Goal: Task Accomplishment & Management: Use online tool/utility

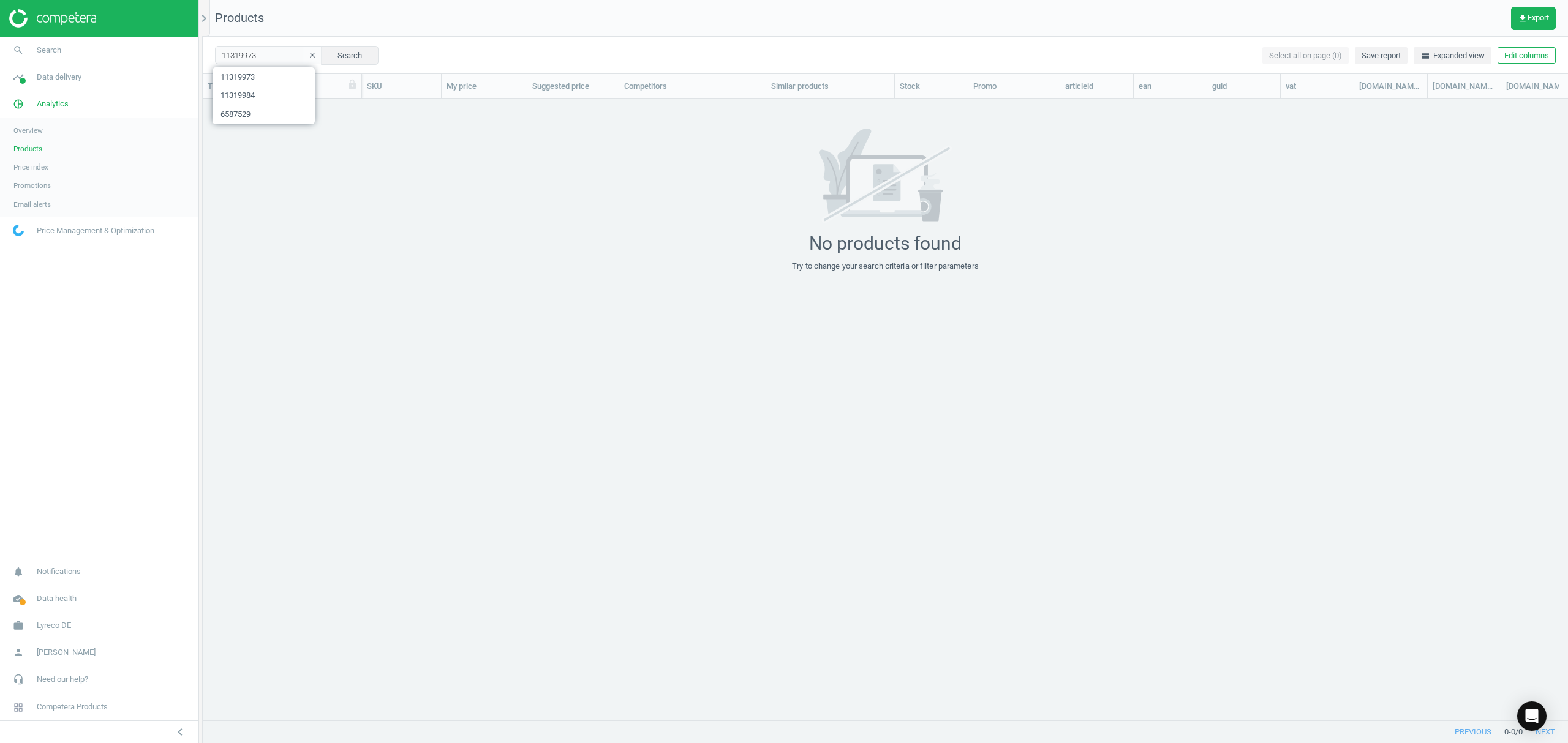
scroll to position [596, 1353]
drag, startPoint x: 260, startPoint y: 55, endPoint x: 79, endPoint y: 29, distance: 182.9
click at [152, 47] on section "search Search timeline Data delivery Overview Matches dashboard Matches Rematch…" at bounding box center [784, 371] width 1568 height 743
type input "14042112"
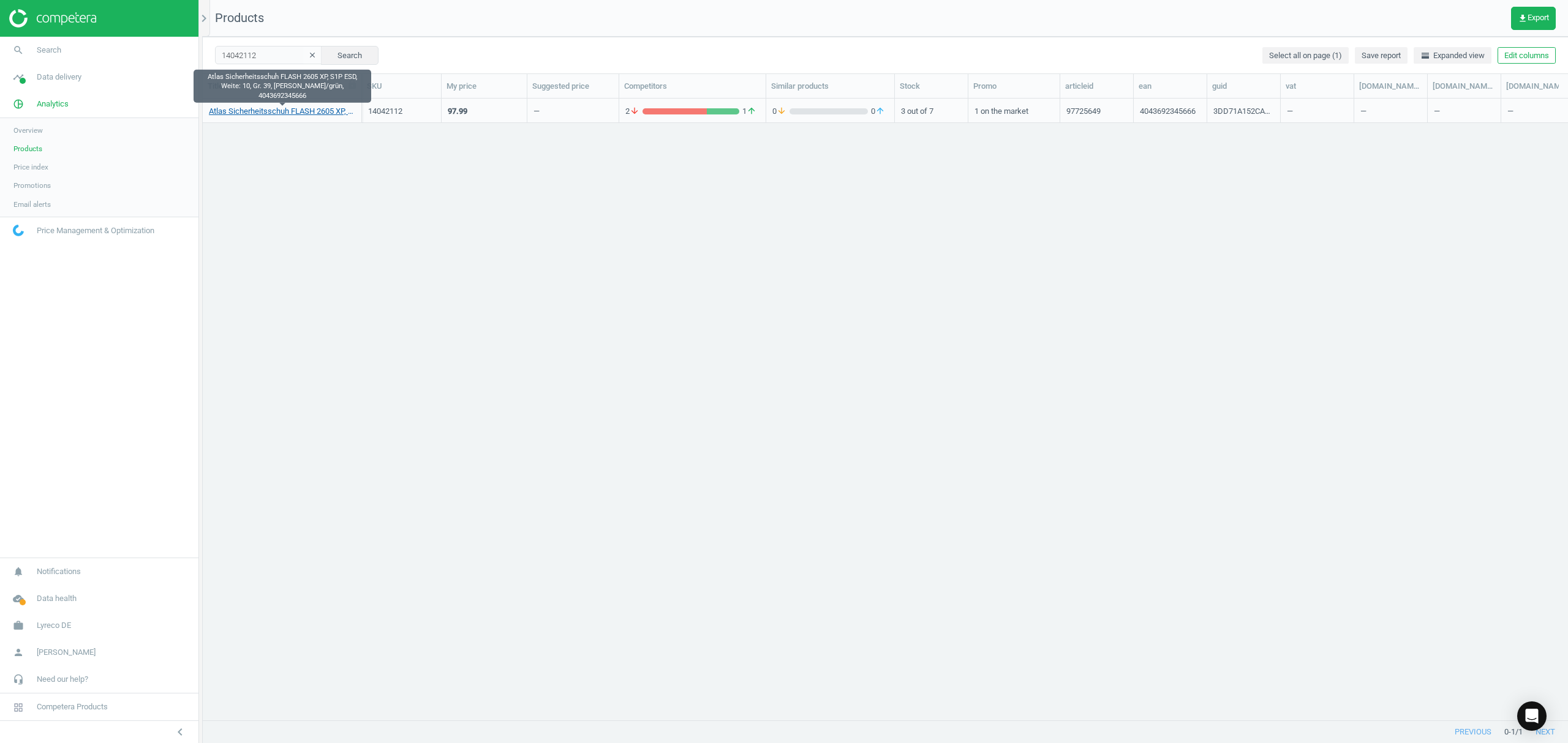
click at [246, 113] on link "Atlas Sicherheitsschuh FLASH 2605 XP, S1P ESD, Weite: 10, Gr. 39, schwarz/grün,…" at bounding box center [282, 111] width 147 height 11
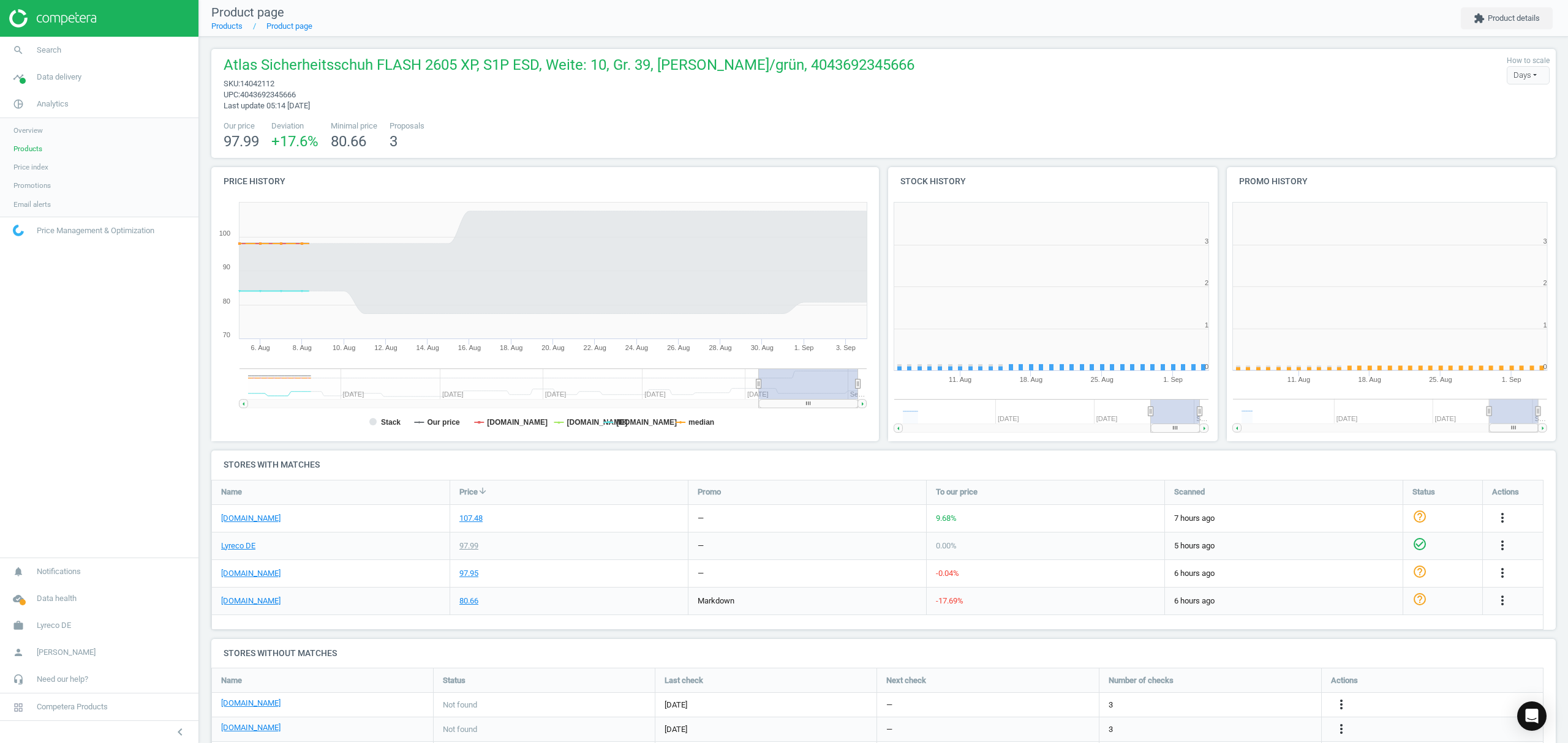
scroll to position [270, 351]
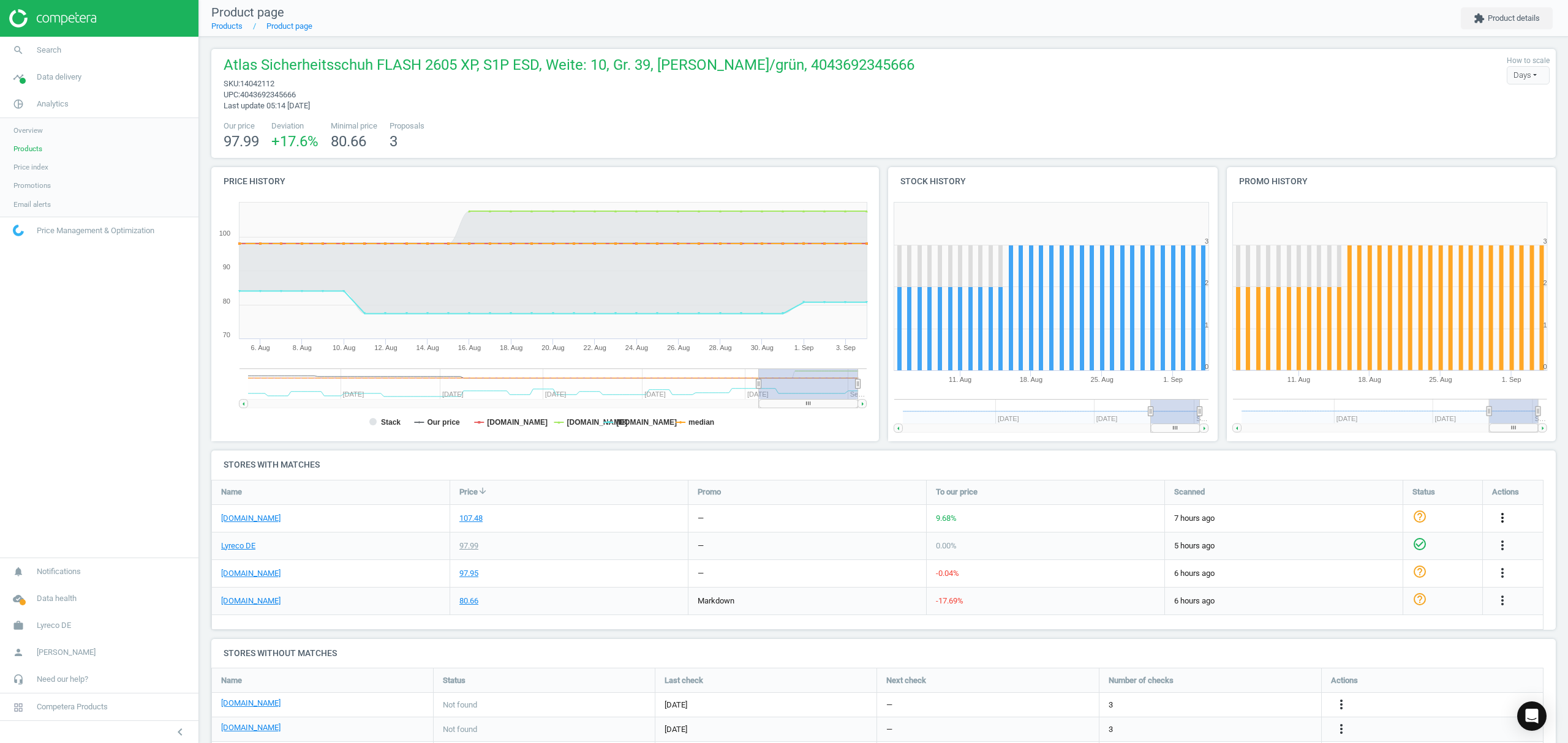
click at [1503, 518] on icon "more_vert" at bounding box center [1502, 518] width 15 height 15
click at [1365, 547] on link "Edit URL/product option" at bounding box center [1407, 548] width 168 height 19
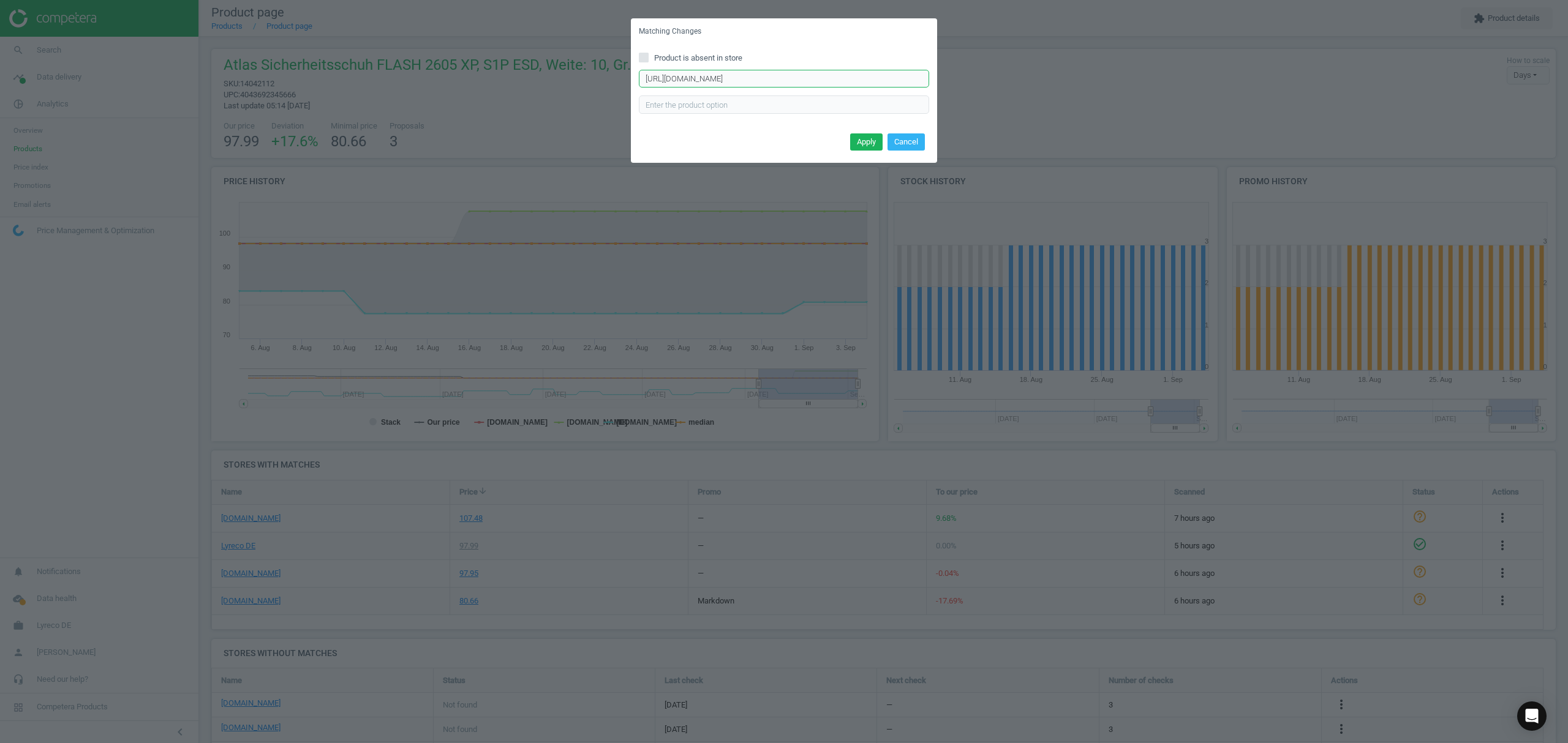
click at [780, 79] on input "https://www.asx.eu/atlas-sicherheitshalbschuhe-s1p-flash-2605-xp/10016572209986…" at bounding box center [783, 79] width 290 height 18
click at [780, 79] on input "https://www.asx.eu/atlas-sicherheitshalbschuhe-s1p-flash-2605-xp/10016572209986…" at bounding box center [783, 79] width 290 height 18
click at [779, 79] on input "https://www.asx.eu/atlas-sicherheitshalbschuhe-s1p-flash-2605-xp/10016572209986…" at bounding box center [783, 79] width 290 height 18
paste input "9"
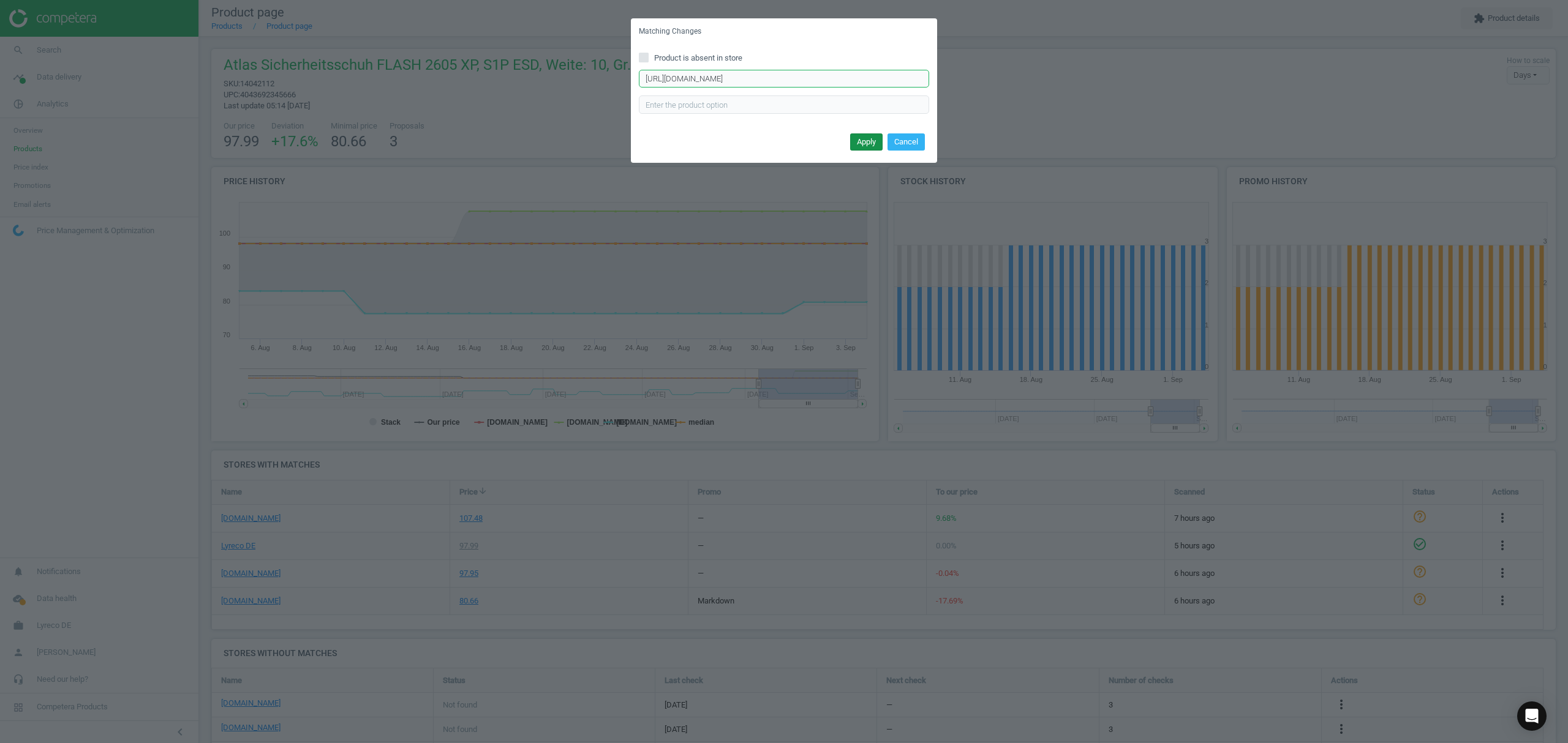
type input "https://www.asx.eu/atlas-sicherheitshalbschuhe-s1p-flash-2605-xp/10016572209989…"
click at [856, 146] on button "Apply" at bounding box center [866, 141] width 32 height 17
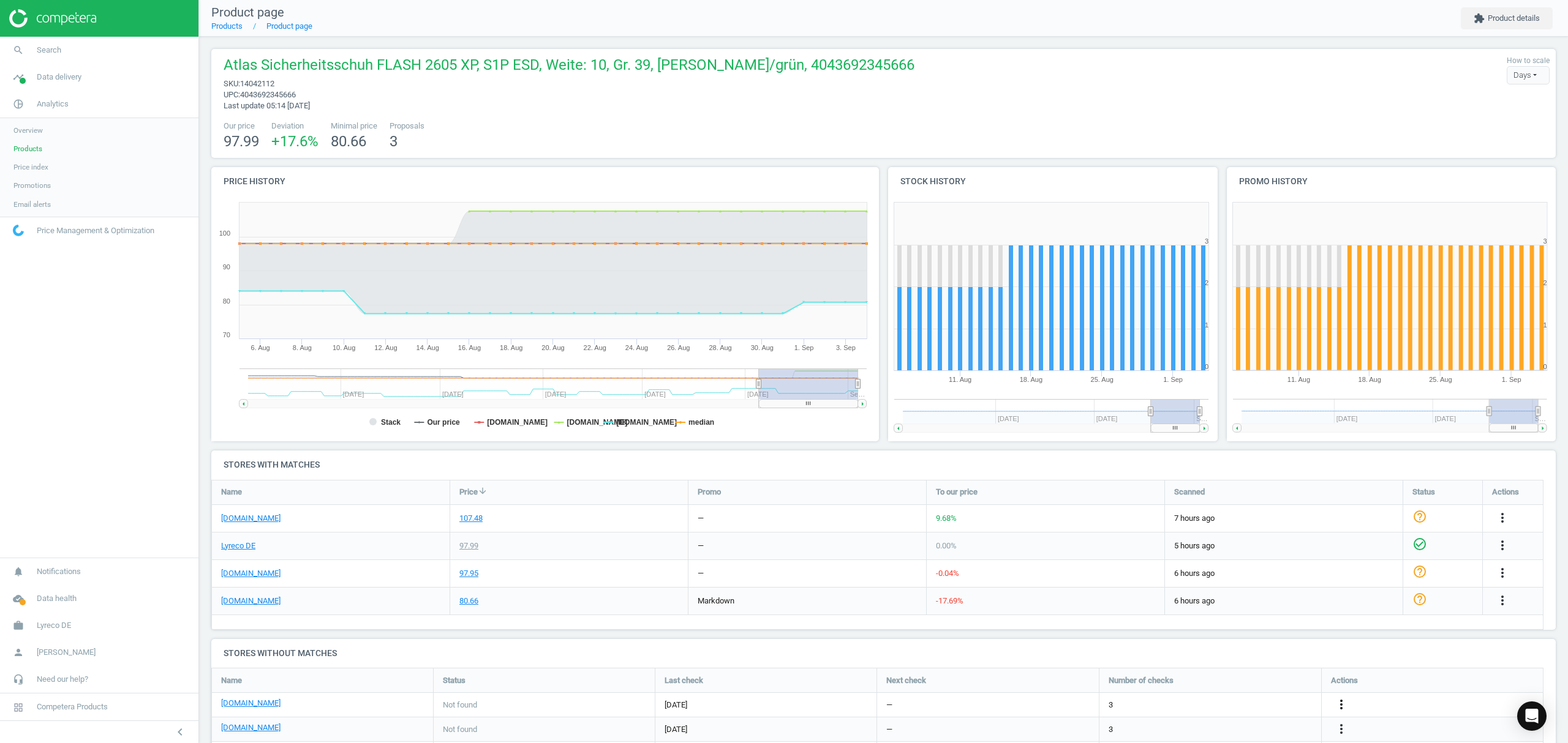
click at [1340, 705] on icon "more_vert" at bounding box center [1341, 704] width 15 height 15
click at [1241, 706] on link "Edit URL/product option" at bounding box center [1246, 706] width 168 height 19
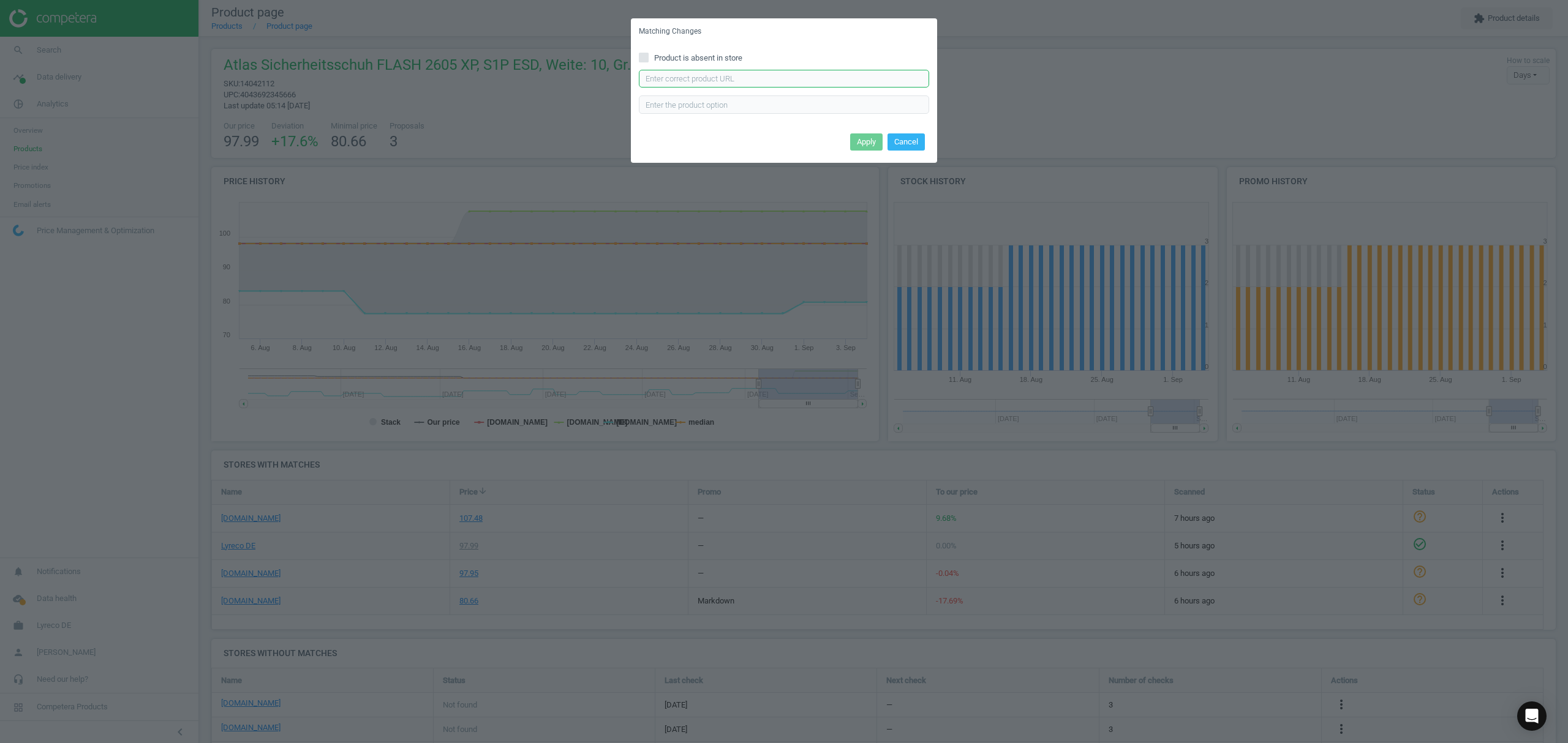
click at [787, 81] on input "text" at bounding box center [783, 79] width 290 height 18
paste input "https://www.bueromarkt-ag.de/sicherheitsschuhe_atlas_flash_2605_xp_esd_s1p,p-44…"
type input "https://www.bueromarkt-ag.de/sicherheitsschuhe_atlas_flash_2605_xp_esd_s1p,p-44…"
click at [876, 135] on button "Apply" at bounding box center [866, 141] width 32 height 17
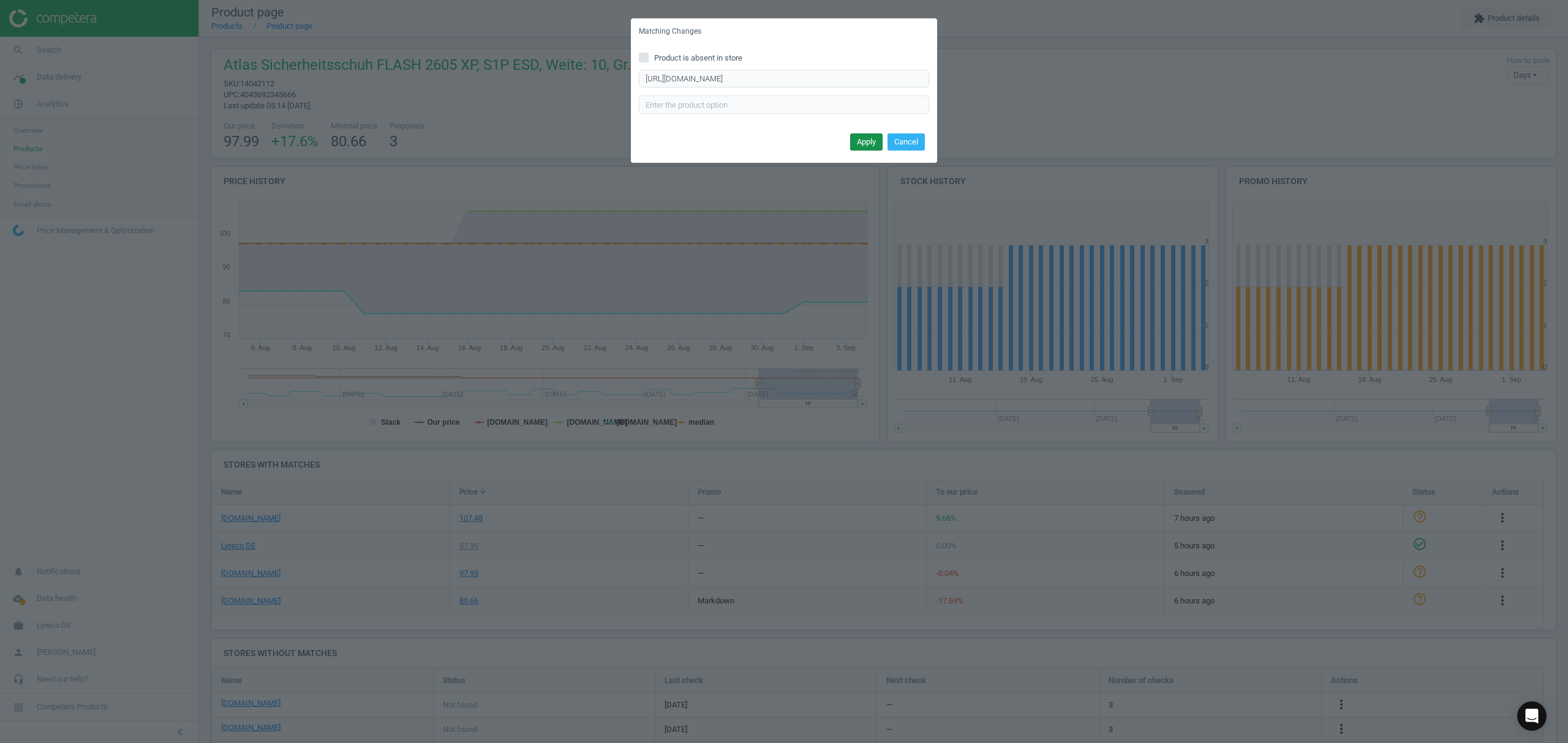
scroll to position [0, 0]
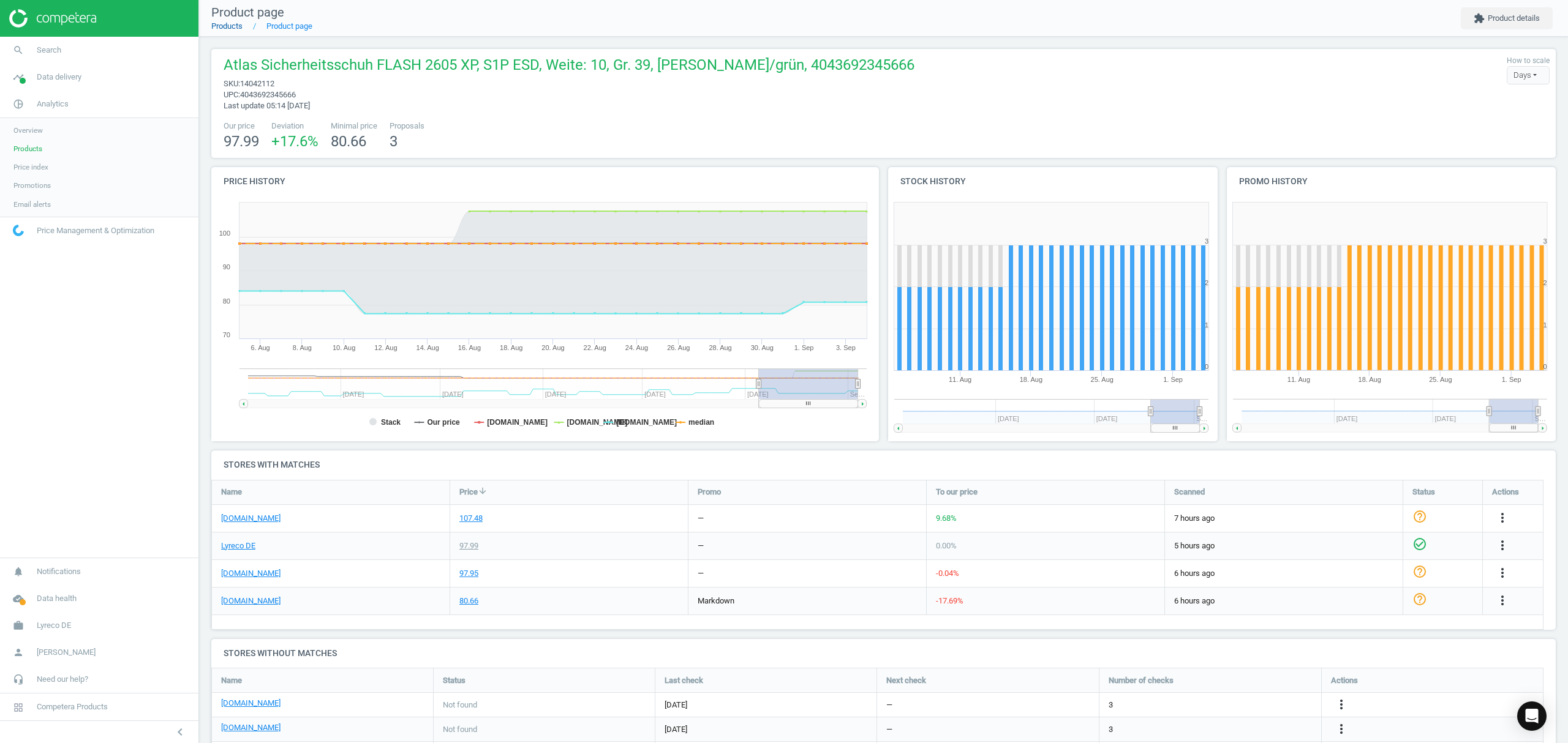
click at [225, 26] on link "Products" at bounding box center [227, 26] width 31 height 9
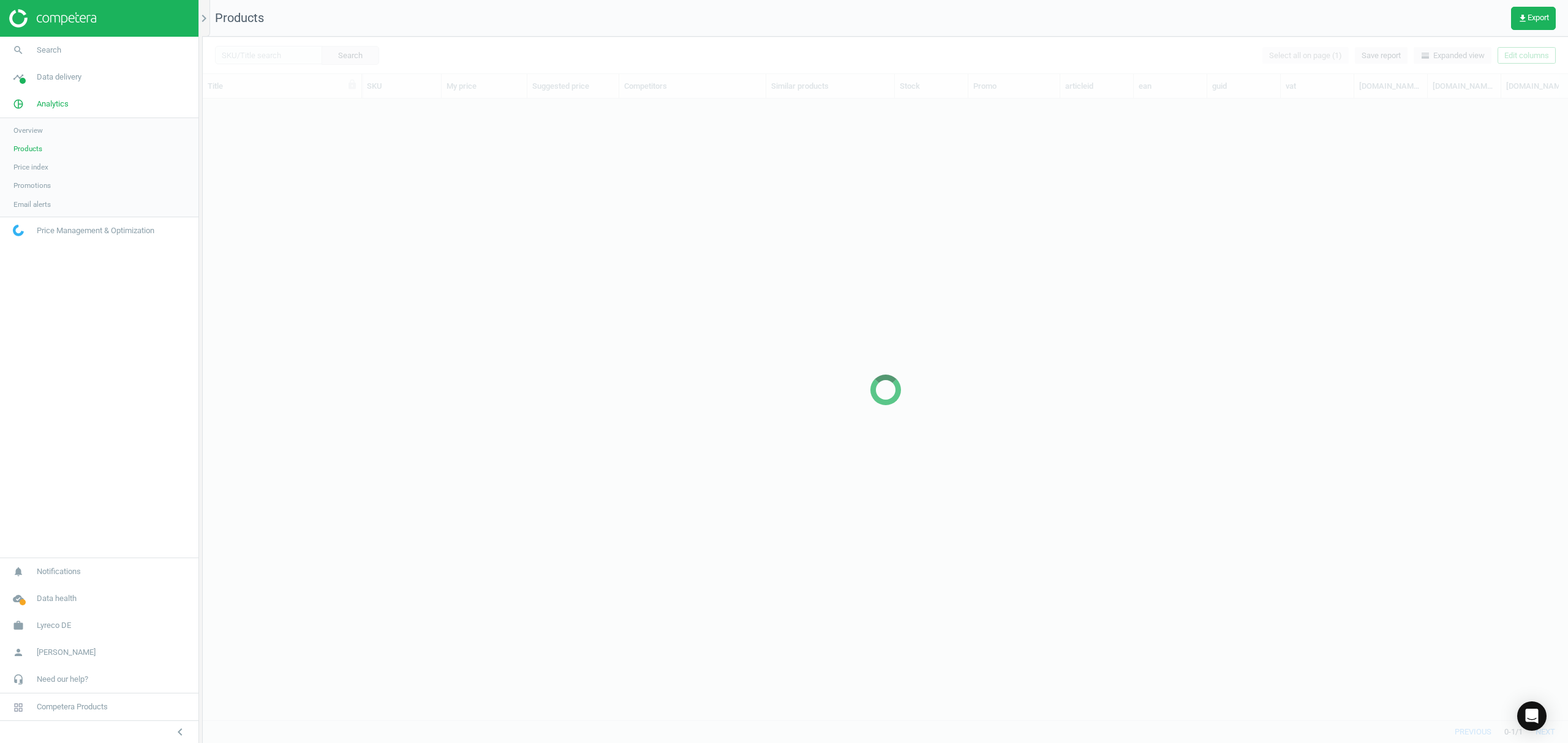
scroll to position [596, 1353]
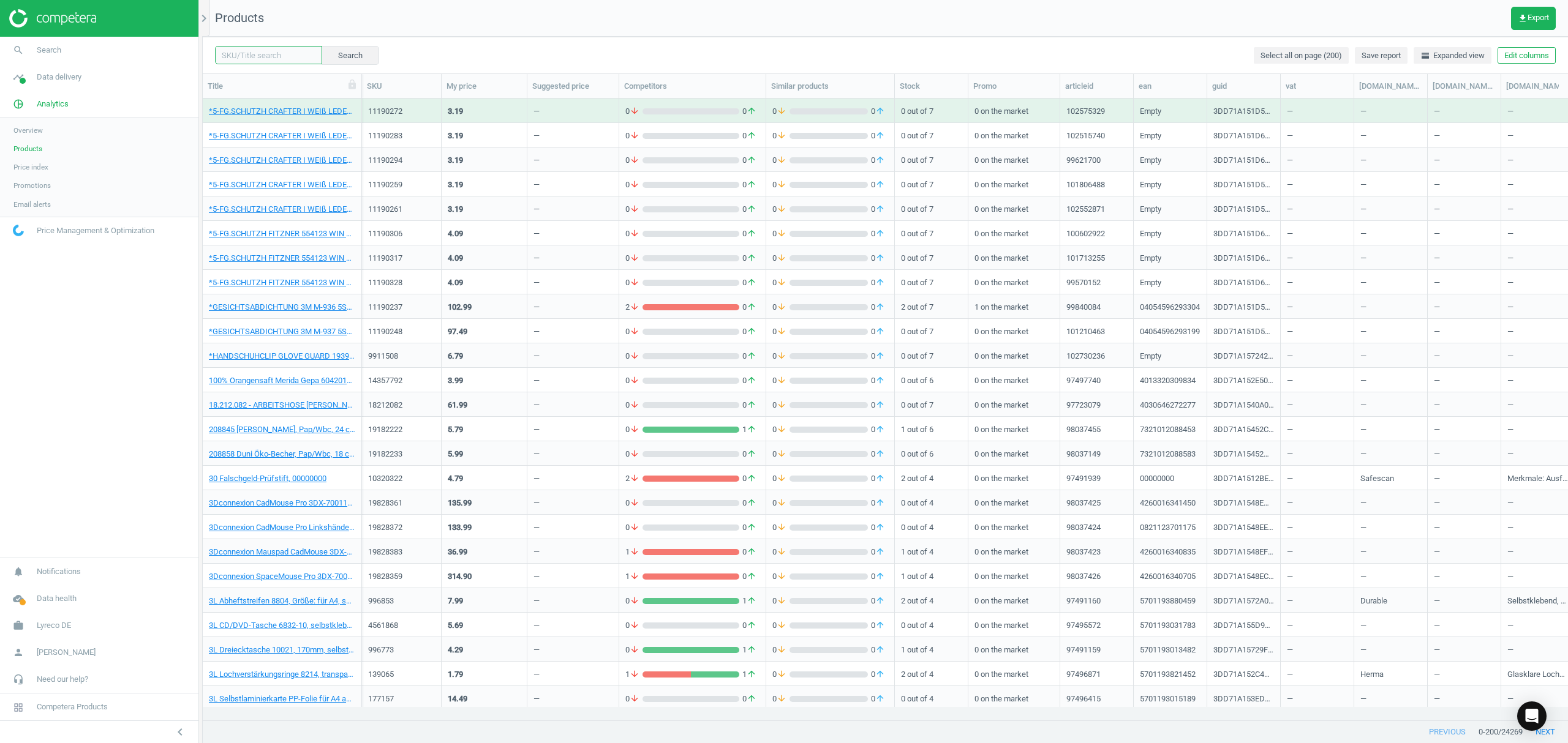
click at [249, 57] on input "text" at bounding box center [269, 55] width 107 height 18
paste input "17929845"
type input "17929845"
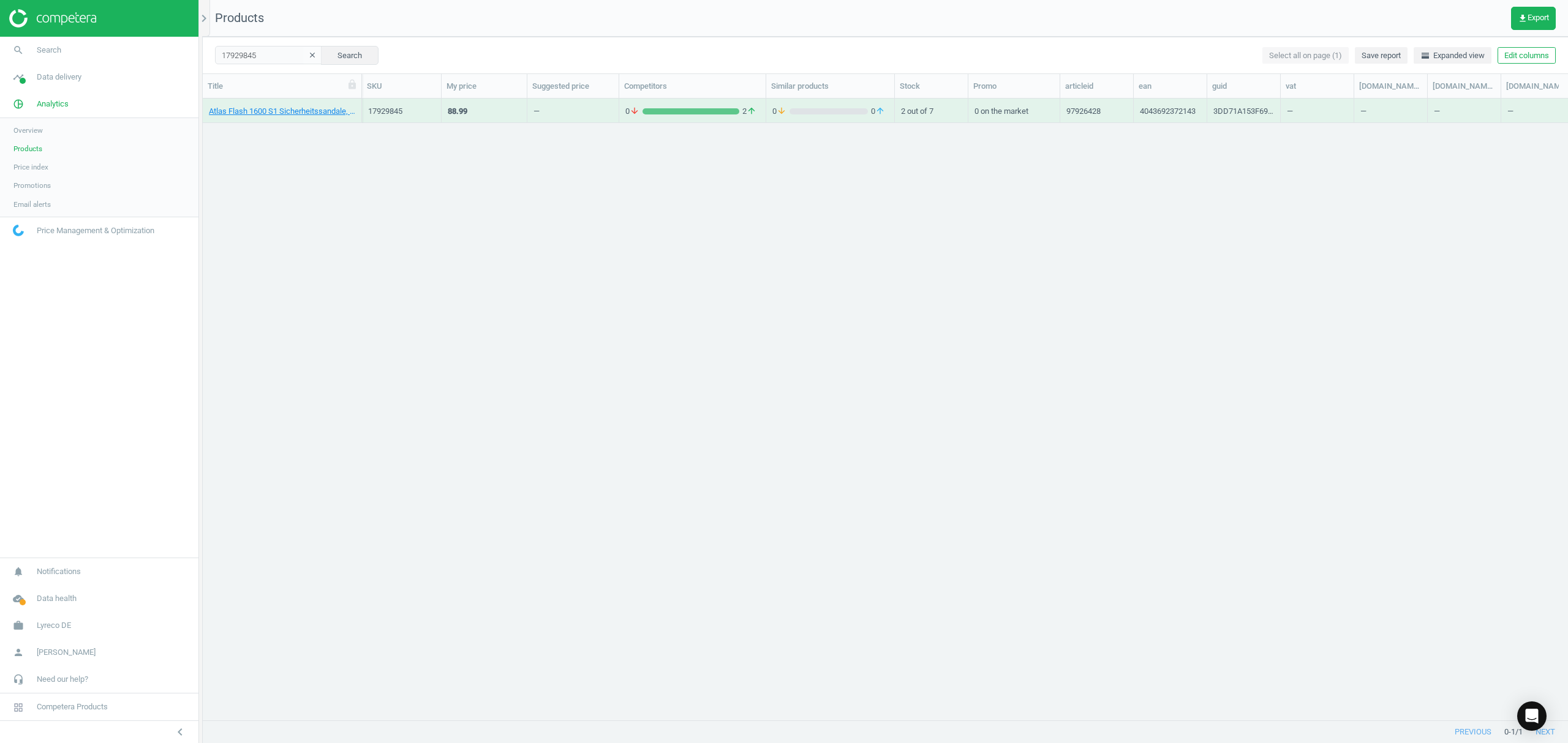
click at [285, 121] on div "Atlas Flash 1600 S1 Sicherheitssandale, Größe: 39, 4043692372143" at bounding box center [282, 114] width 147 height 15
click at [282, 115] on link "Atlas Flash 1600 S1 Sicherheitssandale, Größe: 39, 4043692372143" at bounding box center [282, 111] width 147 height 11
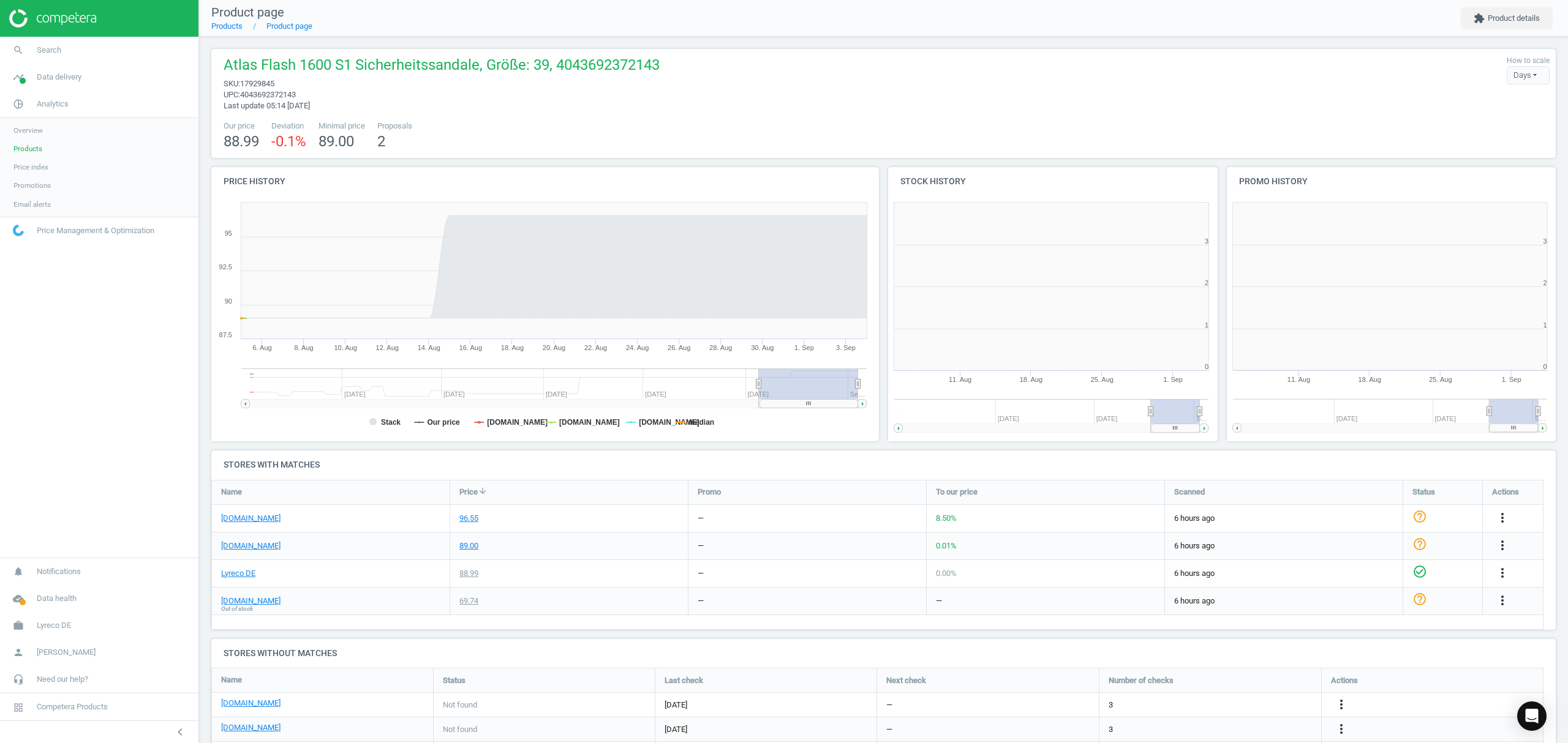
scroll to position [270, 351]
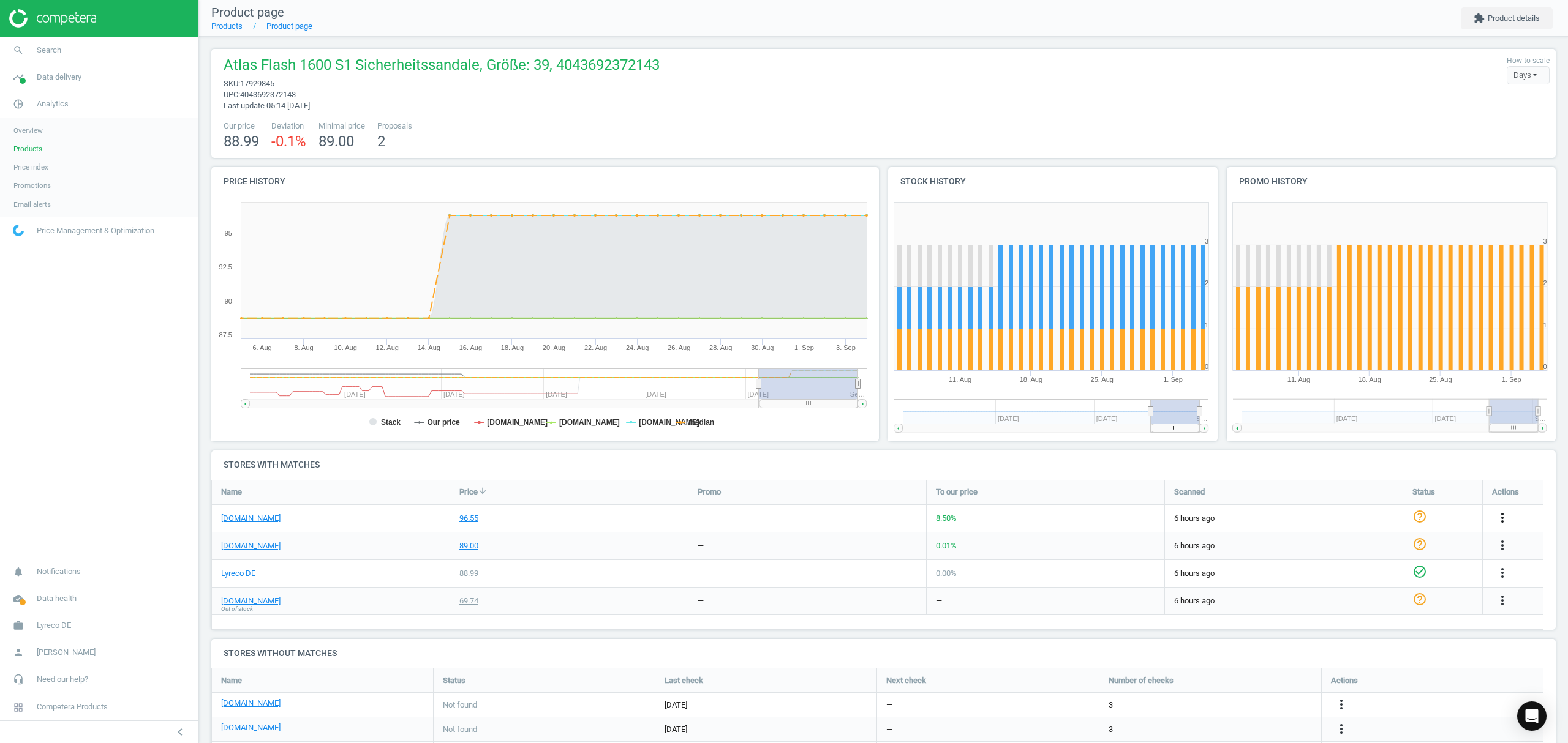
click at [1502, 516] on icon "more_vert" at bounding box center [1502, 518] width 15 height 15
click at [1381, 547] on link "Edit URL/product option" at bounding box center [1407, 548] width 168 height 19
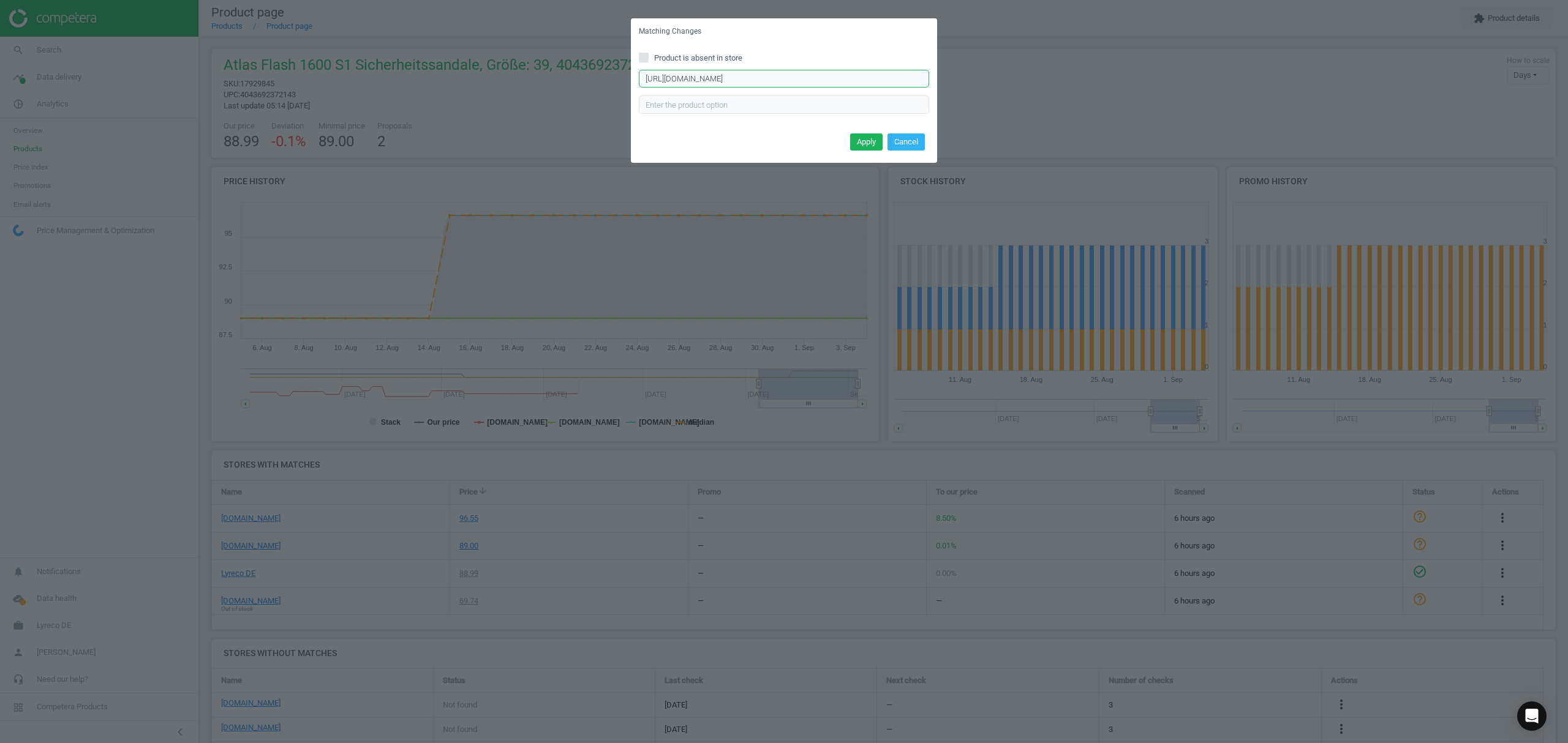
click at [767, 74] on input "https://www.asx.eu/atlas-sicherheitssandale-s1-flash-1600/10019450209986-91700" at bounding box center [783, 79] width 290 height 18
click at [768, 74] on input "https://www.asx.eu/atlas-sicherheitssandale-s1-flash-1600/10019450209986-91700" at bounding box center [783, 79] width 290 height 18
paste input "9"
type input "https://www.asx.eu/atlas-sicherheitssandale-s1-flash-1600/10019450209989-91700"
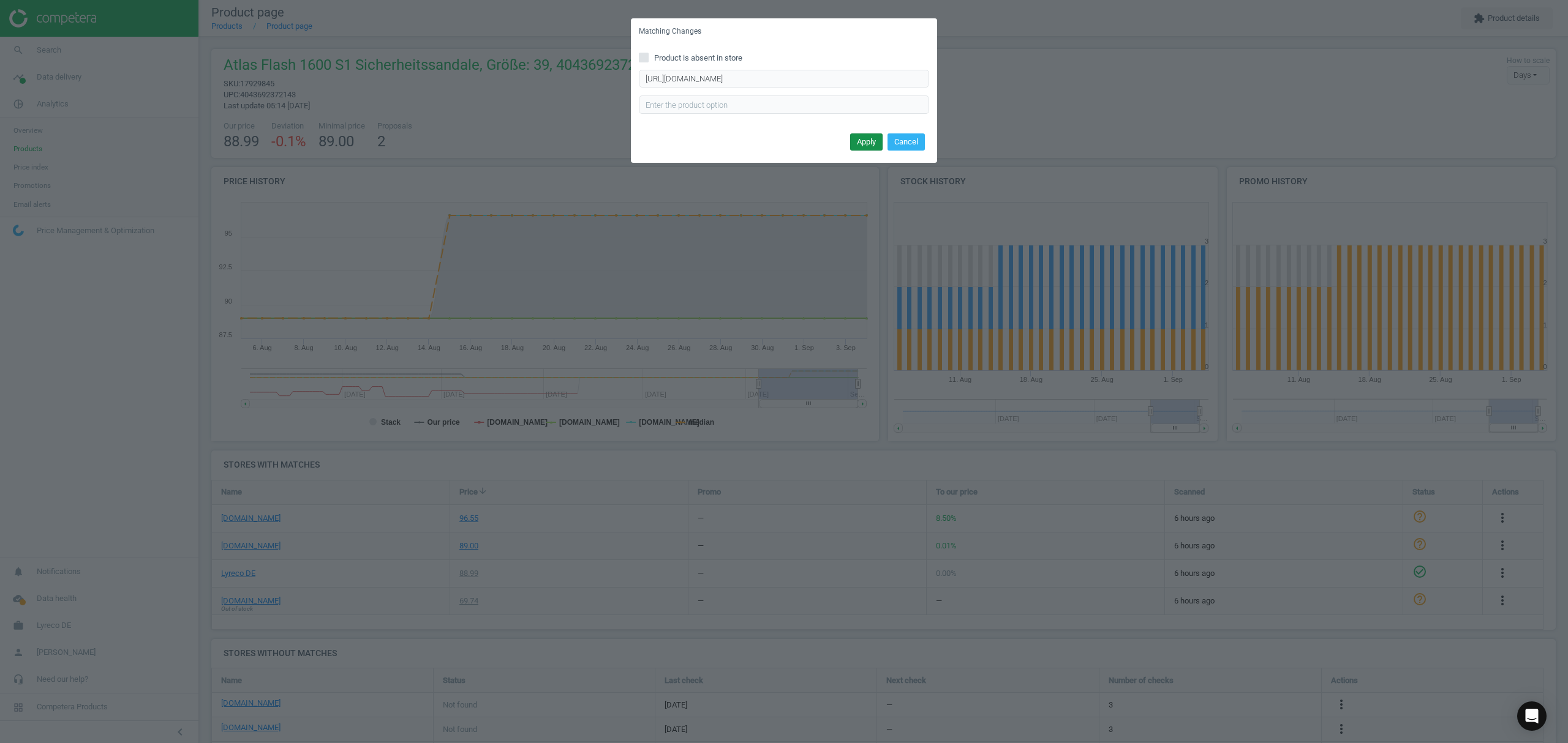
click at [863, 140] on button "Apply" at bounding box center [866, 141] width 32 height 17
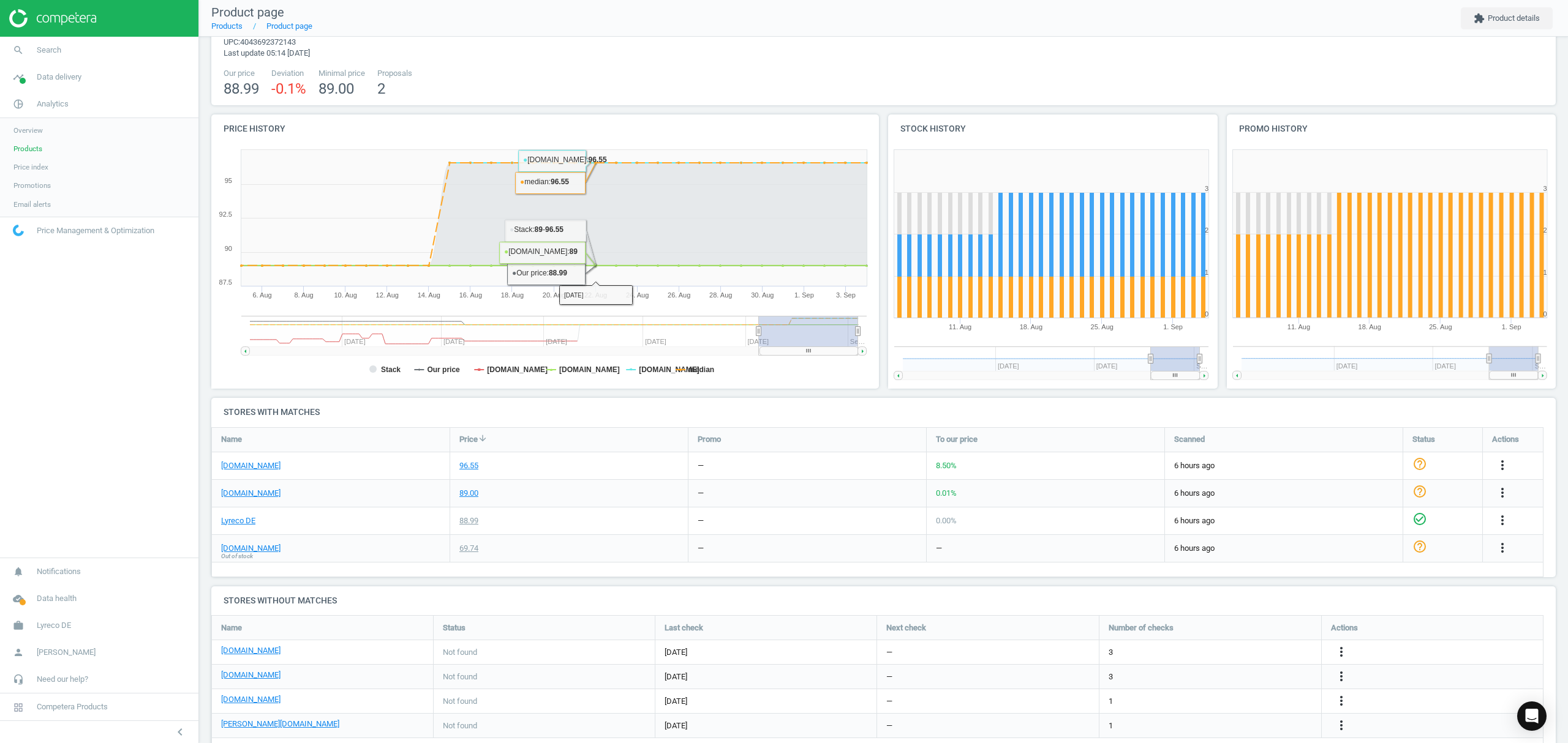
scroll to position [81, 0]
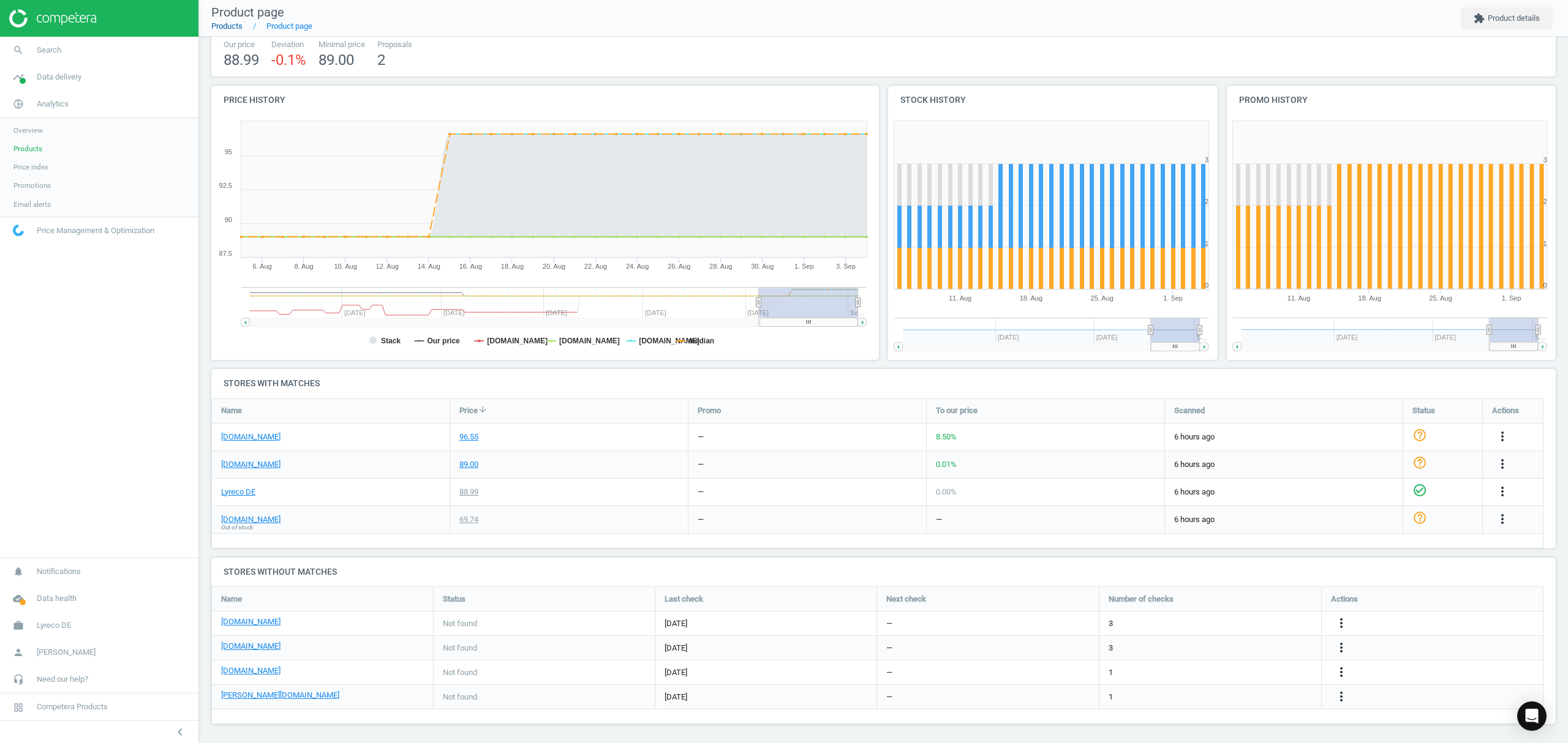
click at [229, 25] on link "Products" at bounding box center [227, 26] width 31 height 9
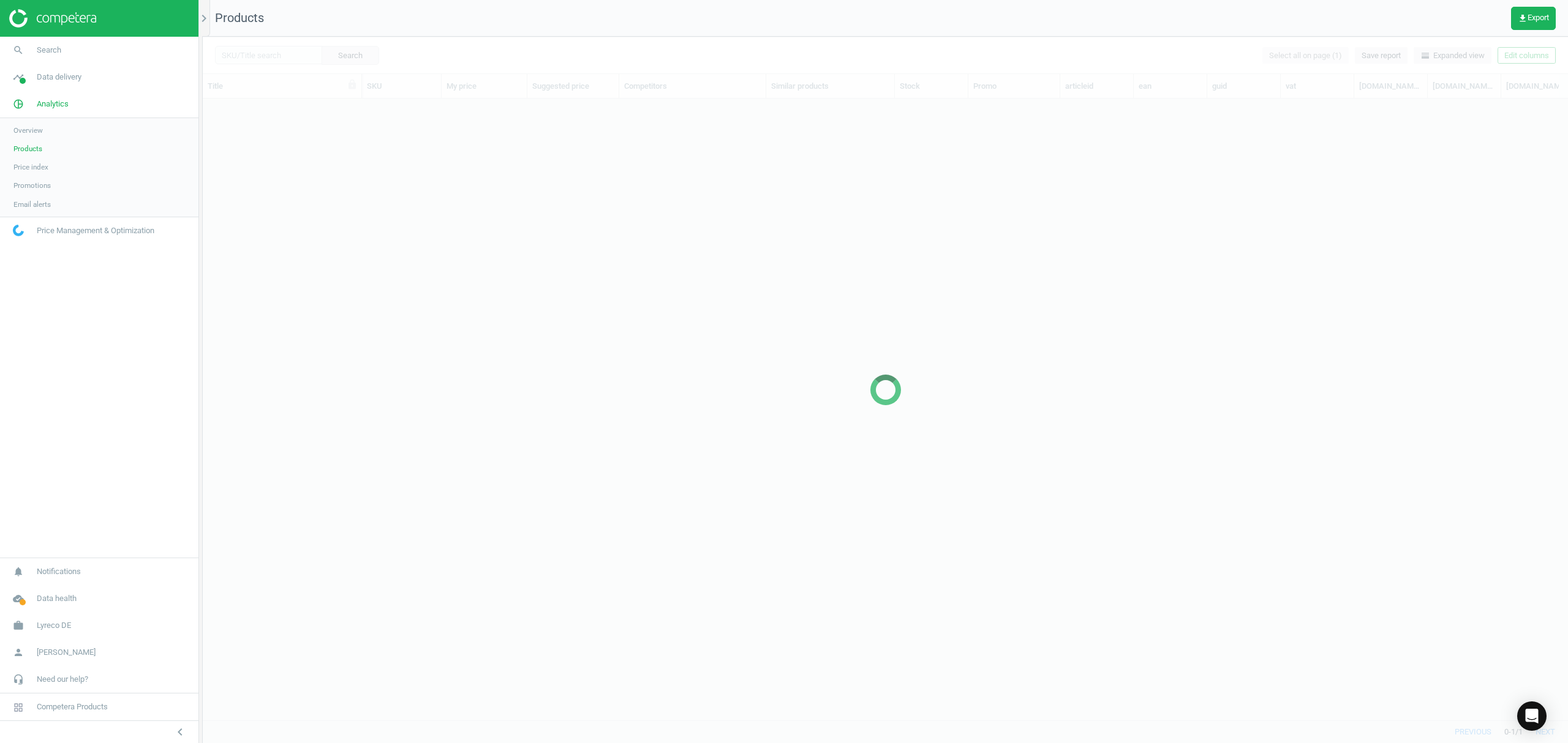
scroll to position [596, 1353]
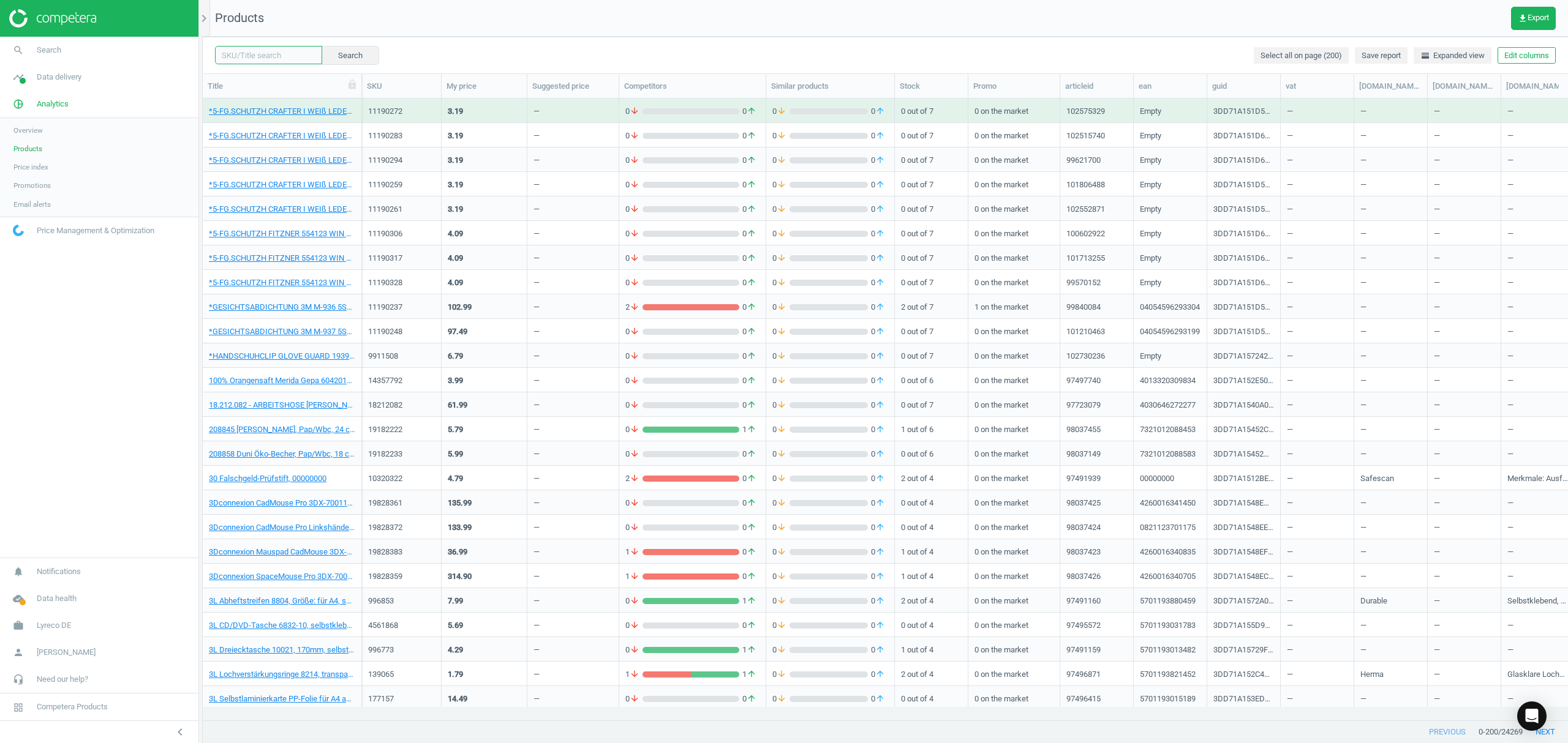
click at [265, 50] on input "text" at bounding box center [269, 55] width 107 height 18
paste input "17196636"
type input "17196636"
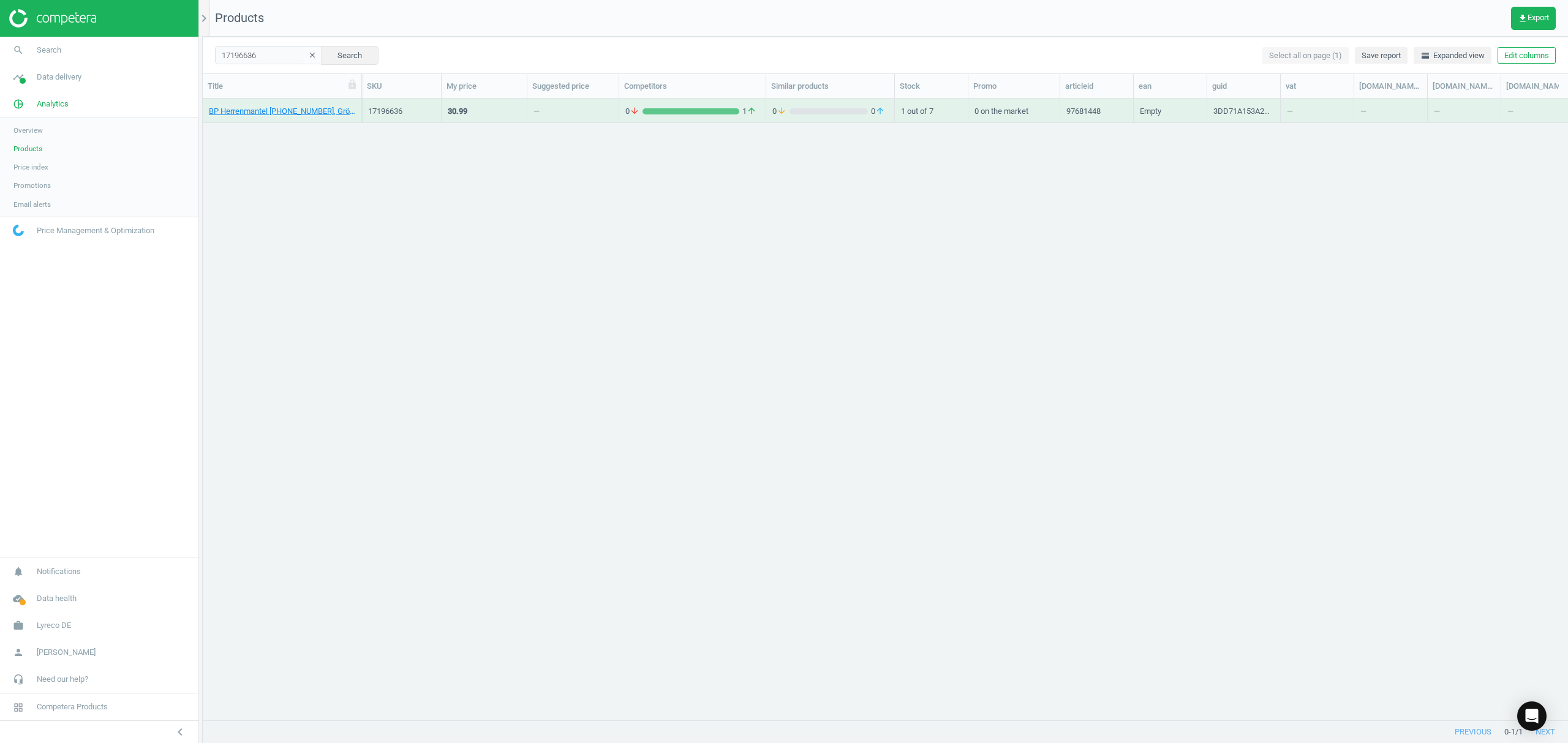
click at [260, 101] on div "BP Herrenmantel 1619-485-21, Größe 54, N, weiß, Empty" at bounding box center [282, 110] width 147 height 22
click at [256, 113] on link "BP Herrenmantel 1619-485-21, Größe 54, N, weiß, Empty" at bounding box center [282, 111] width 147 height 11
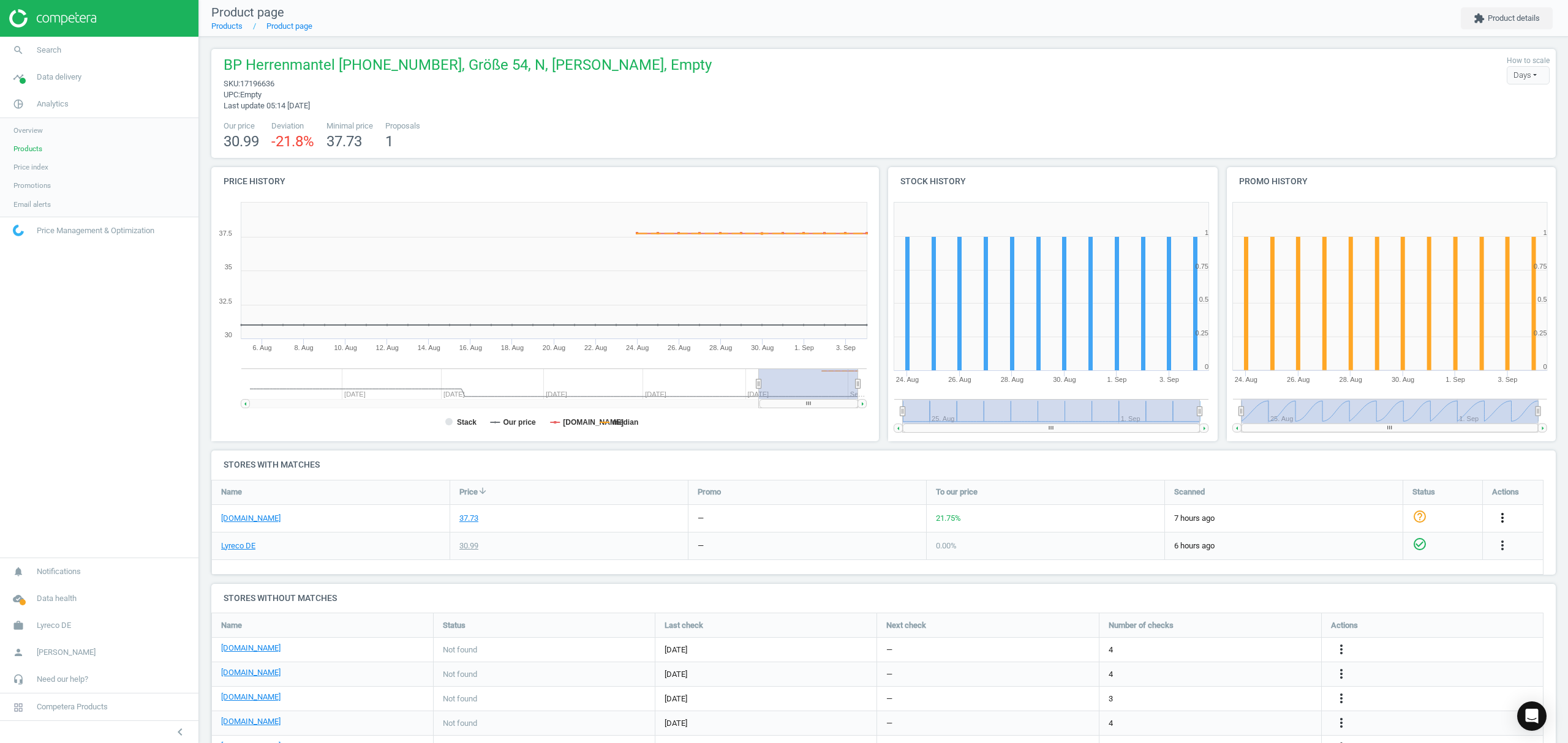
click at [1502, 517] on icon "more_vert" at bounding box center [1502, 518] width 15 height 15
click at [1355, 545] on link "Edit URL/product option" at bounding box center [1407, 548] width 168 height 19
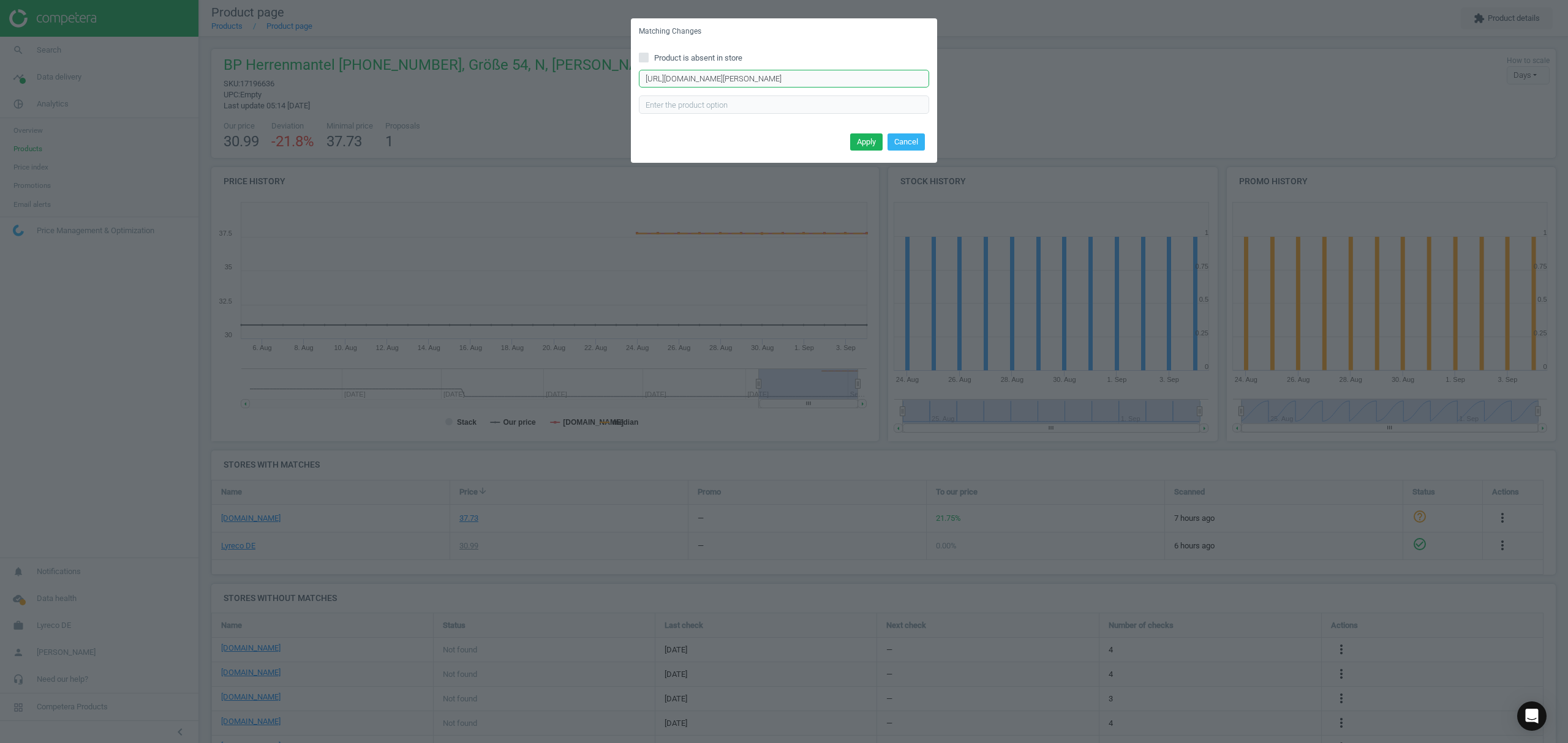
click at [750, 76] on input "https://www.asx.eu/bp-damen-berufsmantel-1699-485-mischgewebe-med-care-weiss/10…" at bounding box center [783, 79] width 290 height 18
click at [856, 137] on button "Apply" at bounding box center [866, 141] width 32 height 17
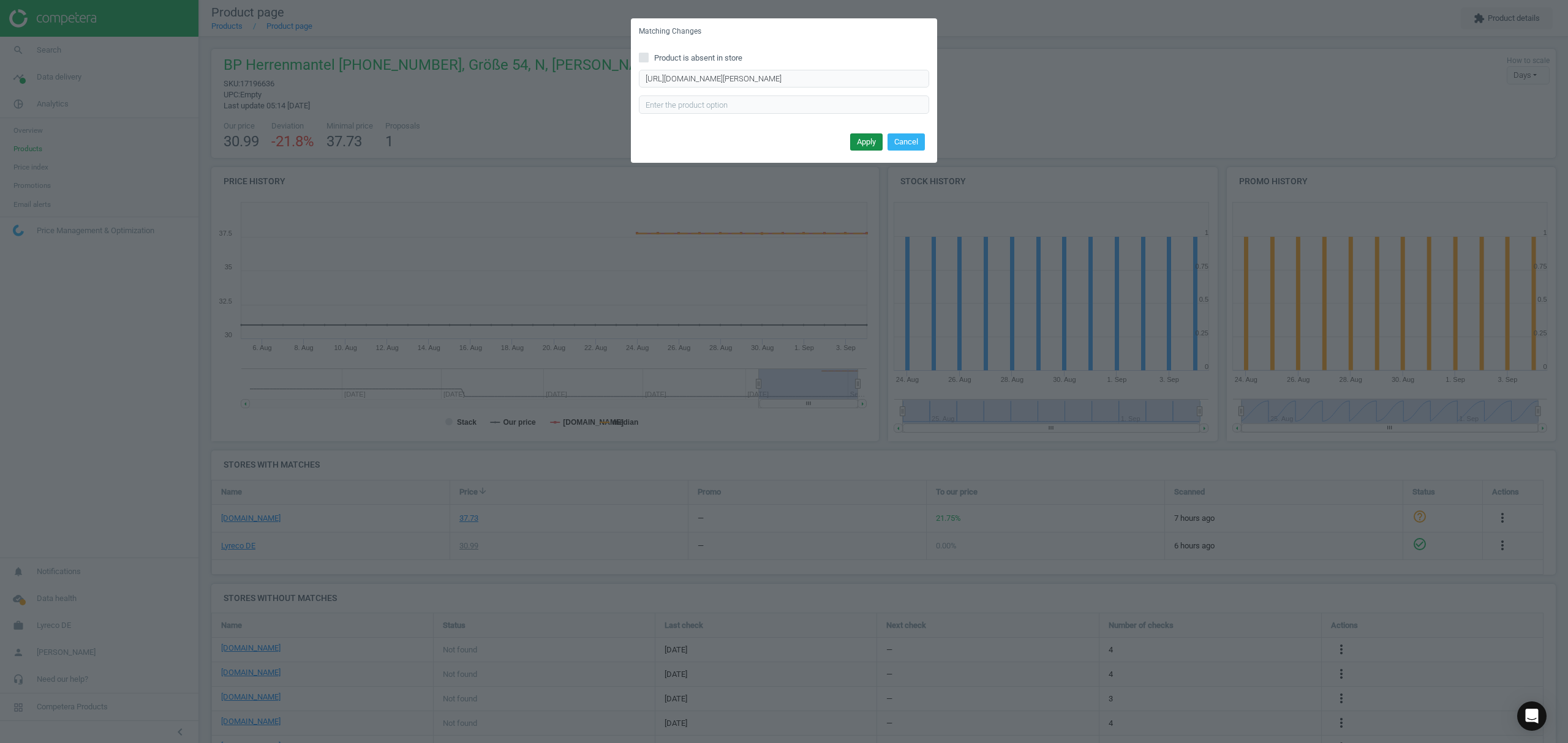
scroll to position [0, 0]
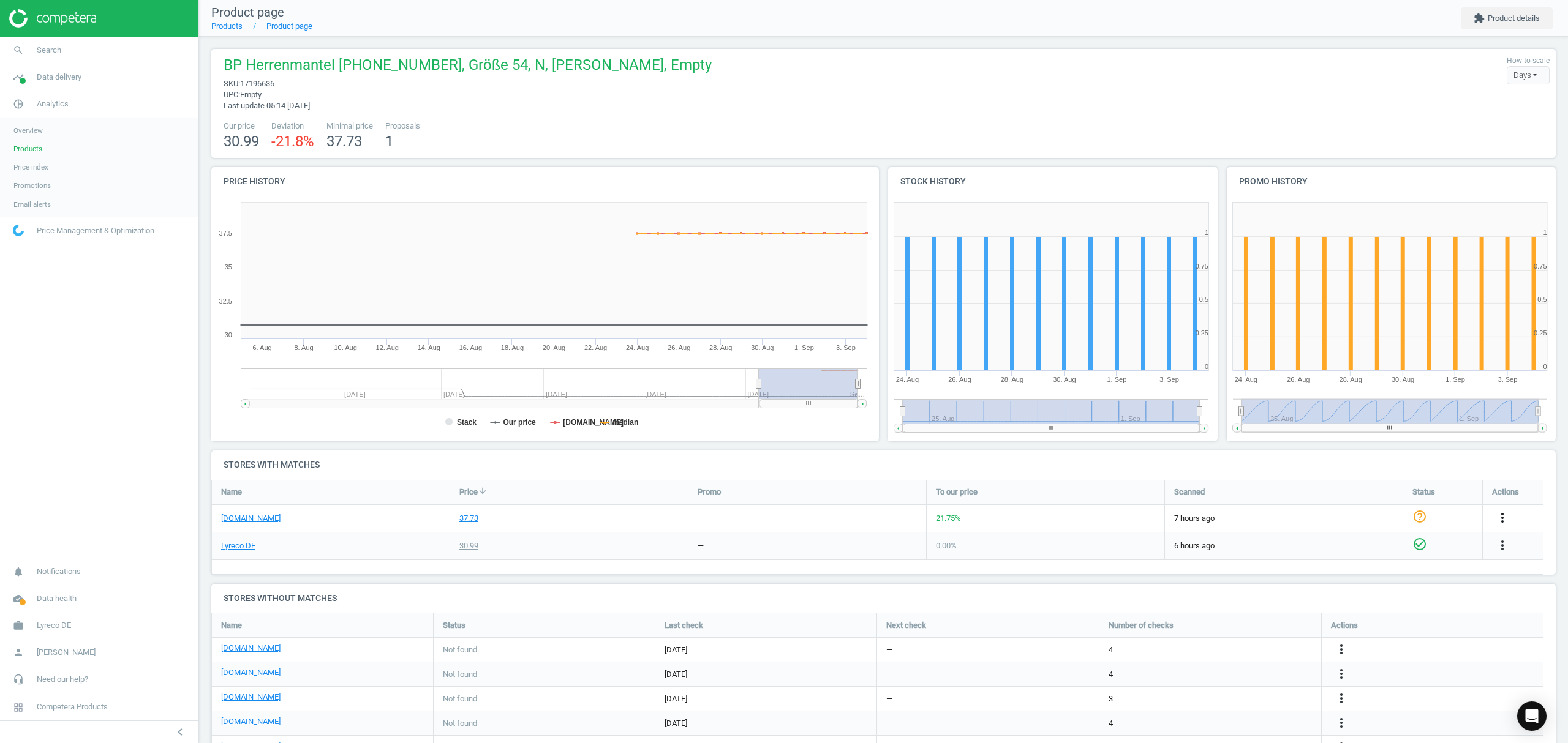
click at [1503, 516] on icon "more_vert" at bounding box center [1502, 518] width 15 height 15
click at [1368, 546] on link "Edit URL/product option" at bounding box center [1407, 548] width 168 height 19
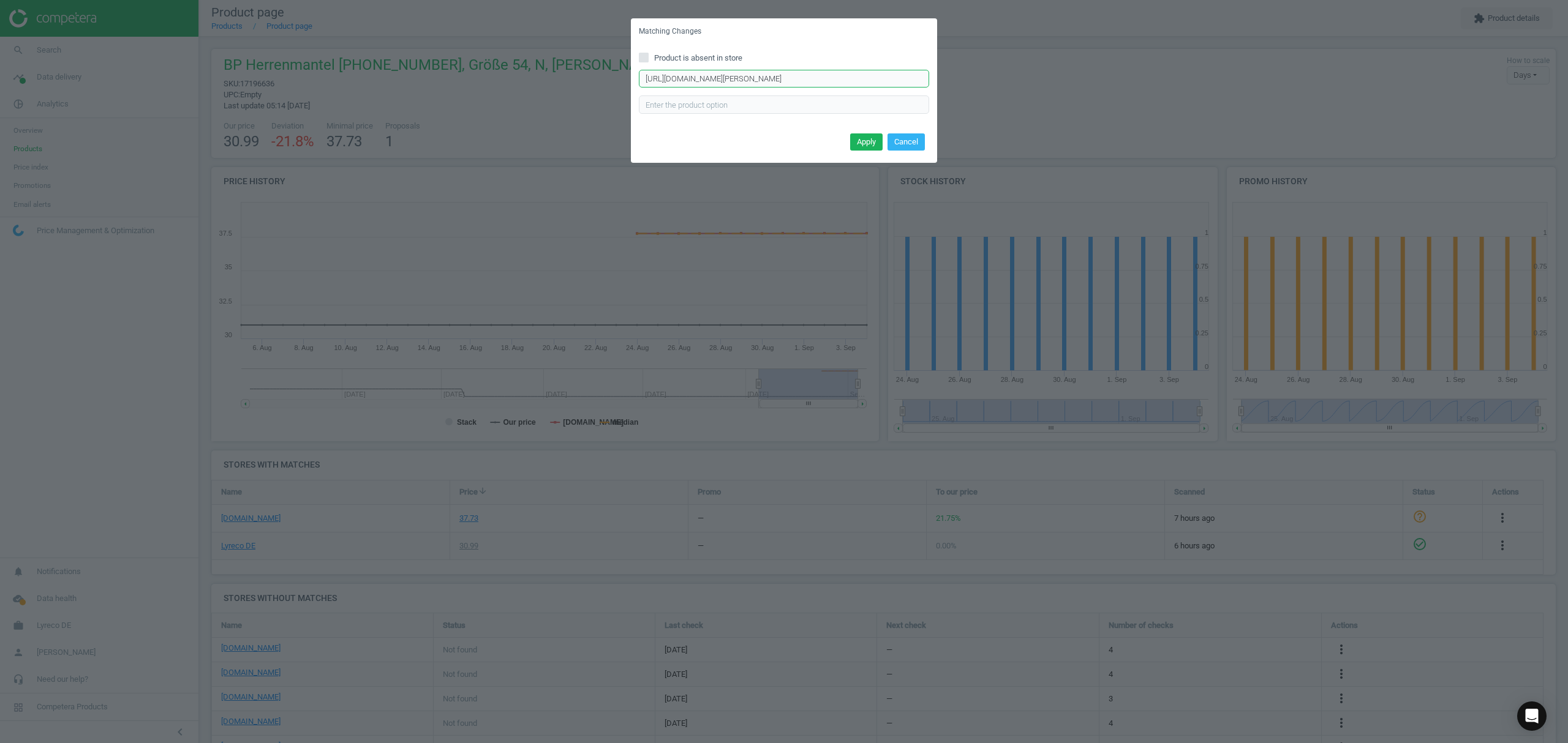
click at [792, 79] on input "https://www.asx.eu/bp-damen-berufsmantel-1699-485-mischgewebe-med-care-weiss/10…" at bounding box center [783, 79] width 290 height 18
paste input "berufsmantel-1619-485-mischgewebe-med-care-weiss/10023516217004-161"
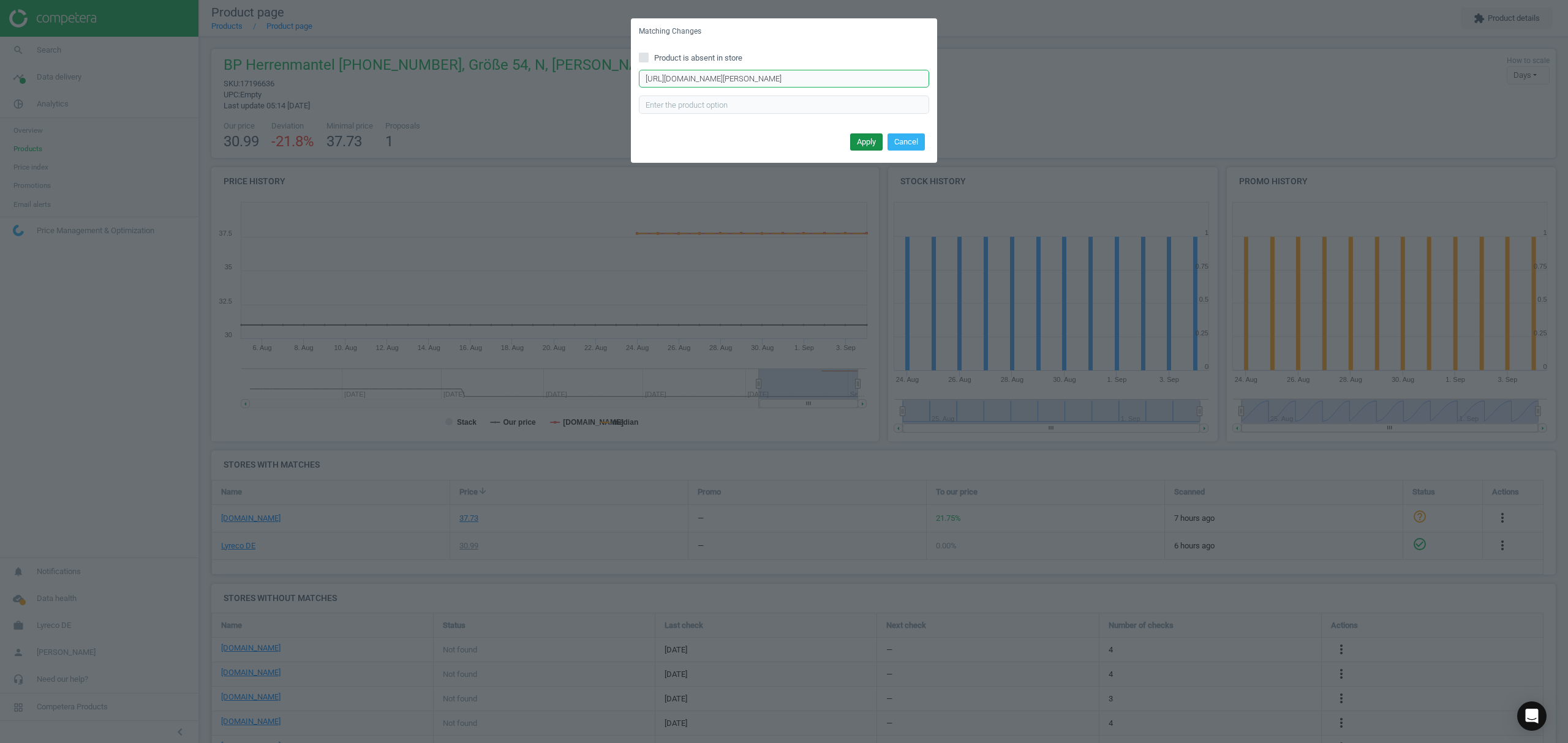
type input "https://www.asx.eu/bp-berufsmantel-1619-485-mischgewebe-med-care-weiss/10023516…"
click at [865, 138] on button "Apply" at bounding box center [866, 141] width 32 height 17
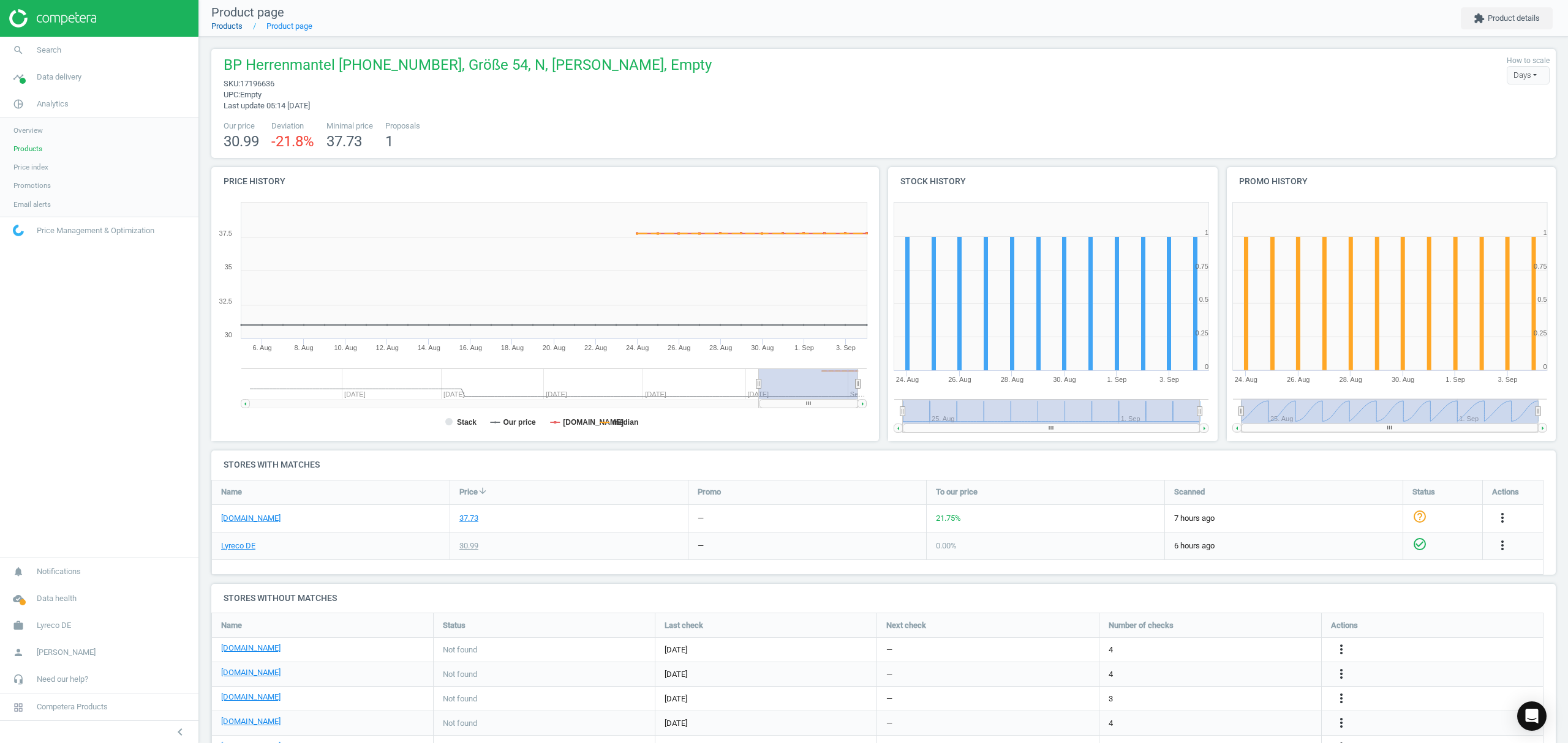
click at [226, 26] on link "Products" at bounding box center [227, 26] width 31 height 9
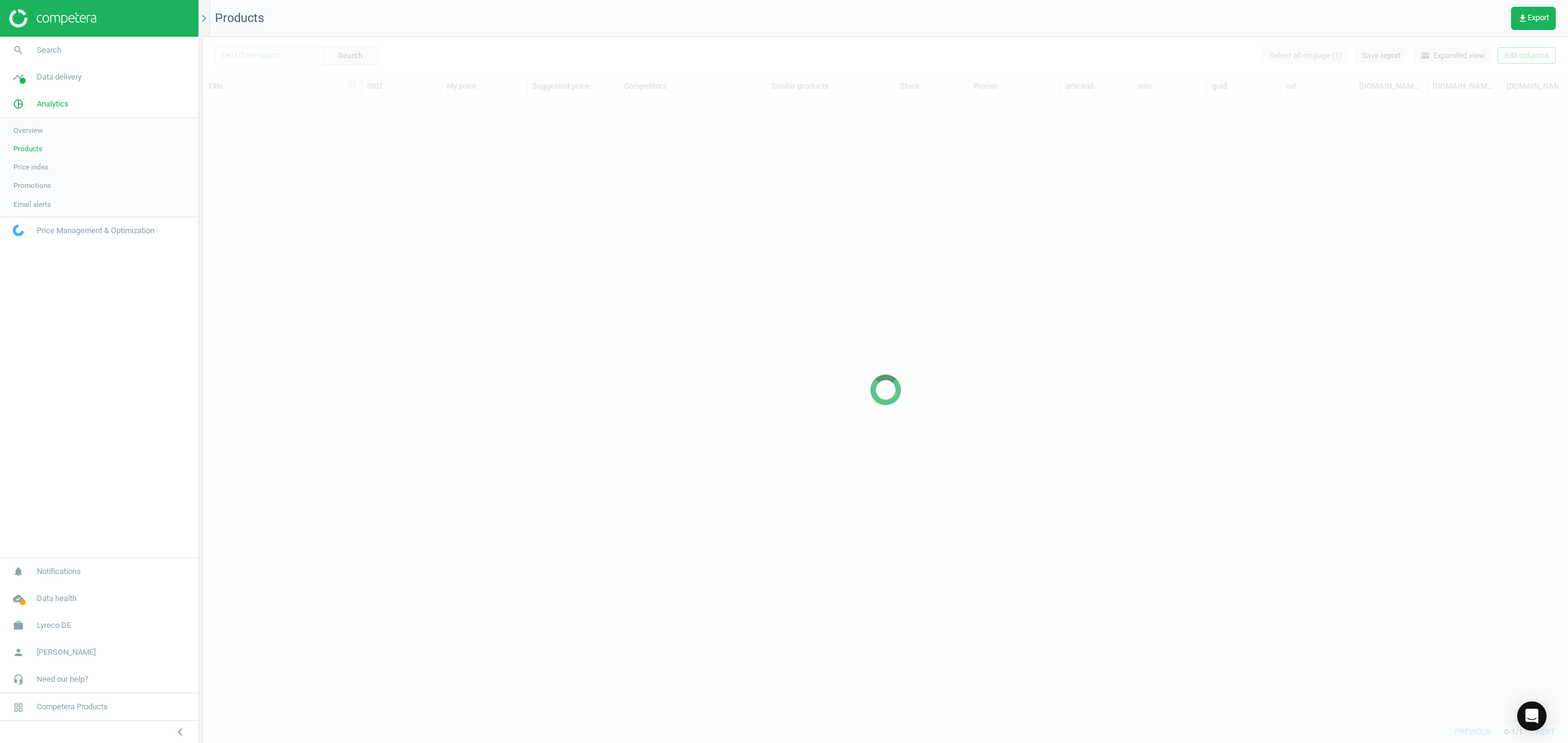
scroll to position [596, 1353]
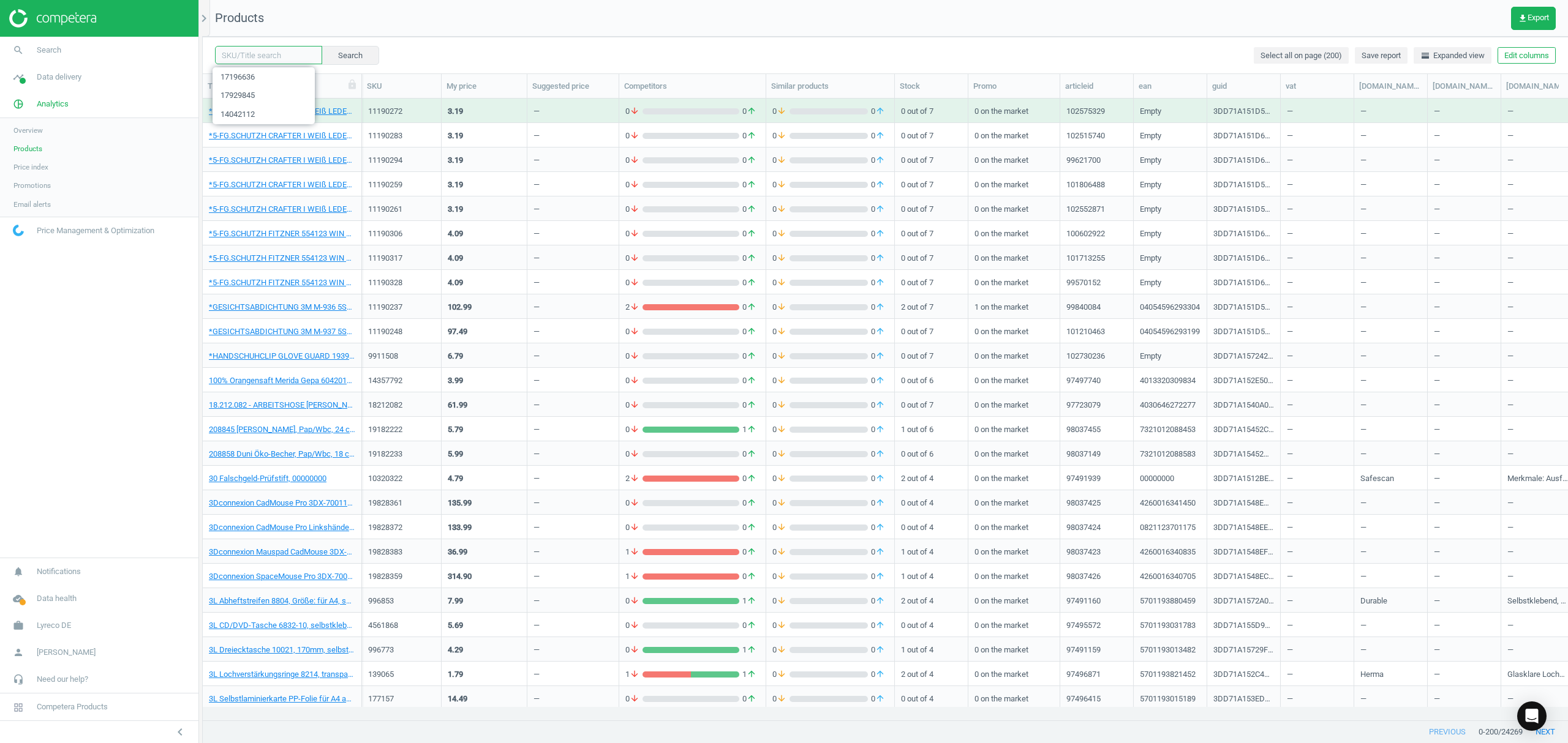
drag, startPoint x: 263, startPoint y: 52, endPoint x: 282, endPoint y: 53, distance: 19.0
click at [263, 52] on input "text" at bounding box center [269, 55] width 107 height 18
paste input "3050662"
type input "3050662"
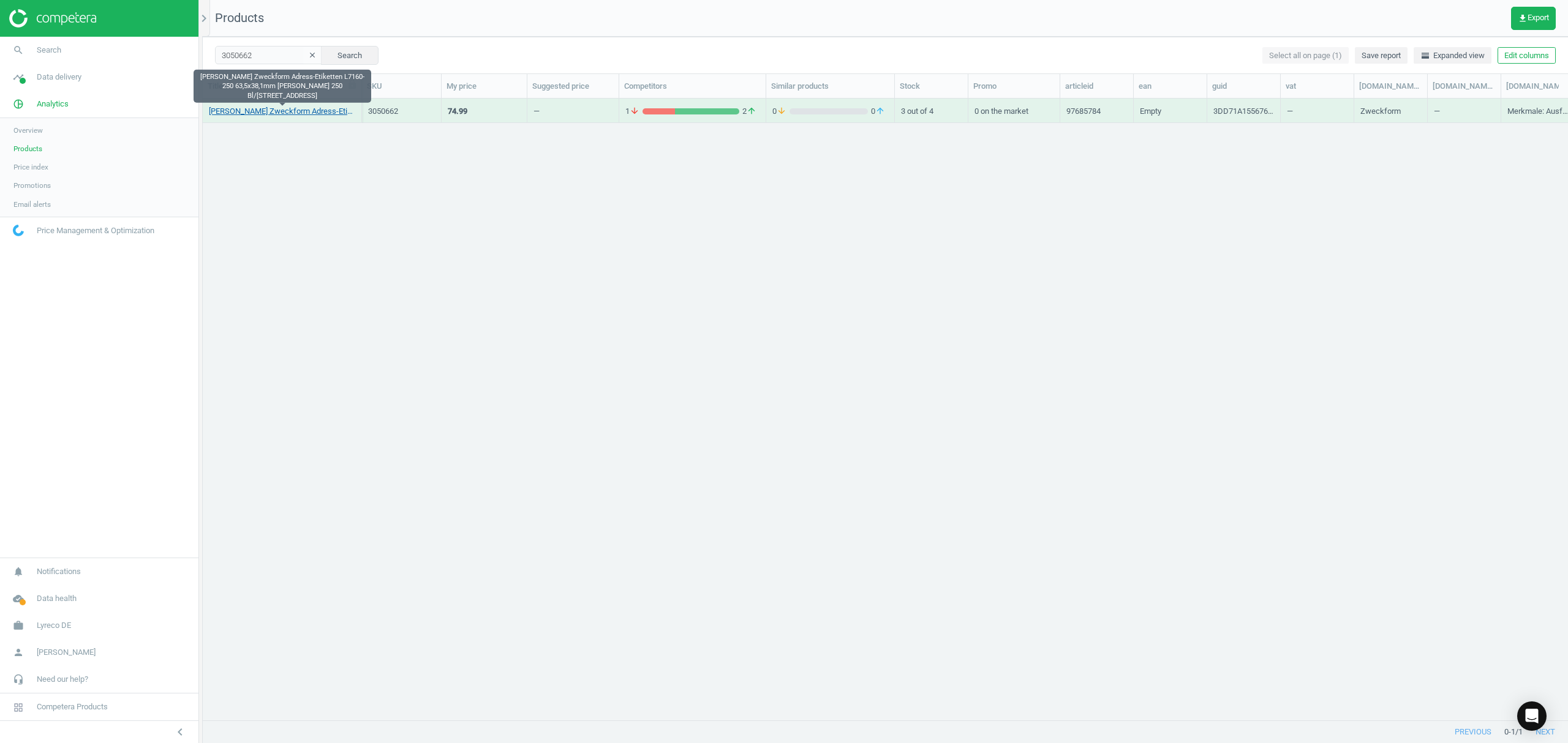
click at [282, 113] on link "Avery Zweckform Adress-Etiketten L7160-250 63,5x38,1mm weiß 250 Bl/5250 St, Emp…" at bounding box center [282, 111] width 147 height 11
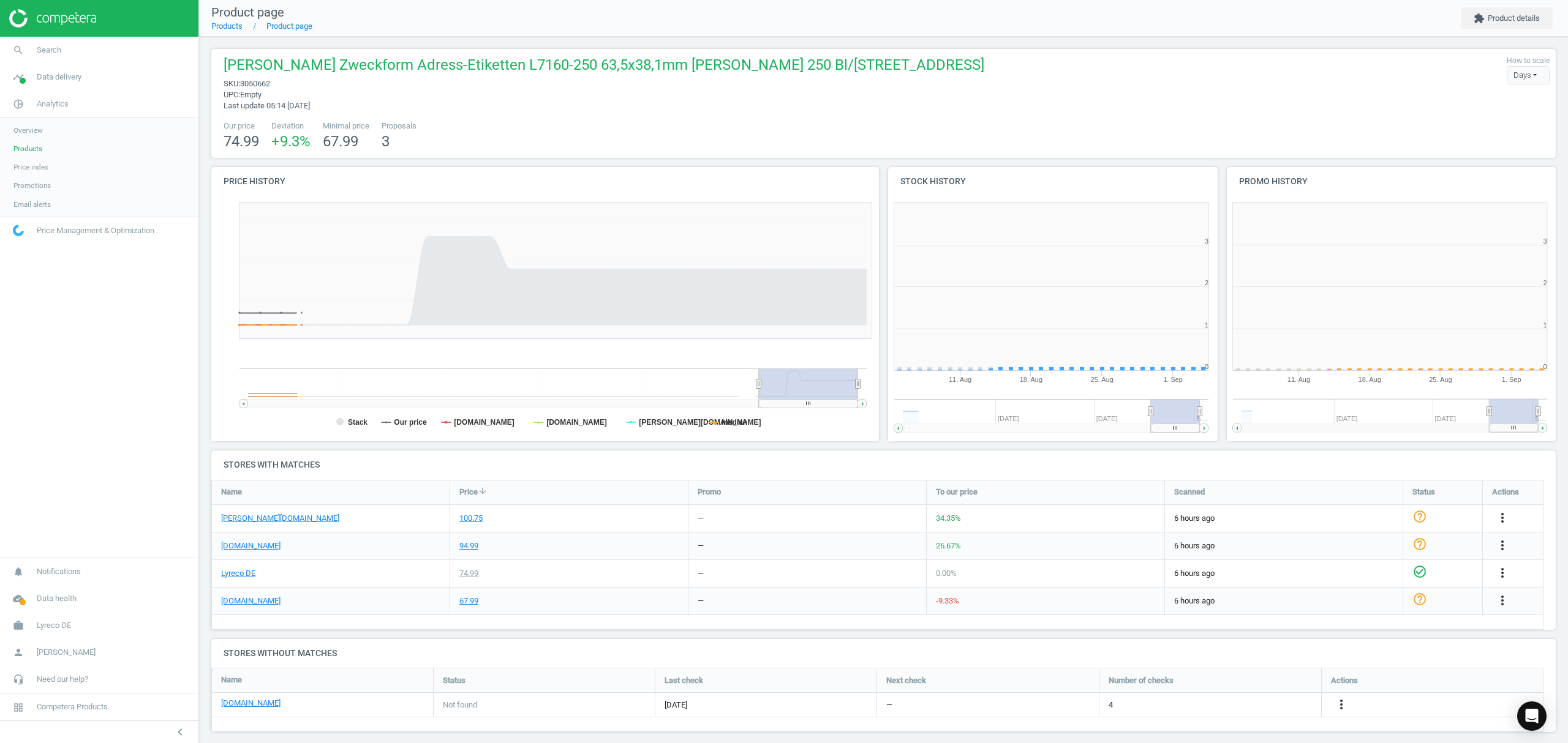
scroll to position [270, 686]
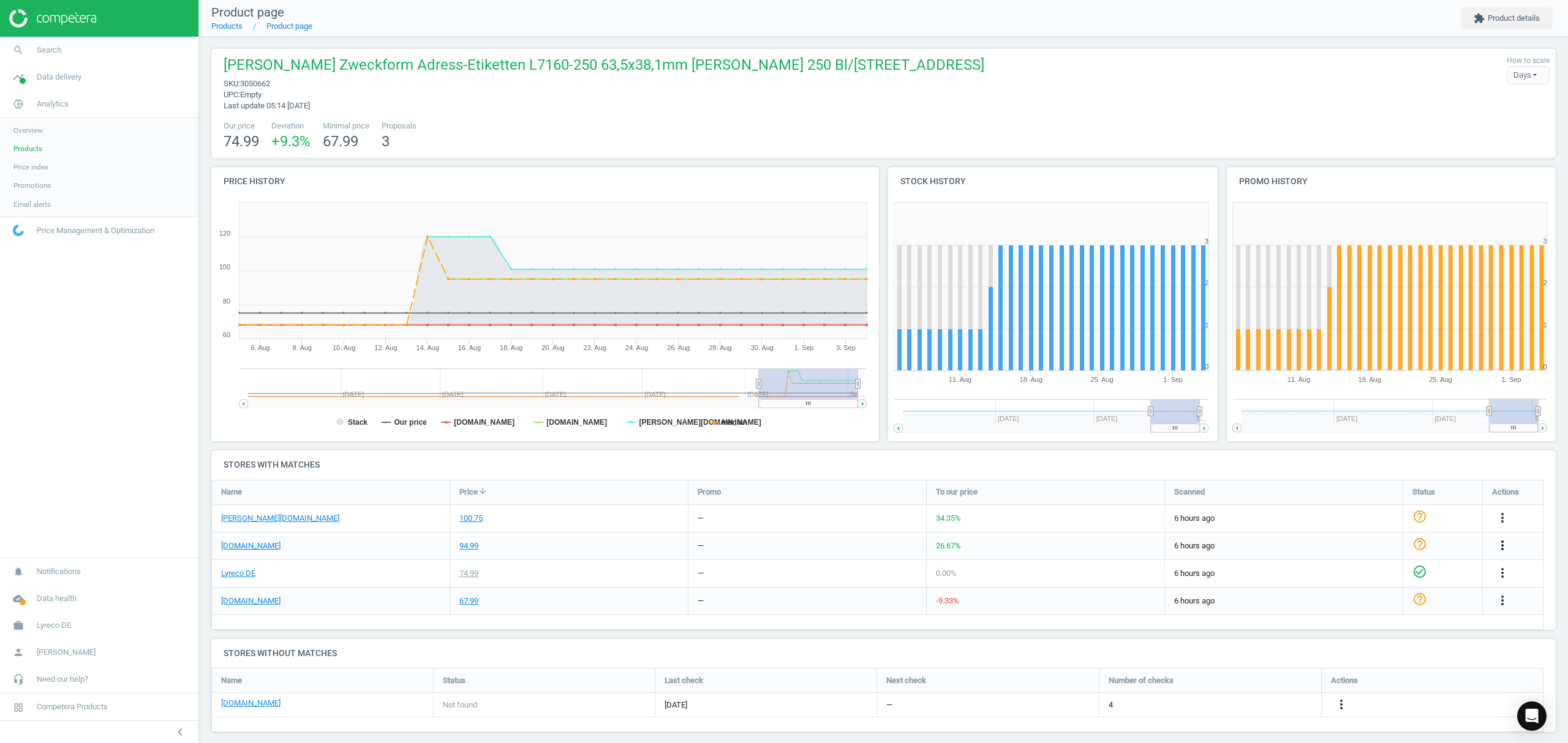
click at [1503, 546] on icon "more_vert" at bounding box center [1502, 545] width 15 height 15
click at [1368, 574] on link "Edit URL/product option" at bounding box center [1407, 574] width 168 height 19
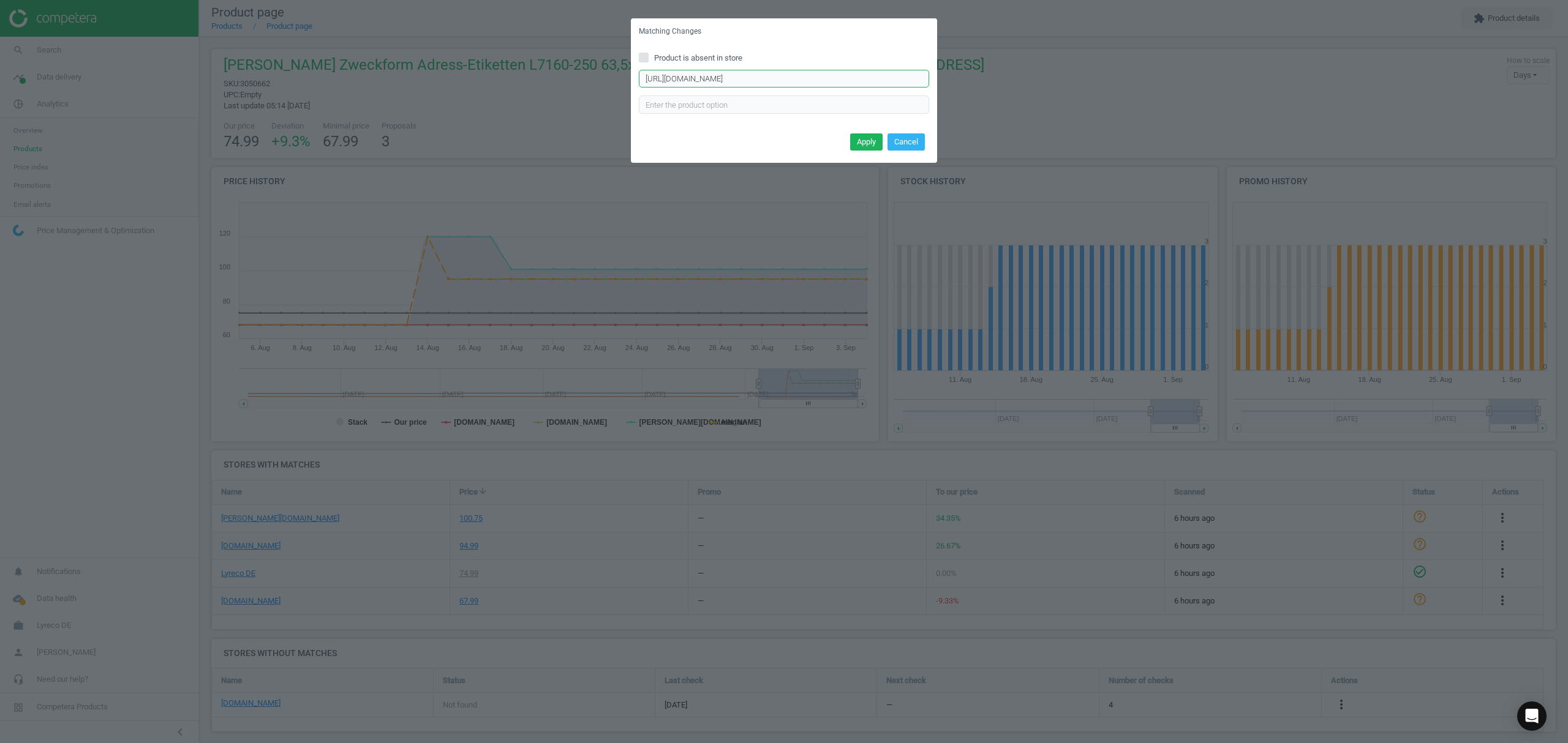
click at [821, 75] on input "https://www.office-discount.de/suche/L7160-250?mkz=245" at bounding box center [783, 79] width 290 height 18
paste input "avery-zweckform-etiketten-485353"
type input "https://www.office-discount.de/avery-zweckform-etiketten-485353"
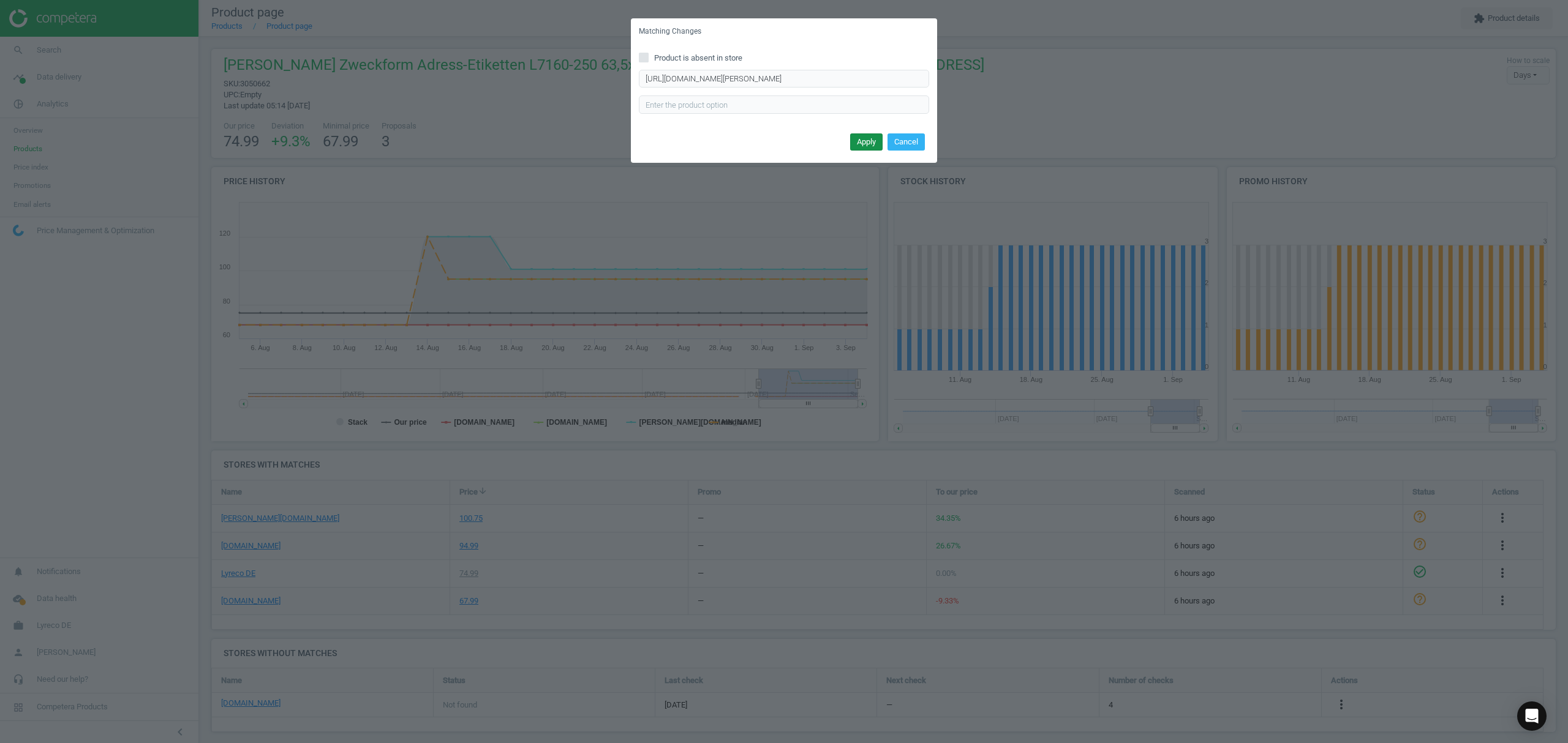
click at [867, 141] on button "Apply" at bounding box center [866, 141] width 32 height 17
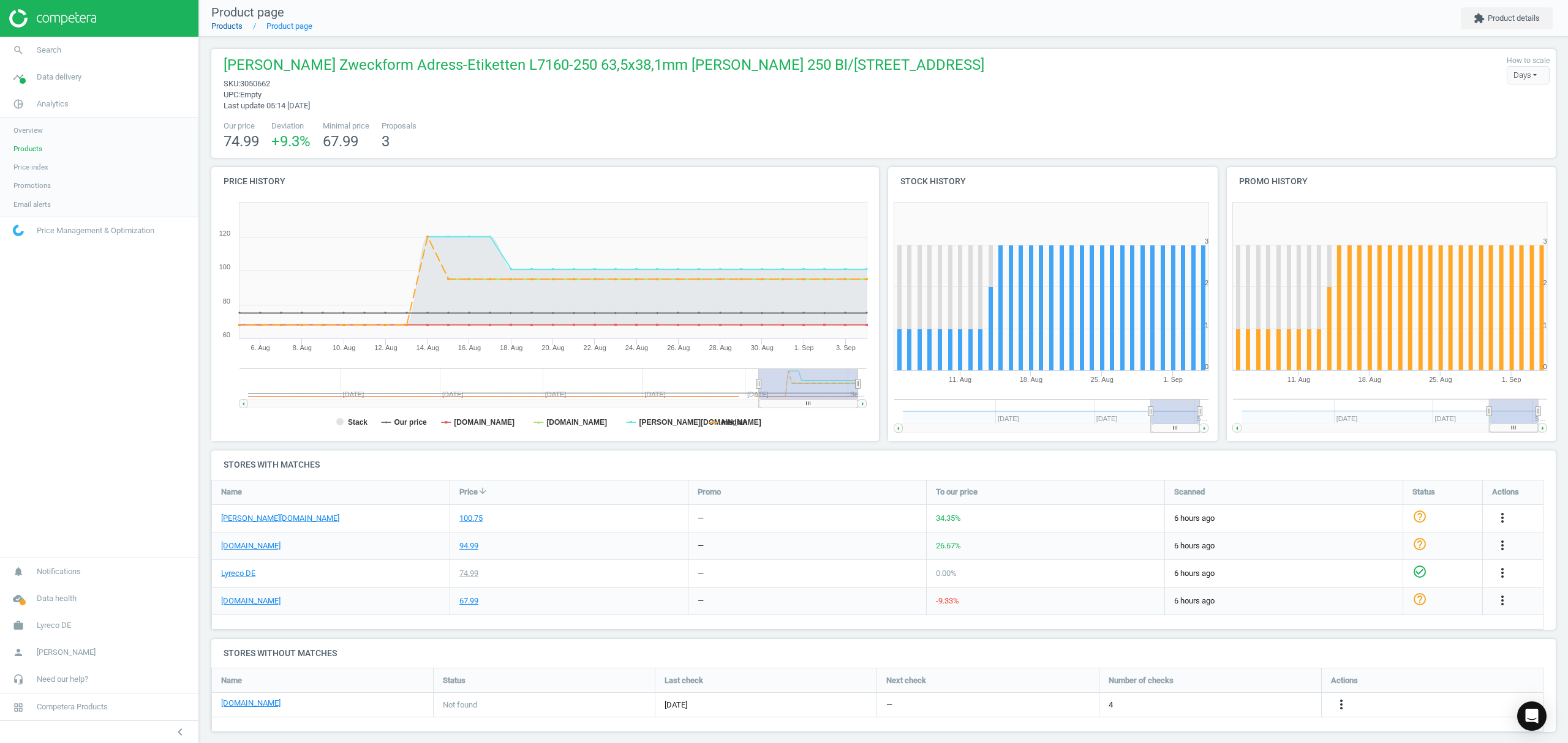
click at [234, 27] on link "Products" at bounding box center [227, 26] width 31 height 9
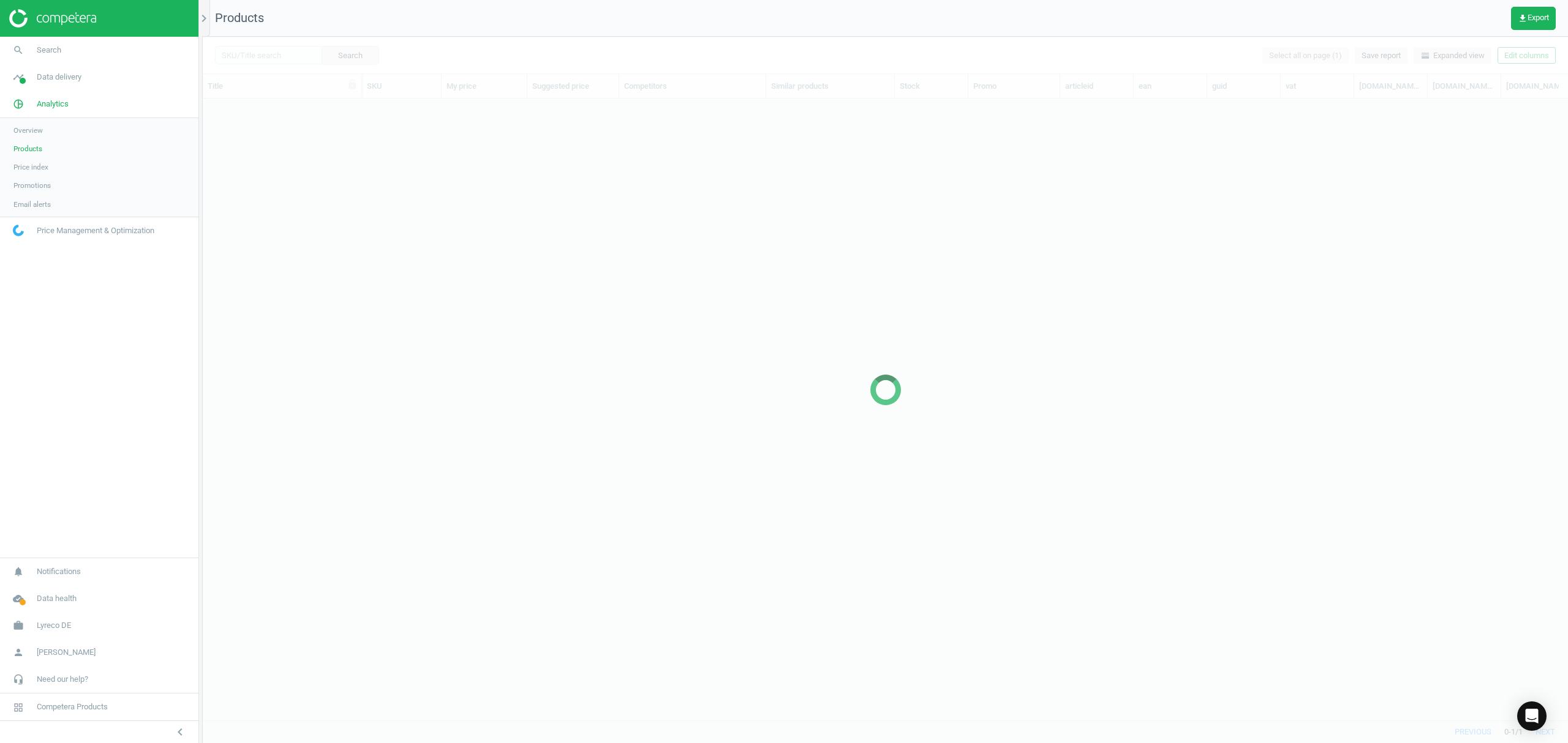
scroll to position [596, 1353]
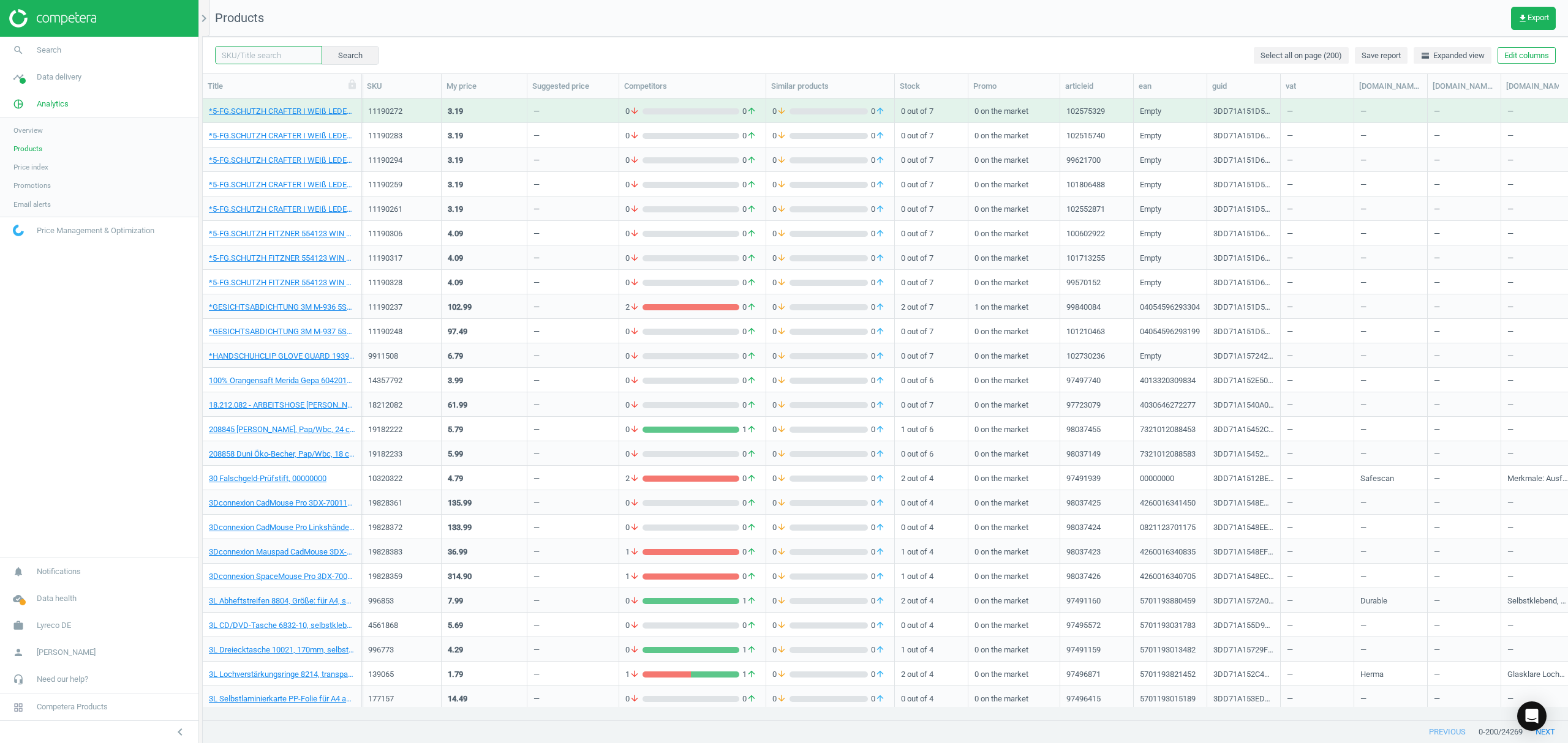
drag, startPoint x: 257, startPoint y: 54, endPoint x: 409, endPoint y: 55, distance: 152.0
click at [258, 53] on input "text" at bounding box center [269, 55] width 107 height 18
paste input "3503565"
type input "3503565"
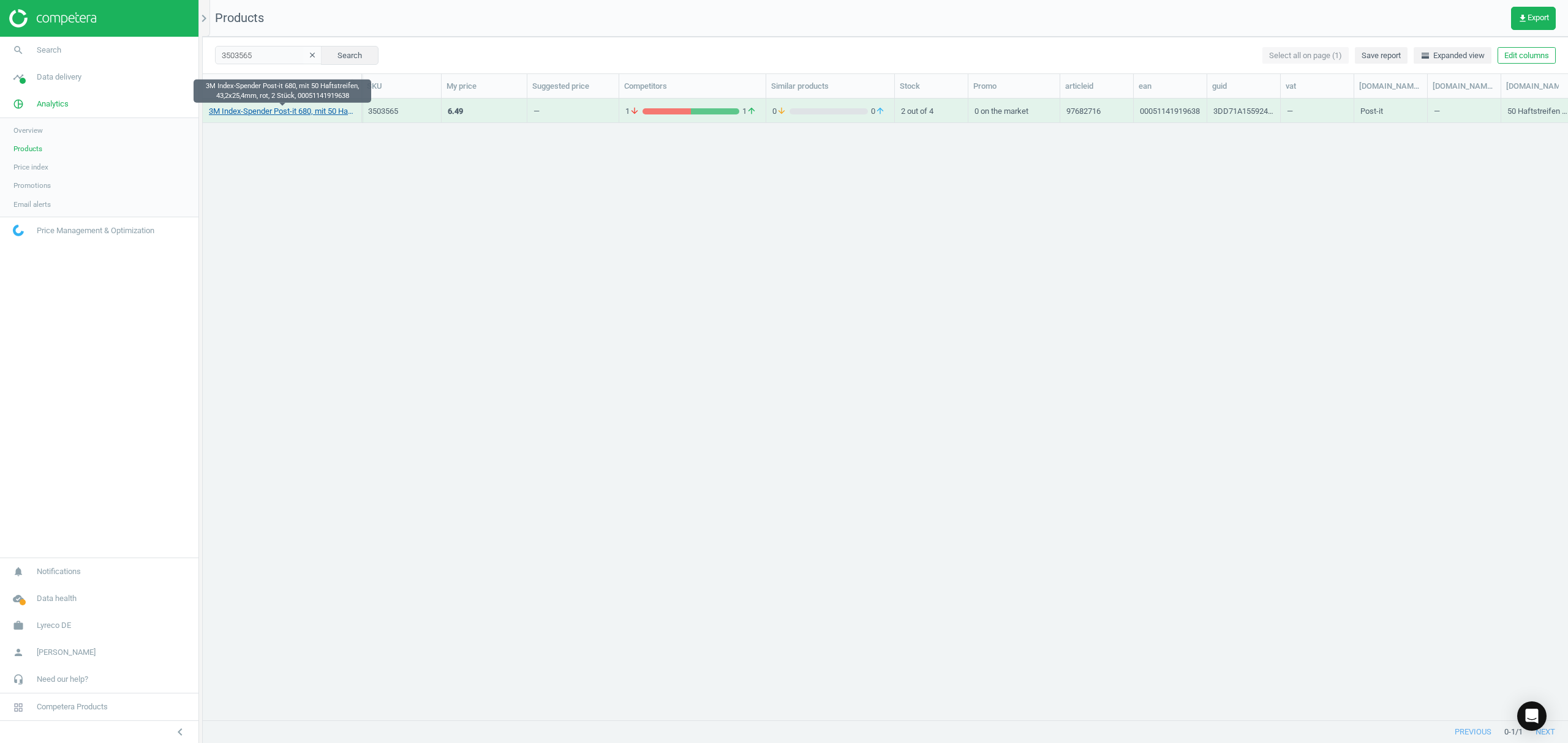
click at [245, 108] on link "3M Index-Spender Post-it 680, mit 50 Haftstreifen, 43,2x25,4mm, rot, 2 Stück, 0…" at bounding box center [282, 111] width 147 height 11
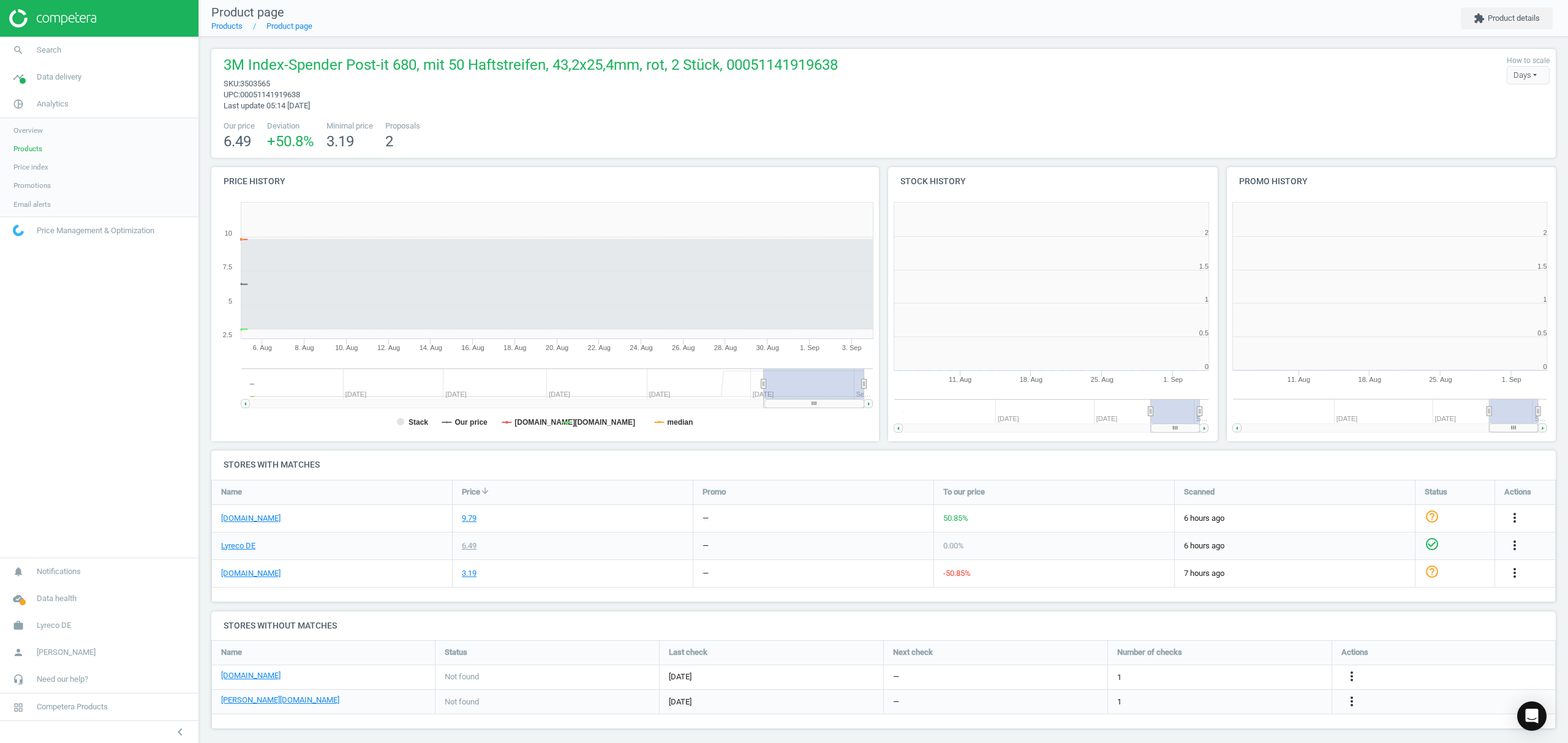
scroll to position [6, 6]
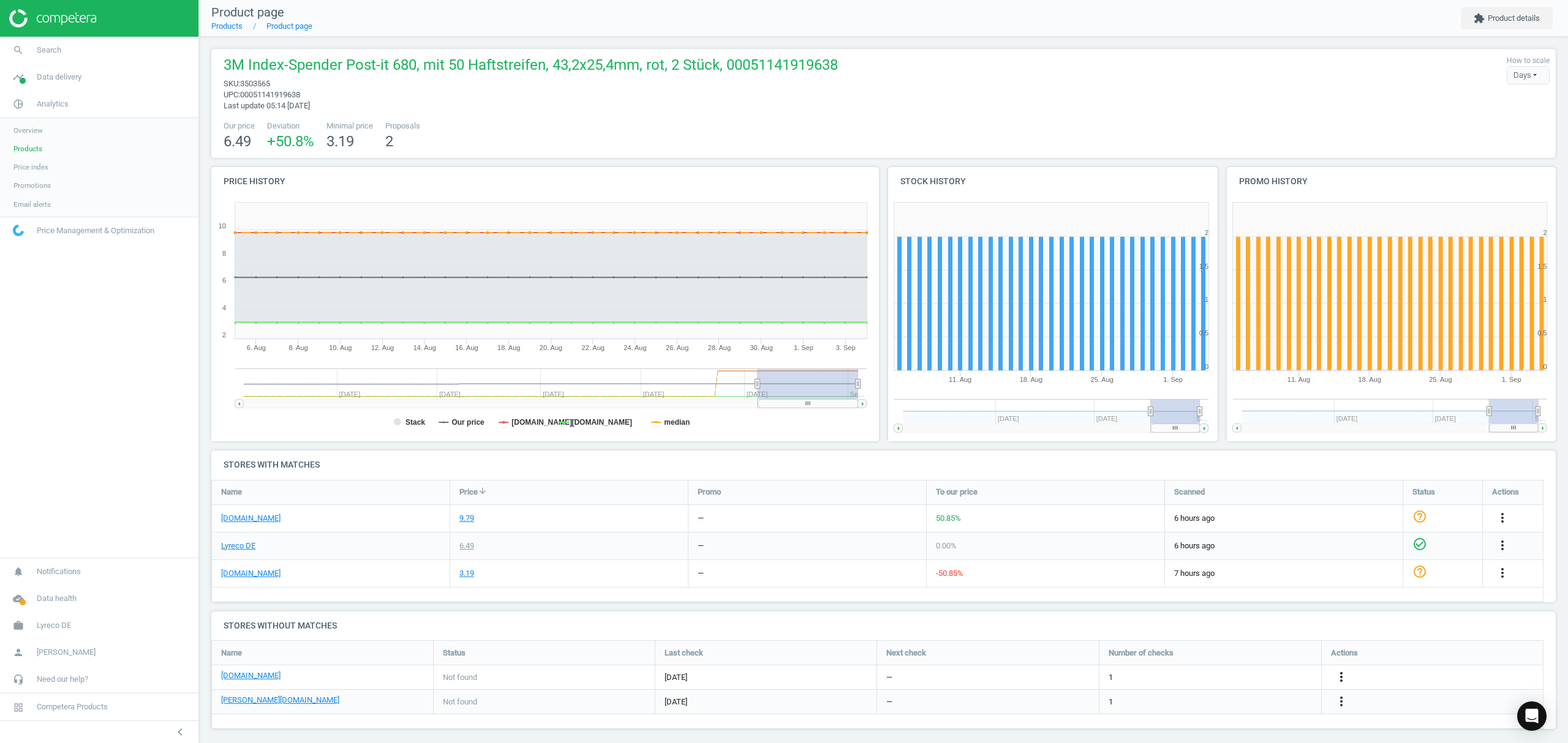
click at [1341, 676] on icon "more_vert" at bounding box center [1341, 676] width 15 height 15
click at [1230, 681] on link "Edit URL/product option" at bounding box center [1246, 678] width 168 height 19
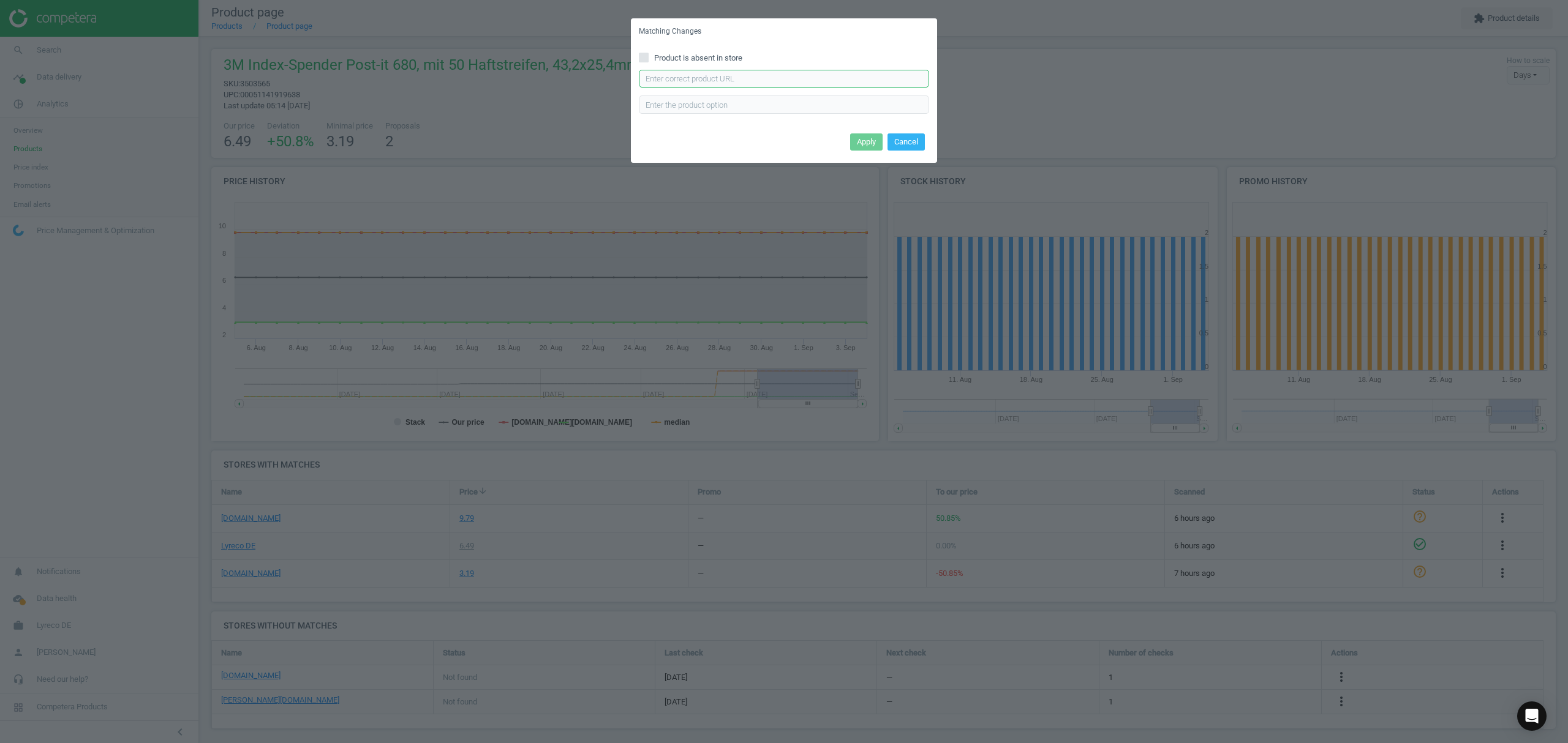
click at [733, 81] on input "text" at bounding box center [783, 79] width 290 height 18
paste input "https://www.office-discount.de/post-it-index-haftmarker-130872"
type input "https://www.office-discount.de/post-it-index-haftmarker-130872"
click at [858, 140] on button "Apply" at bounding box center [866, 141] width 32 height 17
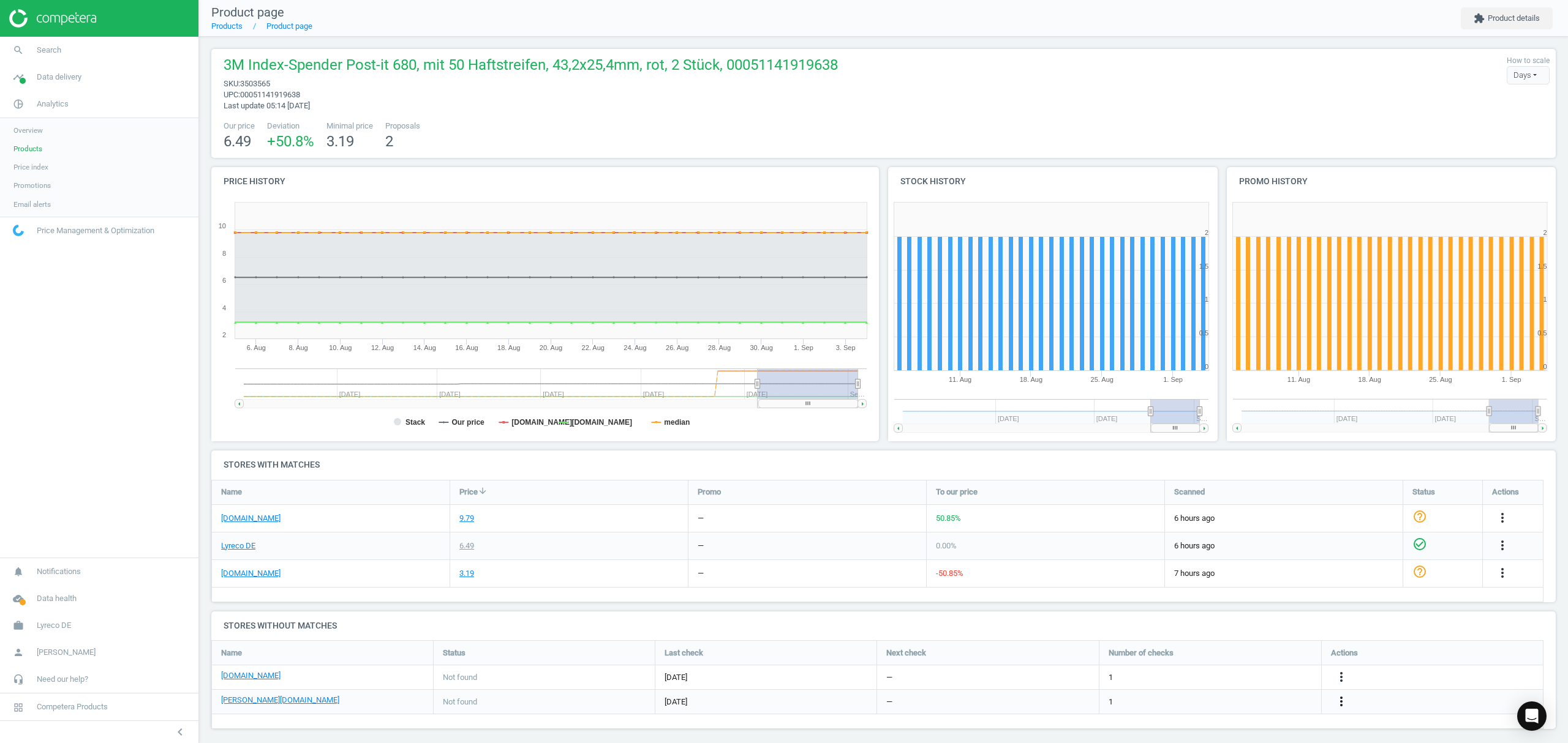
click at [1338, 700] on icon "more_vert" at bounding box center [1341, 701] width 15 height 15
click at [1206, 695] on link "Edit URL/product option" at bounding box center [1246, 702] width 168 height 19
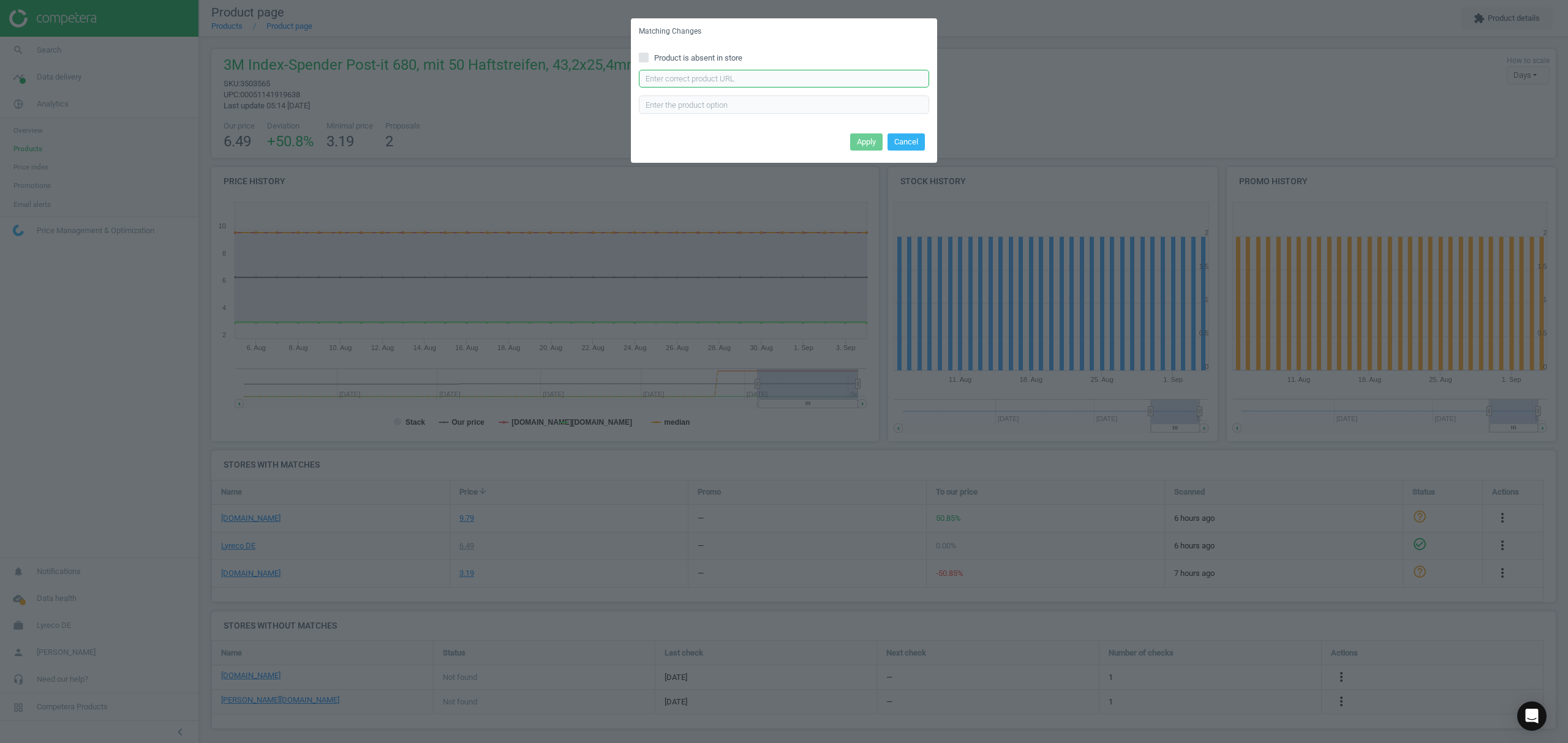
click at [728, 83] on input "text" at bounding box center [783, 79] width 290 height 18
paste input "https://www.otto-office.com/de/Post-it-Index-Haftmarker-Index-432-x-254-mm-Kuns…"
type input "https://www.otto-office.com/de/Post-it-Index-Haftmarker-Index-432-x-254-mm-Kuns…"
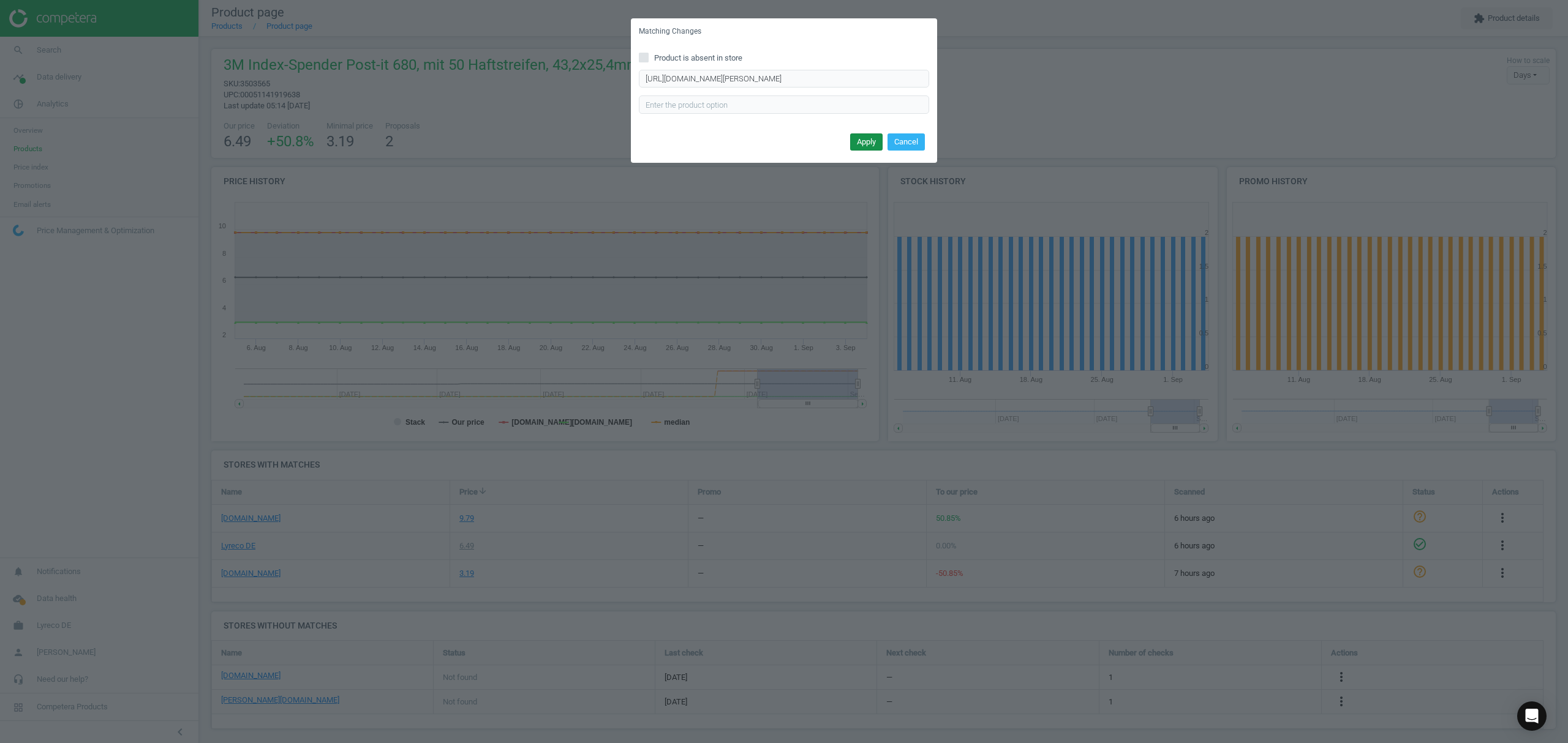
click at [861, 146] on button "Apply" at bounding box center [866, 141] width 32 height 17
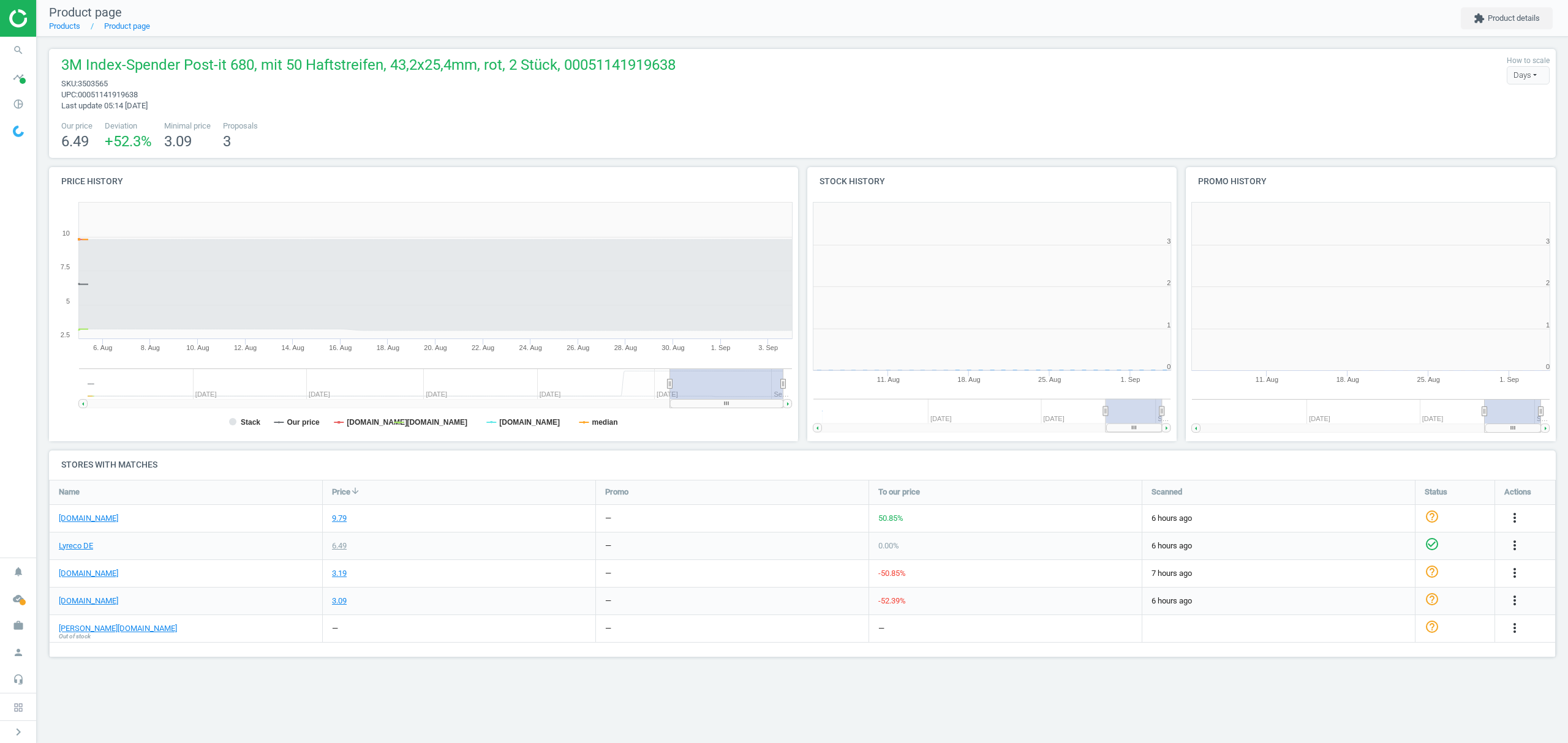
scroll to position [270, 394]
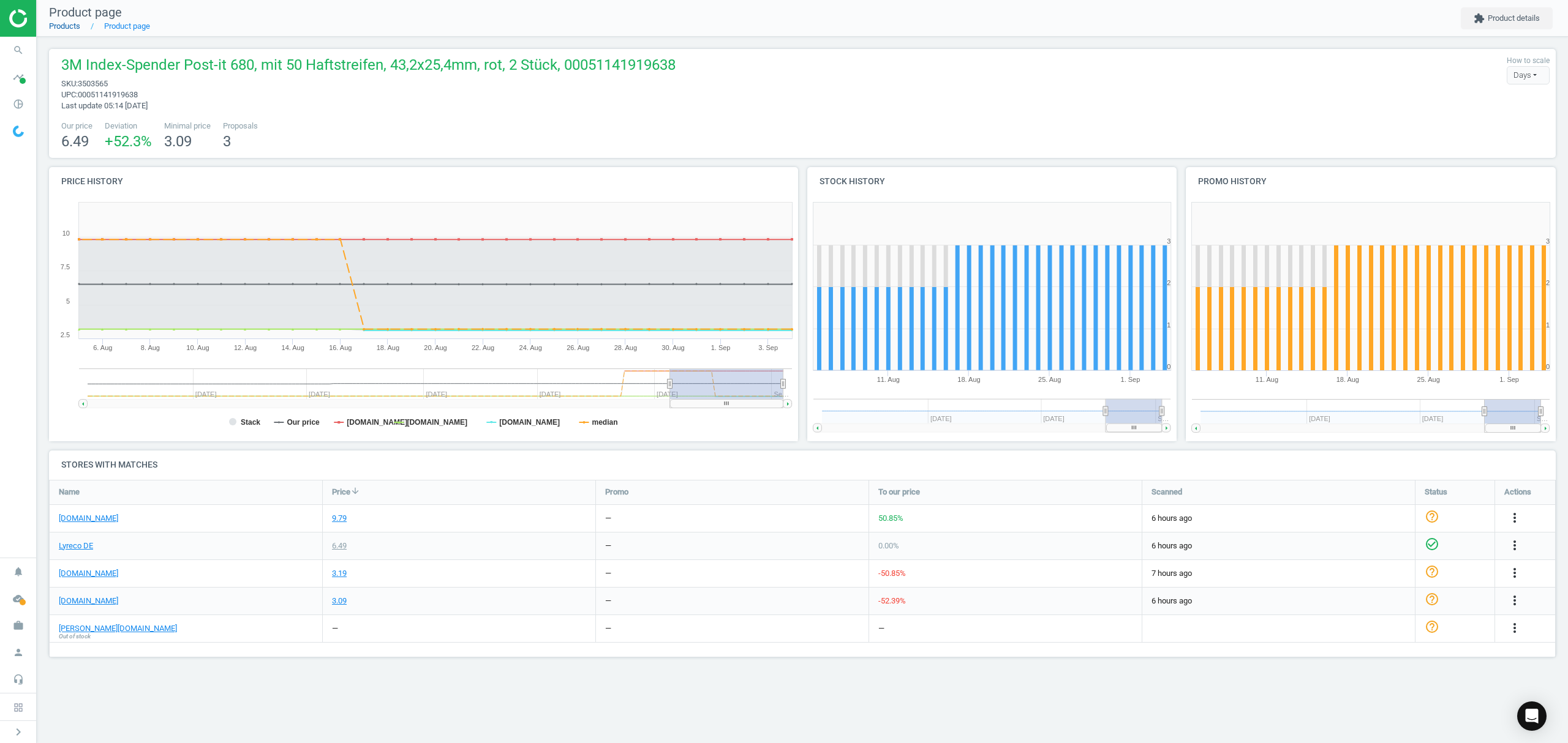
click at [60, 26] on link "Products" at bounding box center [64, 26] width 31 height 9
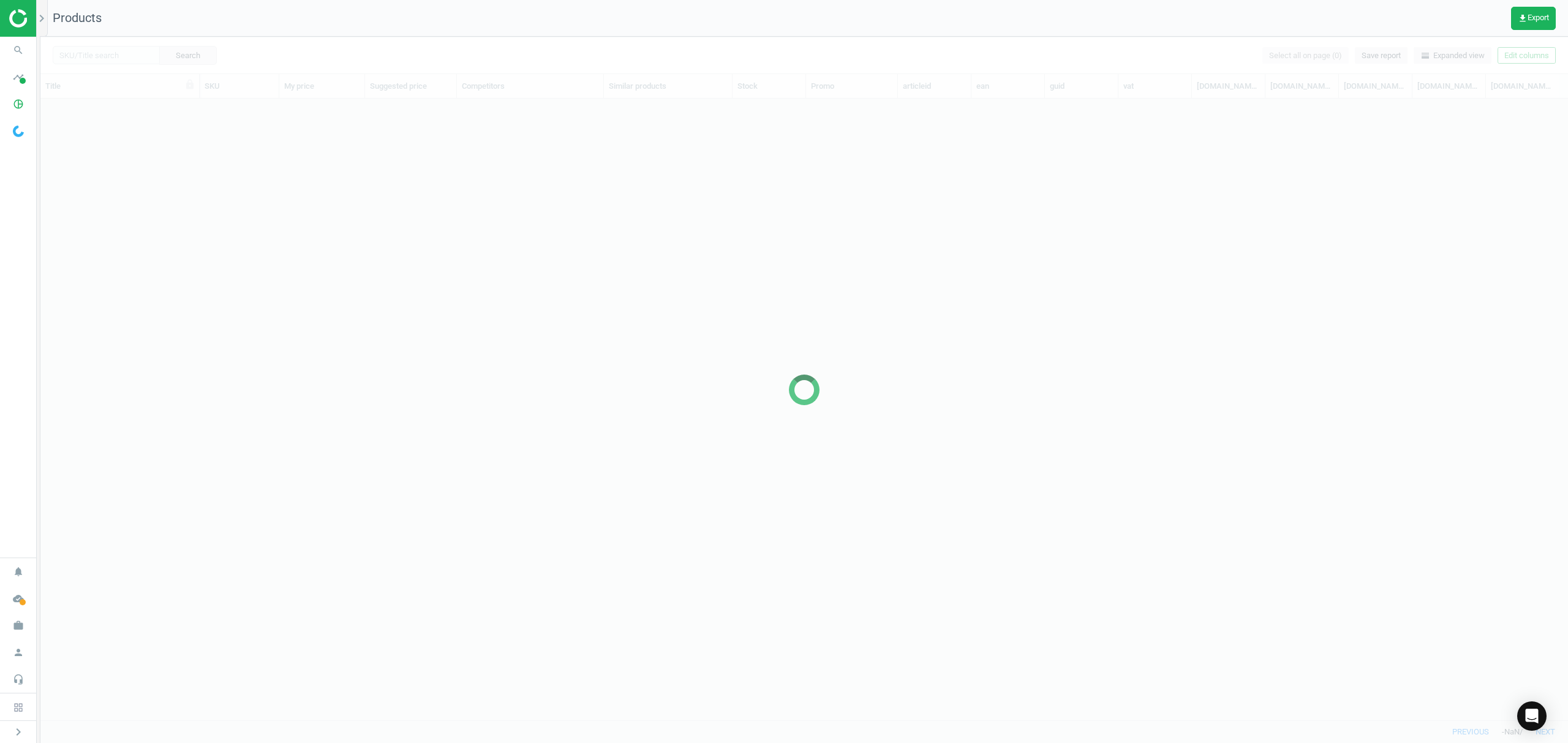
scroll to position [596, 1515]
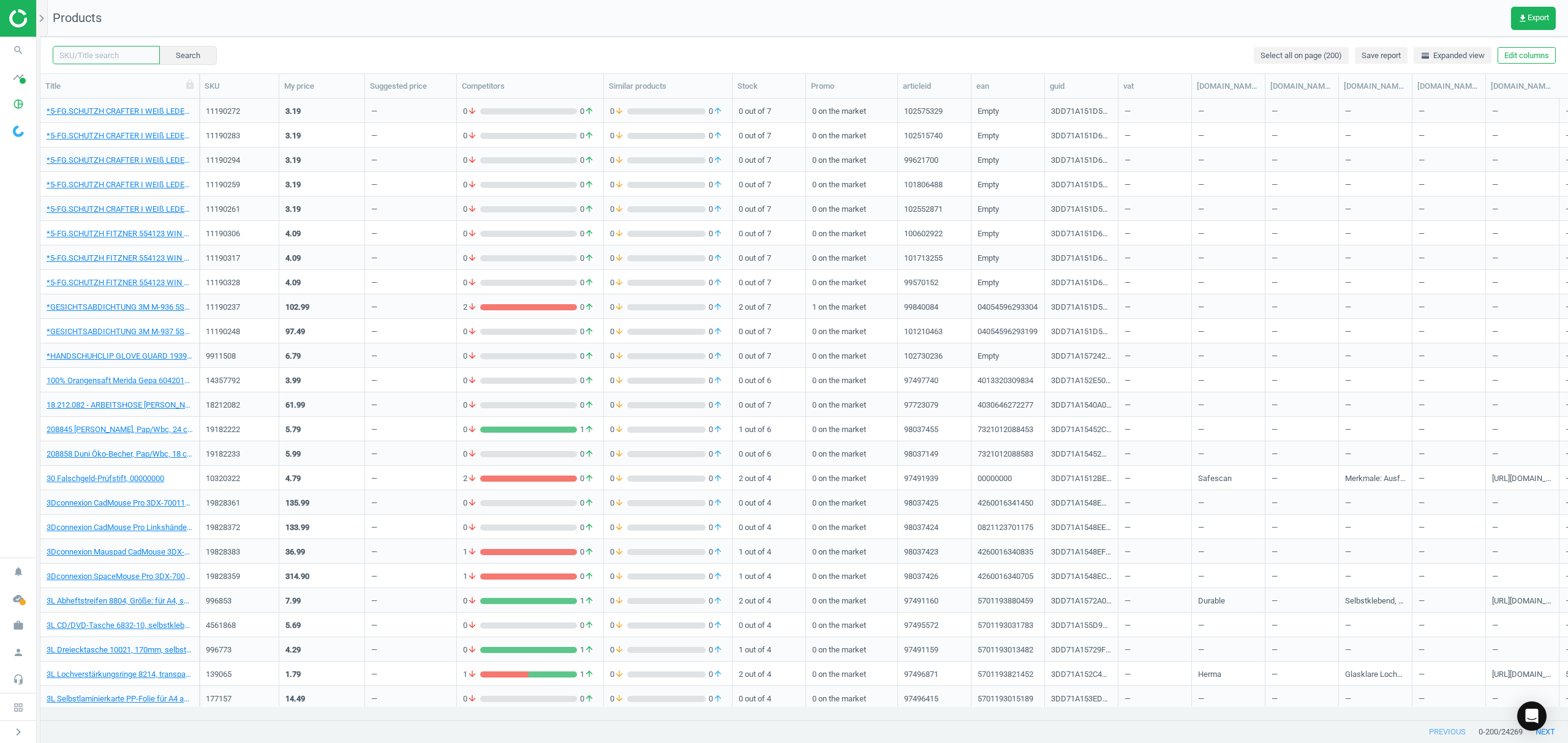
click at [105, 55] on input "text" at bounding box center [106, 55] width 107 height 18
paste input "15579272"
type input "15579272"
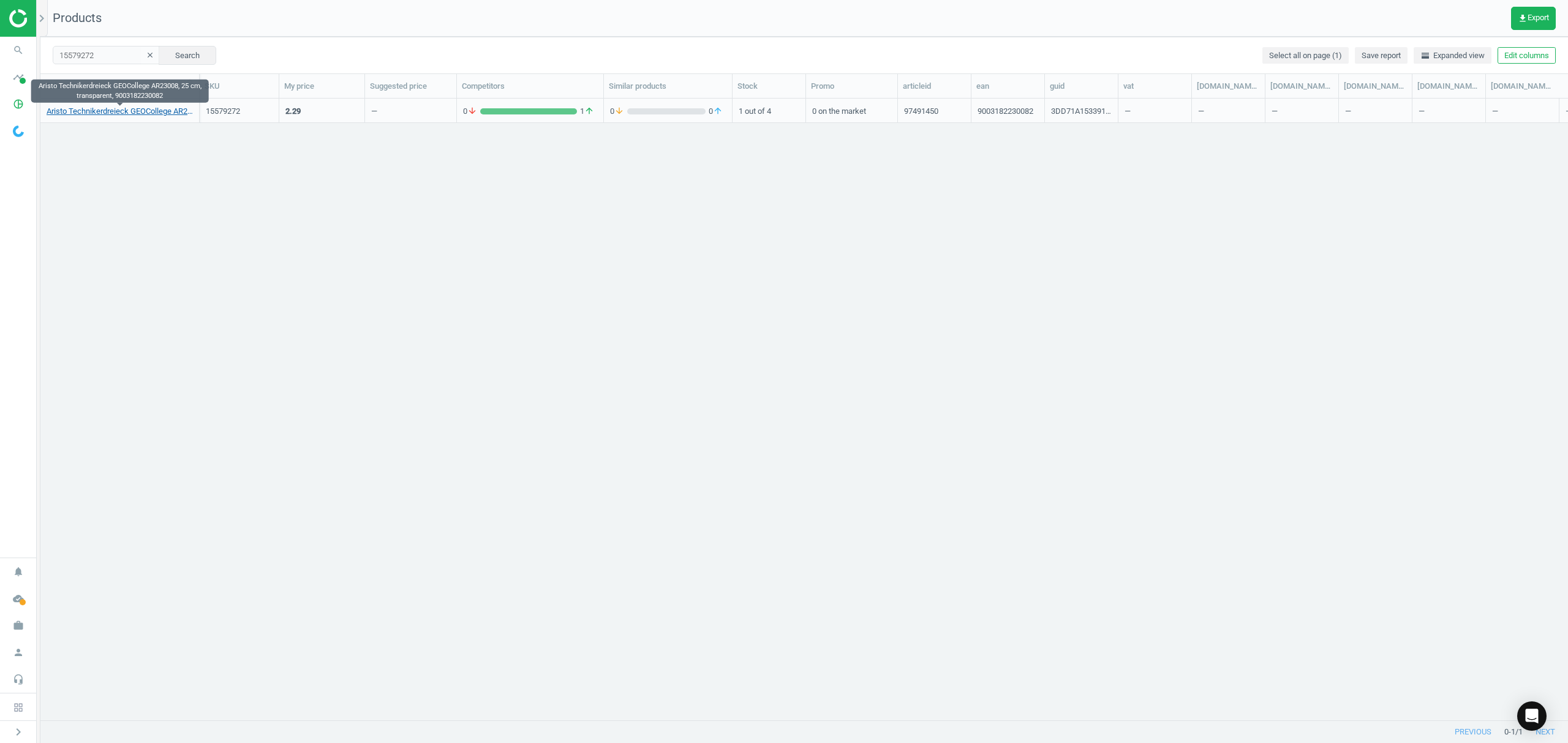
click at [79, 108] on link "Aristo Technikerdreieck GEOCollege AR23008, 25 cm, transparent, 9003182230082" at bounding box center [119, 111] width 147 height 11
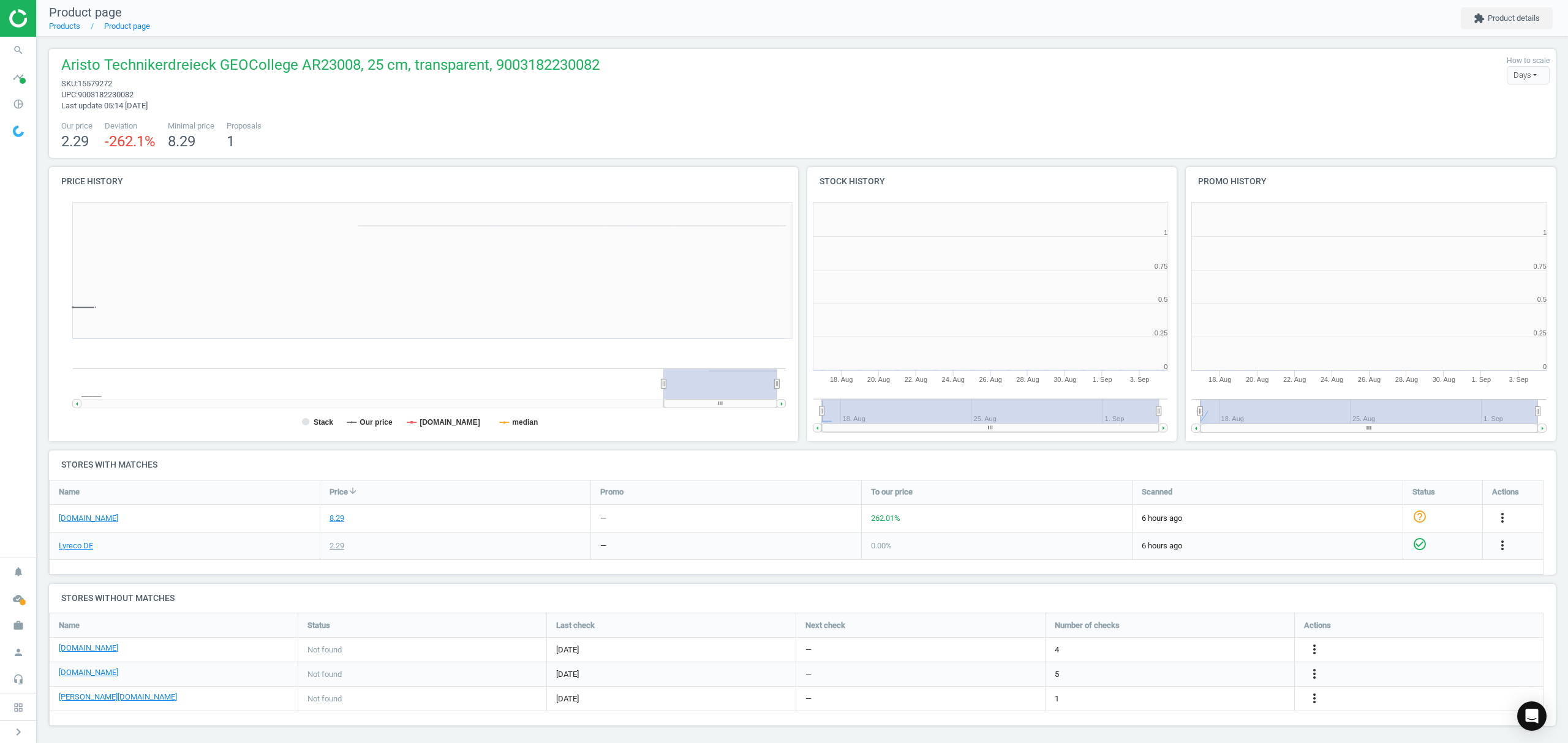
scroll to position [270, 392]
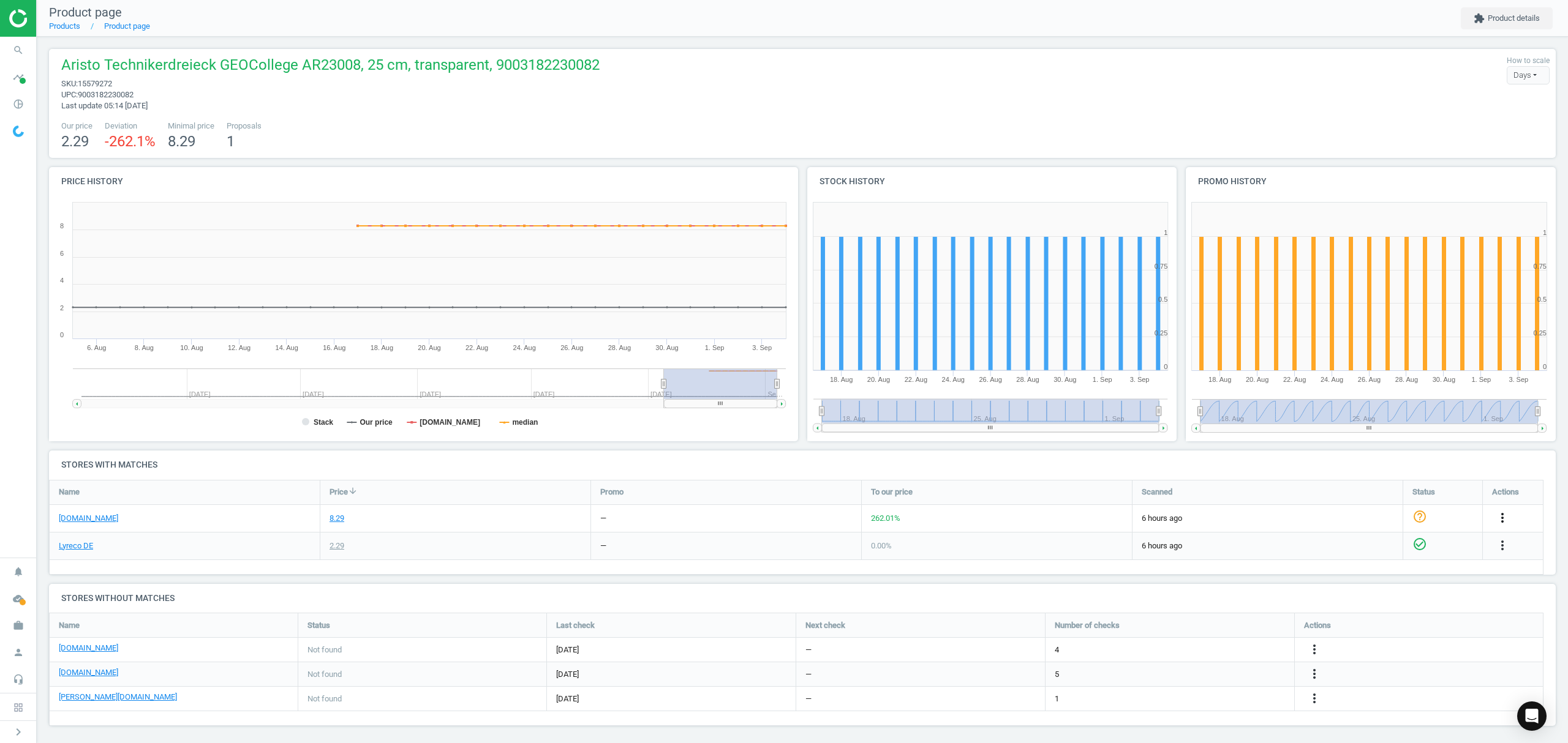
click at [1503, 519] on icon "more_vert" at bounding box center [1502, 518] width 15 height 15
click at [1230, 459] on h4 "Stores with matches" at bounding box center [802, 464] width 1506 height 29
click at [1505, 516] on icon "more_vert" at bounding box center [1502, 518] width 15 height 15
click at [1358, 545] on link "Edit URL/product option" at bounding box center [1407, 548] width 168 height 19
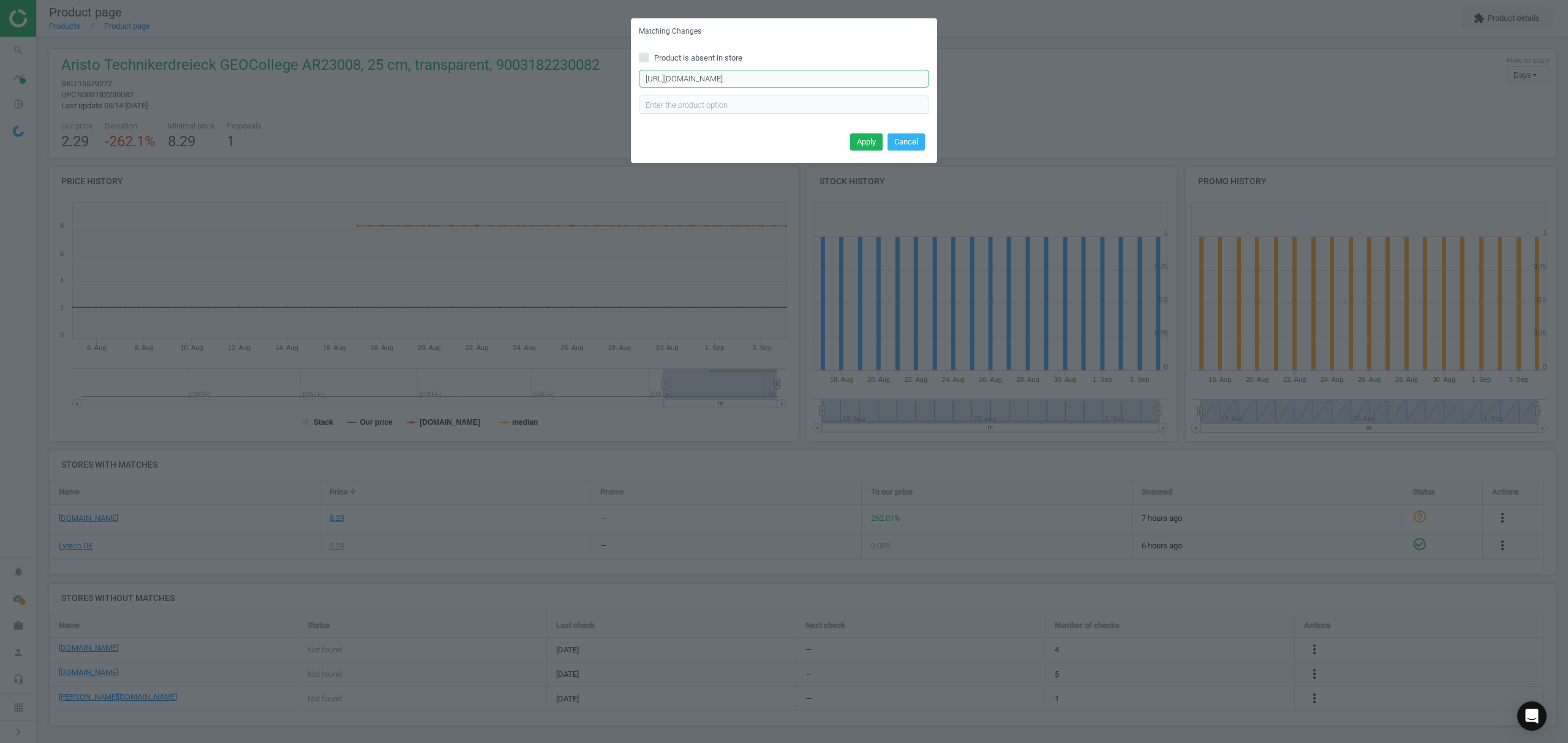
click at [696, 78] on input "https://www.office-discount.de/aristo-geometrie-dreieck-144166" at bounding box center [783, 79] width 290 height 18
click at [640, 55] on input "Product is absent in store" at bounding box center [644, 57] width 8 height 8
checkbox input "true"
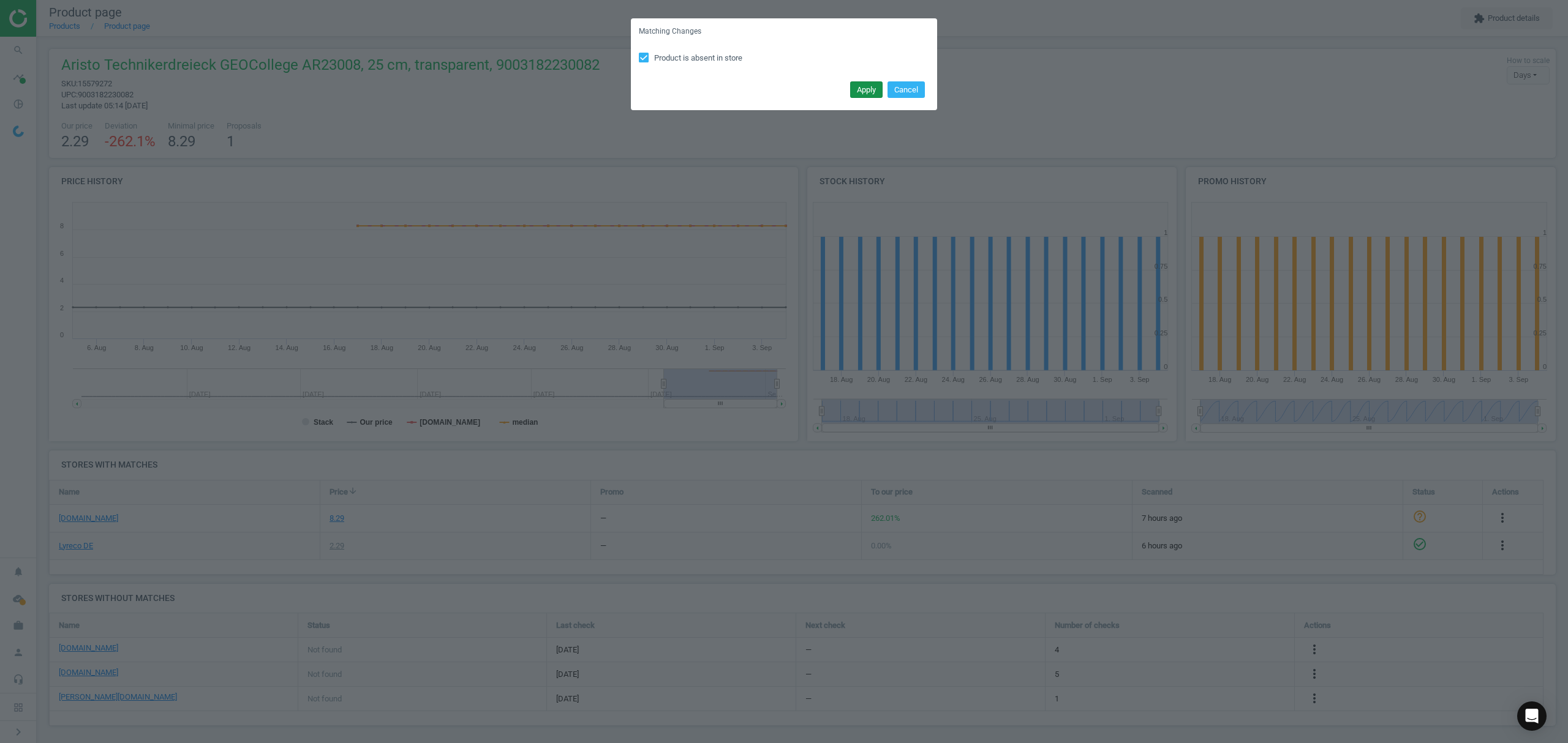
click at [866, 84] on button "Apply" at bounding box center [866, 89] width 32 height 17
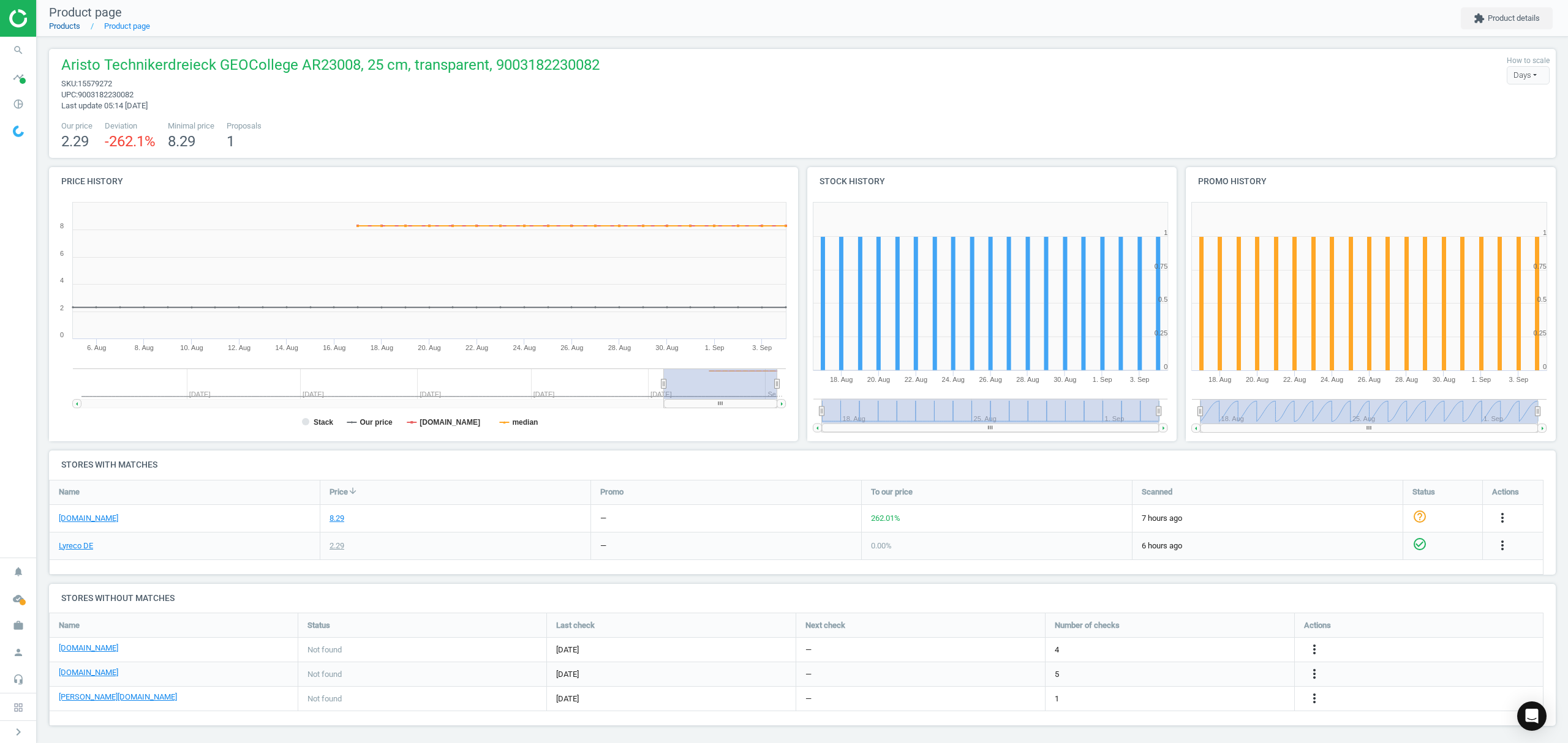
click at [63, 22] on link "Products" at bounding box center [64, 26] width 31 height 9
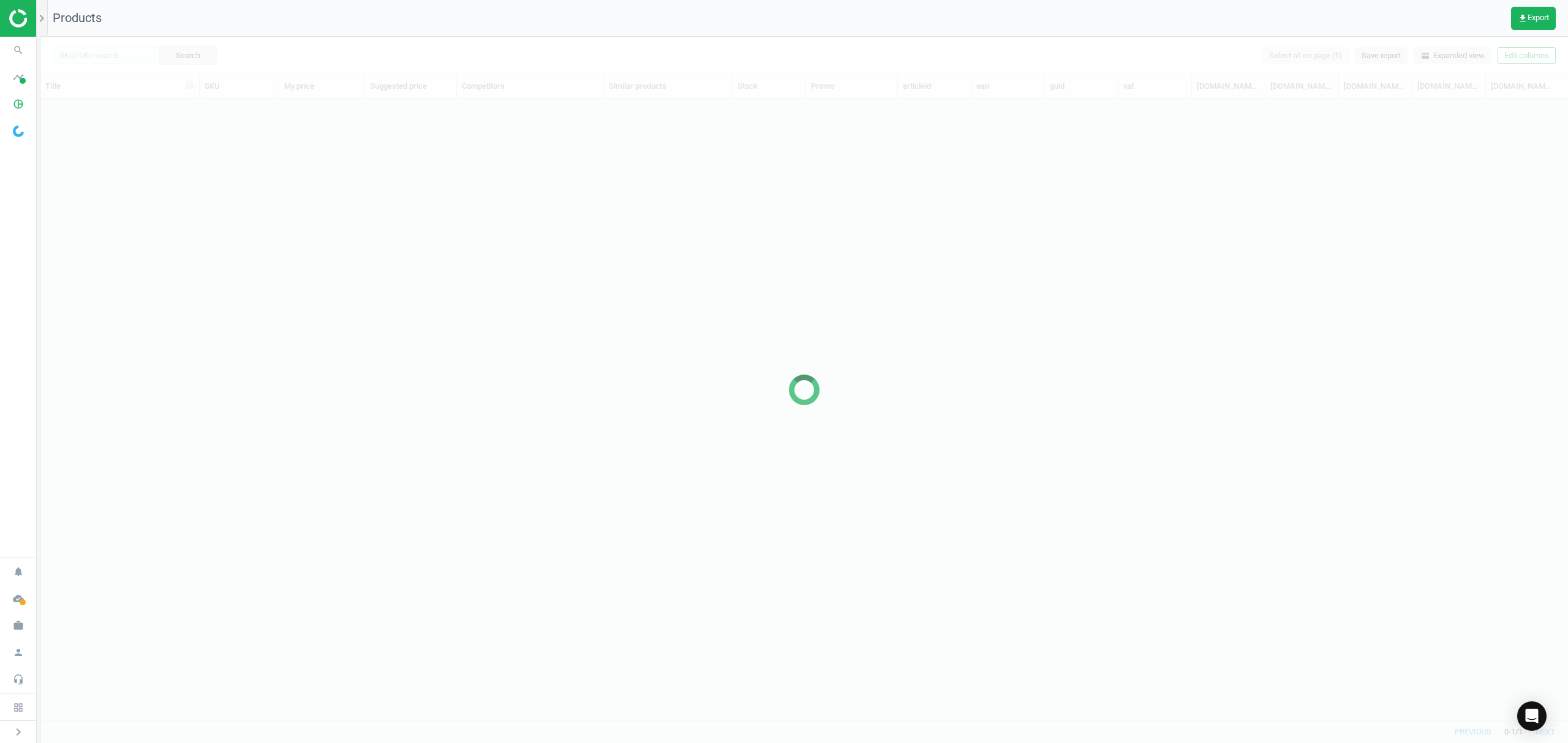
scroll to position [596, 1515]
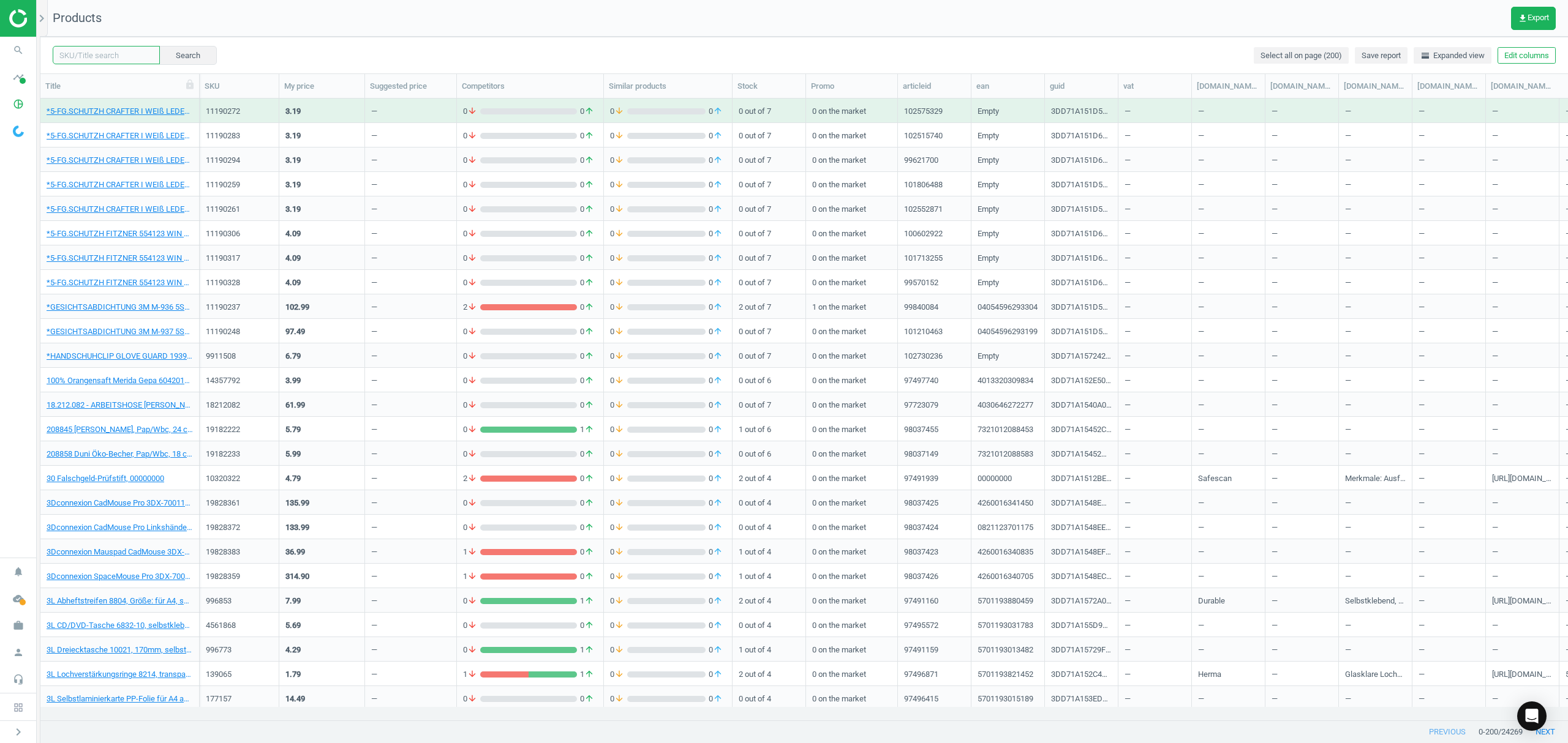
click at [109, 52] on input "text" at bounding box center [106, 55] width 107 height 18
paste input "3472501"
type input "3472501"
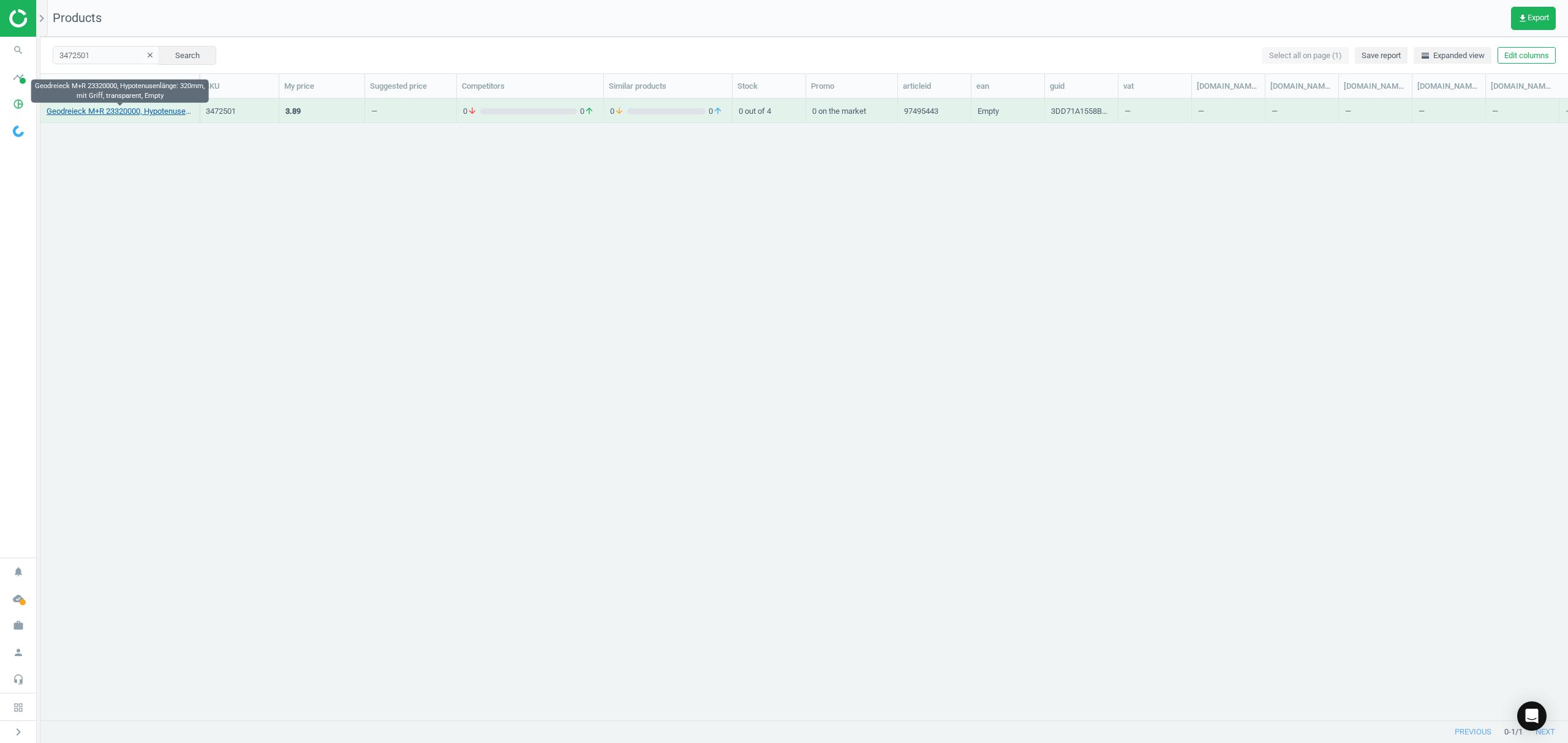
click at [118, 110] on link "Geodreieck M+R 23320000, Hypotenusenlänge: 320mm, mit Griff, transparent, Empty" at bounding box center [119, 111] width 147 height 11
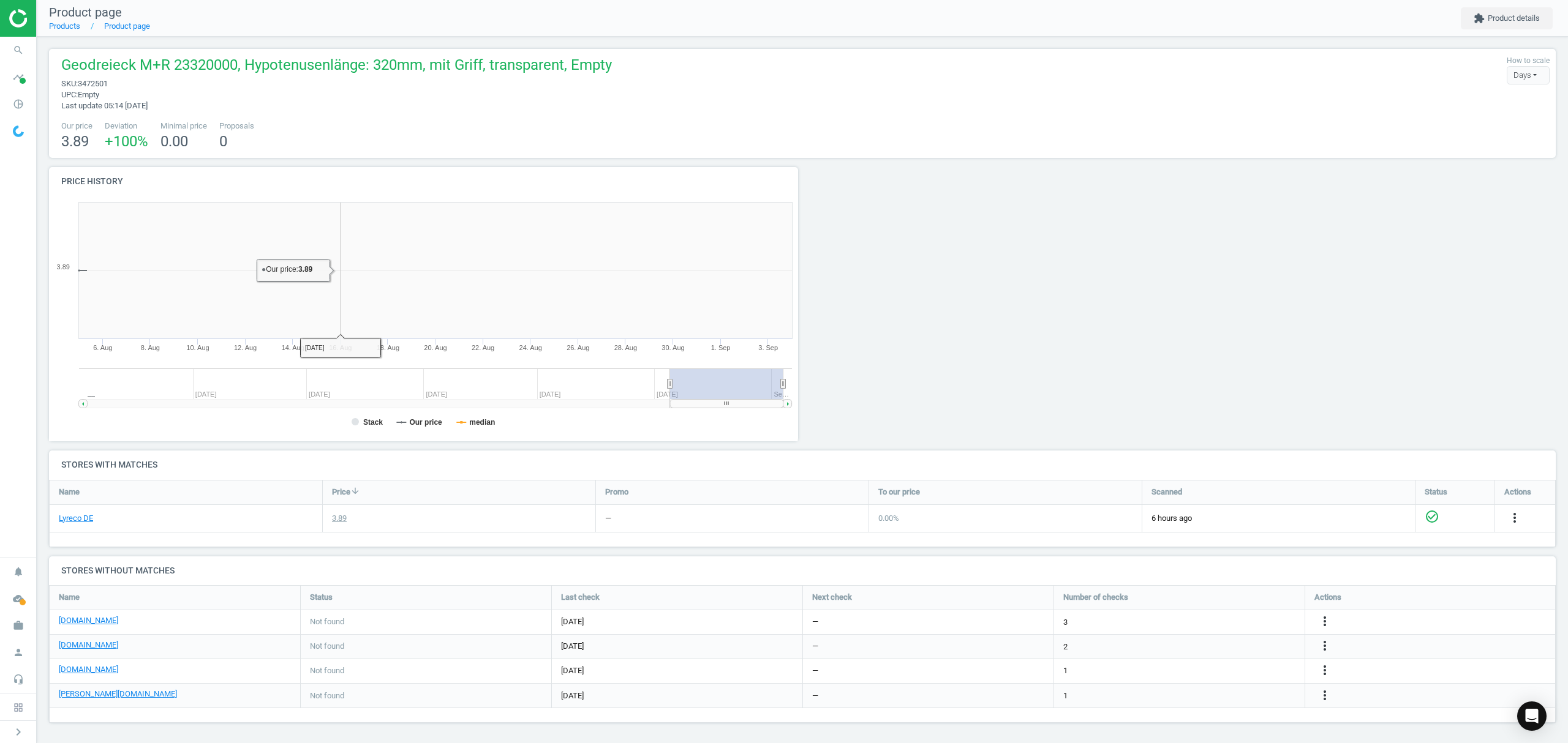
scroll to position [270, 767]
click at [1311, 668] on icon "more_vert" at bounding box center [1314, 671] width 15 height 15
click at [1199, 671] on link "Edit URL/product option" at bounding box center [1219, 673] width 168 height 19
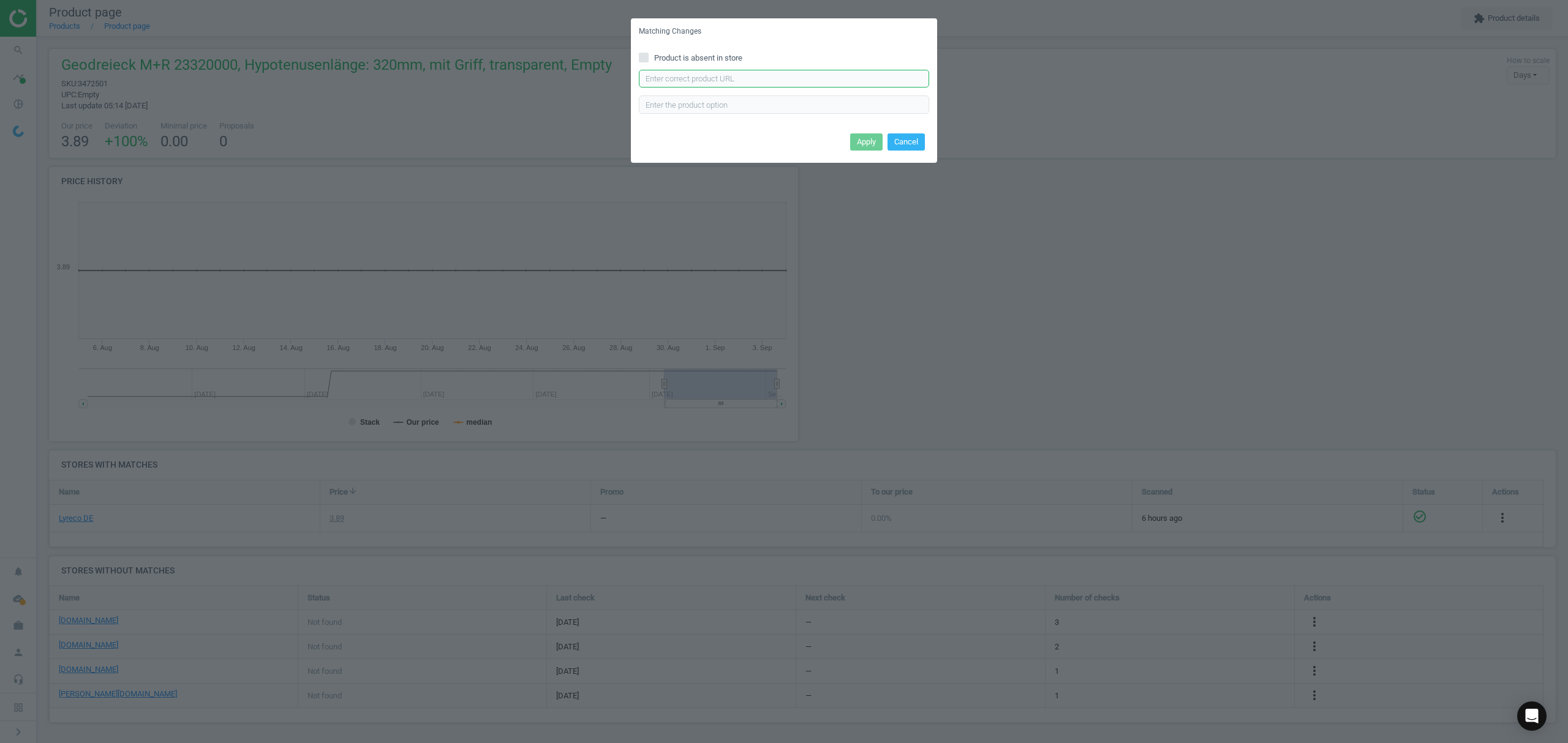
click at [742, 74] on input "text" at bounding box center [783, 79] width 290 height 18
paste input "https://www.office-discount.de/m-r-geometrie-dreieck-263956"
type input "https://www.office-discount.de/m-r-geometrie-dreieck-263956"
click at [862, 147] on button "Apply" at bounding box center [866, 141] width 32 height 17
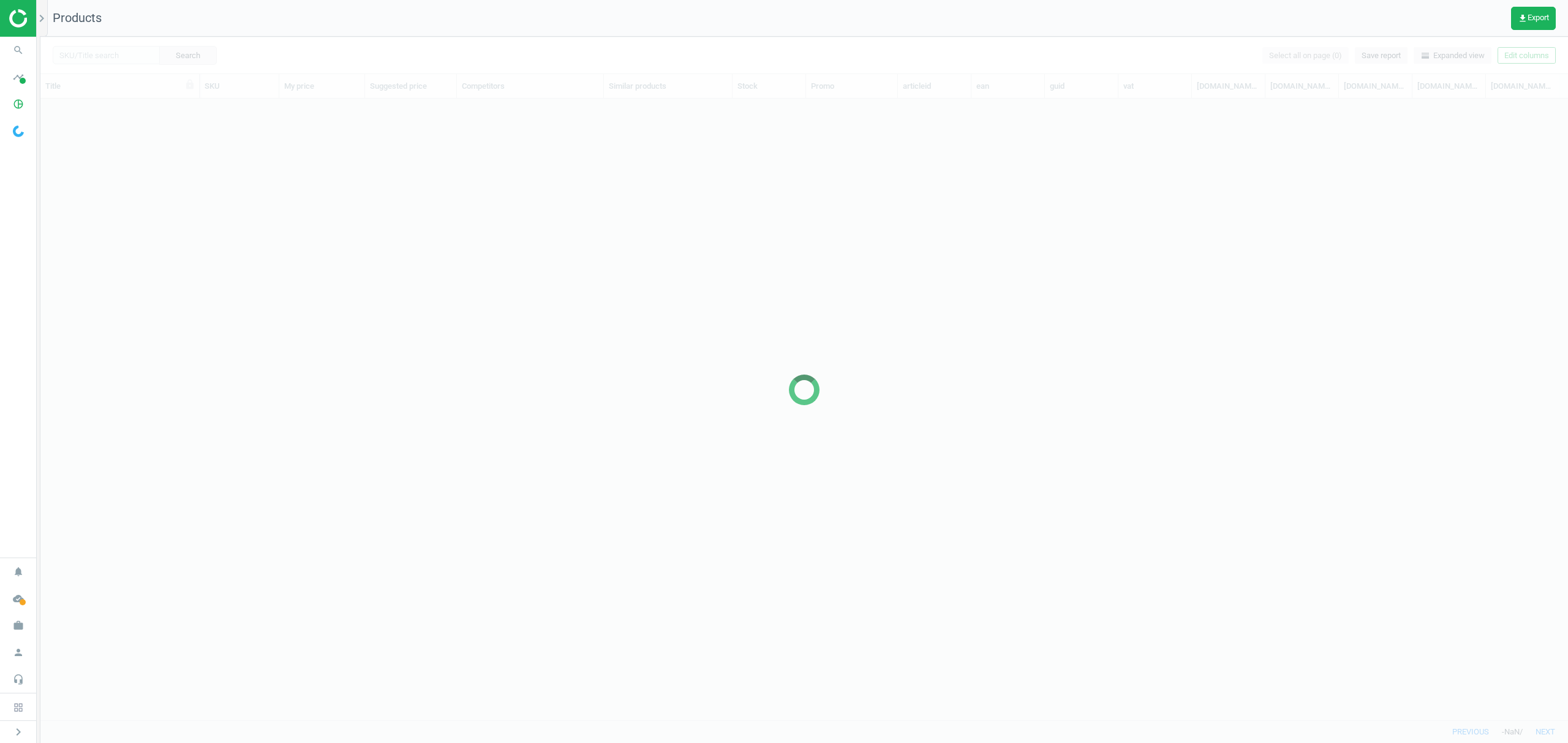
scroll to position [596, 1515]
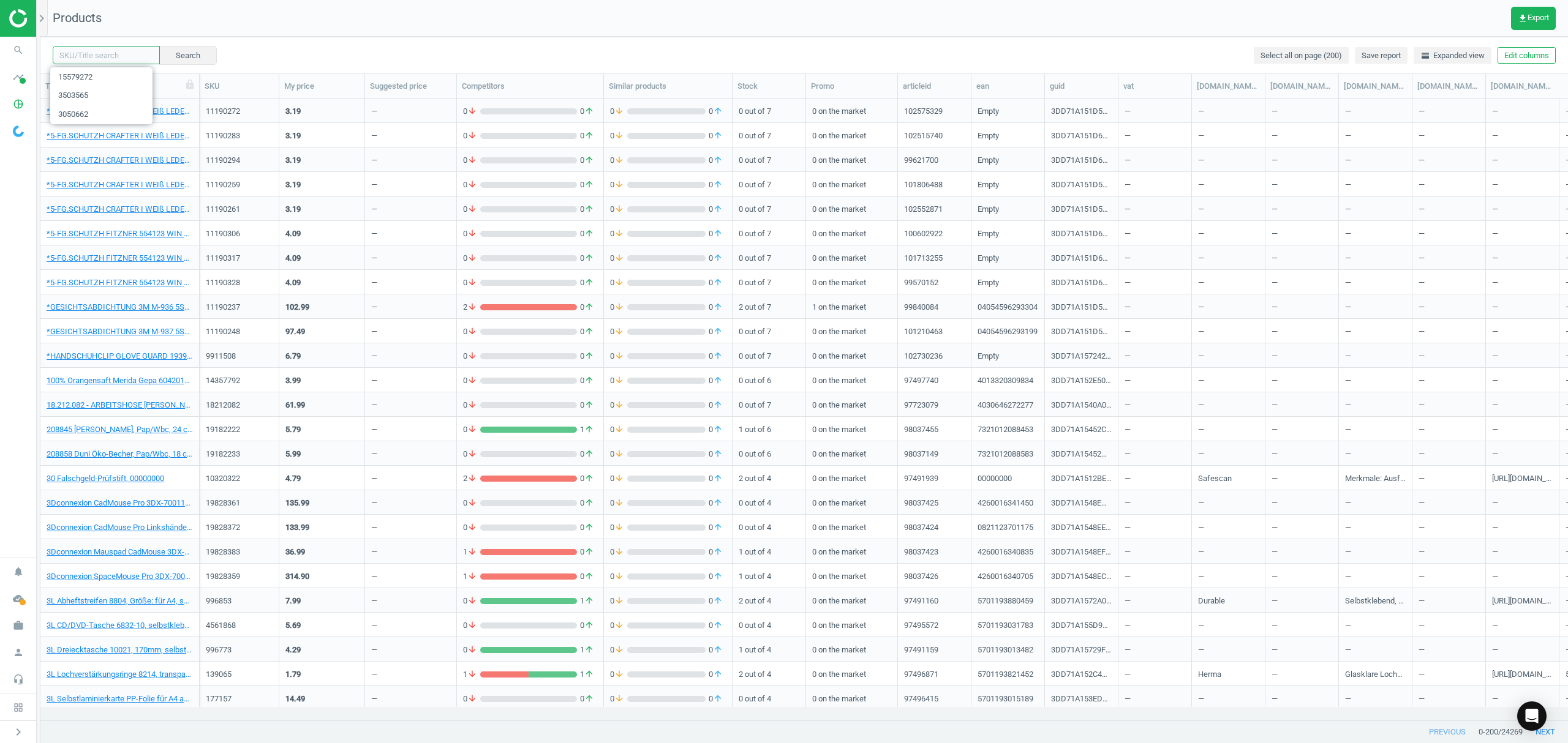
click at [116, 60] on input "text" at bounding box center [106, 55] width 107 height 18
paste input "1090699"
type input "1090699"
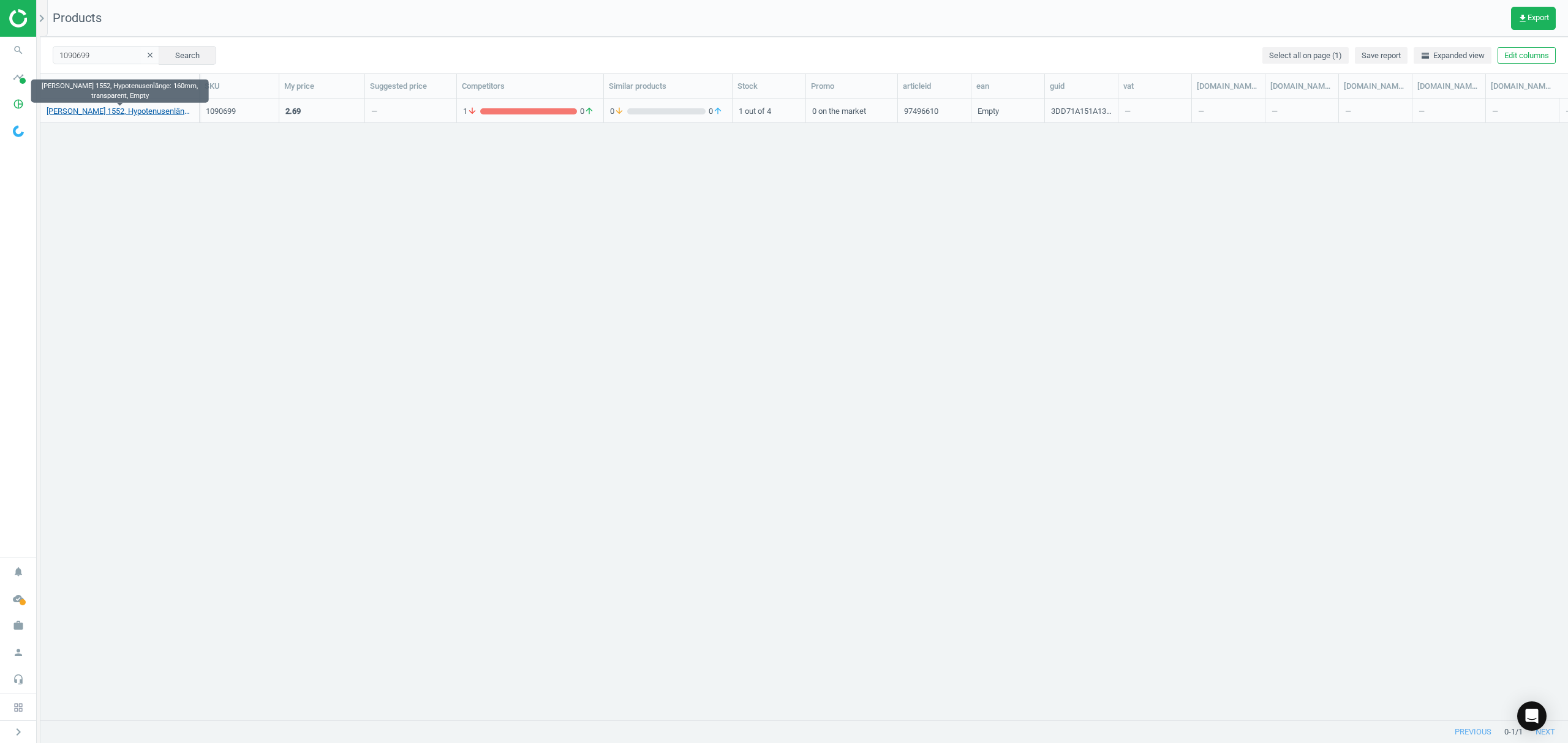
click at [130, 116] on link "Aristo Geodreieck 1552, Hypotenusenlänge: 160mm, transparent, Empty" at bounding box center [119, 111] width 147 height 11
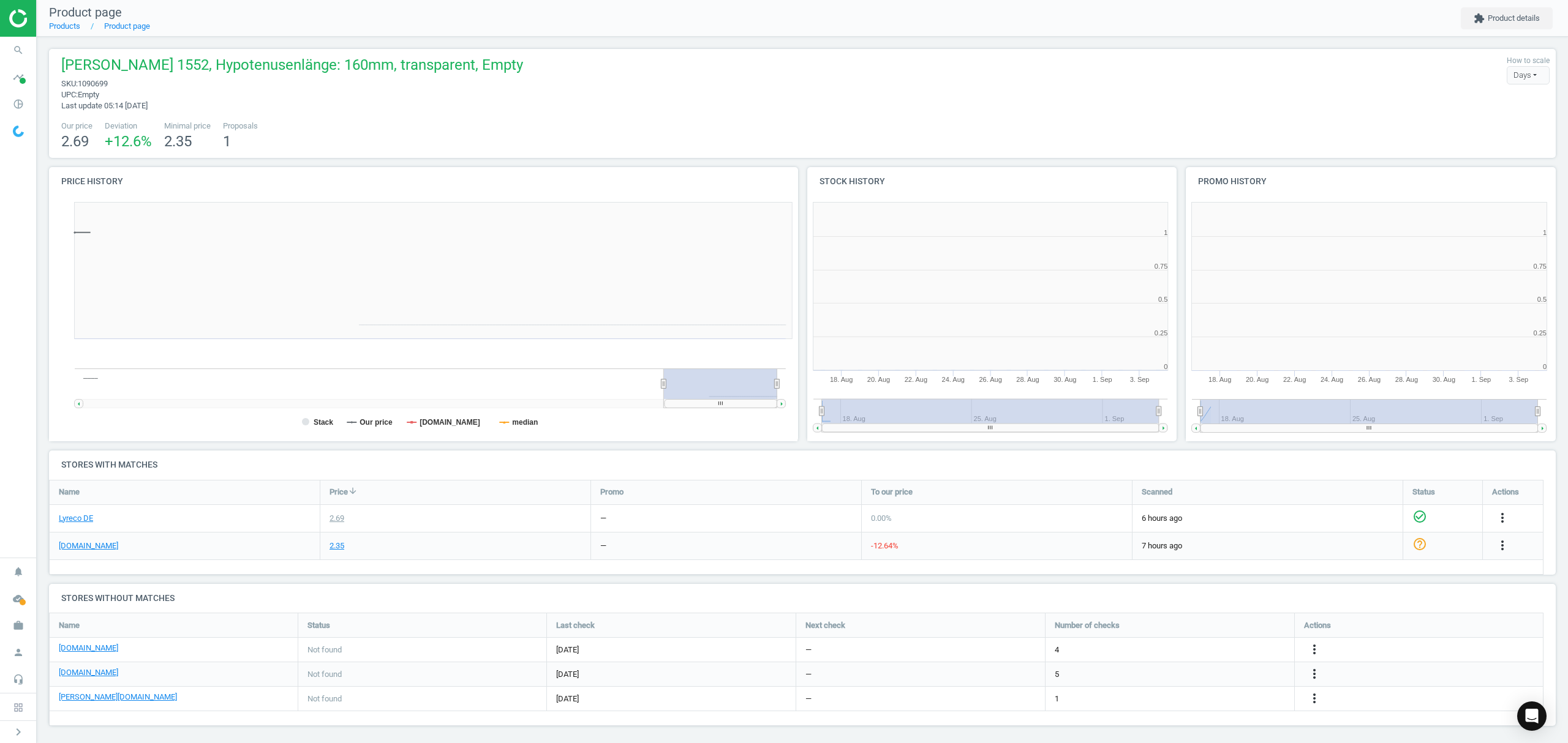
scroll to position [270, 392]
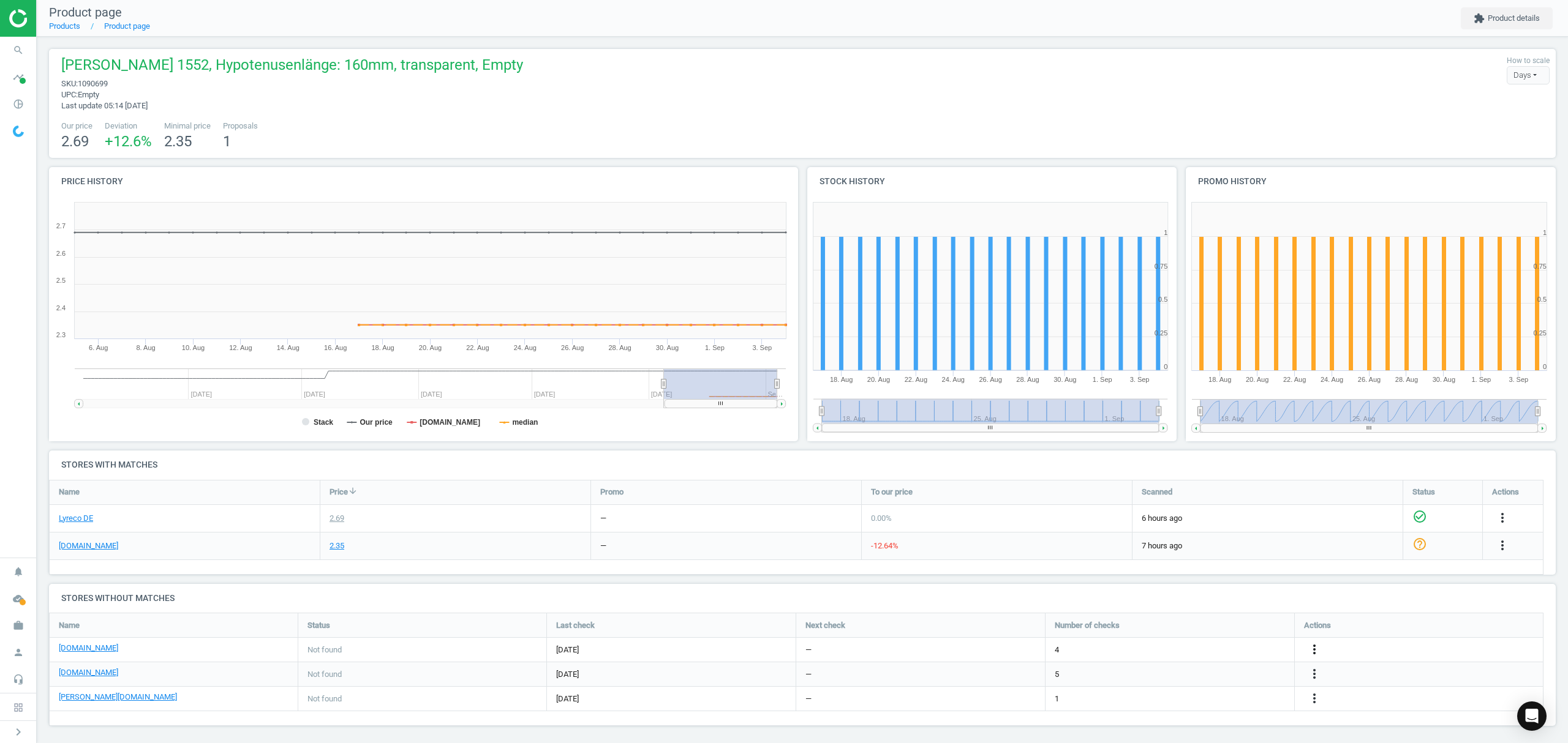
click at [1315, 650] on icon "more_vert" at bounding box center [1314, 649] width 15 height 15
click at [1211, 652] on link "Edit URL/product option" at bounding box center [1219, 650] width 168 height 19
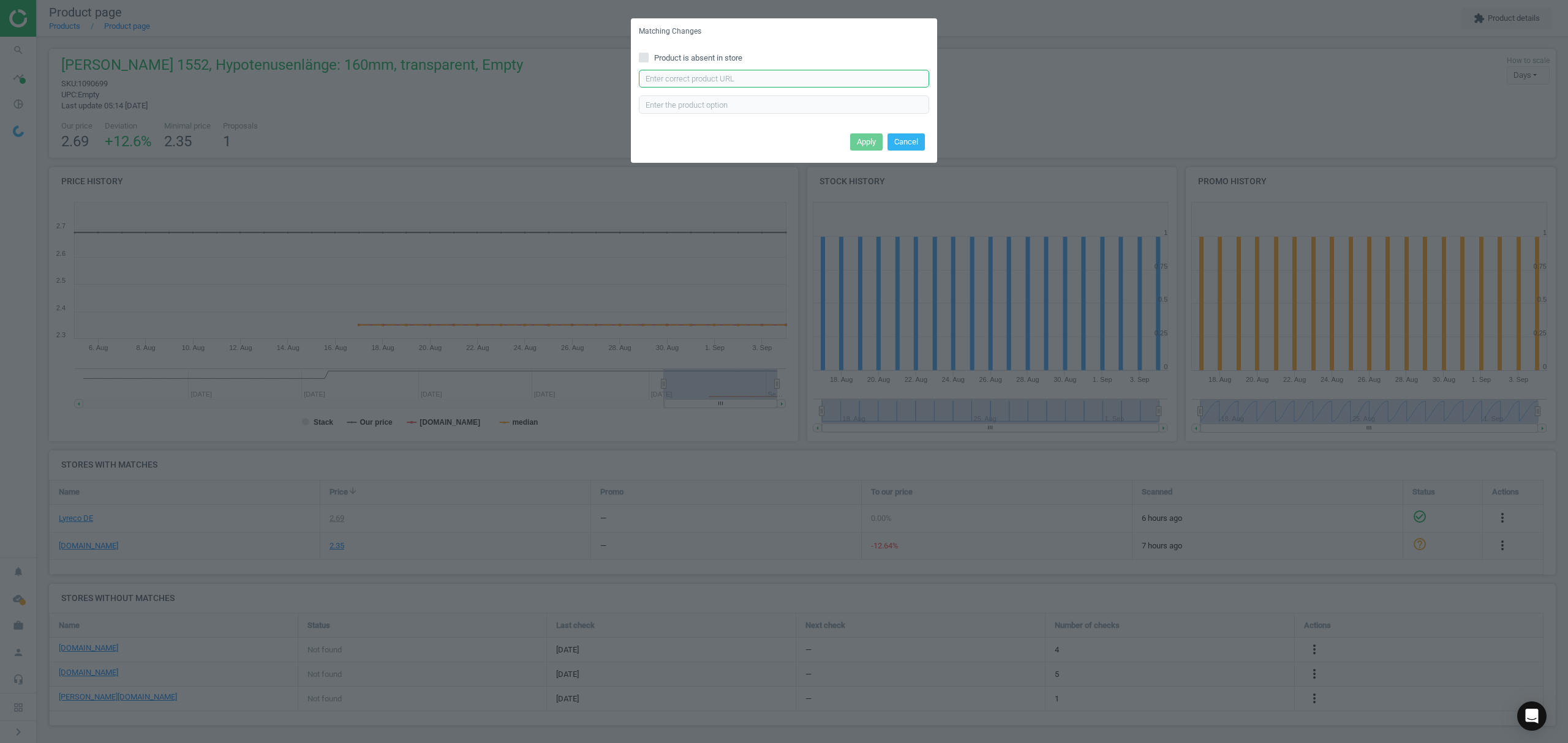
click at [743, 78] on input "text" at bounding box center [783, 79] width 290 height 18
paste input "https://www.bueromarkt-ag.de/geodreieck_aristo_ar1552,p-ar1552.html"
type input "https://www.bueromarkt-ag.de/geodreieck_aristo_ar1552,p-ar1552.html"
click at [863, 141] on button "Apply" at bounding box center [866, 141] width 32 height 17
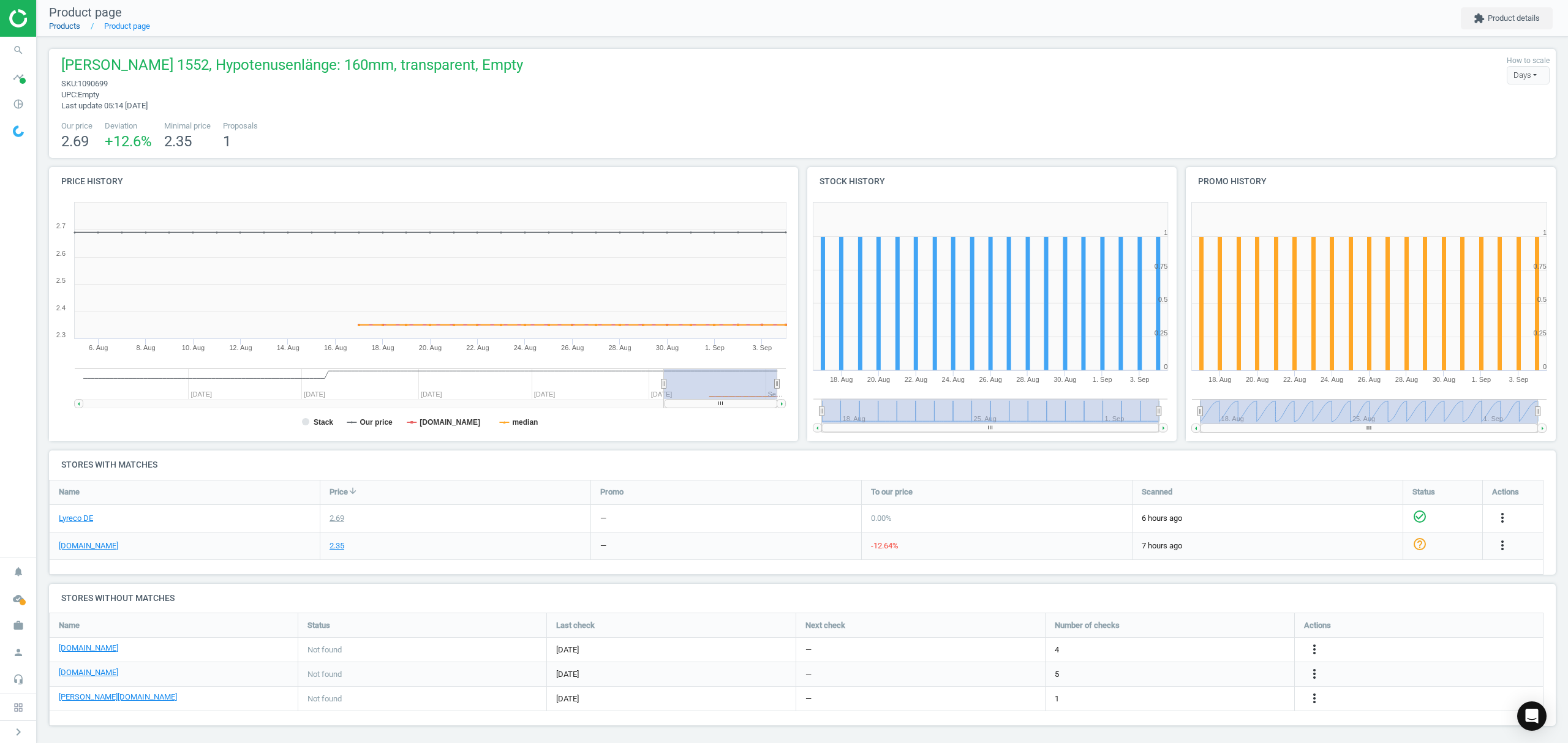
click at [67, 27] on link "Products" at bounding box center [64, 26] width 31 height 9
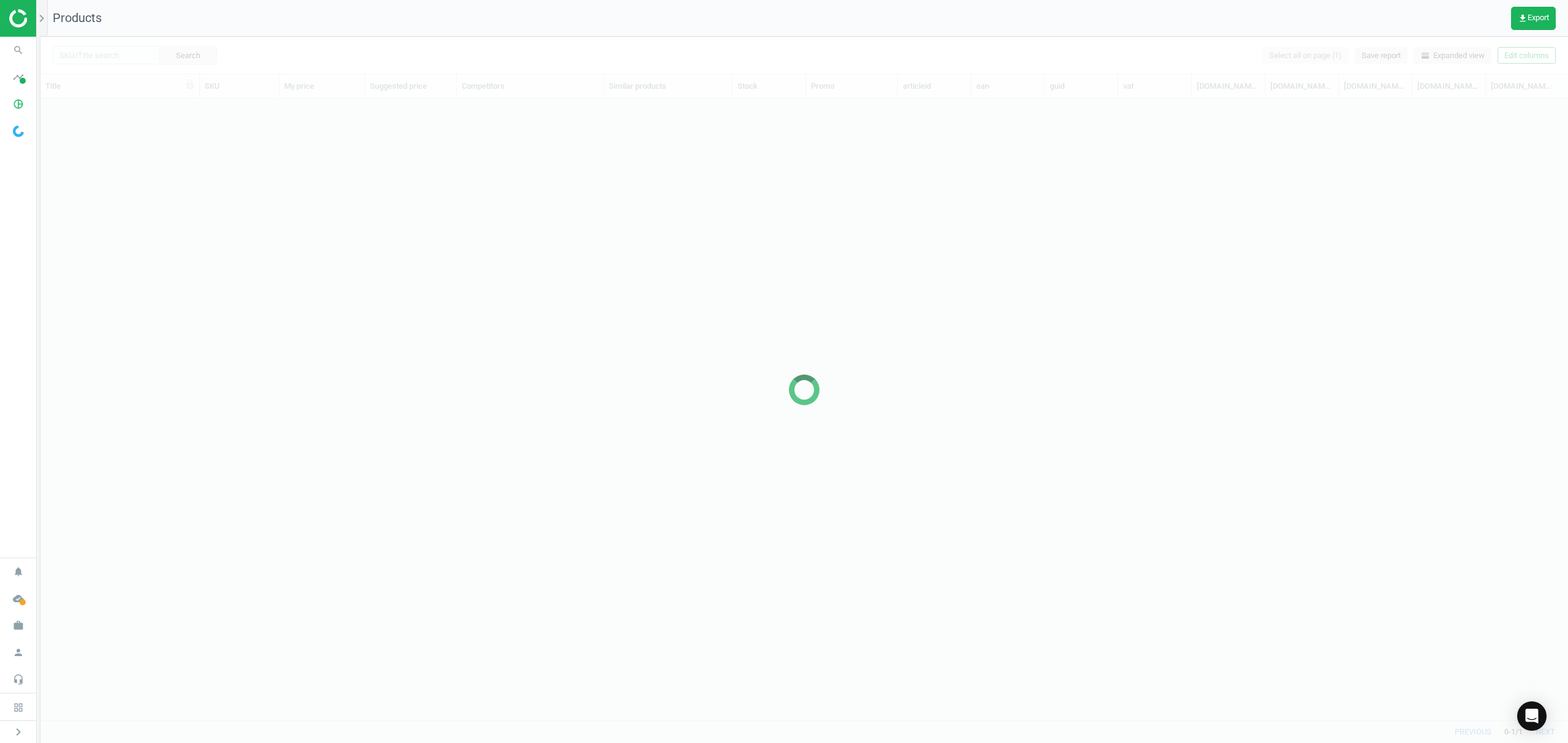
scroll to position [596, 1515]
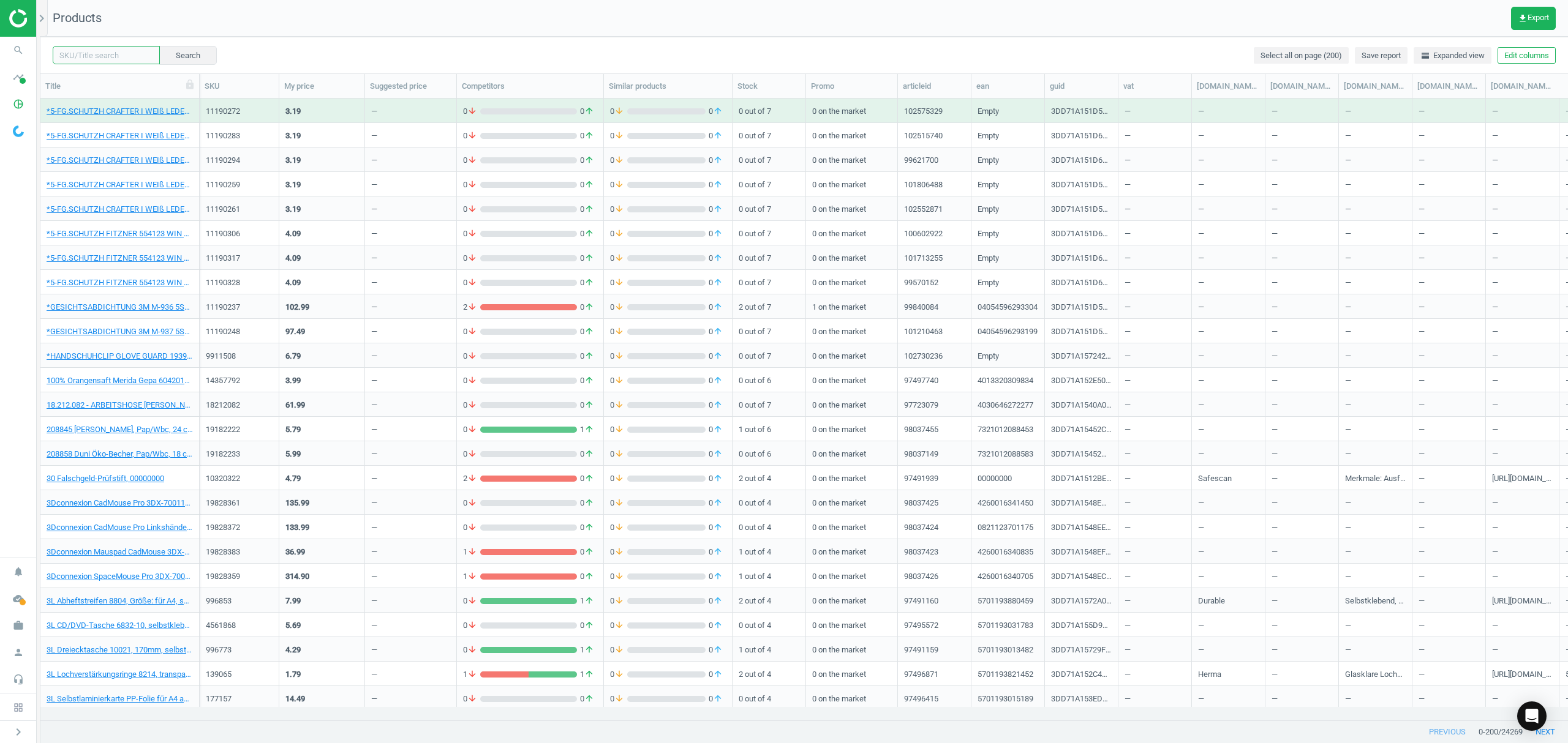
click at [116, 58] on input "text" at bounding box center [106, 55] width 107 height 18
paste input "6111515"
type input "6111515"
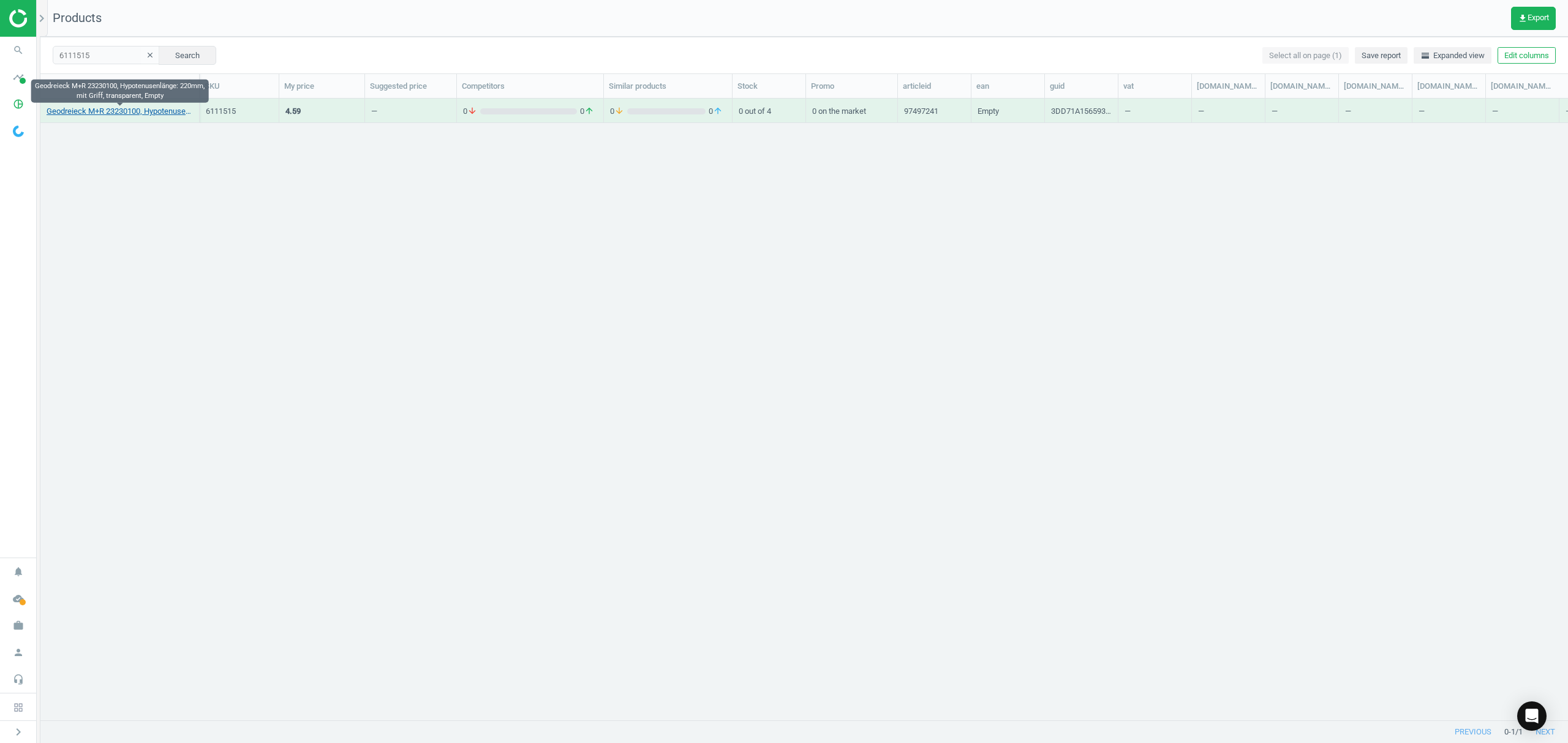
click at [121, 113] on link "Geodreieck M+R 23230100, Hypotenusenlänge: 220mm, mit Griff, transparent, Empty" at bounding box center [119, 111] width 147 height 11
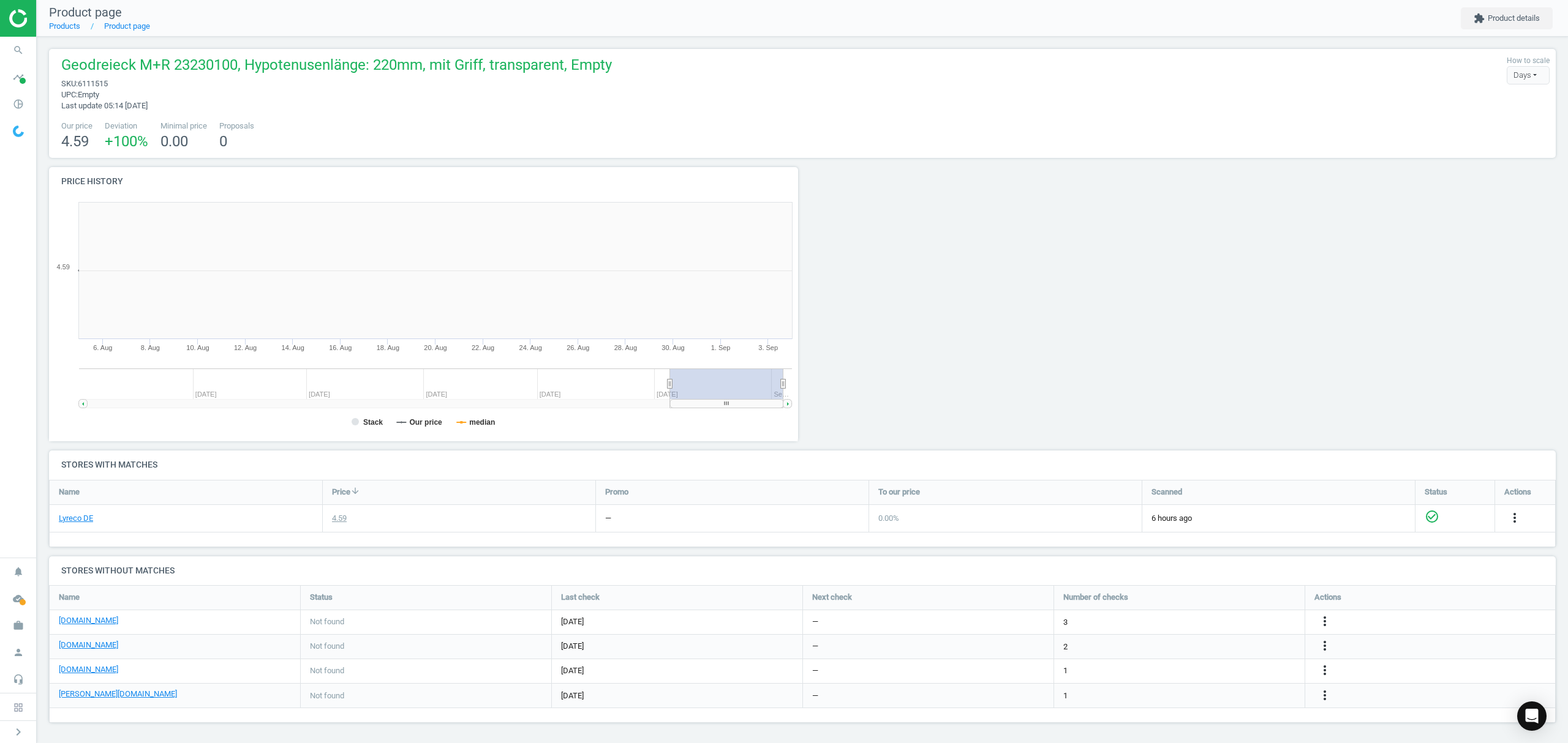
scroll to position [162, 1520]
click at [1319, 673] on icon "more_vert" at bounding box center [1314, 671] width 15 height 15
click at [1210, 664] on link "Edit URL/product option" at bounding box center [1219, 673] width 168 height 19
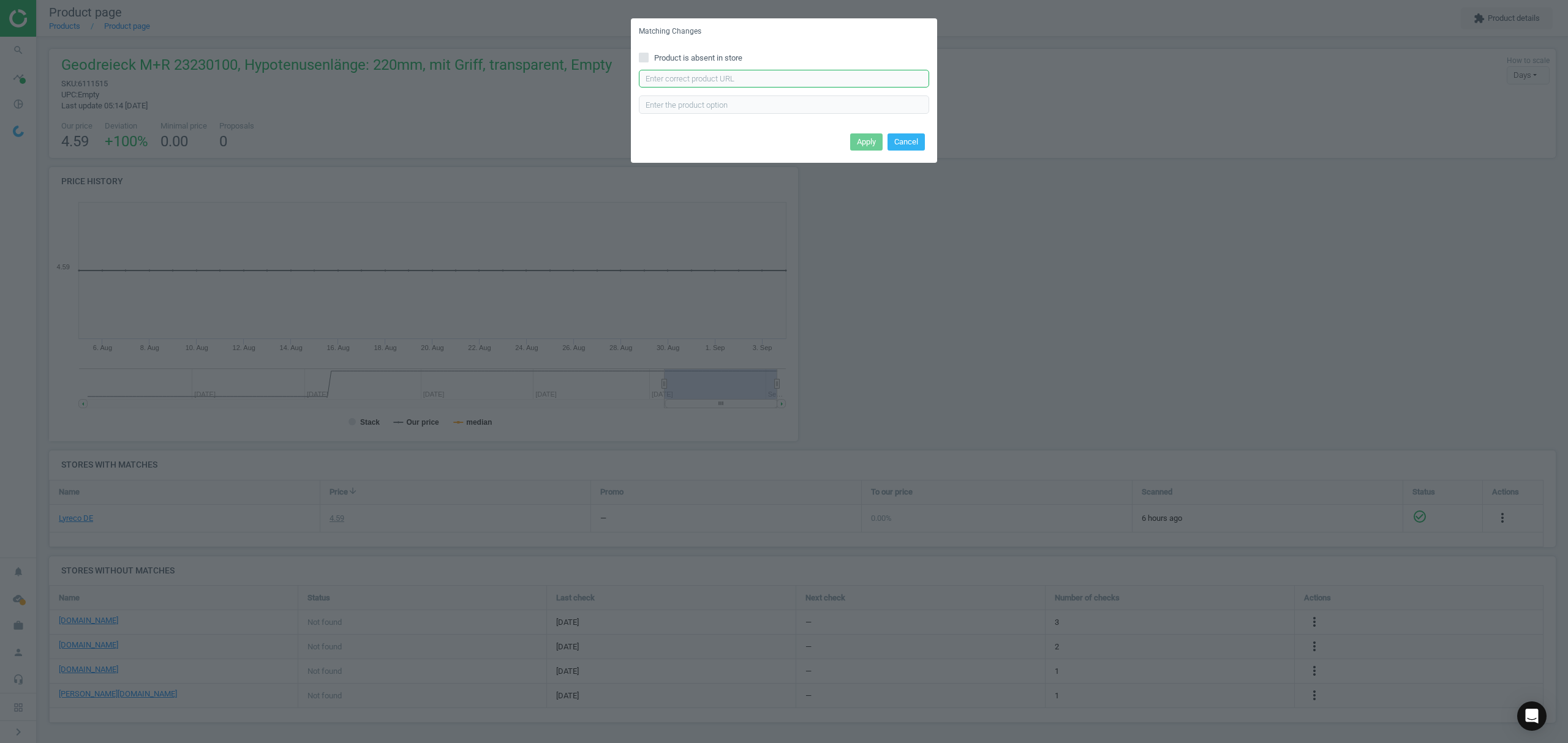
click at [750, 74] on input "text" at bounding box center [783, 79] width 290 height 18
paste input "6111515"
type input "6111515"
drag, startPoint x: 642, startPoint y: 64, endPoint x: 556, endPoint y: 41, distance: 89.0
click at [442, 21] on div "Matching Changes Product is absent in store 6111515 Enter correct product url A…" at bounding box center [784, 371] width 1568 height 743
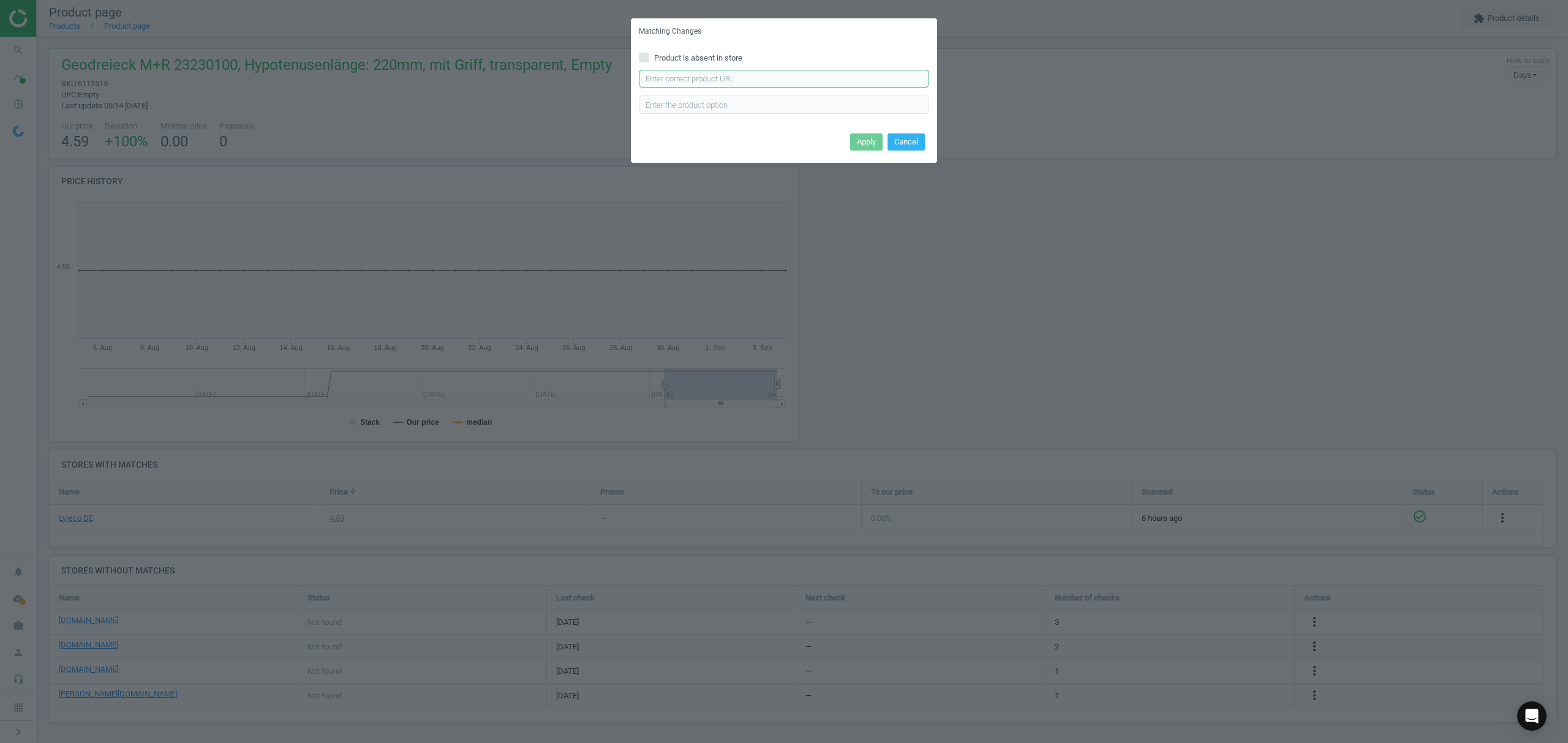
click at [753, 72] on input "text" at bounding box center [783, 79] width 290 height 18
paste input "https://www.office-discount.de/m-r-geometrie-dreieck-263943"
type input "https://www.office-discount.de/m-r-geometrie-dreieck-263943"
click at [860, 133] on button "Apply" at bounding box center [866, 141] width 32 height 17
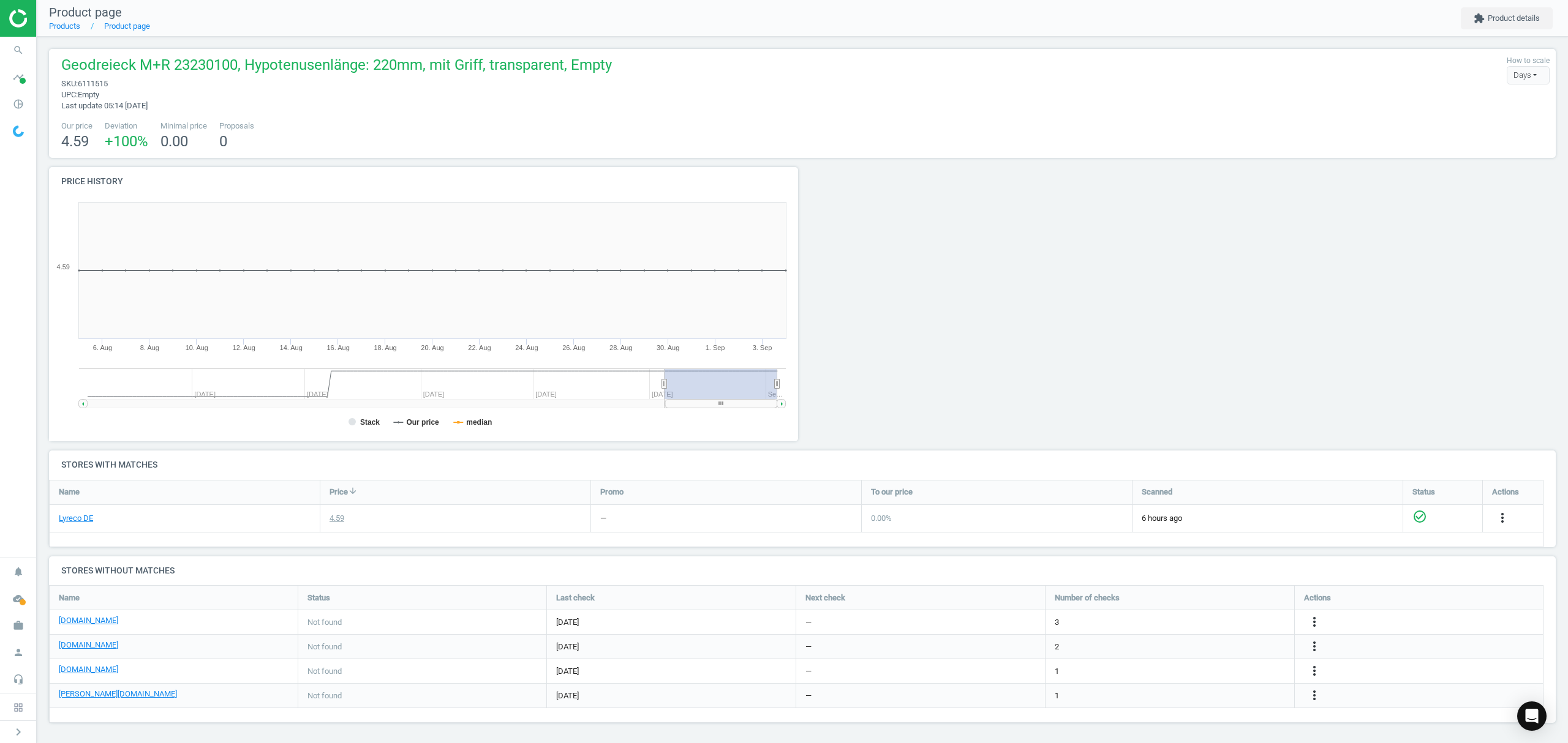
click at [92, 83] on span "6111515" at bounding box center [93, 83] width 30 height 9
copy span "6111515"
click at [1313, 619] on icon "more_vert" at bounding box center [1314, 622] width 15 height 15
click at [1189, 622] on link "Edit URL/product option" at bounding box center [1219, 624] width 168 height 19
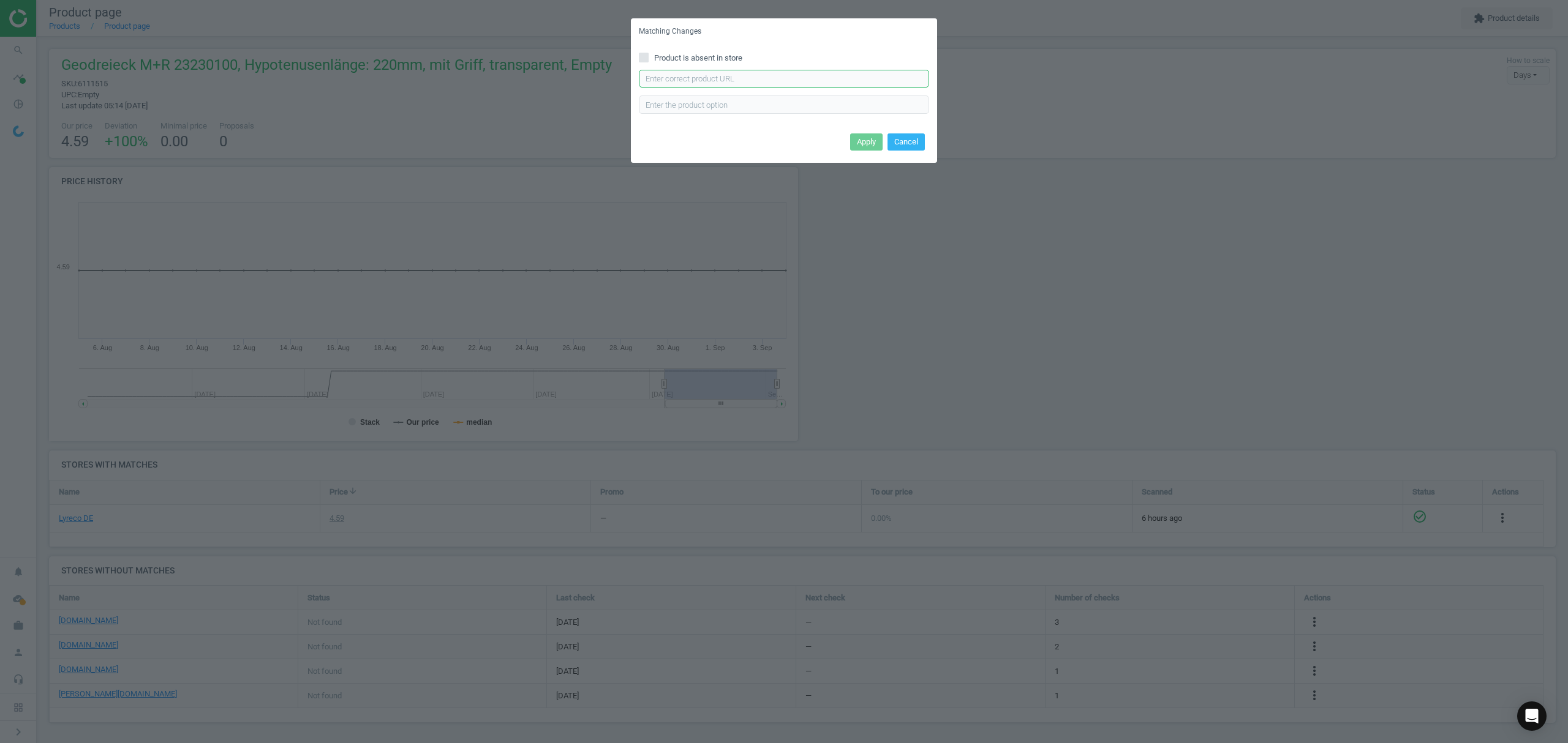
click at [750, 81] on input "text" at bounding box center [783, 79] width 290 height 18
paste input "https://www.bueromarkt-ag.de/geodreieck_m_plus_r_723230000,p-723230000.html"
type input "https://www.bueromarkt-ag.de/geodreieck_m_plus_r_723230000,p-723230000.html"
click at [866, 135] on button "Apply" at bounding box center [866, 141] width 32 height 17
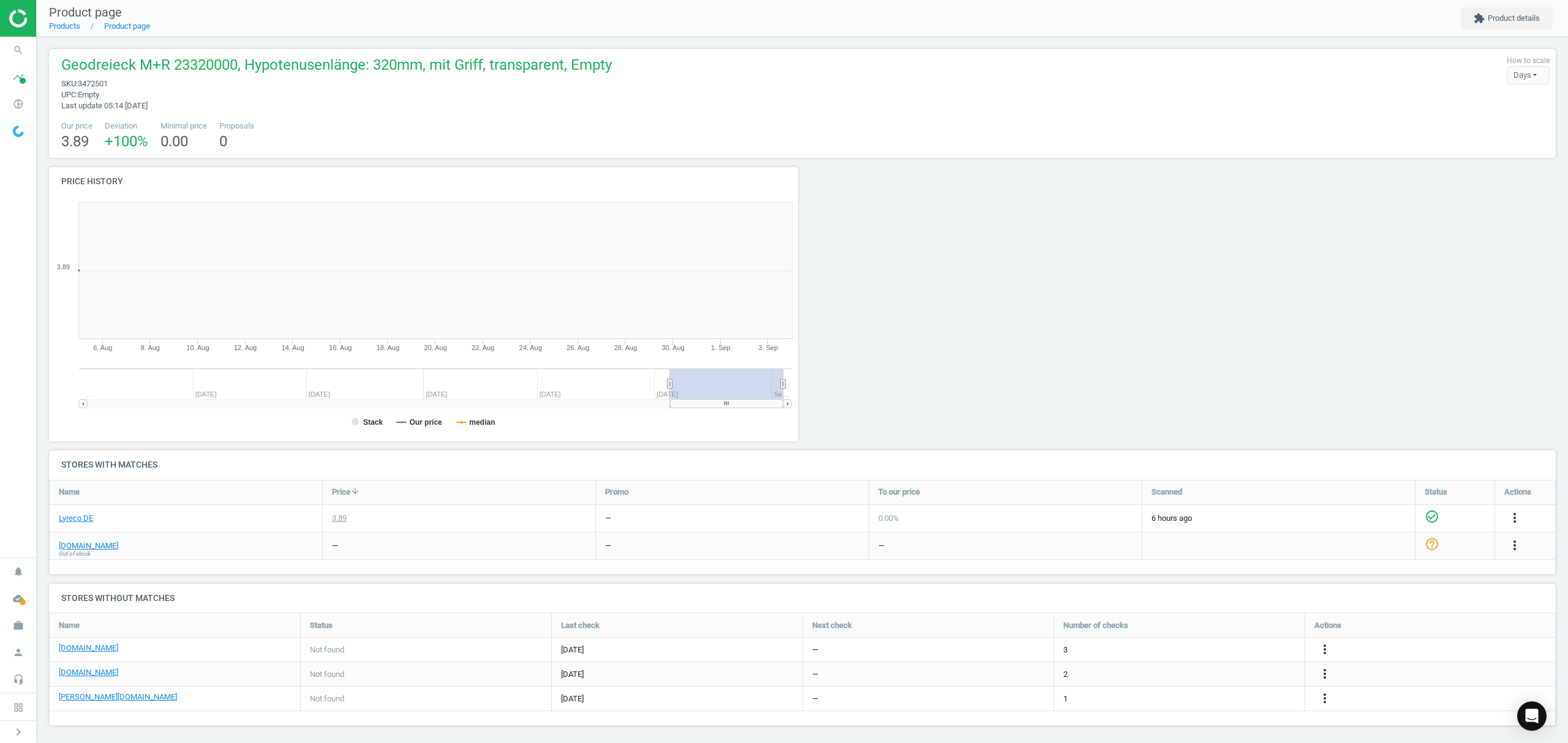
scroll to position [270, 767]
click at [1312, 647] on icon "more_vert" at bounding box center [1314, 649] width 15 height 15
click at [1193, 649] on link "Edit URL/product option" at bounding box center [1219, 650] width 168 height 19
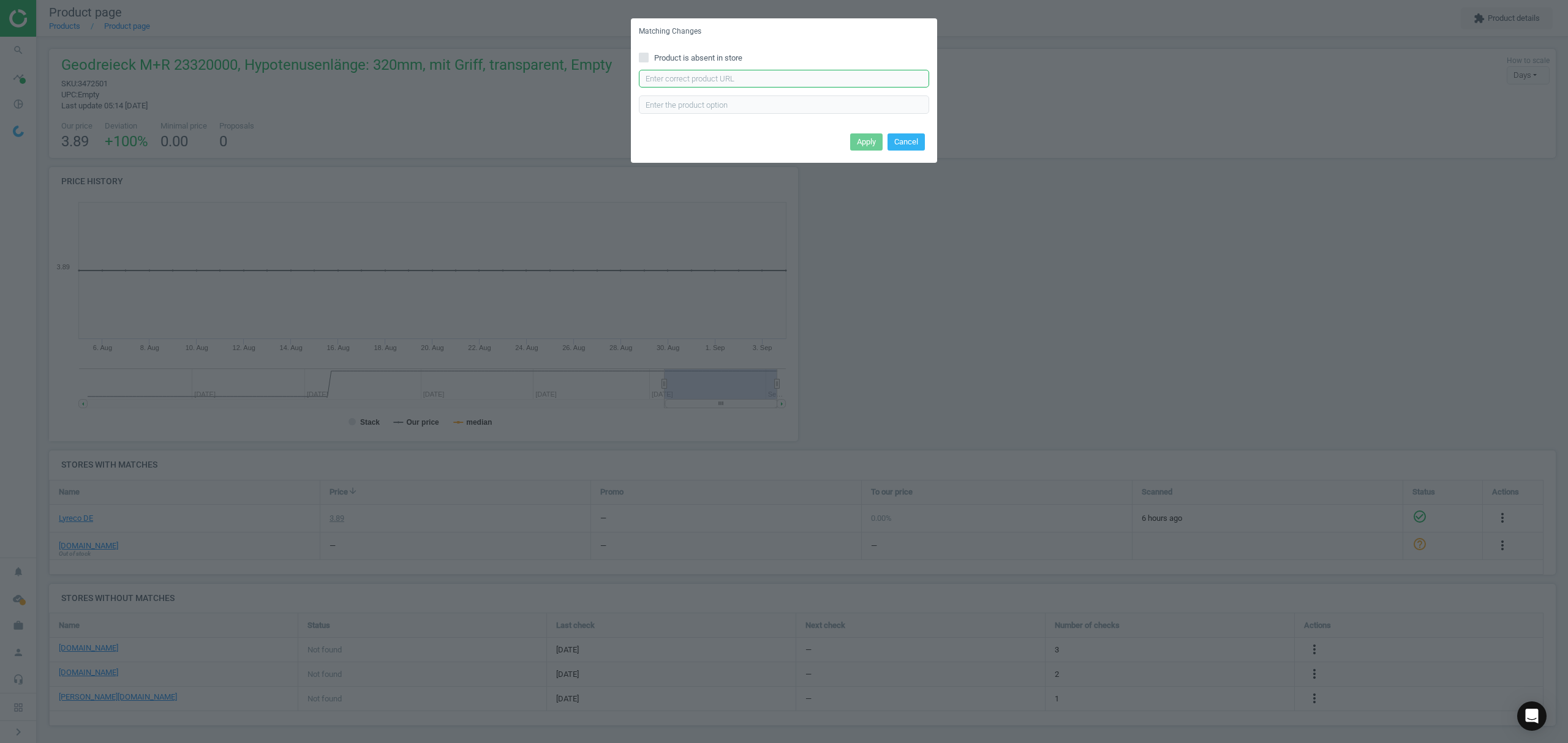
click at [769, 86] on input "text" at bounding box center [783, 79] width 290 height 18
paste input "https://www.bueromarkt-ag.de/geodreieck_m_plus_r_723320100,p-723320100.html"
type input "https://www.bueromarkt-ag.de/geodreieck_m_plus_r_723320100,p-723320100.html"
click at [870, 136] on button "Apply" at bounding box center [866, 141] width 32 height 17
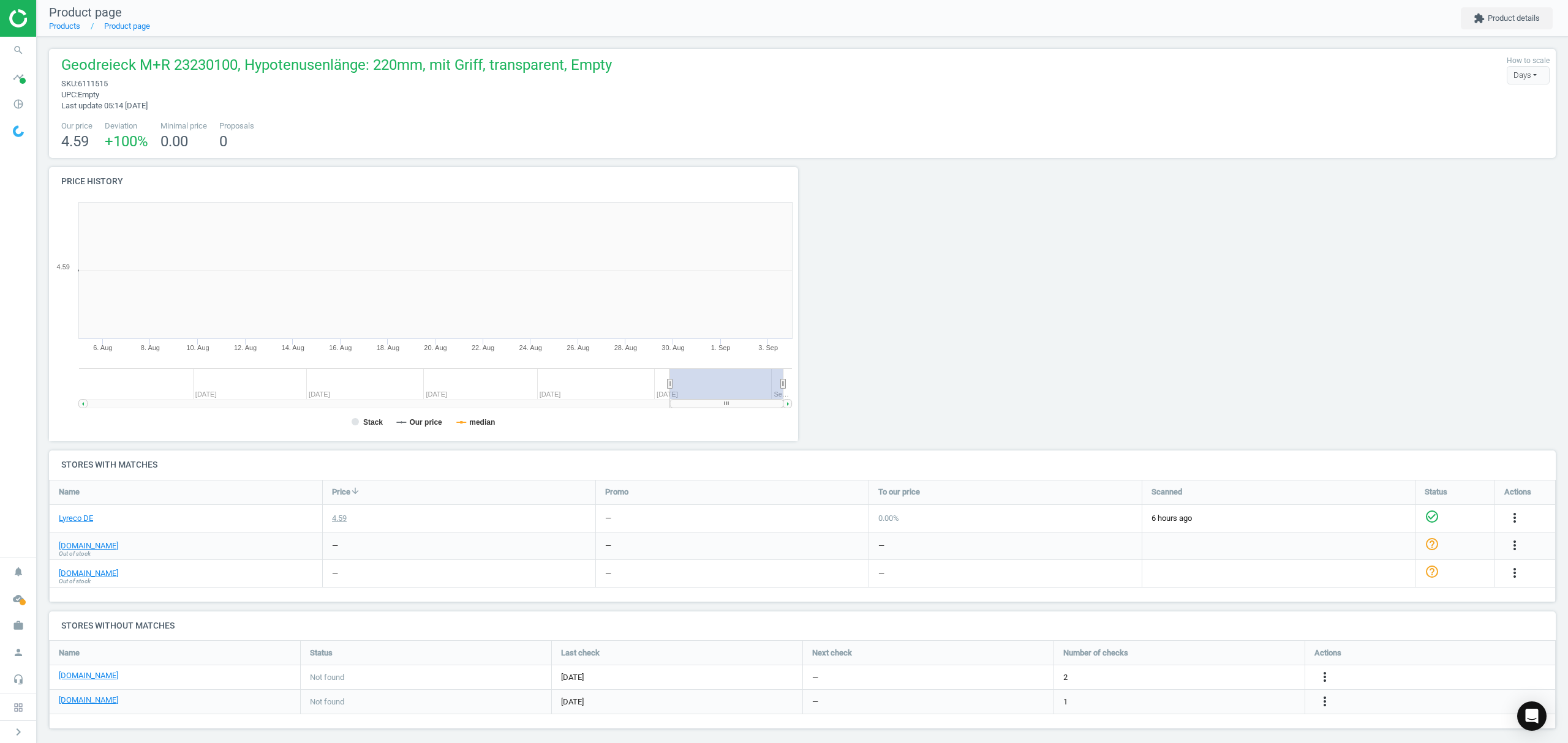
scroll to position [270, 767]
click at [67, 25] on link "Products" at bounding box center [64, 26] width 31 height 9
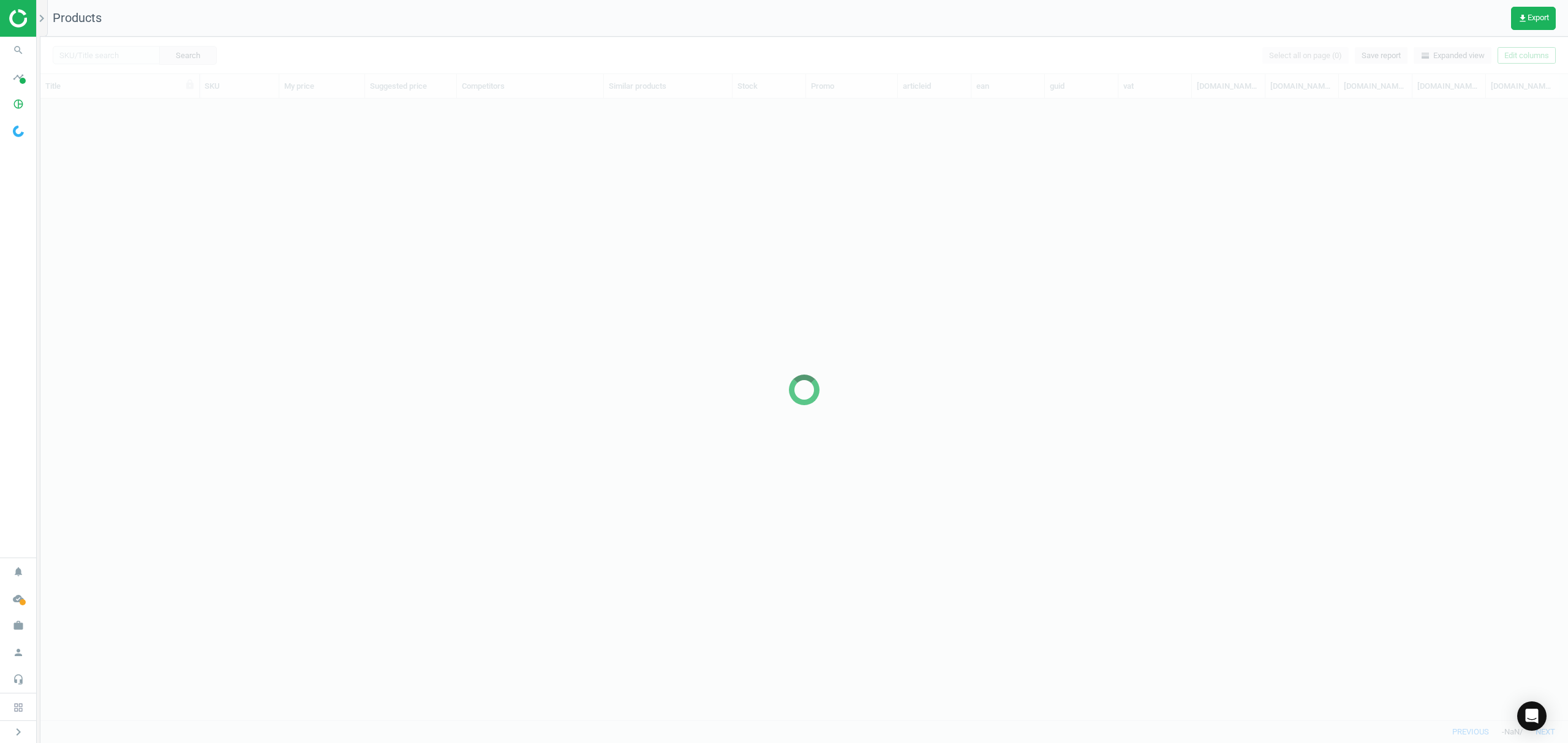
scroll to position [596, 1515]
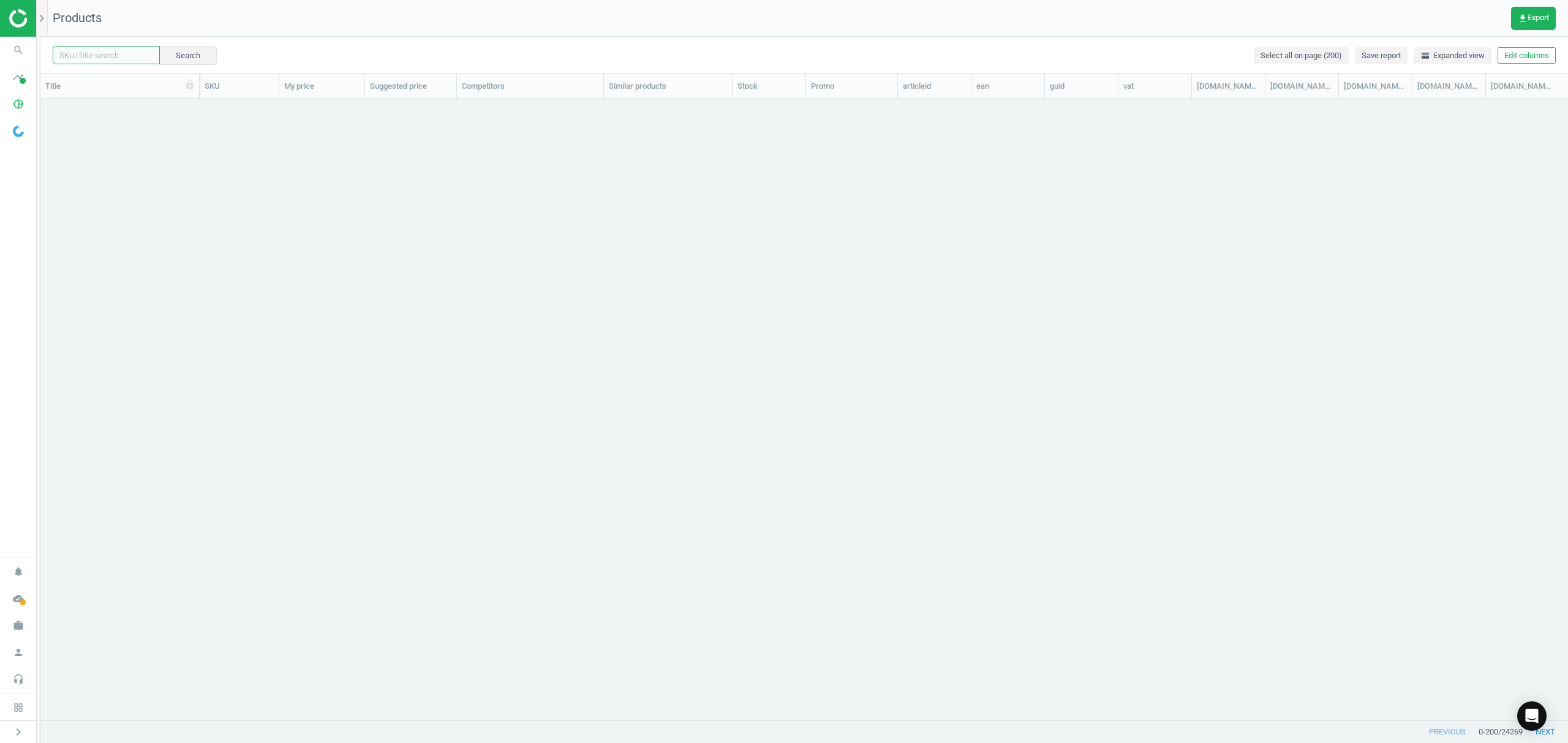
click at [96, 57] on input "text" at bounding box center [106, 55] width 107 height 18
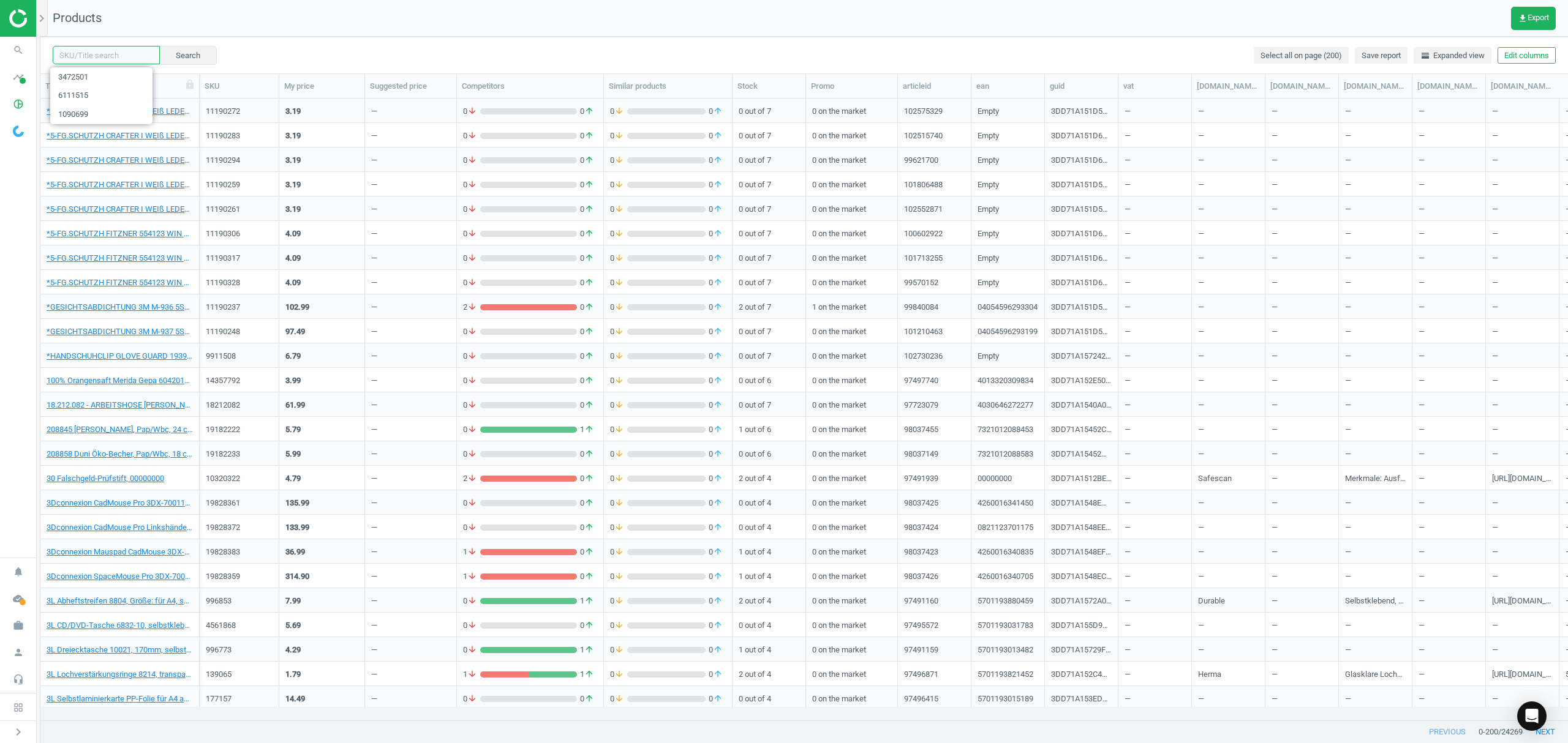
paste input "2229708"
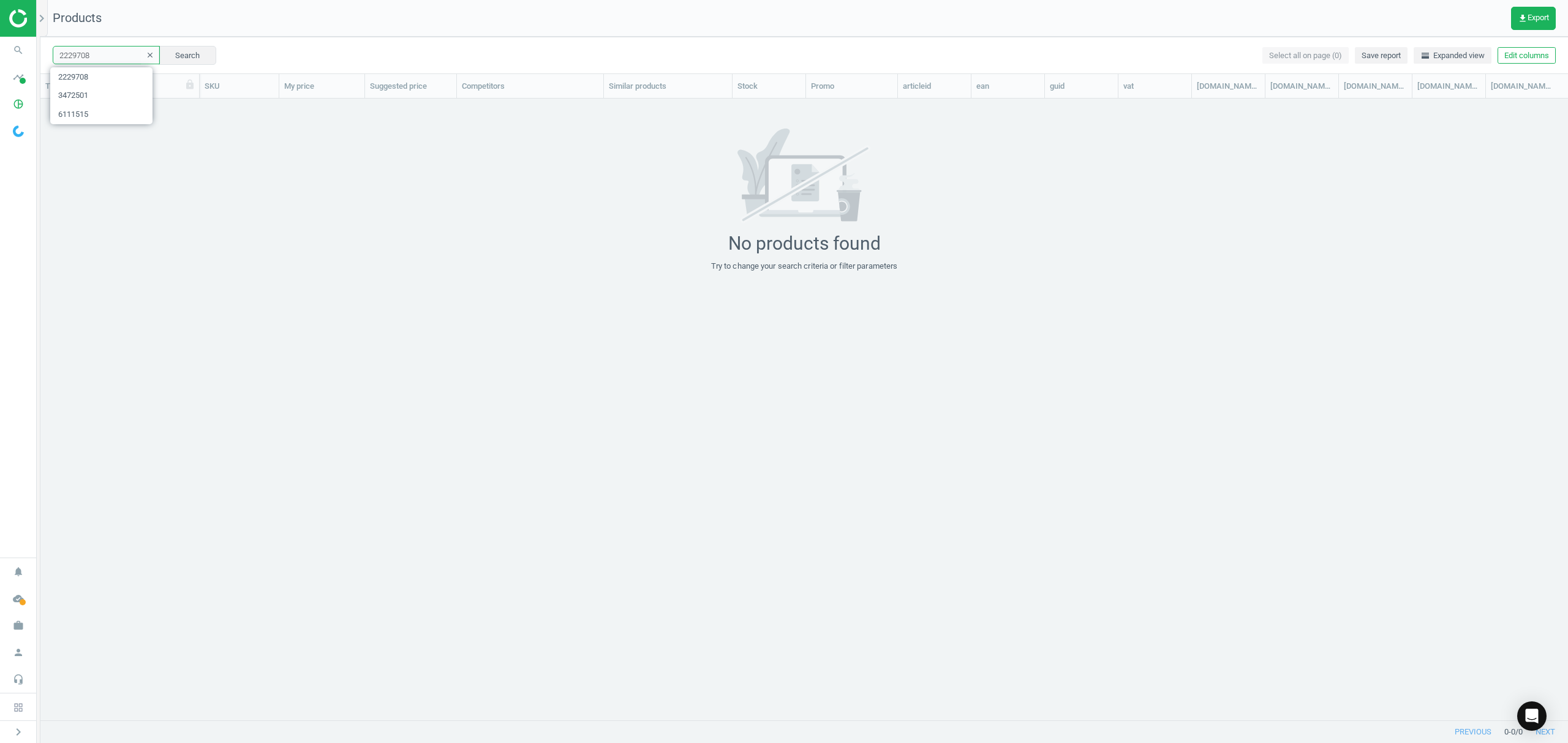
drag, startPoint x: 114, startPoint y: 56, endPoint x: 0, endPoint y: 1, distance: 126.6
click at [0, 23] on section "search Search timeline Data delivery Overview Matches dashboard Matches Rematch…" at bounding box center [784, 371] width 1568 height 743
paste input "317243"
type input "317243"
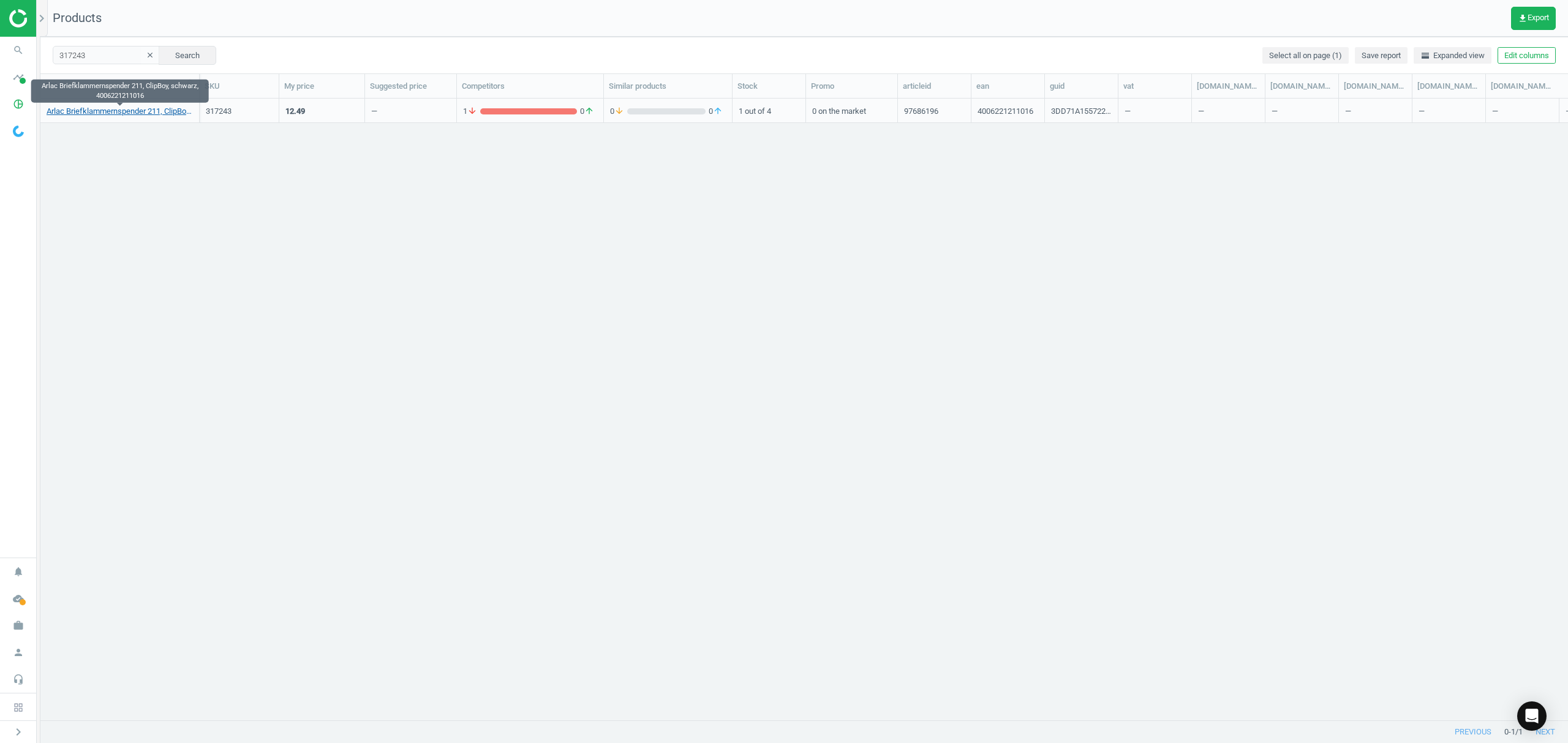
click at [104, 115] on link "Arlac Briefklammernspender 211, ClipBoy, schwarz, 4006221211016" at bounding box center [119, 111] width 147 height 11
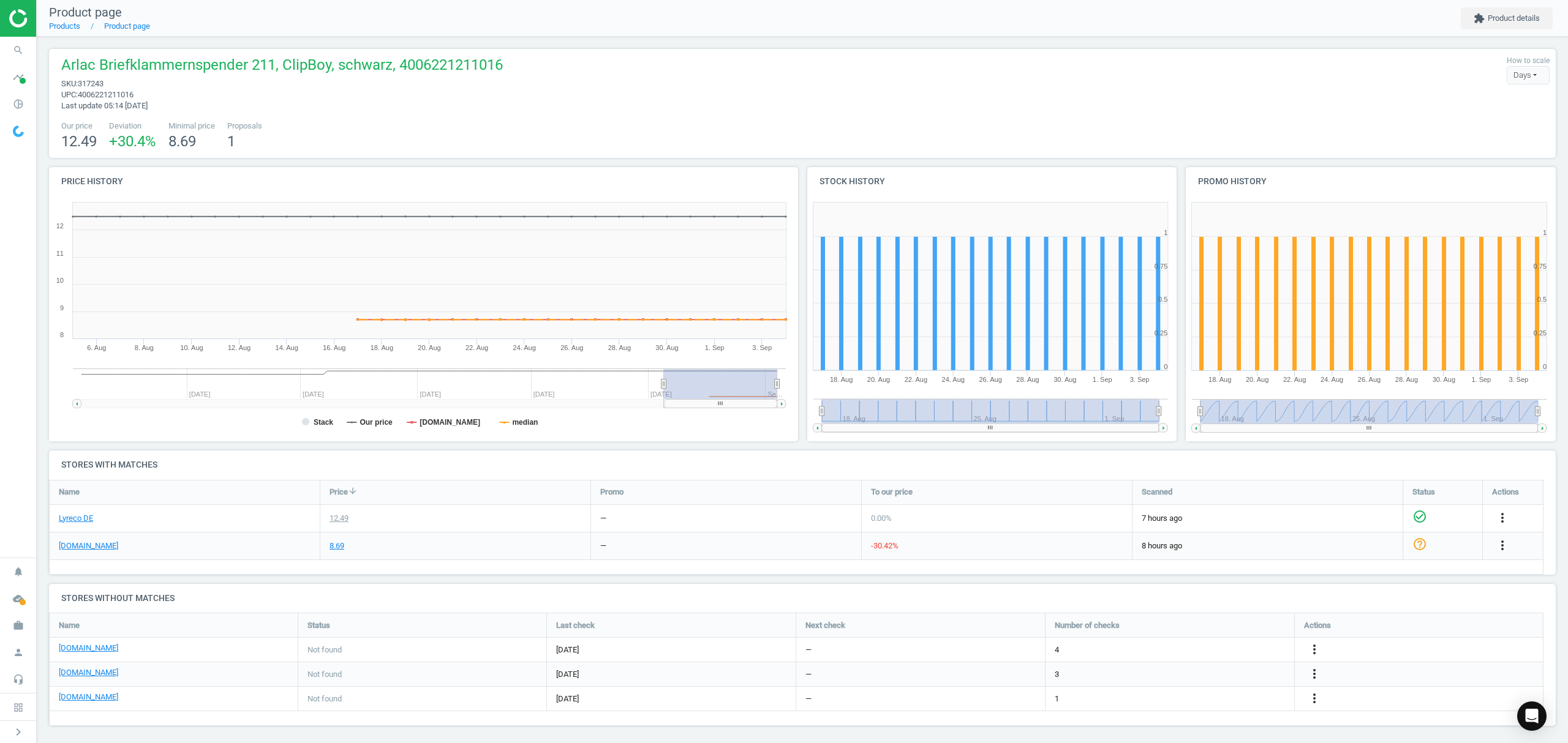
click at [99, 83] on span "317243" at bounding box center [91, 83] width 26 height 9
copy span "317243"
click at [70, 25] on link "Products" at bounding box center [64, 26] width 31 height 9
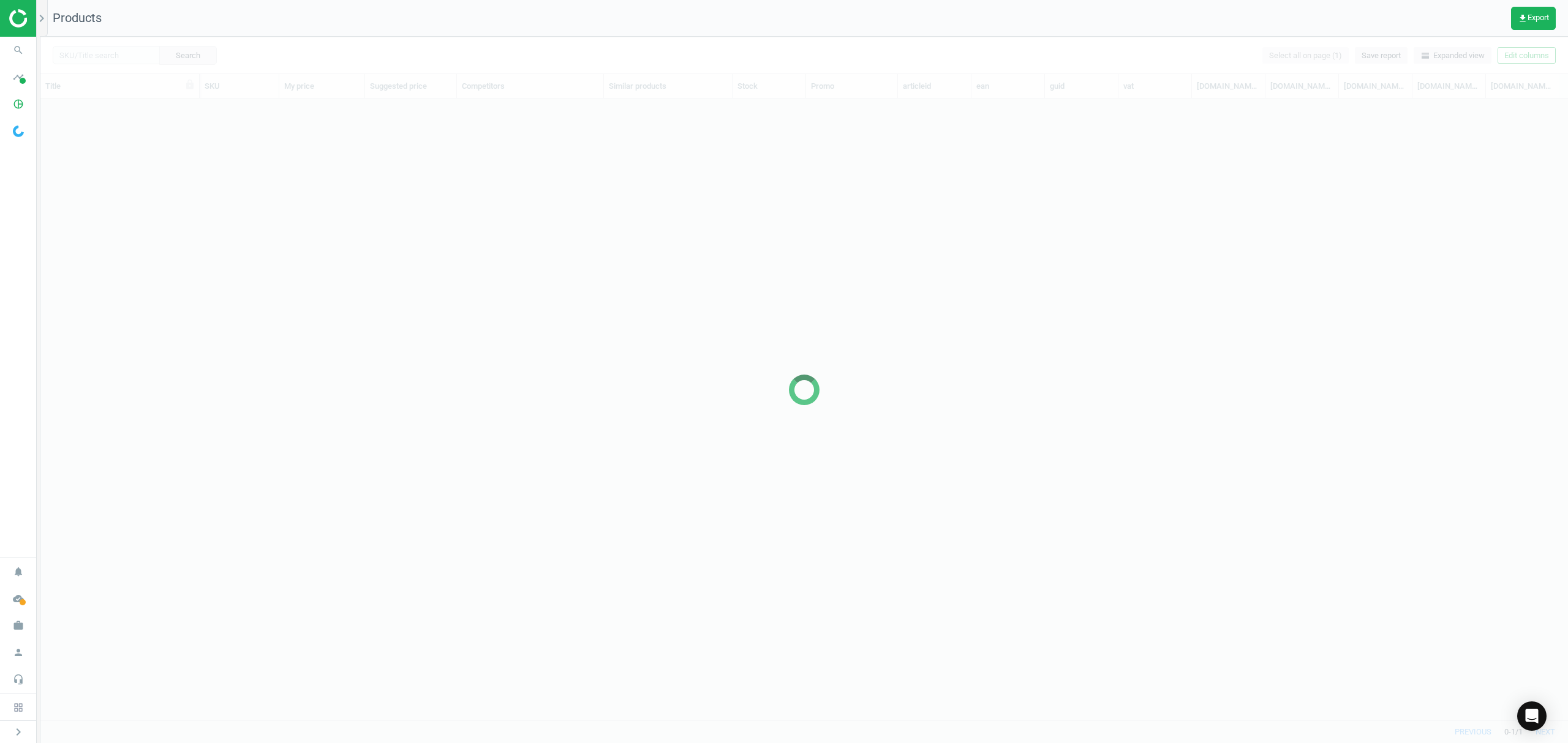
scroll to position [596, 1515]
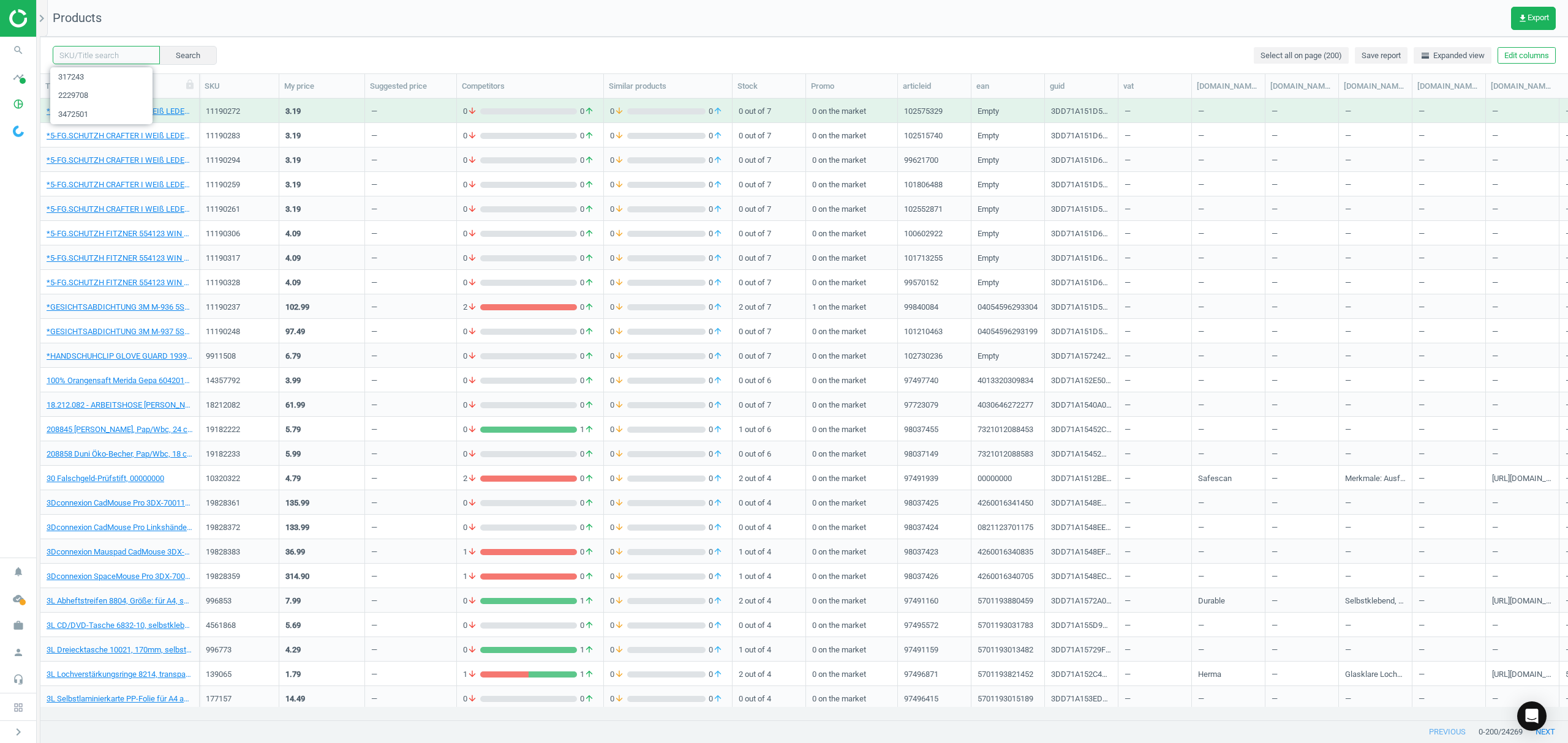
click at [116, 55] on input "text" at bounding box center [106, 55] width 107 height 18
paste input "17196853"
type input "17196853"
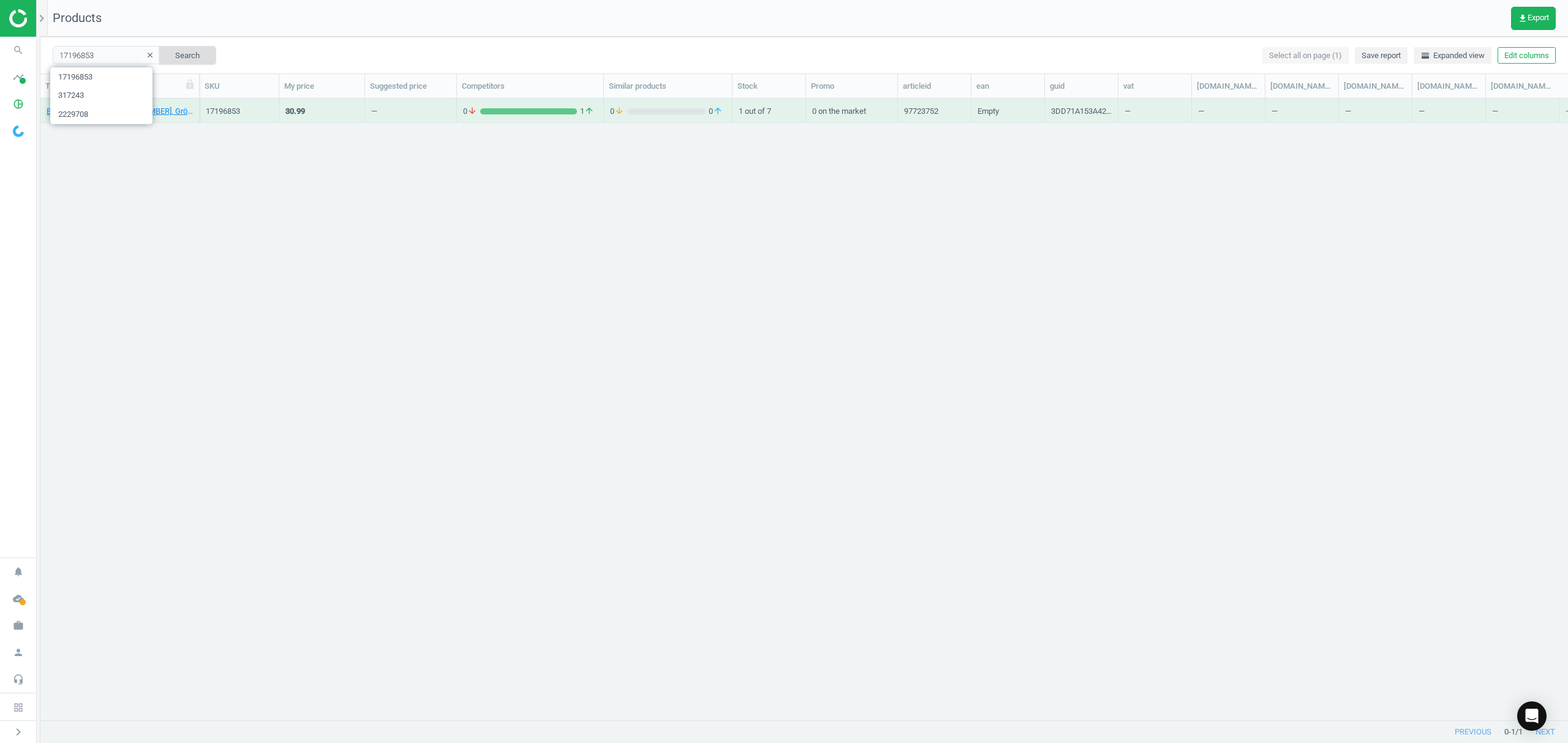
click at [165, 49] on button "Search" at bounding box center [187, 55] width 58 height 18
click at [102, 115] on link "BP Herrenmantel [PHONE_NUMBER], Größe 48, L, weiß, Empty" at bounding box center [119, 111] width 147 height 11
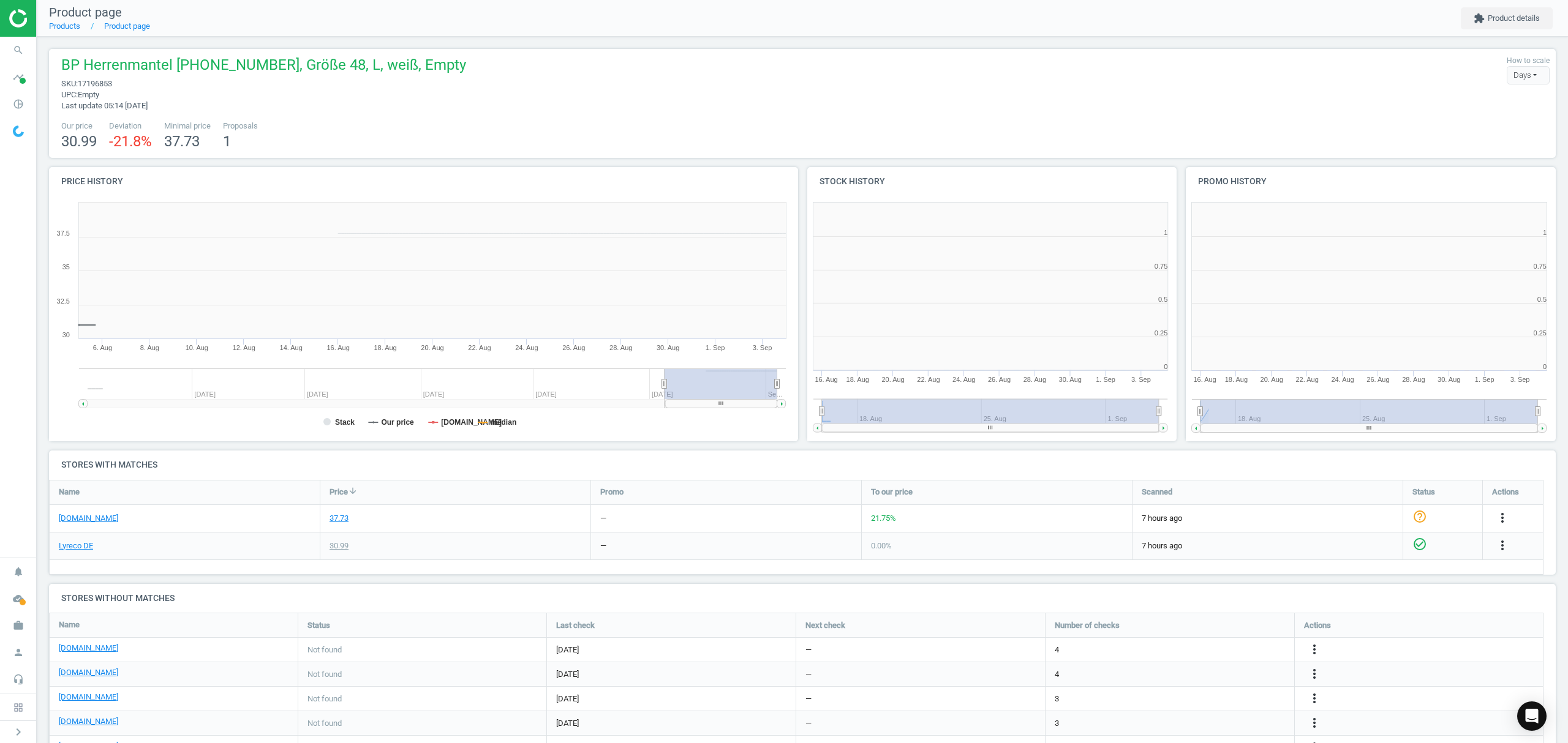
scroll to position [6, 6]
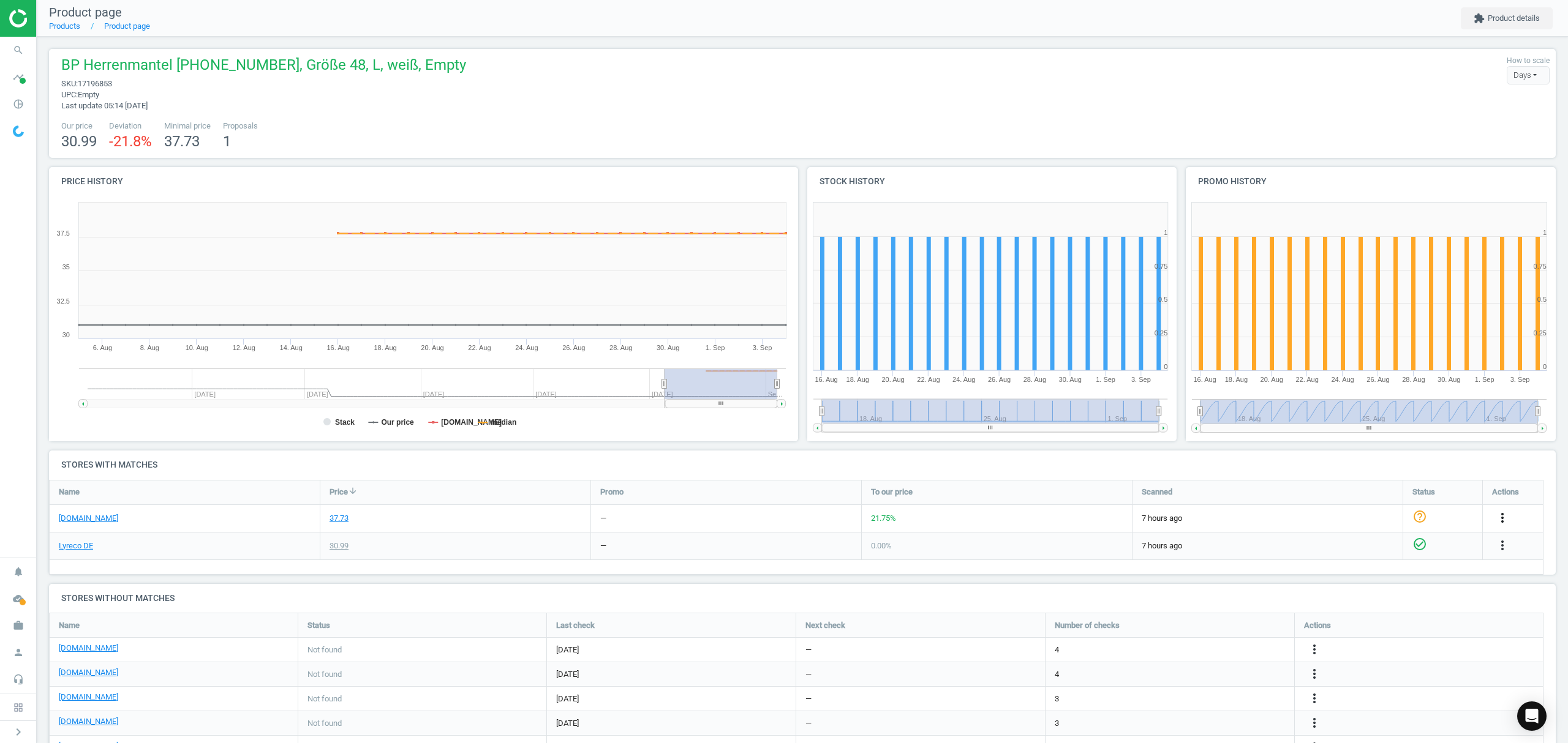
click at [1503, 513] on icon "more_vert" at bounding box center [1502, 518] width 15 height 15
click at [1374, 545] on link "Edit URL/product option" at bounding box center [1407, 548] width 168 height 19
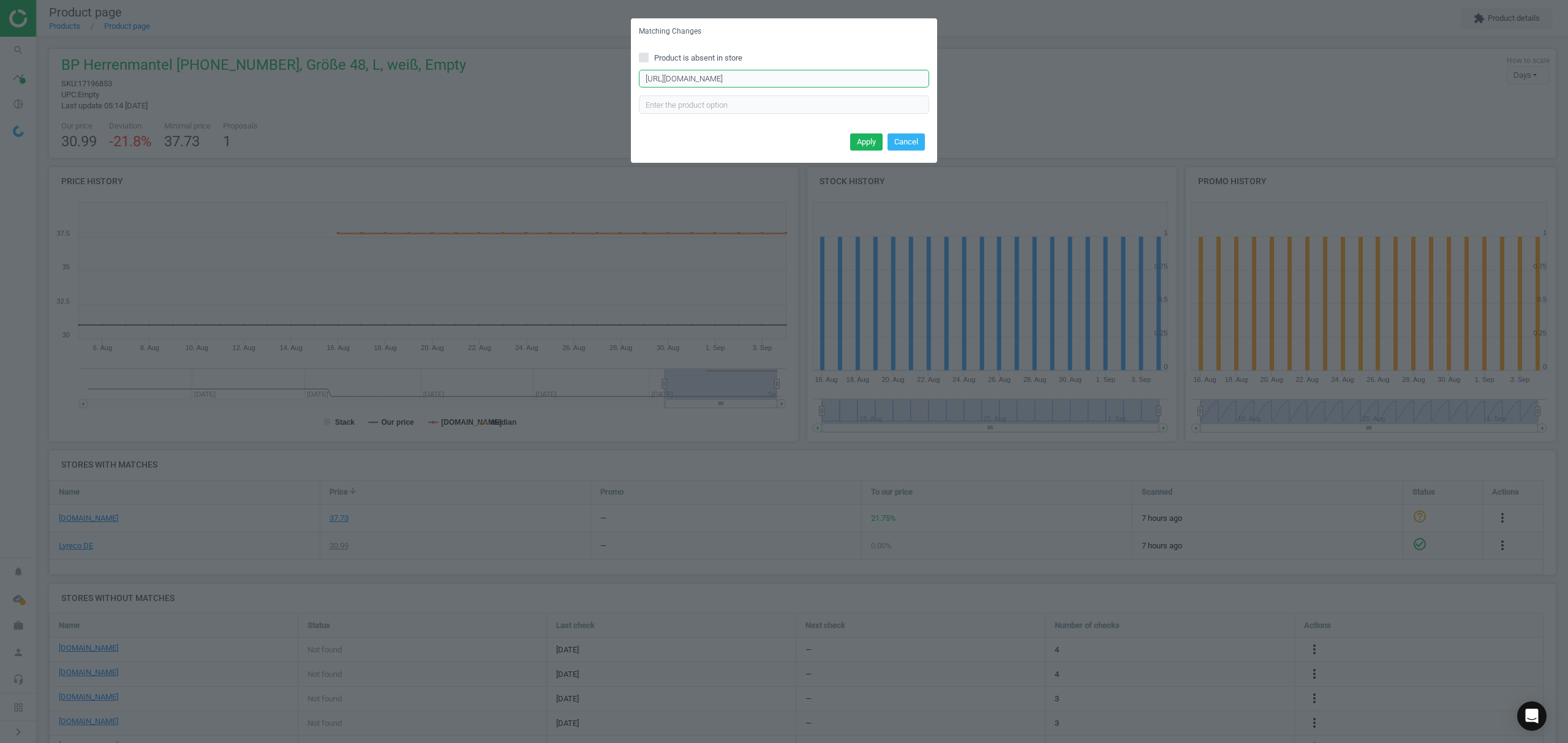
click at [811, 77] on input "[URL][DOMAIN_NAME]" at bounding box center [783, 79] width 290 height 18
click at [811, 77] on input "[URL][DOMAIN_NAME]" at bounding box center [783, 79] width 290 height 18
click at [813, 77] on input "[URL][DOMAIN_NAME]" at bounding box center [783, 79] width 290 height 18
click at [814, 76] on input "[URL][DOMAIN_NAME]" at bounding box center [783, 79] width 290 height 18
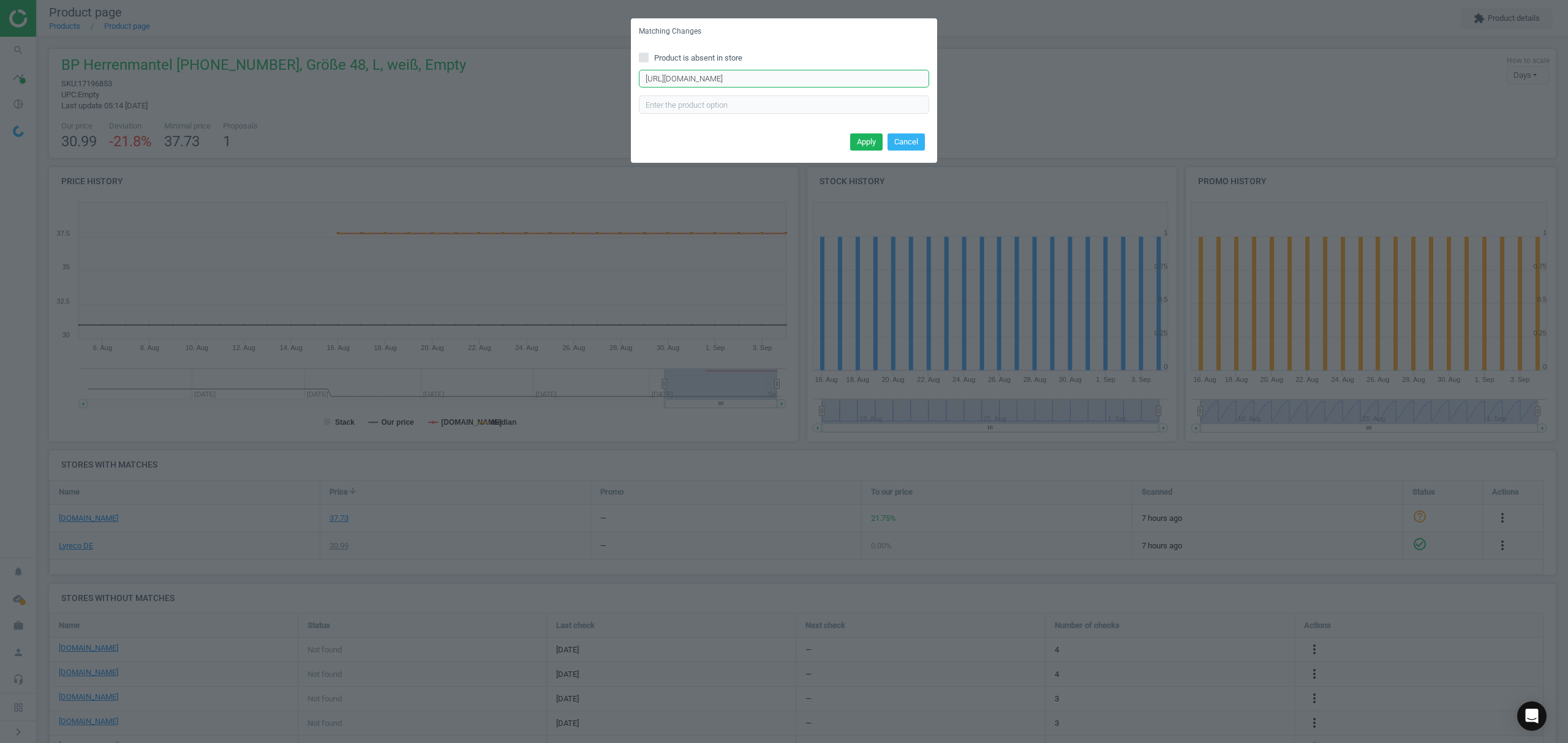
paste input "berufsmantel-1619-485-mischgewebe-med-care-weiss/10023516406877-161"
type input "[URL][DOMAIN_NAME]"
click at [856, 140] on button "Apply" at bounding box center [866, 141] width 32 height 17
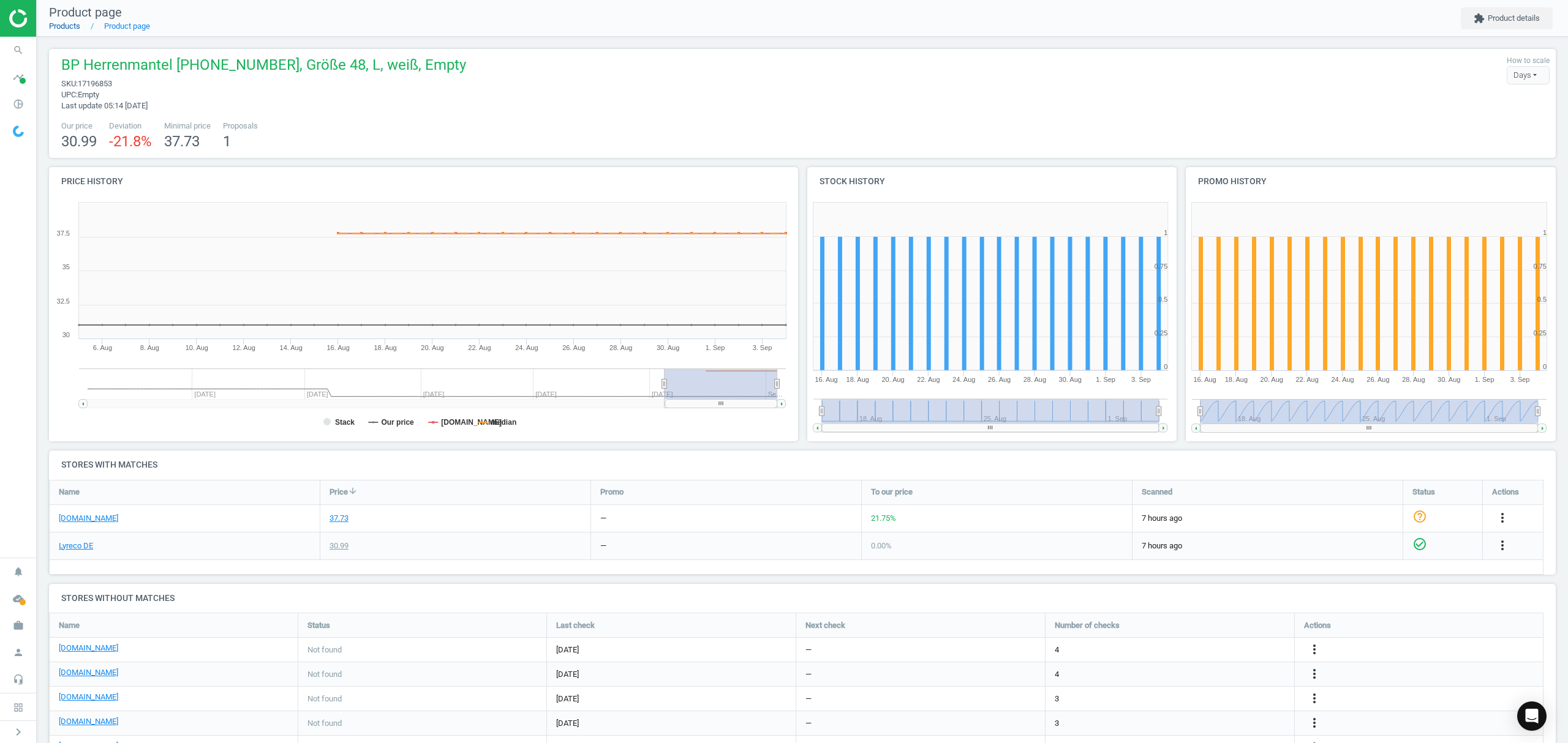
click at [62, 25] on link "Products" at bounding box center [64, 26] width 31 height 9
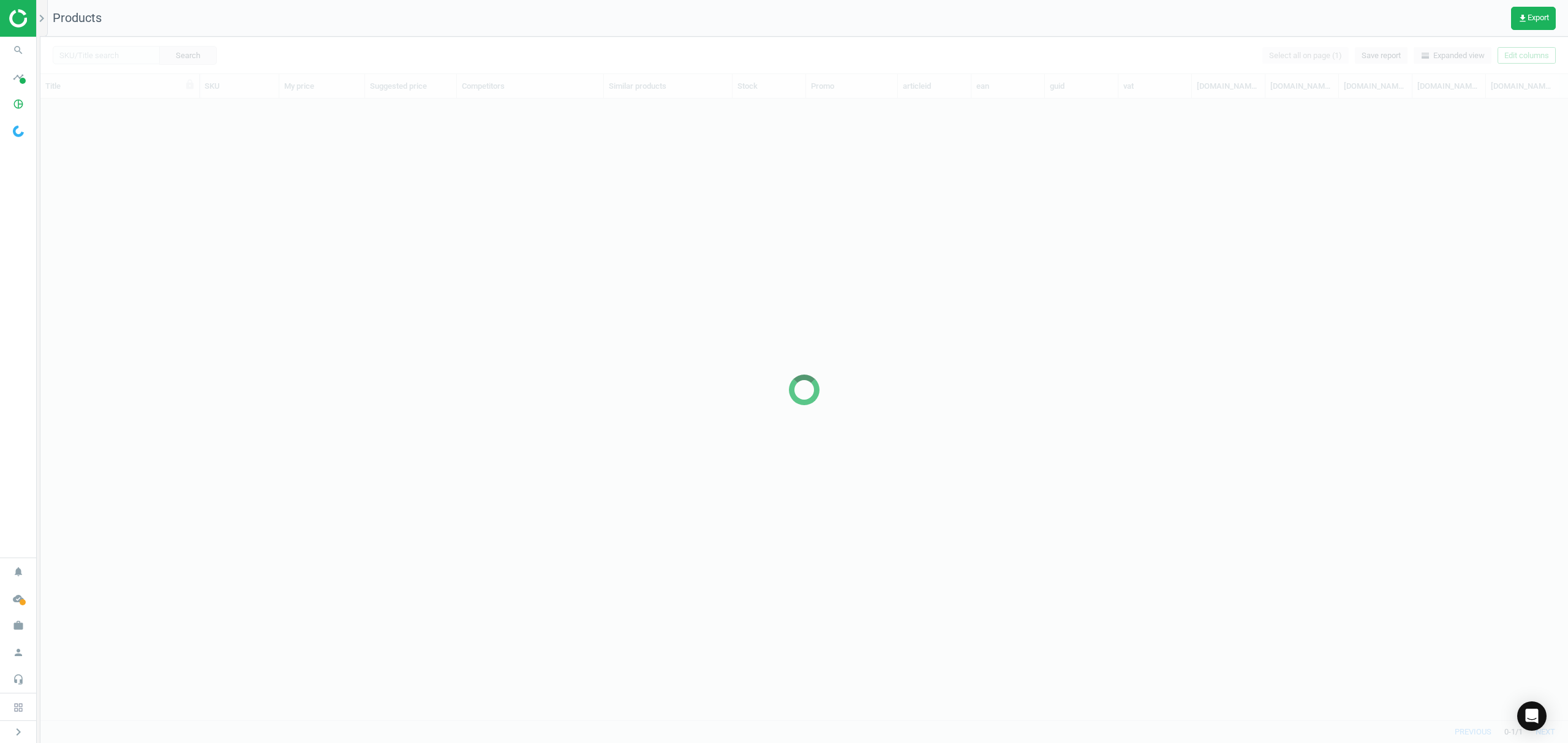
scroll to position [596, 1515]
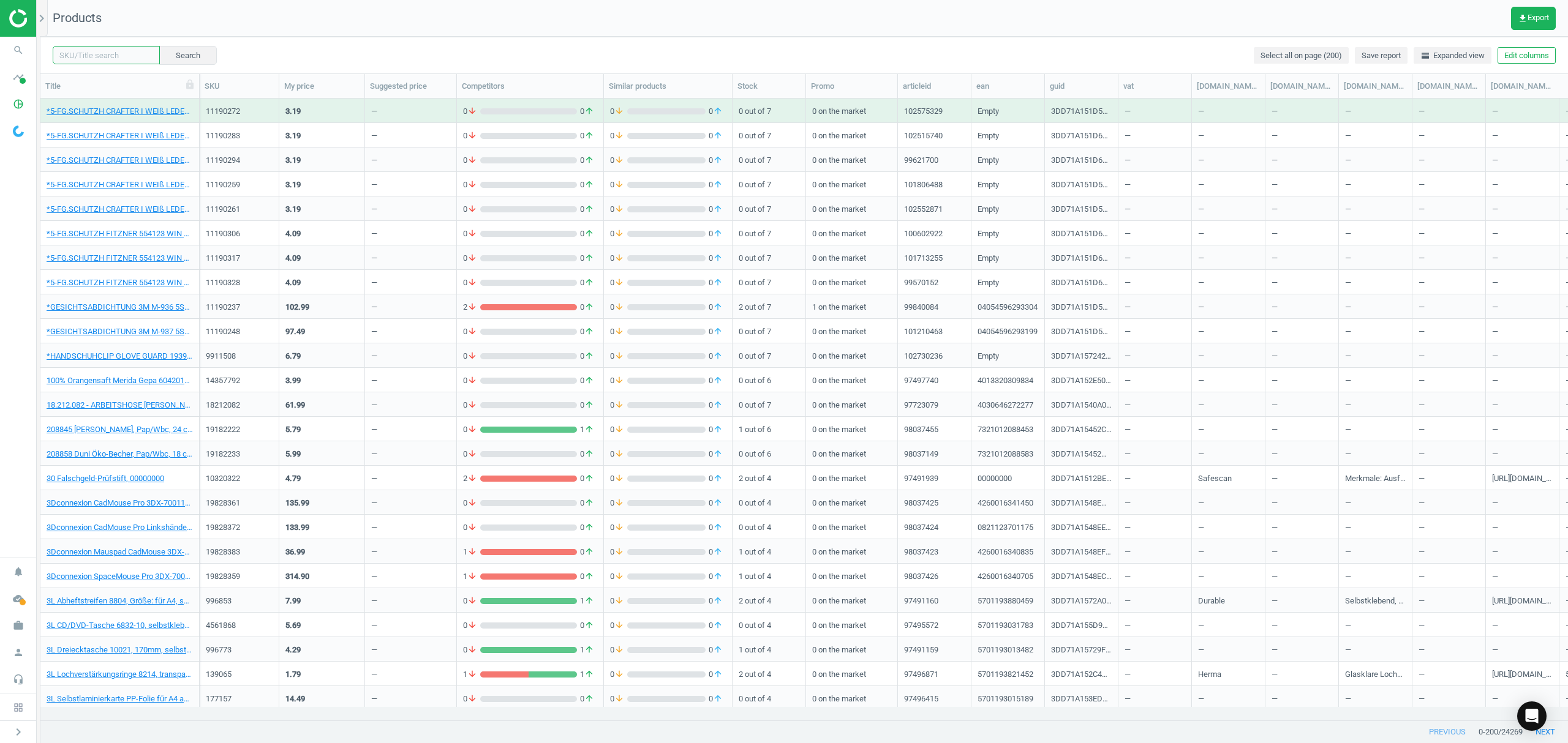
click at [115, 51] on input "text" at bounding box center [106, 55] width 107 height 18
paste input "15539035"
type input "15539035"
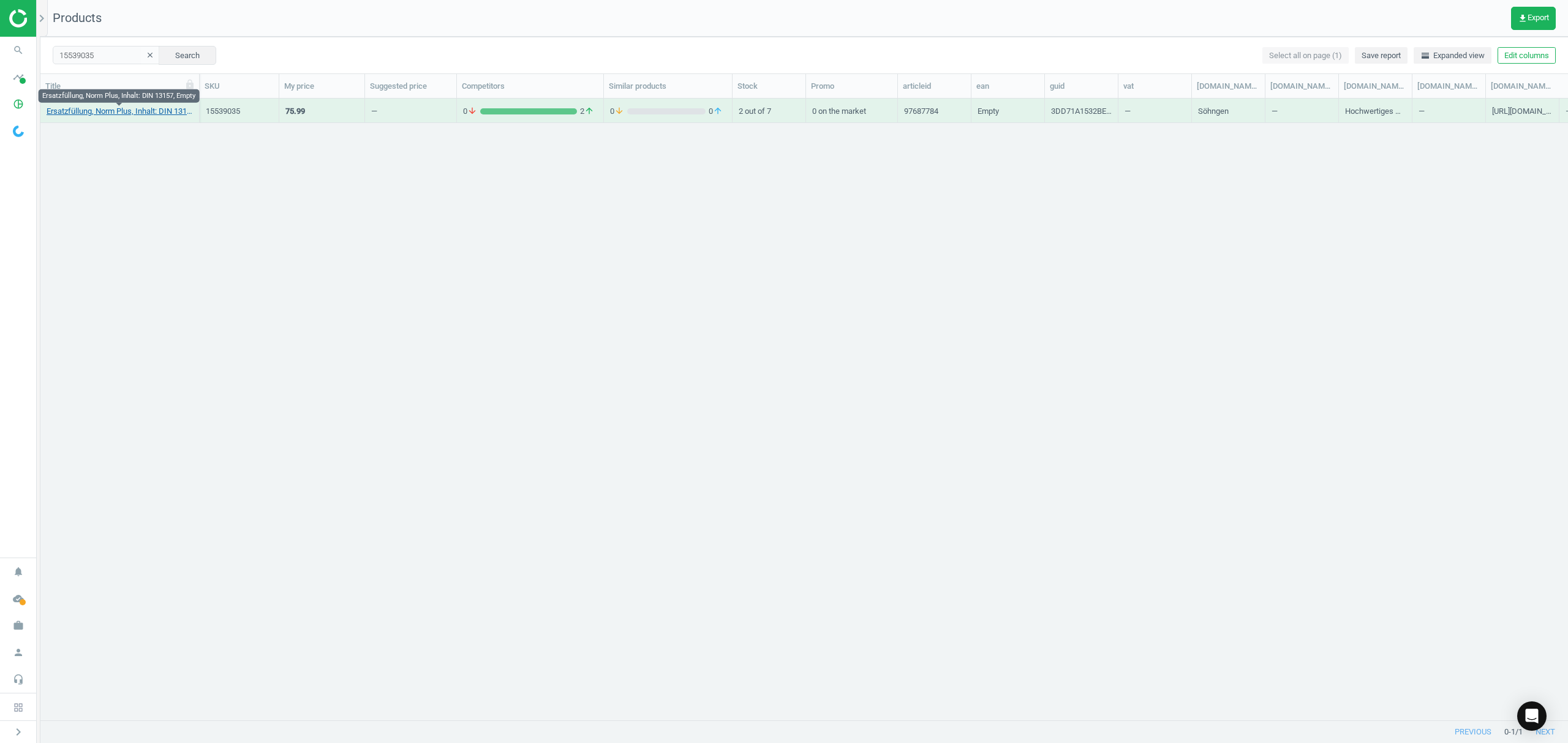
click at [81, 113] on link "Ersatzfüllung, Norm Plus, Inhalt: DIN 13157, Empty" at bounding box center [119, 111] width 147 height 11
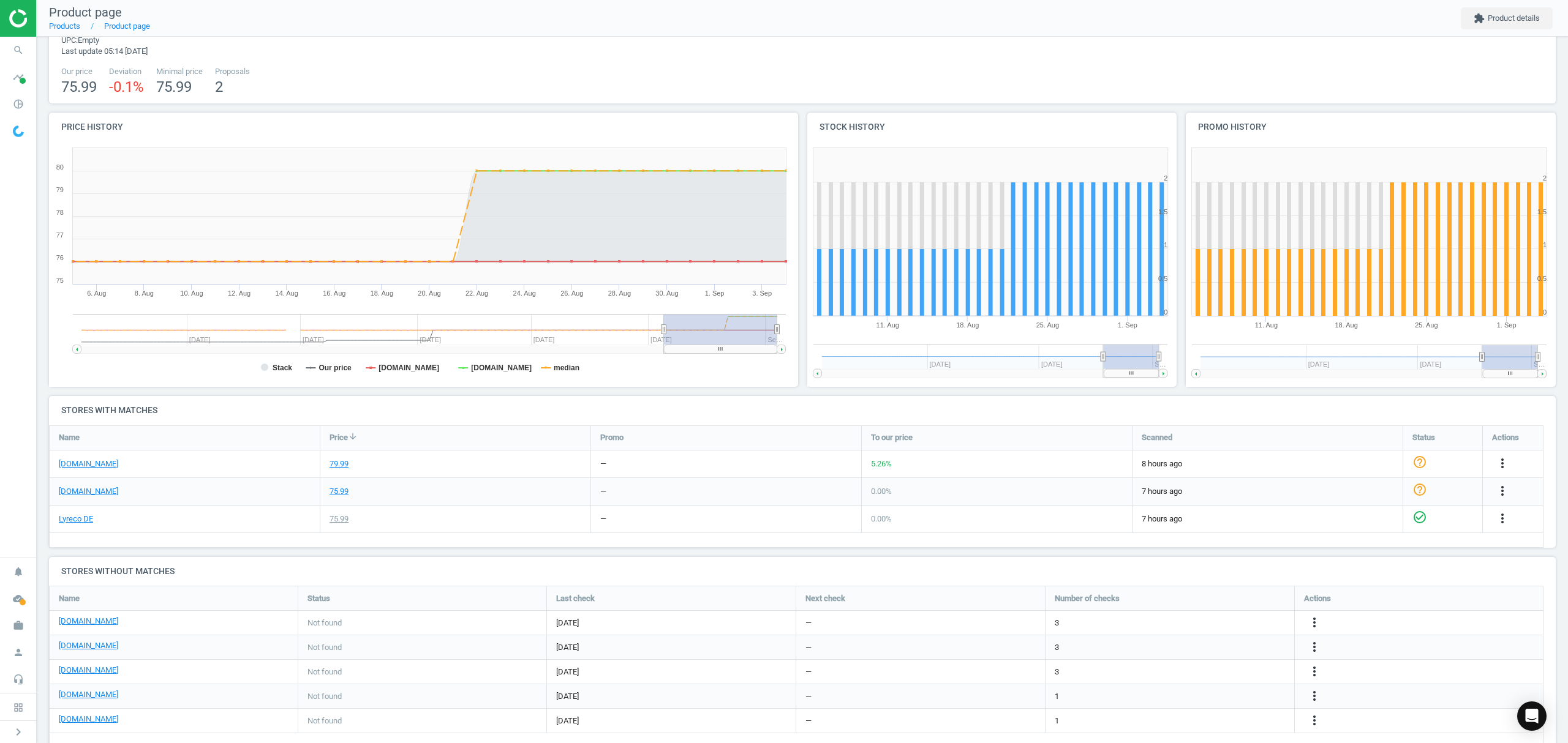
scroll to position [81, 0]
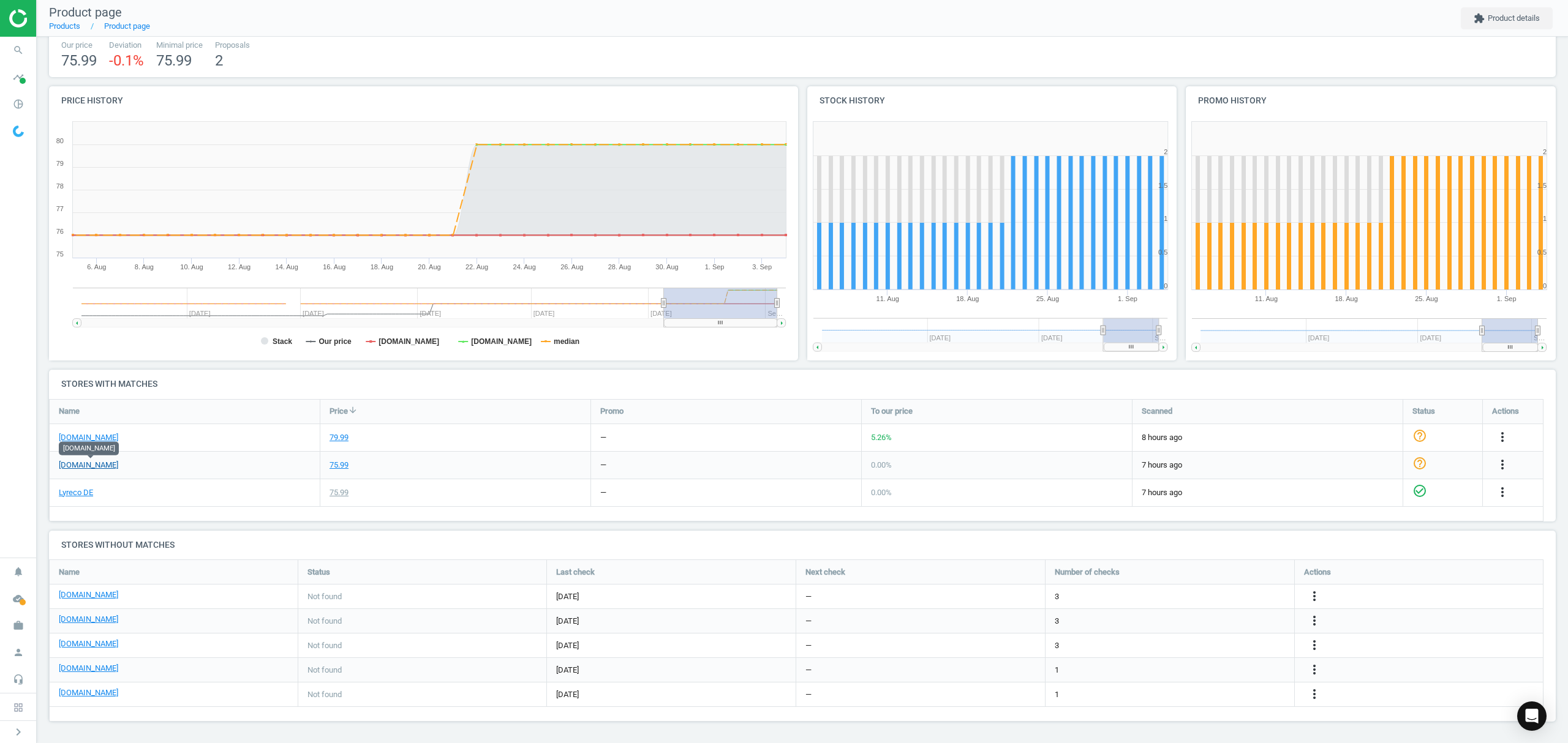
click at [84, 466] on link "[DOMAIN_NAME]" at bounding box center [89, 465] width 60 height 11
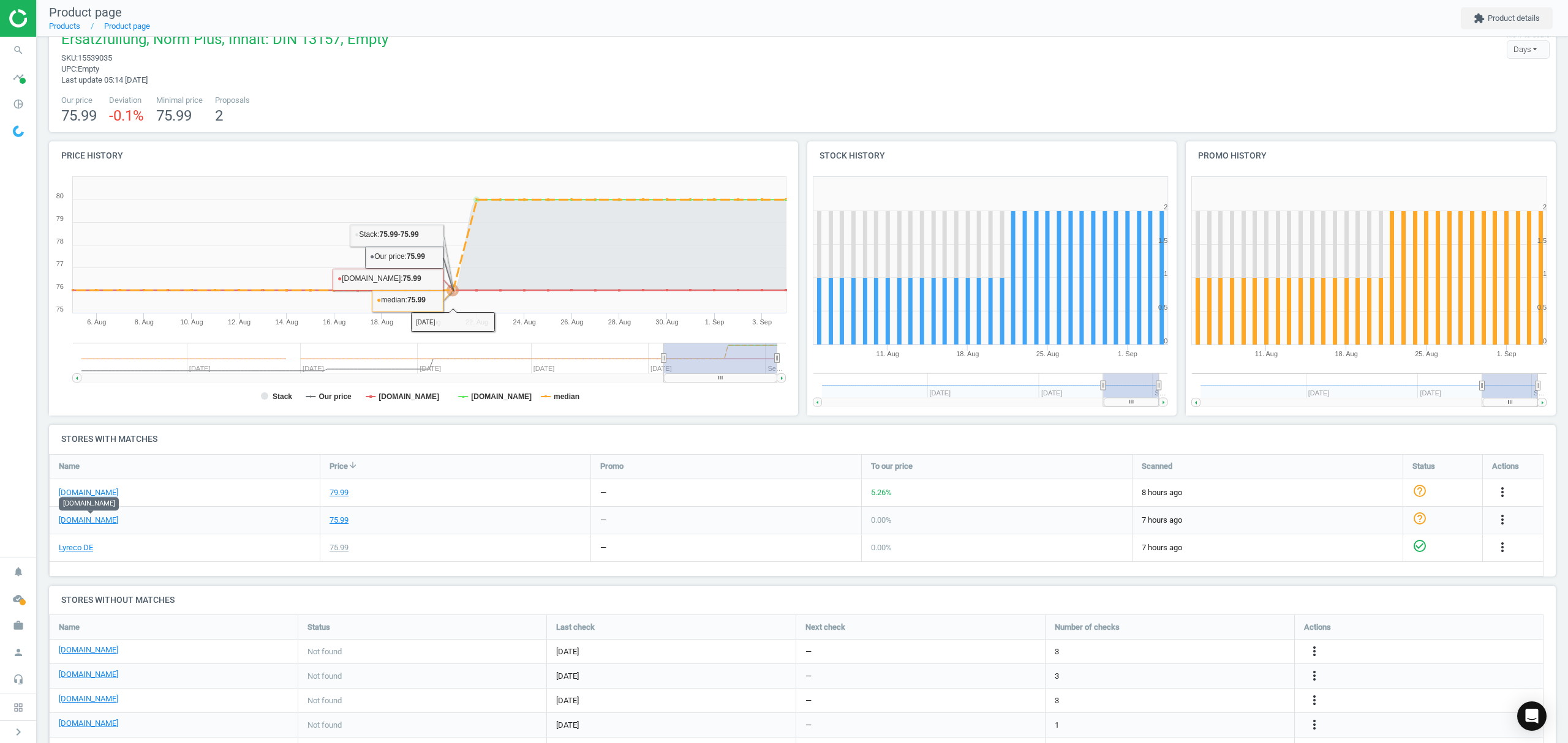
scroll to position [0, 0]
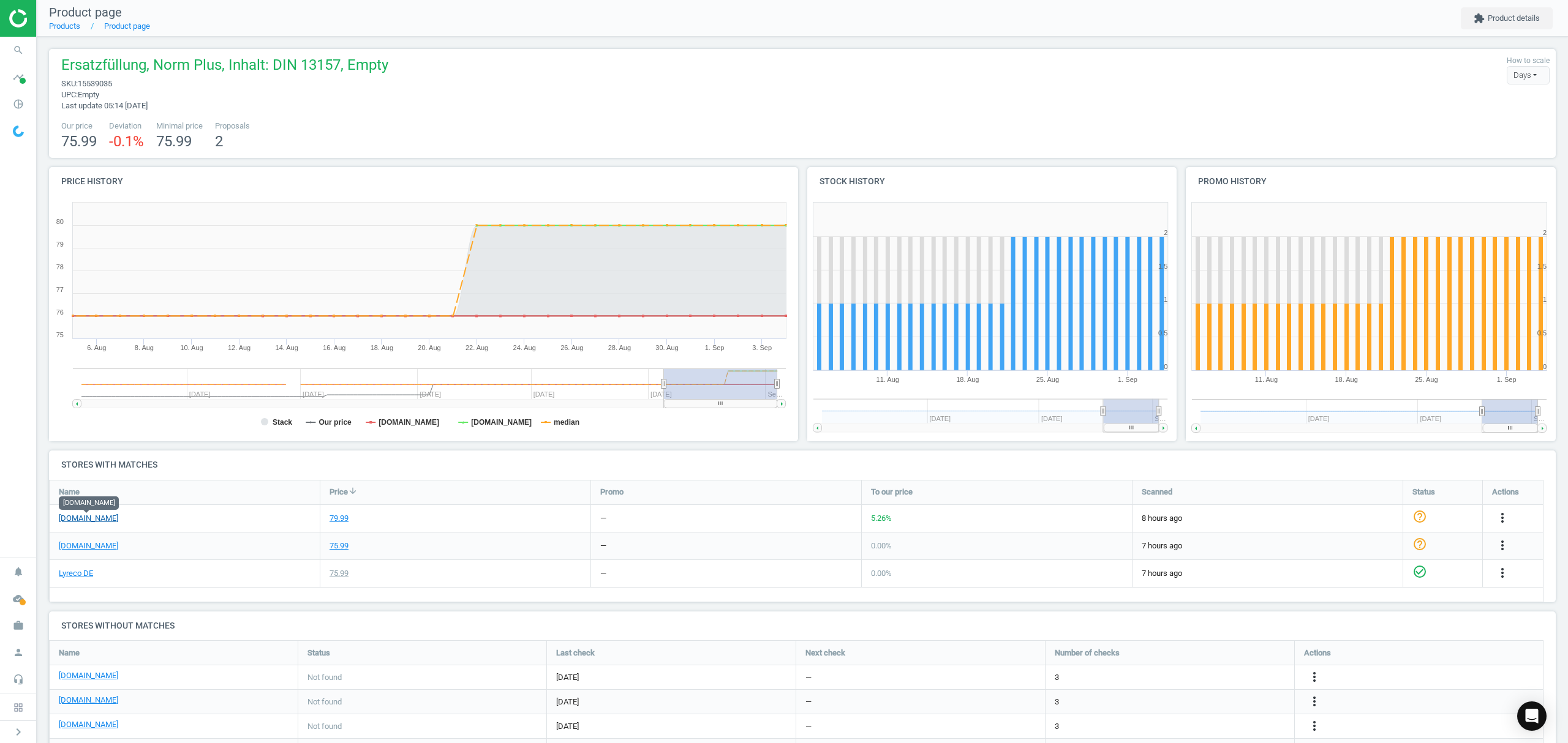
click at [86, 515] on link "[DOMAIN_NAME]" at bounding box center [89, 518] width 60 height 11
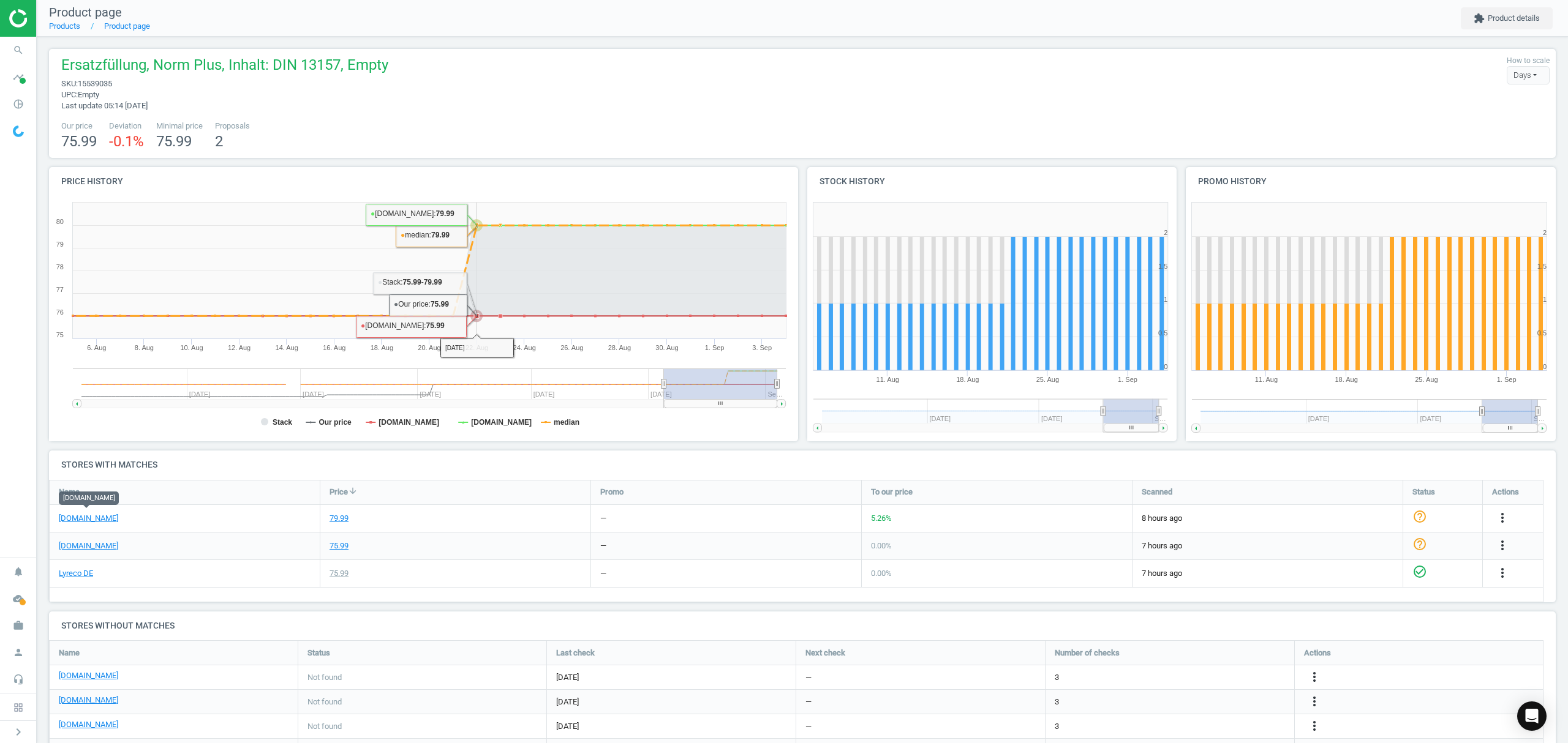
scroll to position [81, 0]
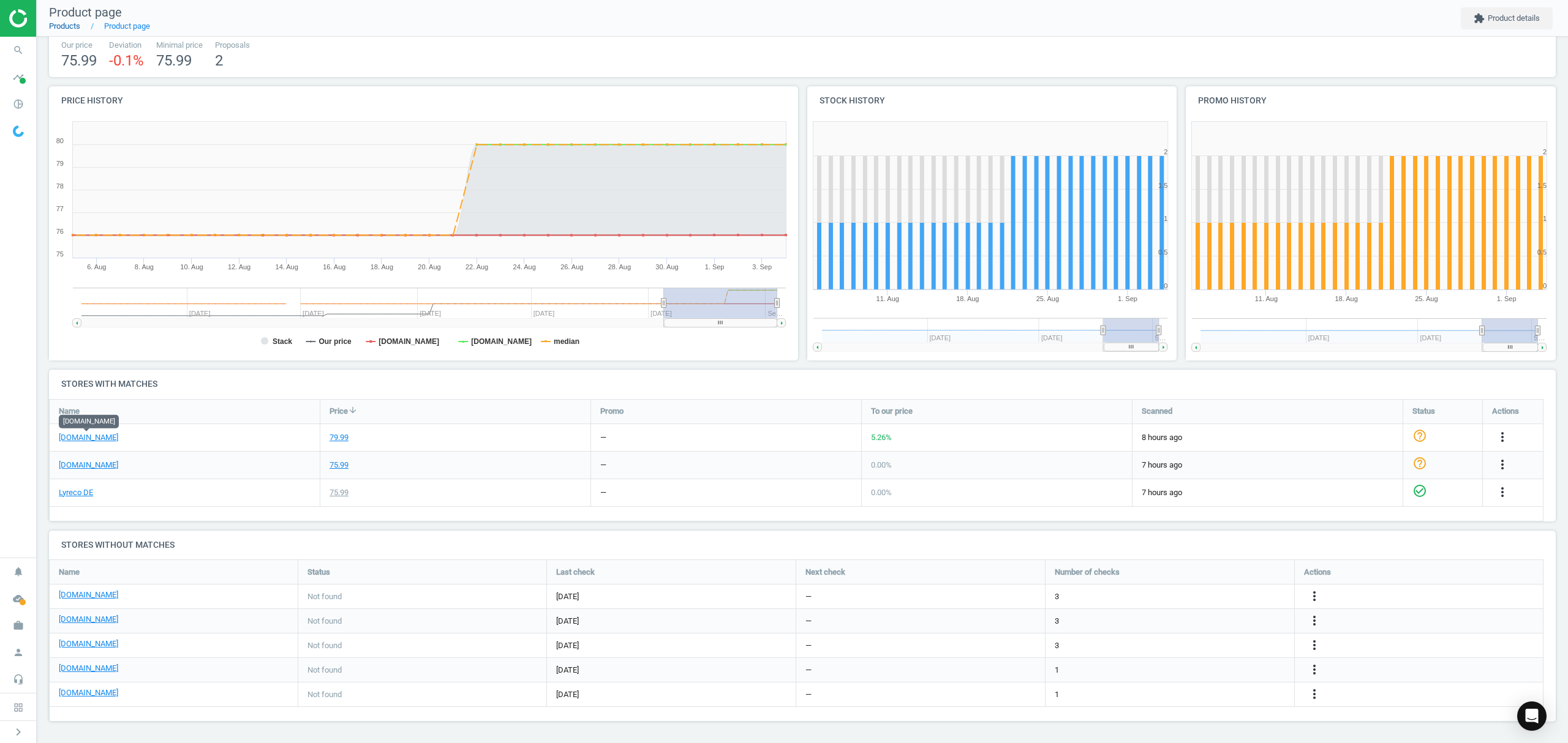
click at [62, 25] on link "Products" at bounding box center [64, 26] width 31 height 9
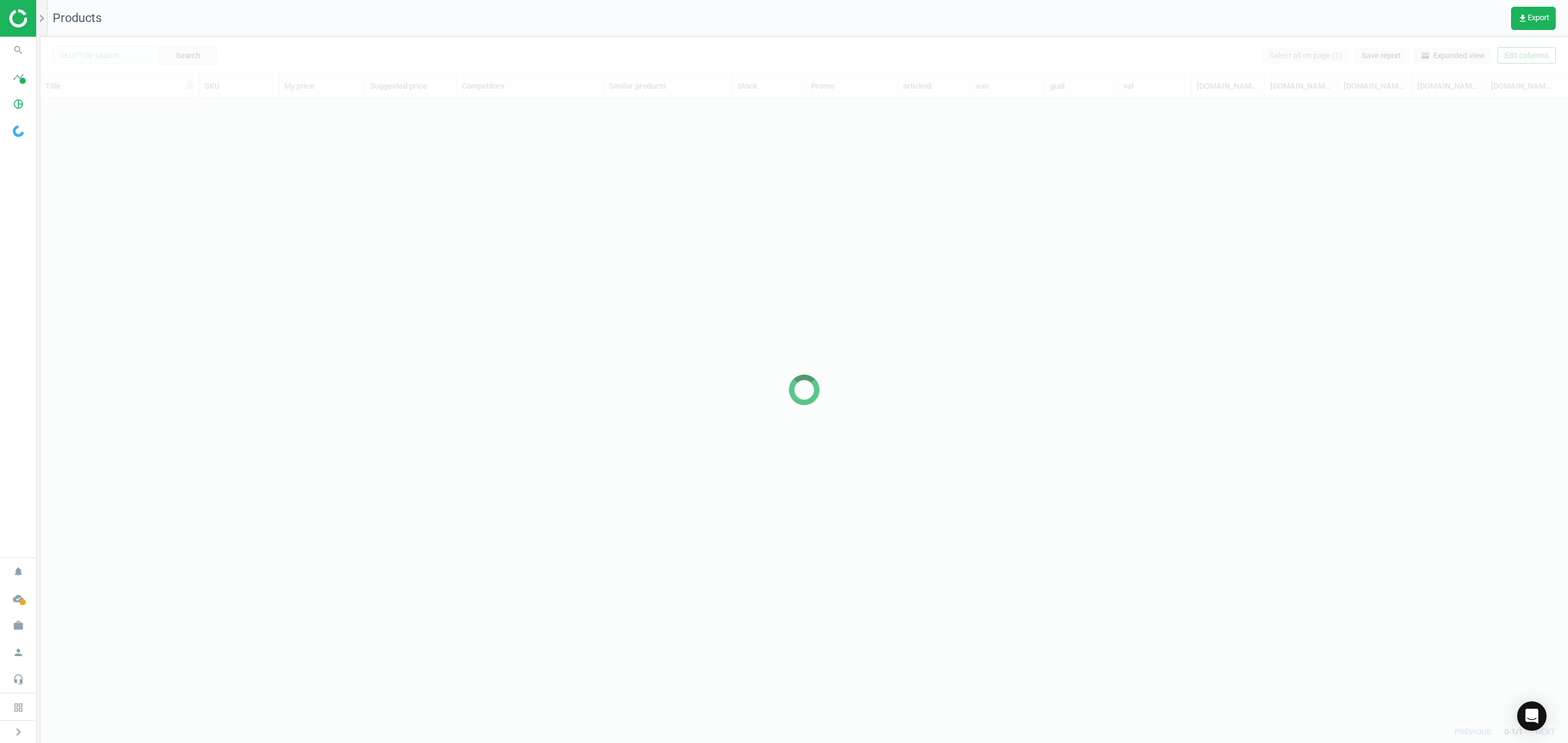
scroll to position [596, 1515]
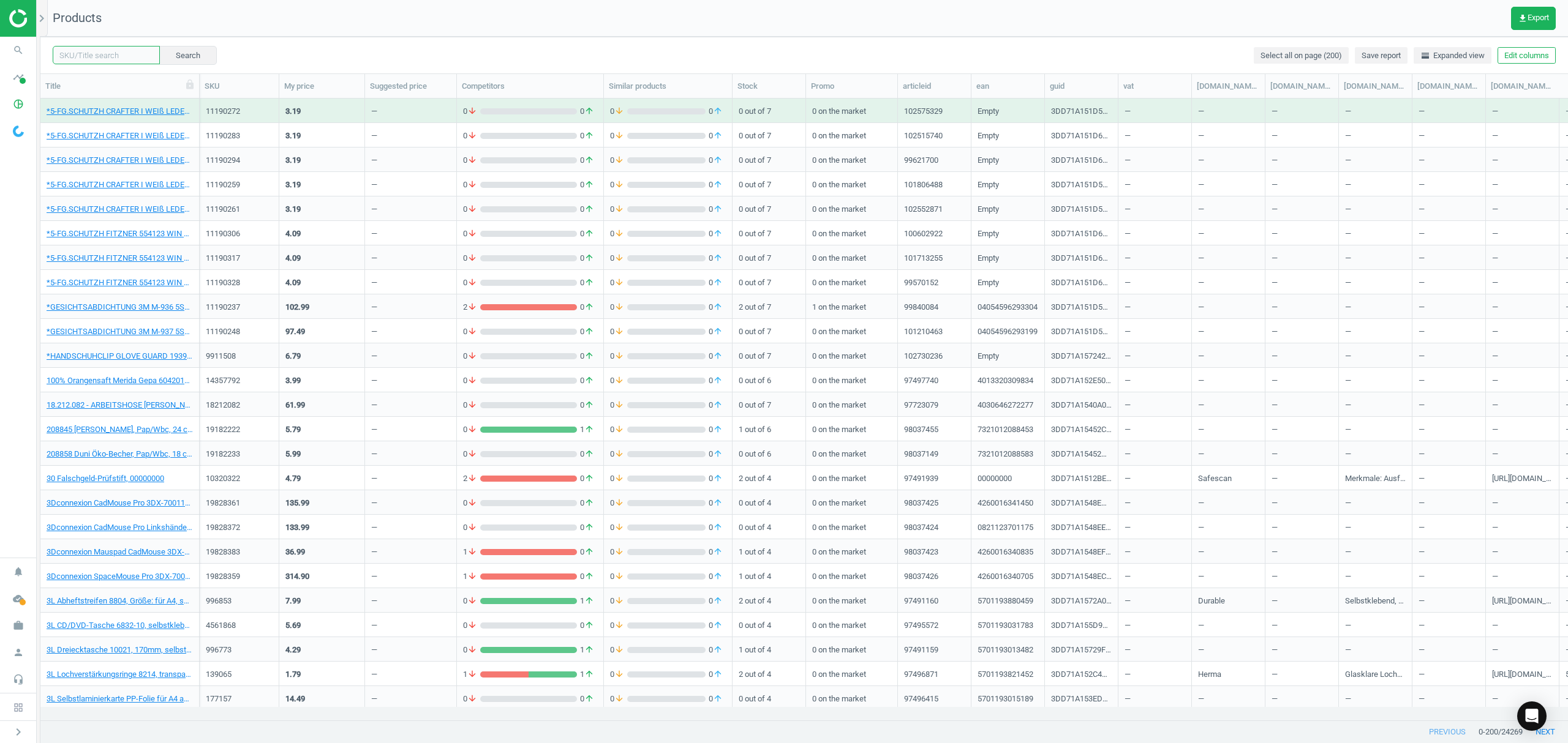
click at [109, 55] on input "text" at bounding box center [106, 55] width 107 height 18
paste input "20321106"
type input "20321106"
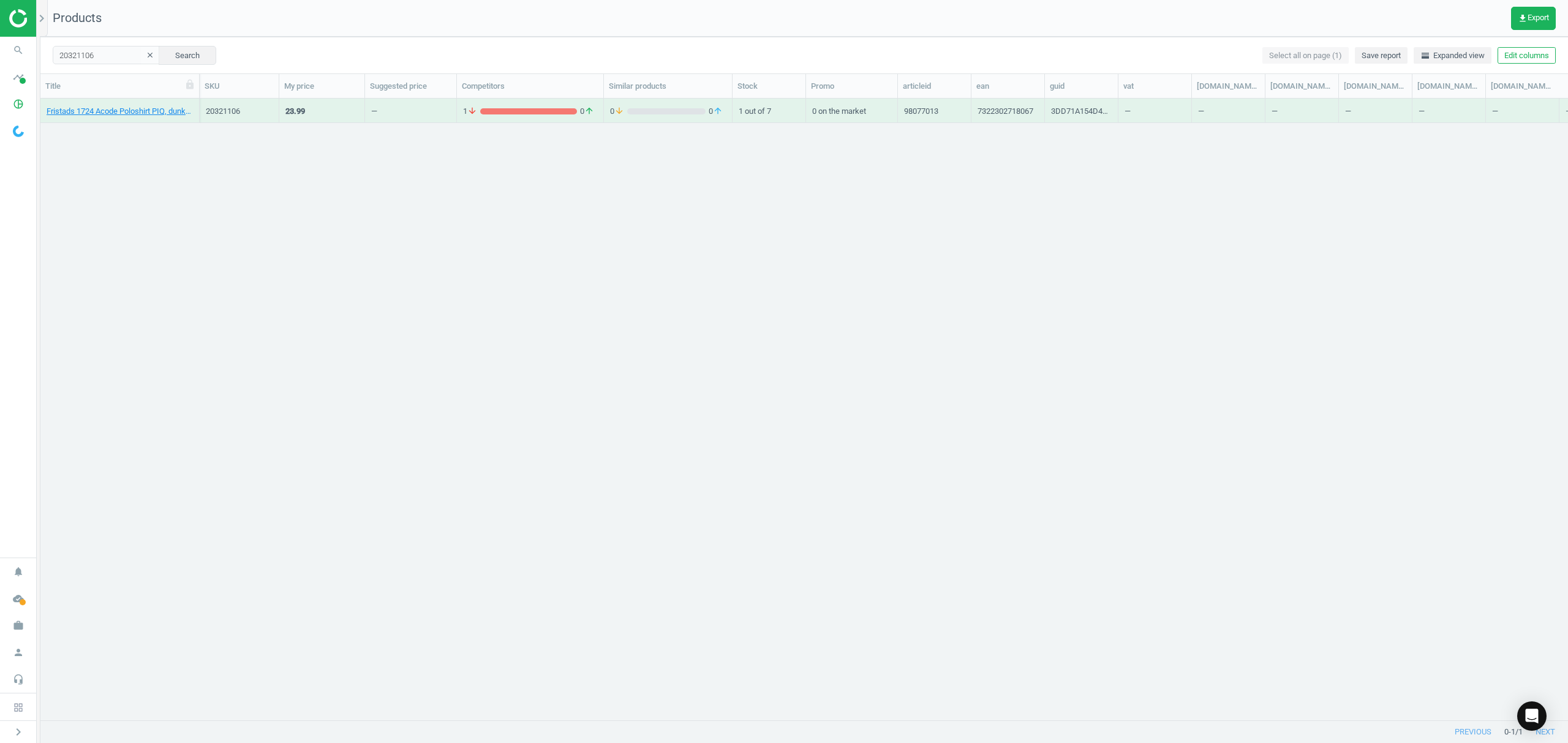
click at [86, 119] on div "Fristads 1724 Acode Poloshirt PIQ, dunkelgrau, Größe: 3XL, 7322302718067" at bounding box center [119, 114] width 147 height 15
click at [96, 106] on link "Fristads 1724 Acode Poloshirt PIQ, dunkelgrau, Größe: 3XL, 7322302718067" at bounding box center [119, 111] width 147 height 11
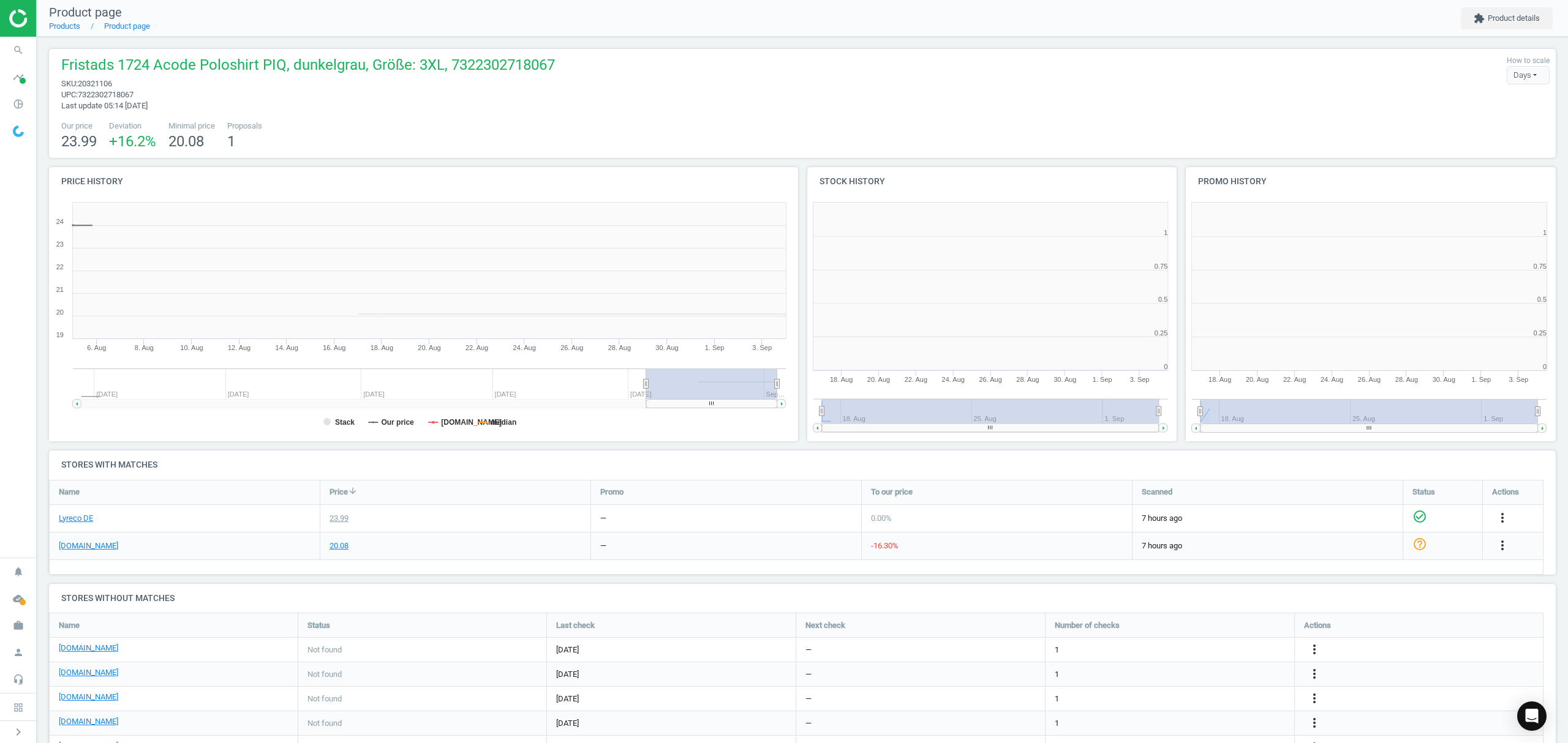
scroll to position [270, 392]
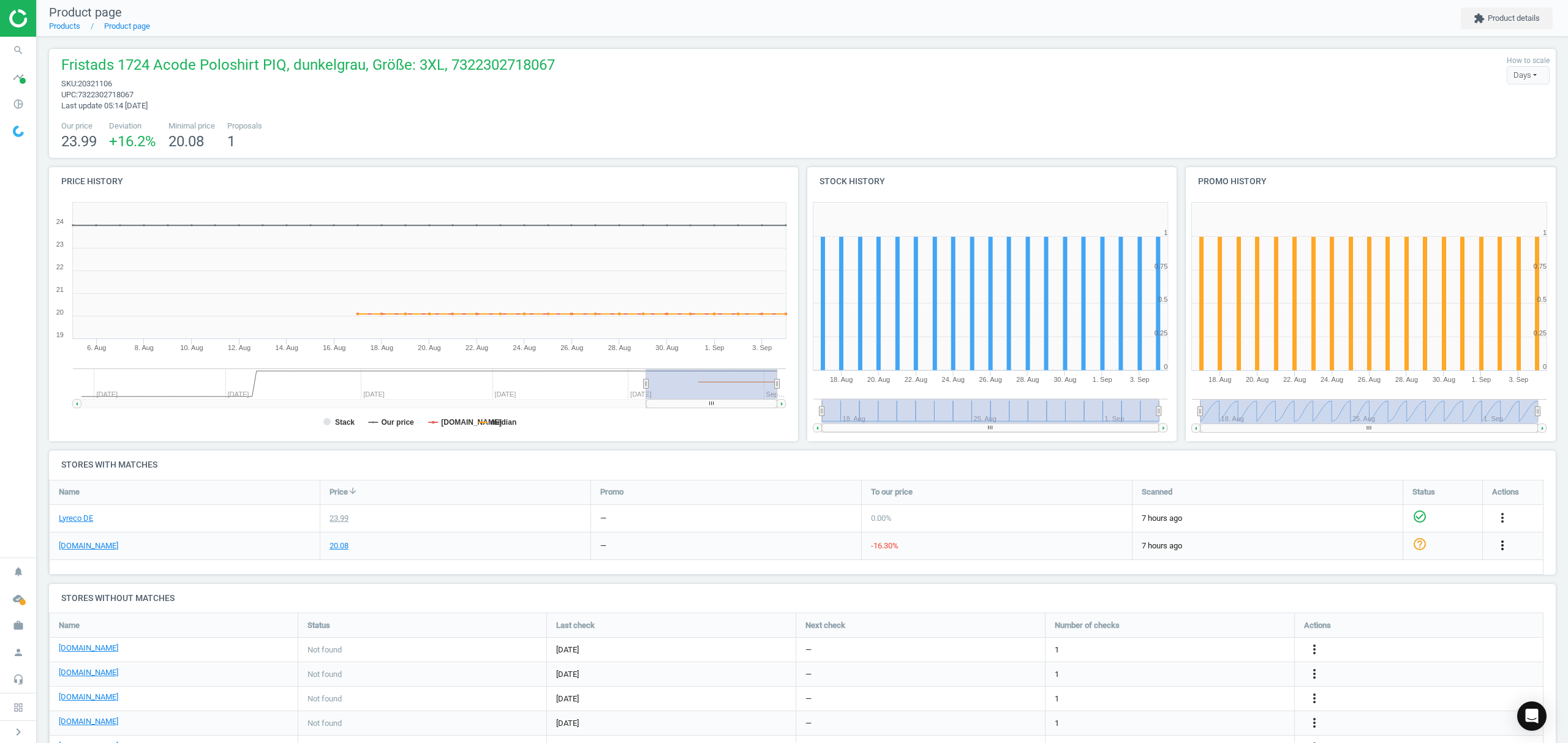
click at [1505, 542] on icon "more_vert" at bounding box center [1502, 545] width 15 height 15
click at [1380, 569] on link "Edit URL/product option" at bounding box center [1407, 574] width 168 height 19
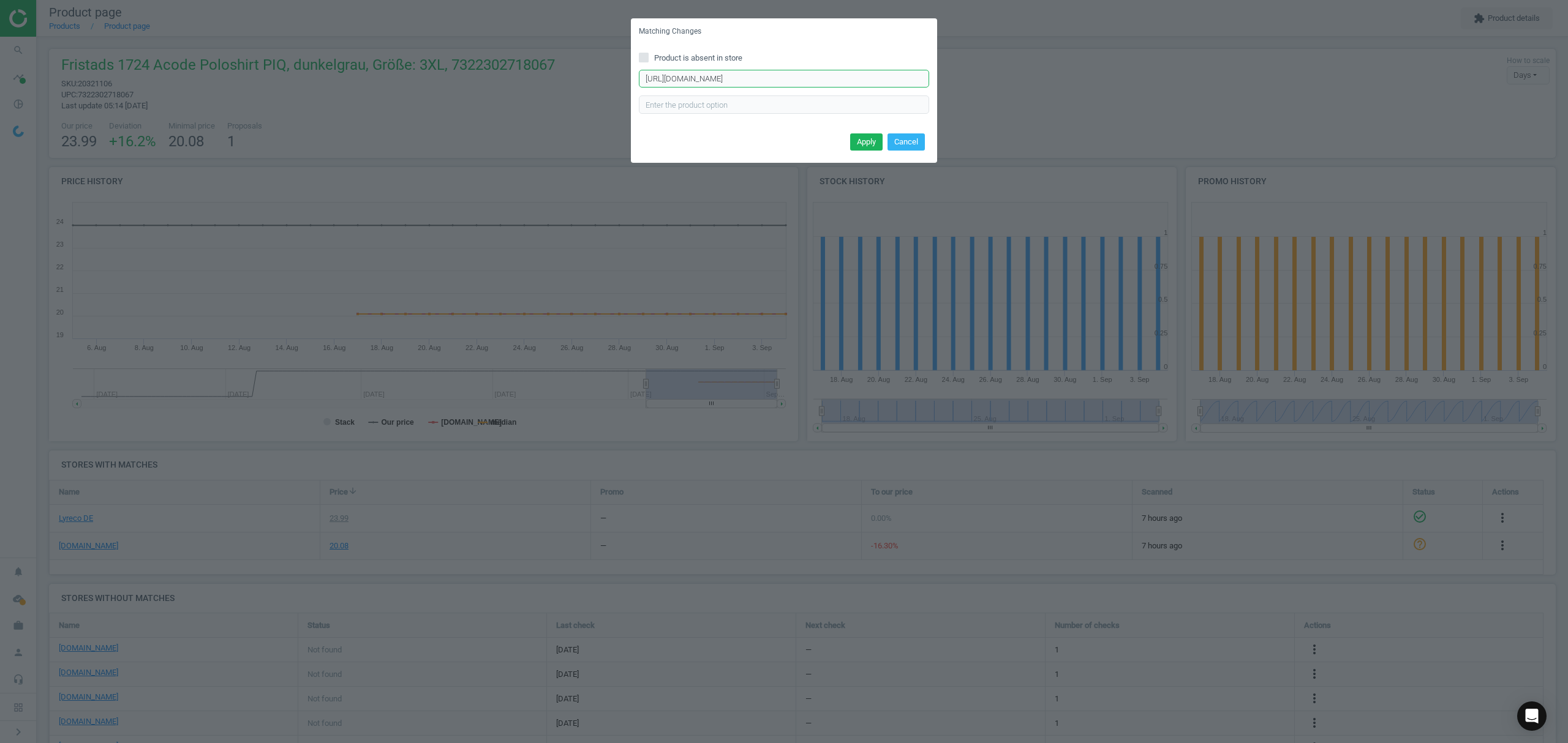
click at [759, 81] on input "[URL][DOMAIN_NAME]" at bounding box center [783, 79] width 290 height 18
click at [759, 79] on input "[URL][DOMAIN_NAME]" at bounding box center [783, 79] width 290 height 18
click at [776, 82] on input "[URL][DOMAIN_NAME]" at bounding box center [783, 79] width 290 height 18
click at [776, 81] on input "[URL][DOMAIN_NAME]" at bounding box center [783, 79] width 290 height 18
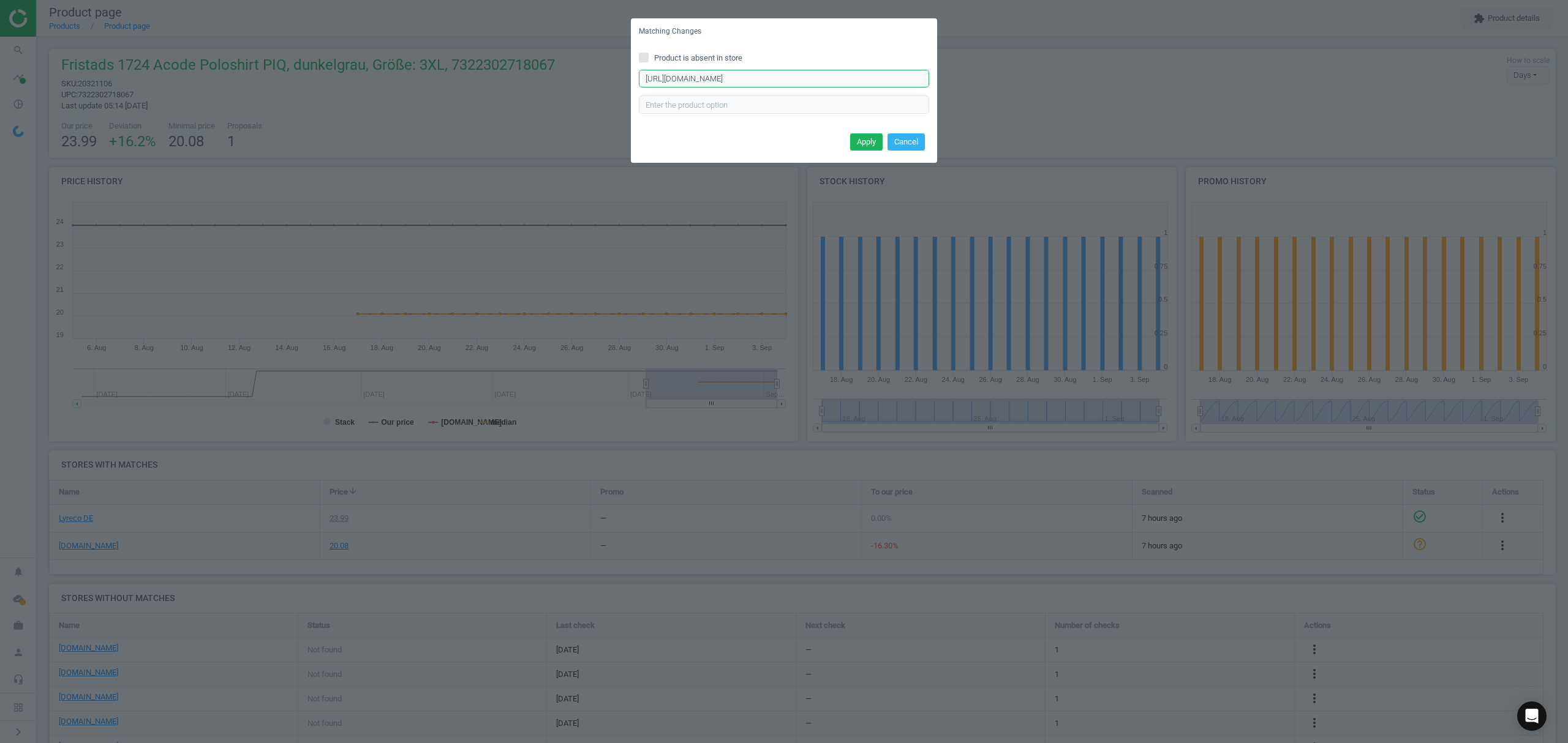
click at [776, 79] on input "[URL][DOMAIN_NAME]" at bounding box center [783, 79] width 290 height 18
paste input "3237"
type input "[URL][DOMAIN_NAME]"
click at [863, 142] on button "Apply" at bounding box center [866, 141] width 32 height 17
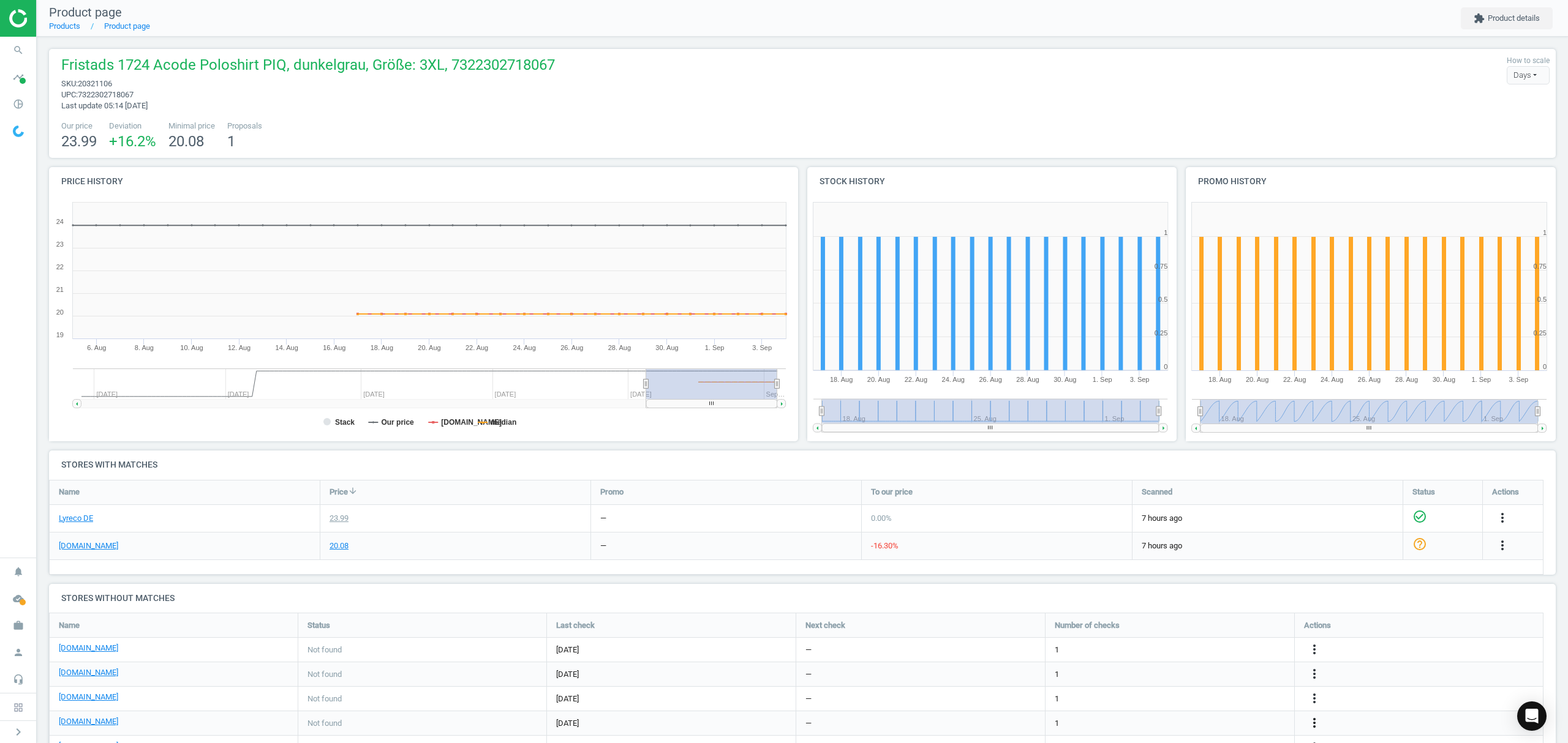
click at [1312, 722] on icon "more_vert" at bounding box center [1314, 723] width 15 height 15
click at [1204, 710] on link "Edit URL/product option" at bounding box center [1219, 714] width 168 height 19
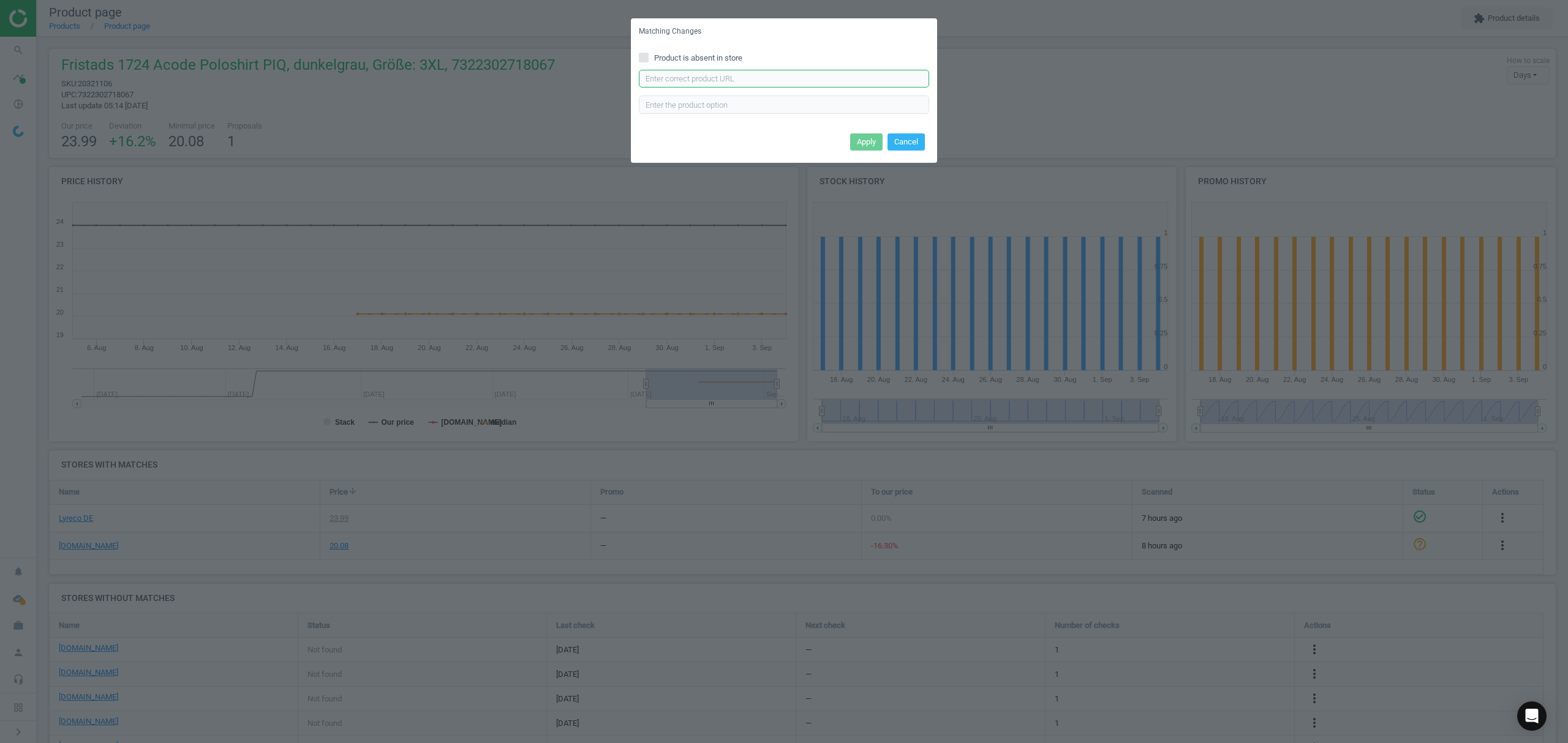
click at [757, 78] on input "text" at bounding box center [783, 79] width 290 height 18
paste input "[URL][DOMAIN_NAME]"
type input "[URL][DOMAIN_NAME]"
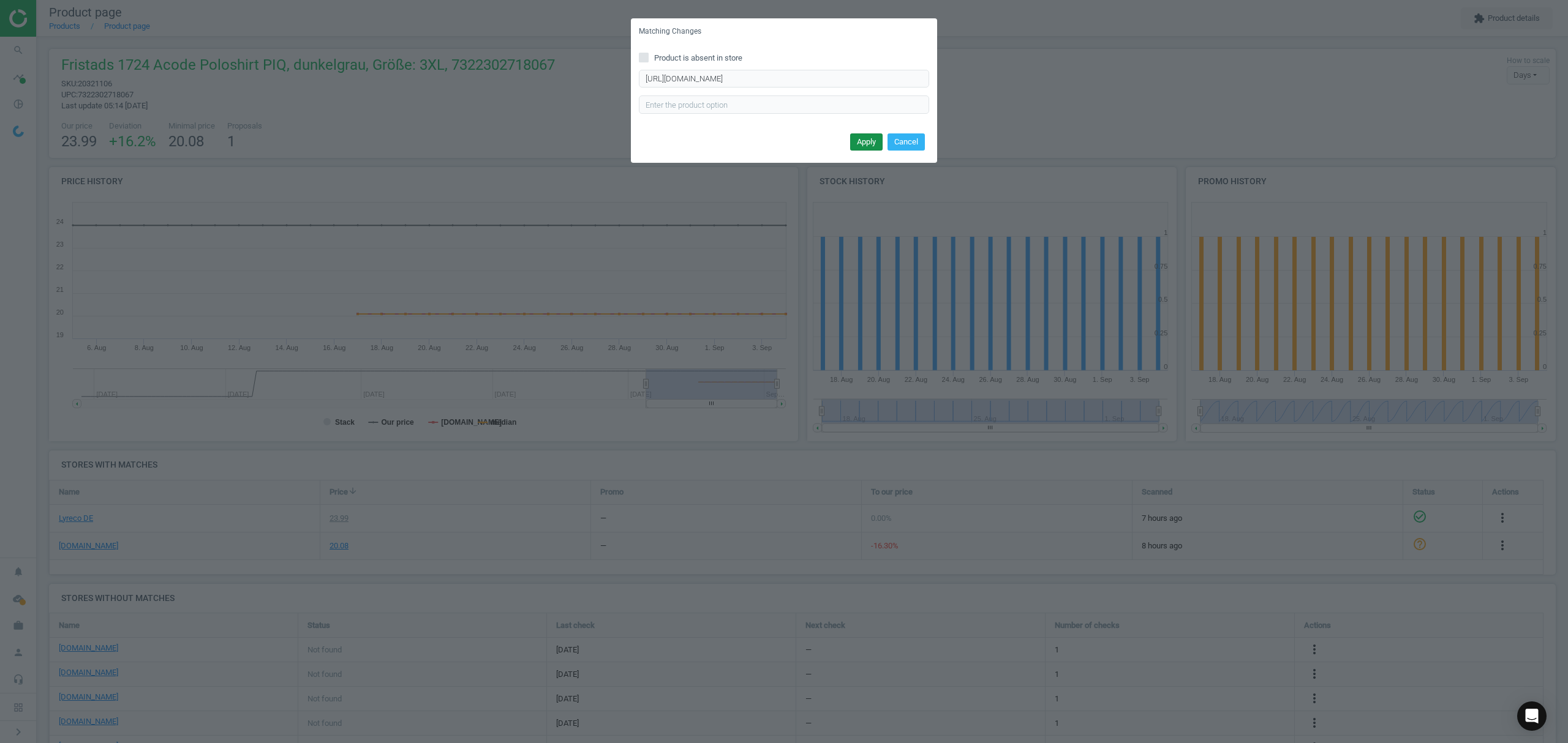
click at [860, 140] on button "Apply" at bounding box center [866, 141] width 32 height 17
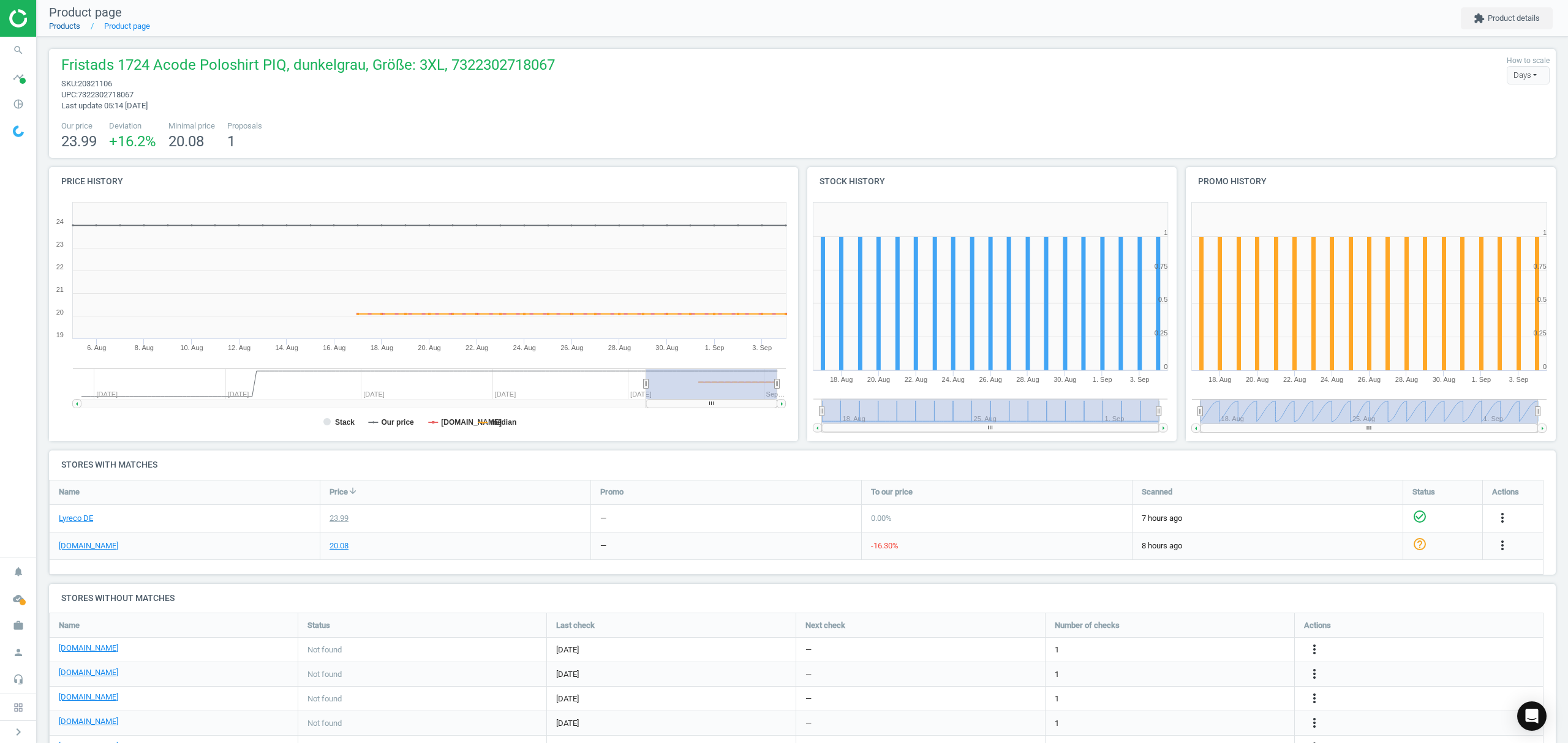
click at [65, 26] on link "Products" at bounding box center [64, 26] width 31 height 9
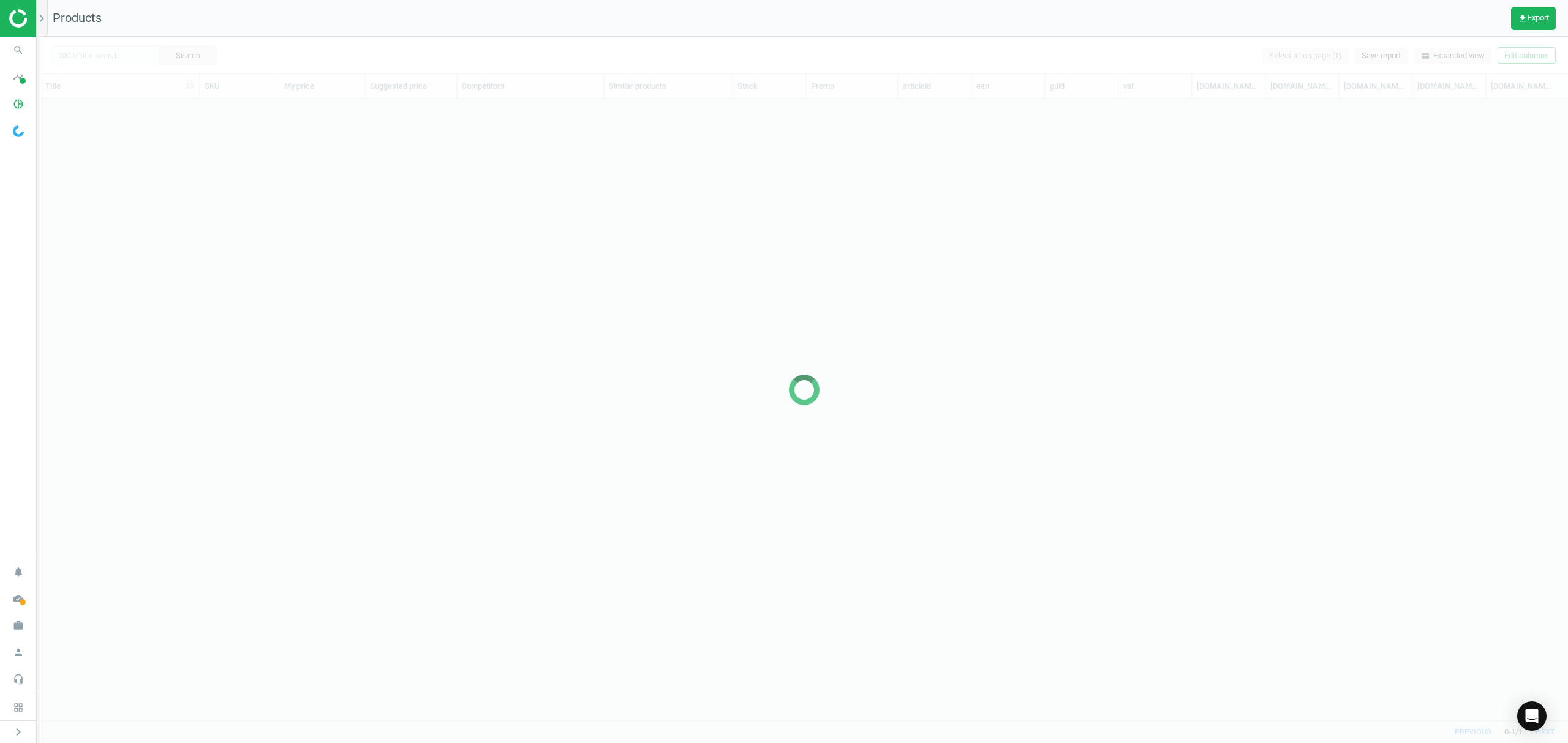
scroll to position [596, 1515]
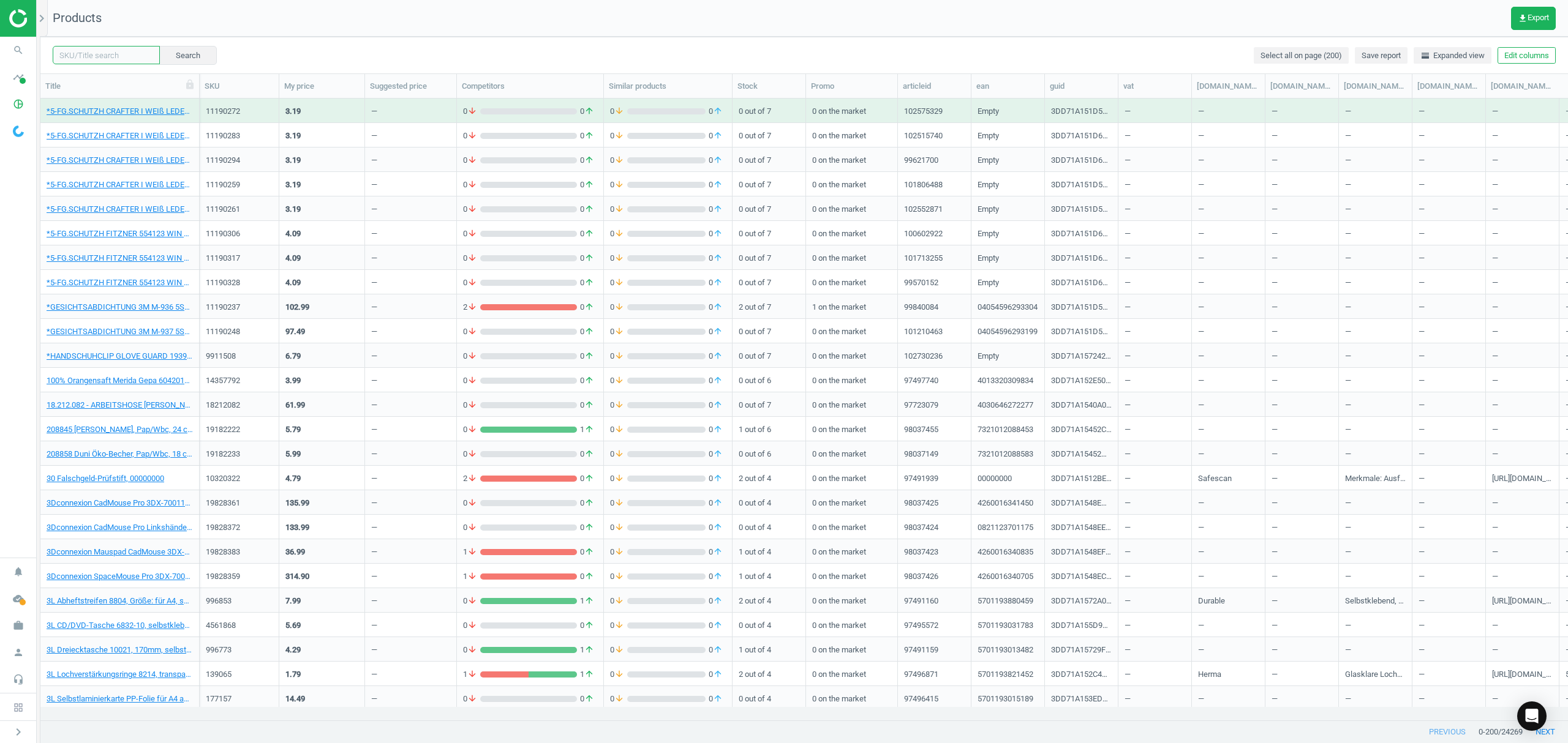
click at [104, 56] on input "text" at bounding box center [106, 55] width 107 height 18
paste input "20321026"
type input "20321026"
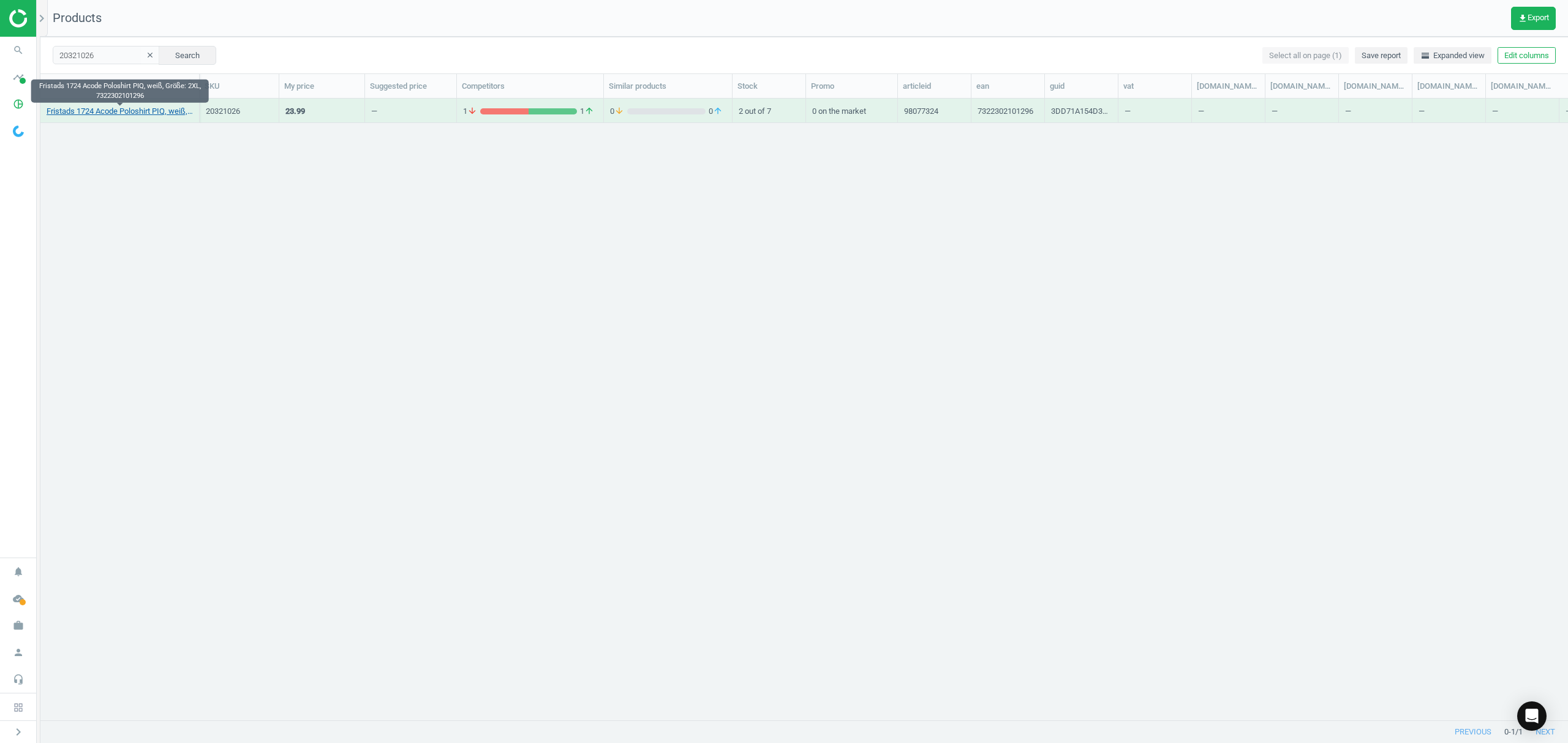
click at [76, 110] on link "Fristads 1724 Acode Poloshirt PIQ, weiß, Größe: 2XL, 7322302101296" at bounding box center [119, 111] width 147 height 11
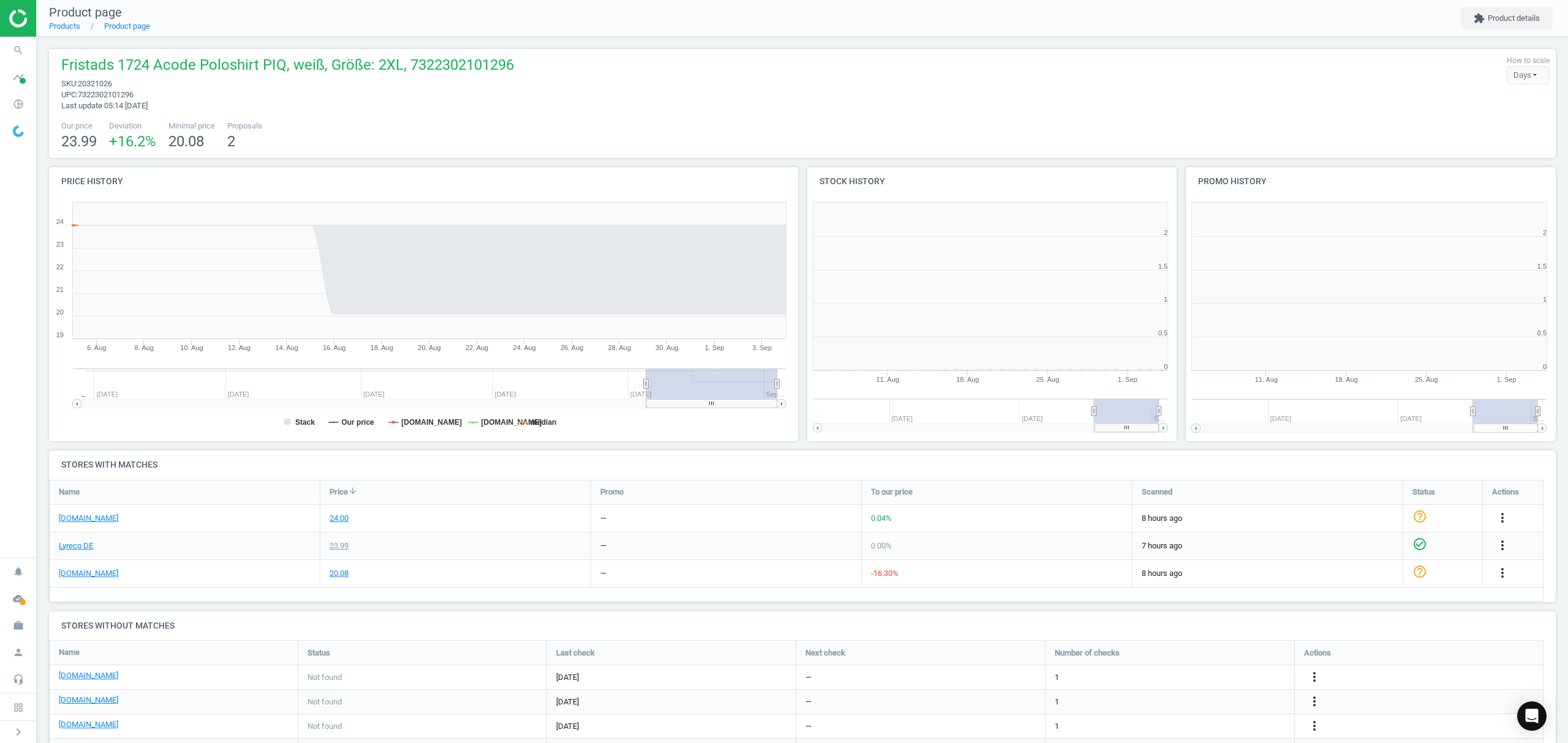
scroll to position [6, 6]
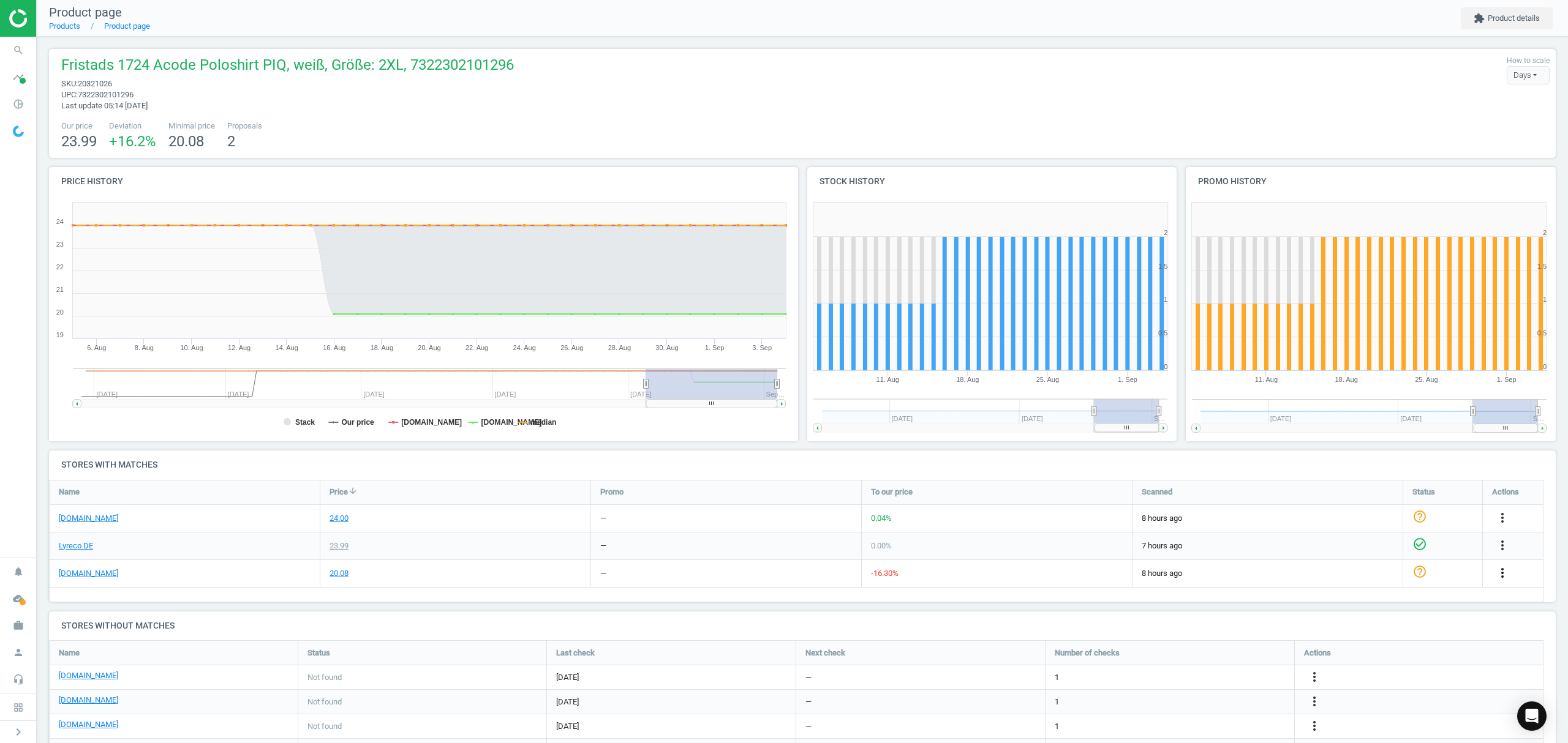
click at [1503, 572] on icon "more_vert" at bounding box center [1502, 572] width 15 height 15
click at [1364, 601] on link "Edit URL/product option" at bounding box center [1407, 602] width 168 height 19
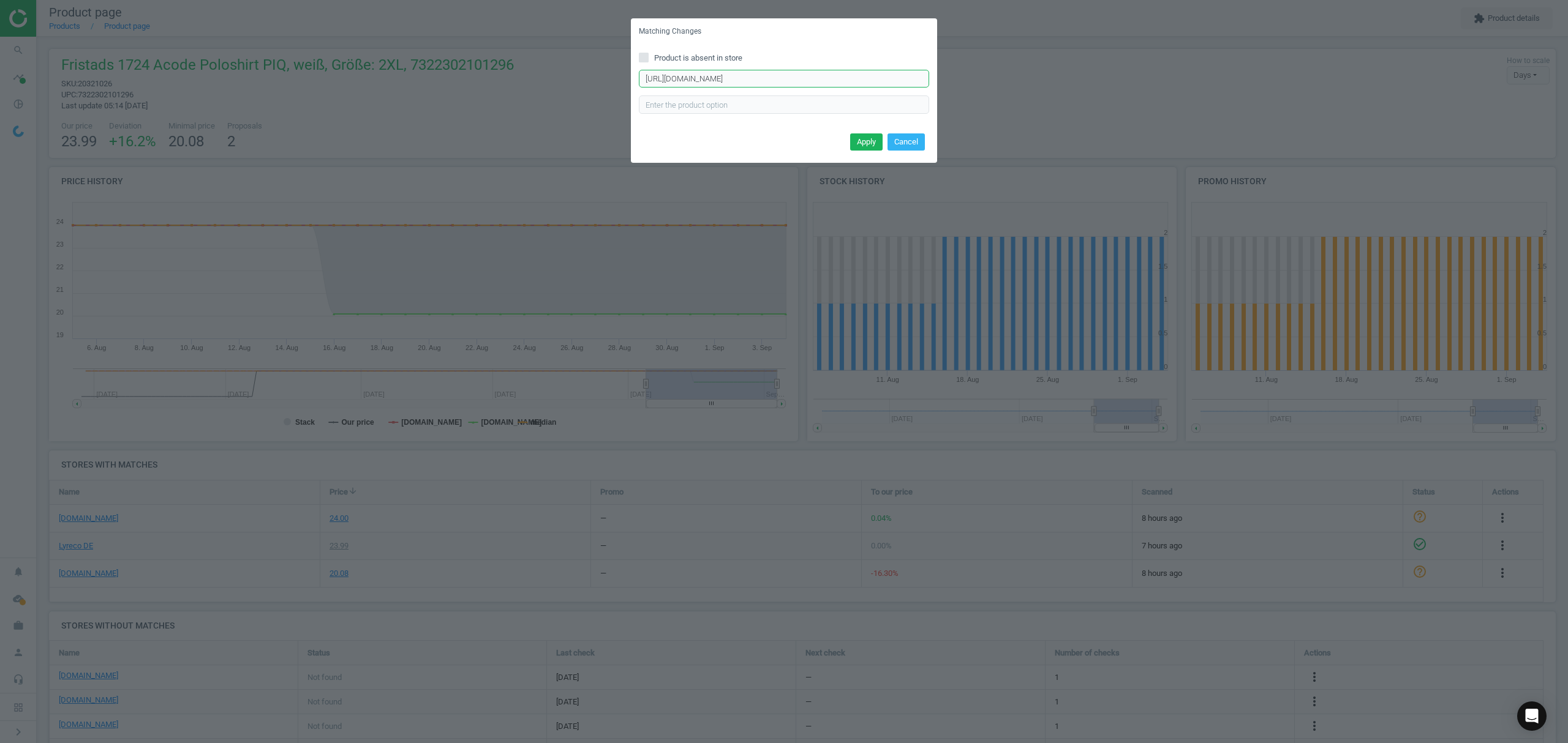
click at [804, 77] on input "https://www.asx.eu/fristads-polo-shirt-1724-piq/10020475381199-100222" at bounding box center [783, 79] width 290 height 18
click at [804, 77] on input "https://www.asx.eu/fristads-polo-shirt-1724-piq/10020475381199-100222" at bounding box center [783, 79] width 290 height 18
paste input "430"
type input "https://www.asx.eu/fristads-polo-shirt-1724-piq/10020475381430-100222"
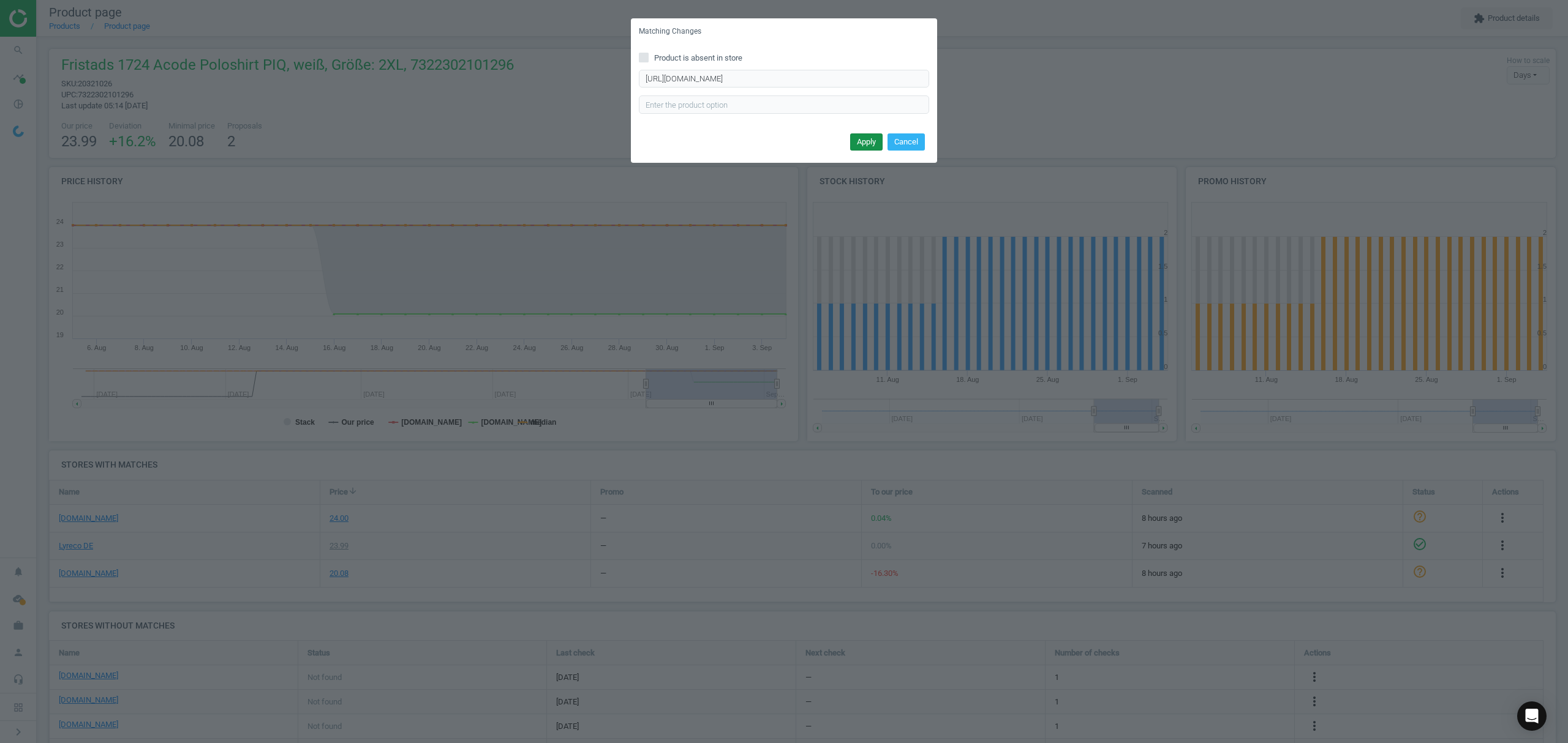
click at [867, 141] on button "Apply" at bounding box center [866, 141] width 32 height 17
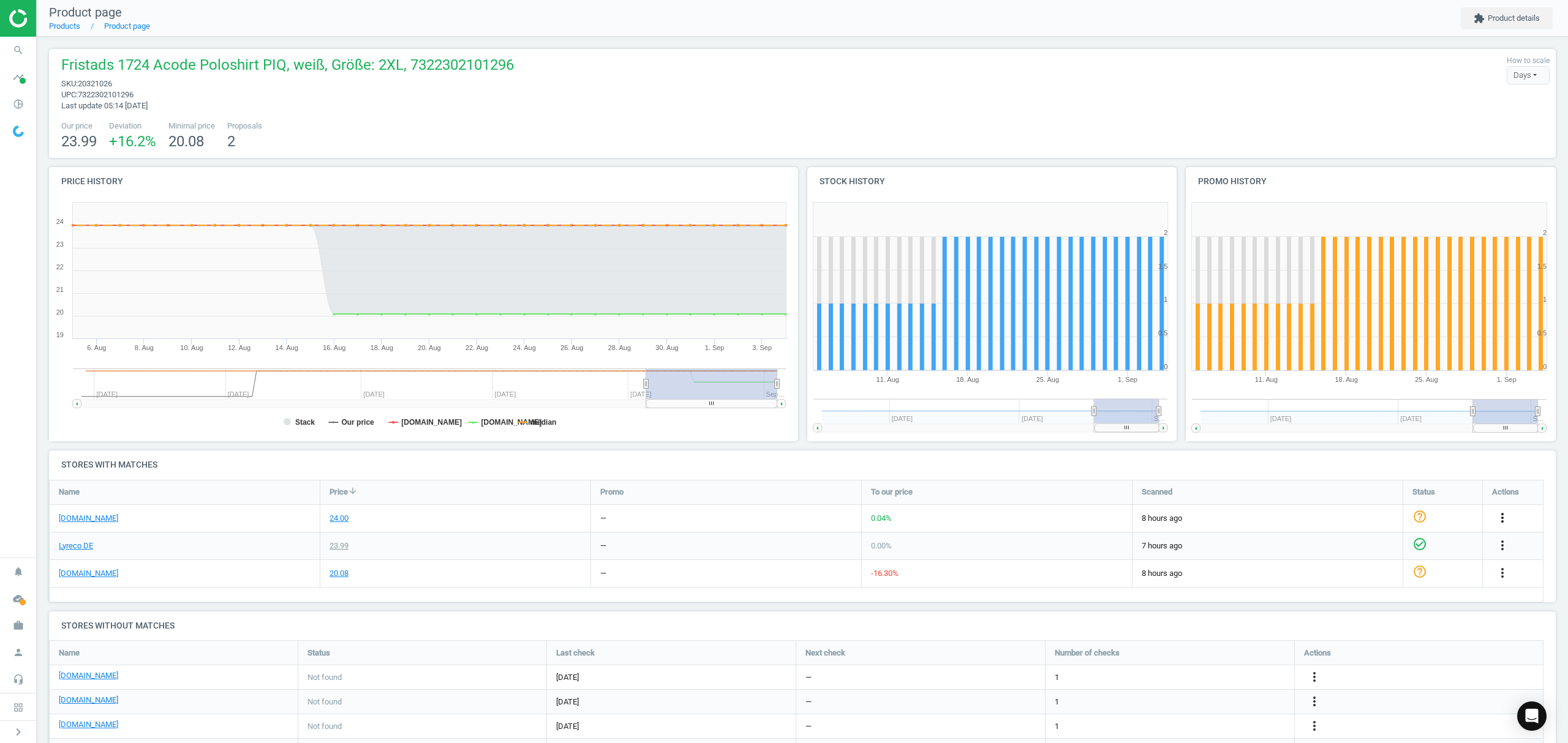
click at [1503, 519] on icon "more_vert" at bounding box center [1502, 518] width 15 height 15
click at [1380, 548] on link "Edit URL/product option" at bounding box center [1407, 548] width 168 height 19
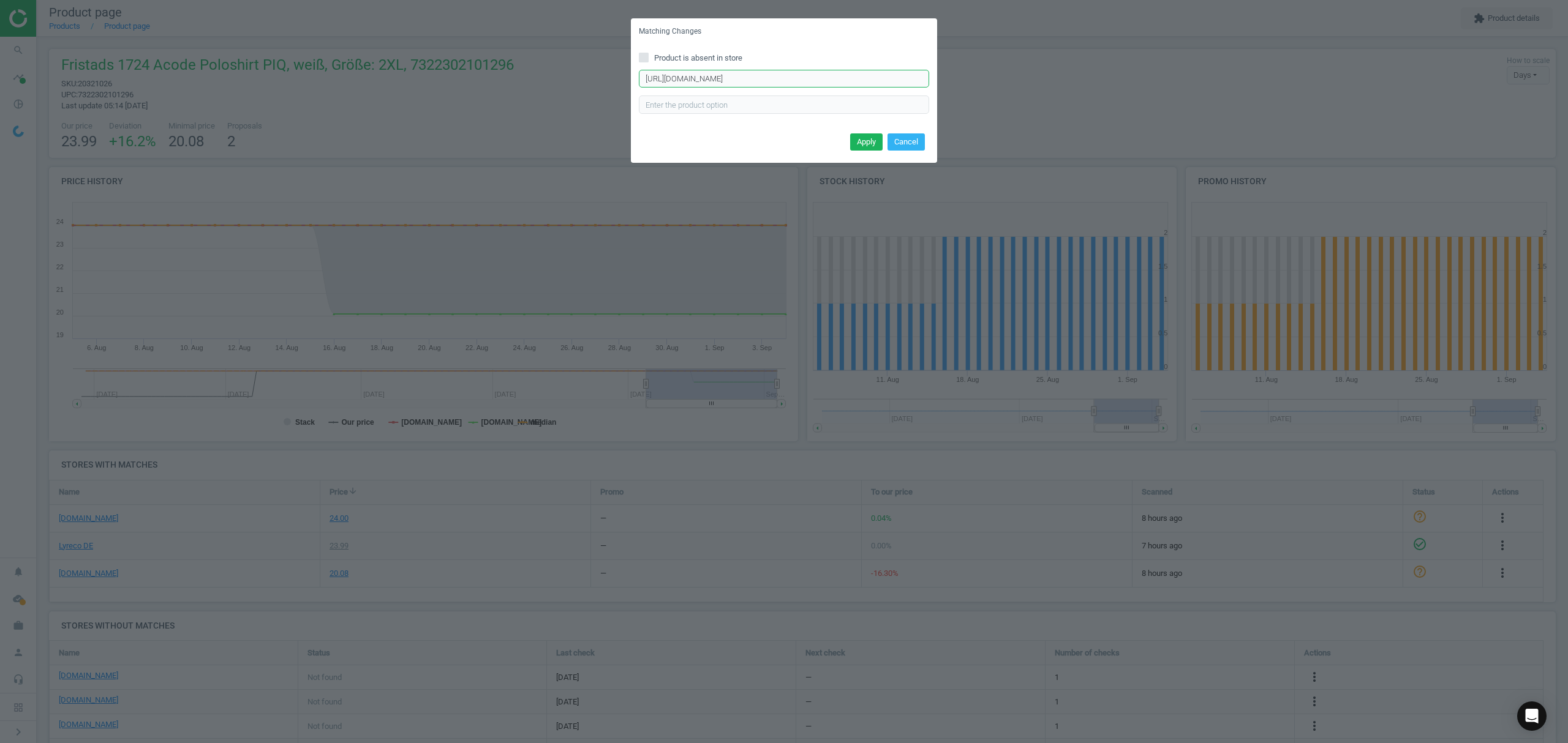
click at [817, 77] on input "https://cas-technik.de/detail/index/sArticle/19646?number=FR-100222-900-2XL" at bounding box center [783, 79] width 290 height 18
paste input "/number/FR-100222-940-XS"
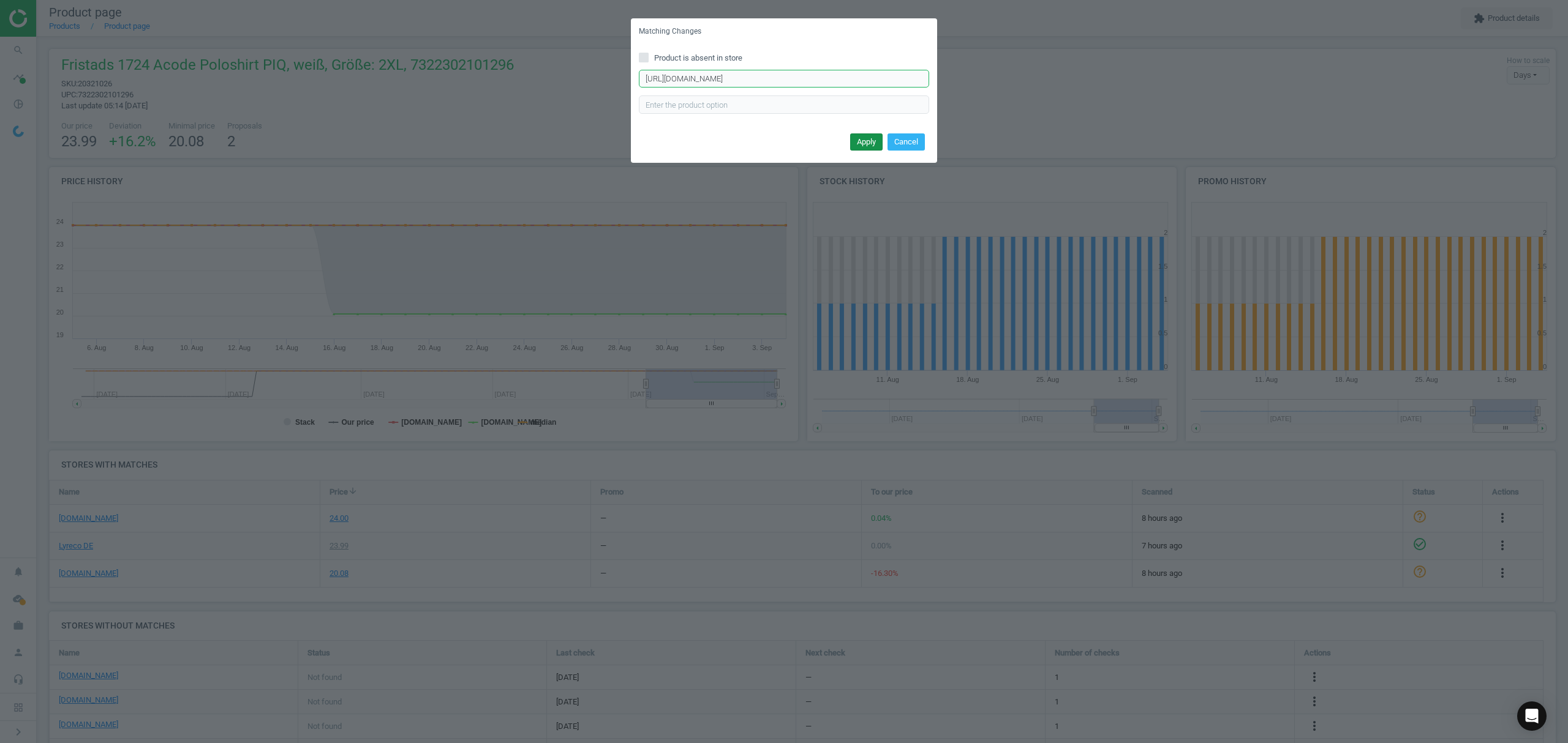
type input "https://cas-technik.de/detail/index/sArticle/19646/number/FR-100222-940-XS?numb…"
click at [862, 140] on button "Apply" at bounding box center [866, 141] width 32 height 17
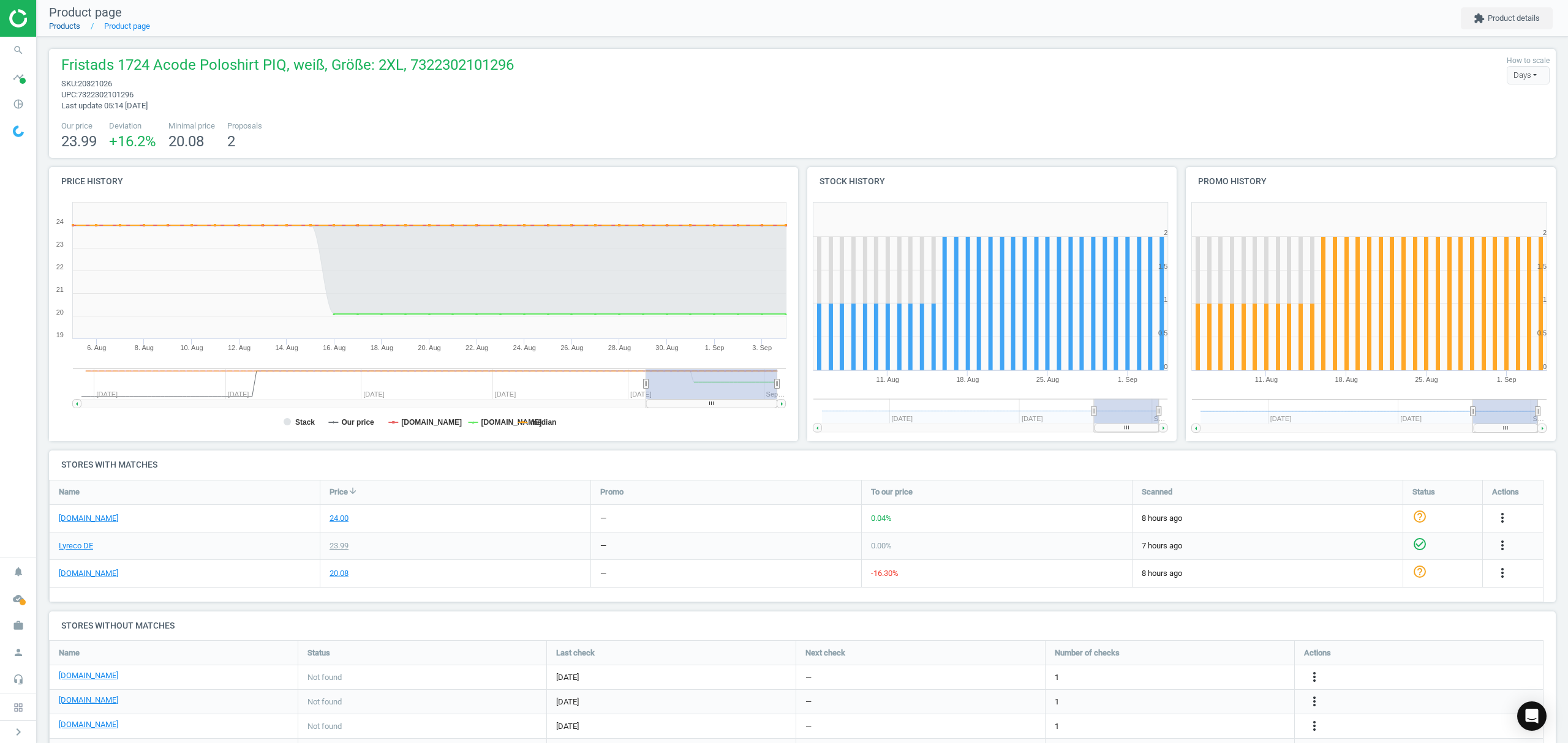
click at [62, 28] on link "Products" at bounding box center [64, 26] width 31 height 9
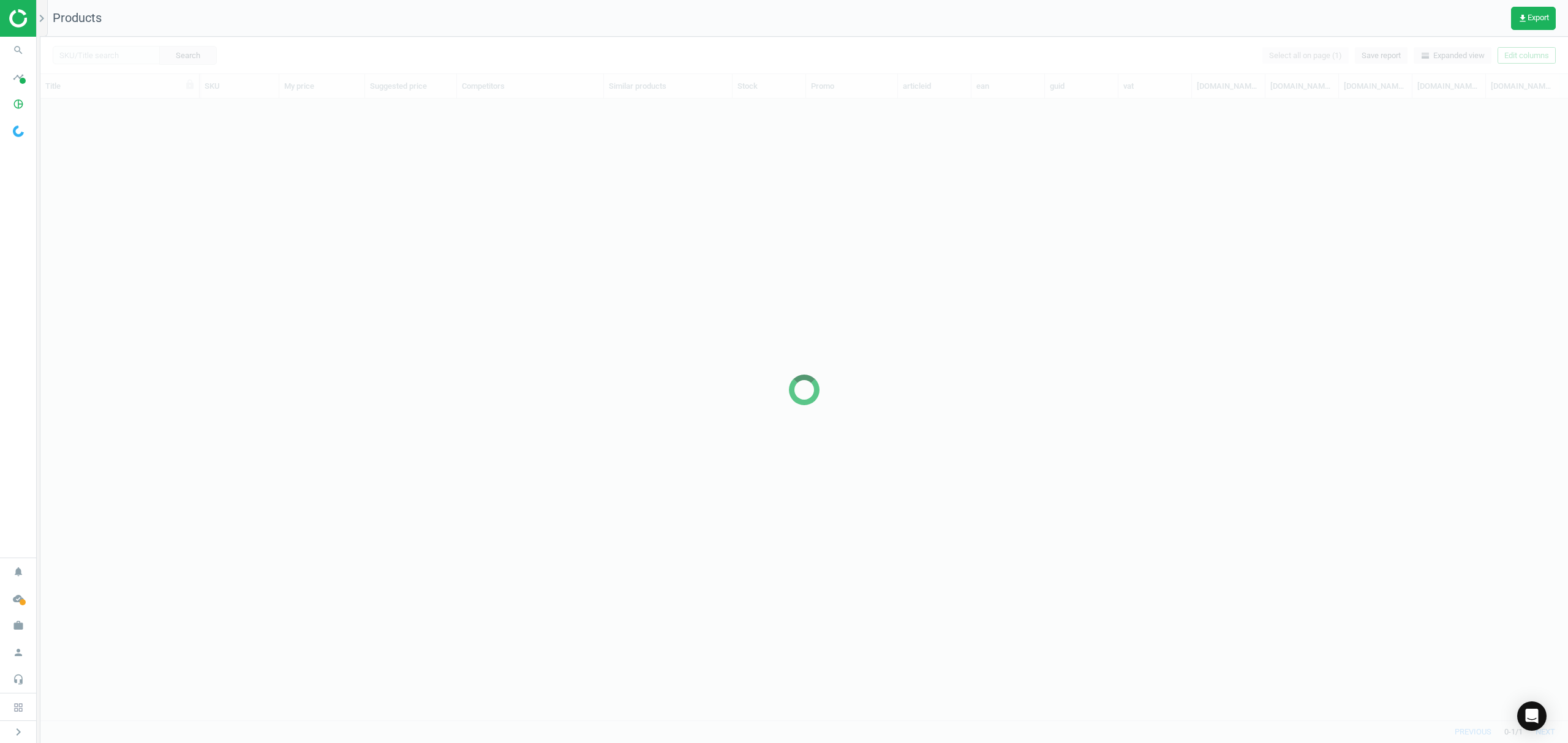
scroll to position [596, 1515]
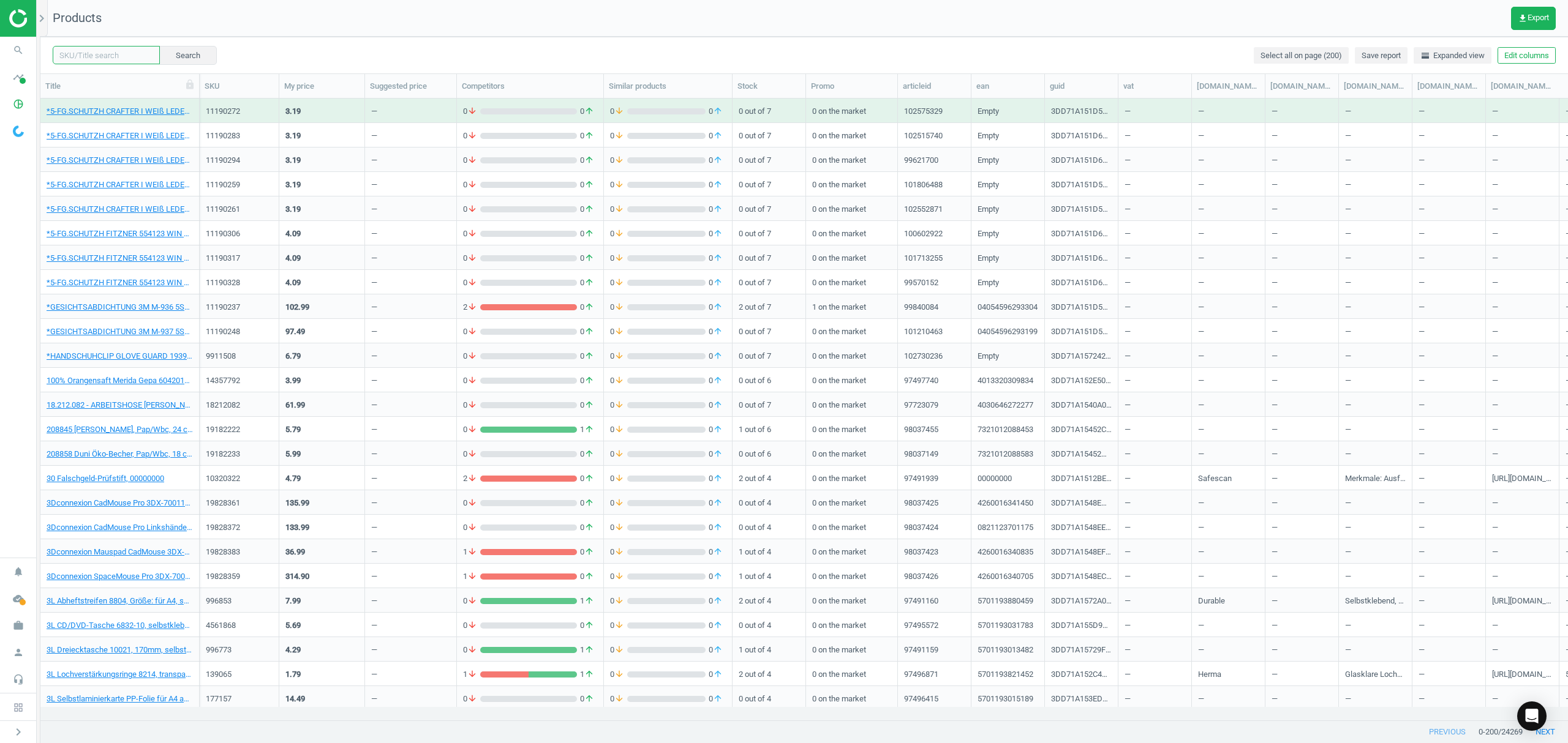
click at [107, 52] on input "text" at bounding box center [106, 55] width 107 height 18
paste input "19957969"
type input "19957969"
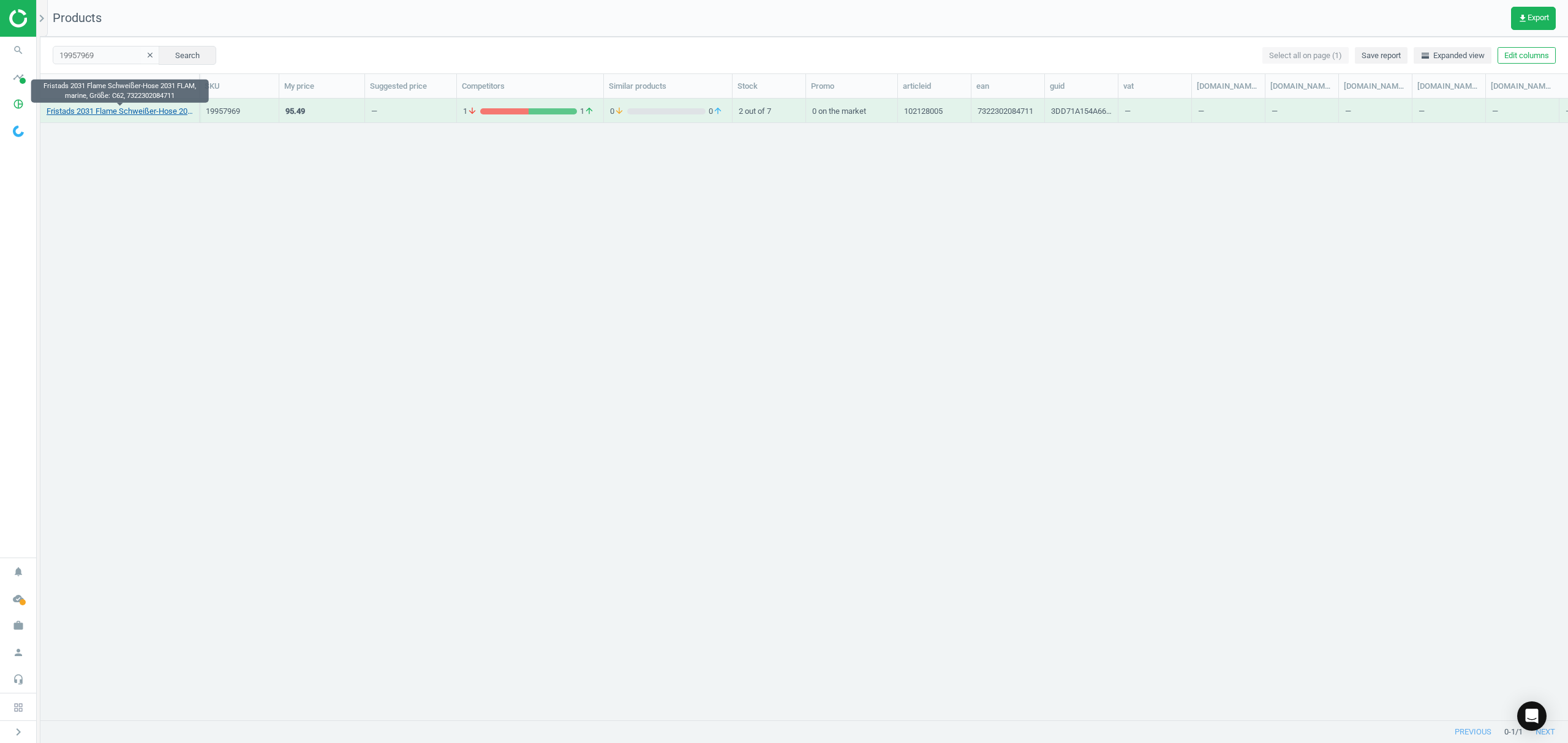
click at [126, 113] on link "Fristads 2031 Flame Schweißer-Hose 2031 FLAM, marine, Größe: C62, 7322302084711" at bounding box center [119, 111] width 147 height 11
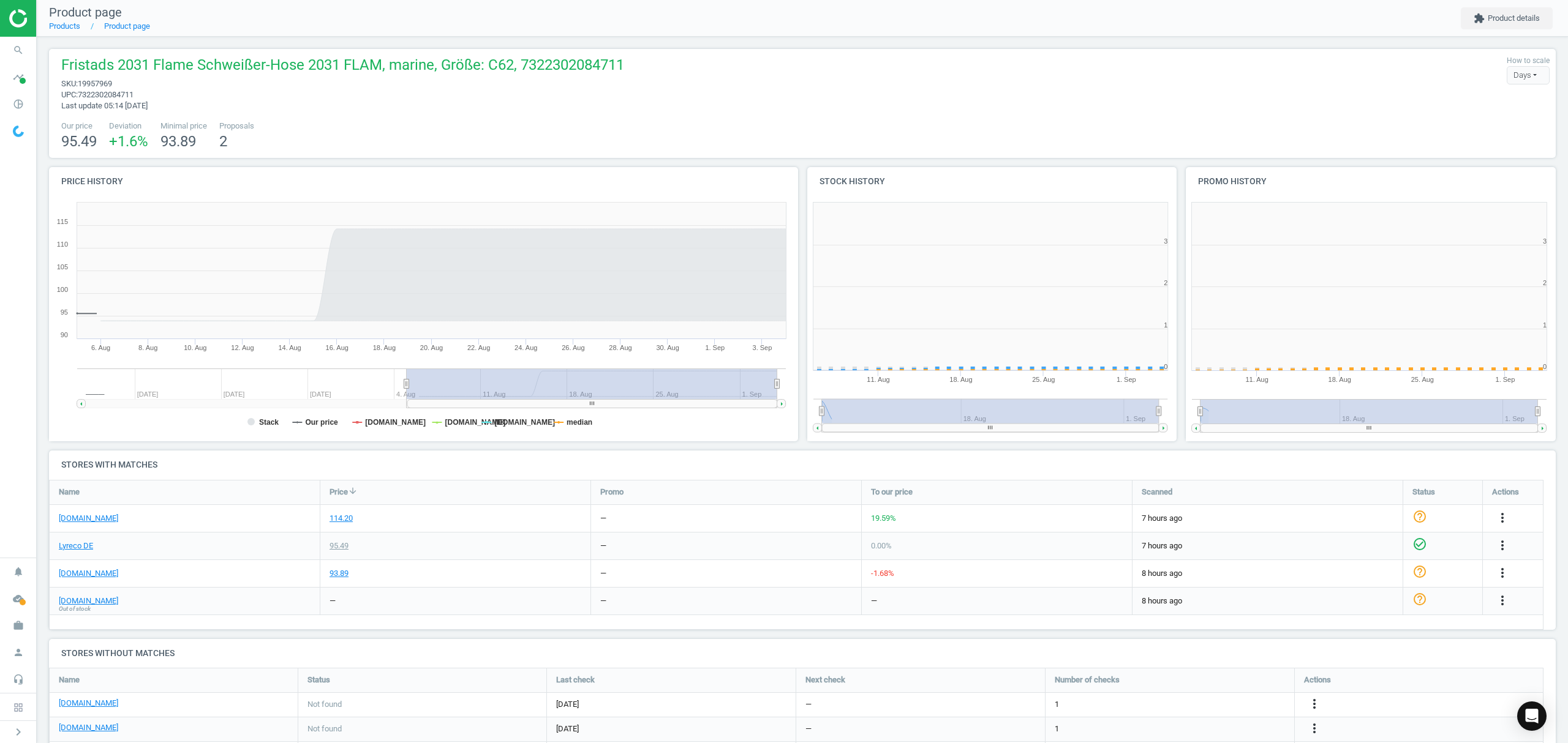
scroll to position [270, 392]
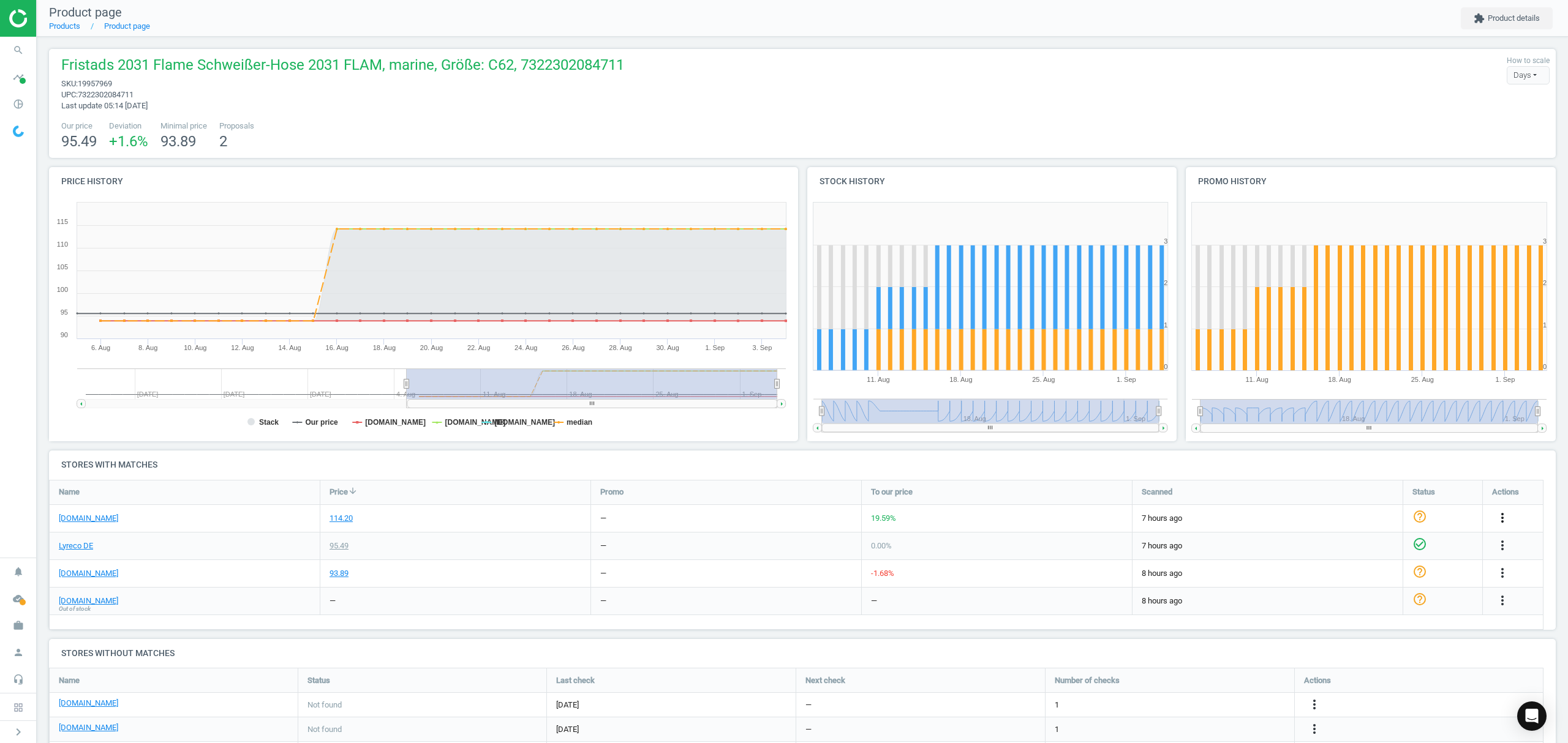
click at [1503, 518] on icon "more_vert" at bounding box center [1502, 518] width 15 height 15
click at [1368, 548] on link "Edit URL/product option" at bounding box center [1407, 548] width 168 height 19
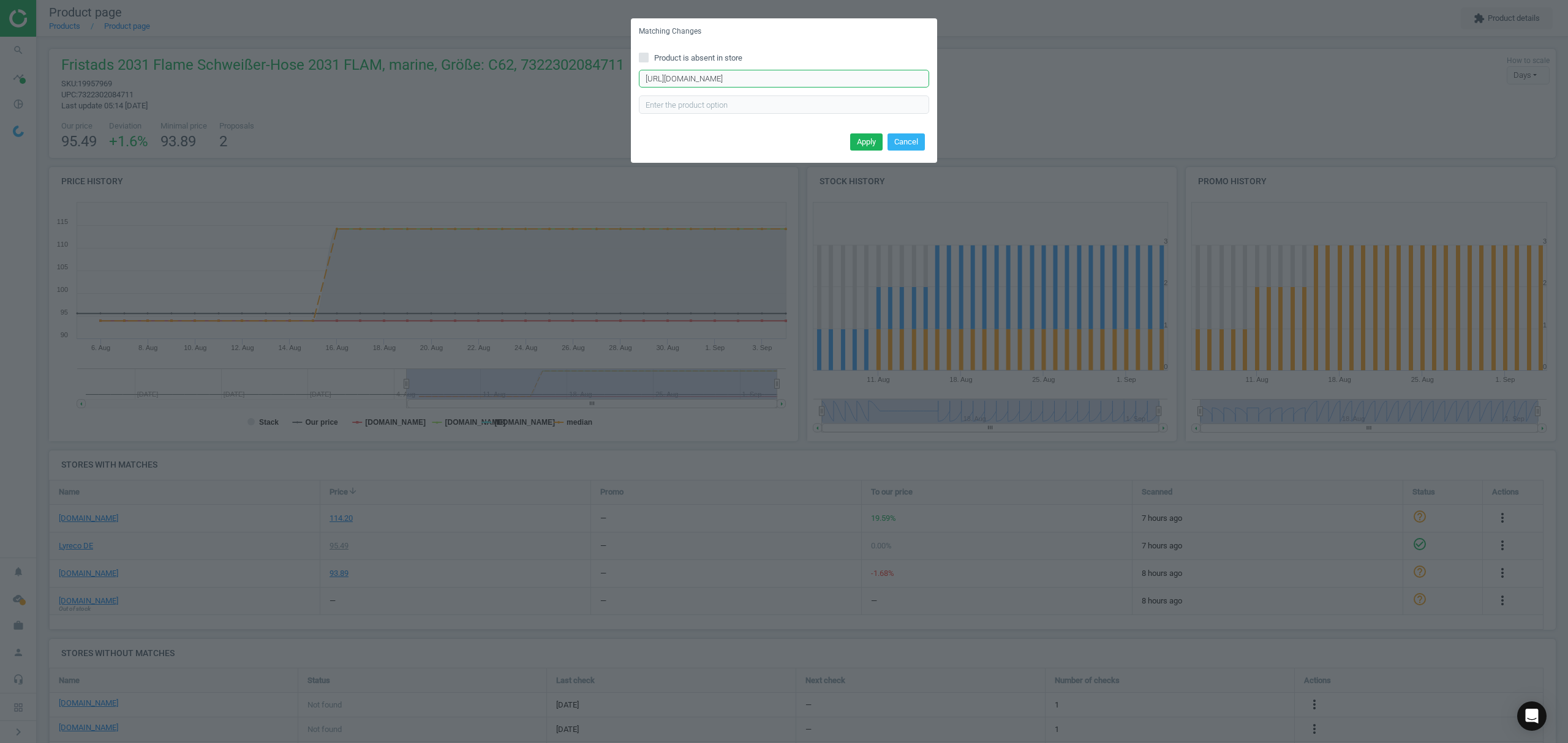
click at [771, 77] on input "https://www.asx.eu/fristads-schweisser-bundhose-2031-flam-marine/10020442342409…" at bounding box center [783, 79] width 290 height 18
paste input "11"
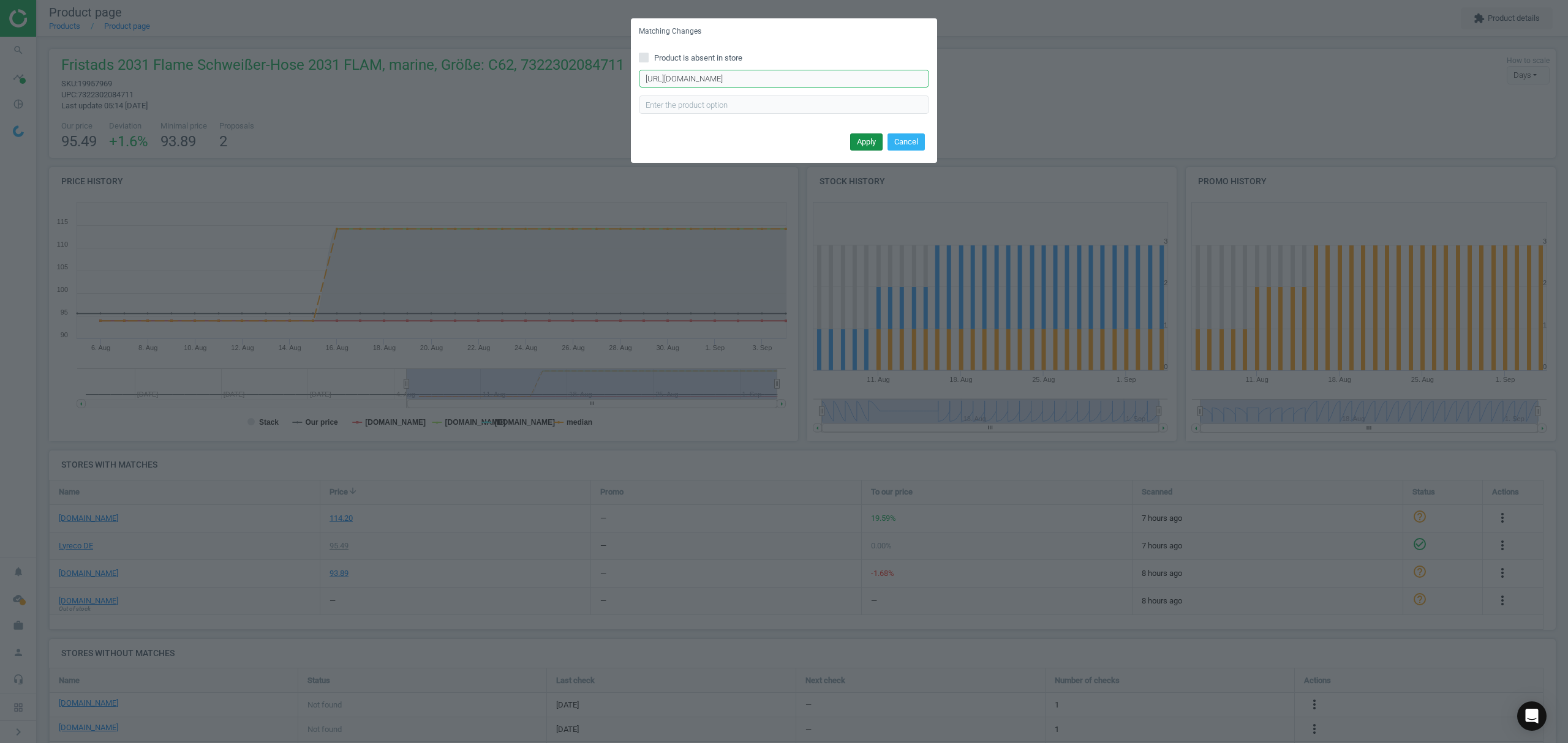
type input "https://www.asx.eu/fristads-schweisser-bundhose-2031-flam-marine/10020442342411…"
click at [865, 140] on button "Apply" at bounding box center [866, 141] width 32 height 17
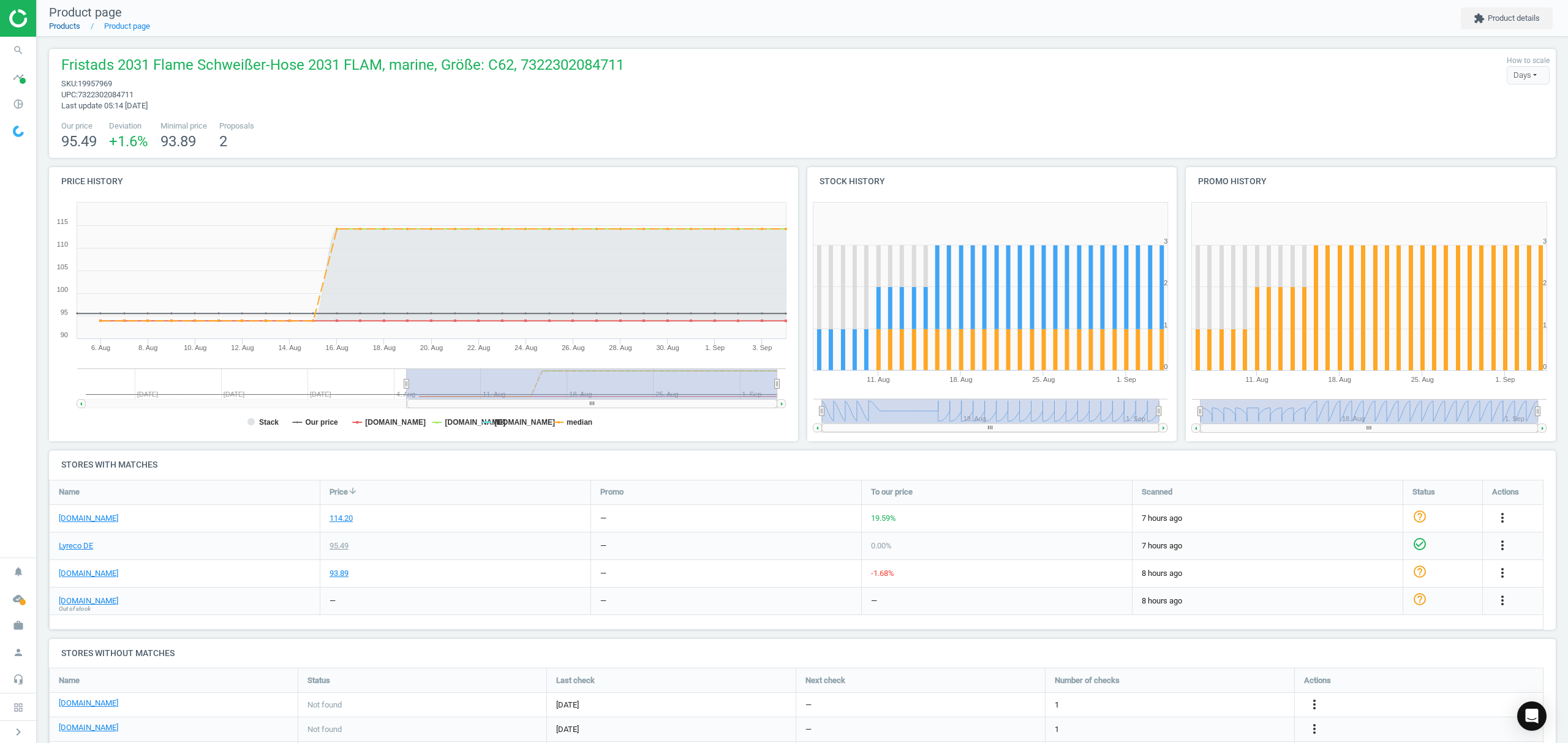
click at [70, 27] on link "Products" at bounding box center [64, 26] width 31 height 9
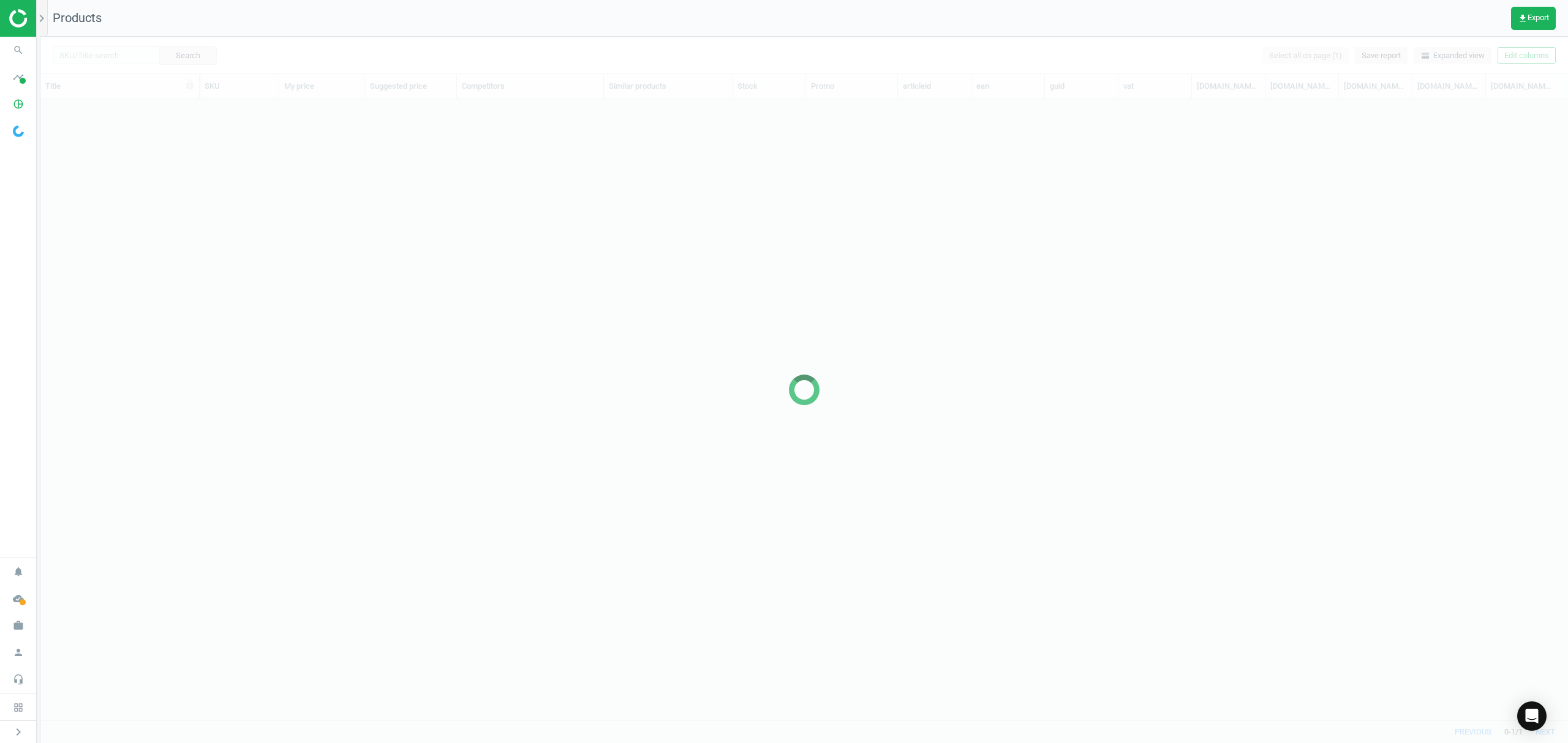
scroll to position [596, 1515]
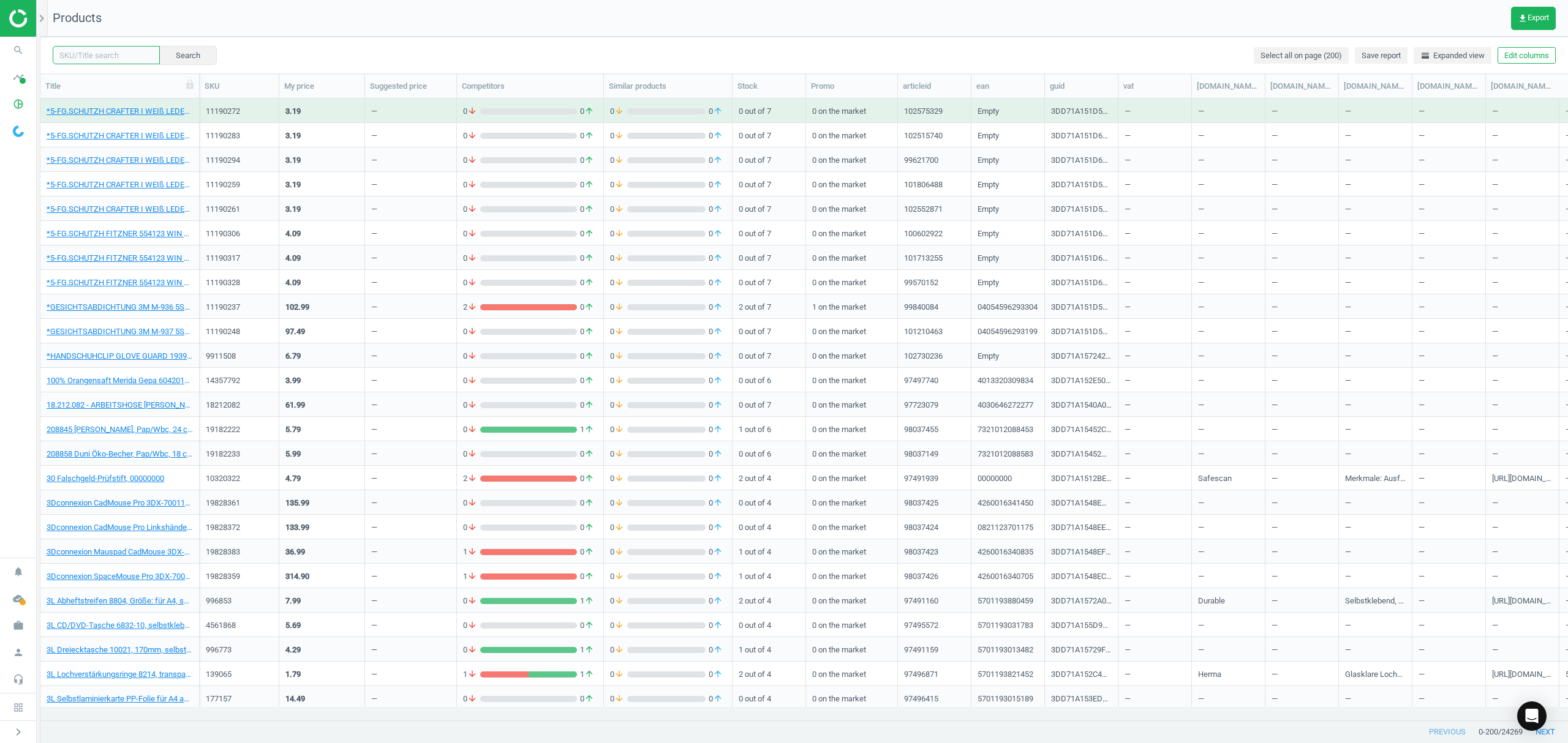
click at [107, 54] on input "text" at bounding box center [106, 55] width 107 height 18
paste input "18313228"
type input "18313228"
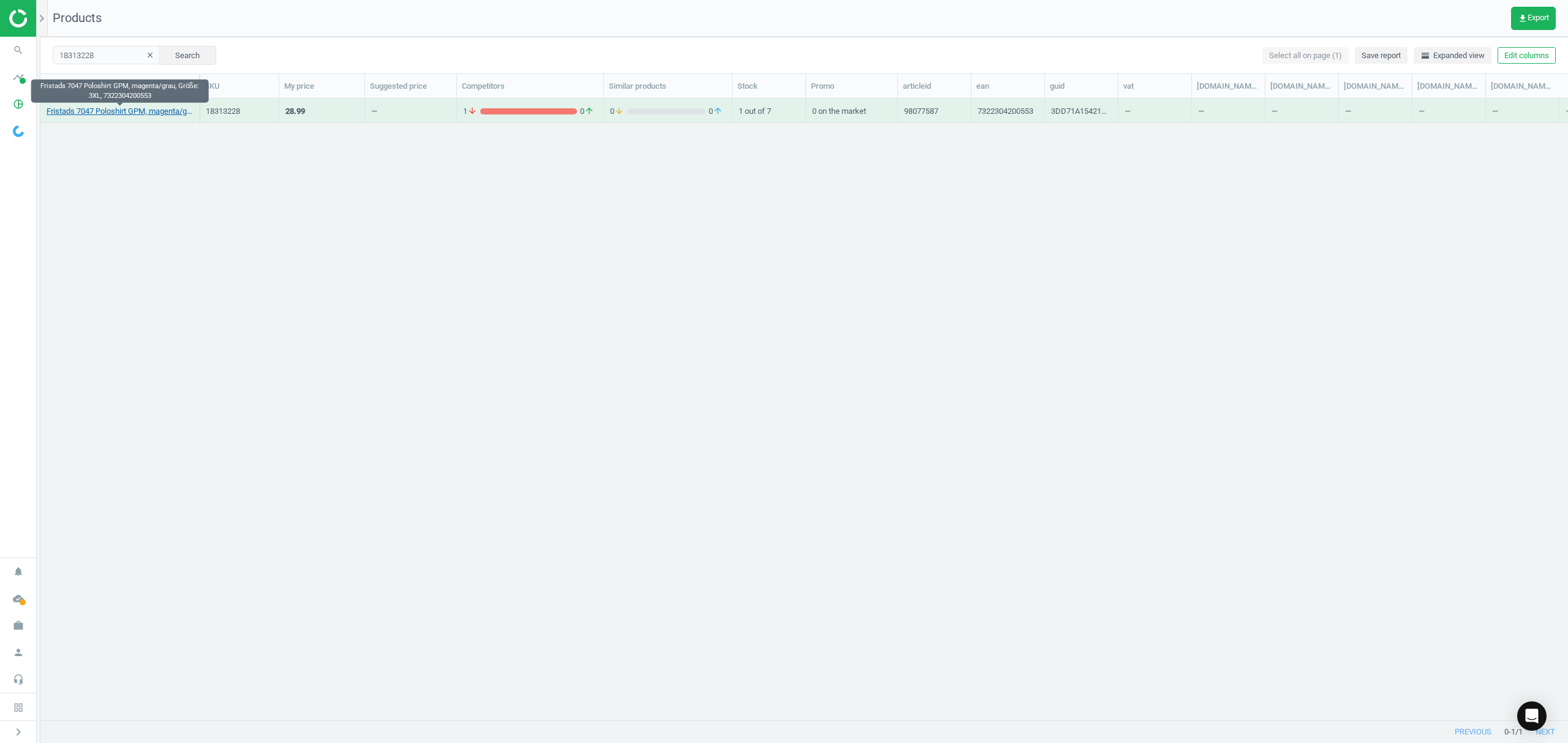
click at [109, 115] on link "Fristads 7047 Poloshirt GPM, magenta/grau, Größe: 3XL, 7322304200553" at bounding box center [119, 111] width 147 height 11
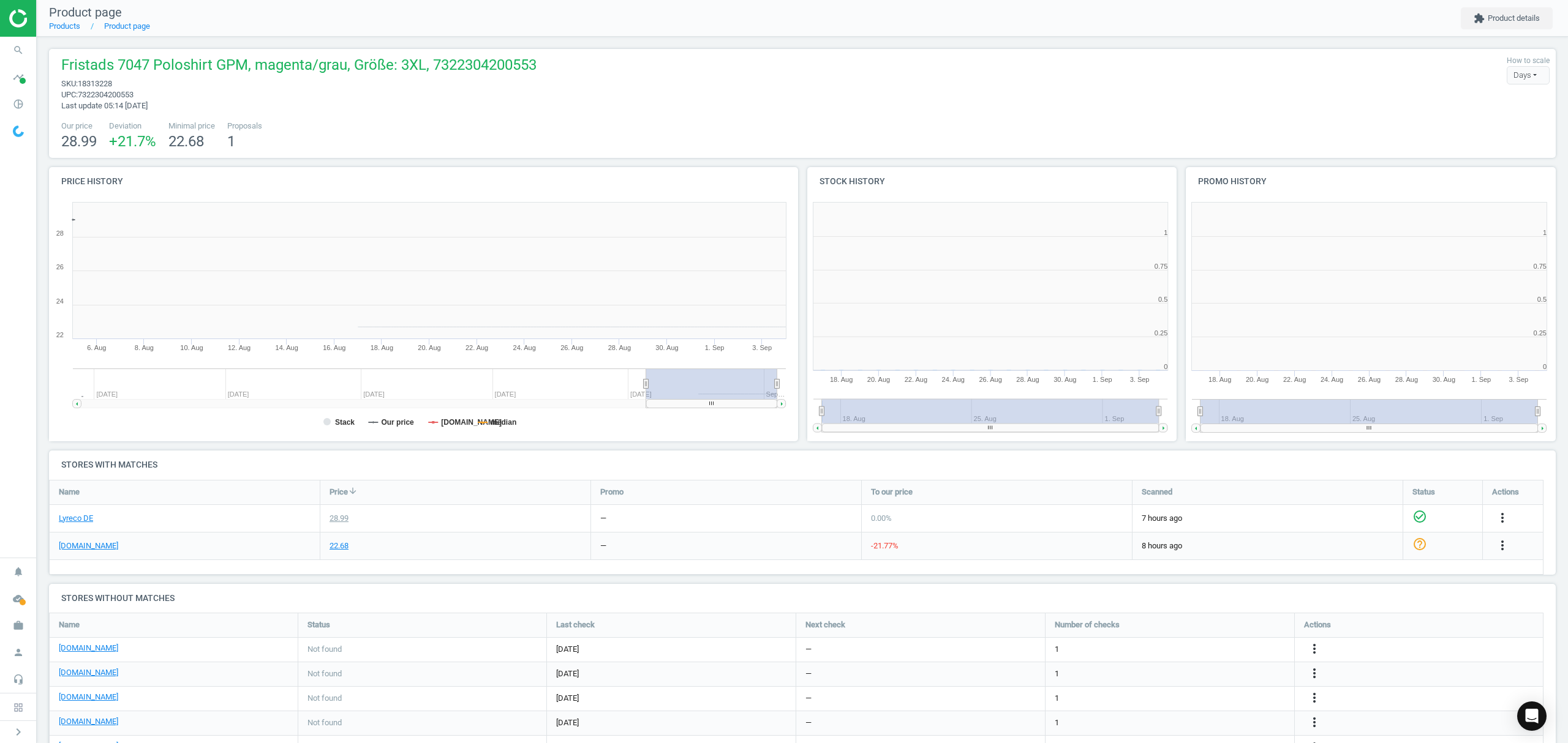
scroll to position [270, 767]
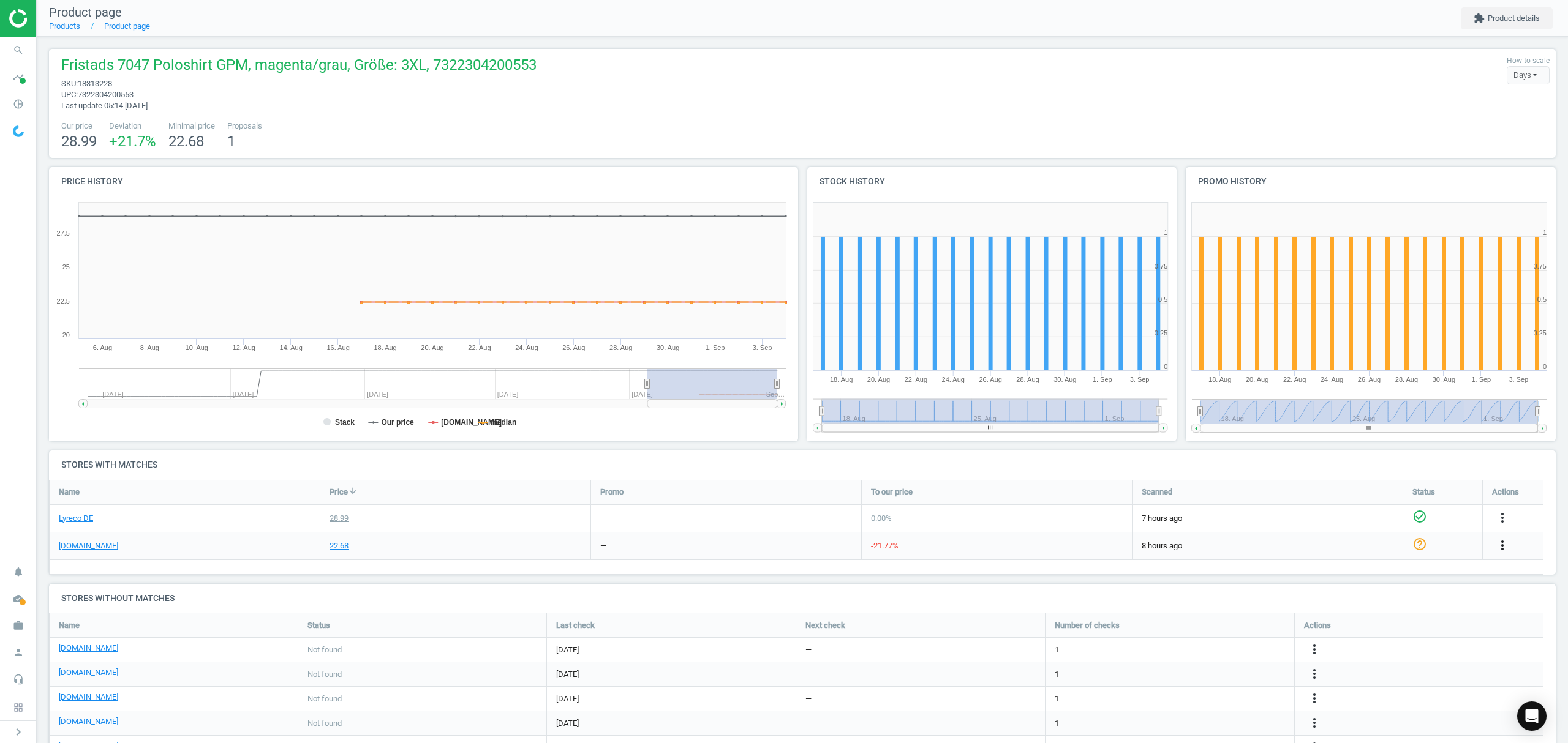
click at [1502, 540] on icon "more_vert" at bounding box center [1502, 545] width 15 height 15
click at [1350, 572] on link "Edit URL/product option" at bounding box center [1407, 574] width 168 height 19
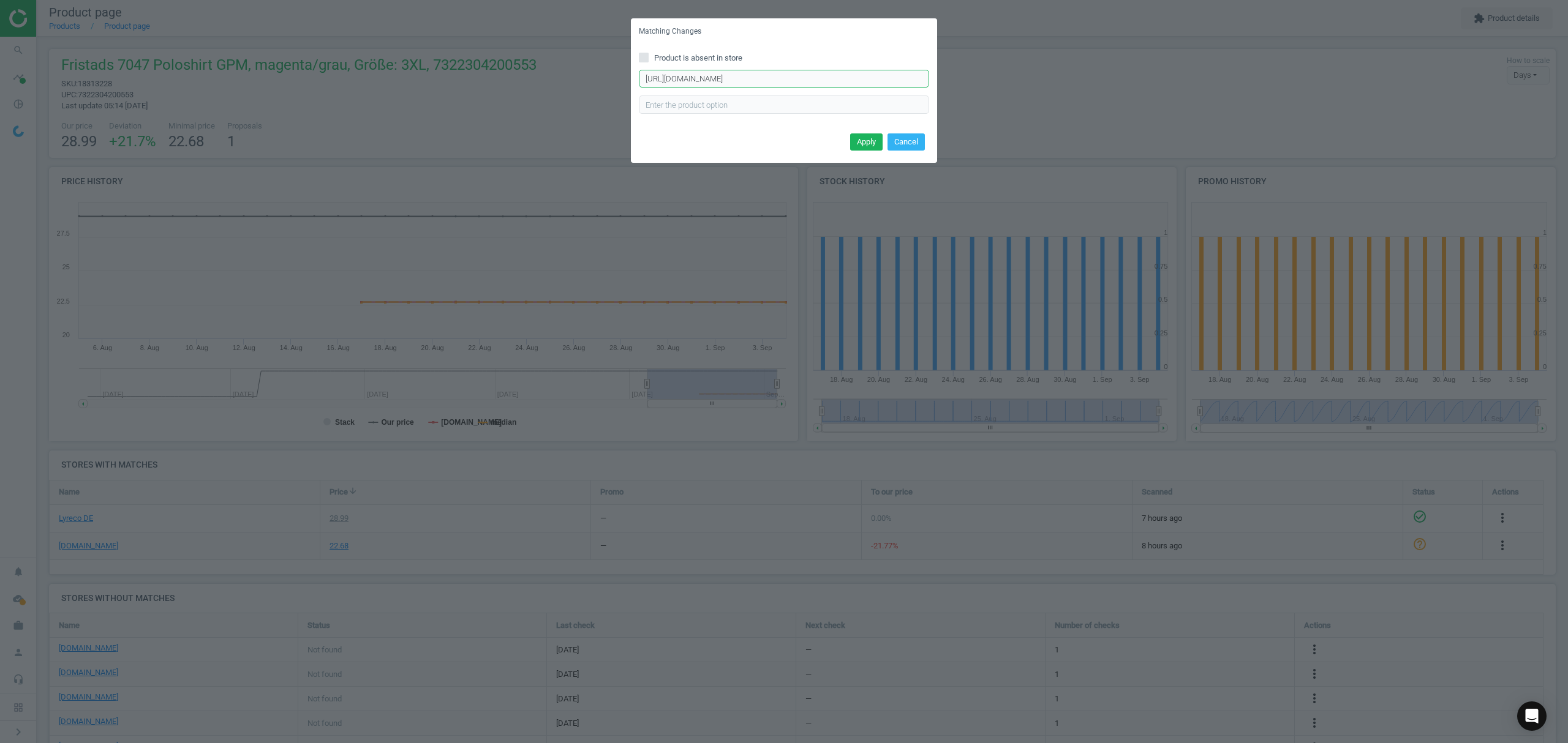
click at [809, 78] on input "https://www.asx.eu/fristads-polo-shirt-7047-gpm-skarup/10030109424364-300509" at bounding box center [783, 79] width 290 height 18
paste input "5"
type input "https://www.asx.eu/fristads-polo-shirt-7047-gpm-skarup/10030109424365-300509"
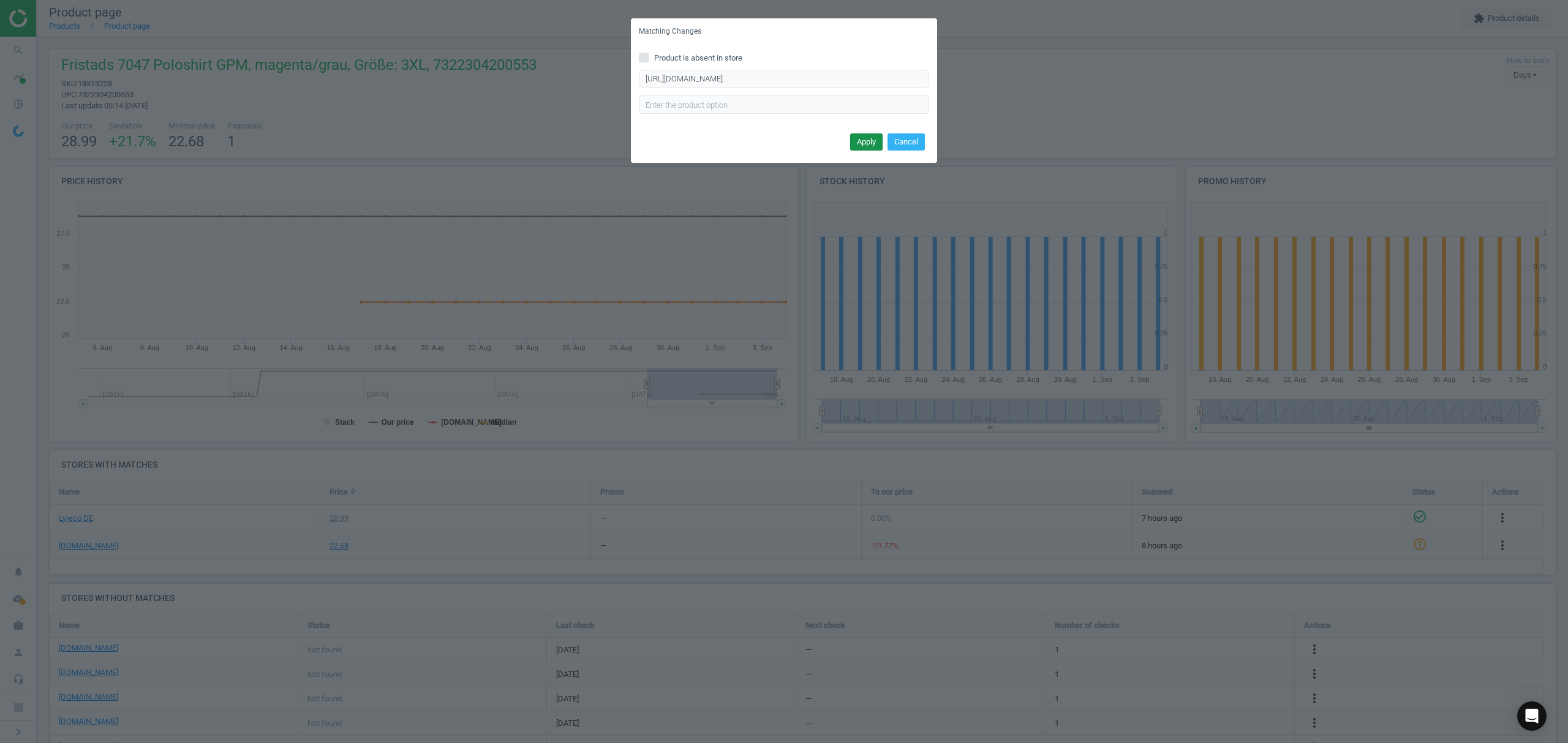
click at [870, 138] on button "Apply" at bounding box center [866, 141] width 32 height 17
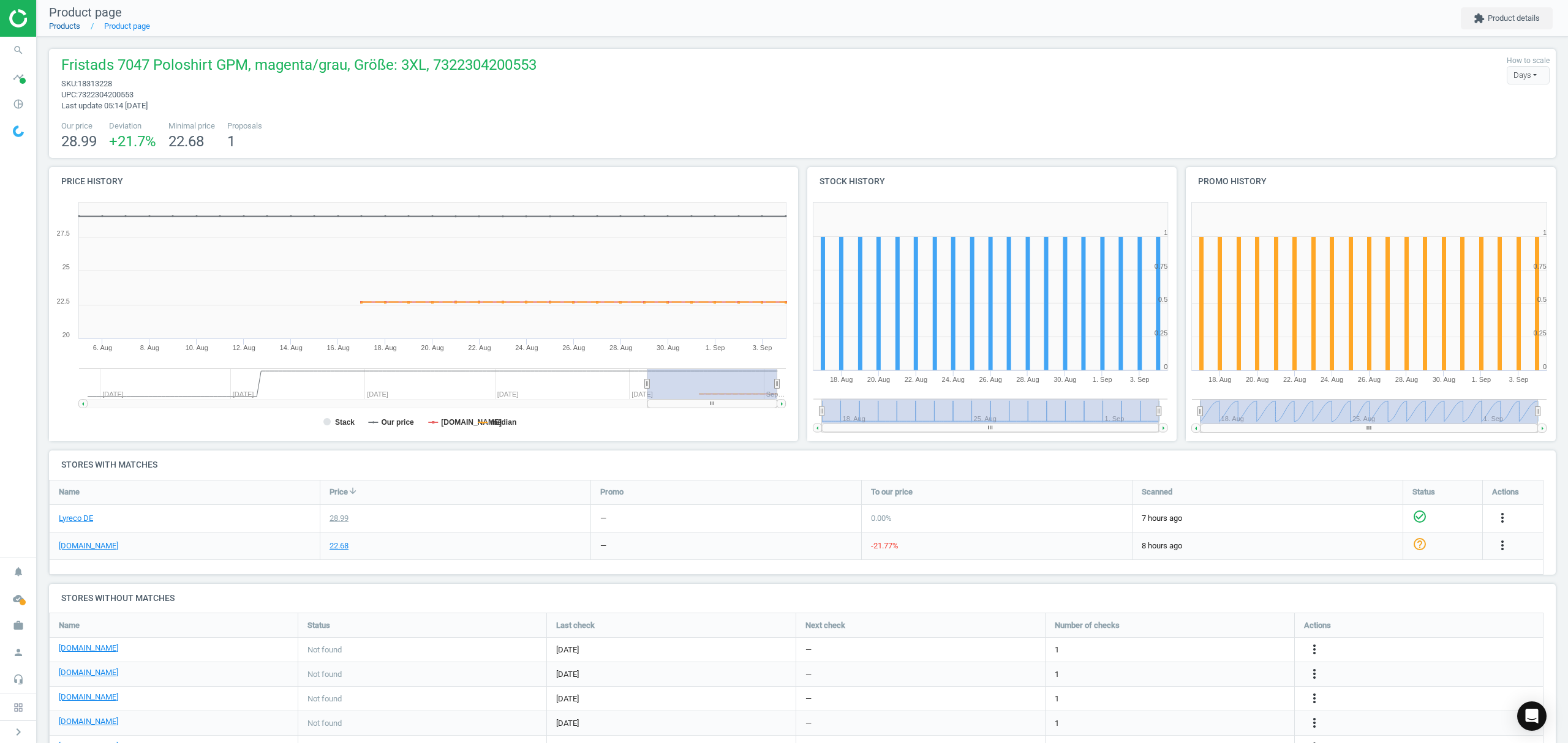
click at [67, 30] on link "Products" at bounding box center [64, 26] width 31 height 9
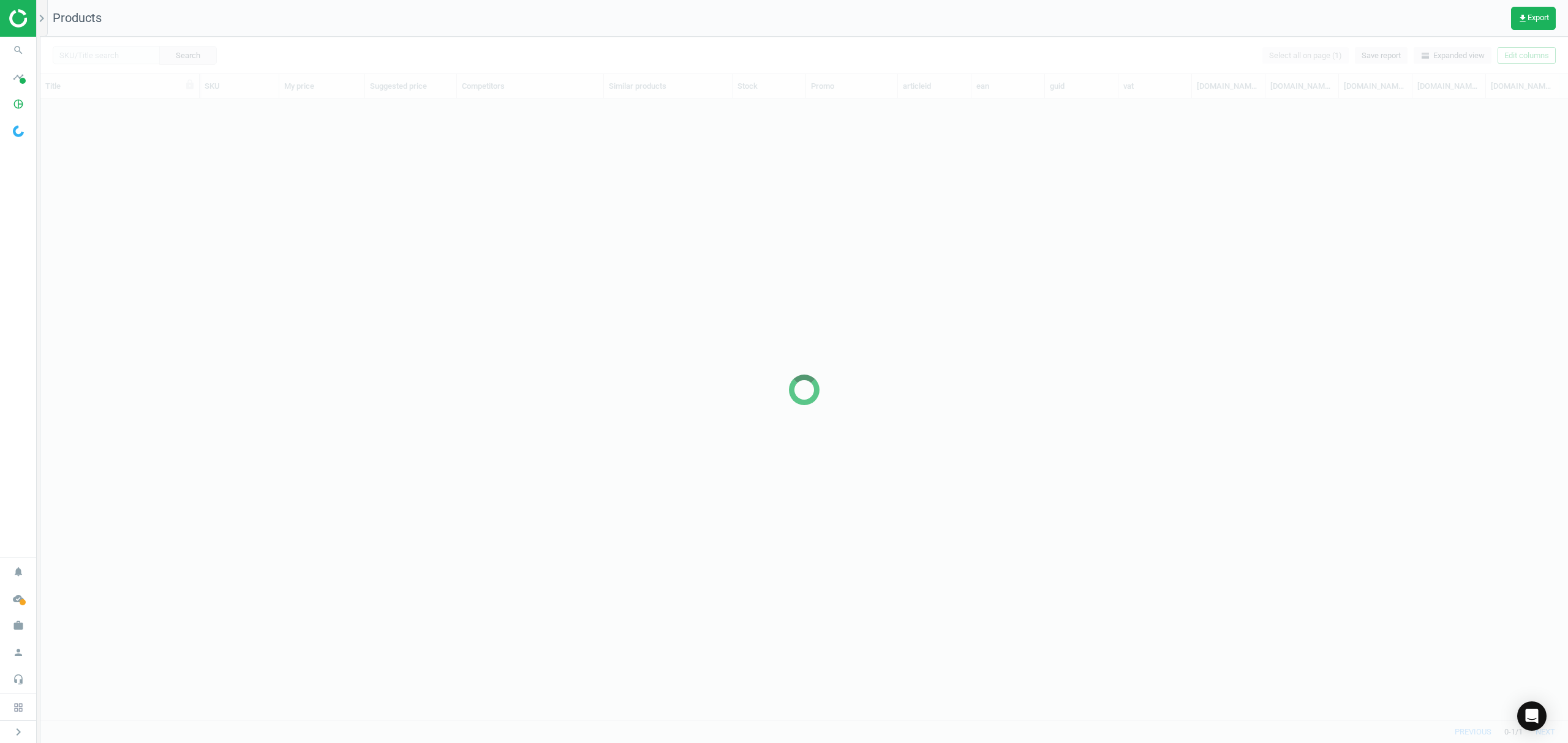
scroll to position [596, 1515]
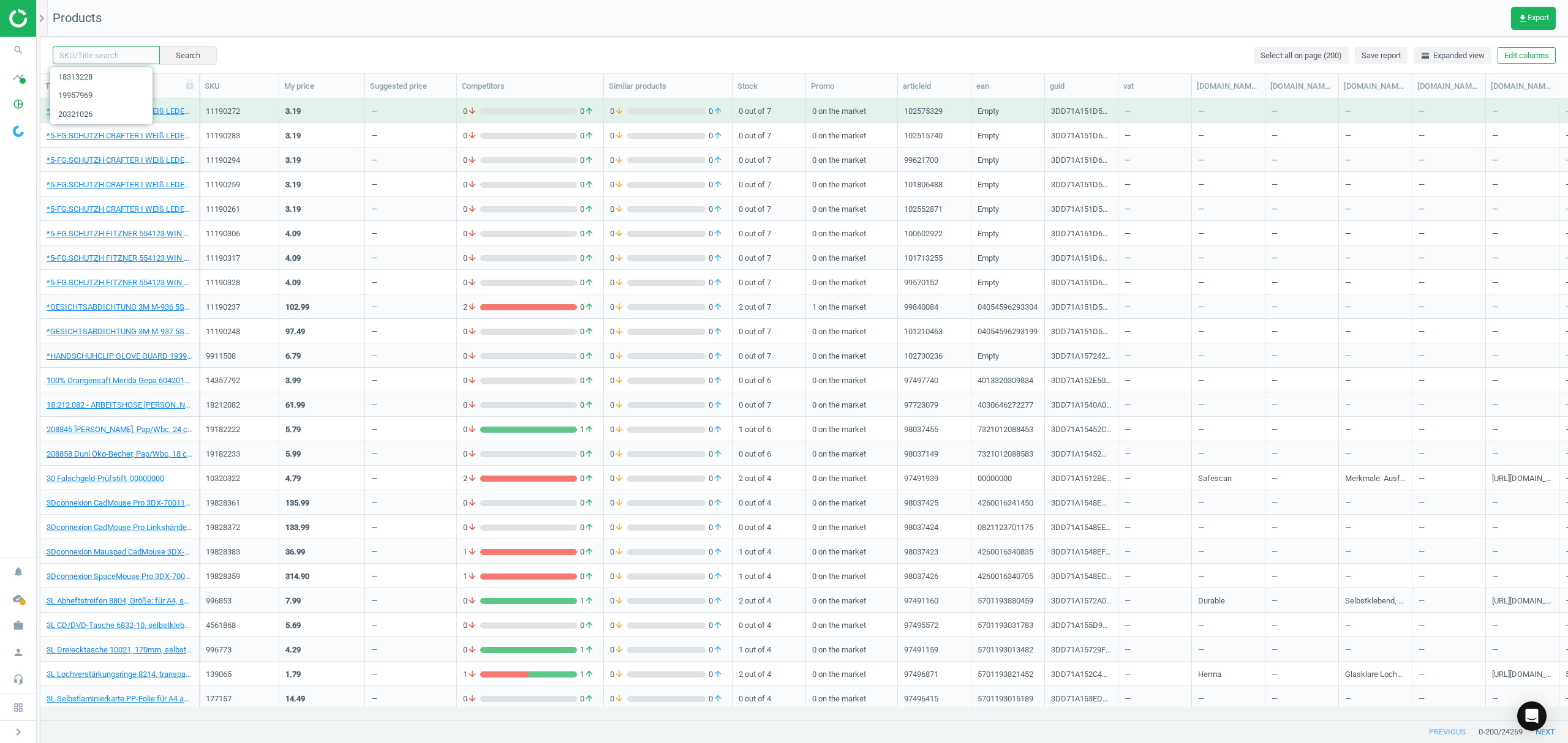
click at [118, 58] on input "text" at bounding box center [106, 55] width 107 height 18
paste input "20797213"
type input "20797213"
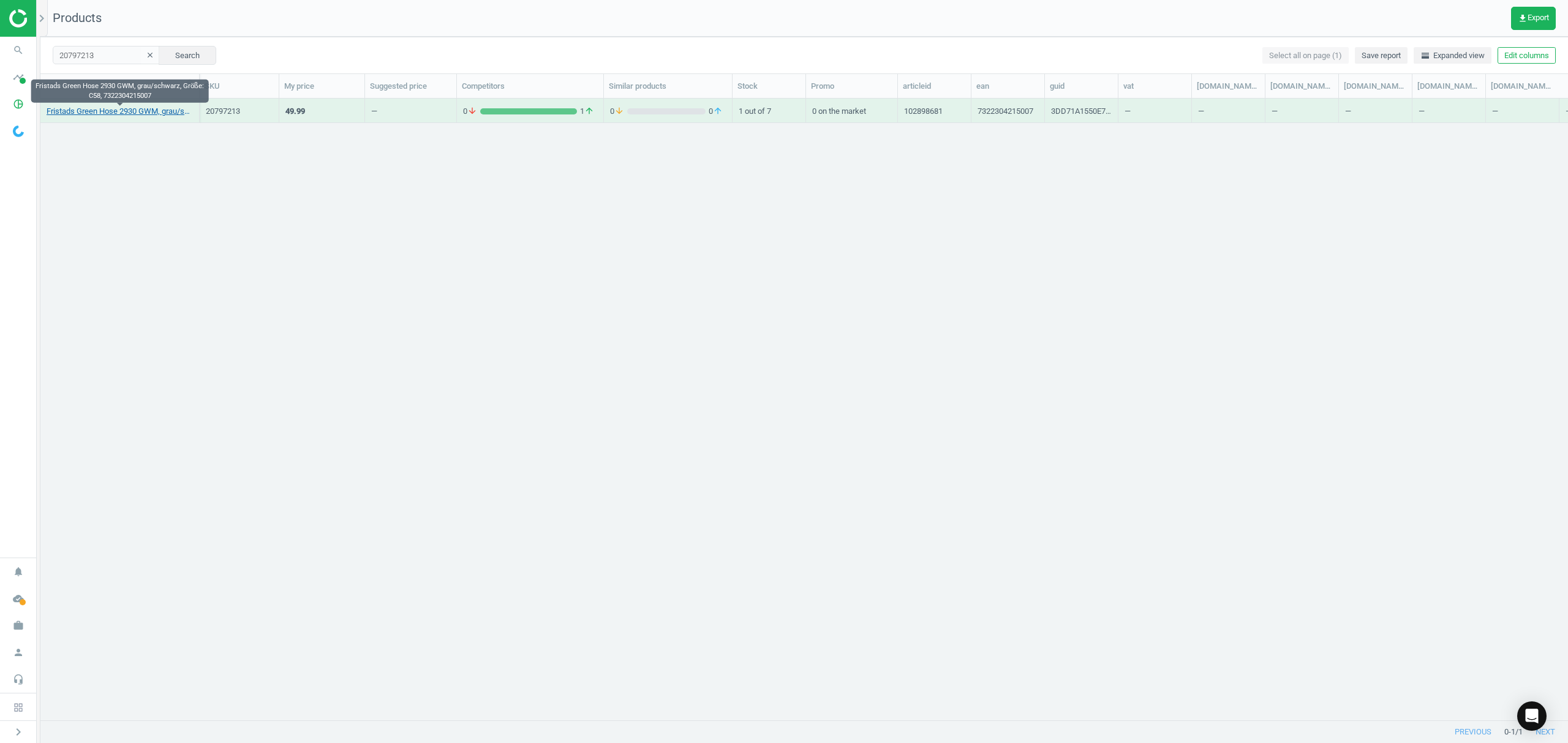
click at [118, 113] on link "Fristads Green Hose 2930 GWM, grau/schwarz, Größe: C58, 7322304215007" at bounding box center [119, 111] width 147 height 11
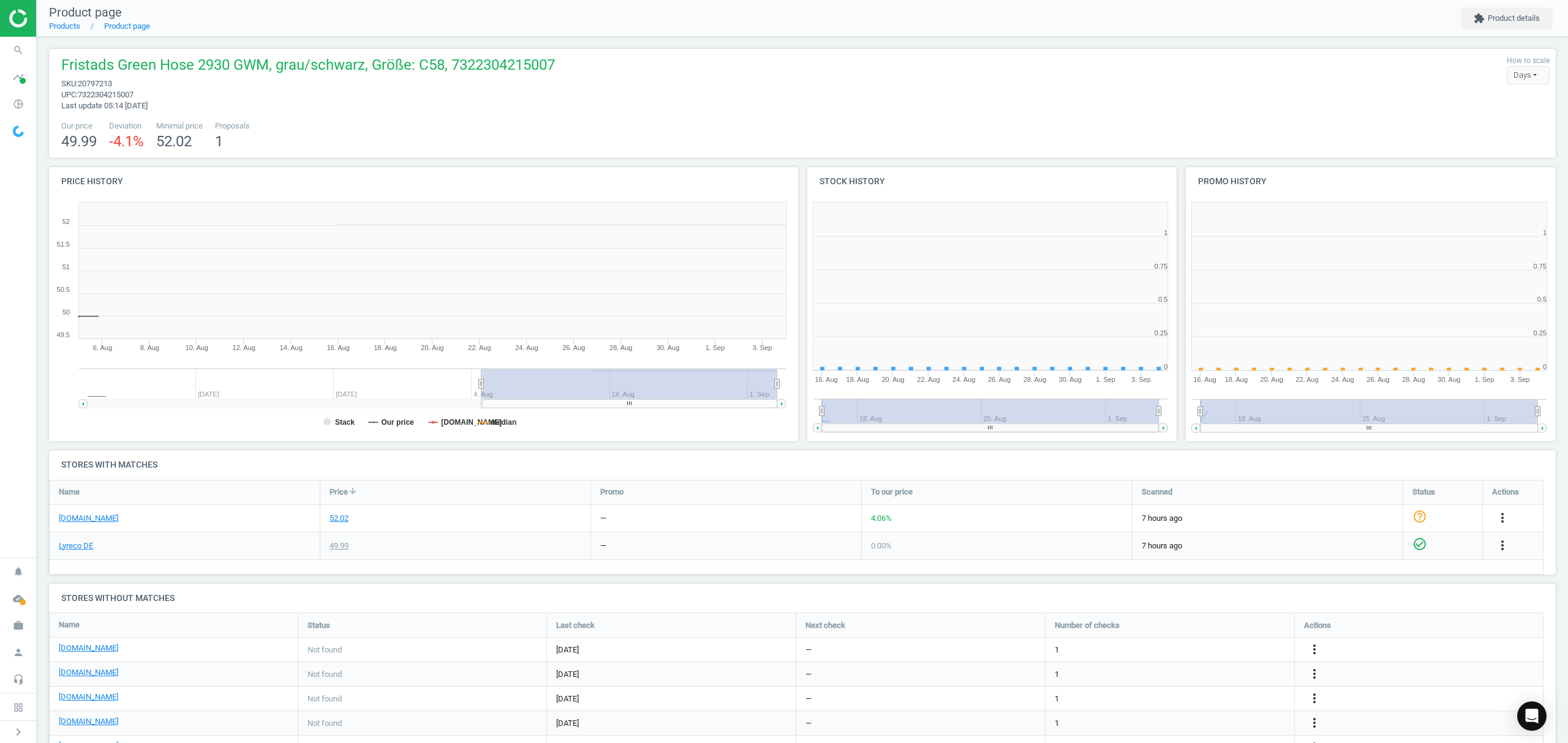
scroll to position [270, 392]
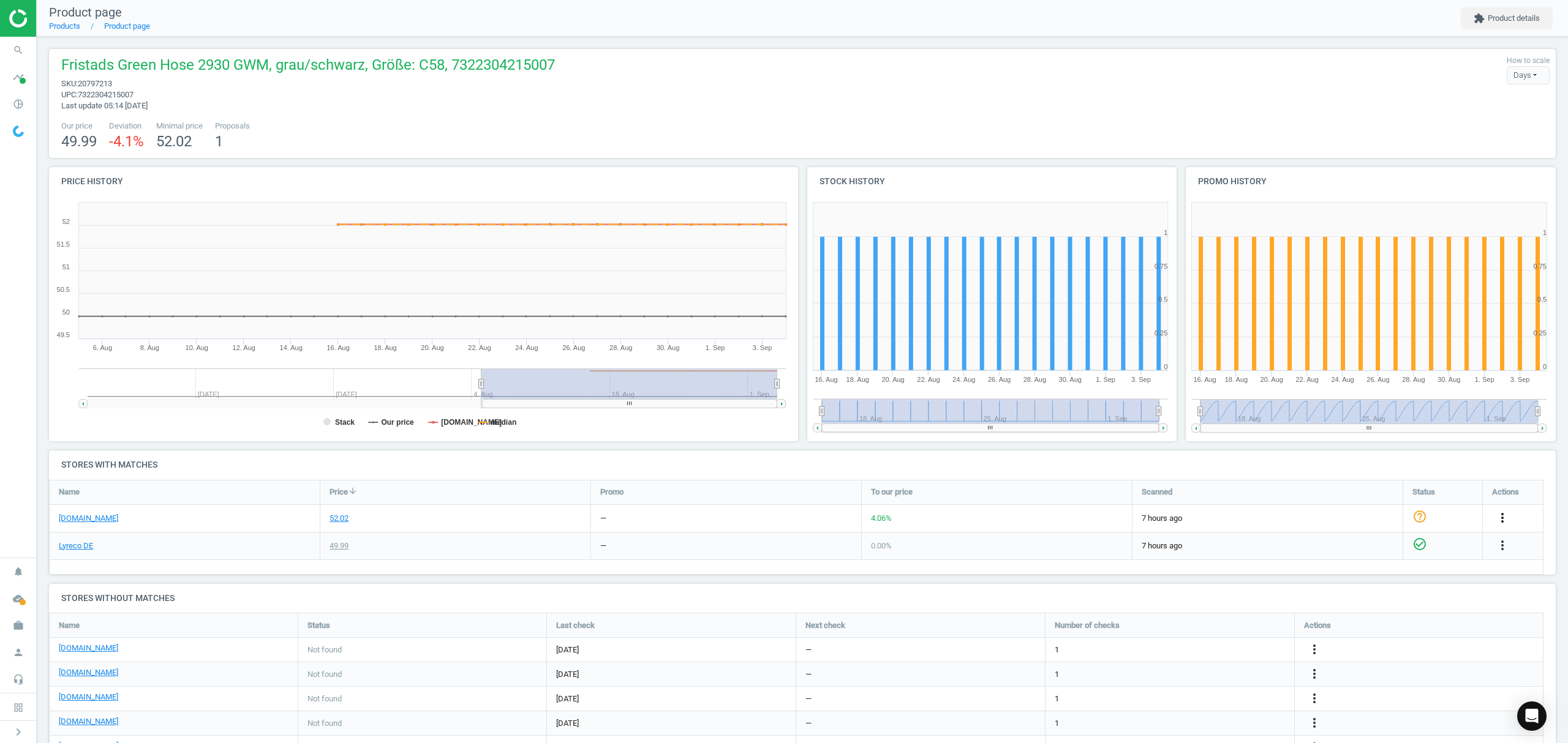
click at [1502, 518] on icon "more_vert" at bounding box center [1502, 518] width 15 height 15
click at [1361, 551] on link "Edit URL/product option" at bounding box center [1407, 548] width 168 height 19
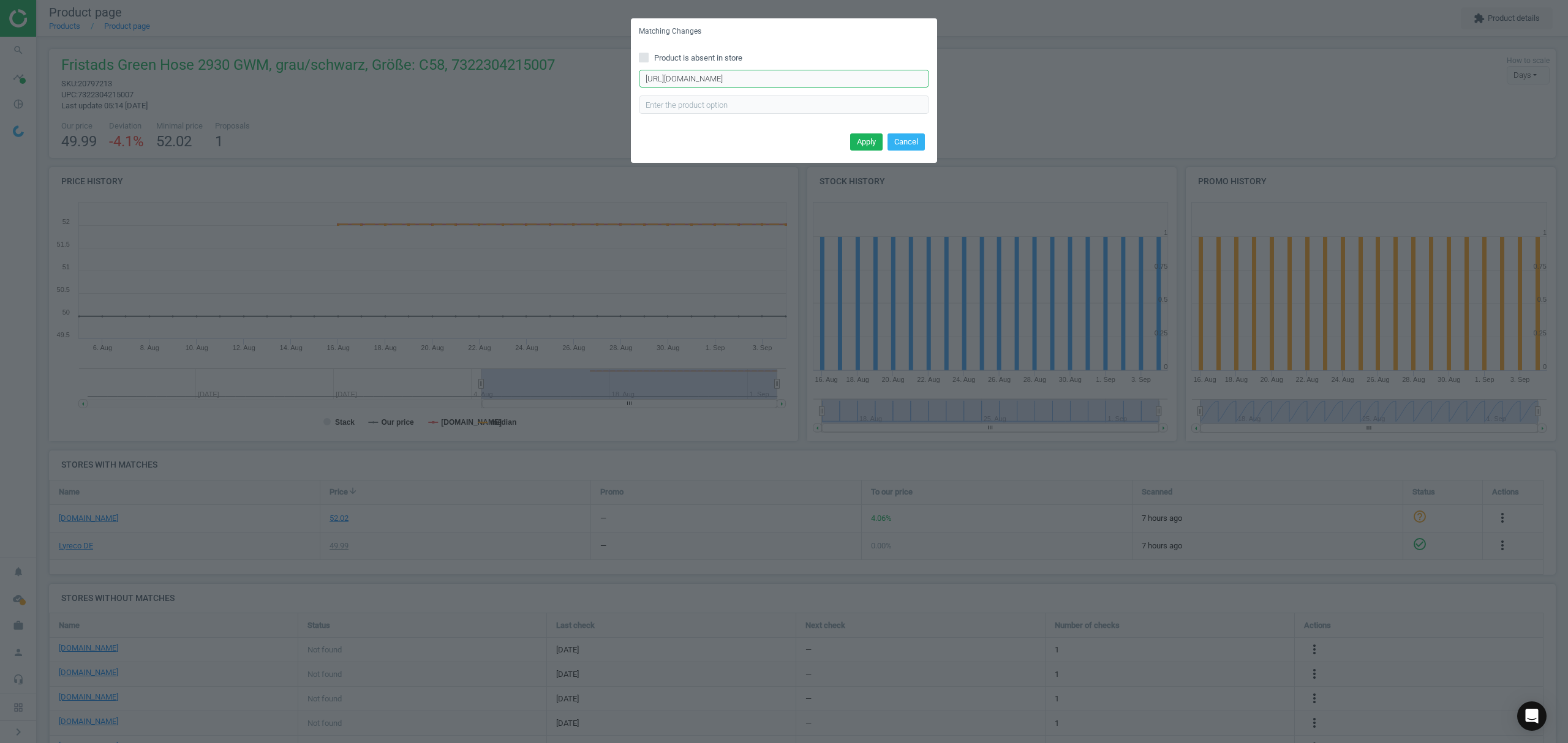
click at [755, 81] on input "https://www.asx.eu/fristads-bundhose-2930-gwm-forsbo-green/10029985381205-301026" at bounding box center [783, 79] width 290 height 18
click at [755, 81] on input "https://www.asx.eu/fristads-bundhose-2930-gwm-forsbo-green/10029985381205-301026" at bounding box center [783, 79] width 290 height 18
paste input "2367"
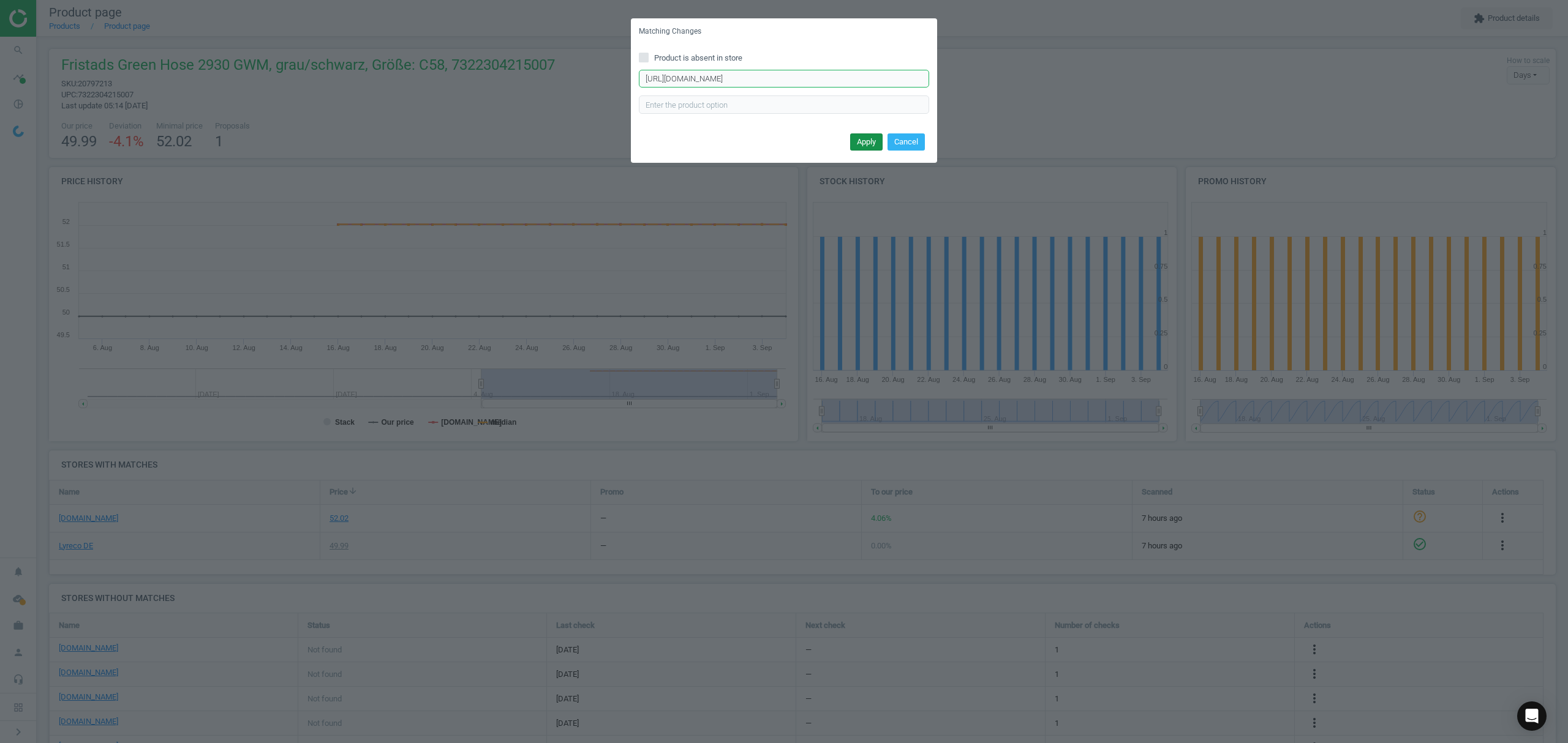
type input "https://www.asx.eu/fristads-bundhose-2930-gwm-forsbo-green/10029985382367-301026"
click at [865, 146] on button "Apply" at bounding box center [866, 141] width 32 height 17
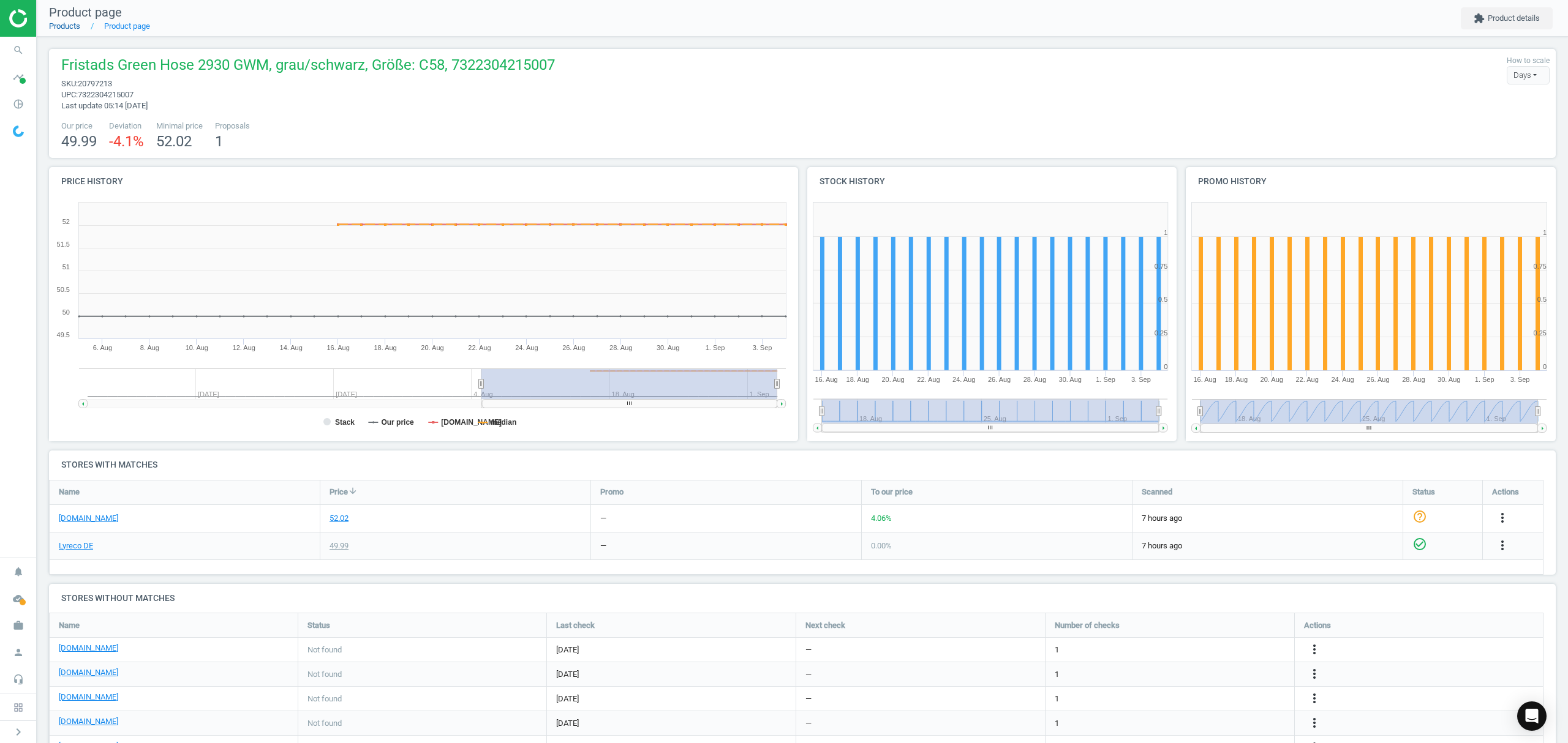
click at [69, 23] on link "Products" at bounding box center [64, 26] width 31 height 9
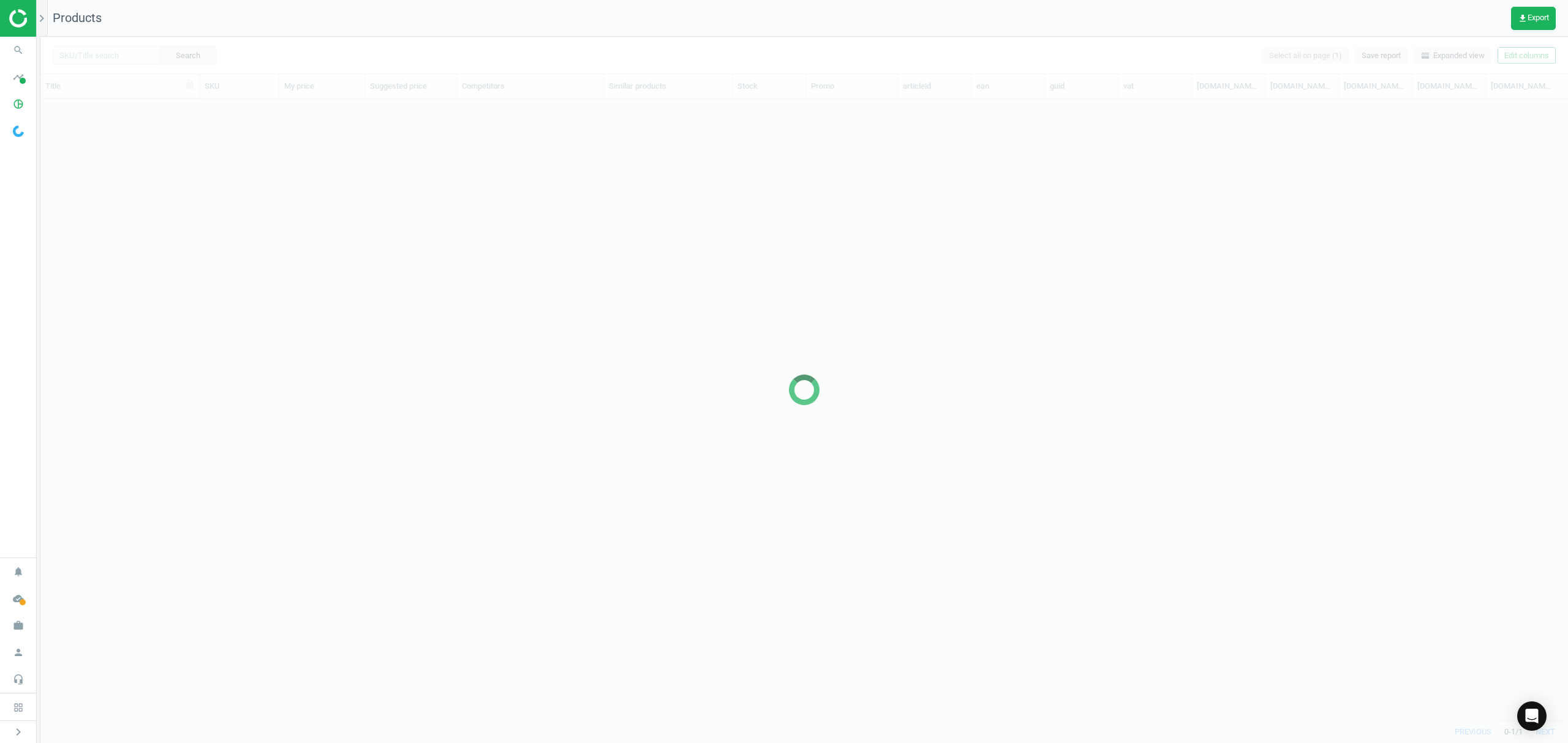
scroll to position [596, 1515]
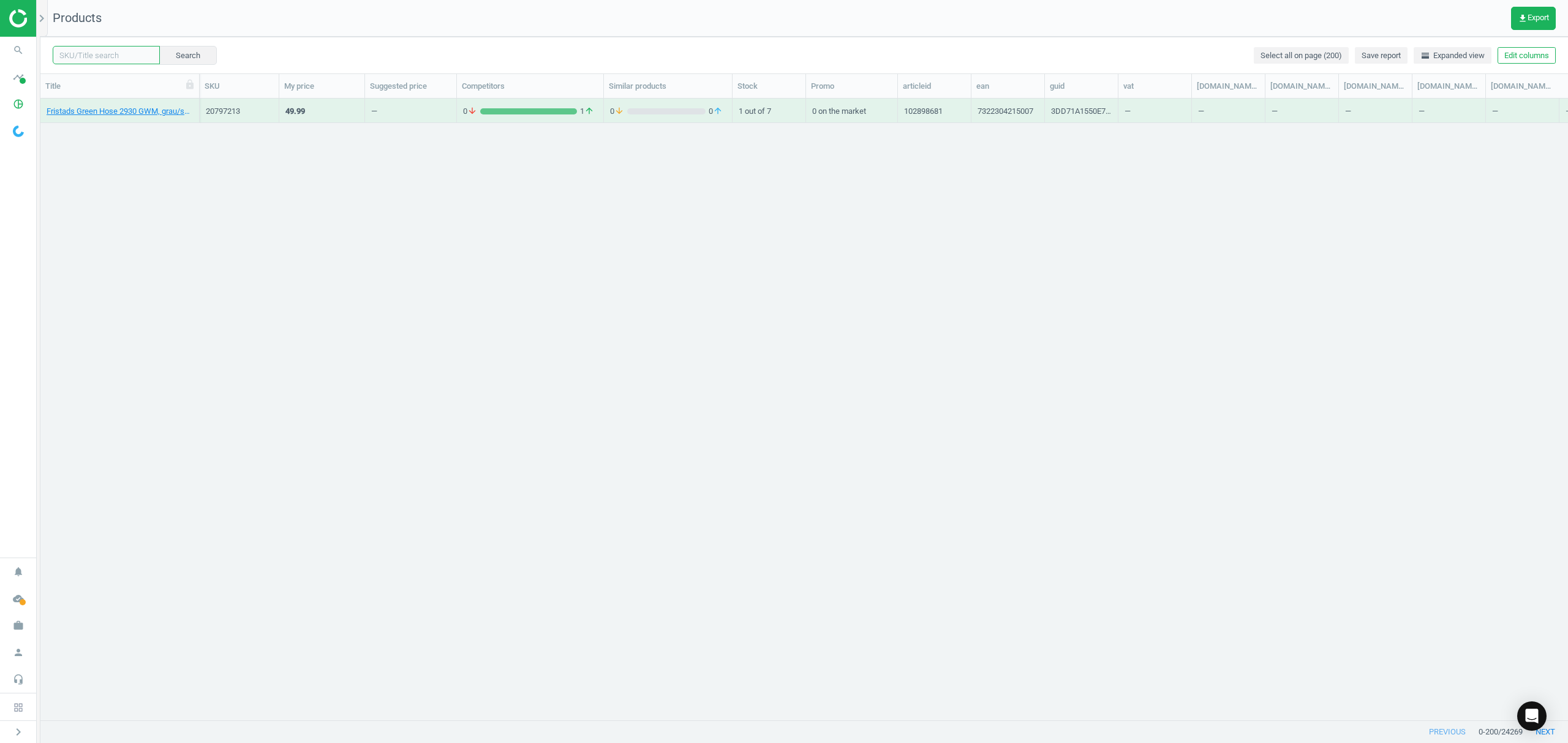
click at [113, 51] on input "text" at bounding box center [106, 55] width 107 height 18
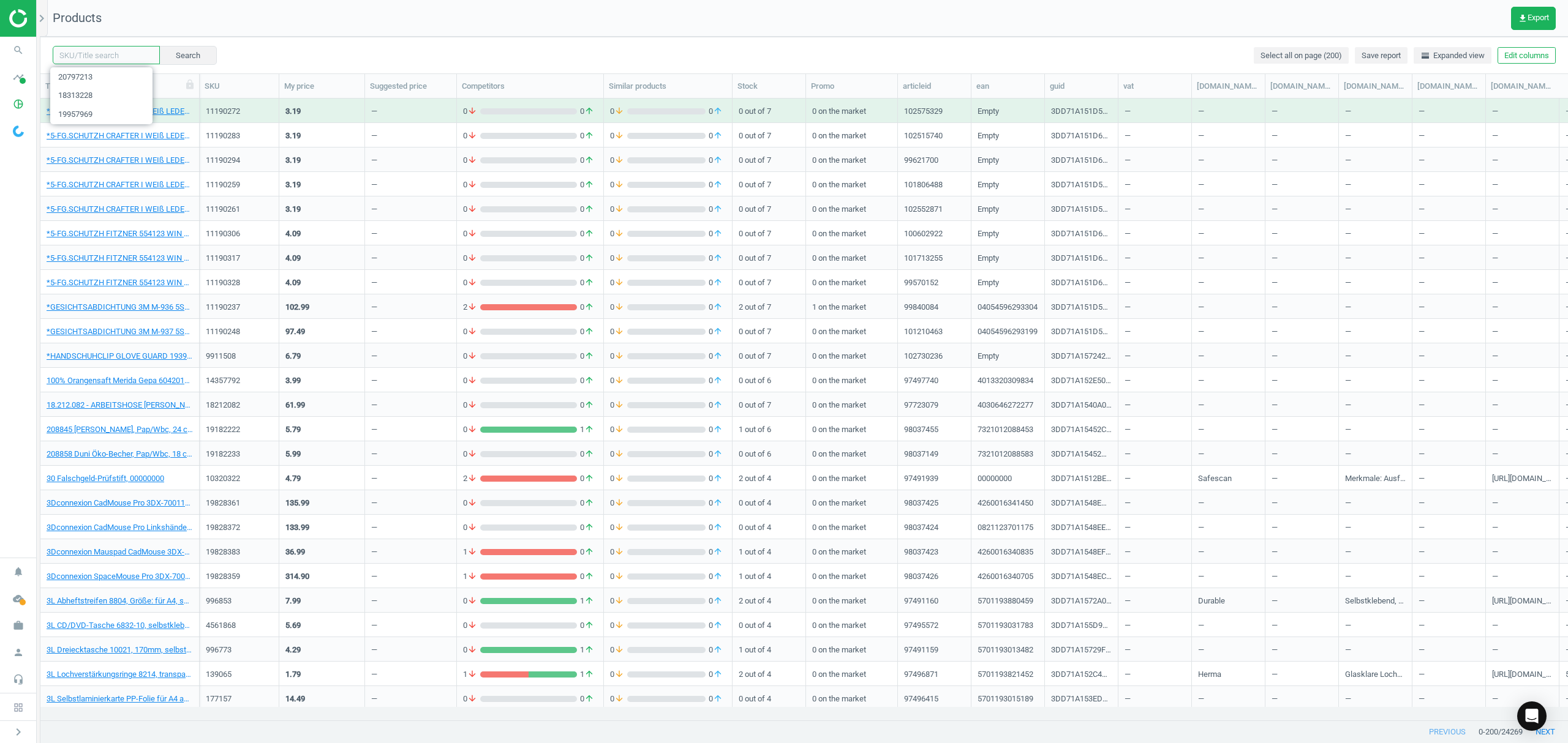
paste input "20797543"
type input "20797543"
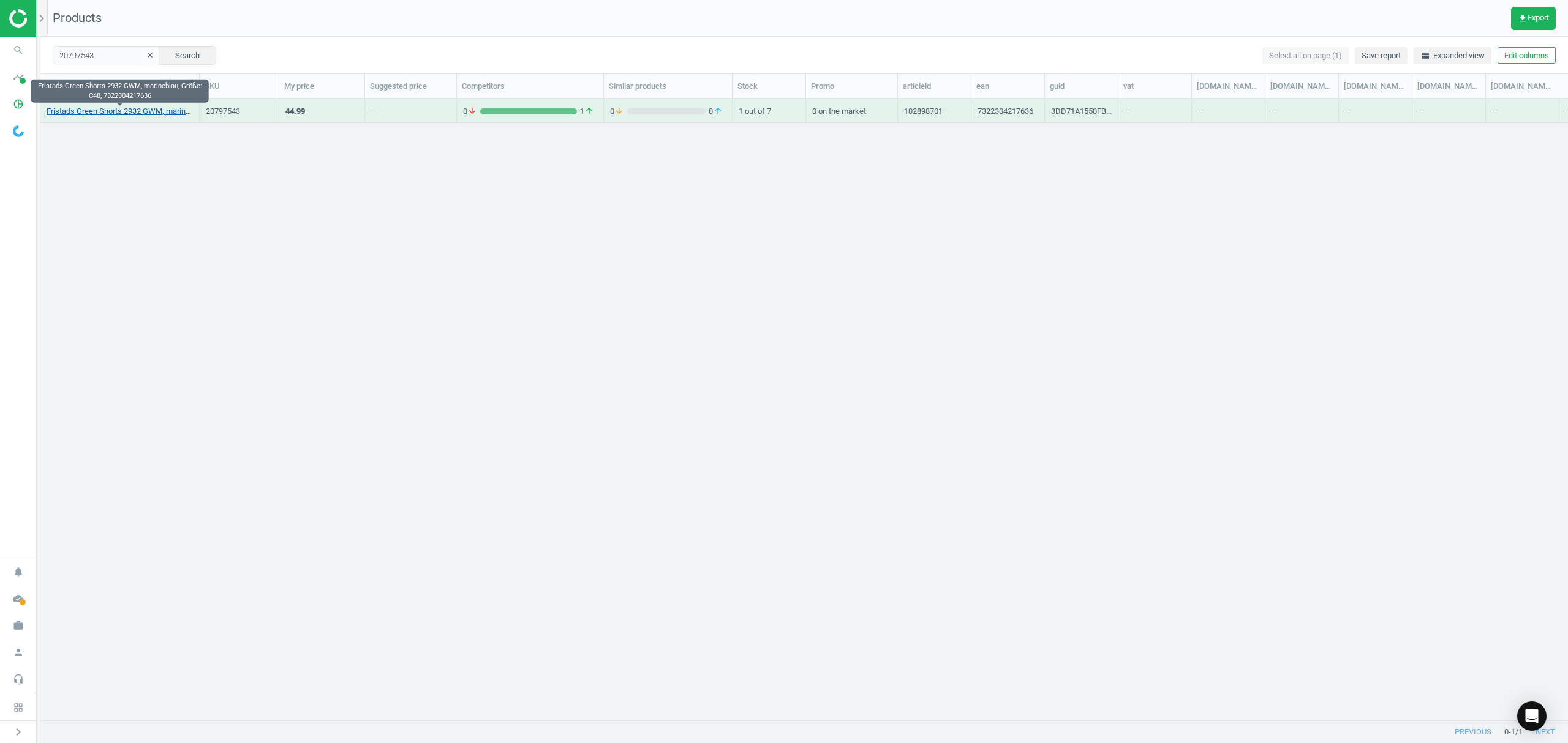
click at [99, 109] on link "Fristads Green Shorts 2932 GWM, marineblau, Größe: C48, 7322304217636" at bounding box center [119, 111] width 147 height 11
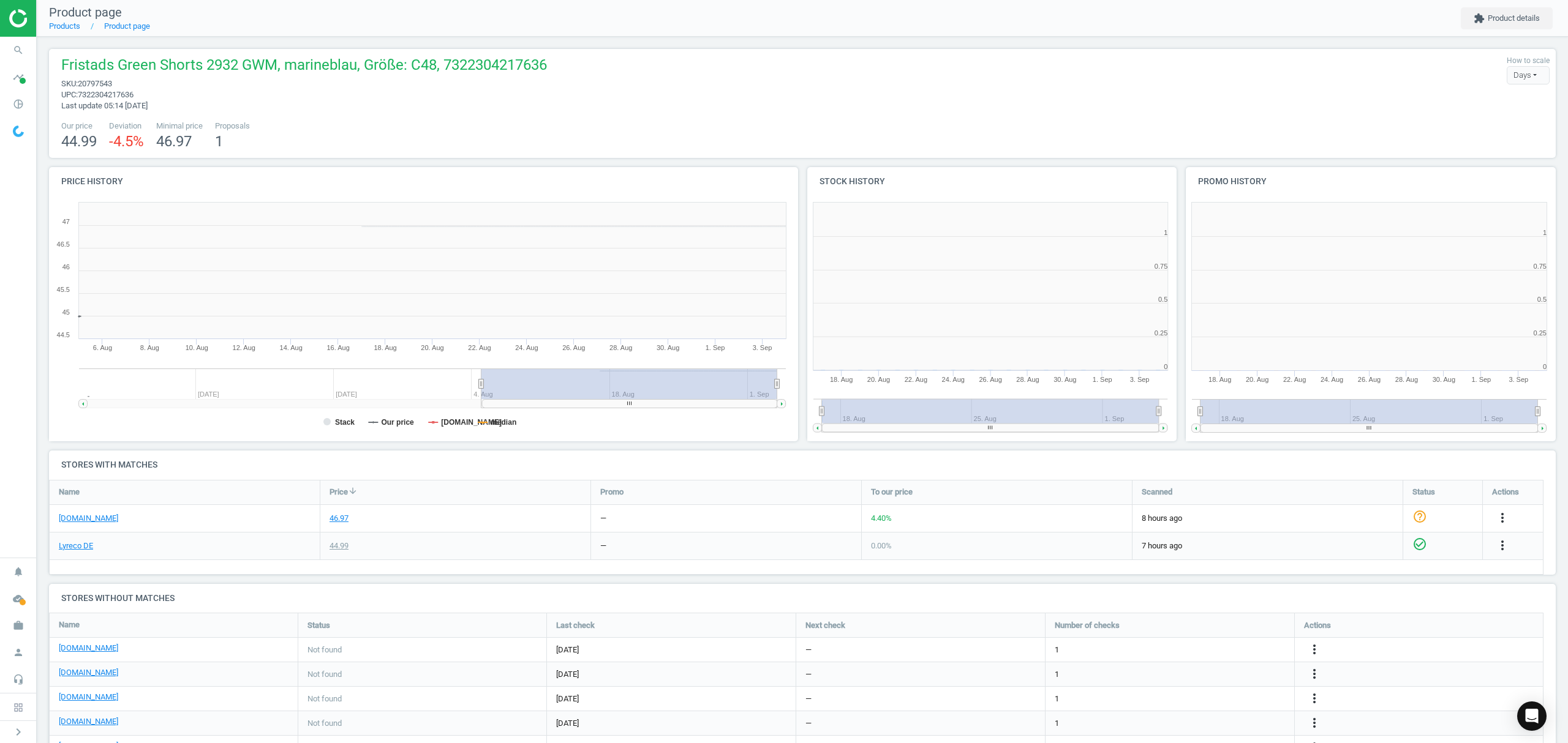
scroll to position [270, 392]
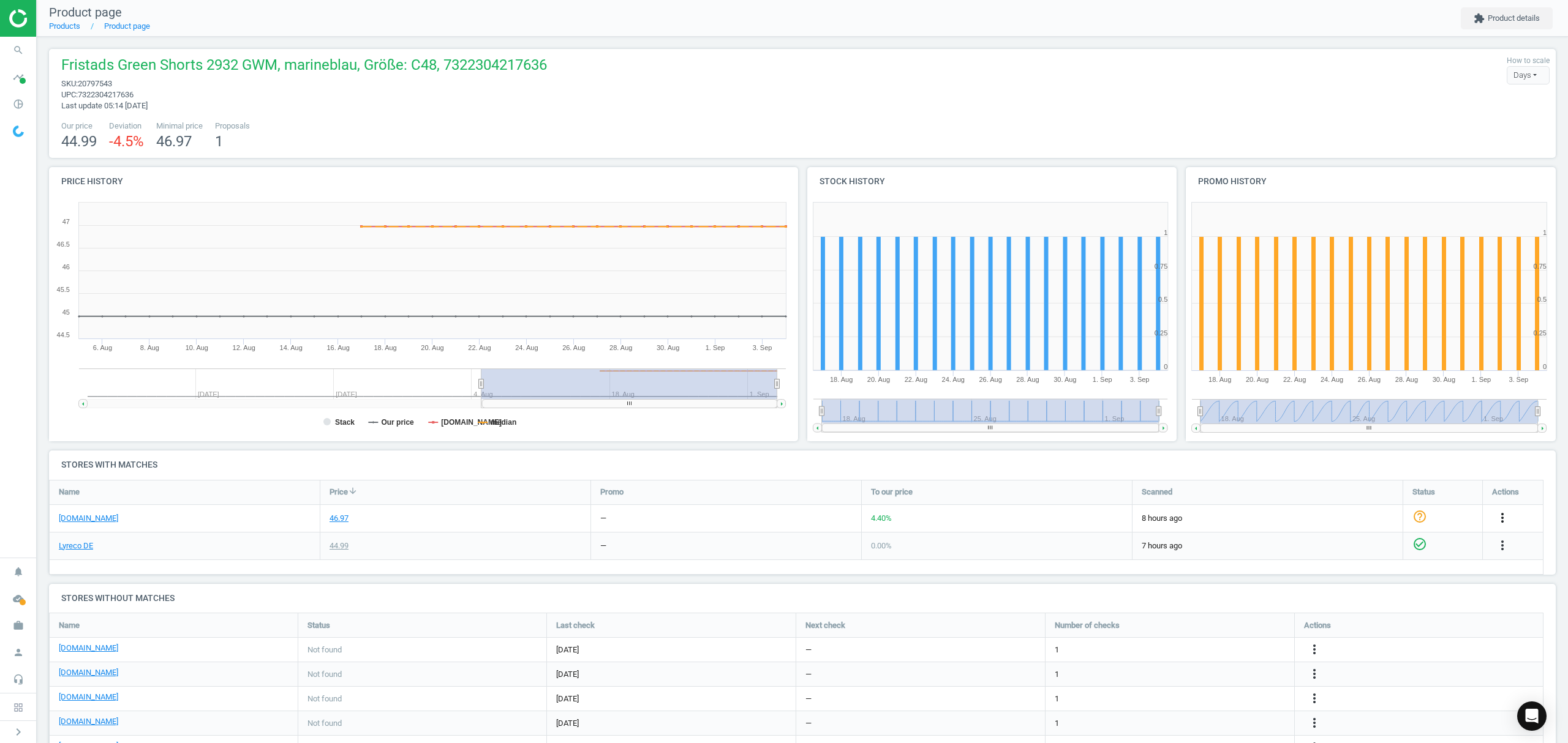
click at [1505, 516] on icon "more_vert" at bounding box center [1502, 518] width 15 height 15
click at [1350, 547] on link "Edit URL/product option" at bounding box center [1407, 548] width 168 height 19
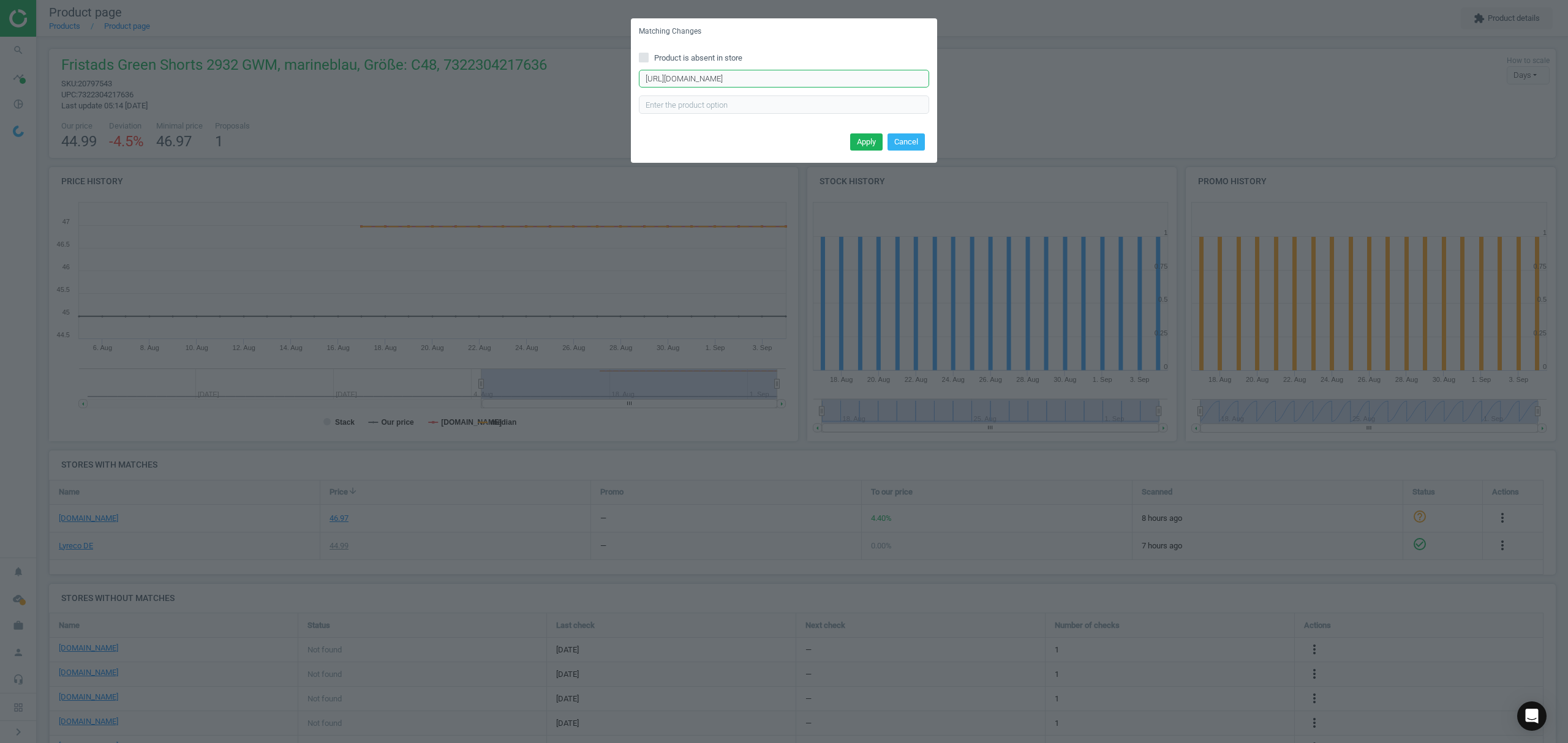
click at [767, 74] on input "https://www.asx.eu/fristads-shorts-2932-gwm-forsbo-green/10029990424195-301235" at bounding box center [783, 79] width 290 height 18
click at [767, 72] on input "https://www.asx.eu/fristads-shorts-2932-gwm-forsbo-green/10029990424195-301235" at bounding box center [783, 79] width 290 height 18
paste input "7"
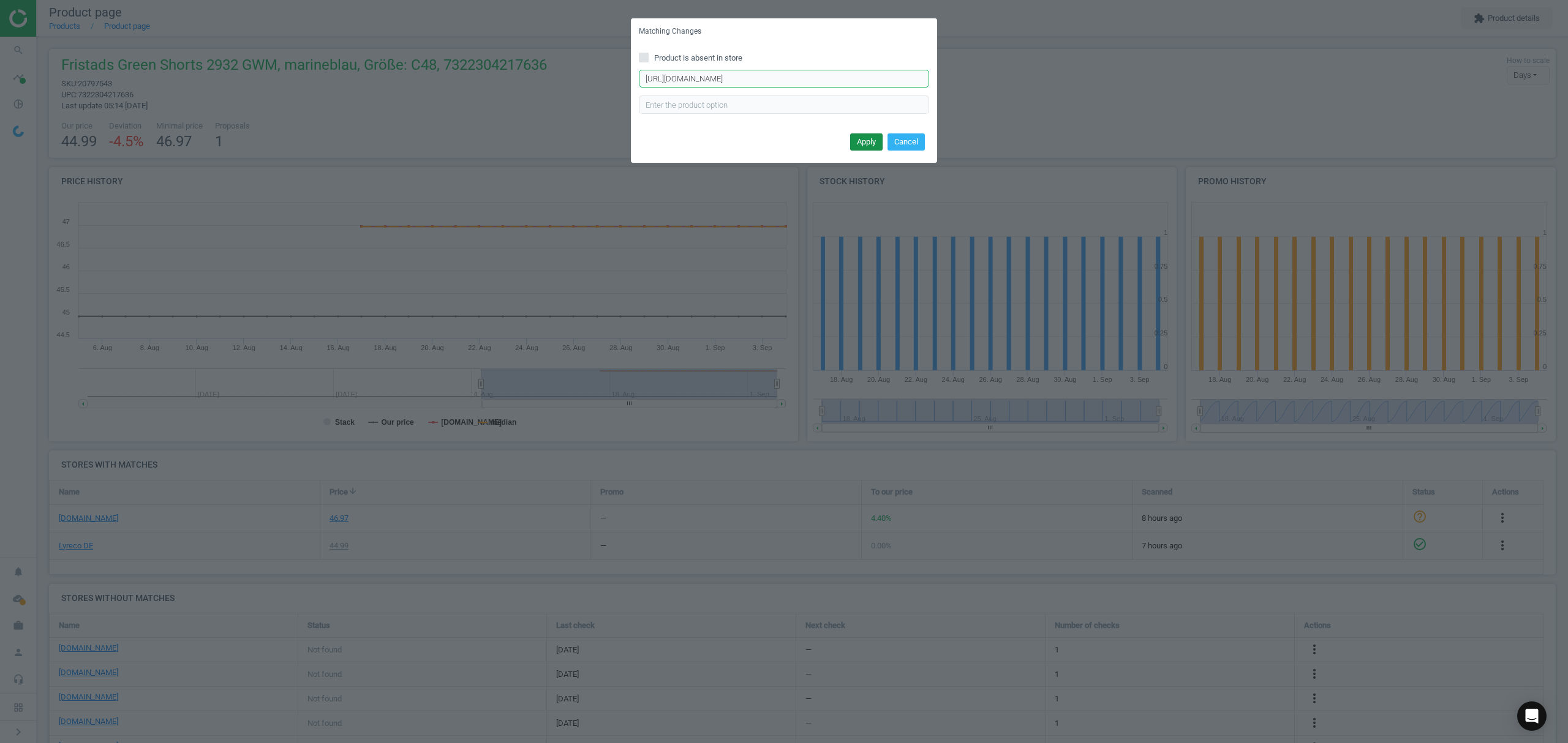
type input "https://www.asx.eu/fristads-shorts-2932-gwm-forsbo-green/10029990424197-301235"
click at [874, 137] on button "Apply" at bounding box center [866, 141] width 32 height 17
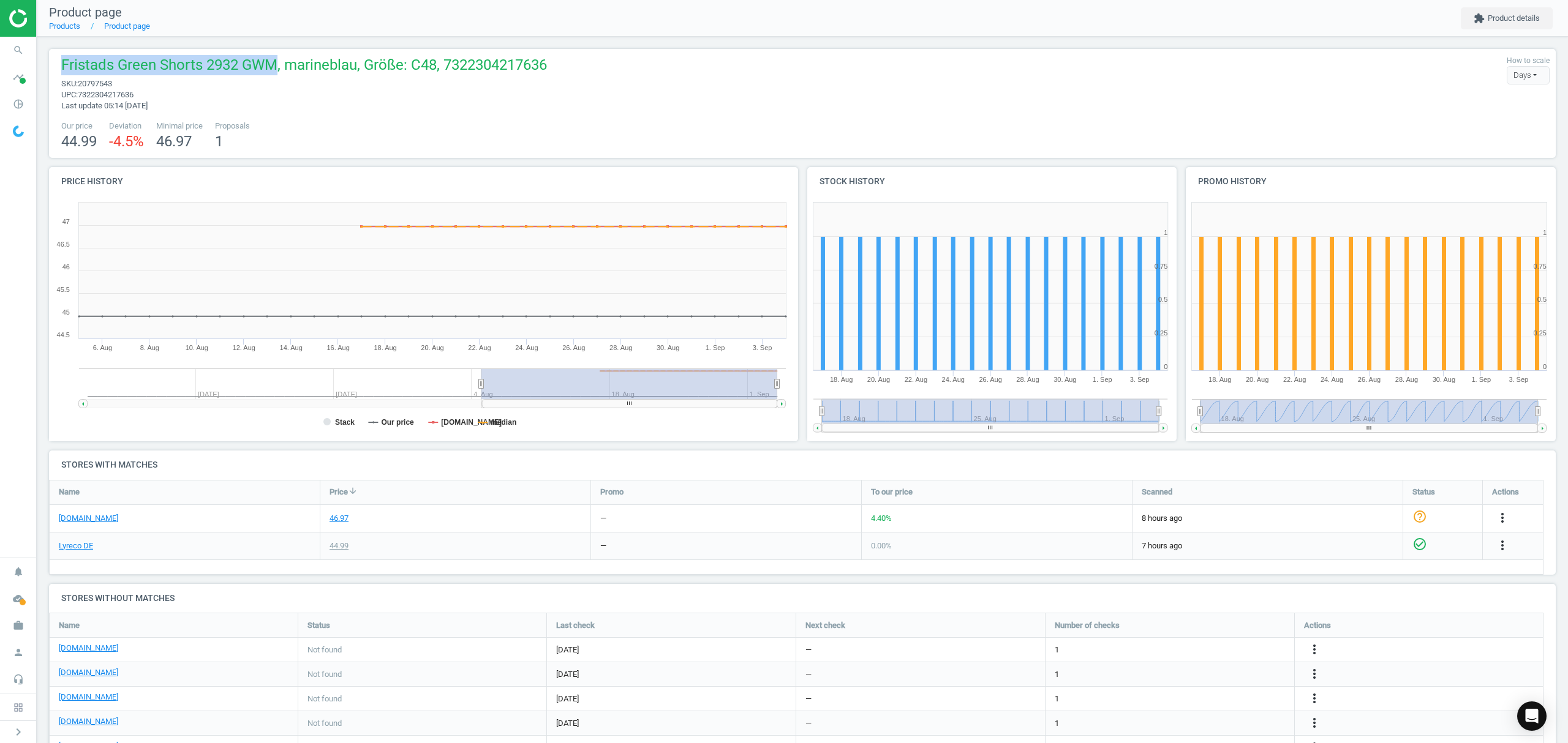
drag, startPoint x: 272, startPoint y: 63, endPoint x: 53, endPoint y: 55, distance: 219.1
click at [53, 55] on div "Fristads Green Shorts 2932 GWM, marineblau, Größe: C48, 7322304217636 sku : 207…" at bounding box center [802, 103] width 1506 height 109
copy span "Fristads Green Shorts 2932 GWM"
click at [71, 25] on link "Products" at bounding box center [64, 26] width 31 height 9
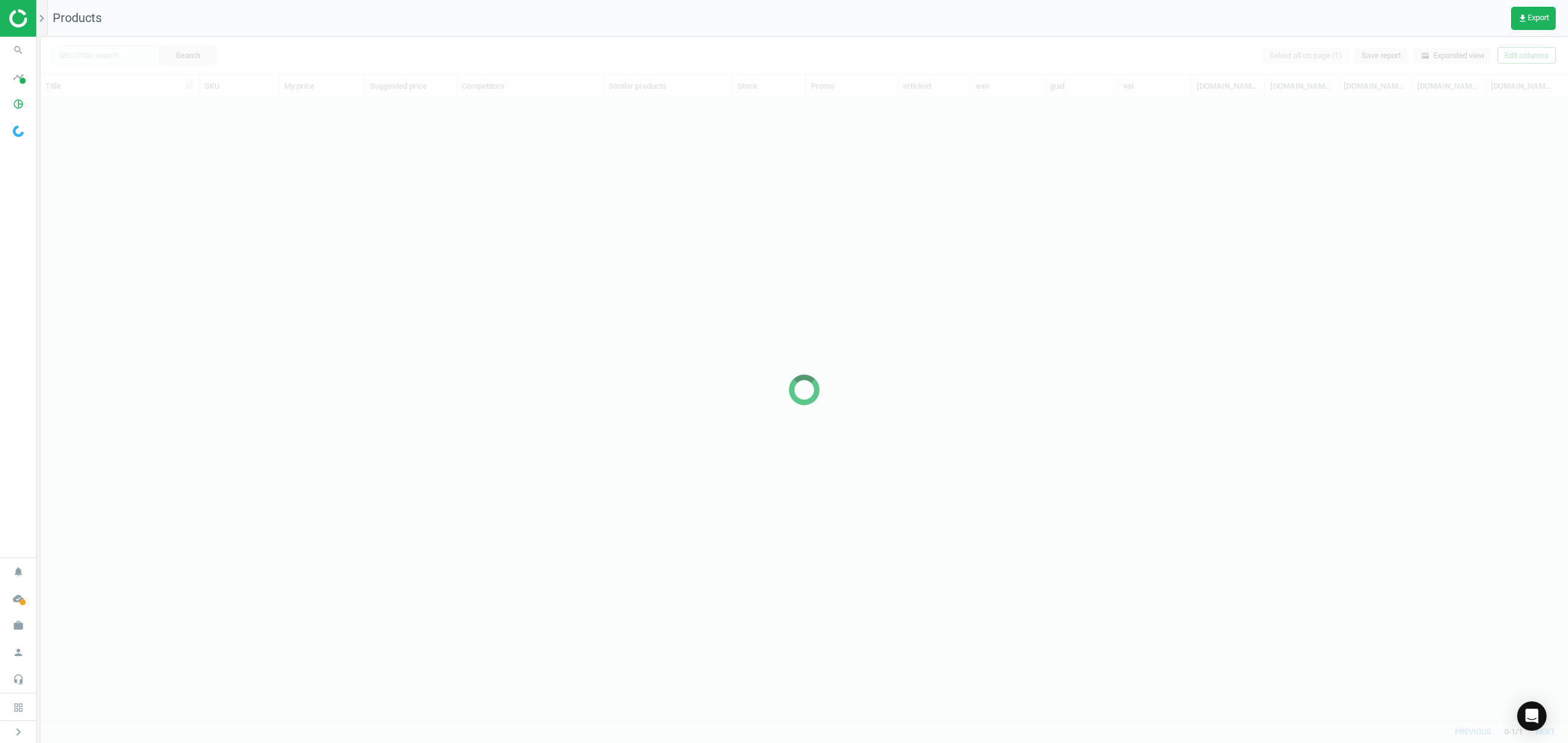
scroll to position [596, 1515]
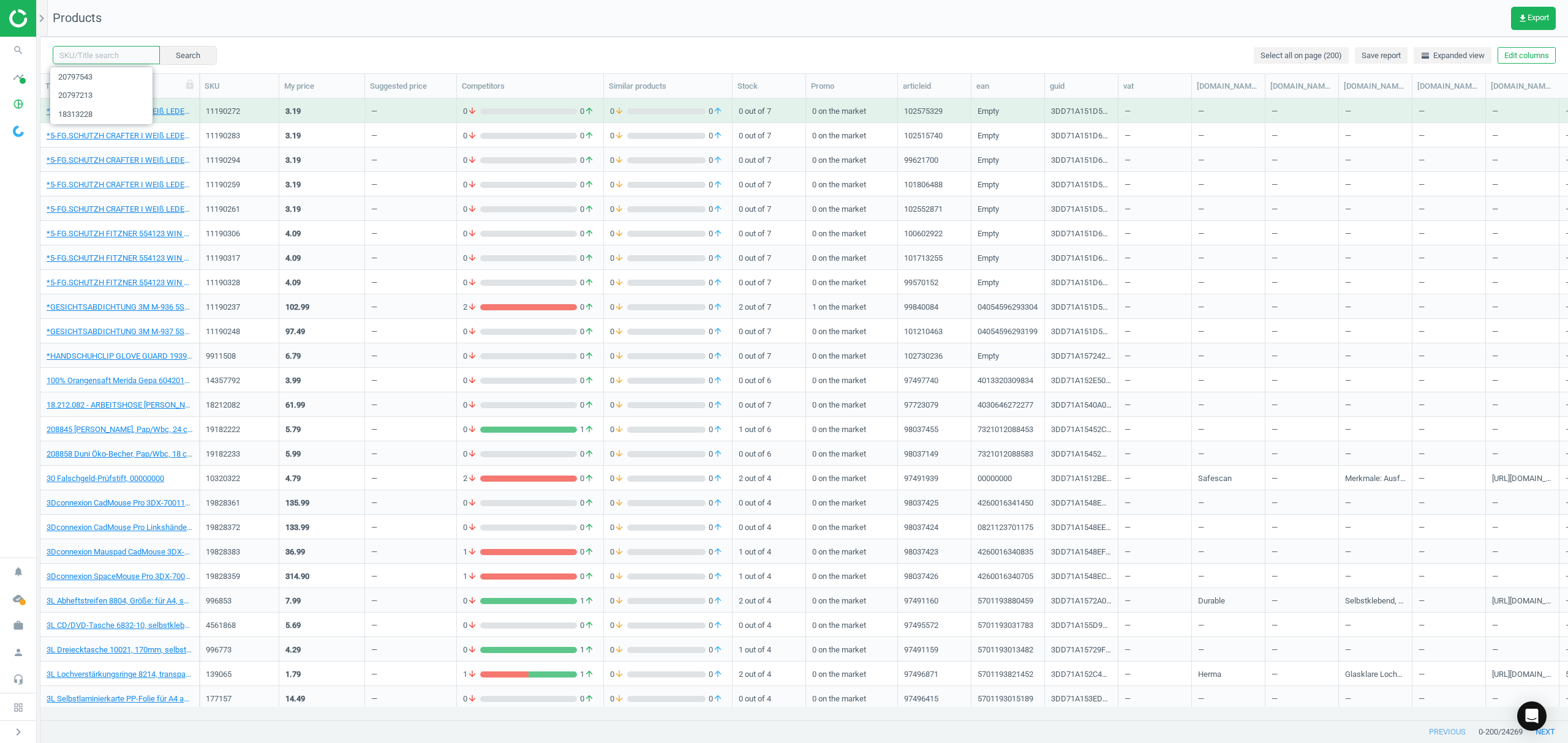
click at [95, 54] on input "text" at bounding box center [106, 55] width 107 height 18
paste input "21178825"
type input "21178825"
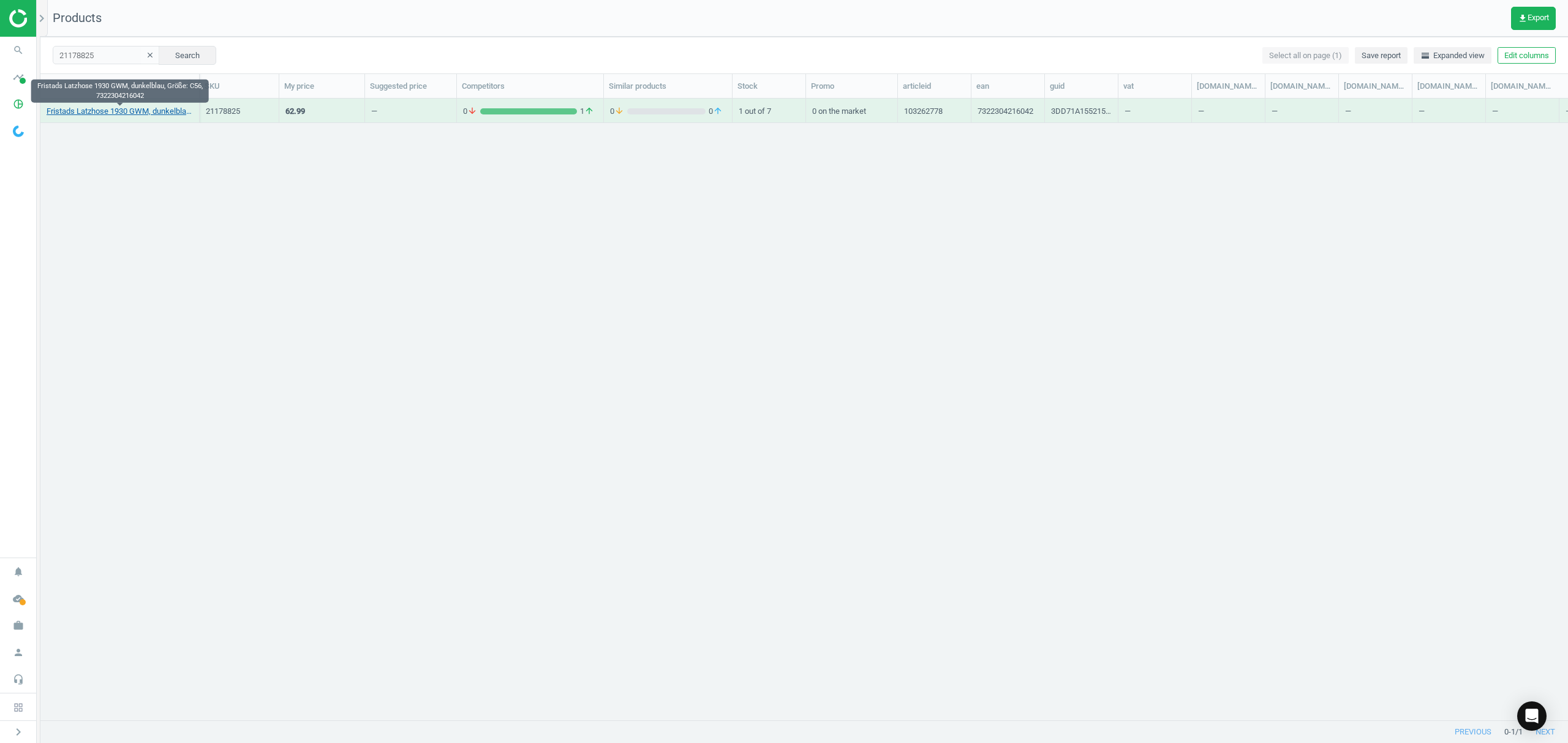
click at [130, 115] on link "Fristads Latzhose 1930 GWM, dunkelblau, Größe: C56, 7322304216042" at bounding box center [119, 111] width 147 height 11
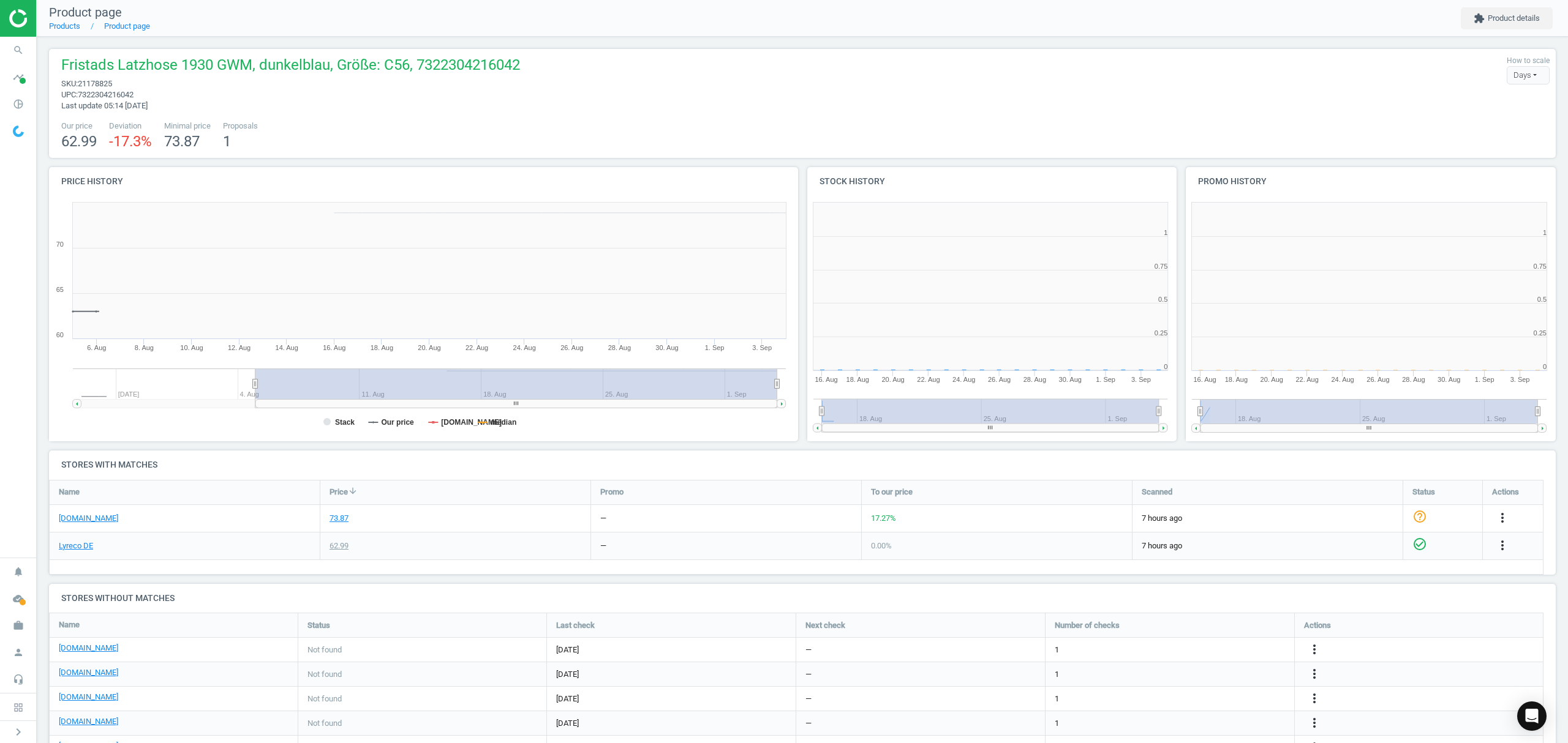
scroll to position [270, 392]
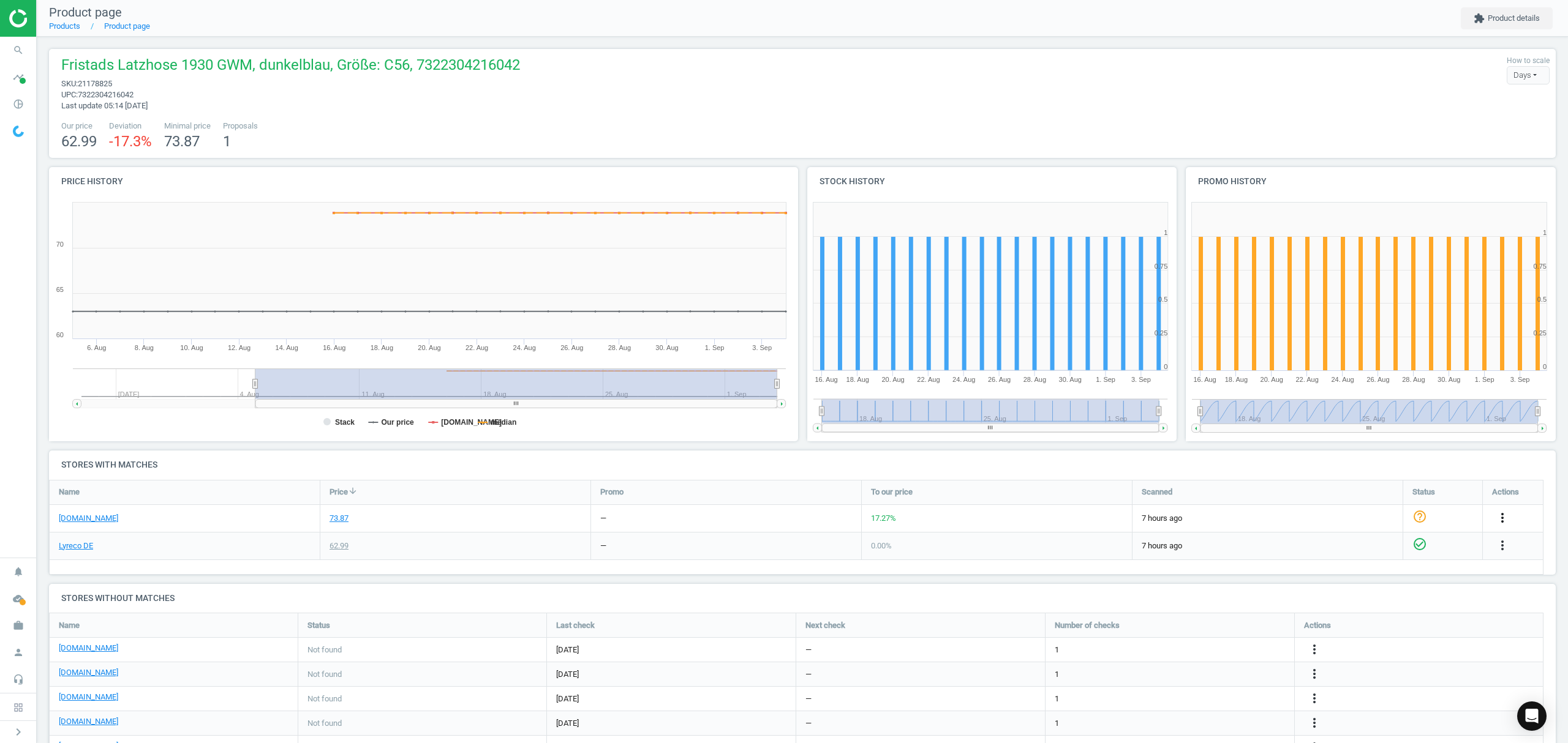
click at [1506, 514] on icon "more_vert" at bounding box center [1502, 518] width 15 height 15
click at [1363, 549] on link "Edit URL/product option" at bounding box center [1407, 548] width 168 height 19
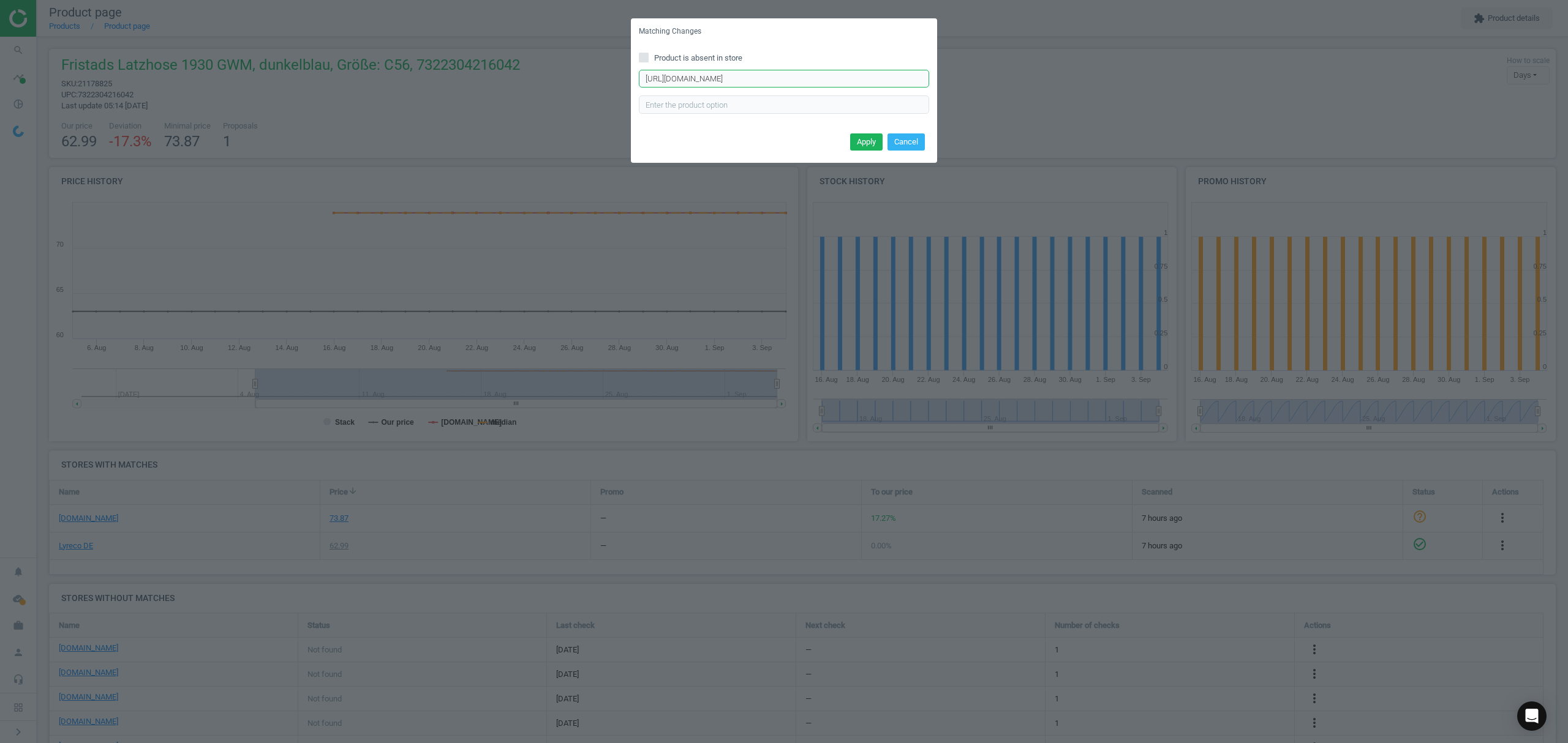
click at [794, 76] on input "https://www.asx.eu/fristads-latzhose-1930-gwm-forsbo-green/10029988381205-301027" at bounding box center [783, 79] width 290 height 18
paste input "424201"
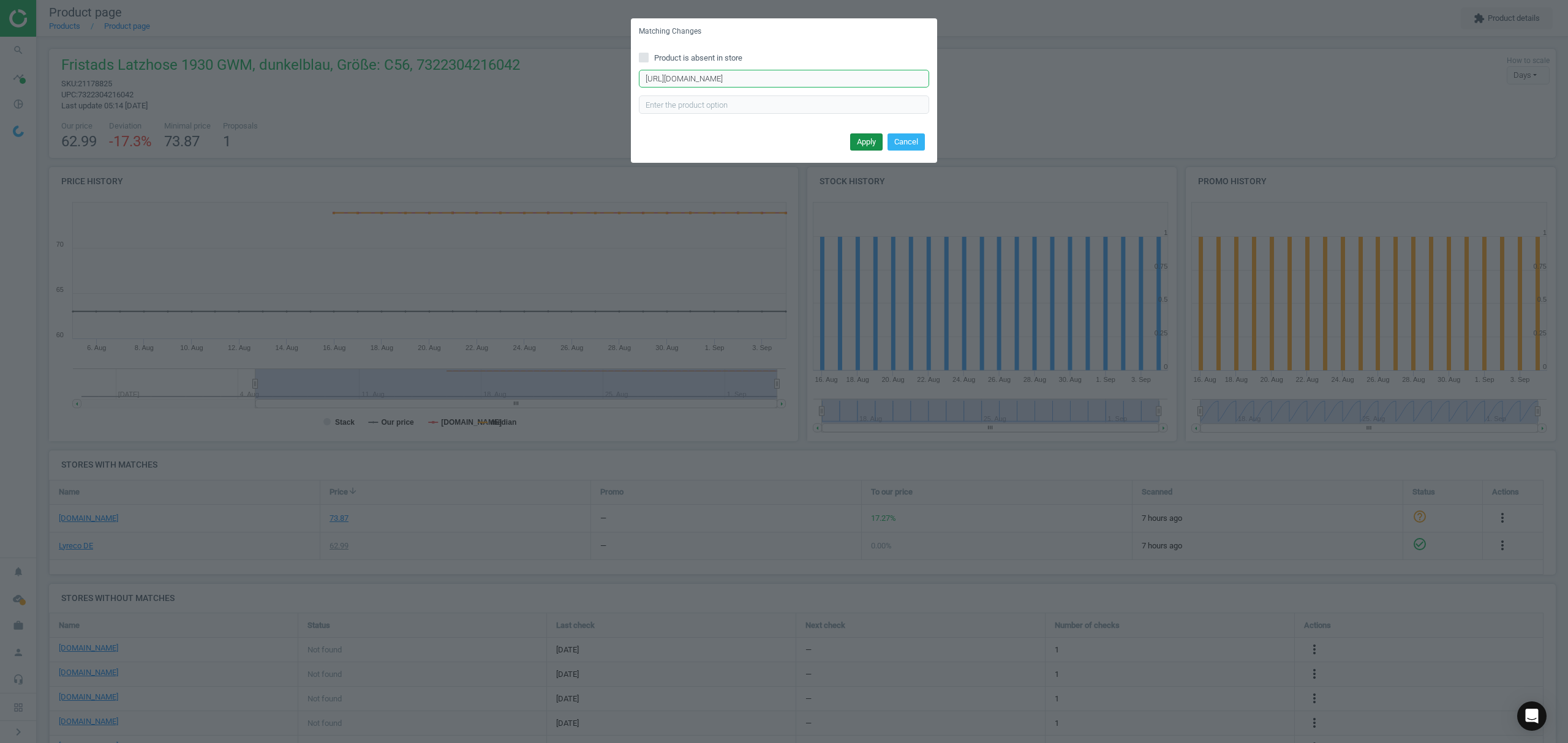
type input "https://www.asx.eu/fristads-latzhose-1930-gwm-forsbo-green/10029988424201-301027"
click at [870, 141] on button "Apply" at bounding box center [866, 141] width 32 height 17
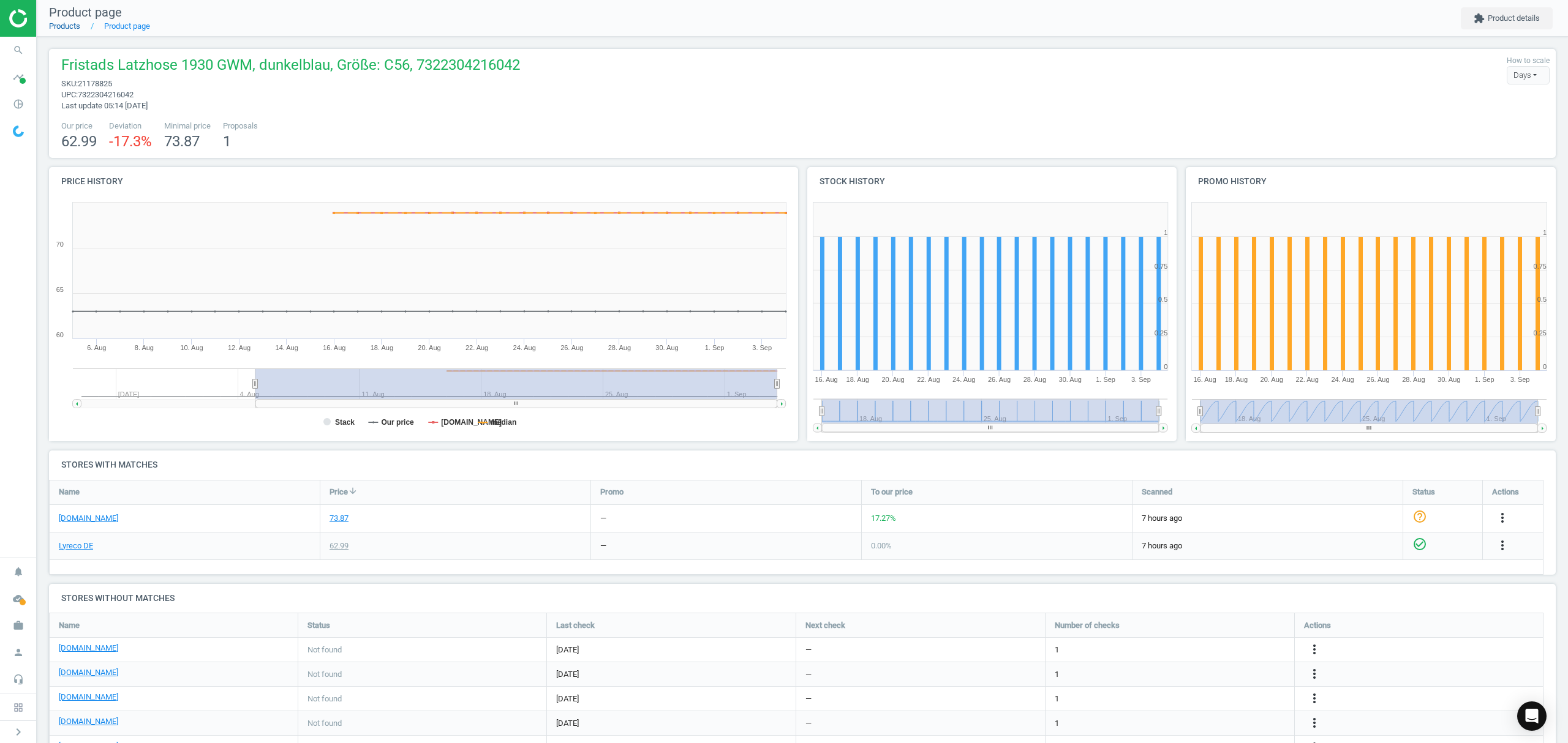
click at [71, 27] on link "Products" at bounding box center [64, 26] width 31 height 9
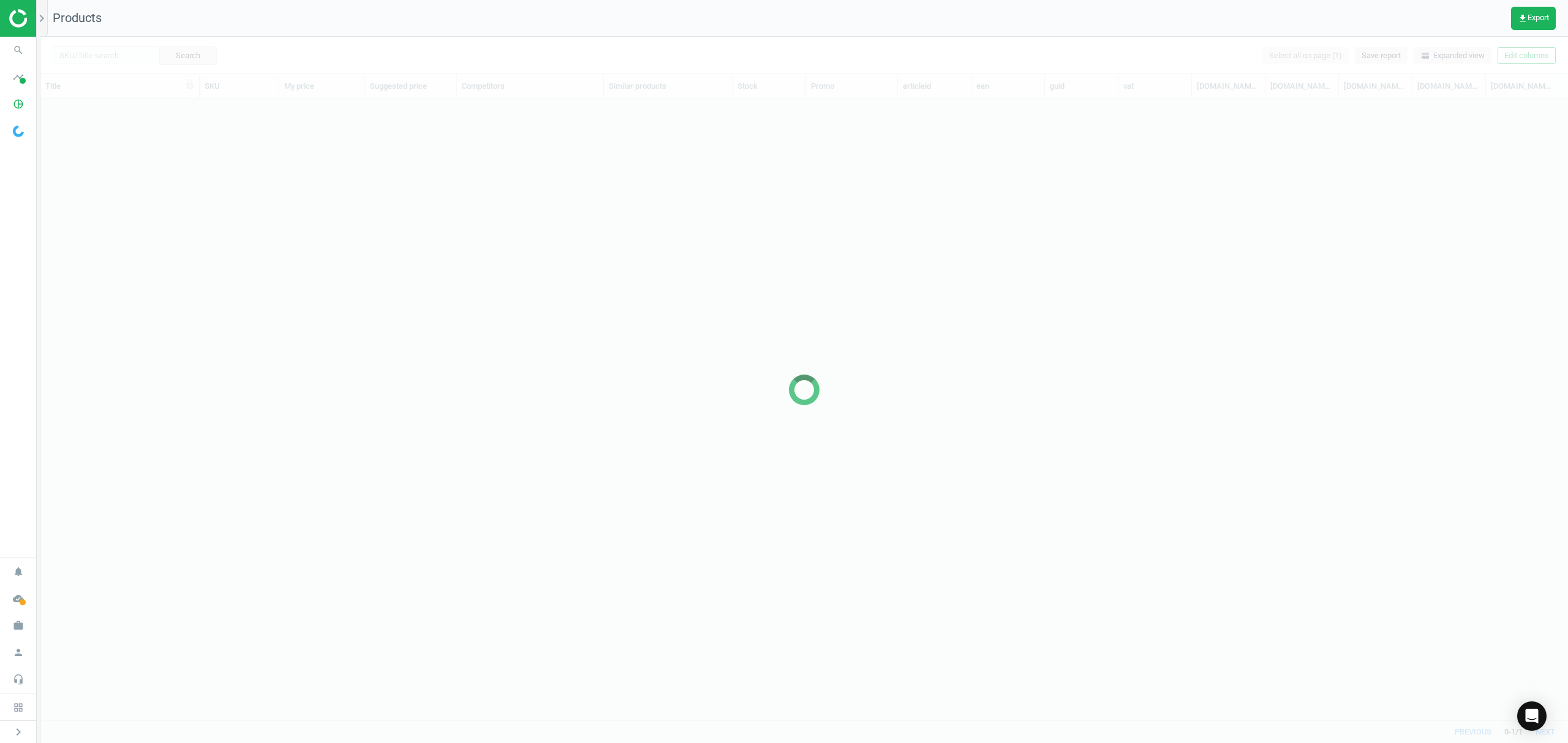
scroll to position [596, 1515]
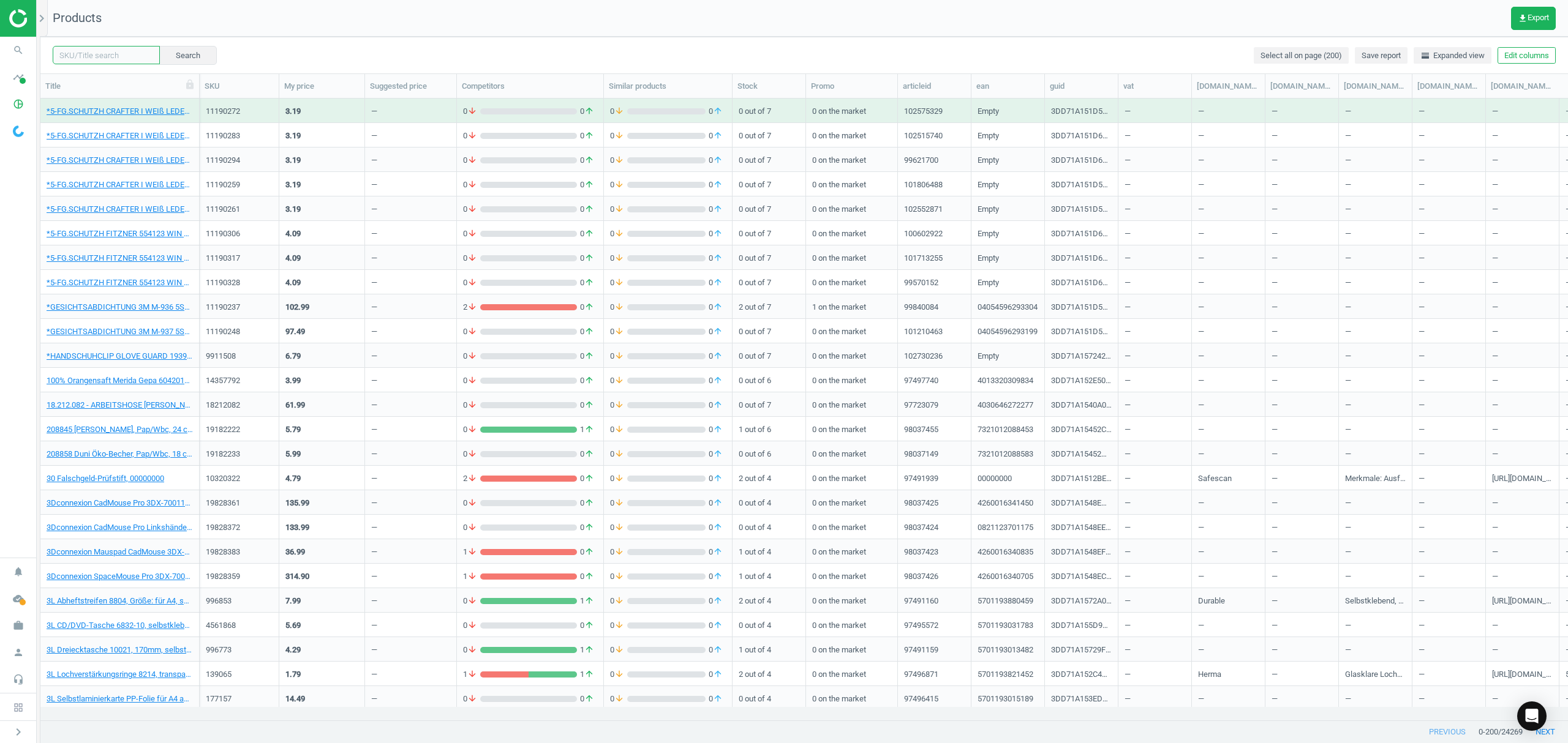
click at [77, 52] on input "text" at bounding box center [106, 55] width 107 height 18
paste input "18058807"
type input "18058807"
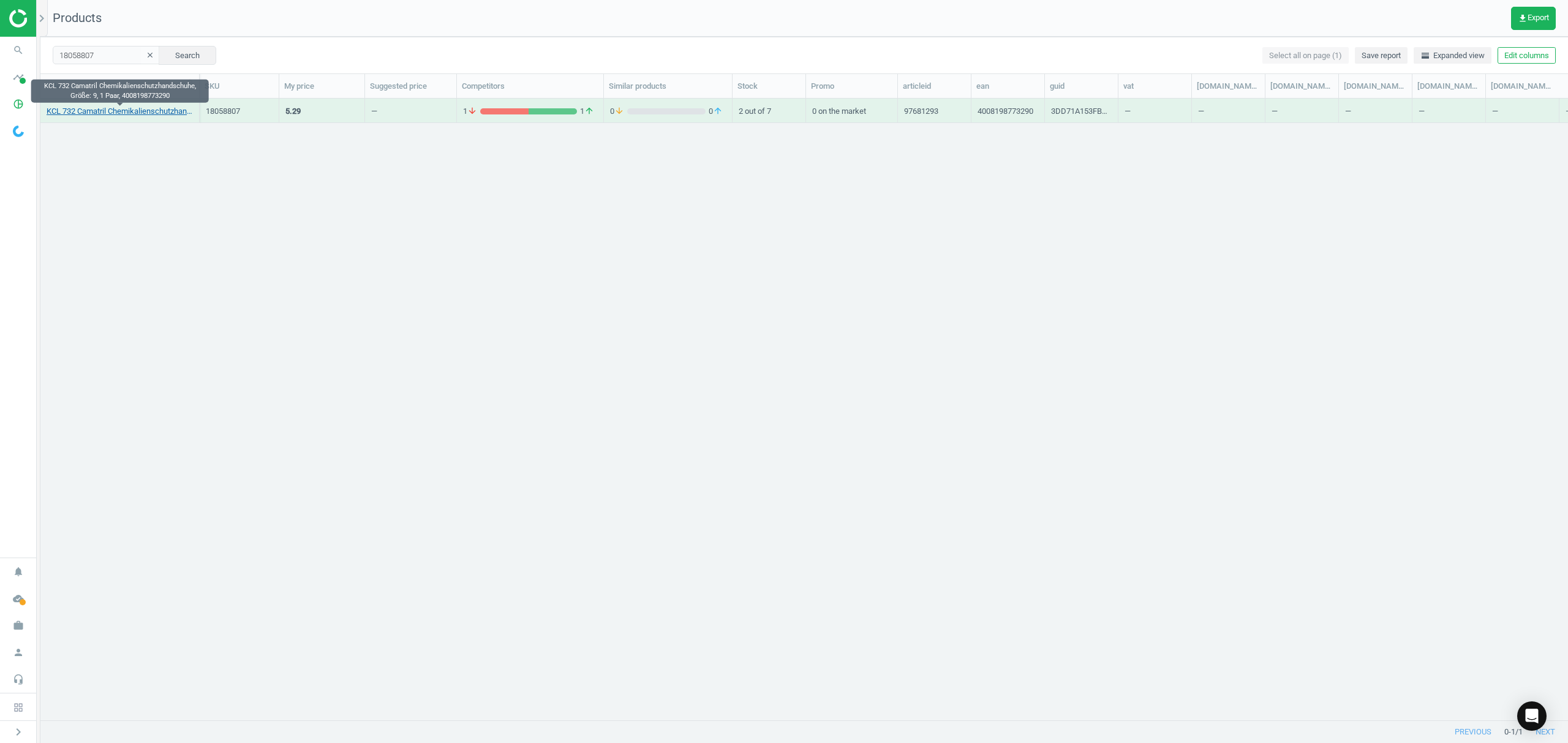
click at [110, 115] on link "KCL 732 Camatril Chemikalienschutzhandschuhe, Größe: 9, 1 Paar, 4008198773290" at bounding box center [119, 111] width 147 height 11
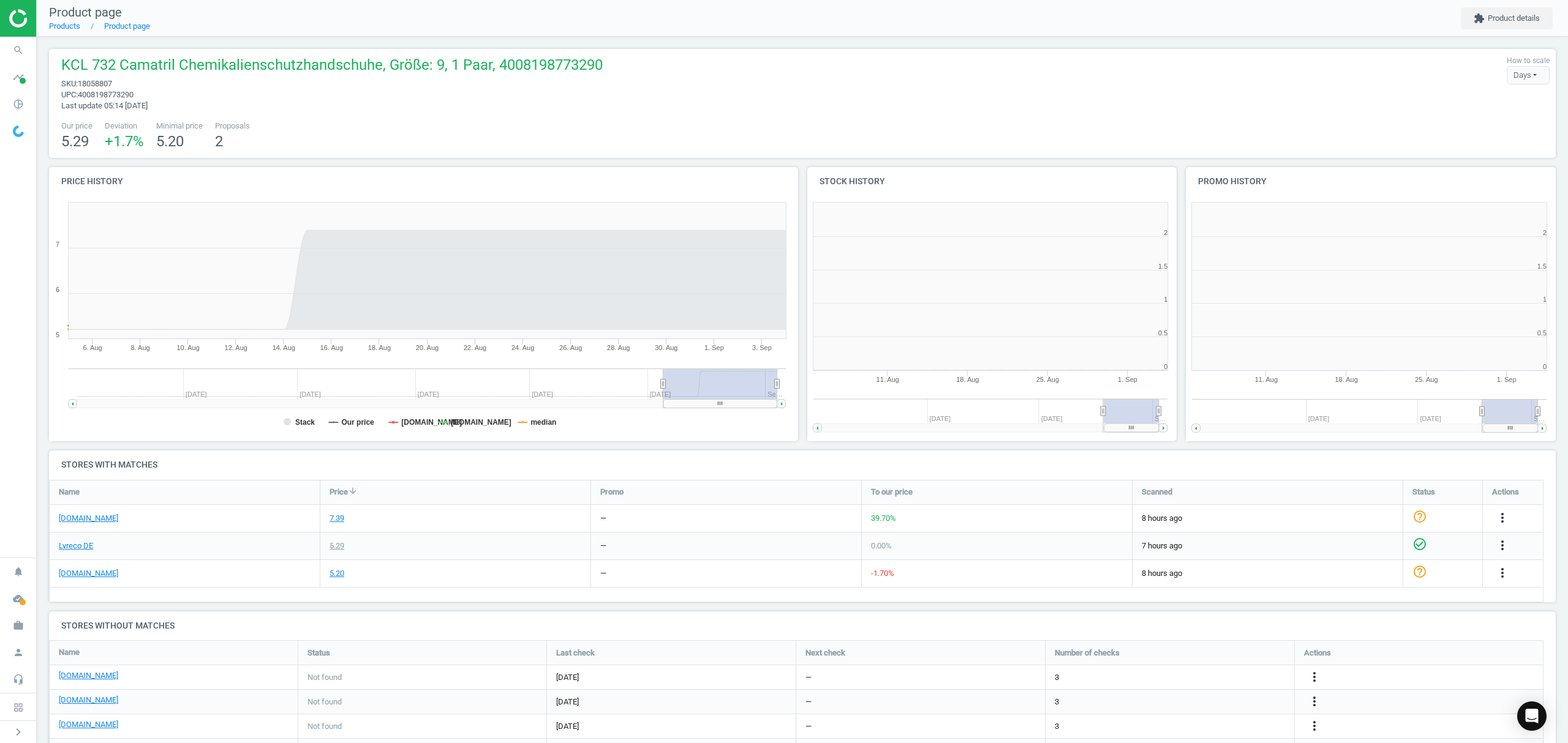
scroll to position [6, 6]
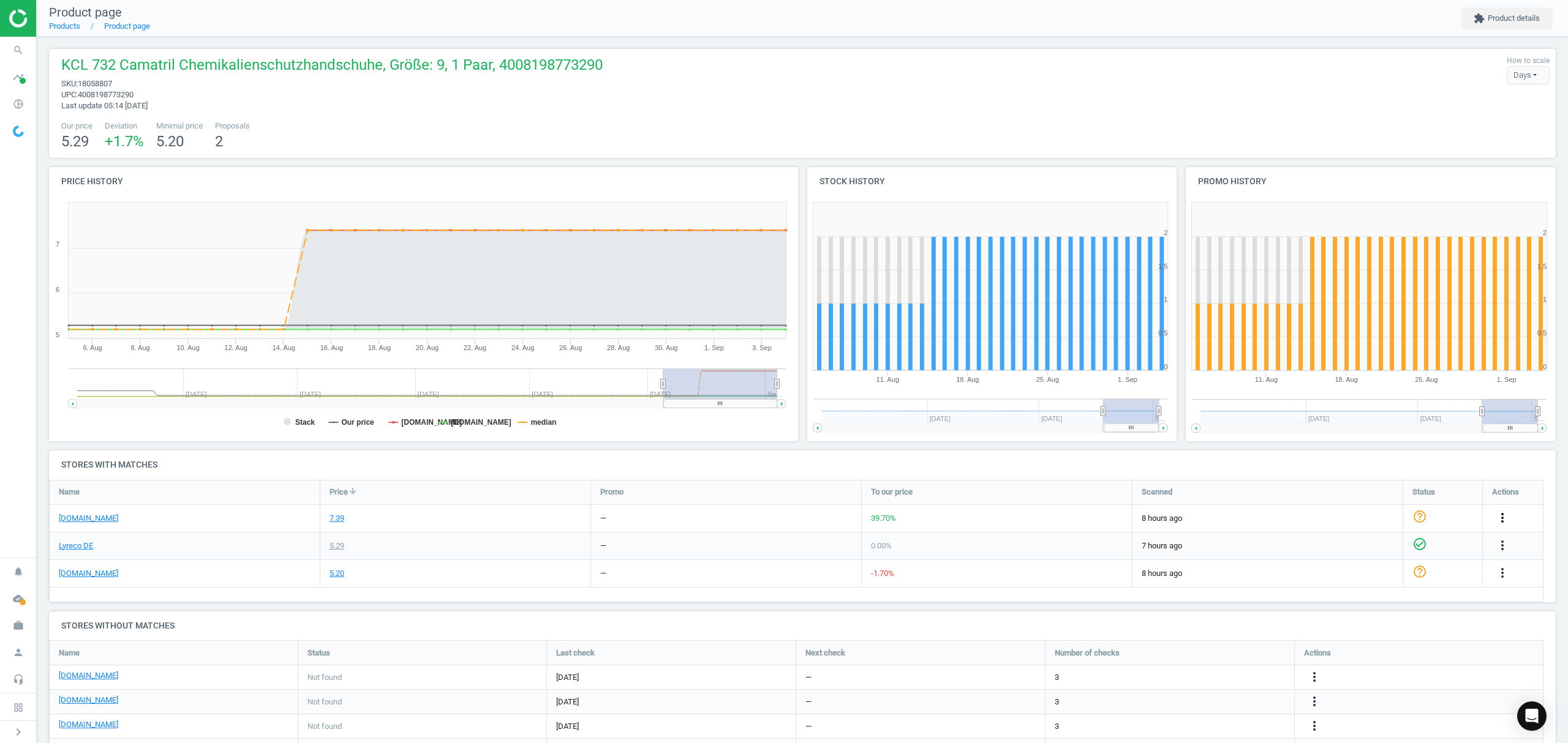
click at [1498, 517] on icon "more_vert" at bounding box center [1502, 518] width 15 height 15
click at [1374, 547] on link "Edit URL/product option" at bounding box center [1407, 548] width 168 height 19
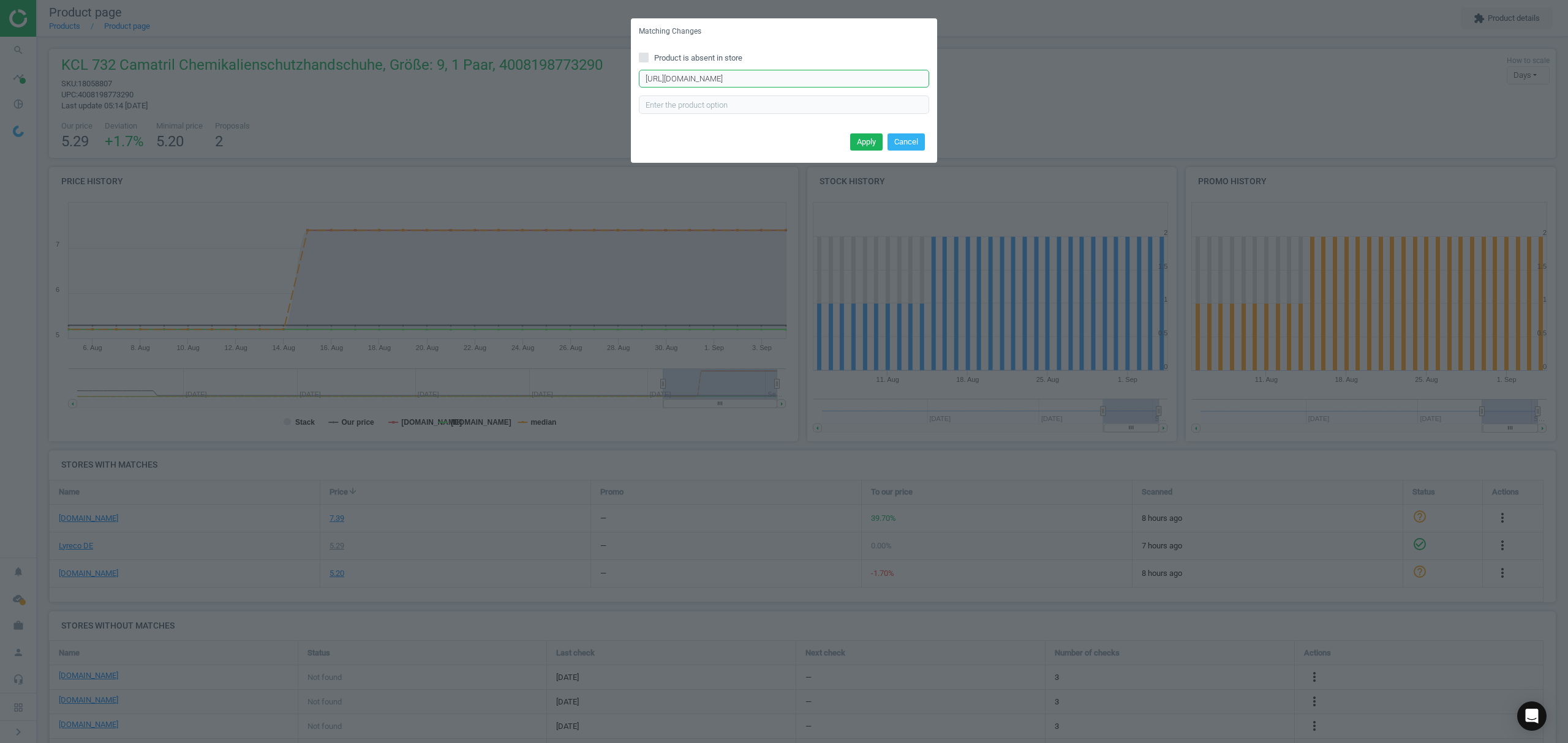
click at [821, 77] on input "https://www.asx.eu/kcl-nitril-chemiekalienhandschuhe-camatril-732-gruen/1000082…" at bounding box center [783, 79] width 290 height 18
click at [820, 77] on input "https://www.asx.eu/kcl-nitril-chemiekalienhandschuhe-camatril-732-gruen/1000082…" at bounding box center [783, 79] width 290 height 18
paste input "42"
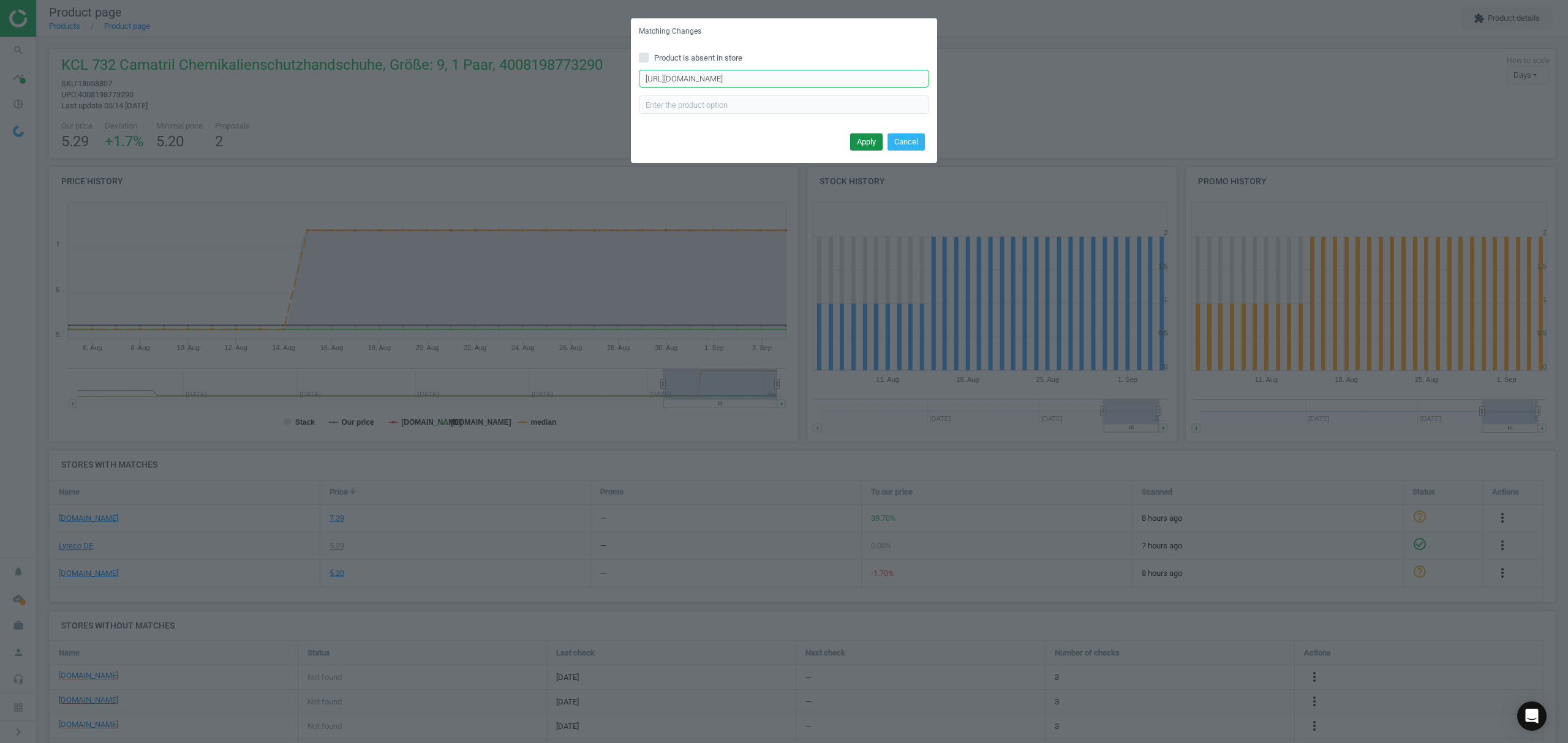
type input "https://www.asx.eu/kcl-nitril-chemiekalienhandschuhe-camatril-732-gruen/1000082…"
click at [867, 138] on button "Apply" at bounding box center [866, 141] width 32 height 17
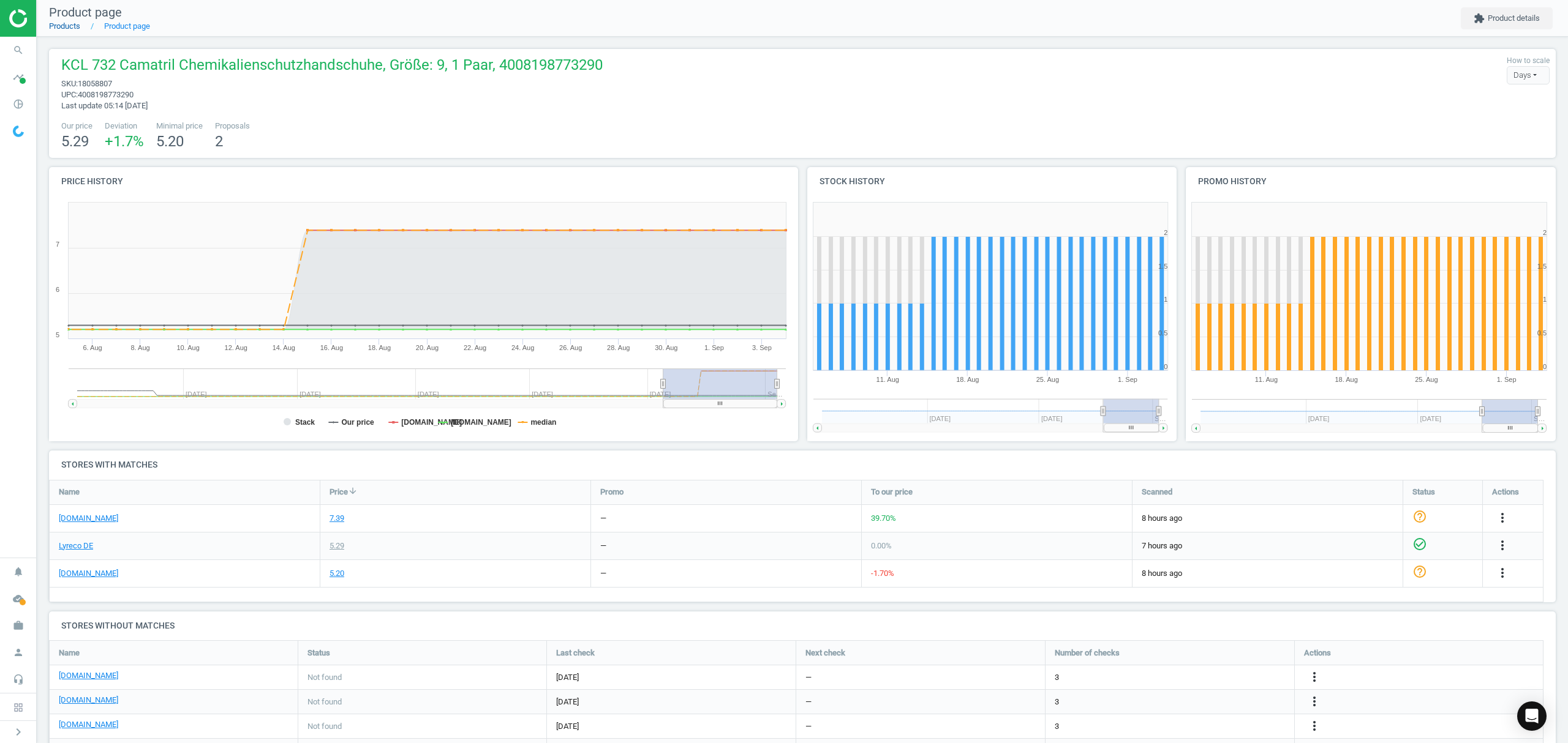
click at [61, 23] on link "Products" at bounding box center [64, 26] width 31 height 9
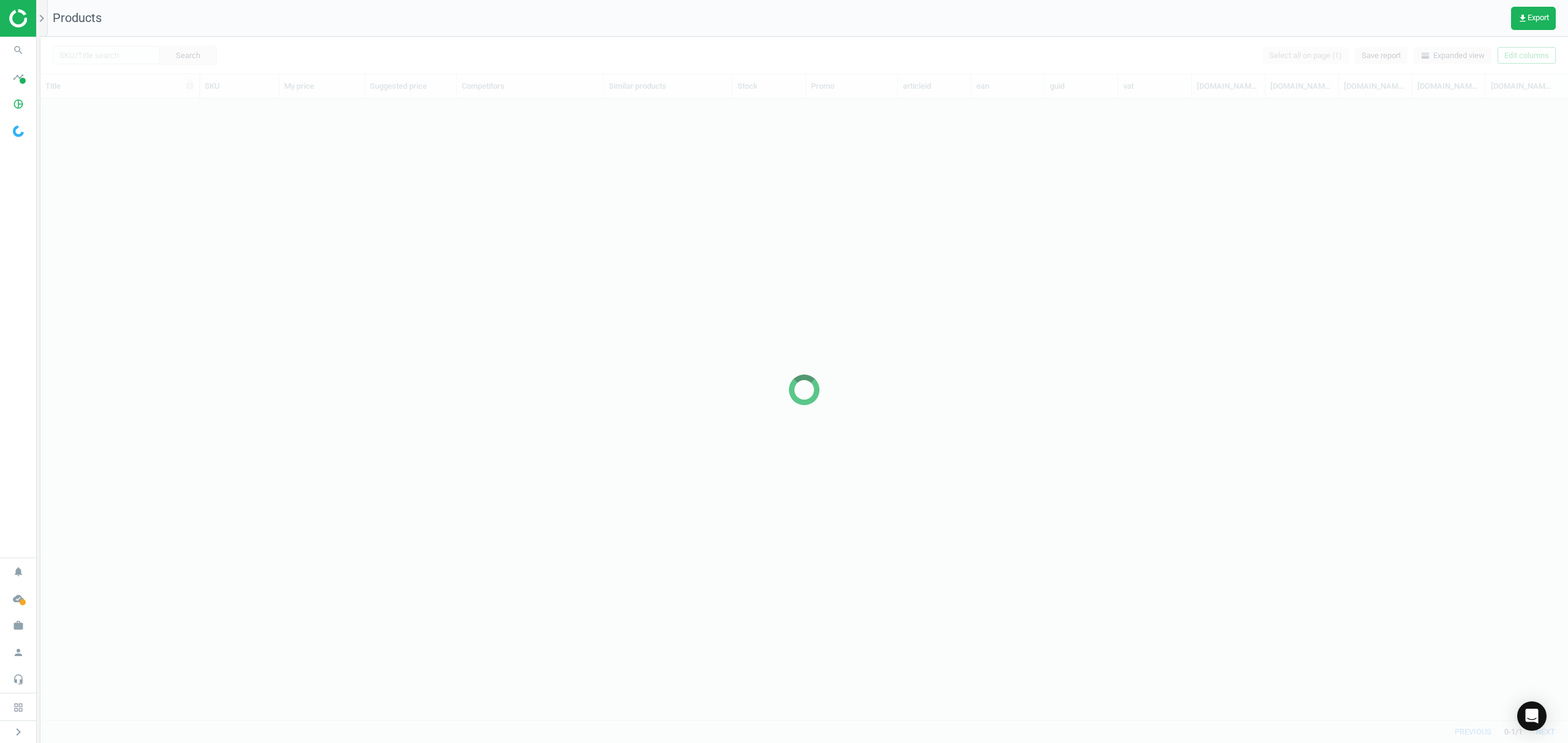
scroll to position [596, 1515]
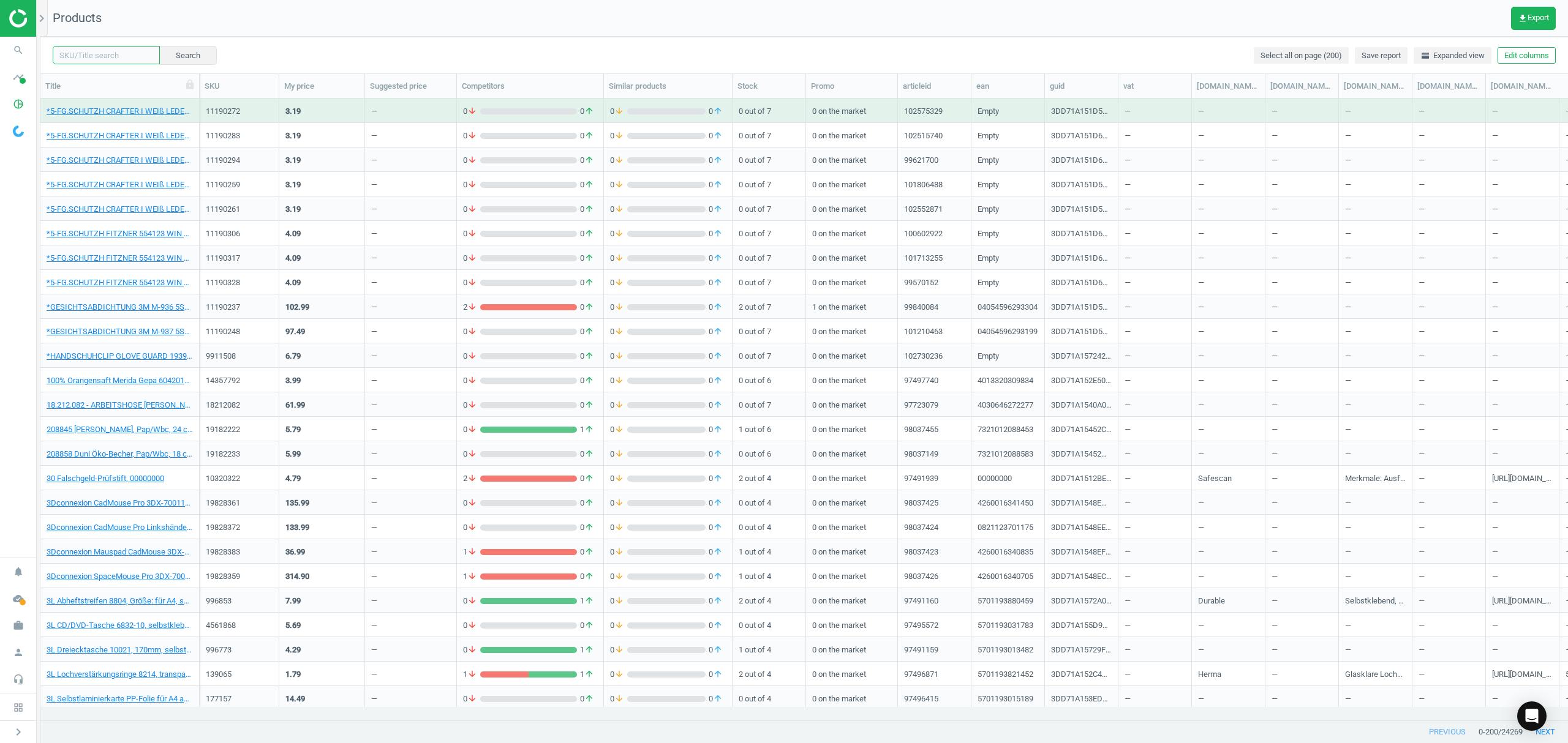
click at [126, 50] on input "text" at bounding box center [106, 55] width 107 height 18
paste input "10609901"
type input "10609901"
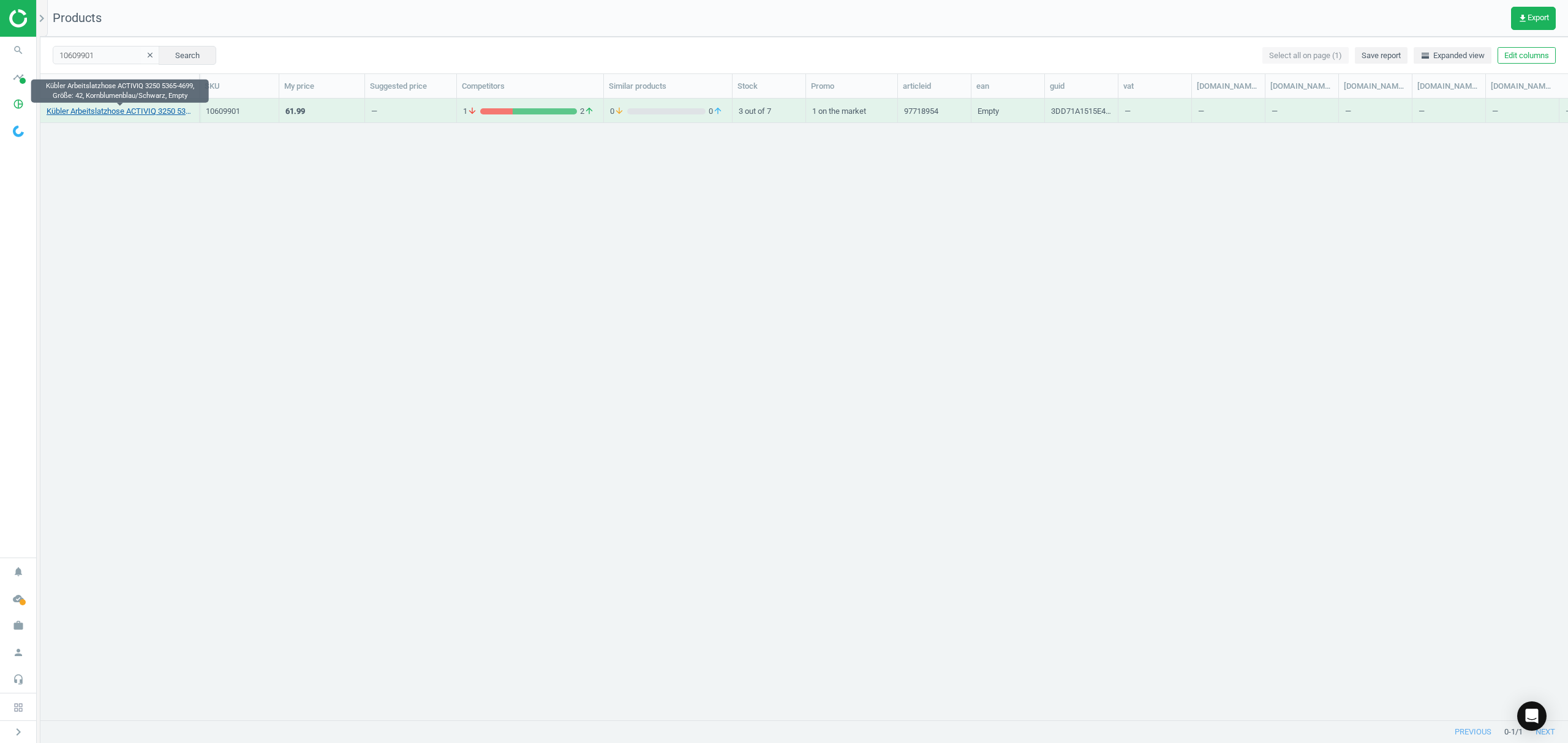
click at [124, 112] on link "Kübler Arbeitslatzhose ACTIVIQ 3250 5365-4699, Größe: 42, Kornblumenblau/Schwar…" at bounding box center [119, 111] width 147 height 11
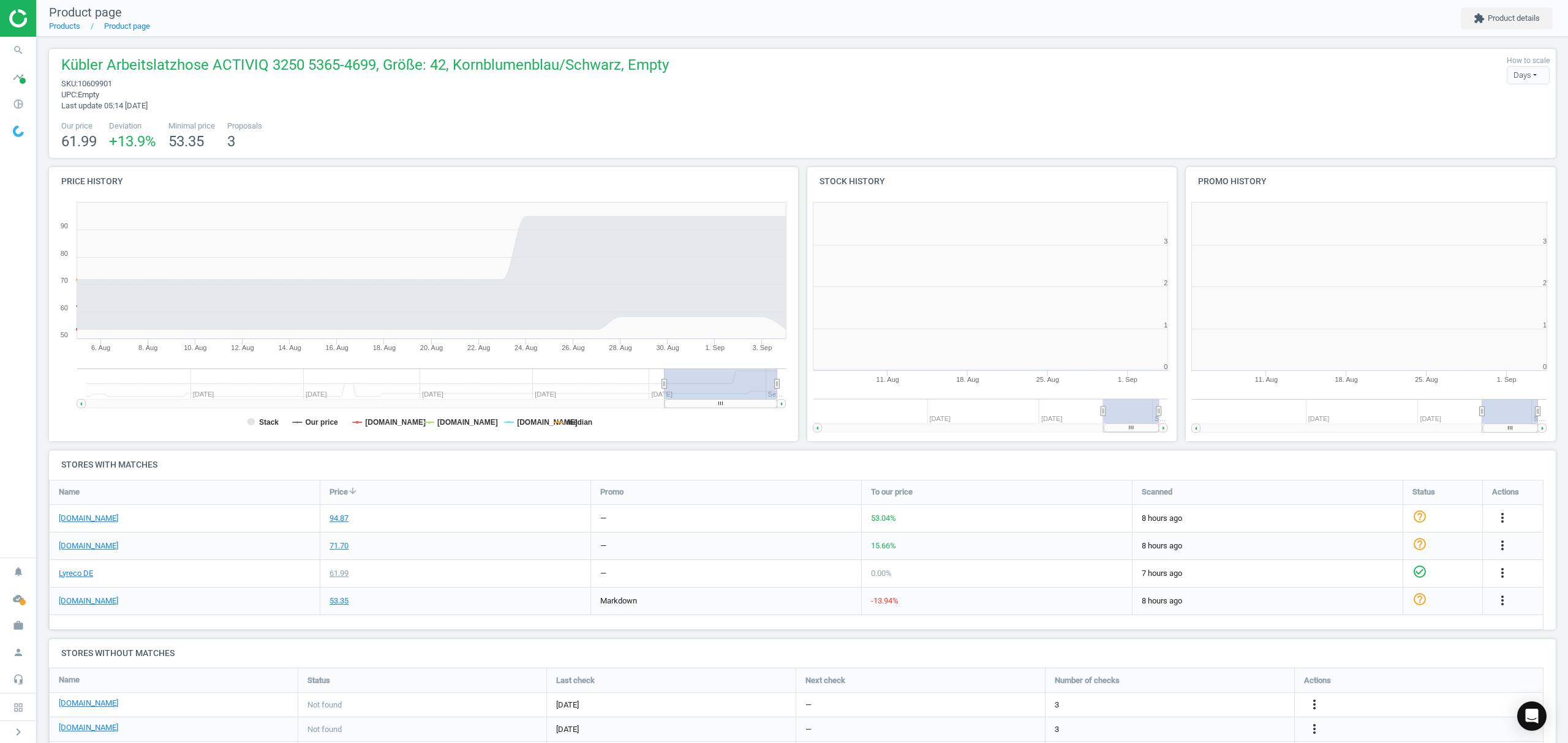
scroll to position [6, 6]
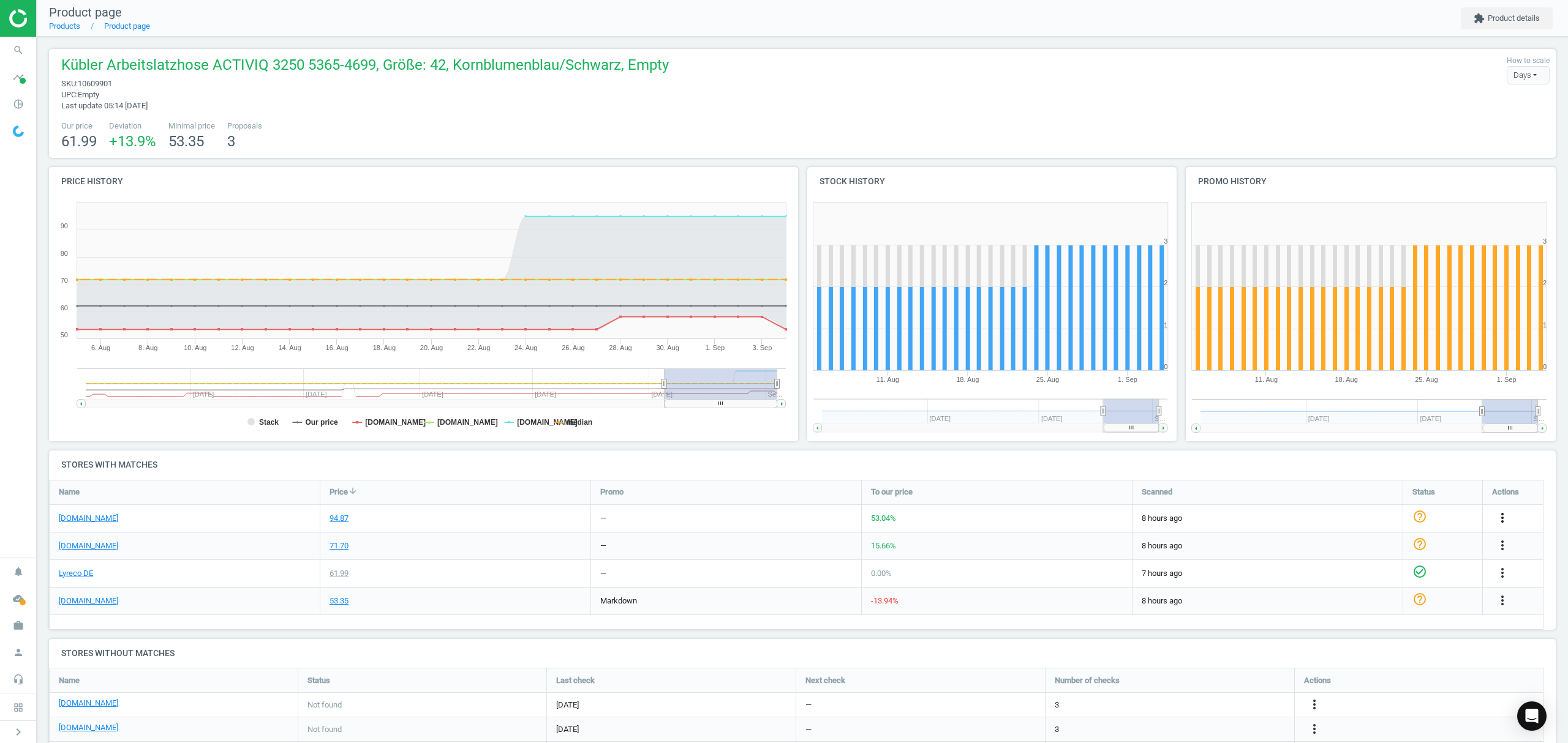
click at [1504, 518] on icon "more_vert" at bounding box center [1502, 518] width 15 height 15
click at [1352, 547] on link "Edit URL/product option" at bounding box center [1407, 548] width 168 height 19
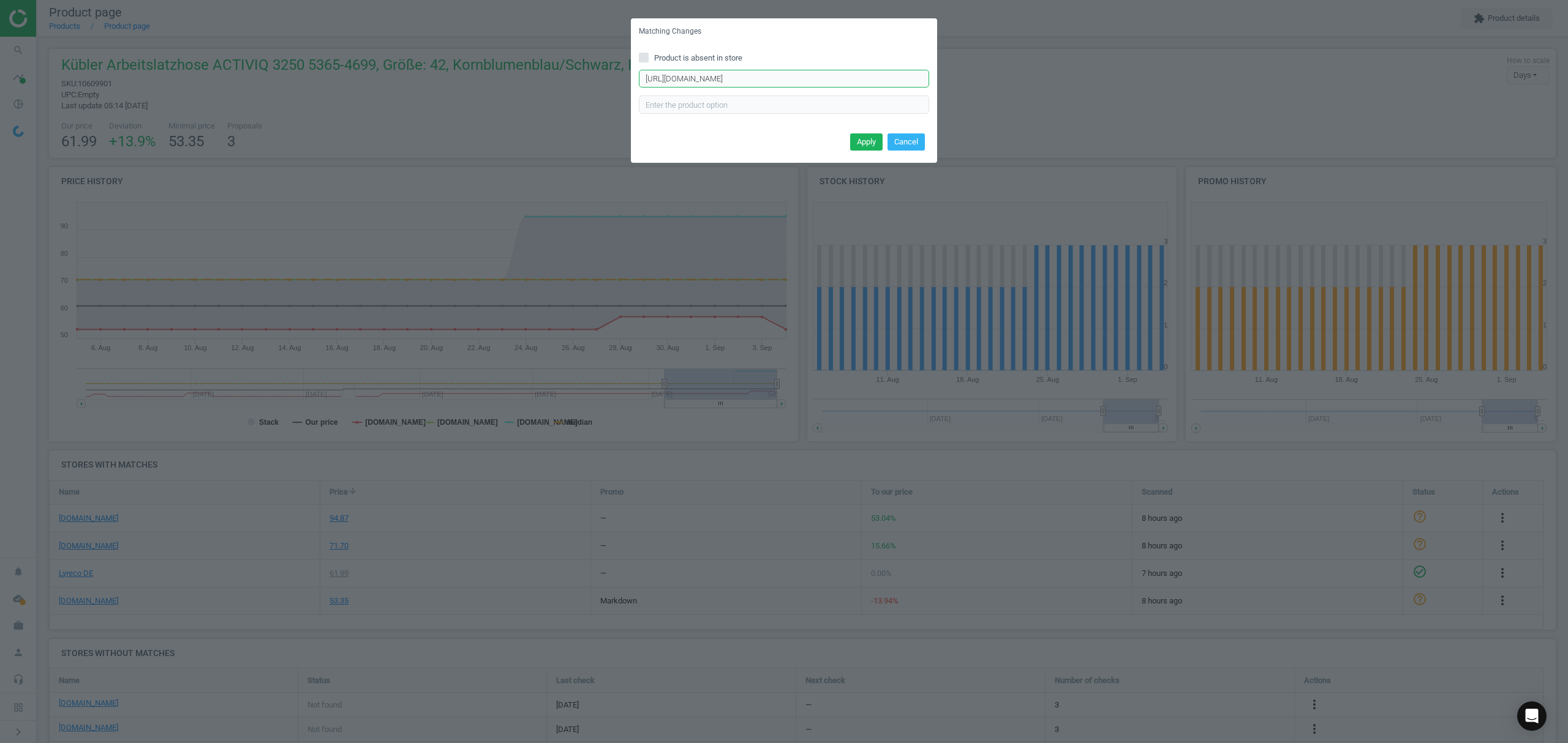
click at [746, 81] on input "https://www.asx.eu/kuebler-latzhose-activiq/10001829180700-3250-5365" at bounding box center [783, 79] width 290 height 18
paste input "9"
type input "https://www.asx.eu/kuebler-latzhose-activiq/10001829180709-3250-5365"
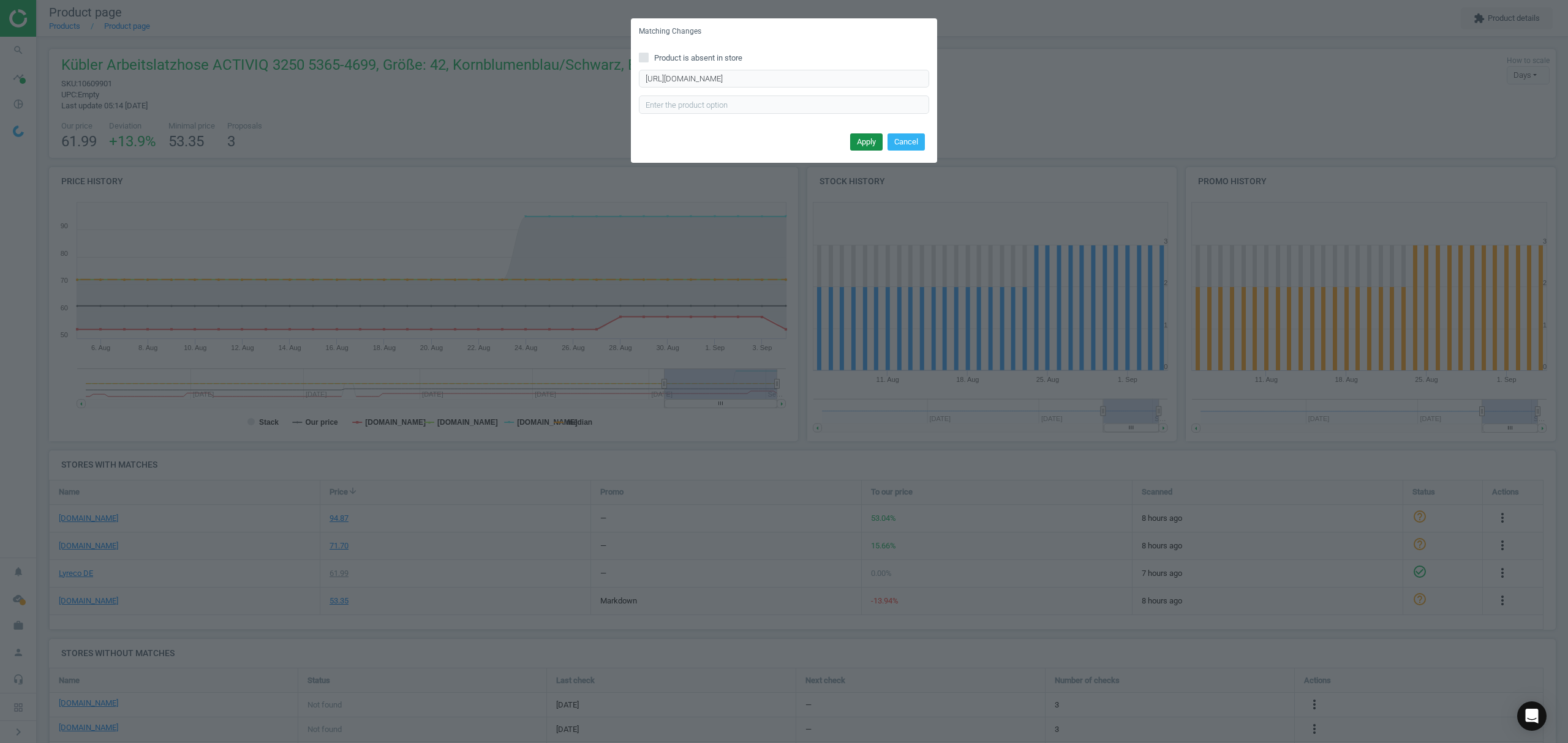
click at [861, 137] on button "Apply" at bounding box center [866, 141] width 32 height 17
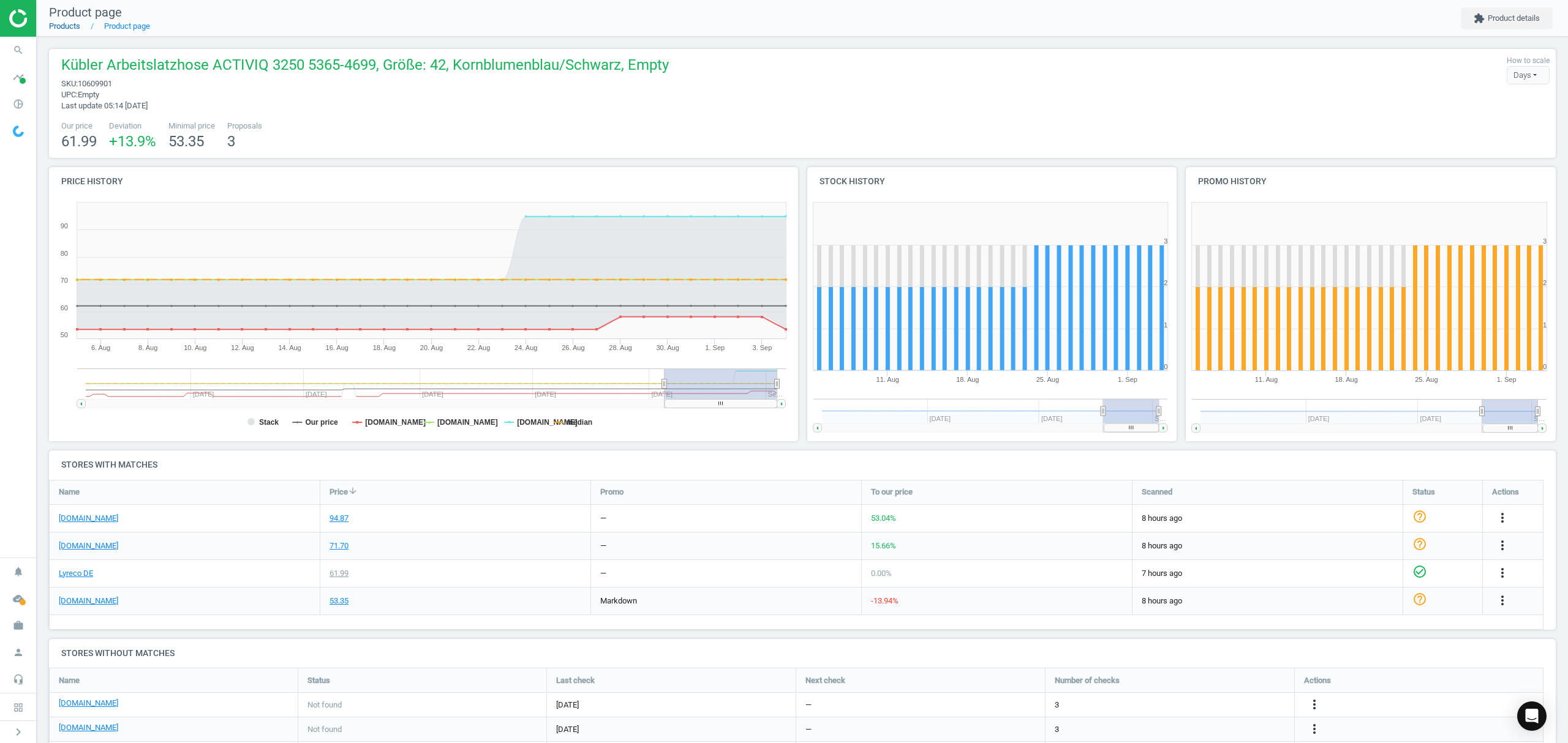
click at [63, 26] on link "Products" at bounding box center [64, 26] width 31 height 9
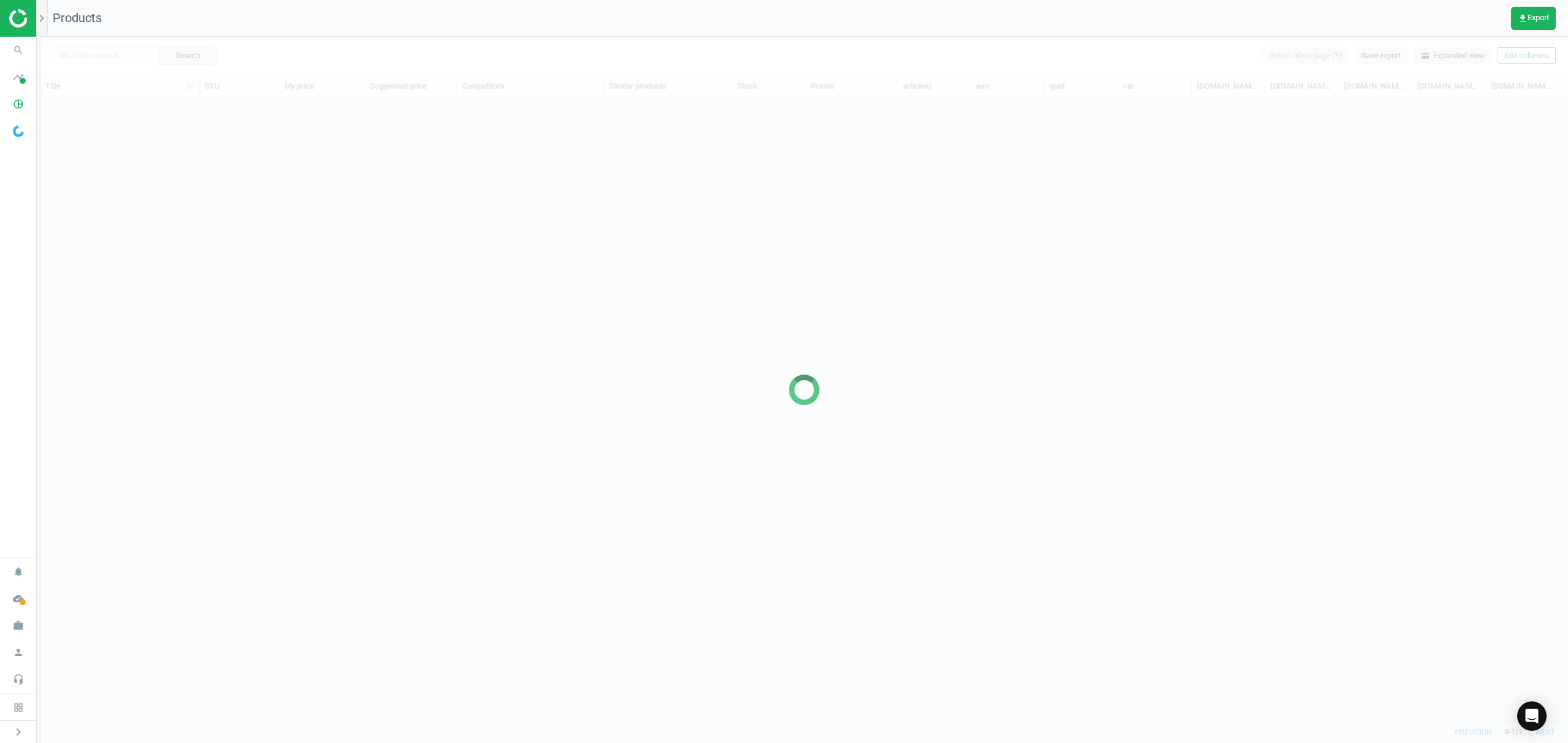
scroll to position [596, 1515]
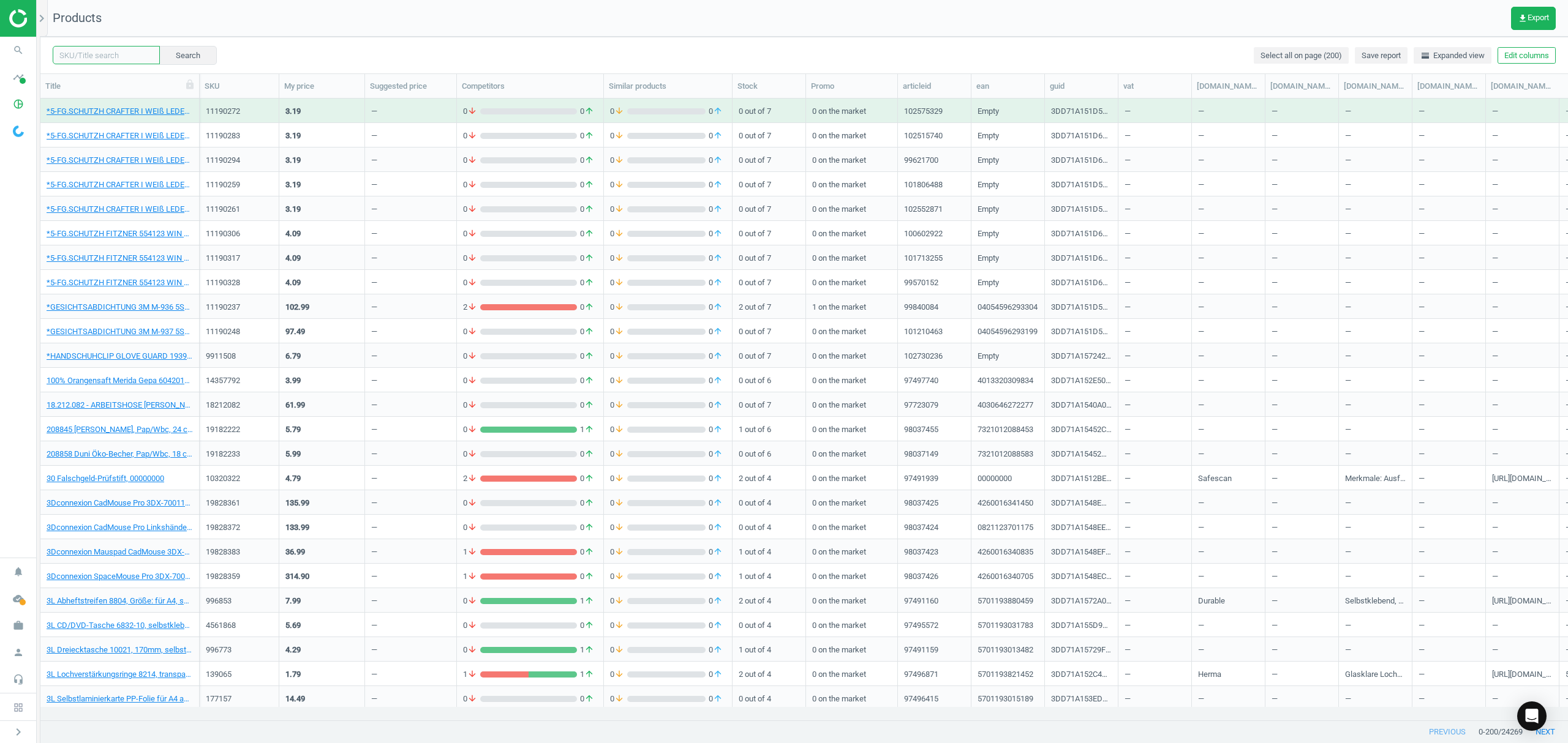
click at [100, 55] on input "text" at bounding box center [106, 55] width 107 height 18
paste input "7407412"
type input "7407412"
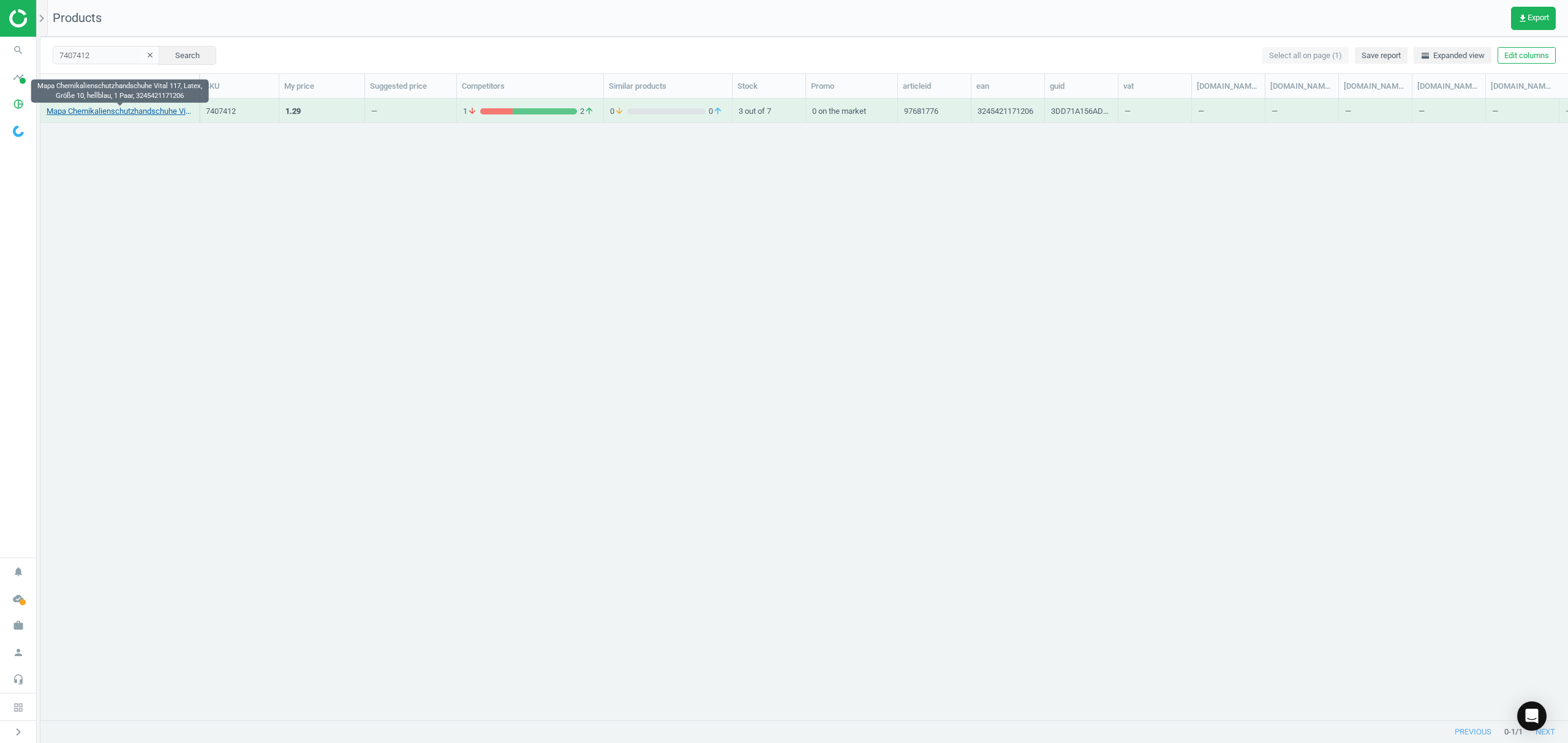
click at [113, 113] on link "Mapa Chemikalienschutzhandschuhe Vital 117, Latex, Größe 10, hellblau, 1 Paar, …" at bounding box center [119, 111] width 147 height 11
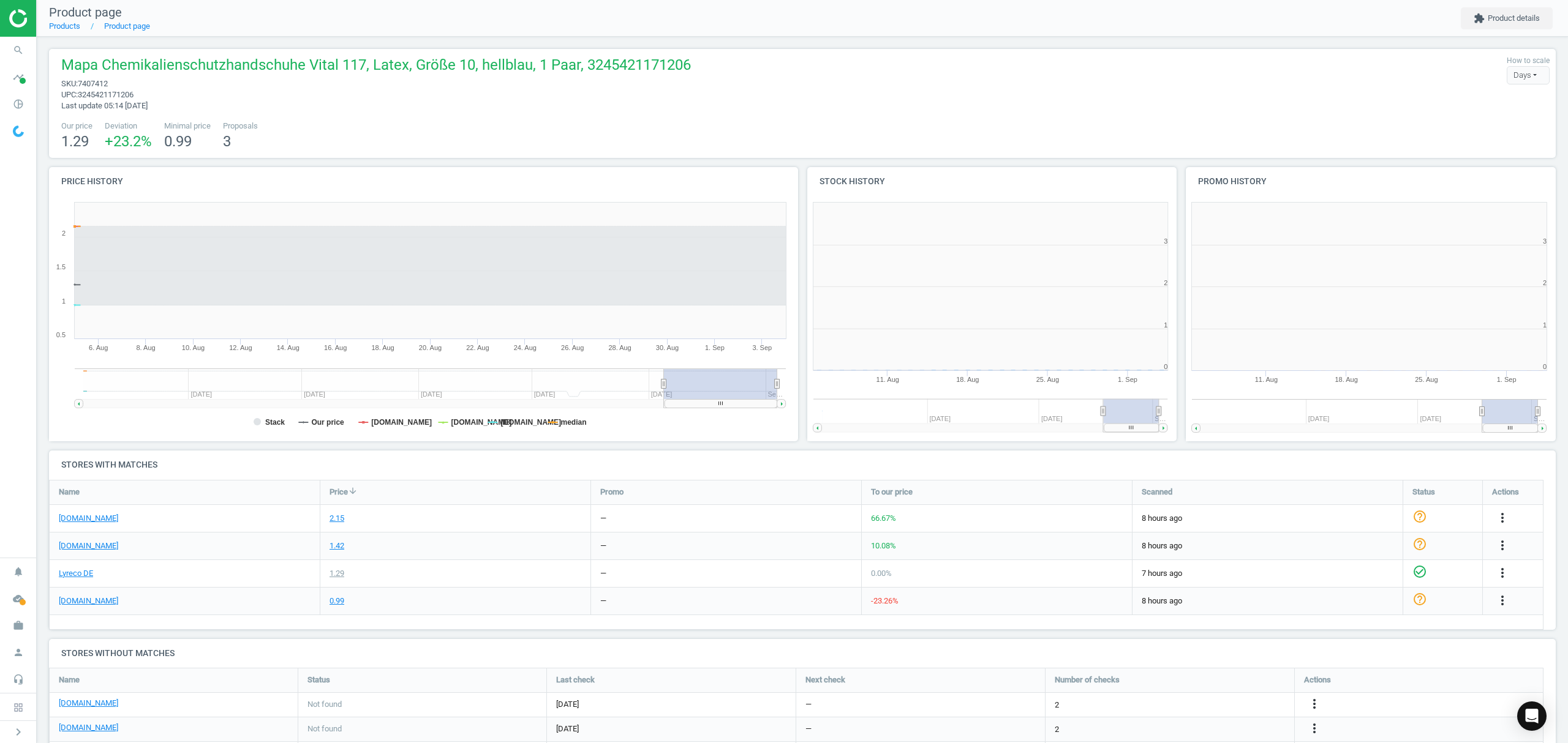
scroll to position [270, 392]
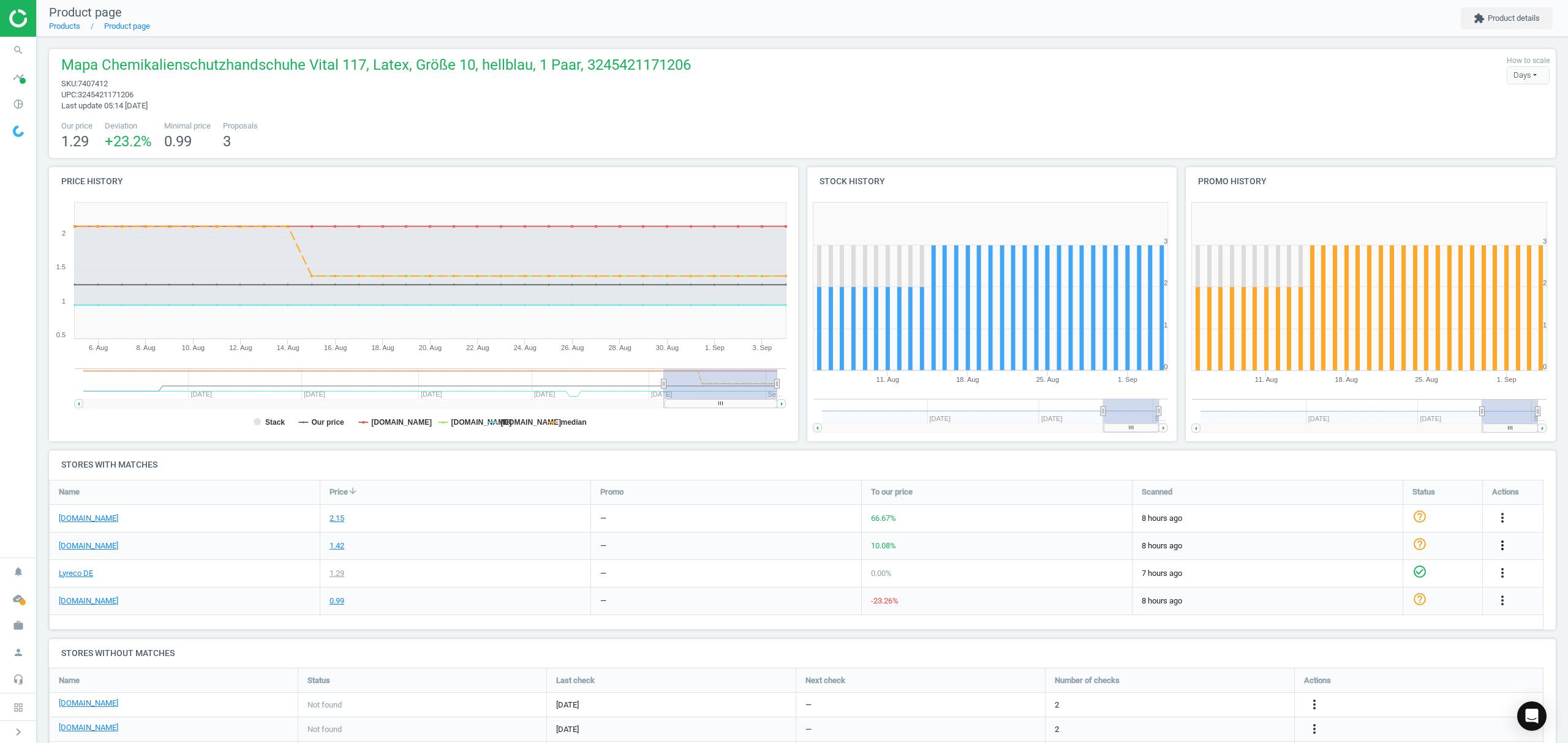
click at [1504, 542] on icon "more_vert" at bounding box center [1502, 545] width 15 height 15
click at [1348, 573] on link "Edit URL/product option" at bounding box center [1407, 574] width 168 height 19
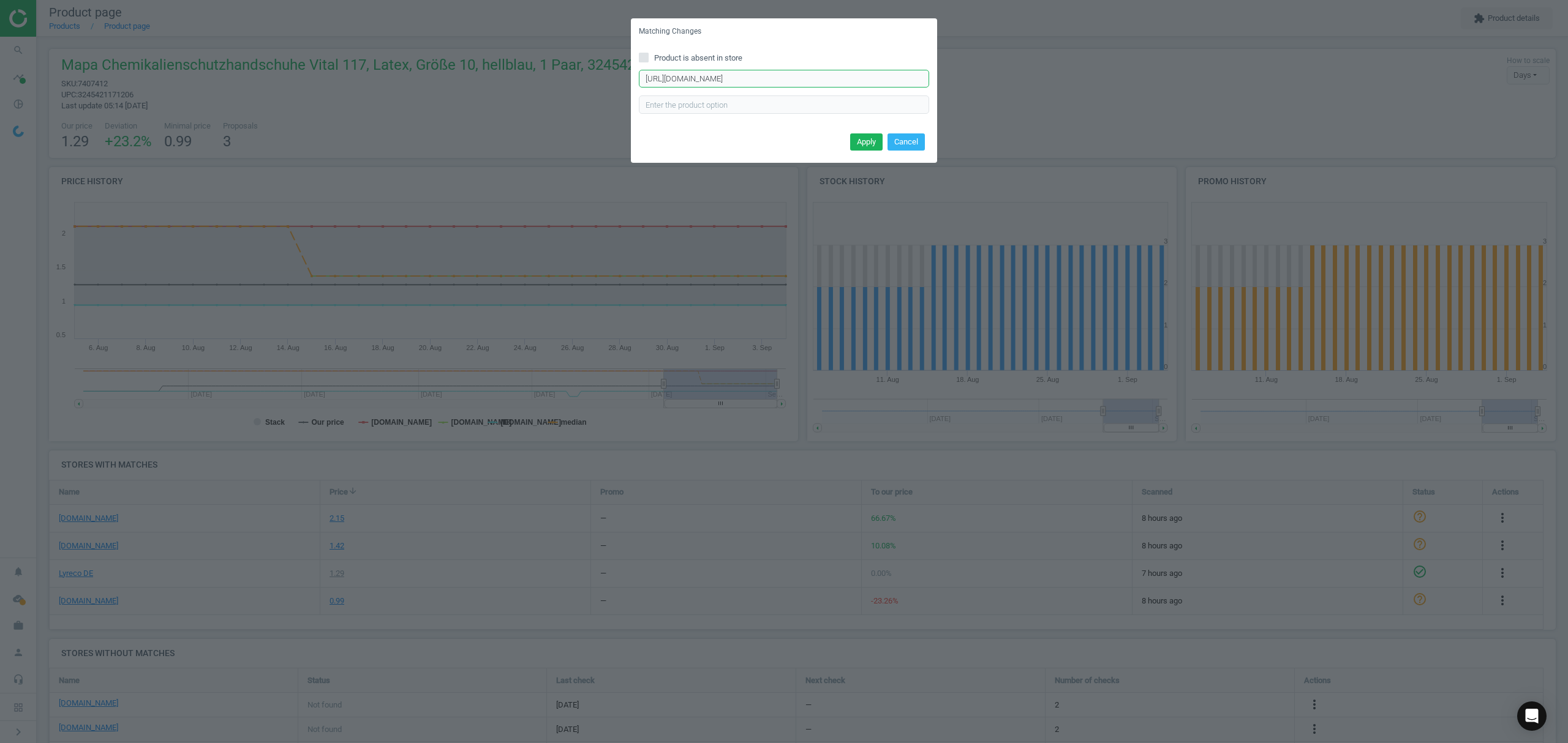
click at [801, 82] on input "https://www.asx.eu/mapa-latex-chemieschutz-handschuhe-vital-117/10001597000008-…" at bounding box center [783, 79] width 290 height 18
click at [801, 79] on input "https://www.asx.eu/mapa-latex-chemieschutz-handschuhe-vital-117/10001597000008-…" at bounding box center [783, 79] width 290 height 18
paste input "43"
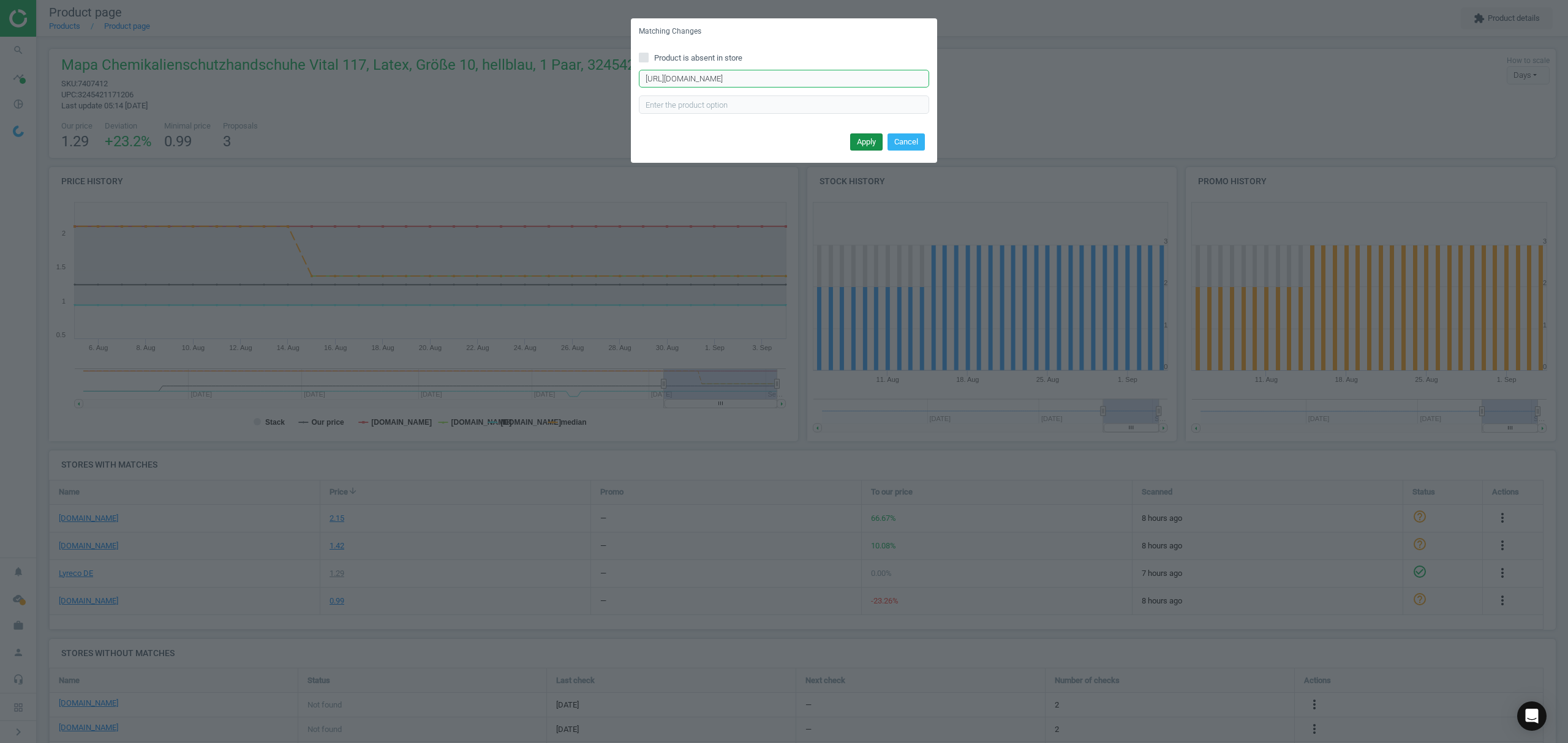
type input "https://www.asx.eu/mapa-latex-chemieschutz-handschuhe-vital-117/10001597000043-…"
click at [856, 136] on button "Apply" at bounding box center [866, 141] width 32 height 17
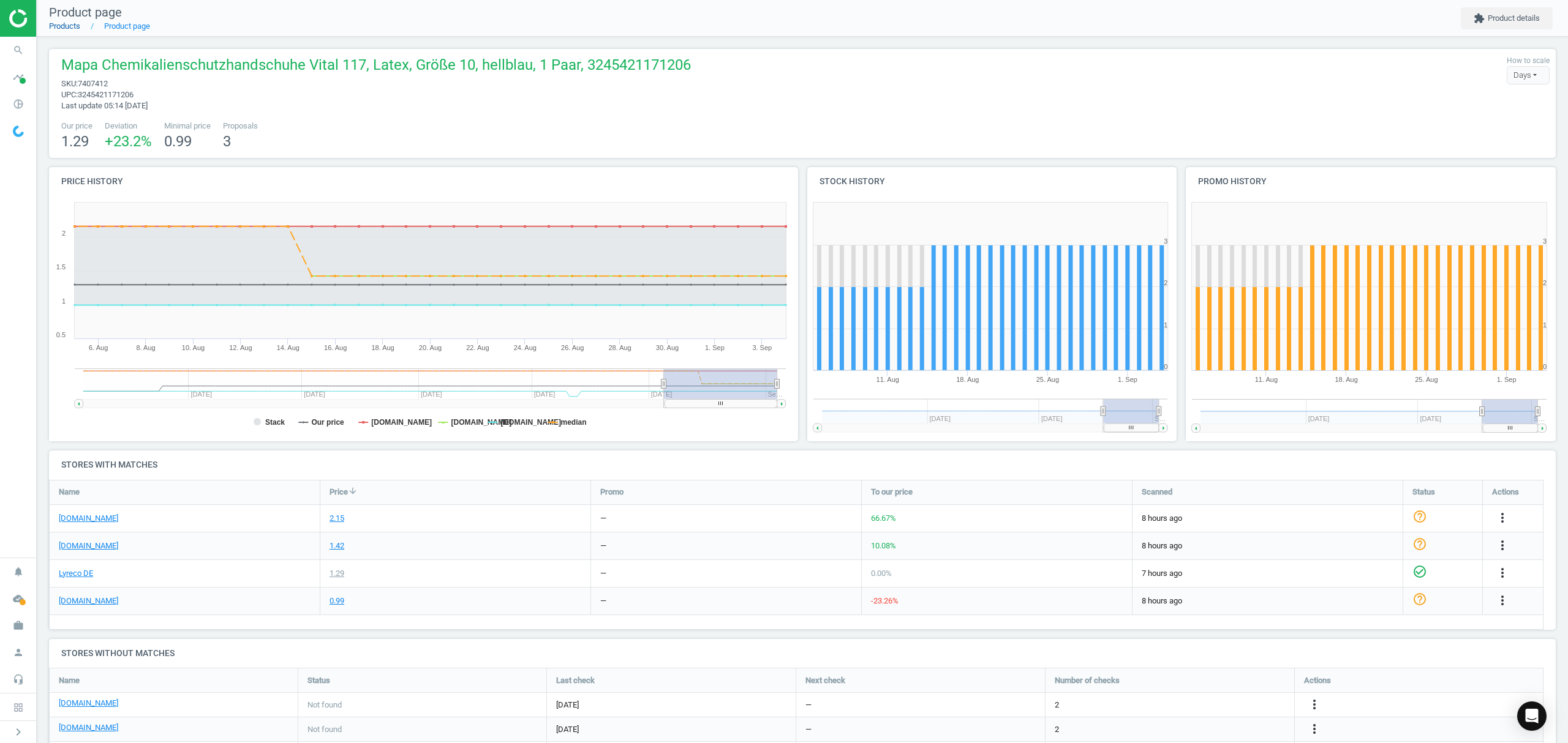
click at [64, 25] on link "Products" at bounding box center [64, 26] width 31 height 9
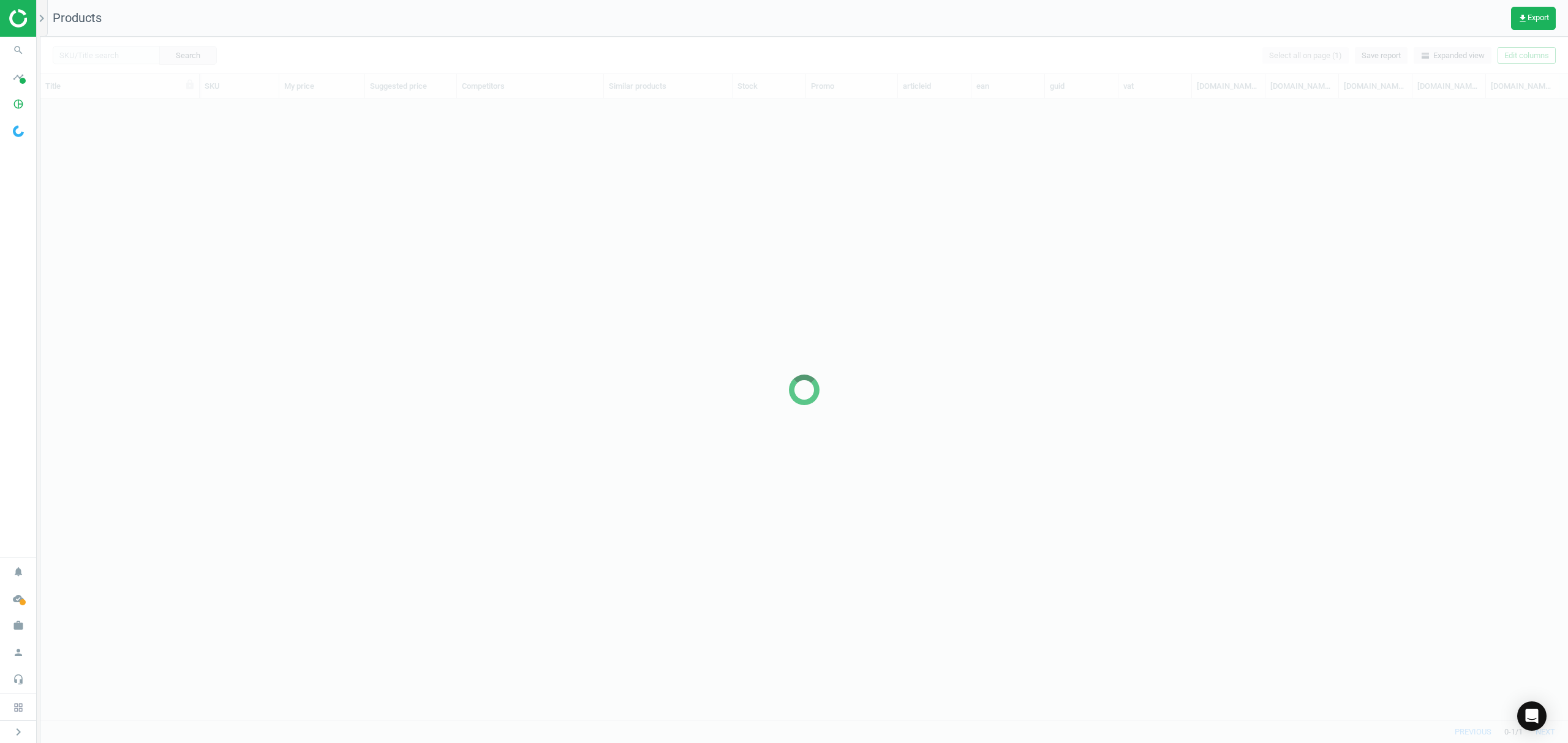
scroll to position [596, 1515]
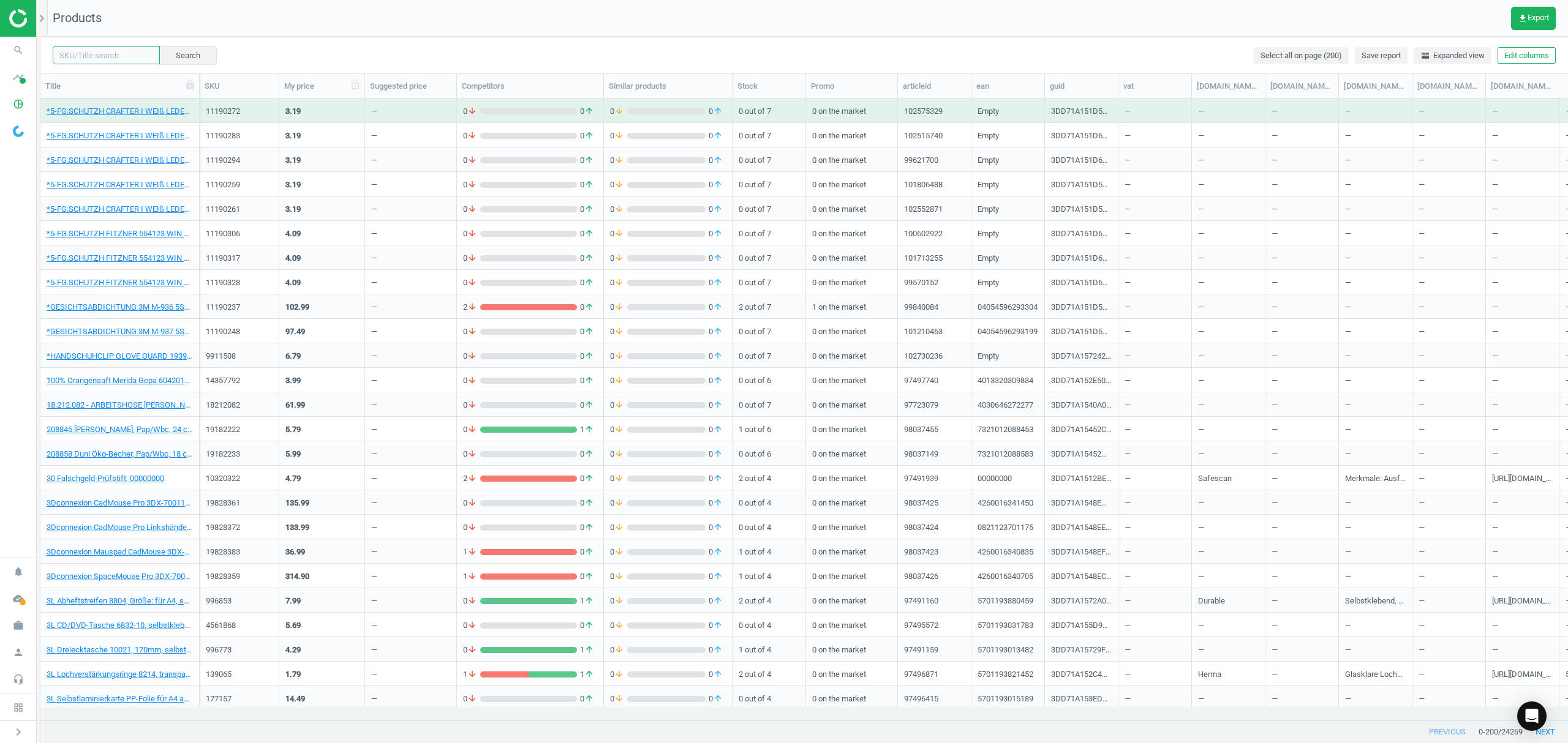
drag, startPoint x: 109, startPoint y: 54, endPoint x: 315, endPoint y: 91, distance: 209.3
click at [109, 54] on input "text" at bounding box center [106, 55] width 107 height 18
paste input "7407401"
type input "7407401"
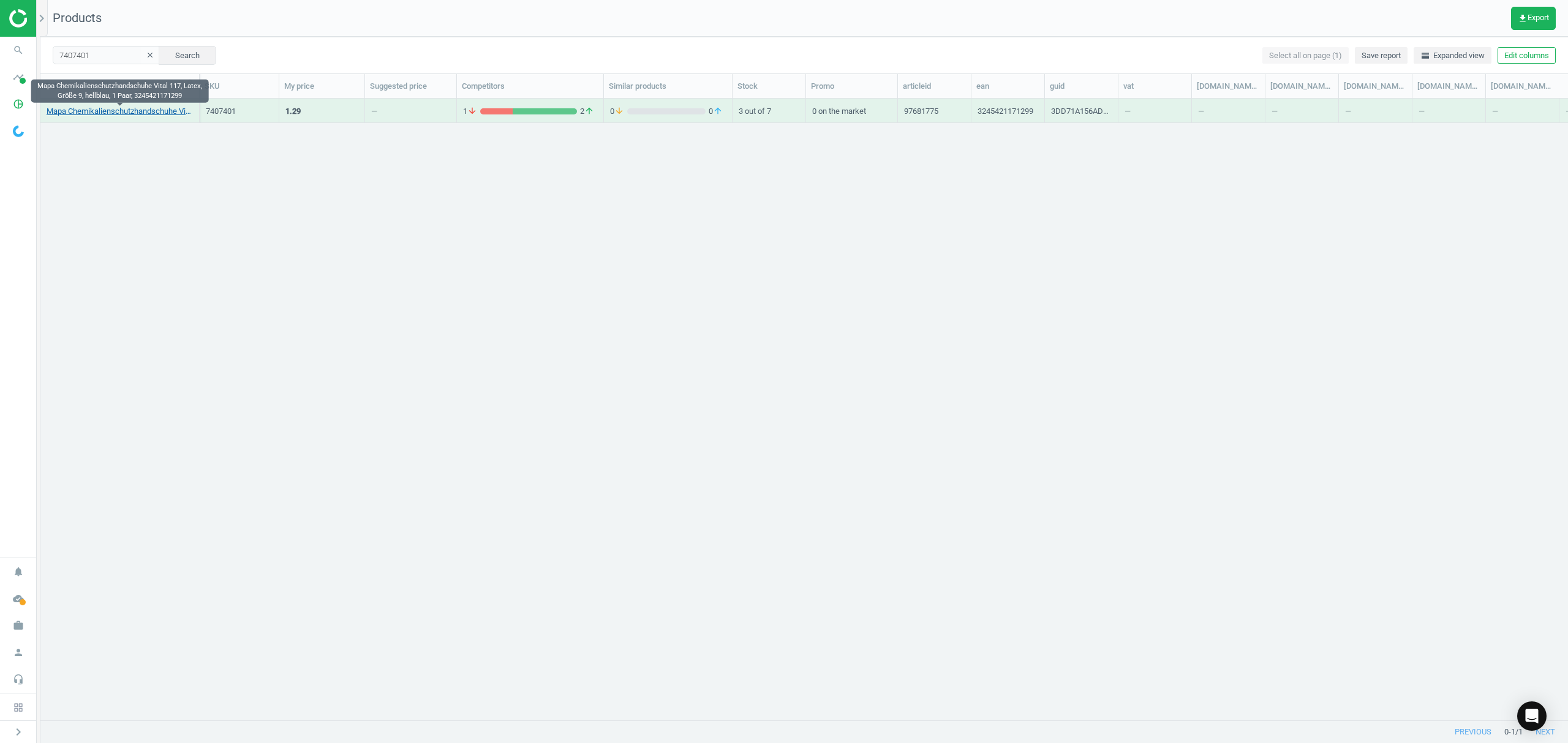
click at [135, 110] on link "Mapa Chemikalienschutzhandschuhe Vital 117, Latex, Größe 9, hellblau, 1 Paar, 3…" at bounding box center [119, 111] width 147 height 11
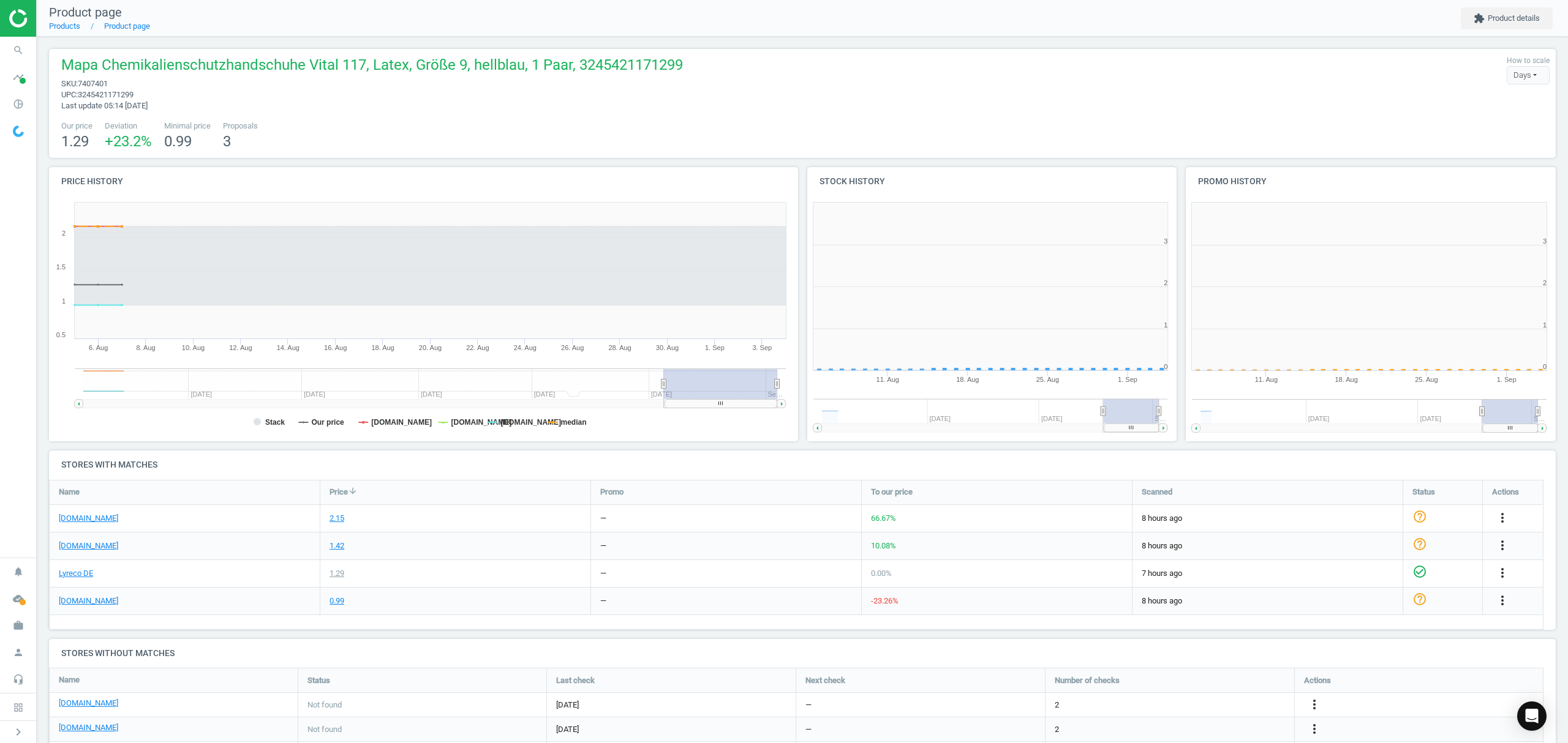
scroll to position [270, 392]
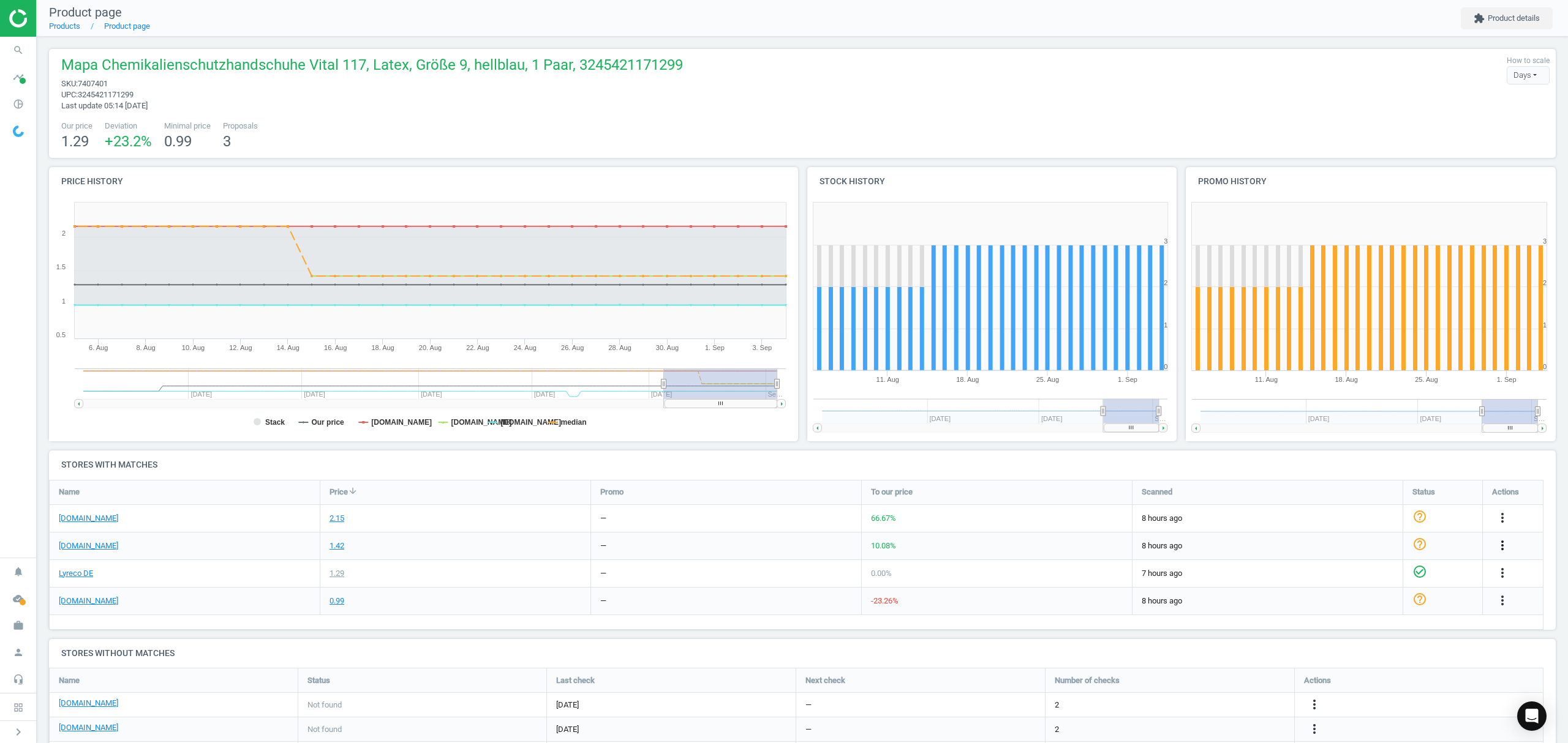
click at [1502, 544] on icon "more_vert" at bounding box center [1502, 545] width 15 height 15
click at [1372, 574] on link "Edit URL/product option" at bounding box center [1407, 574] width 168 height 19
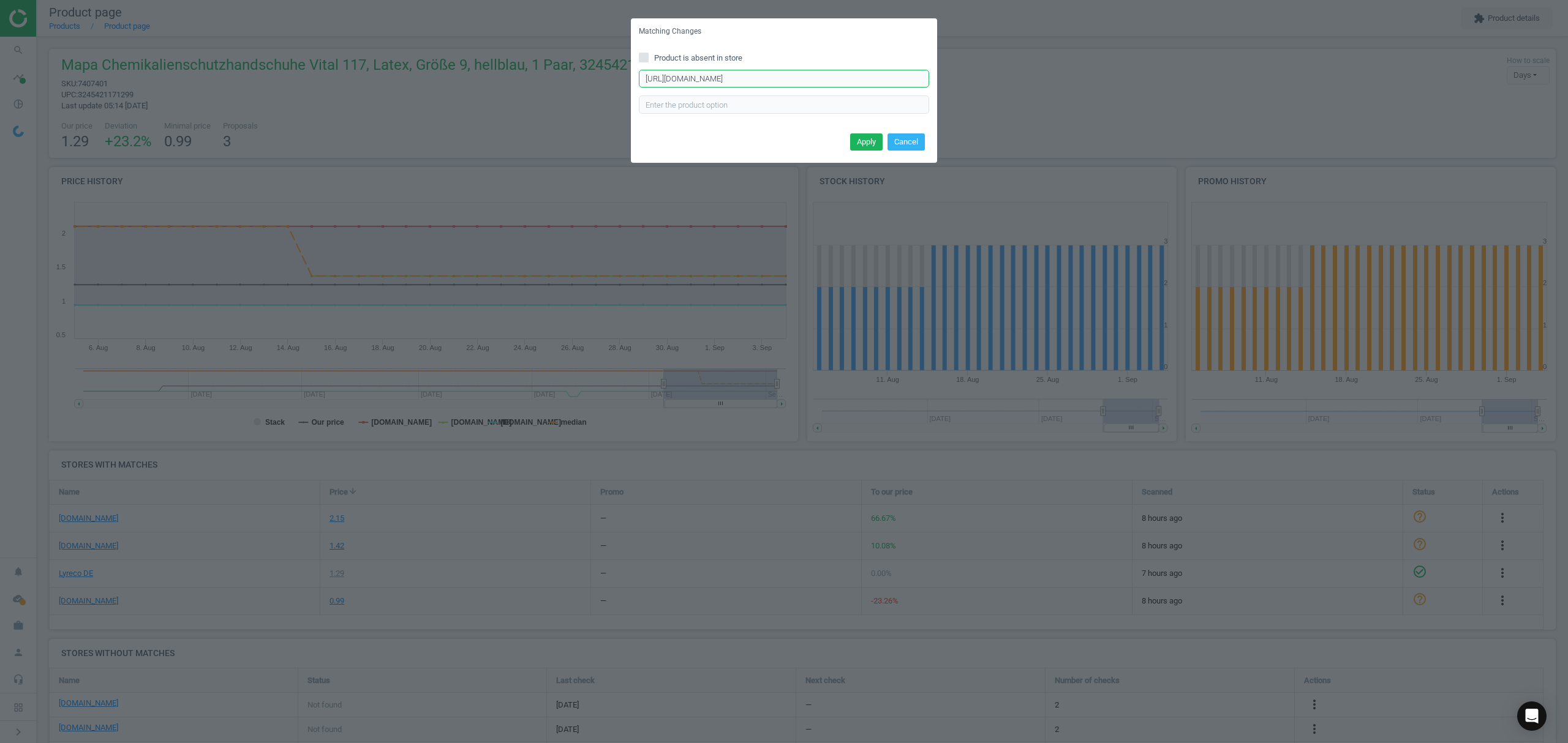
click at [797, 75] on input "https://www.asx.eu/mapa-latex-chemieschutz-handschuhe-vital-117/10001597000008-…" at bounding box center [783, 79] width 290 height 18
paste input "42"
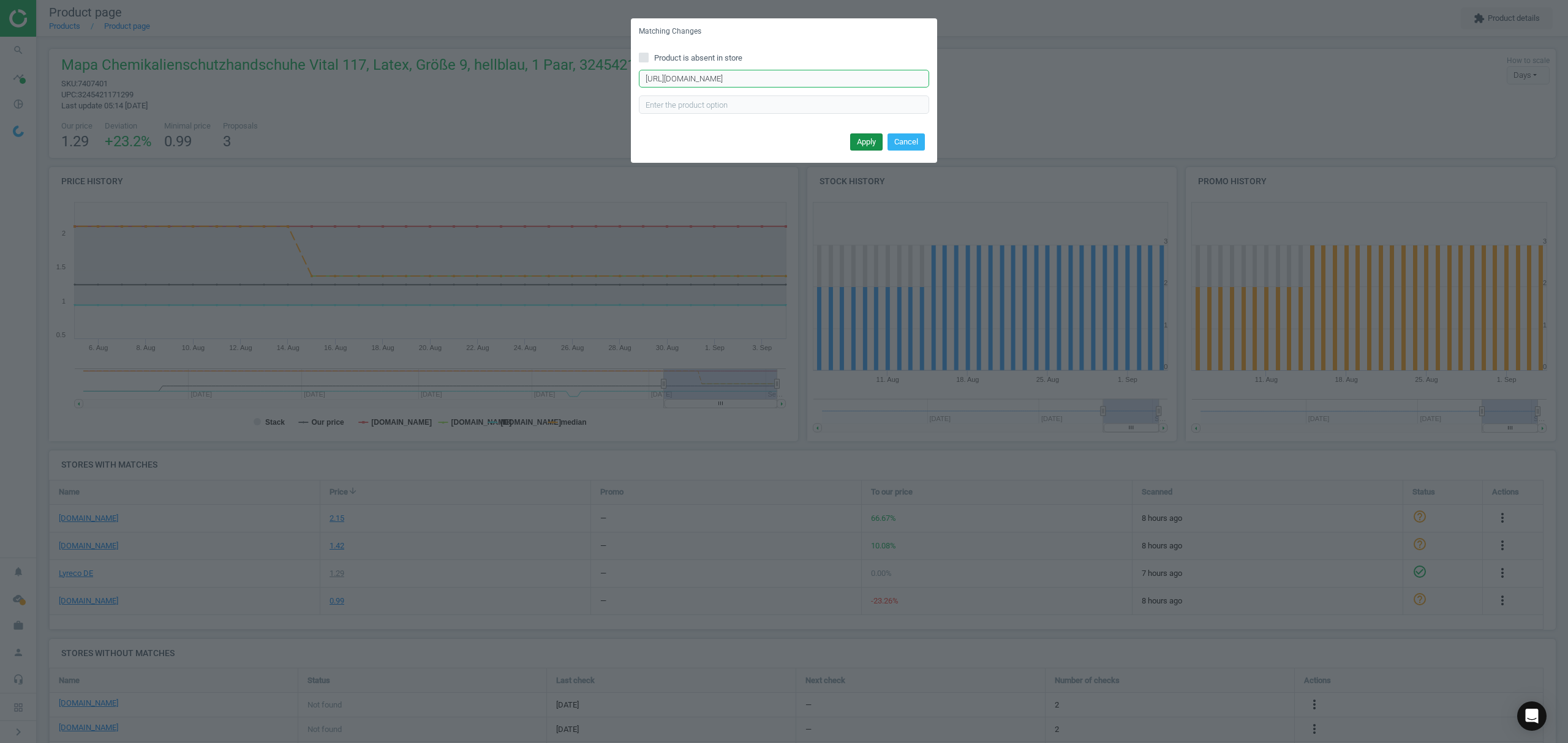
type input "https://www.asx.eu/mapa-latex-chemieschutz-handschuhe-vital-117/10001597000042-…"
click at [862, 135] on button "Apply" at bounding box center [866, 141] width 32 height 17
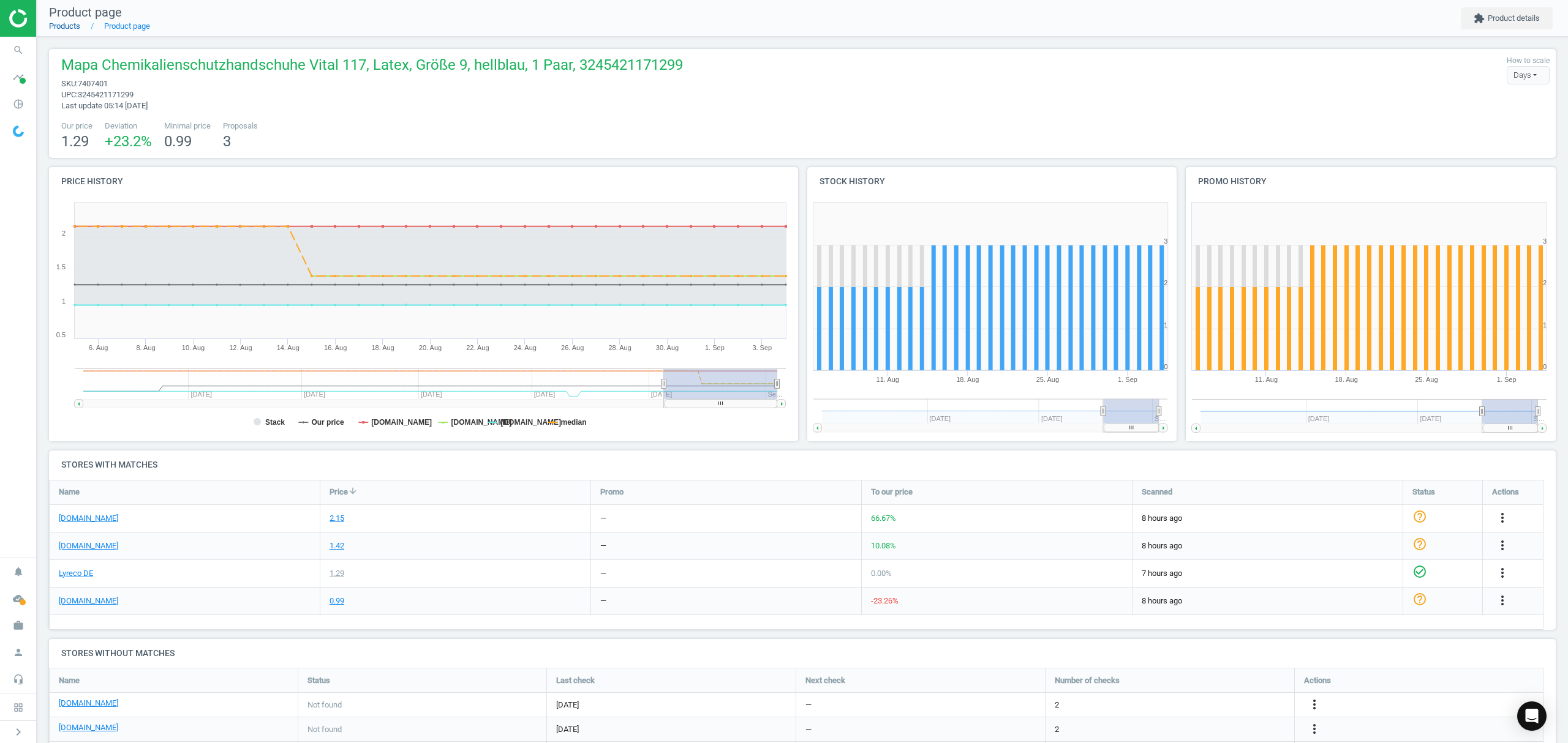
click at [67, 26] on link "Products" at bounding box center [64, 26] width 31 height 9
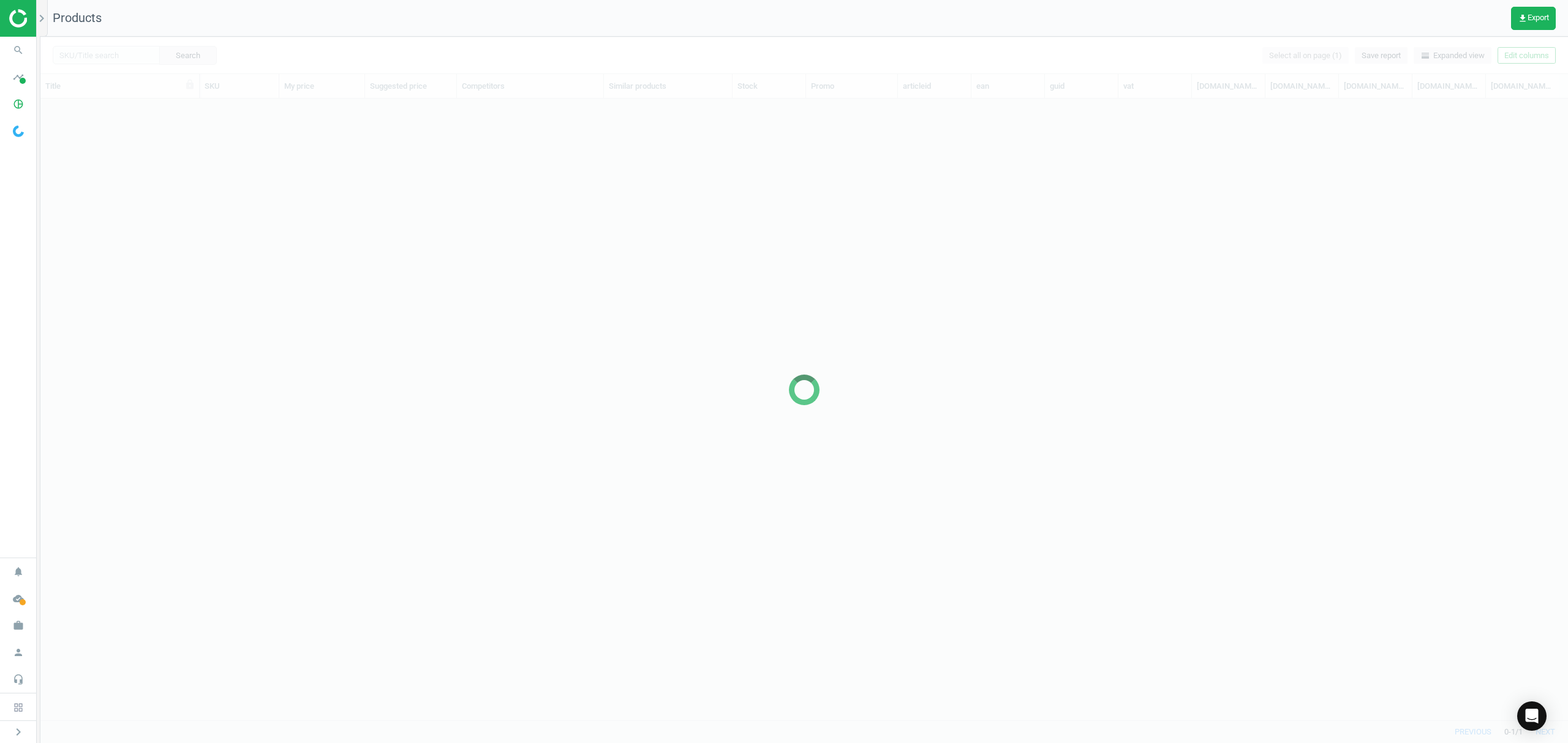
scroll to position [596, 1515]
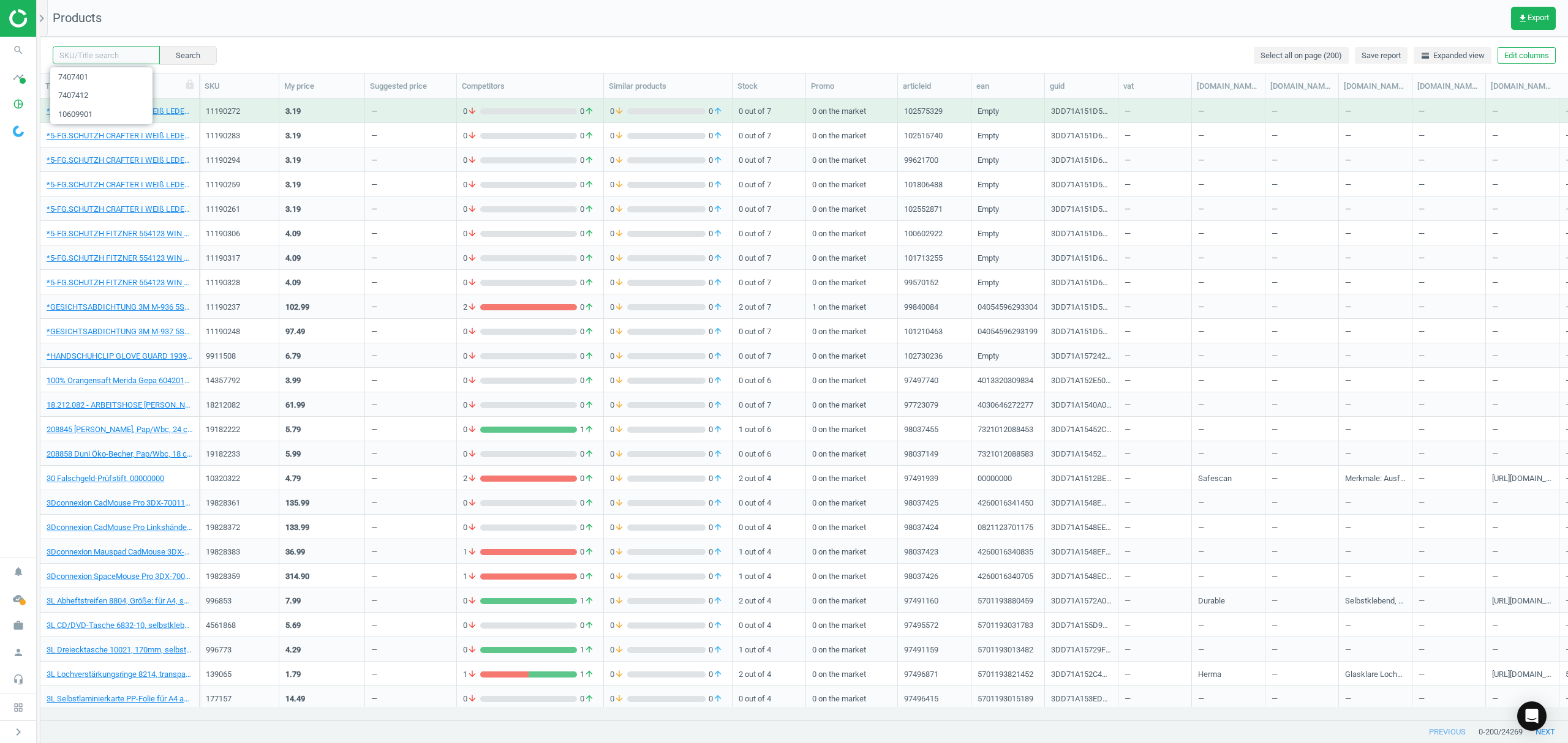
click at [114, 50] on input "text" at bounding box center [106, 55] width 107 height 18
paste input "17108779"
type input "17108779"
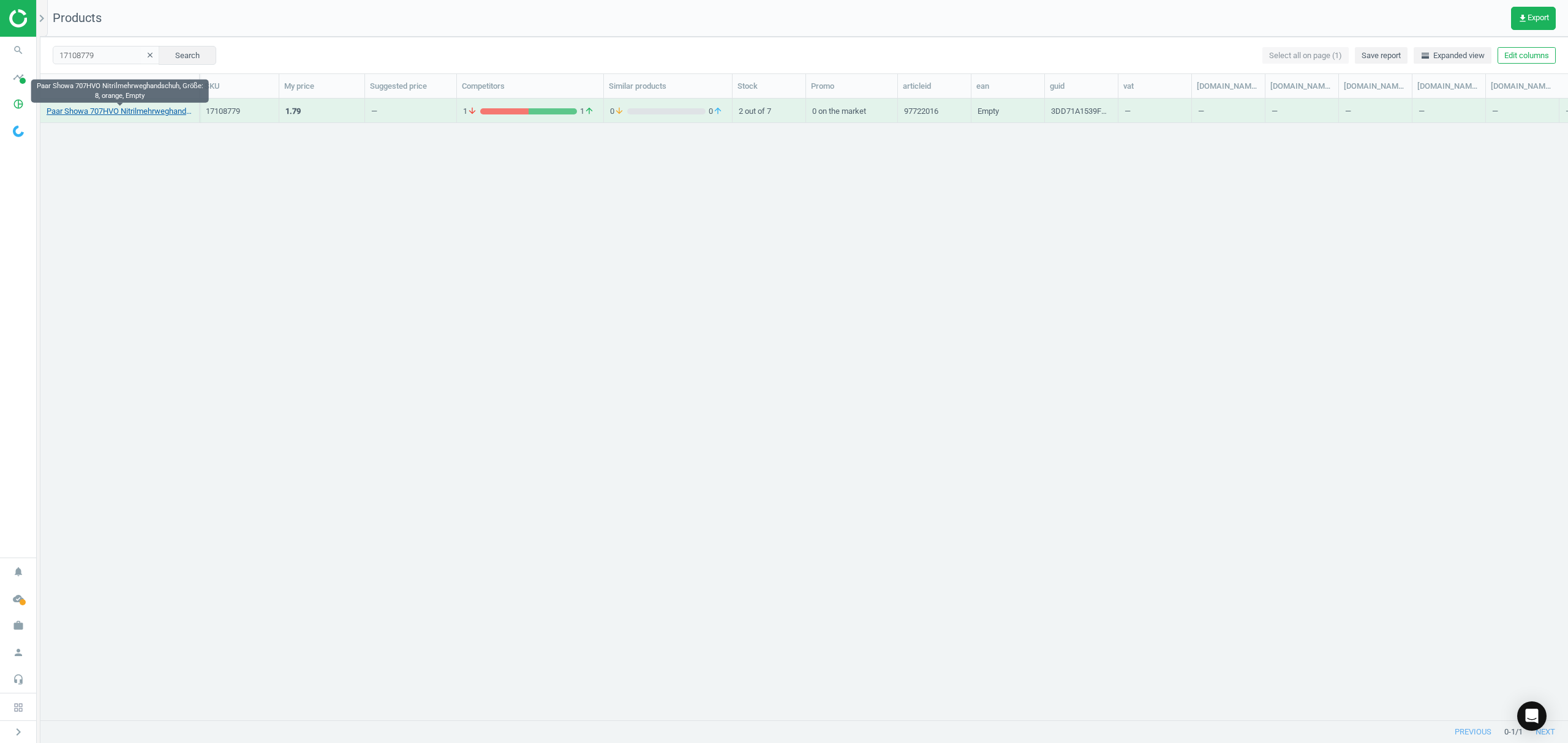
click at [109, 109] on link "Paar Showa 707HVO Nitrilmehrweghandschuh, Größe: 8, orange, Empty" at bounding box center [119, 111] width 147 height 11
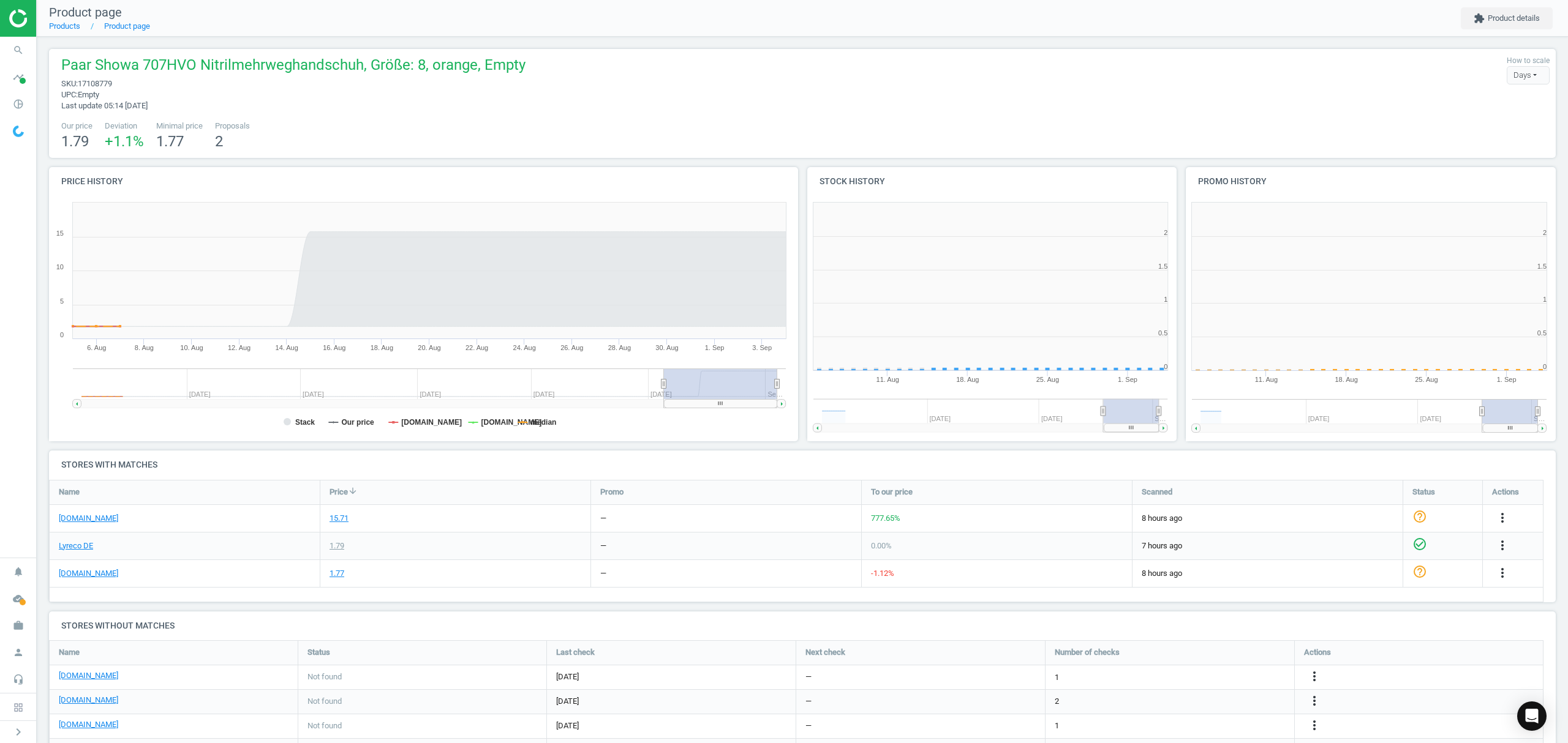
scroll to position [6, 6]
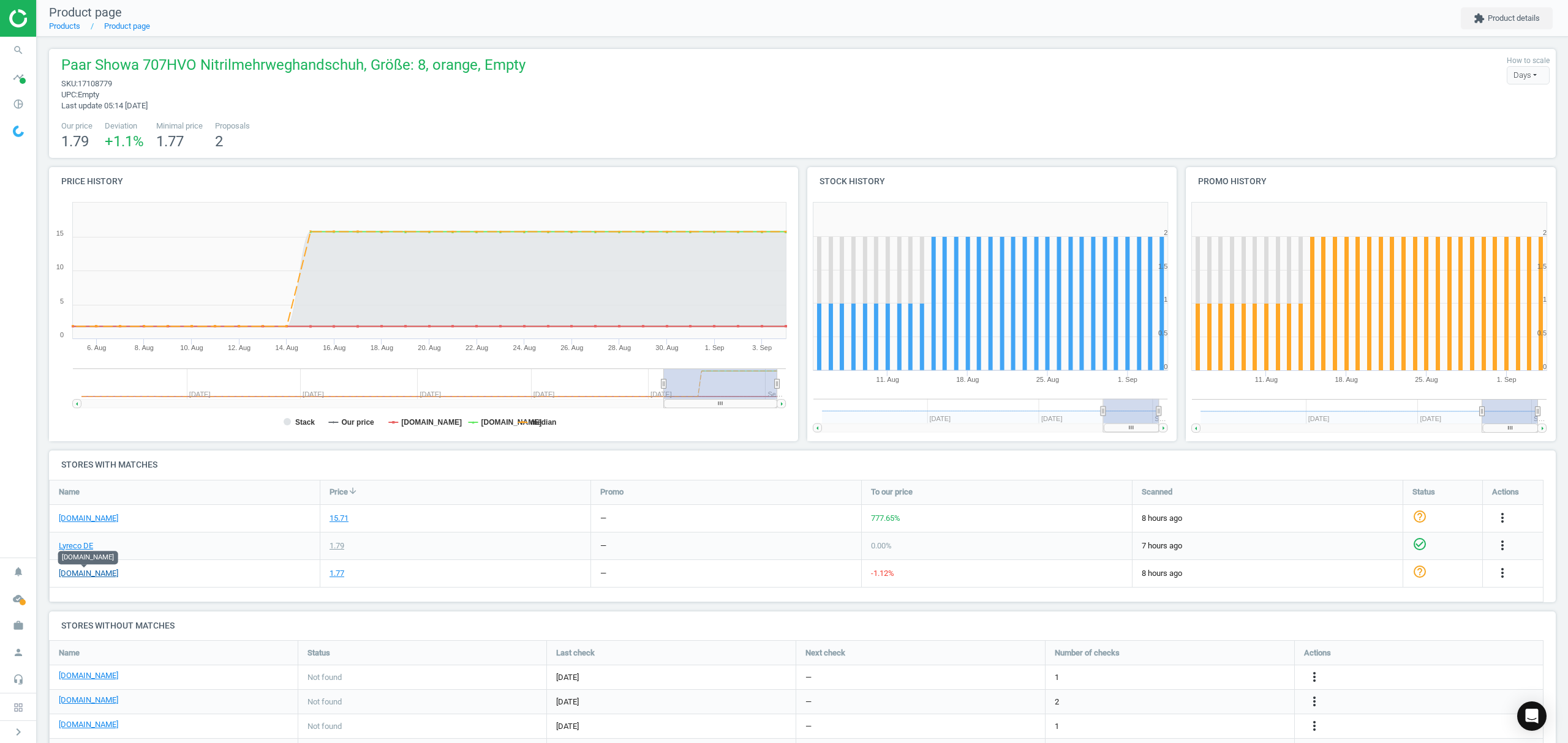
click at [82, 574] on link "[DOMAIN_NAME]" at bounding box center [89, 573] width 60 height 11
click at [1500, 516] on icon "more_vert" at bounding box center [1502, 518] width 15 height 15
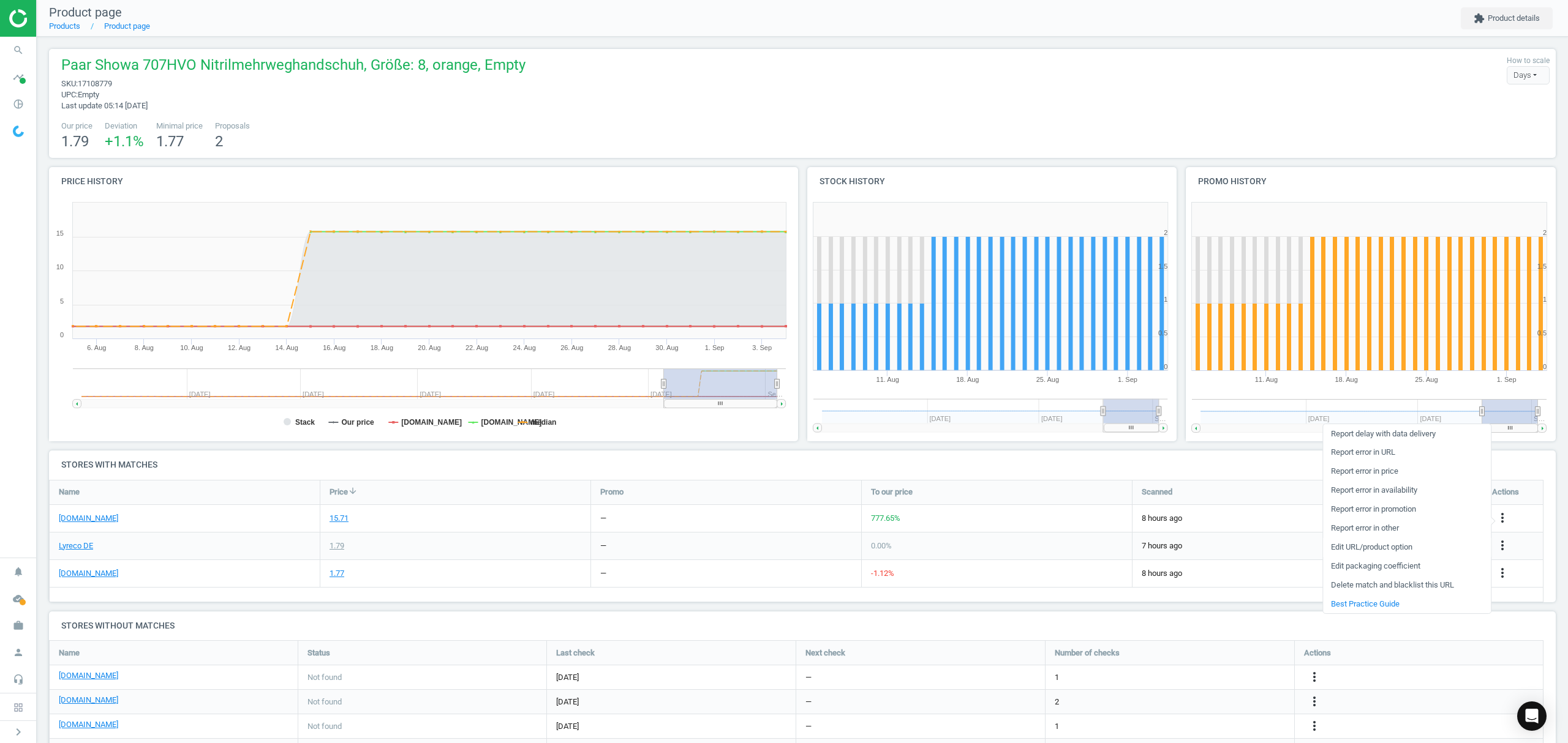
click at [1360, 549] on link "Edit URL/product option" at bounding box center [1407, 548] width 168 height 19
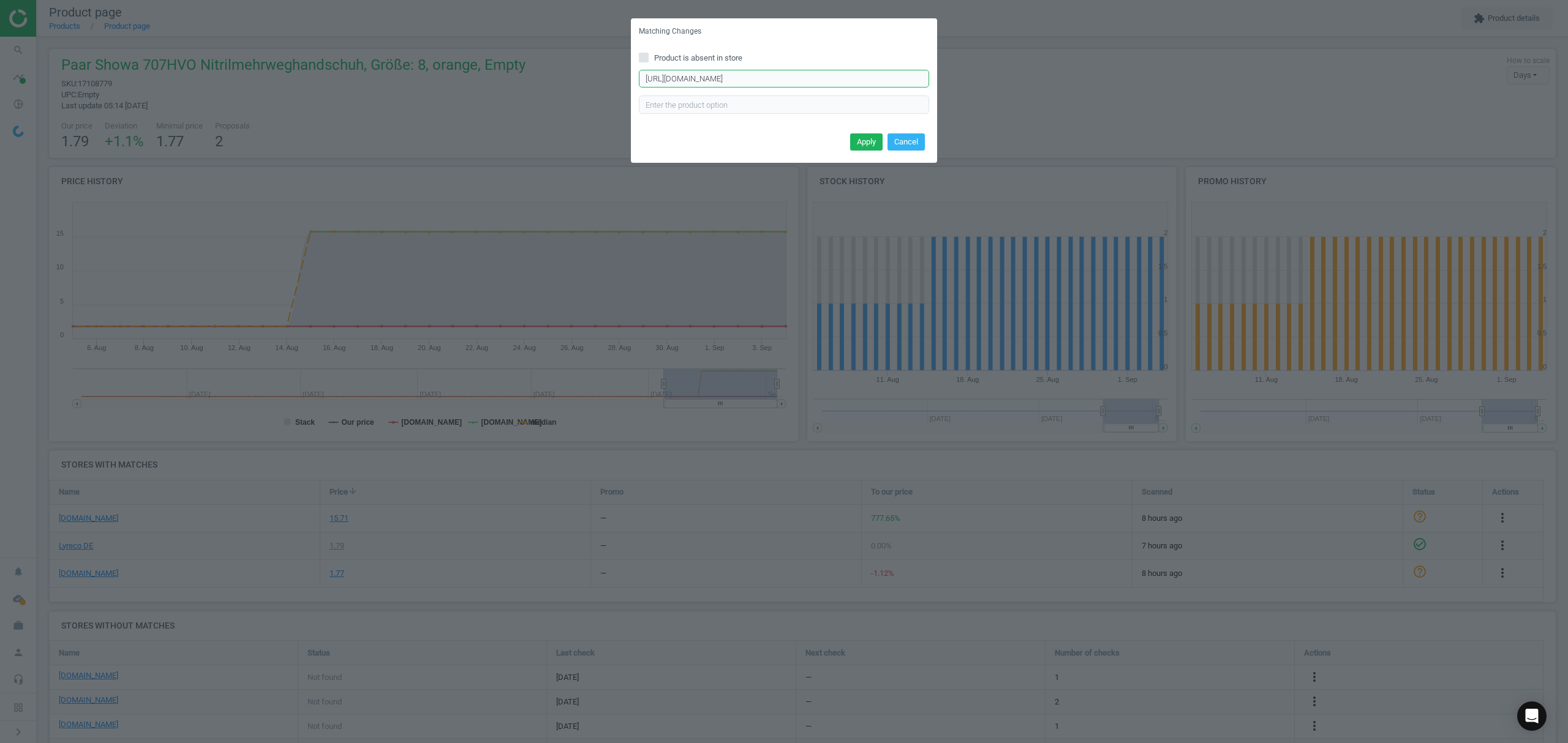
click at [707, 72] on input "https://www.asx.eu/showa-pvc-kaelteschutz-arbeitshandschuhe-cold-resistant/1000…" at bounding box center [783, 79] width 290 height 18
click at [645, 55] on input "Product is absent in store" at bounding box center [644, 57] width 8 height 8
checkbox input "true"
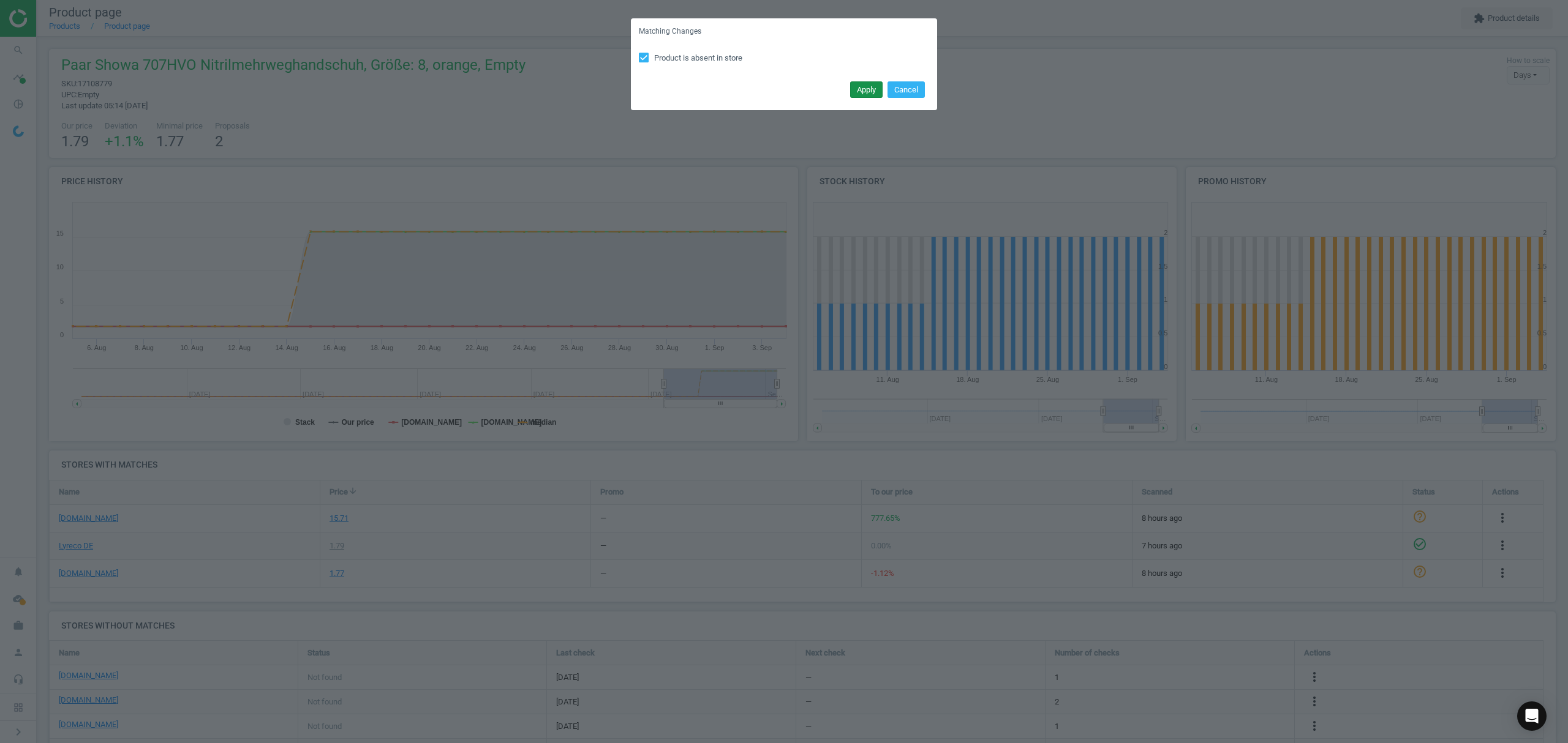
click at [870, 86] on button "Apply" at bounding box center [866, 89] width 32 height 17
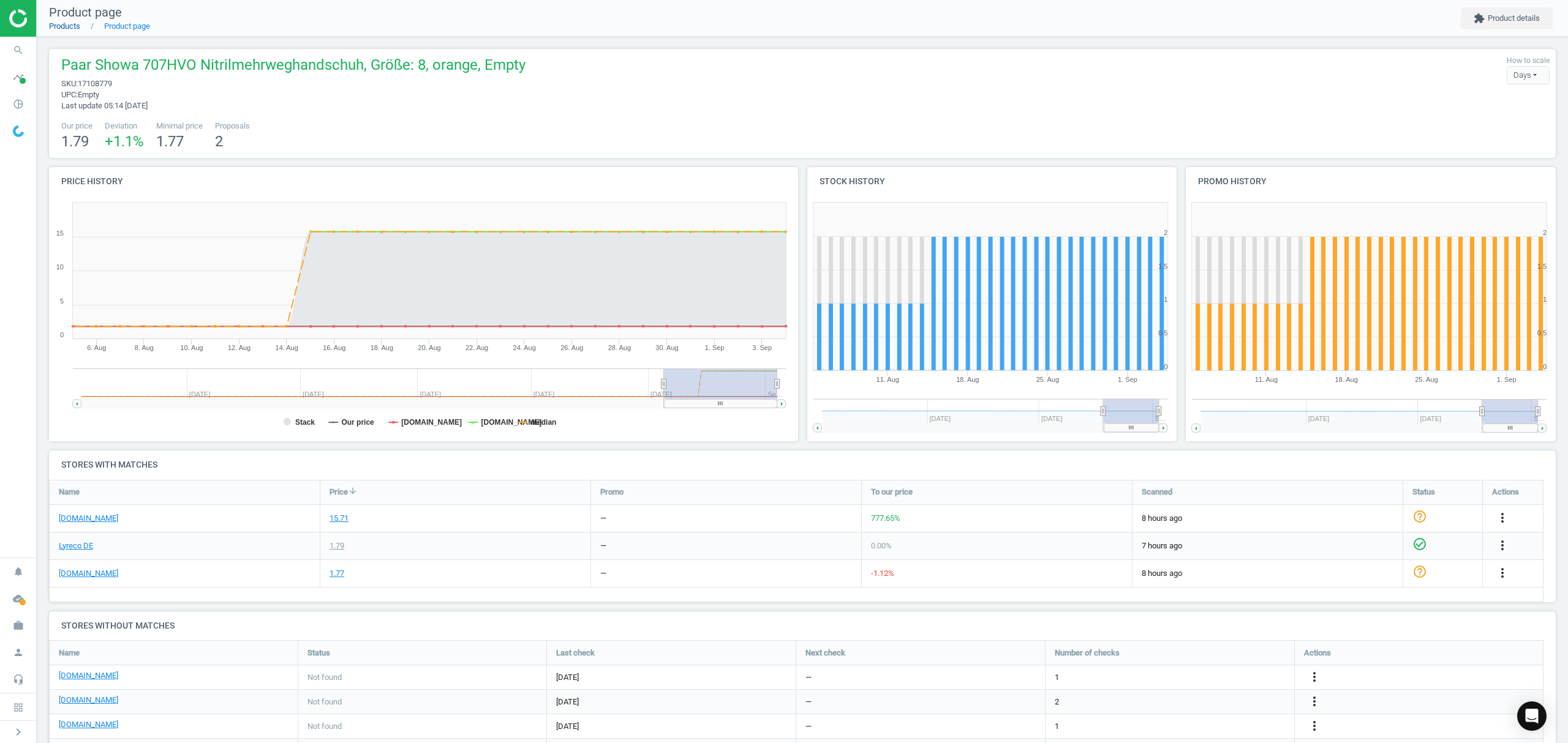
click at [70, 27] on link "Products" at bounding box center [64, 26] width 31 height 9
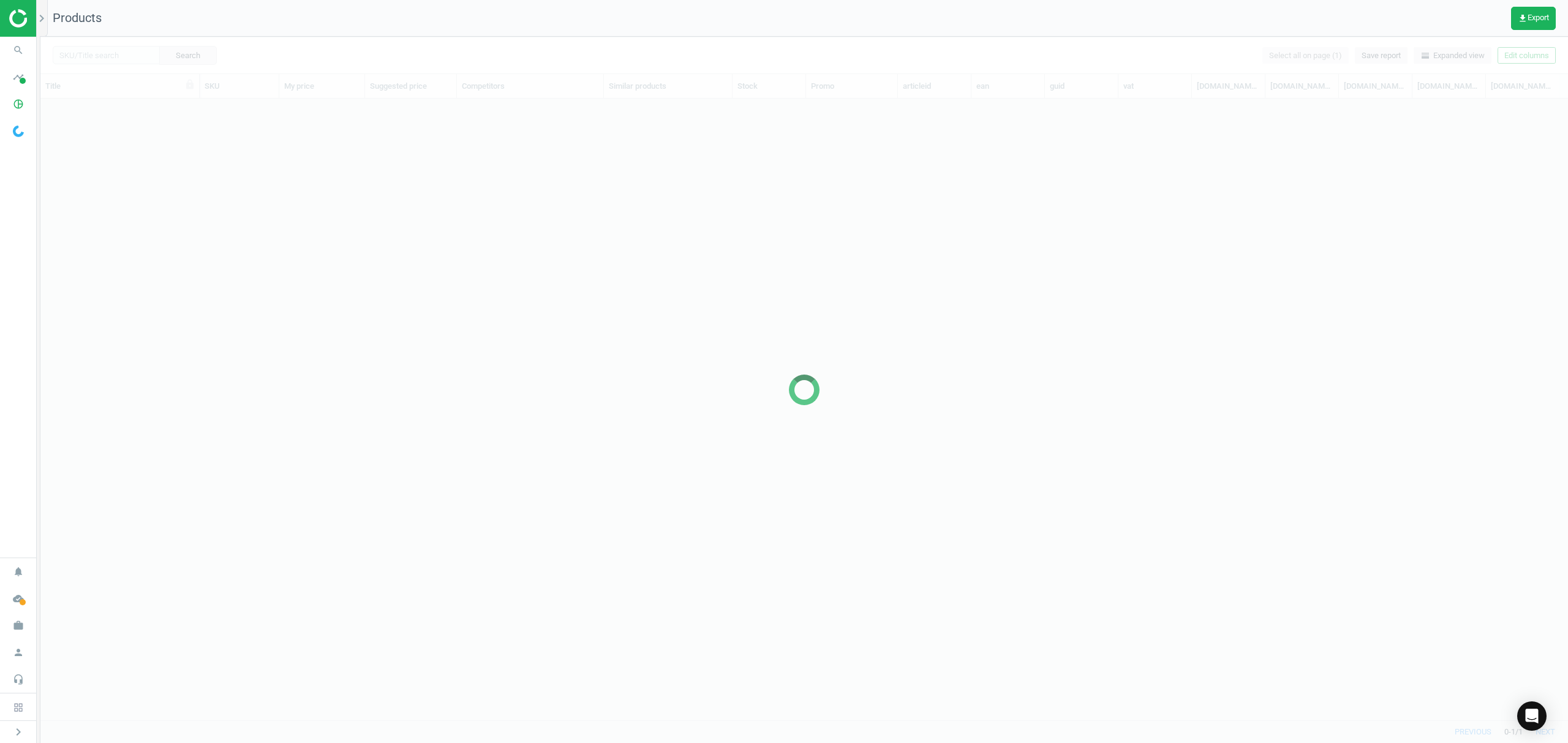
scroll to position [596, 1515]
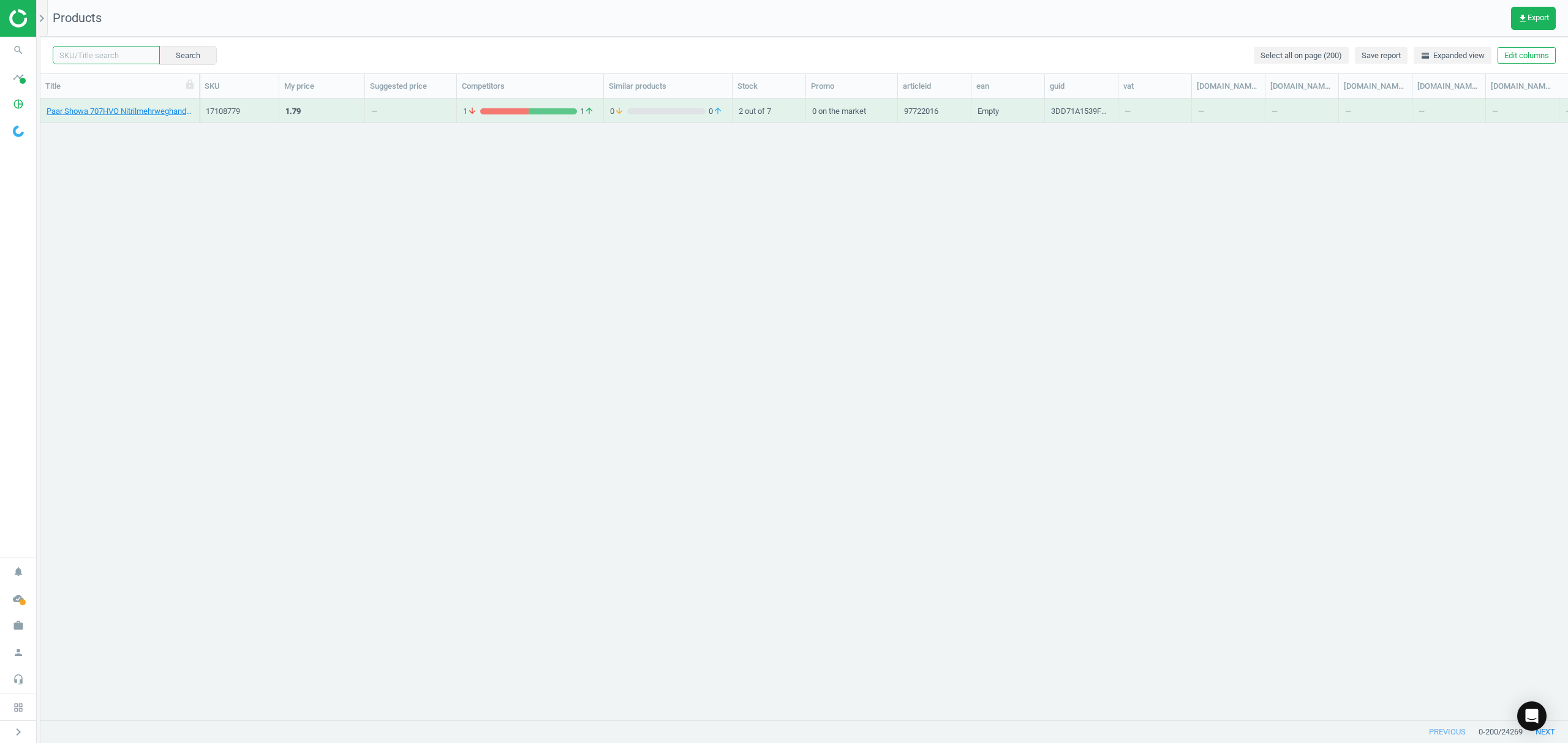
click at [118, 56] on input "text" at bounding box center [106, 55] width 107 height 18
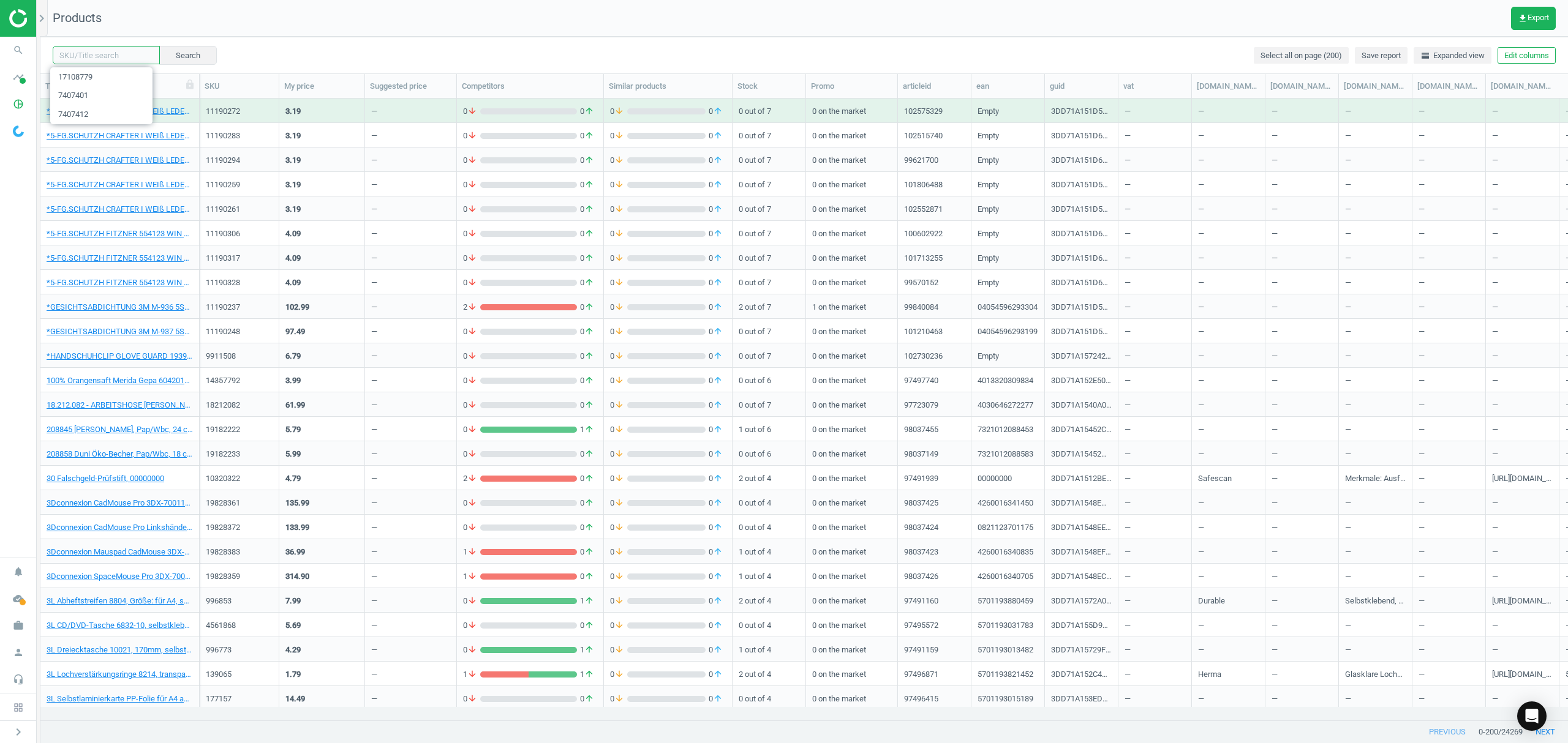
paste input "17108837"
type input "17108837"
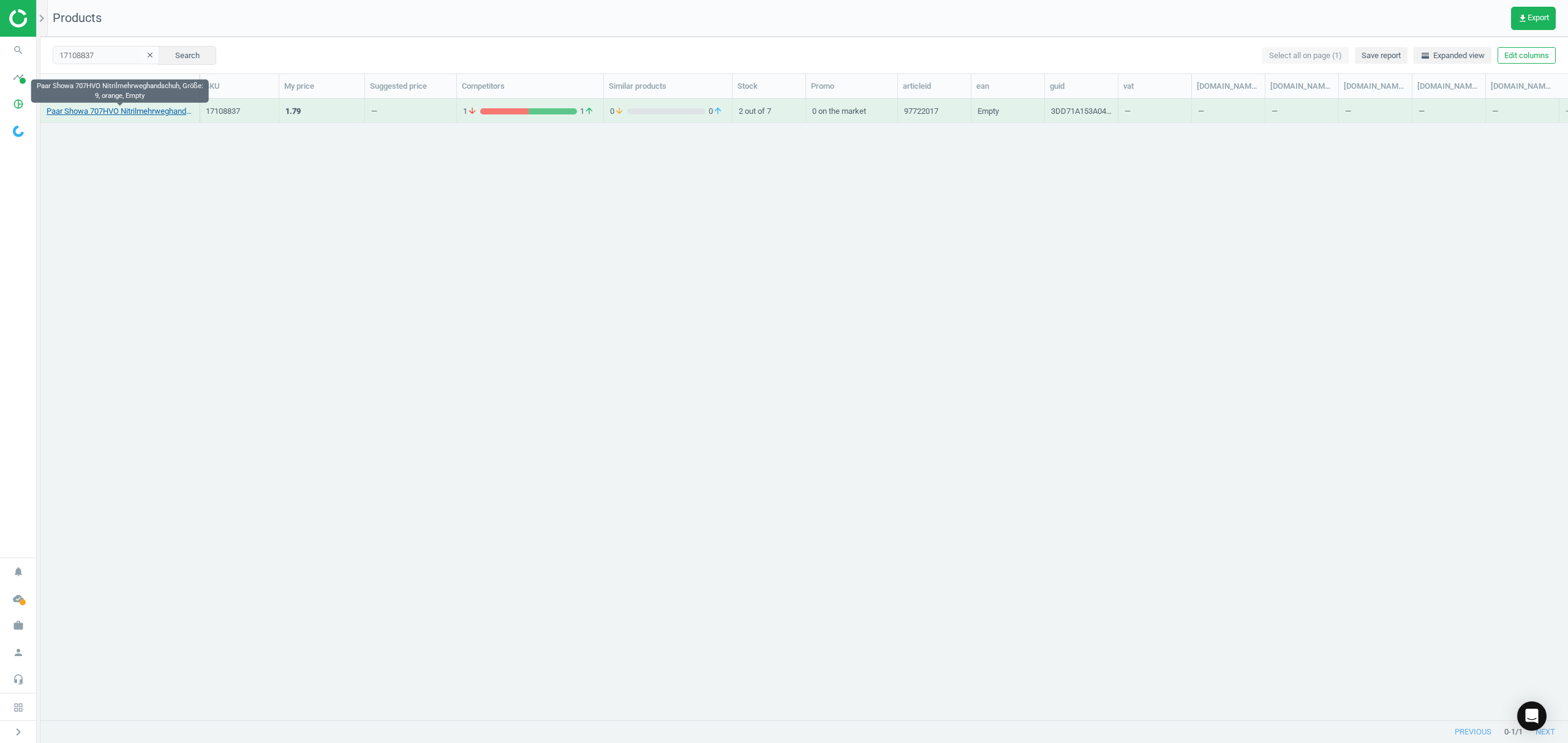
click at [128, 108] on link "Paar Showa 707HVO Nitrilmehrweghandschuh, Größe: 9, orange, Empty" at bounding box center [119, 111] width 147 height 11
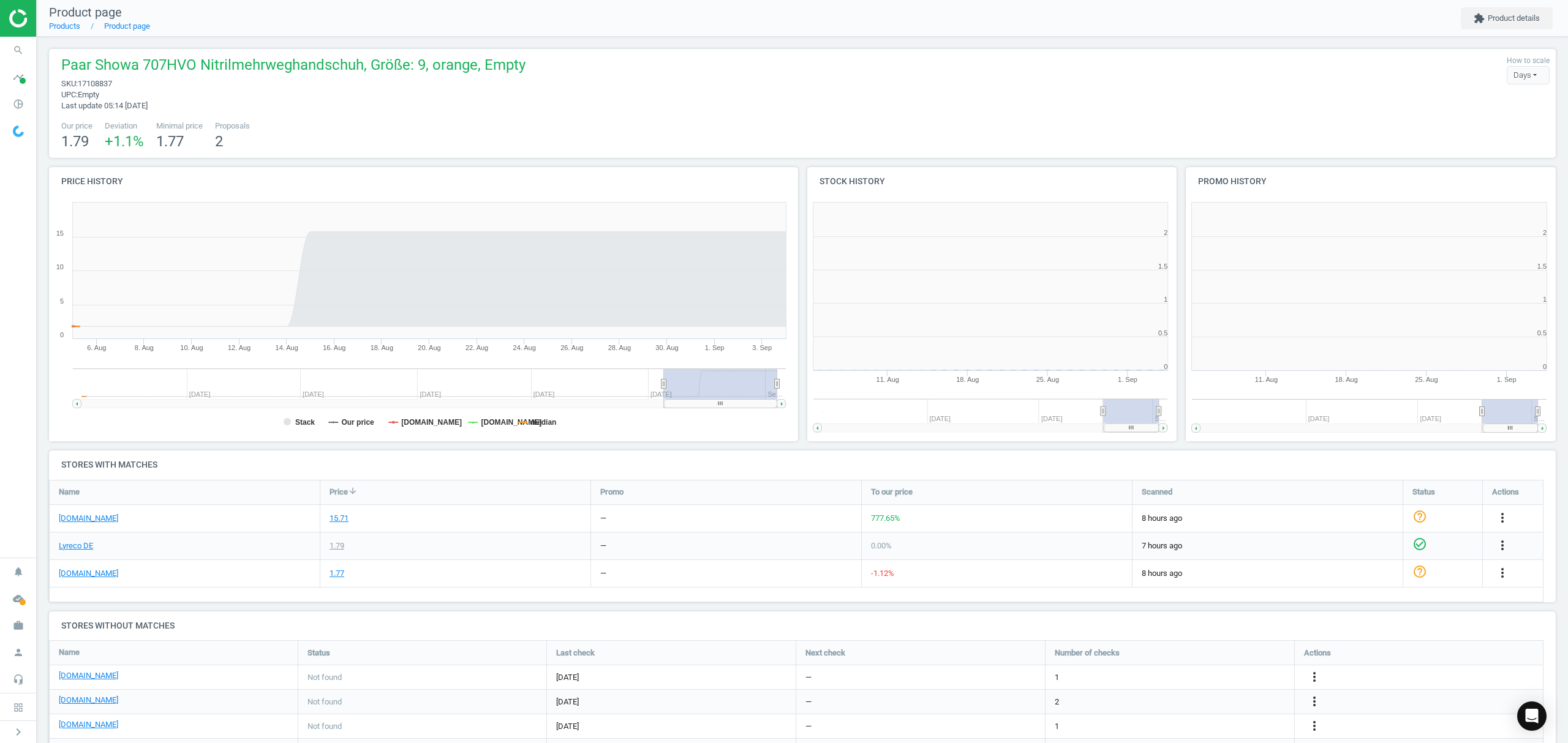
scroll to position [270, 392]
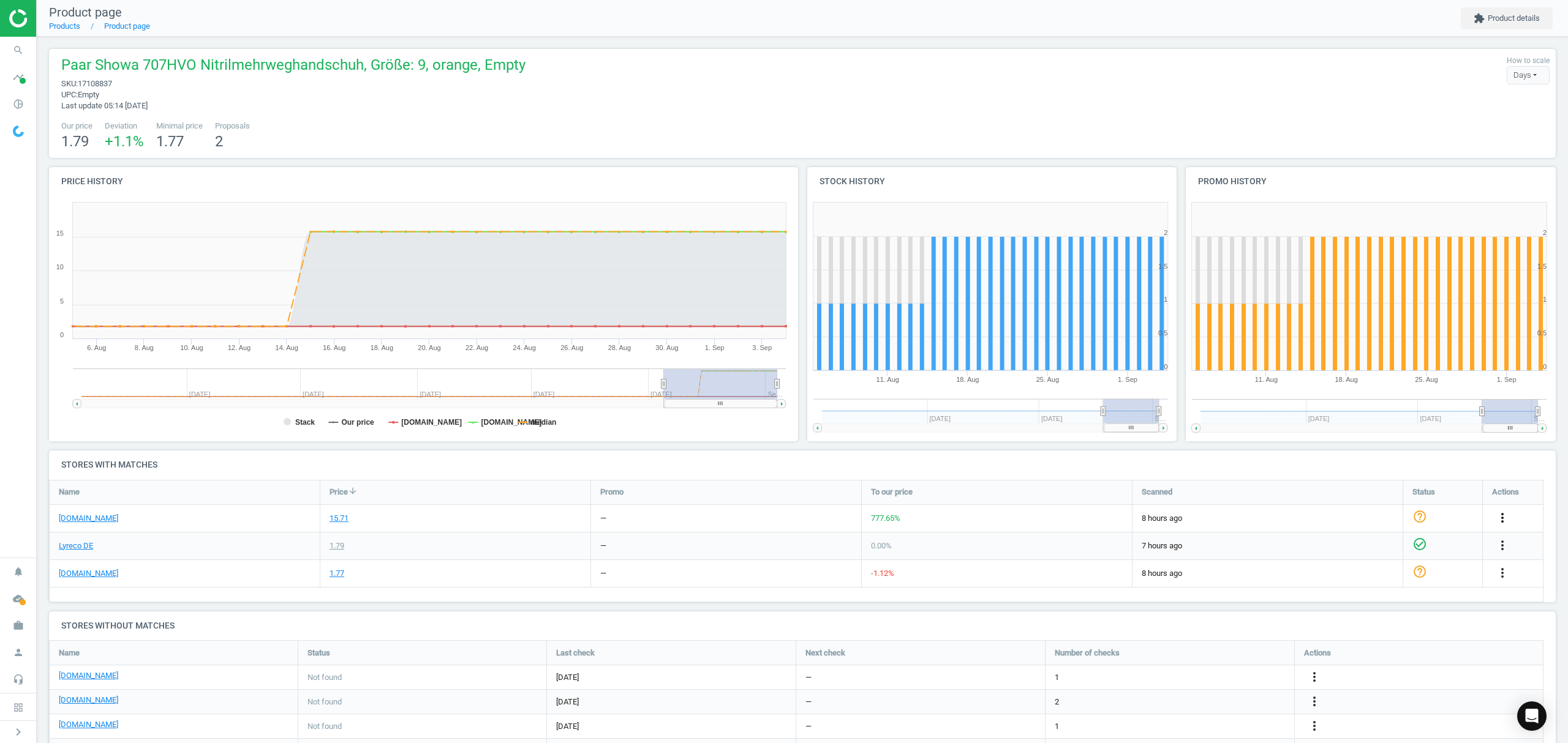
click at [1504, 515] on icon "more_vert" at bounding box center [1502, 518] width 15 height 15
click at [1381, 546] on link "Edit URL/product option" at bounding box center [1407, 548] width 168 height 19
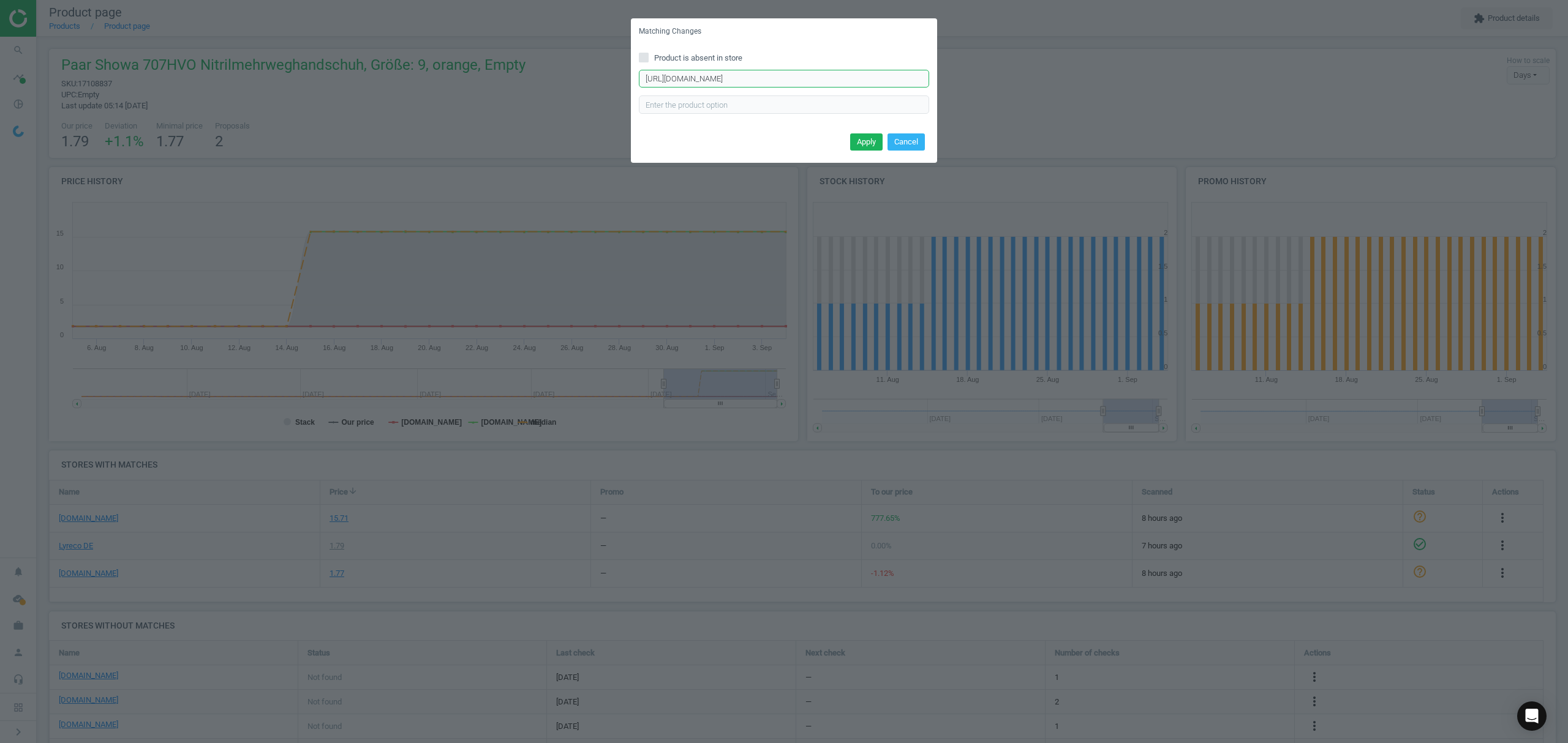
click at [691, 77] on input "https://www.asx.eu/showa-pvc-kaelteschutz-arbeitshandschuhe-cold-resistant/1000…" at bounding box center [783, 79] width 290 height 18
click at [691, 77] on input "https://www.asx.eu/showa-pvc-kaelteschutz-arbeitshandschuhe-cold-resistant/1000…" at bounding box center [783, 79] width 290 height 18
click at [642, 55] on input "Product is absent in store" at bounding box center [644, 57] width 8 height 8
checkbox input "true"
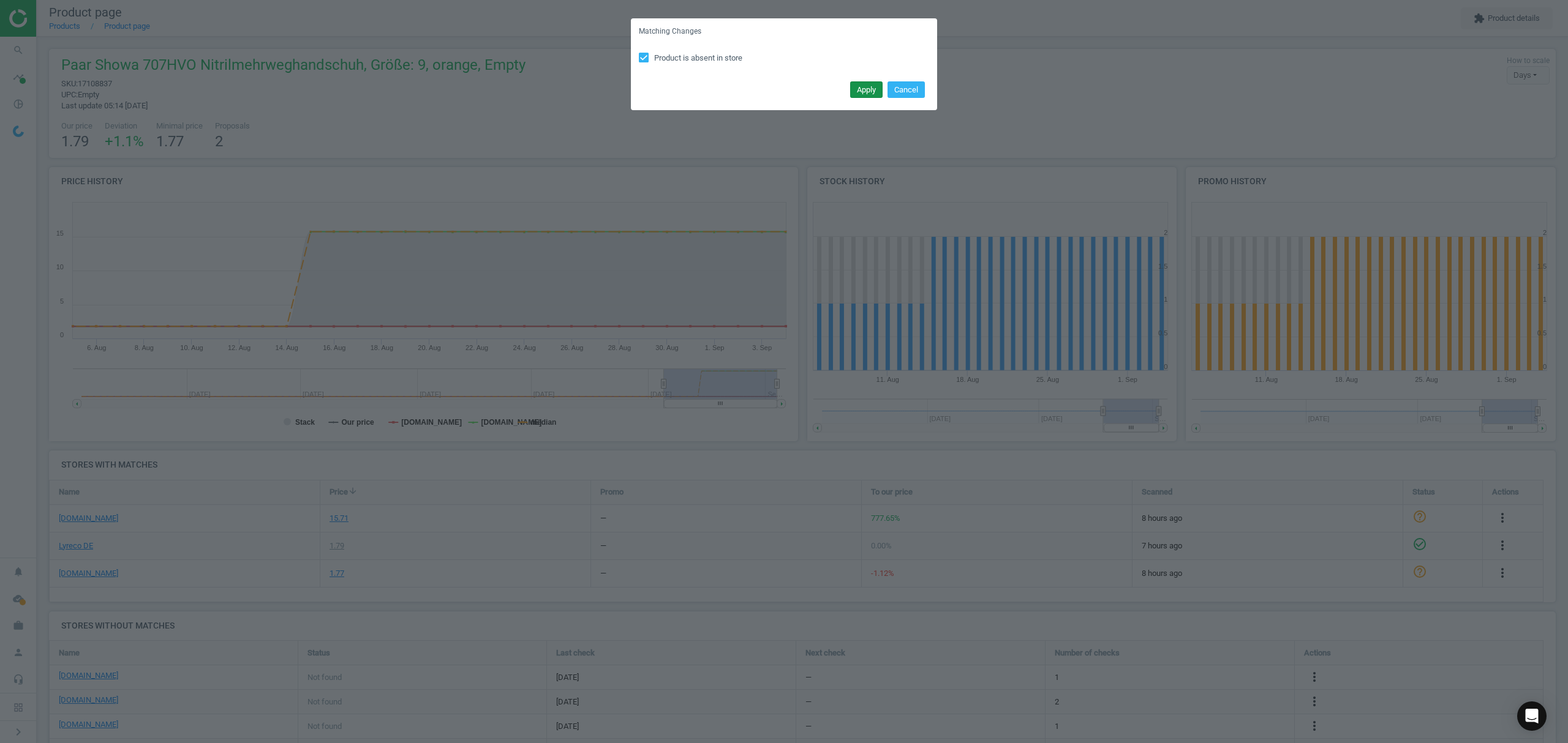
click at [875, 91] on button "Apply" at bounding box center [866, 89] width 32 height 17
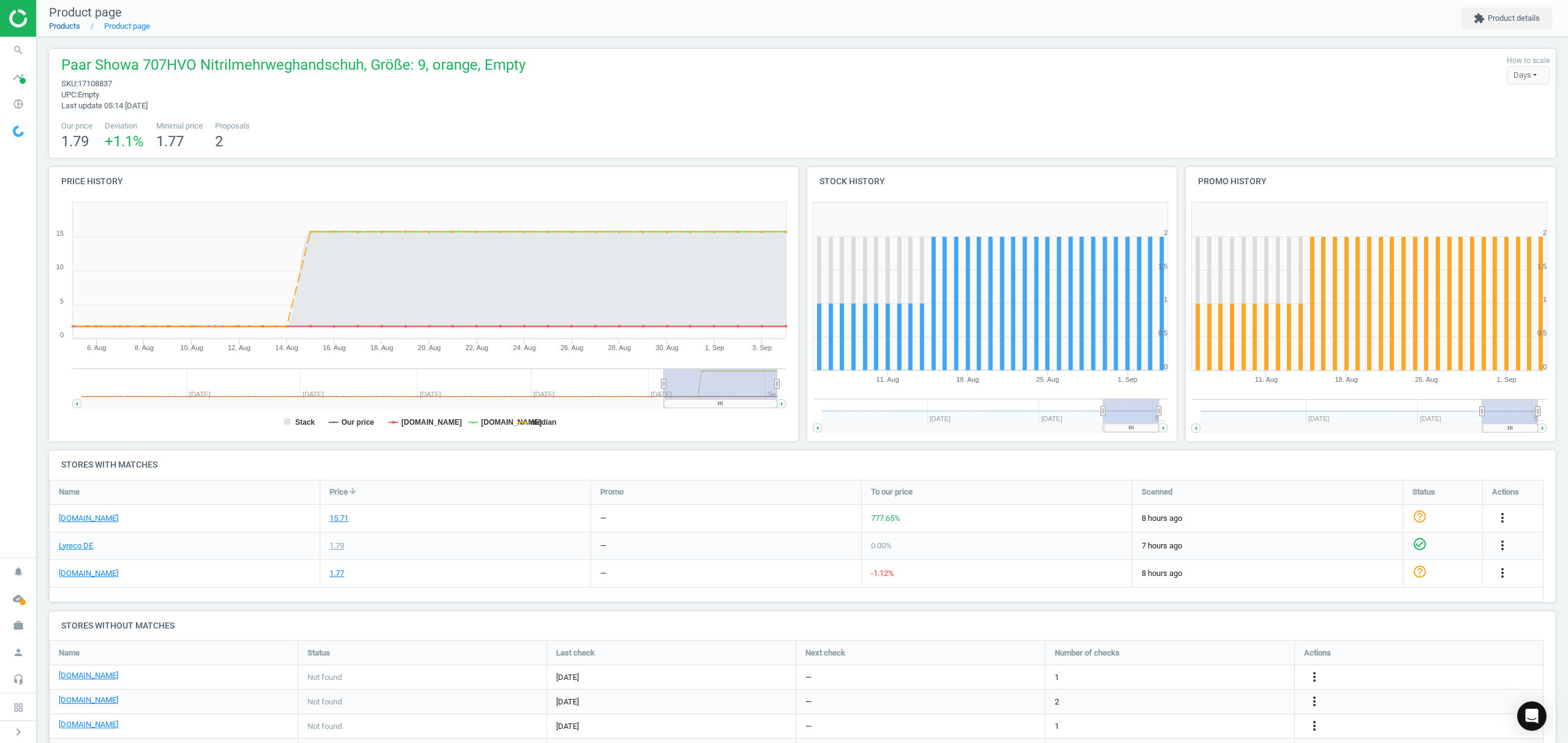
click at [67, 25] on link "Products" at bounding box center [64, 26] width 31 height 9
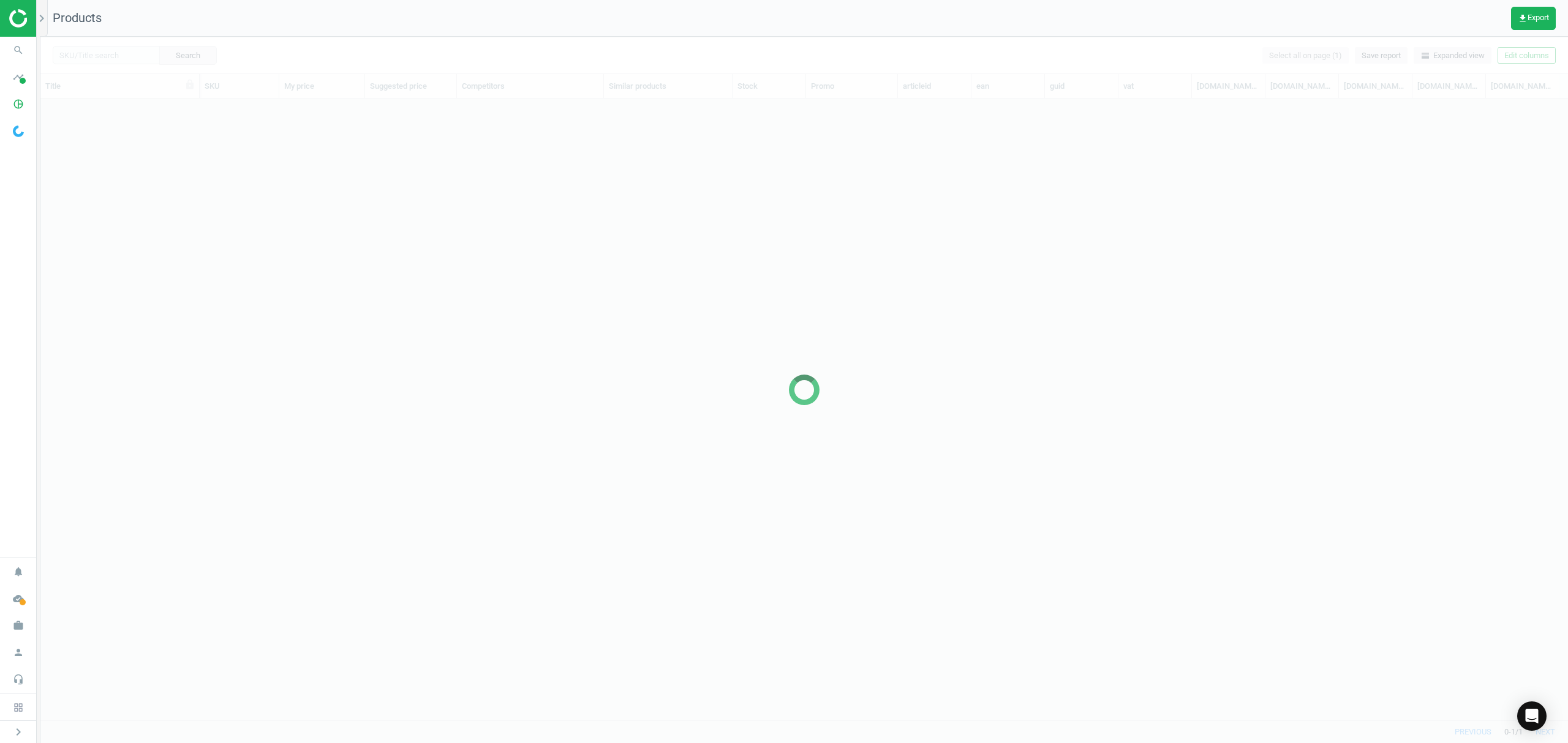
scroll to position [596, 1515]
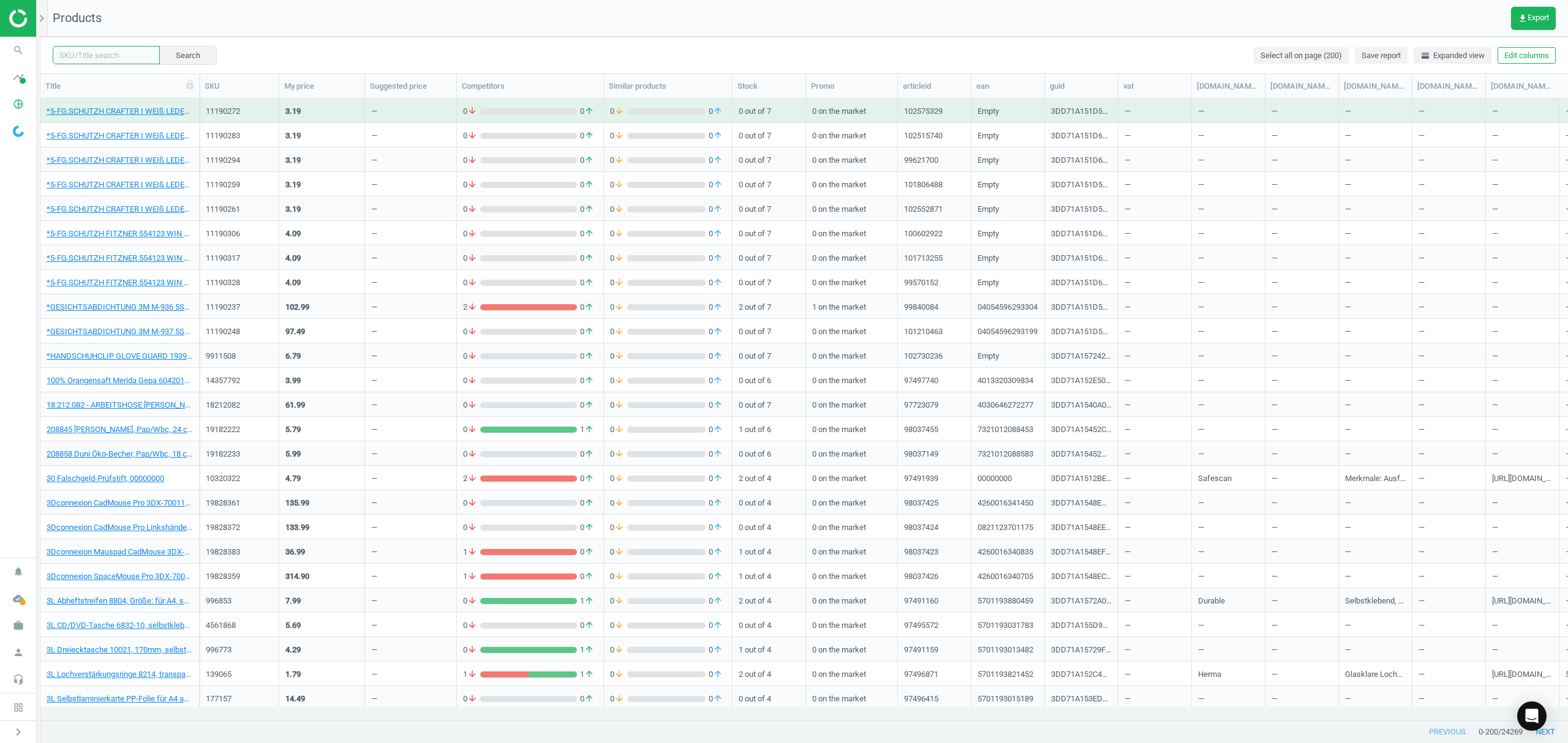
click at [93, 55] on input "text" at bounding box center [106, 55] width 107 height 18
paste input "19358127"
type input "19358127"
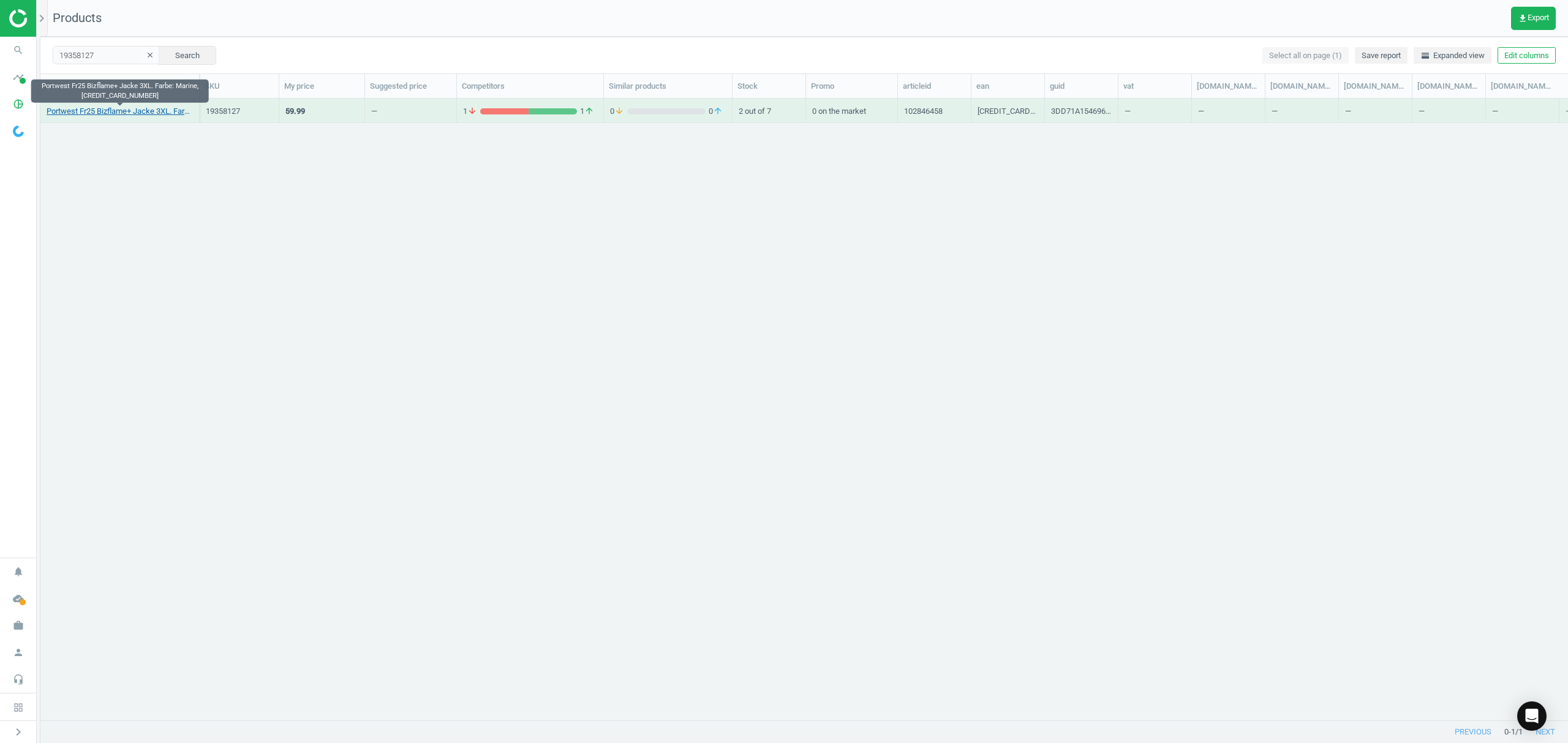
click at [130, 115] on link "Portwest Fr25 Bizflame+ Jacke 3XL. Farbe: Marine, 5036108258277" at bounding box center [119, 111] width 147 height 11
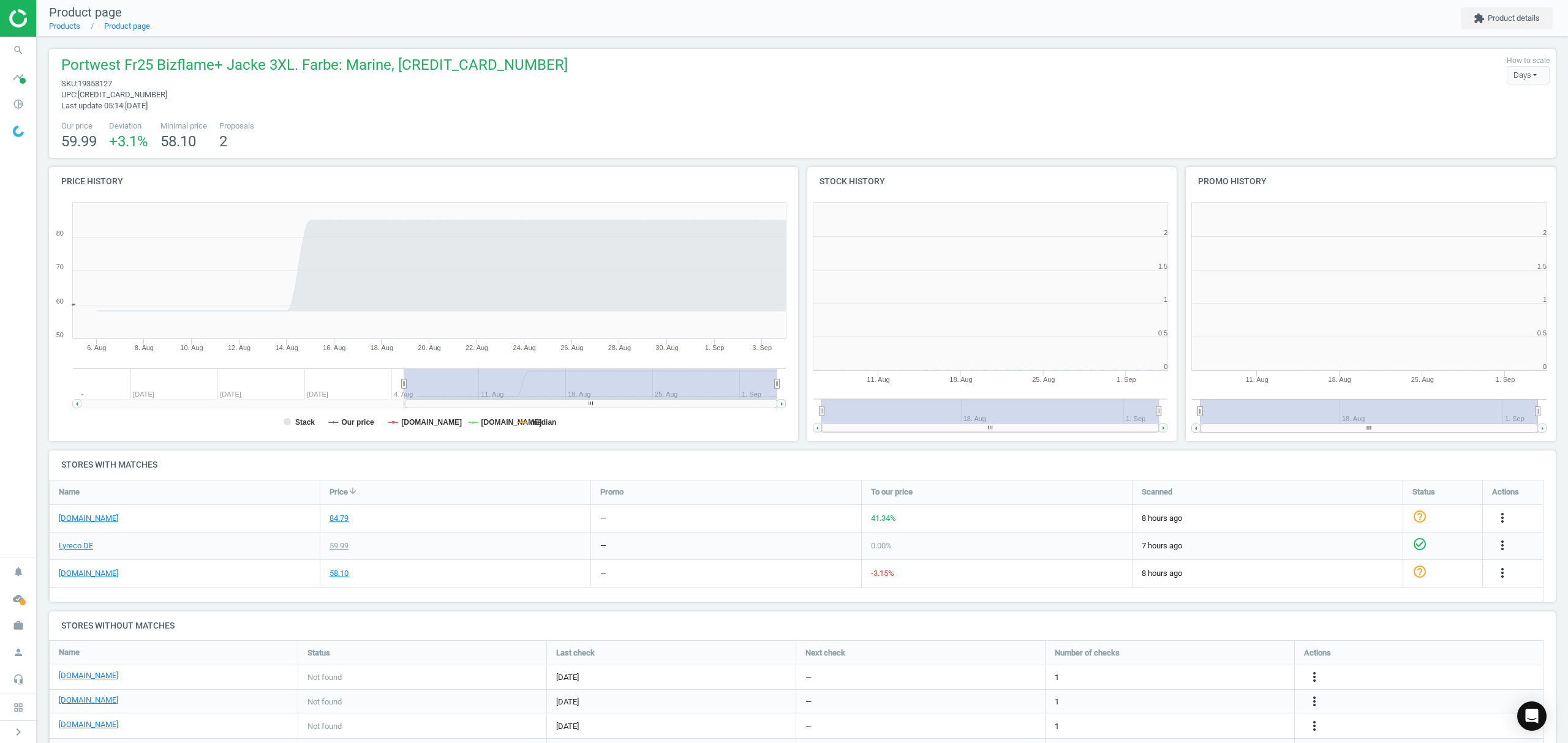
scroll to position [270, 392]
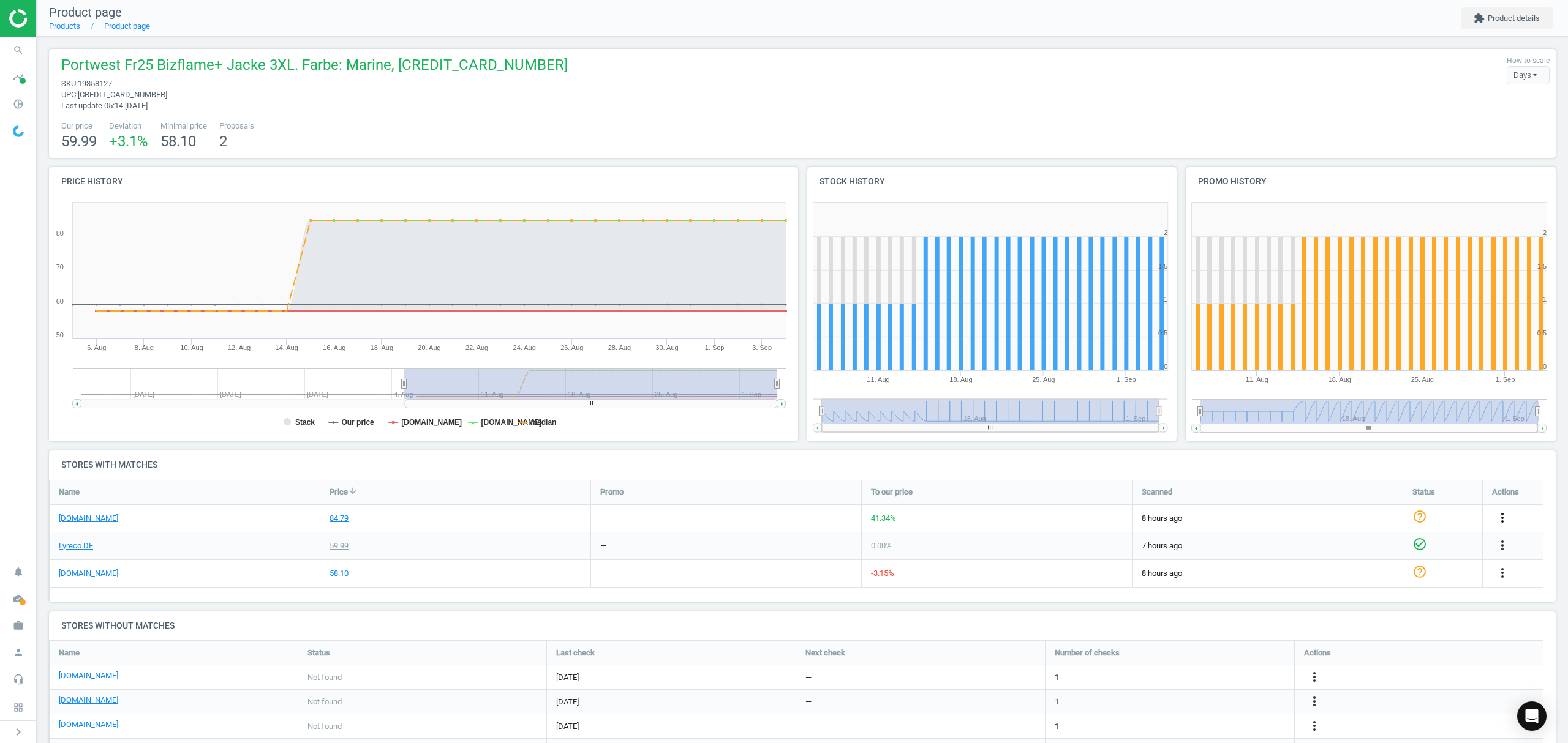
click at [1504, 513] on icon "more_vert" at bounding box center [1502, 518] width 15 height 15
click at [1360, 547] on link "Edit URL/product option" at bounding box center [1407, 548] width 168 height 19
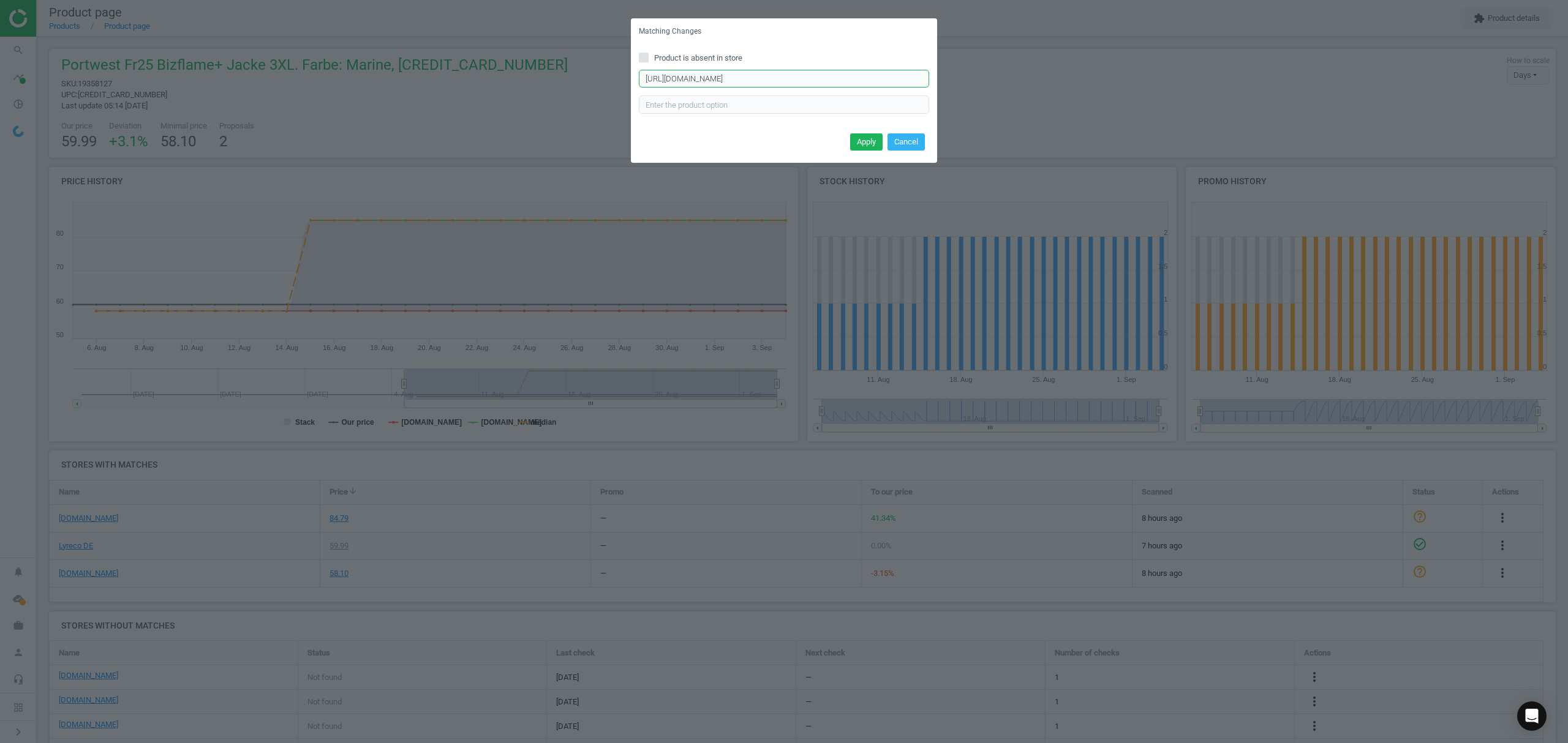
click at [665, 83] on input "https://www.asx.eu/portwest-multinorm-bundjacke-fr601-bizflame-plus/10026420284…" at bounding box center [783, 79] width 290 height 18
click at [643, 52] on div "Product is absent in store Enter correct product url" at bounding box center [784, 87] width 306 height 85
click at [640, 57] on input "Product is absent in store" at bounding box center [644, 57] width 8 height 8
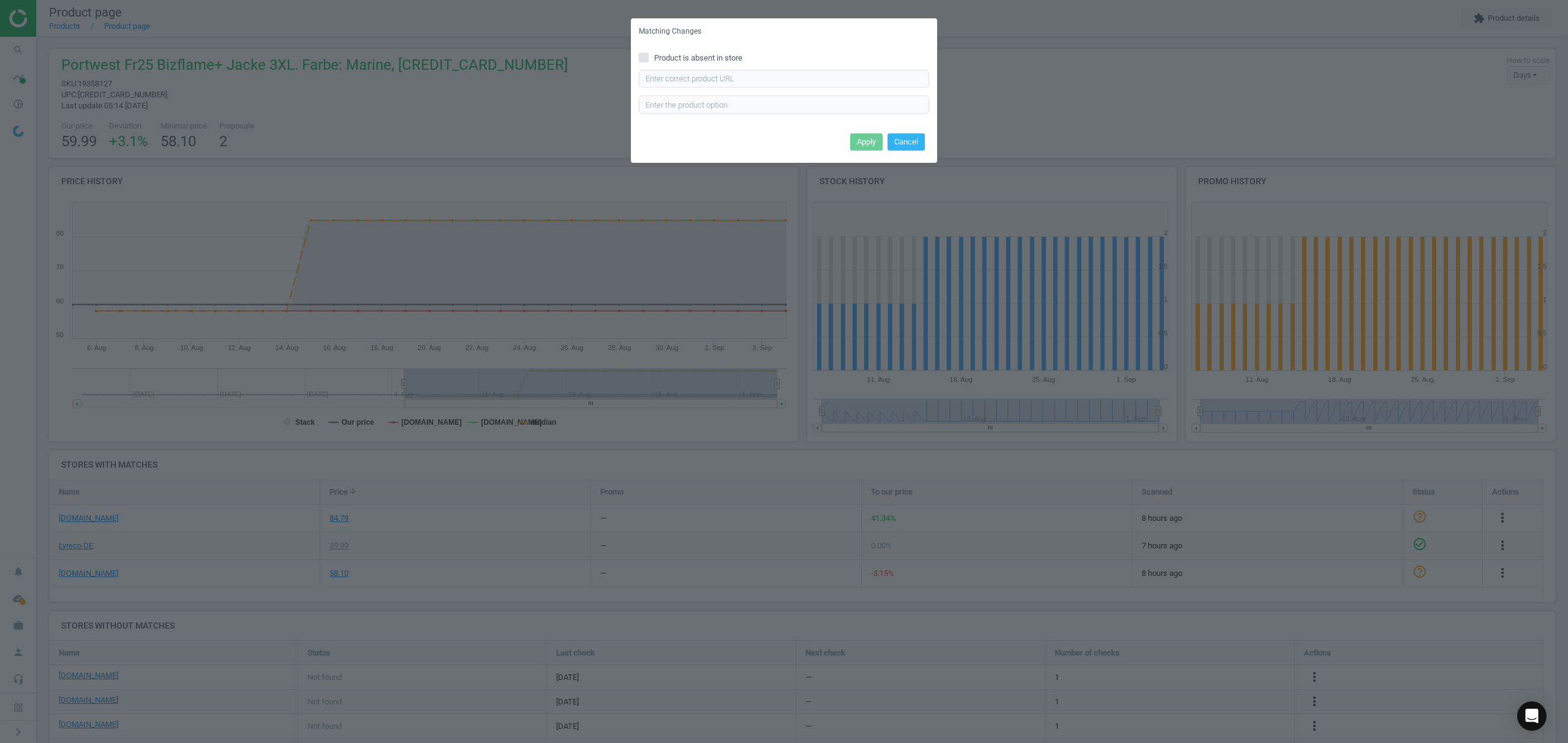
checkbox input "true"
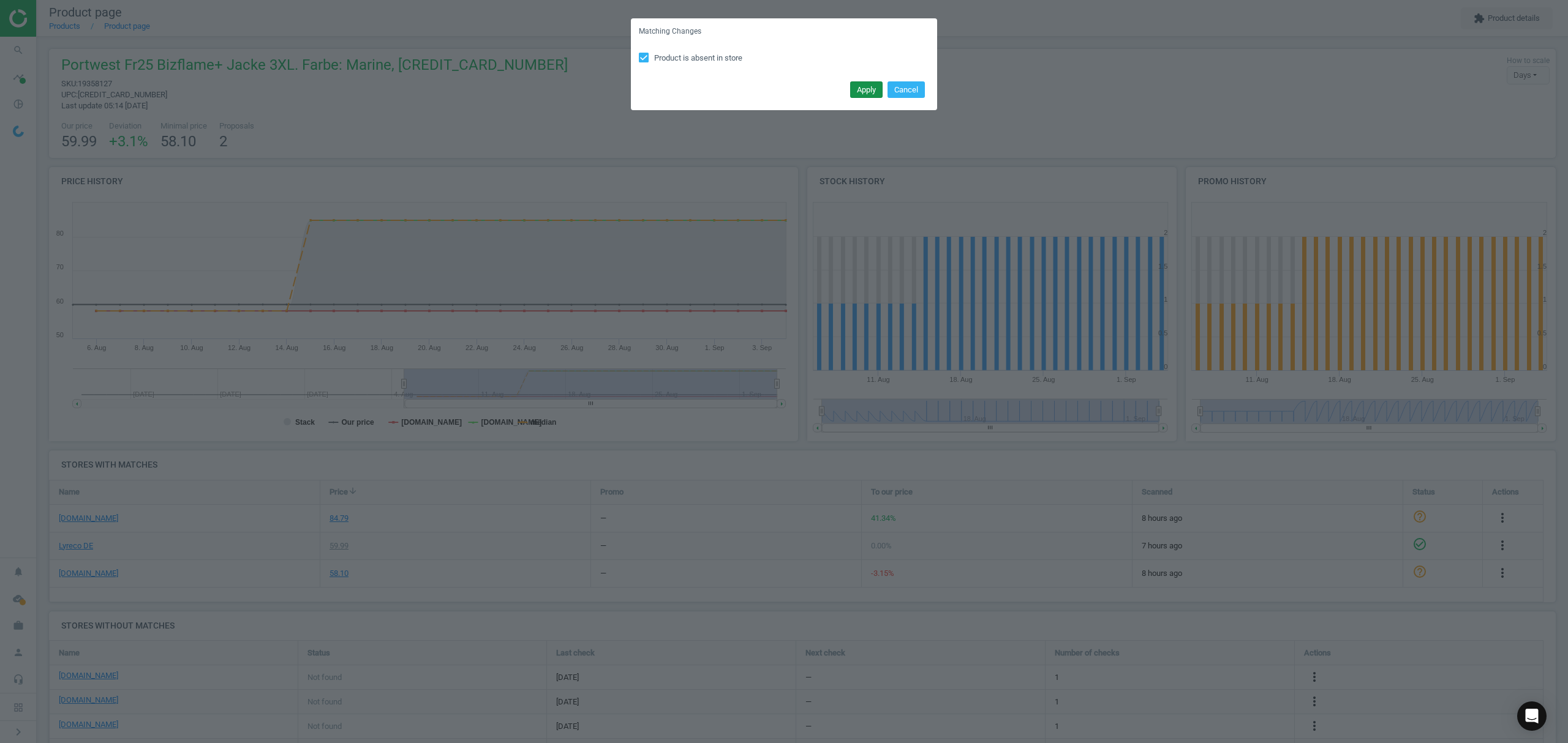
click at [850, 91] on button "Apply" at bounding box center [866, 89] width 32 height 17
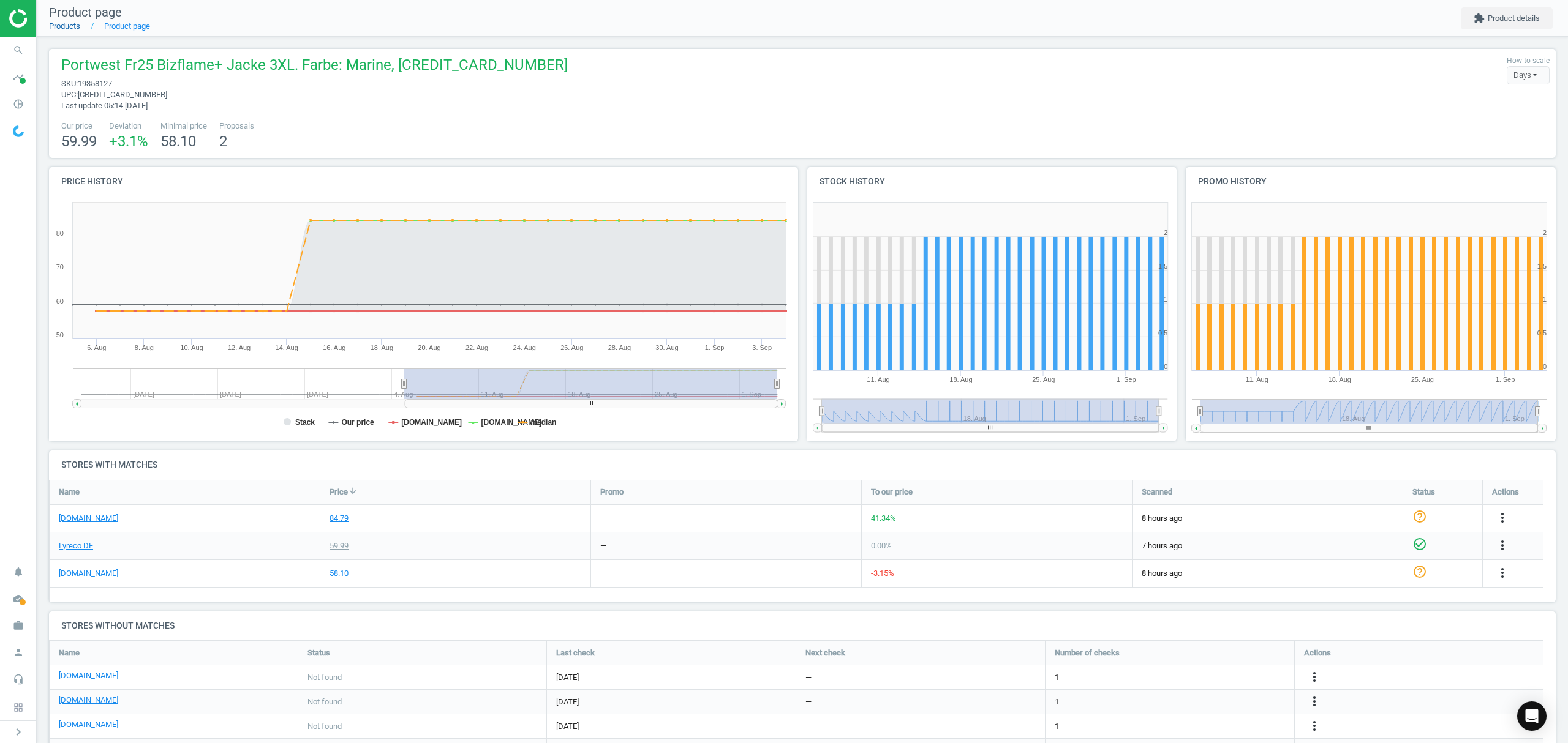
click at [63, 25] on link "Products" at bounding box center [64, 26] width 31 height 9
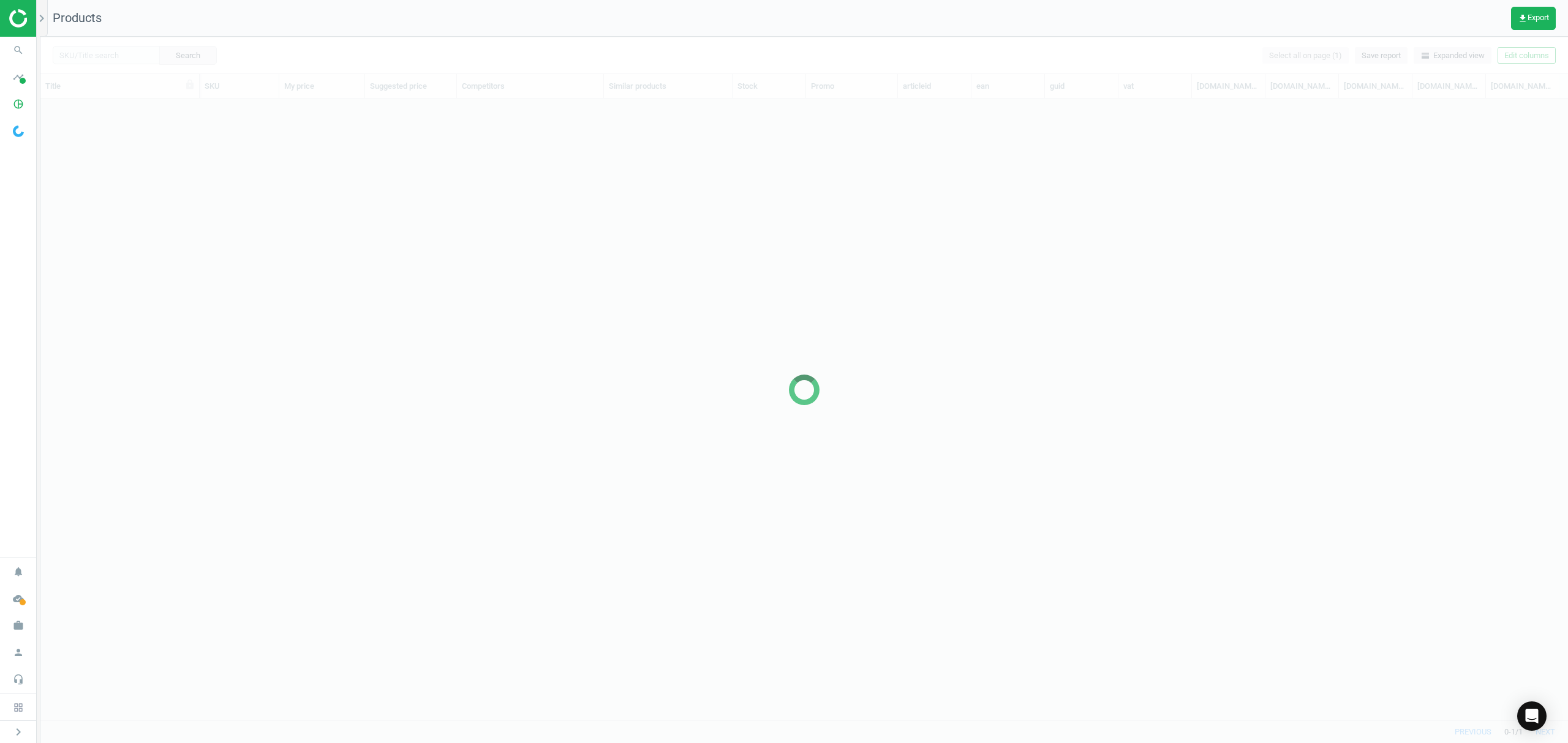
scroll to position [596, 1515]
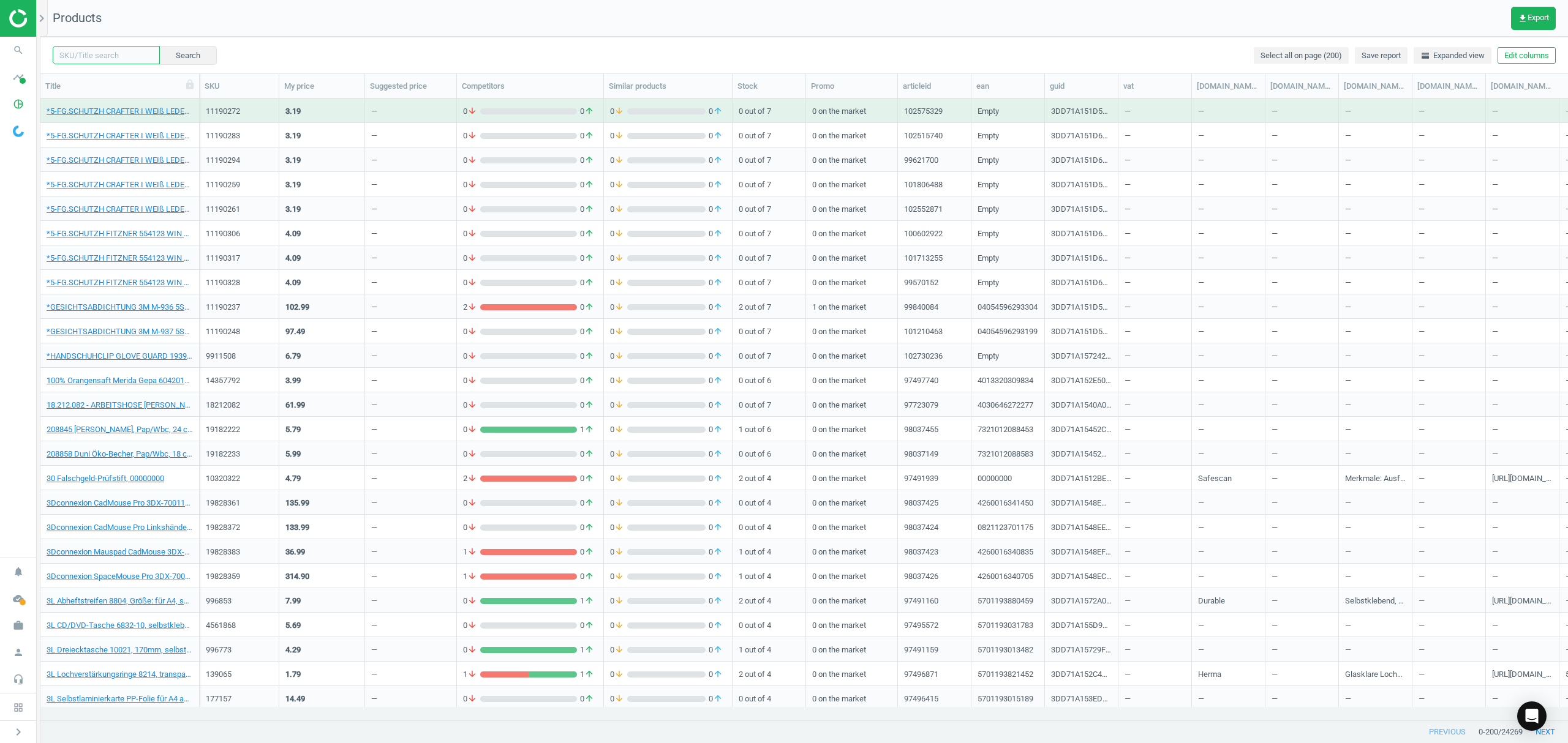
click at [108, 55] on input "text" at bounding box center [106, 55] width 107 height 18
paste input "18238104"
type input "18238104"
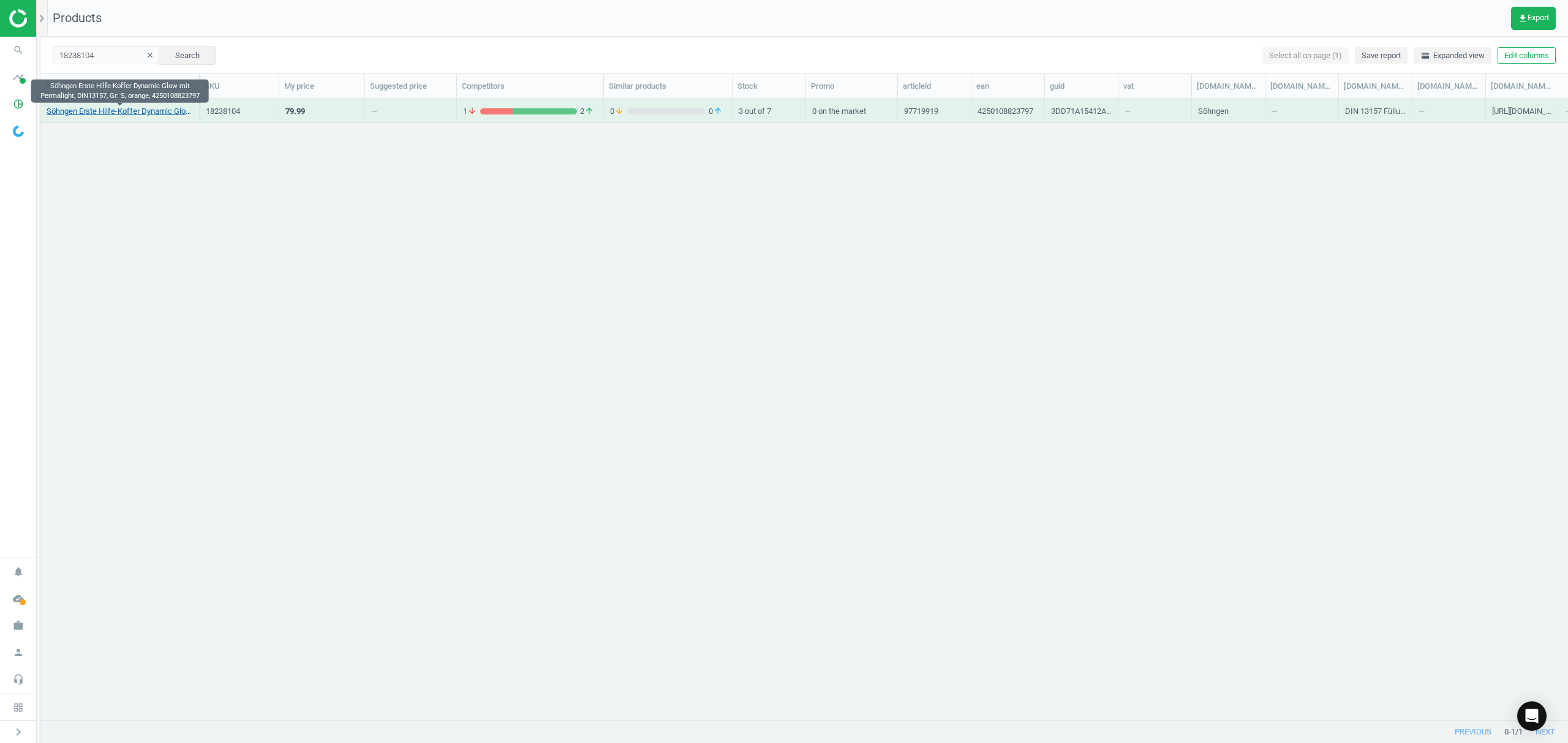
click at [102, 113] on link "Söhngen Erste Hilfe-Koffer Dynamic Glow mit Permalight, DIN13157, Gr: S, orange…" at bounding box center [119, 111] width 147 height 11
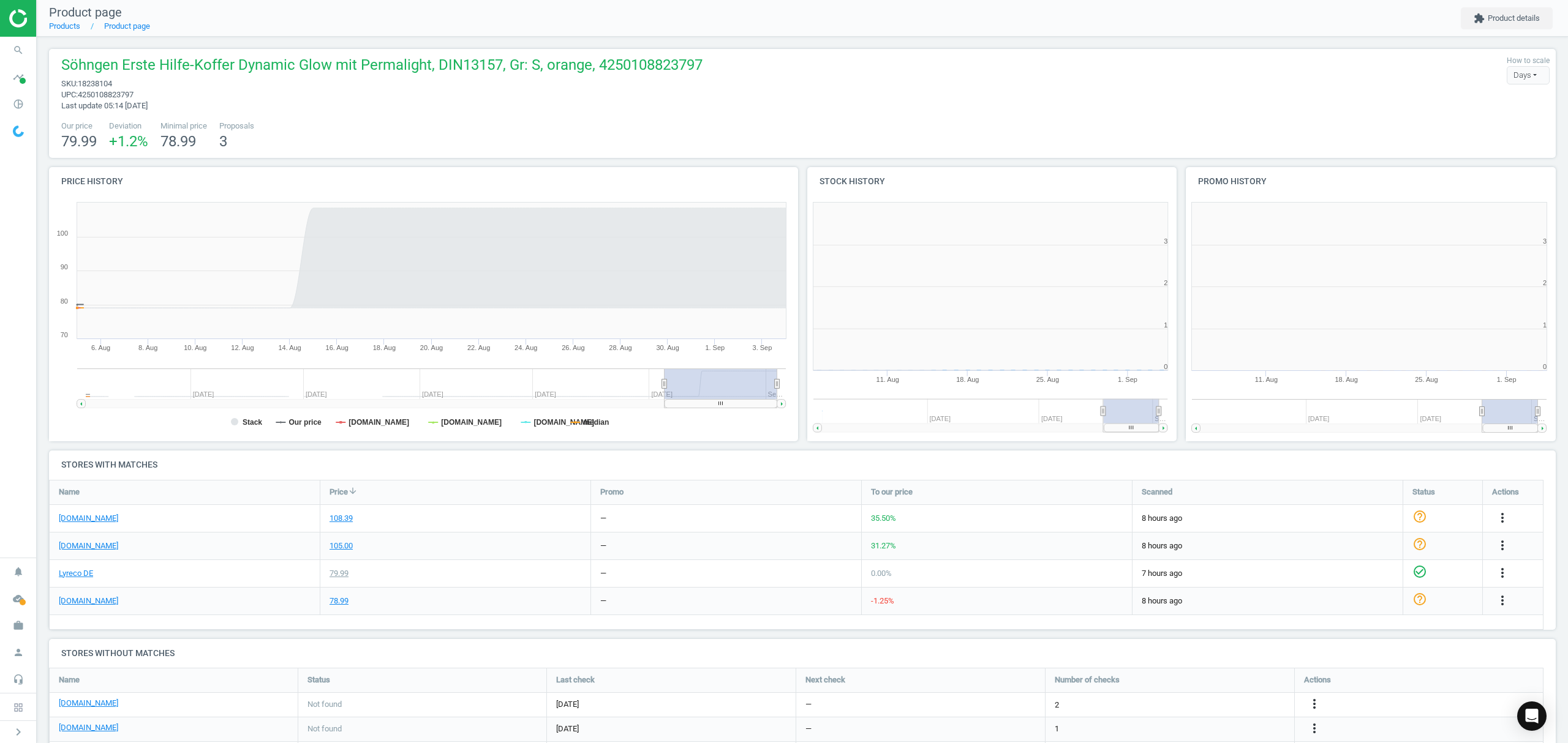
scroll to position [6, 6]
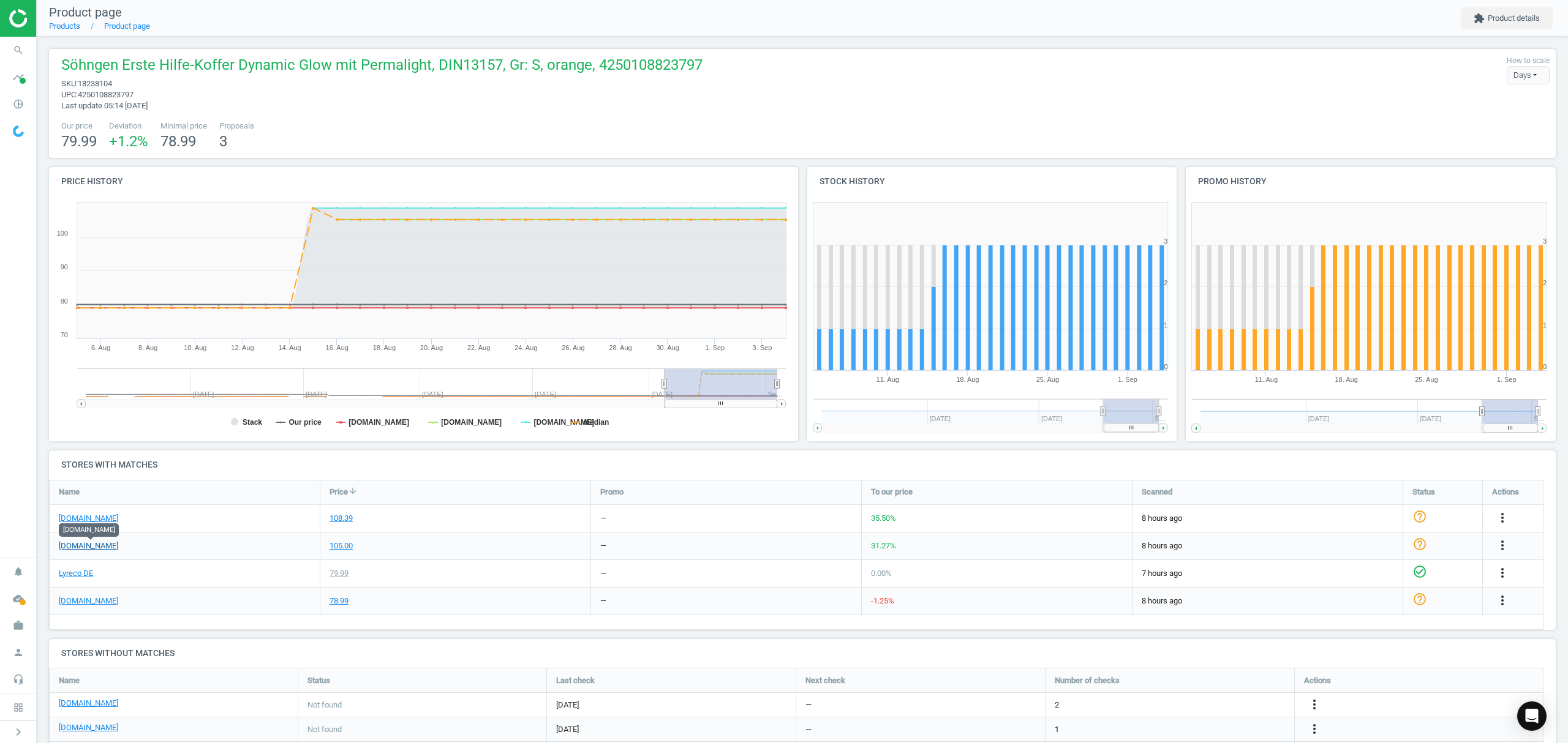
click at [107, 546] on link "[DOMAIN_NAME]" at bounding box center [89, 546] width 60 height 11
click at [1503, 515] on icon "more_vert" at bounding box center [1502, 518] width 15 height 15
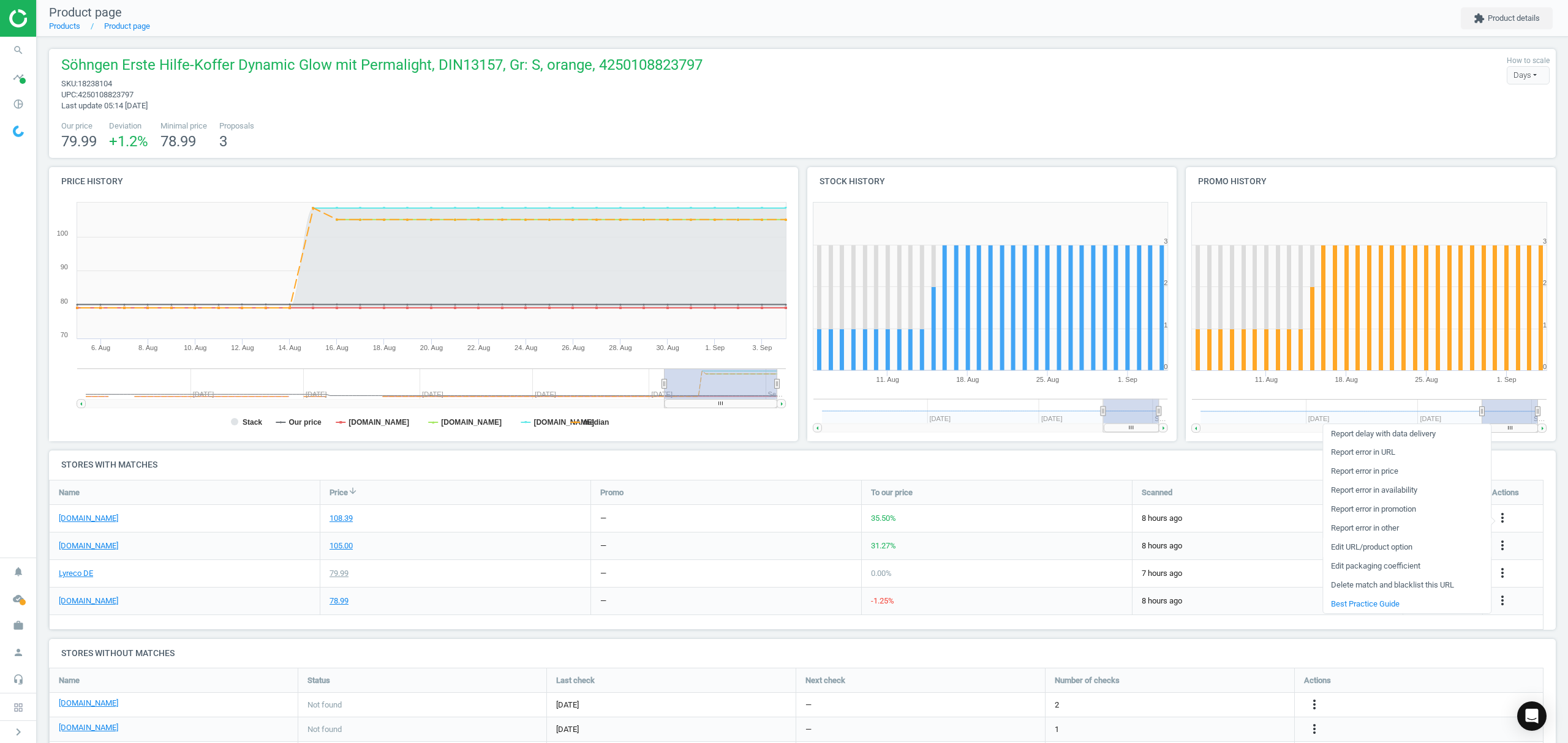
click at [1353, 545] on link "Edit URL/product option" at bounding box center [1407, 548] width 168 height 19
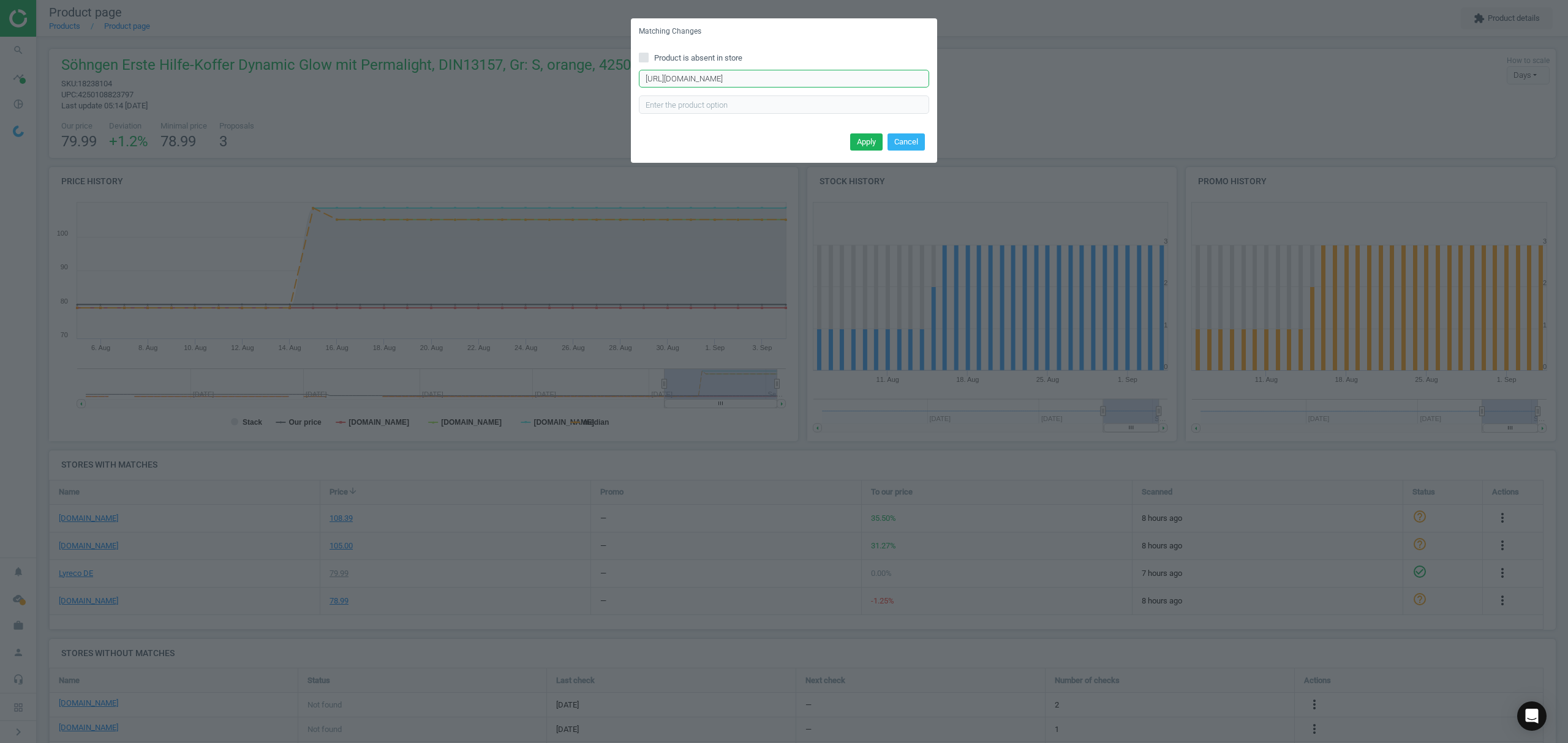
click at [776, 75] on input "[URL][DOMAIN_NAME]" at bounding box center [783, 79] width 290 height 18
click at [647, 53] on input "Product is absent in store" at bounding box center [644, 57] width 8 height 8
checkbox input "true"
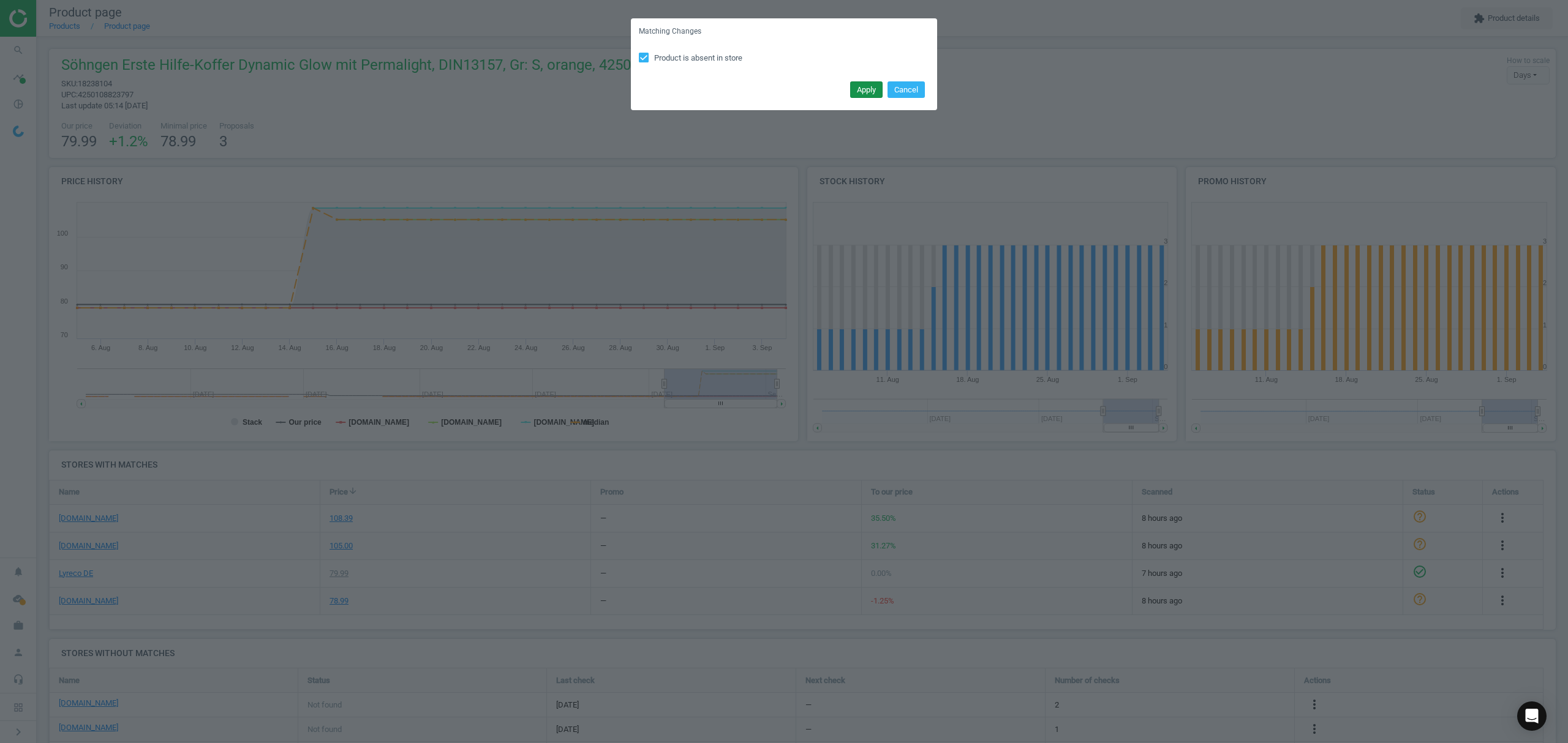
click at [865, 84] on button "Apply" at bounding box center [866, 89] width 32 height 17
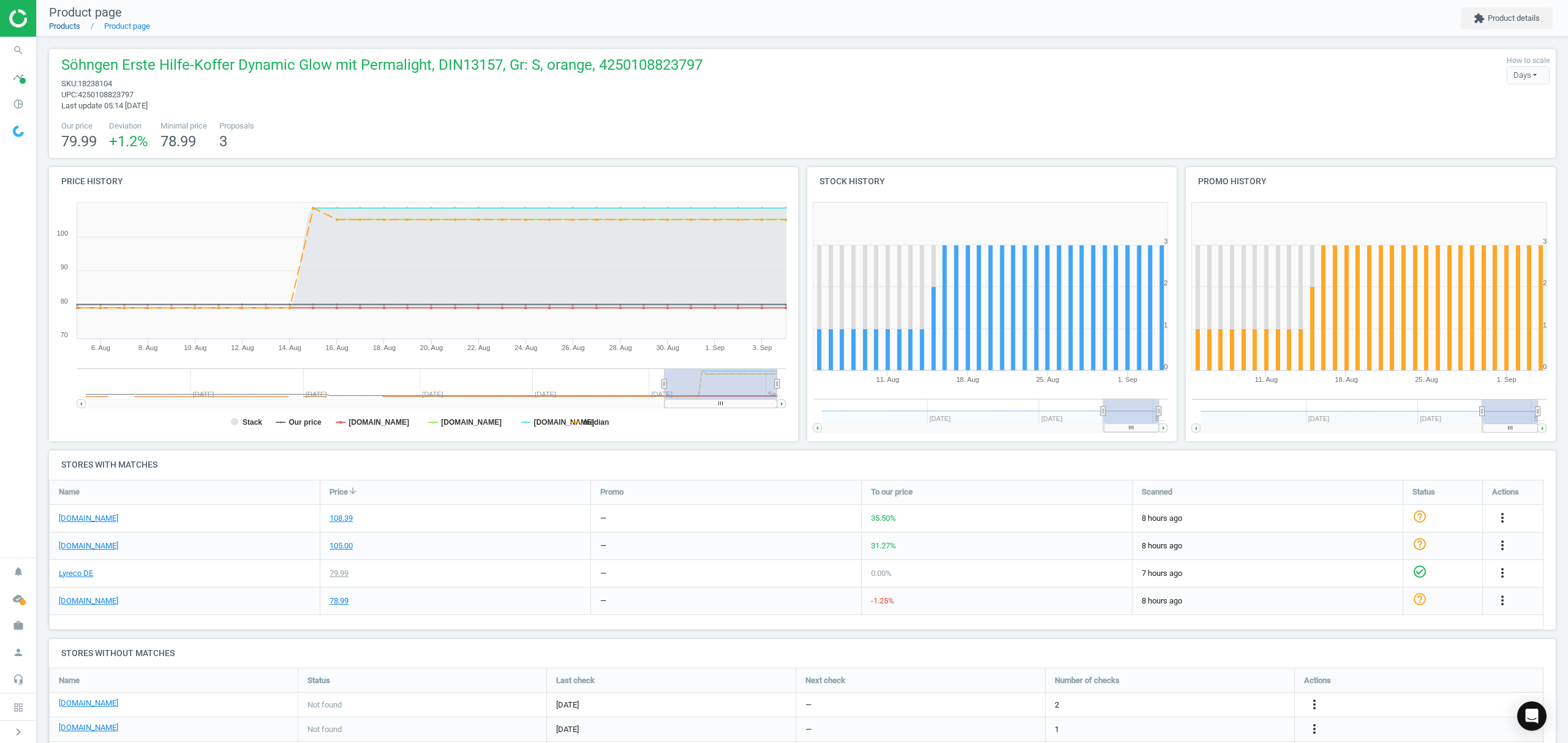
click at [71, 27] on link "Products" at bounding box center [64, 26] width 31 height 9
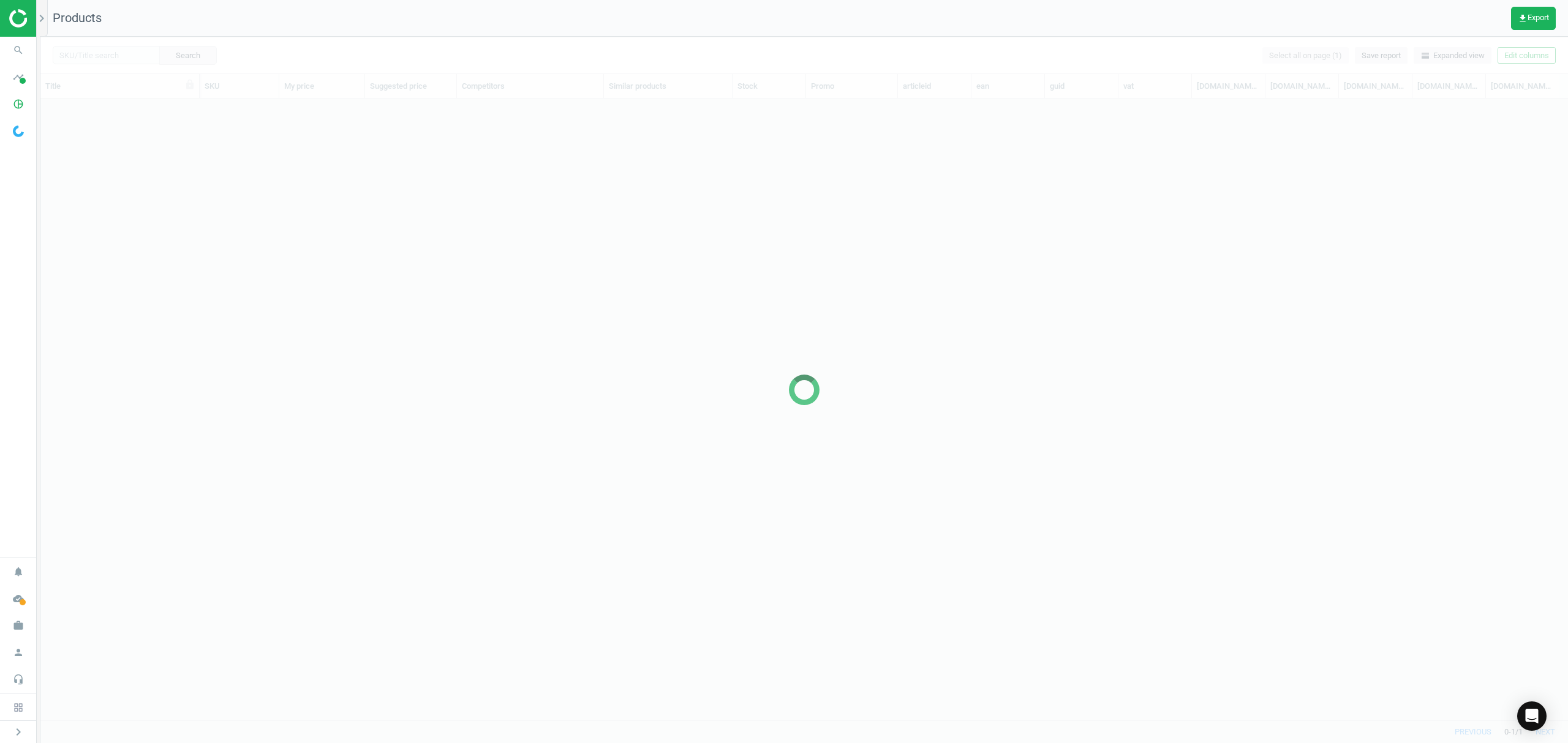
scroll to position [596, 1515]
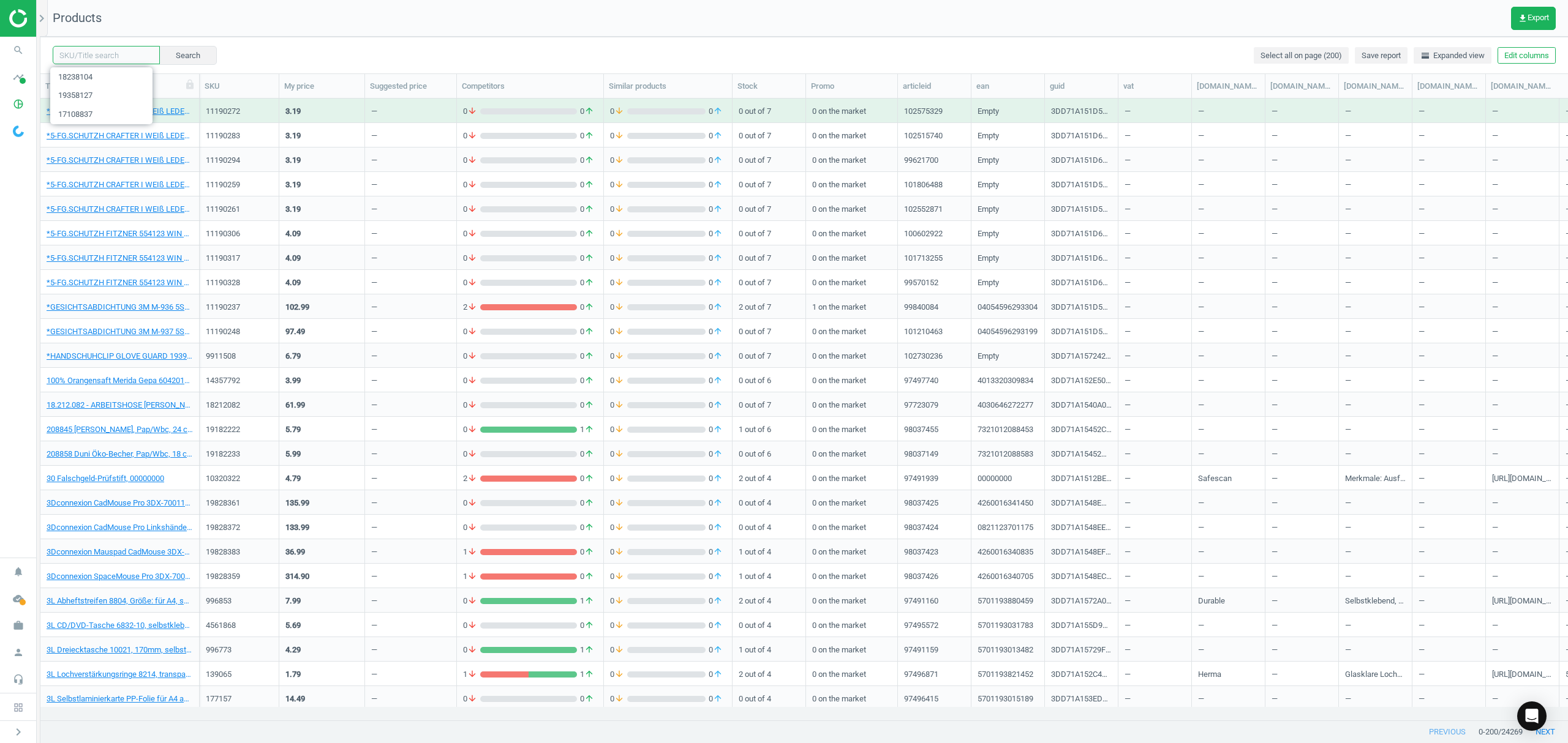
click at [100, 51] on input "text" at bounding box center [106, 55] width 107 height 18
paste input "13161366"
type input "13161366"
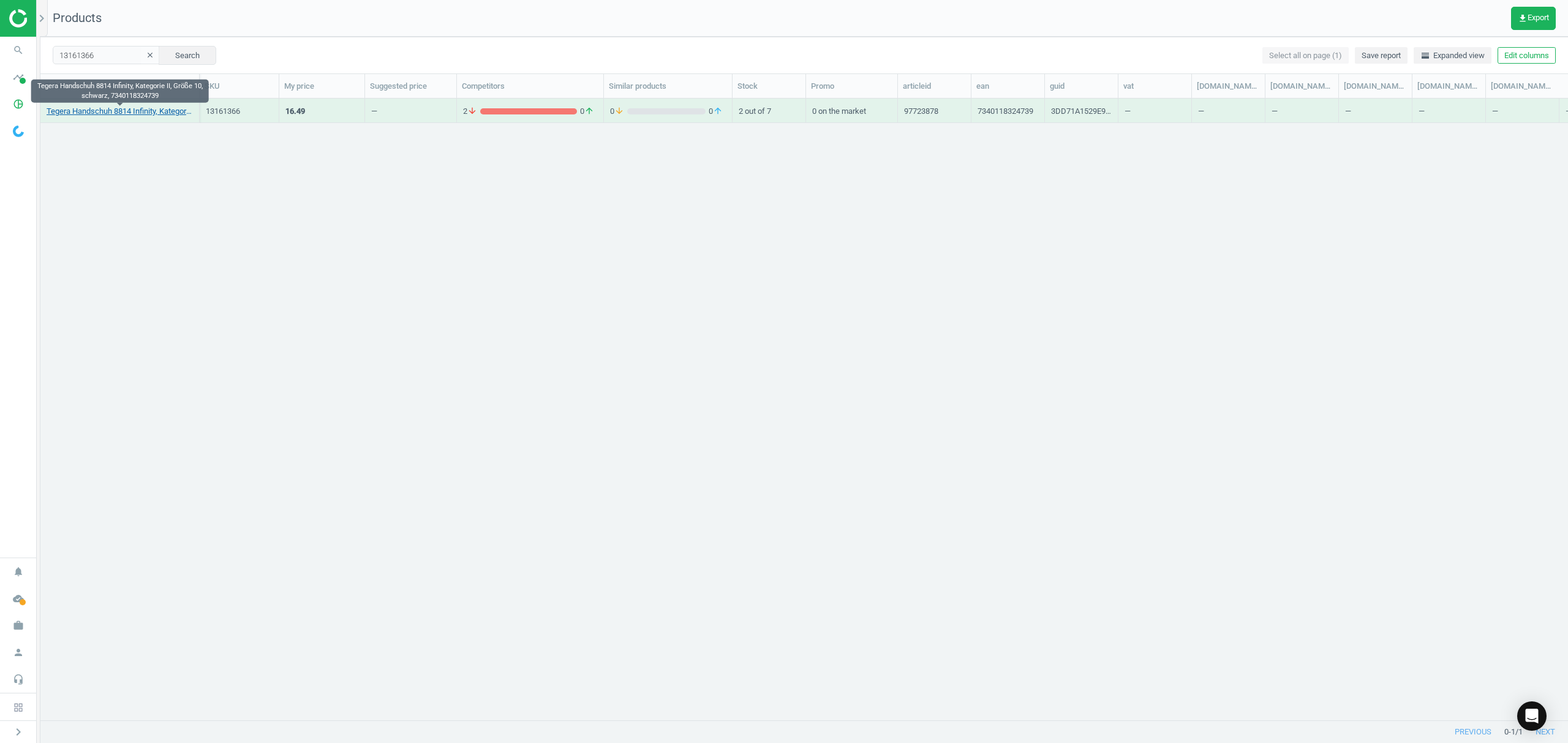
click at [109, 115] on link "Tegera Handschuh 8814 Infinity, Kategorie II, Größe 10, schwarz, 7340118324739" at bounding box center [119, 111] width 147 height 11
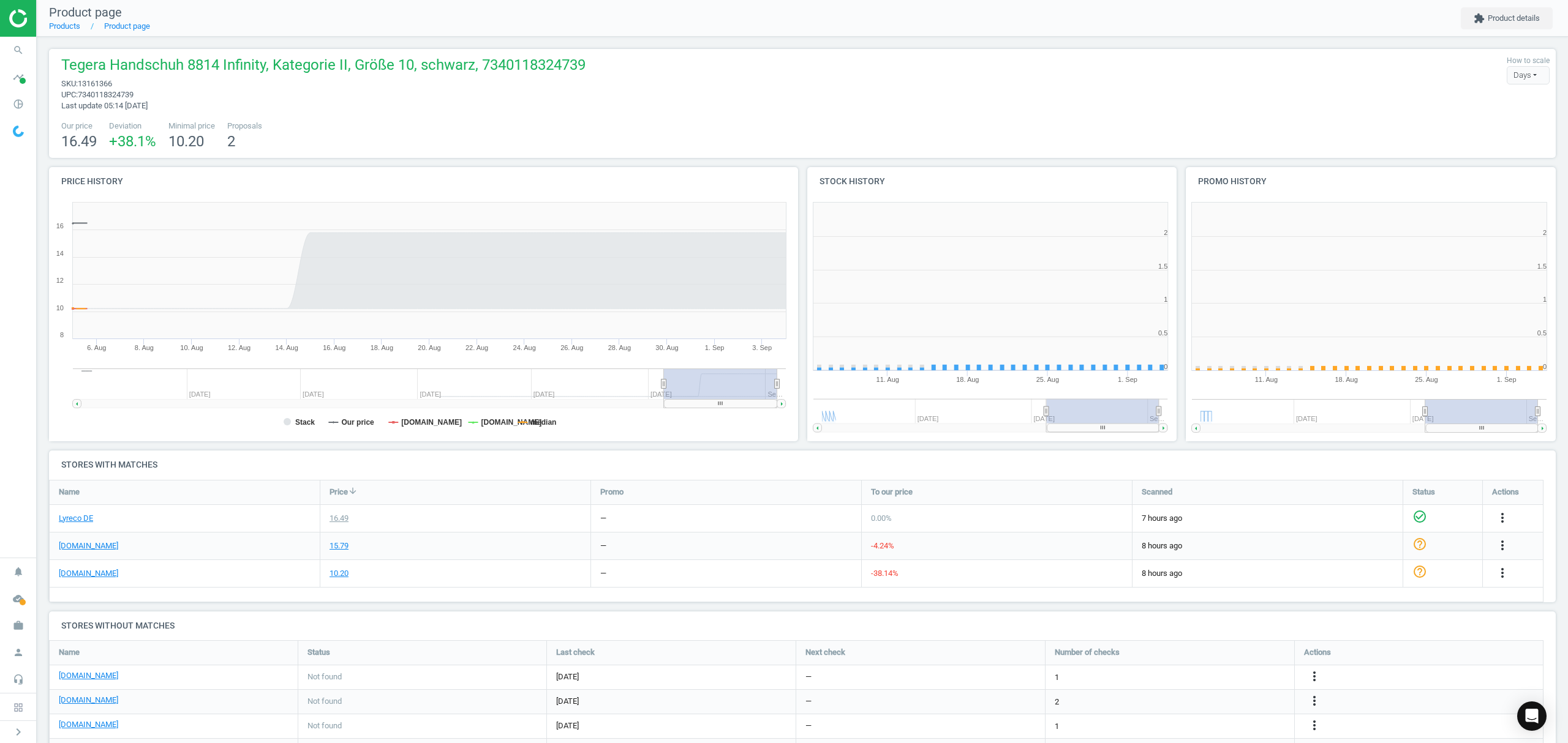
scroll to position [270, 392]
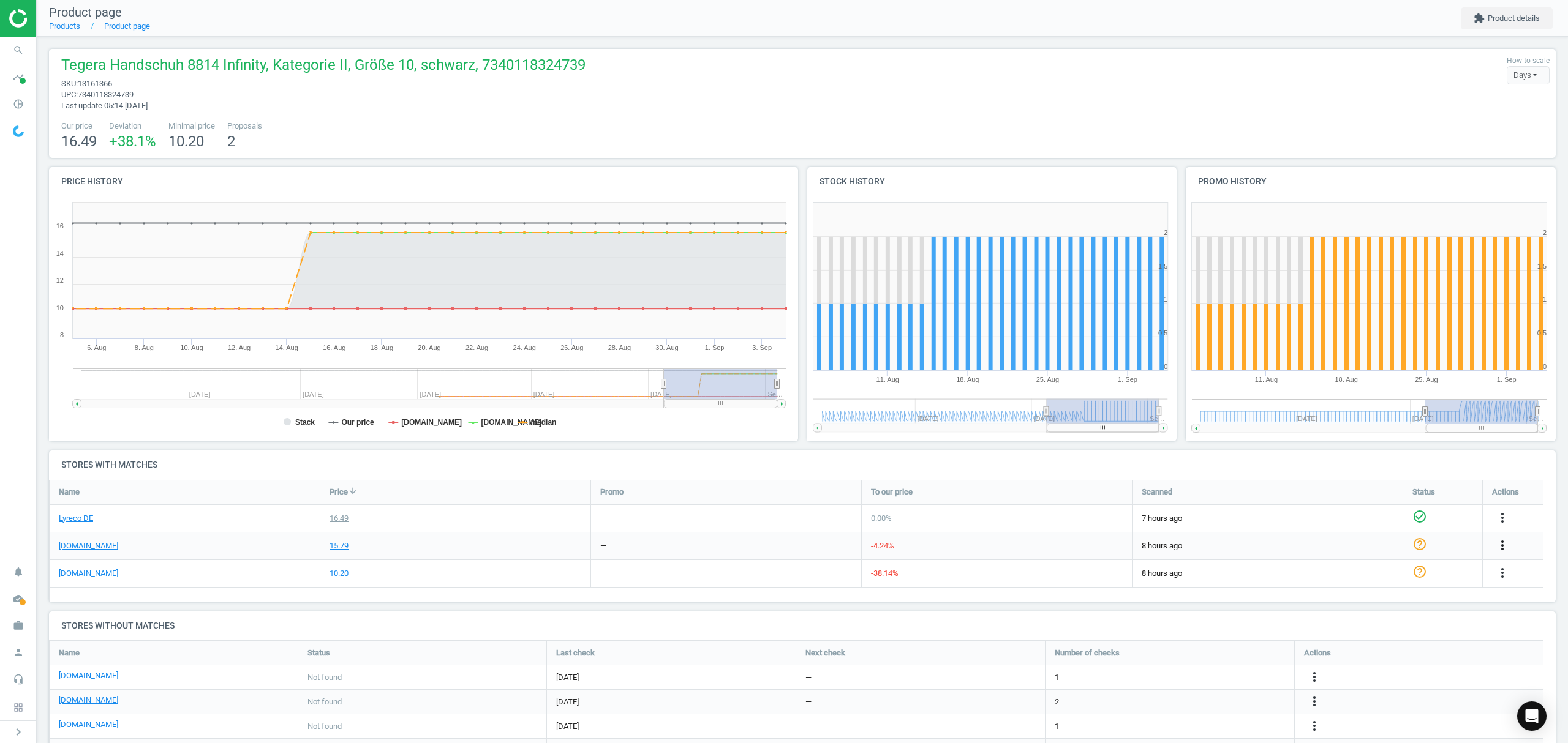
click at [1500, 545] on icon "more_vert" at bounding box center [1502, 545] width 15 height 15
click at [1364, 575] on link "Edit URL/product option" at bounding box center [1407, 574] width 168 height 19
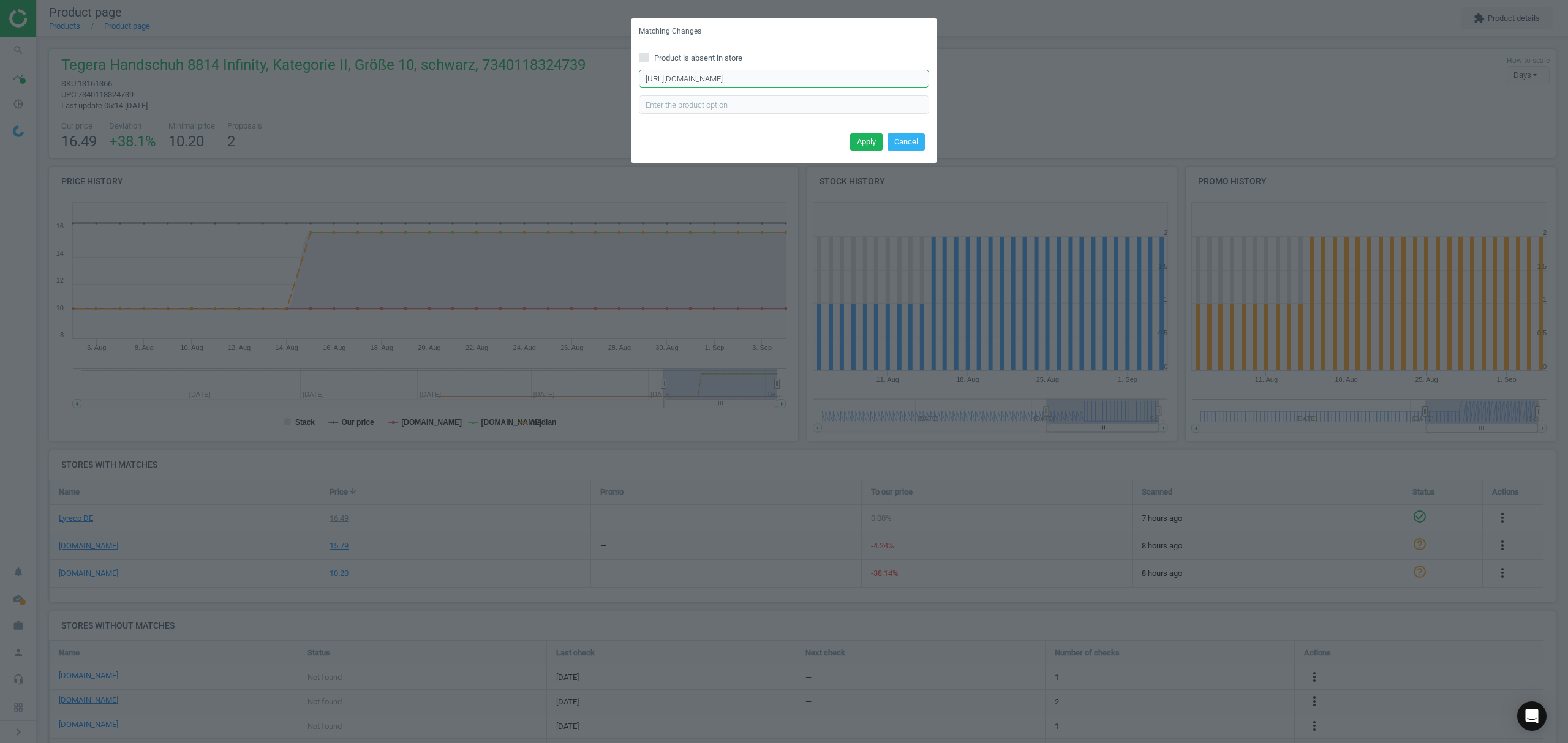
click at [743, 79] on input "https://www.asx.eu/tegera-nitril-schnittschutzhandschuhe-8814-infinity/10019002…" at bounding box center [783, 79] width 290 height 18
paste input "43"
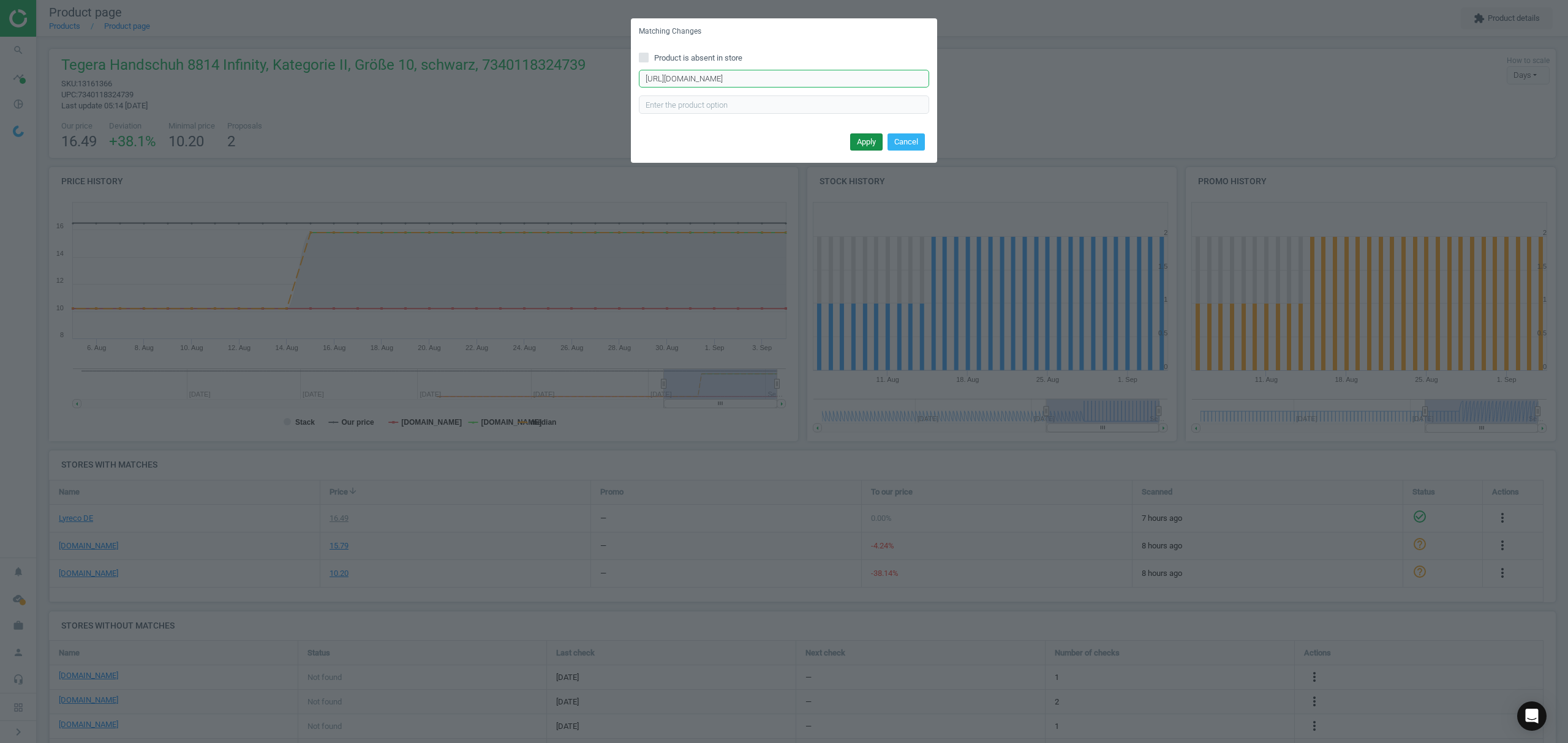
type input "https://www.asx.eu/tegera-nitril-schnittschutzhandschuhe-8814-infinity/10019002…"
click at [867, 140] on button "Apply" at bounding box center [866, 141] width 32 height 17
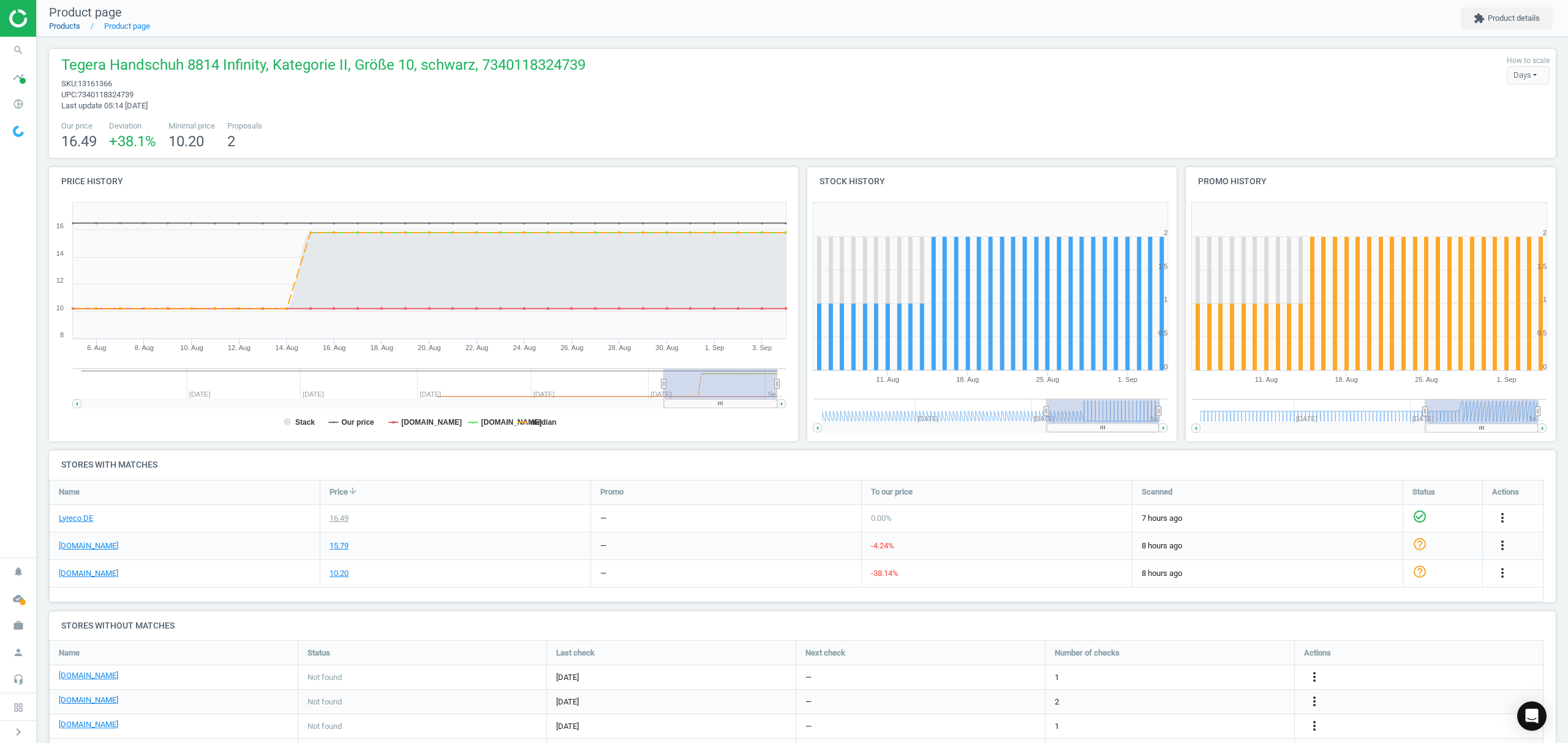
click at [67, 23] on link "Products" at bounding box center [64, 26] width 31 height 9
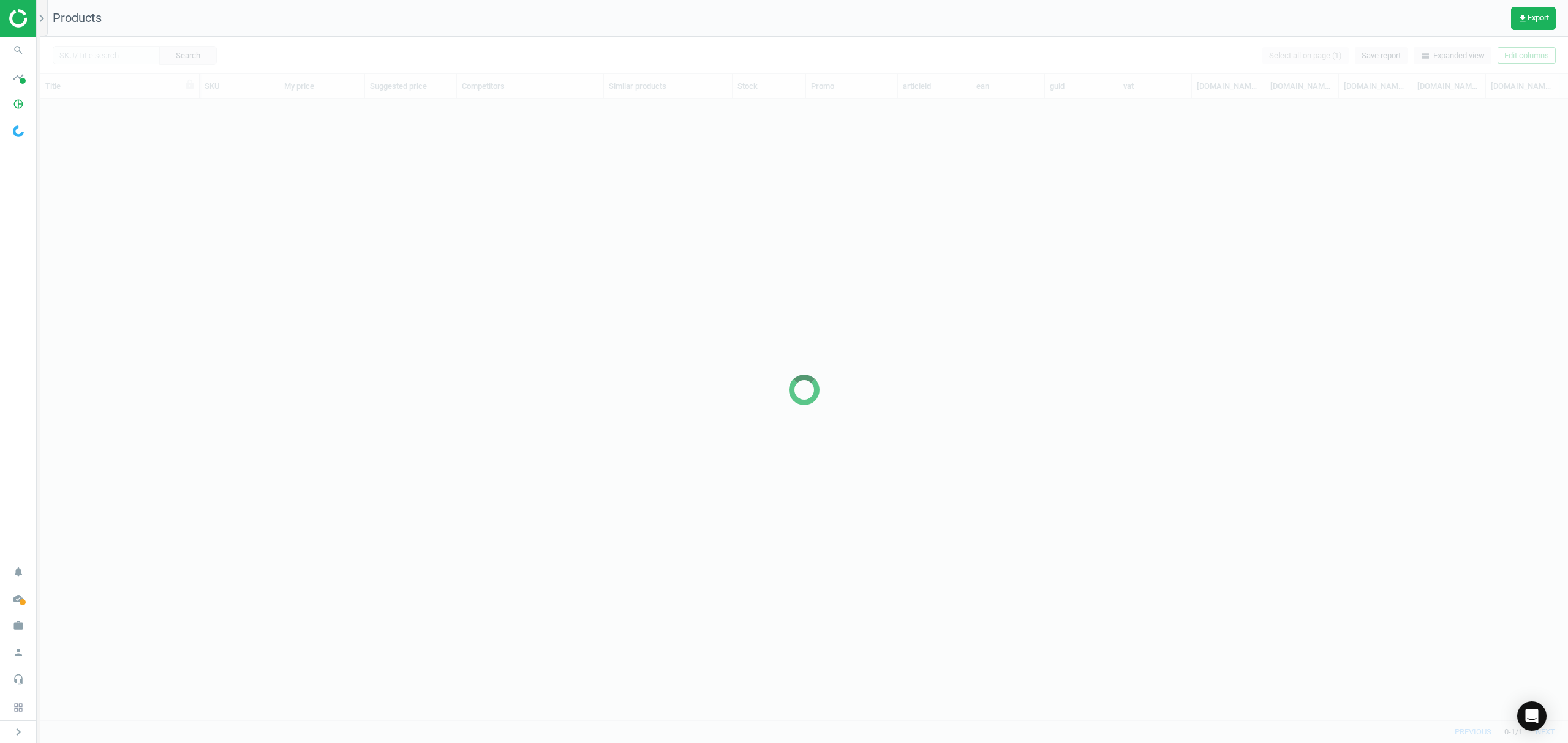
scroll to position [596, 1515]
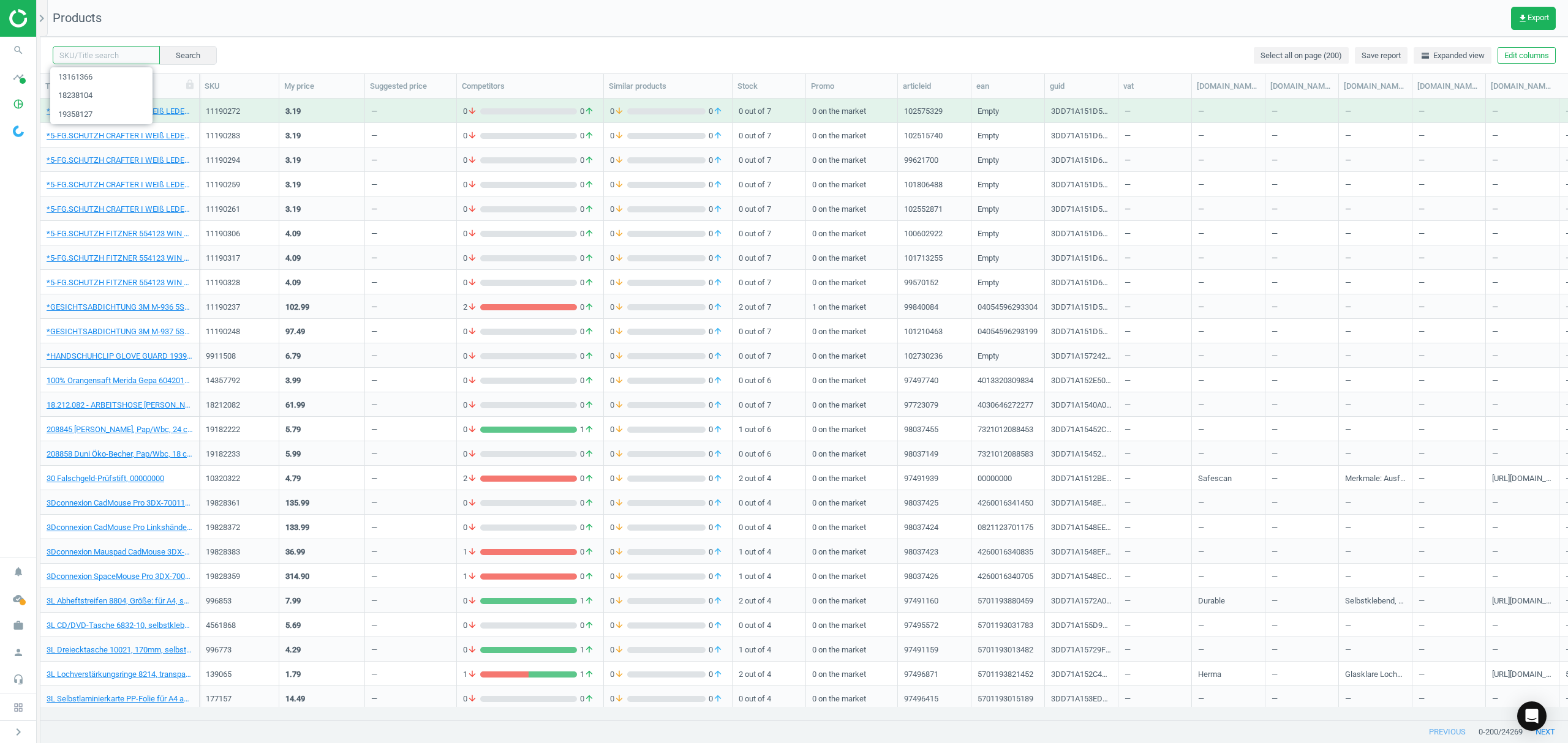
click at [96, 55] on input "text" at bounding box center [106, 55] width 107 height 18
paste input "14503979"
type input "14503979"
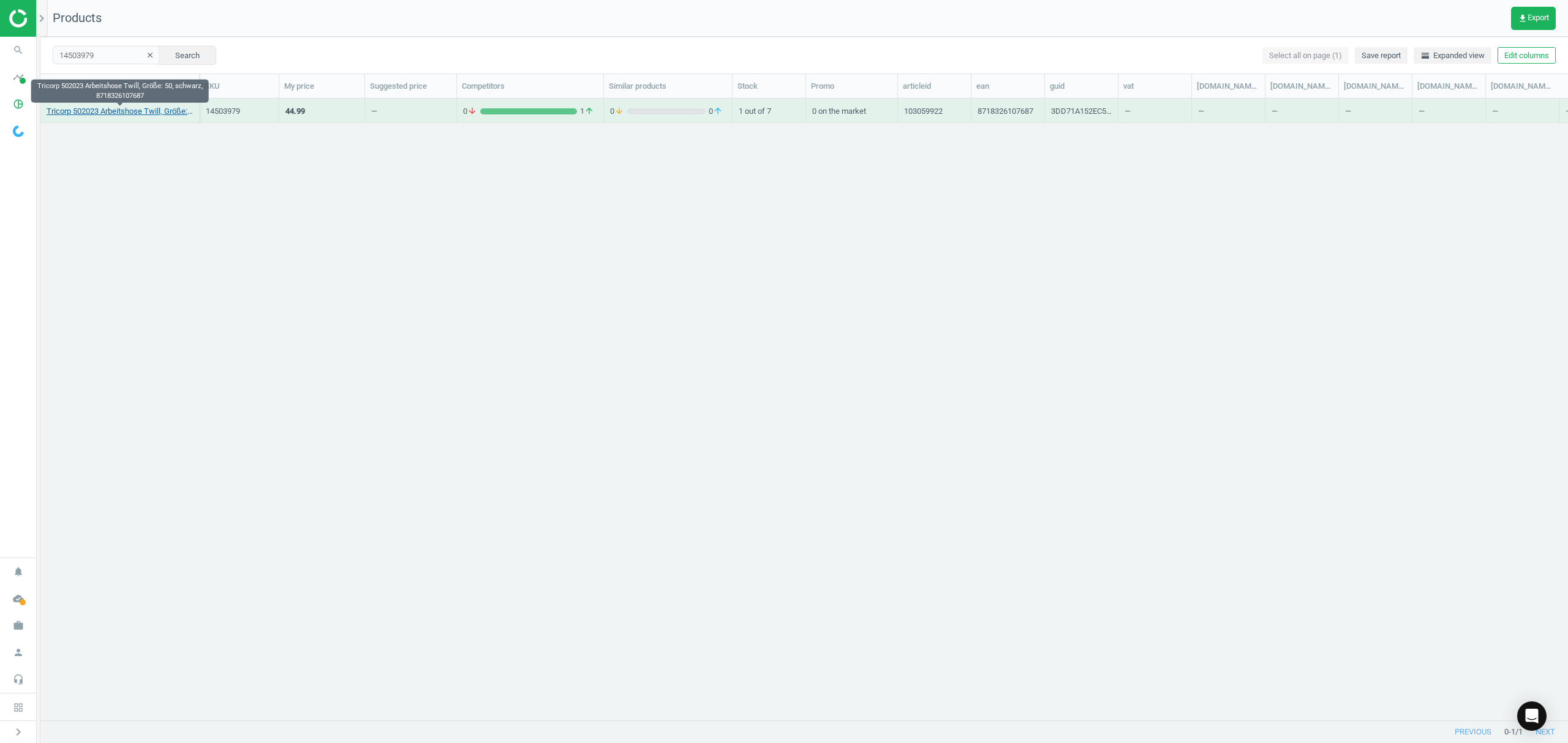
click at [126, 107] on link "Tricorp 502023 Arbeitshose Twill, Größe: 50, schwarz, 8718326107687" at bounding box center [119, 111] width 147 height 11
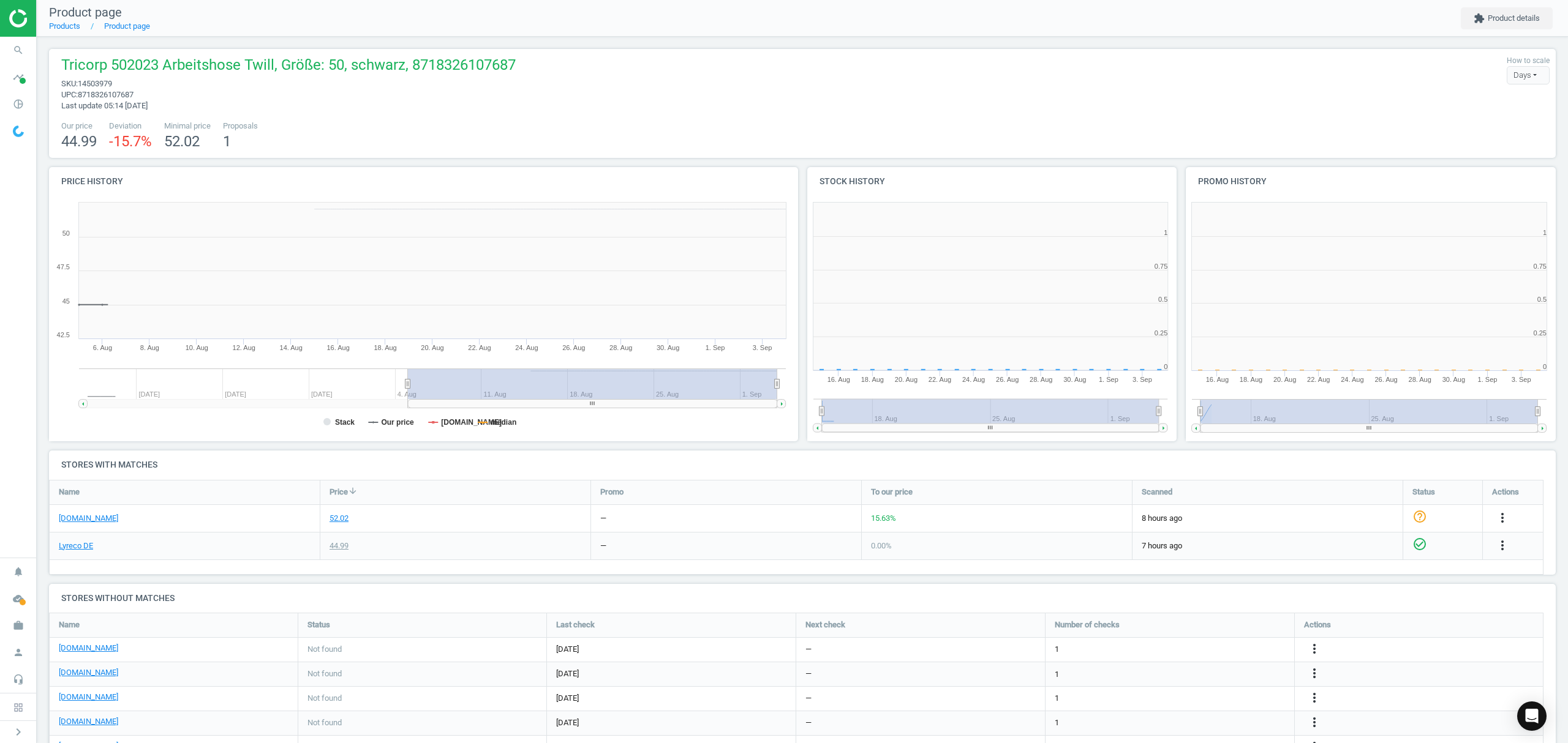
scroll to position [270, 392]
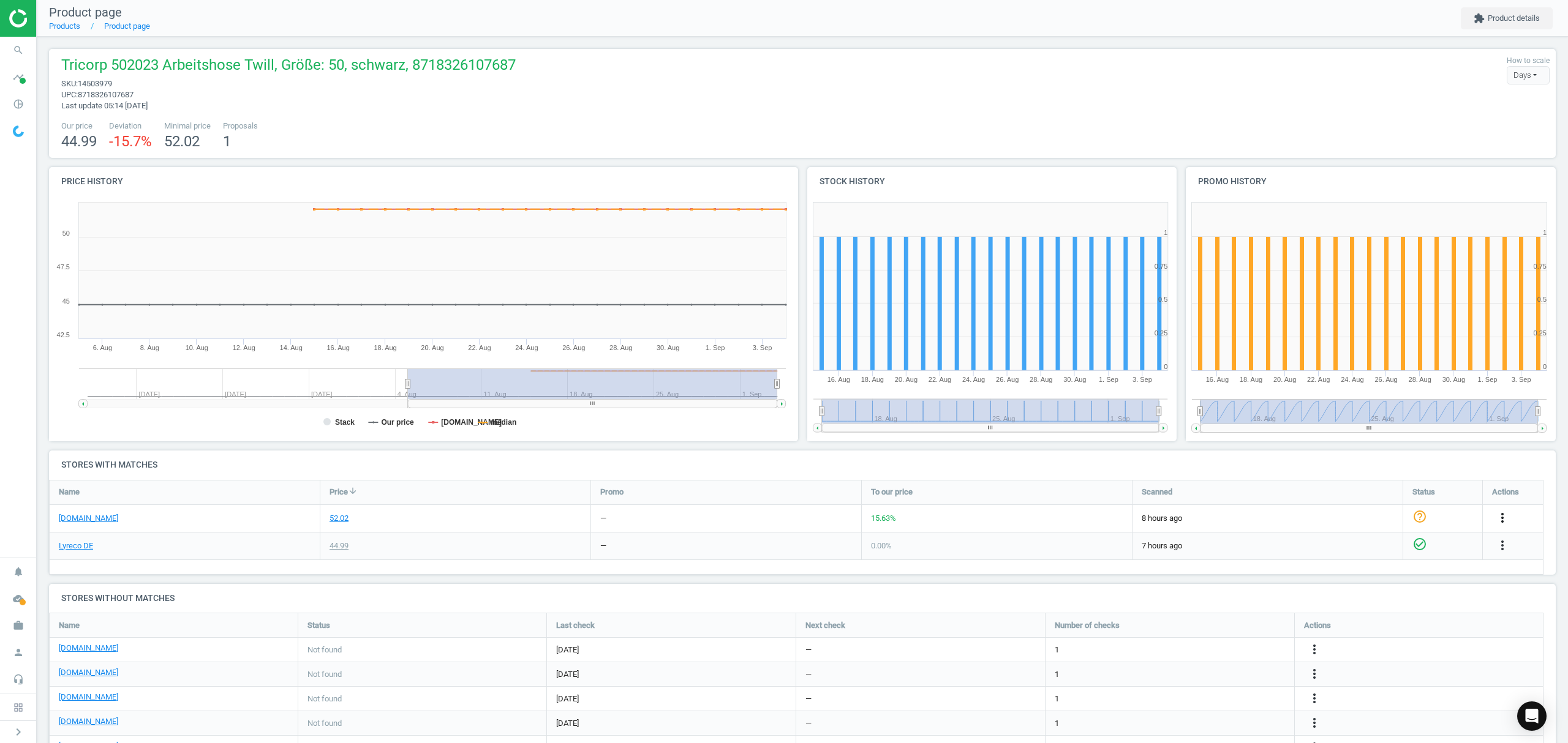
click at [1503, 516] on icon "more_vert" at bounding box center [1502, 518] width 15 height 15
click at [1350, 545] on link "Edit URL/product option" at bounding box center [1407, 548] width 168 height 19
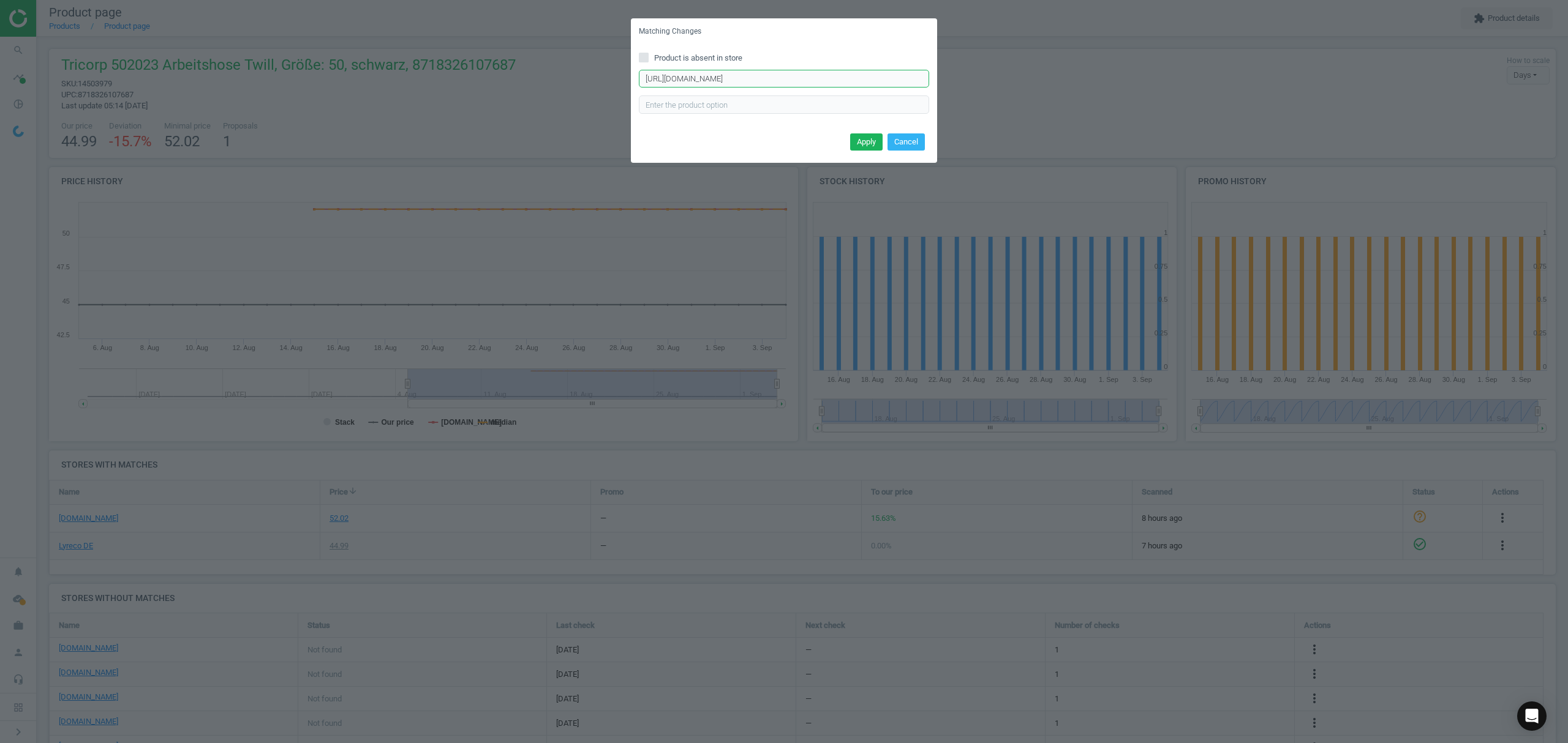
click at [804, 81] on input "https://www.asx.eu/tricorp-workwear-bundhose-502023-workwear/10029748000000-502…" at bounding box center [783, 79] width 290 height 18
click at [804, 81] on input "https://www.asx.eu/tricorp-workwear-bundhose-502023-workwear/10029748000000-502…" at bounding box center [783, 79] width 290 height 18
paste input "315036"
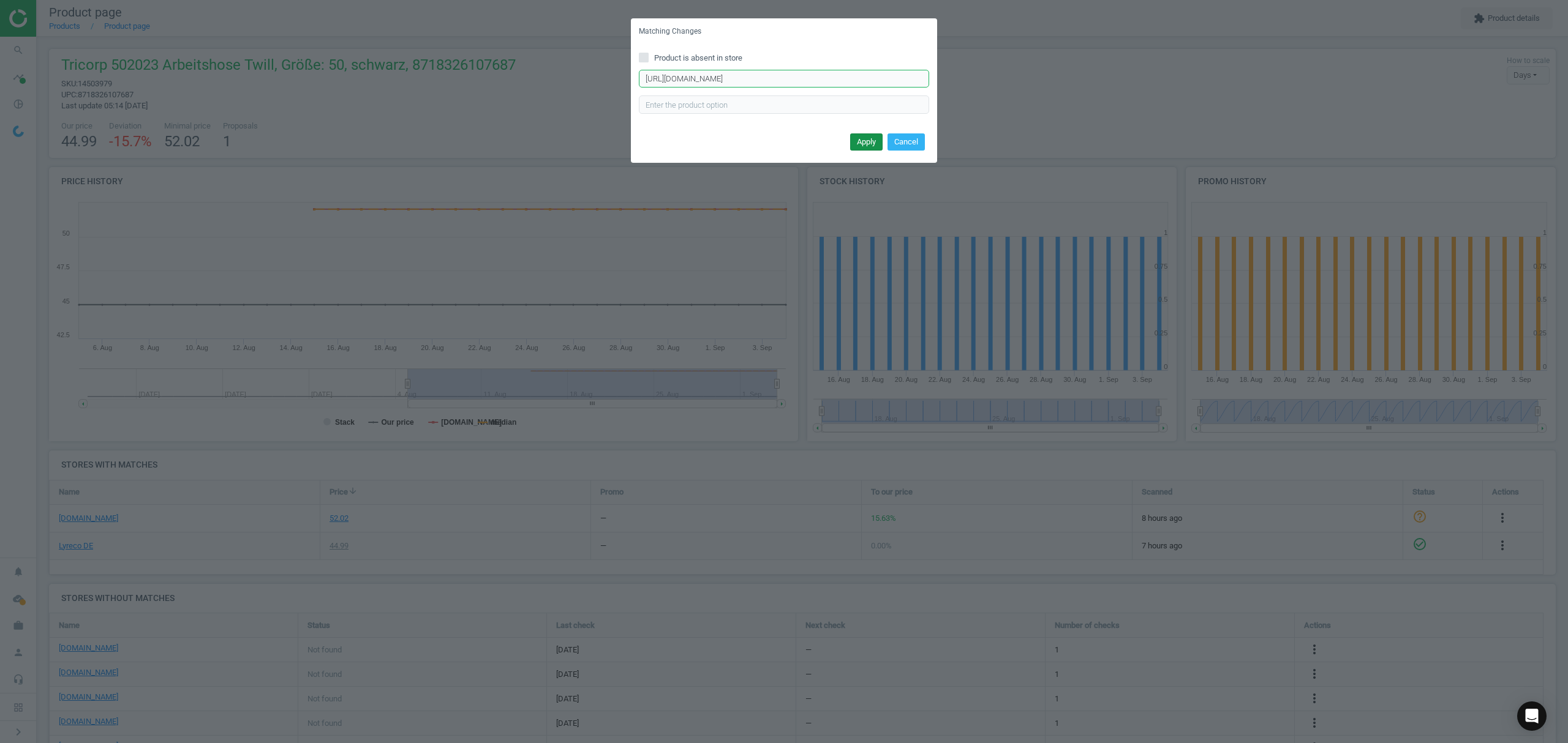
type input "https://www.asx.eu/tricorp-workwear-bundhose-502023-workwear/10029748315036-502…"
click at [860, 135] on button "Apply" at bounding box center [866, 141] width 32 height 17
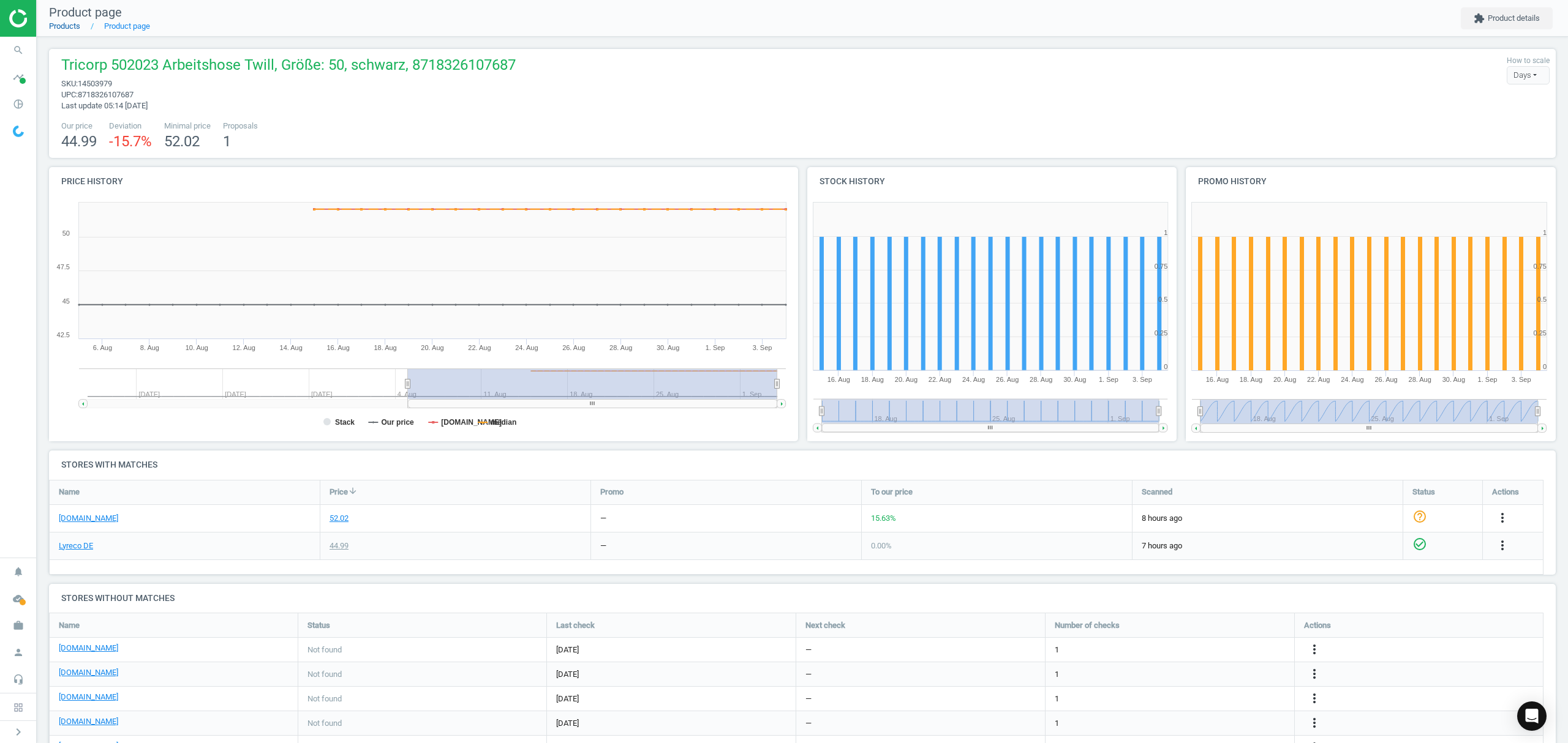
click at [76, 25] on link "Products" at bounding box center [64, 26] width 31 height 9
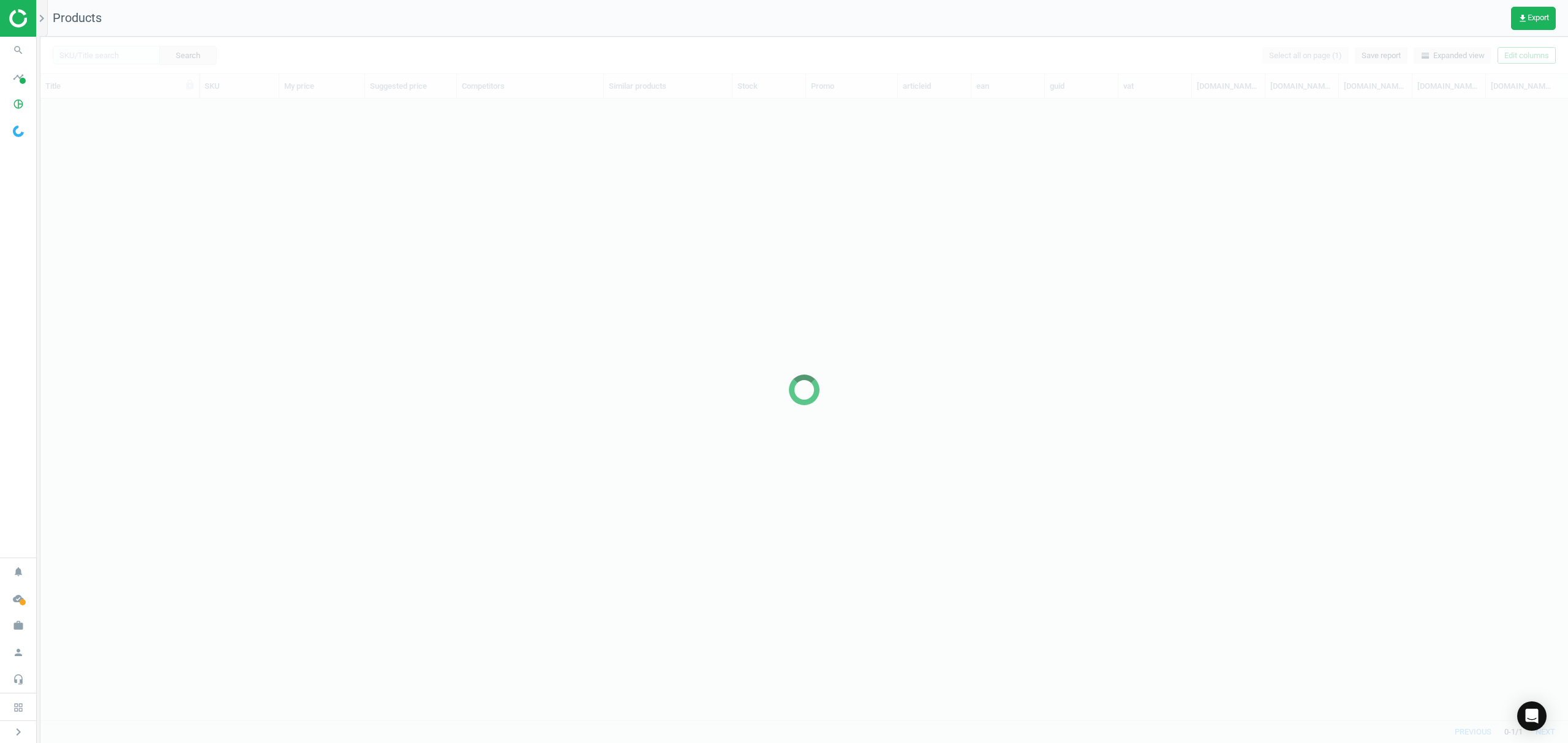
scroll to position [596, 1515]
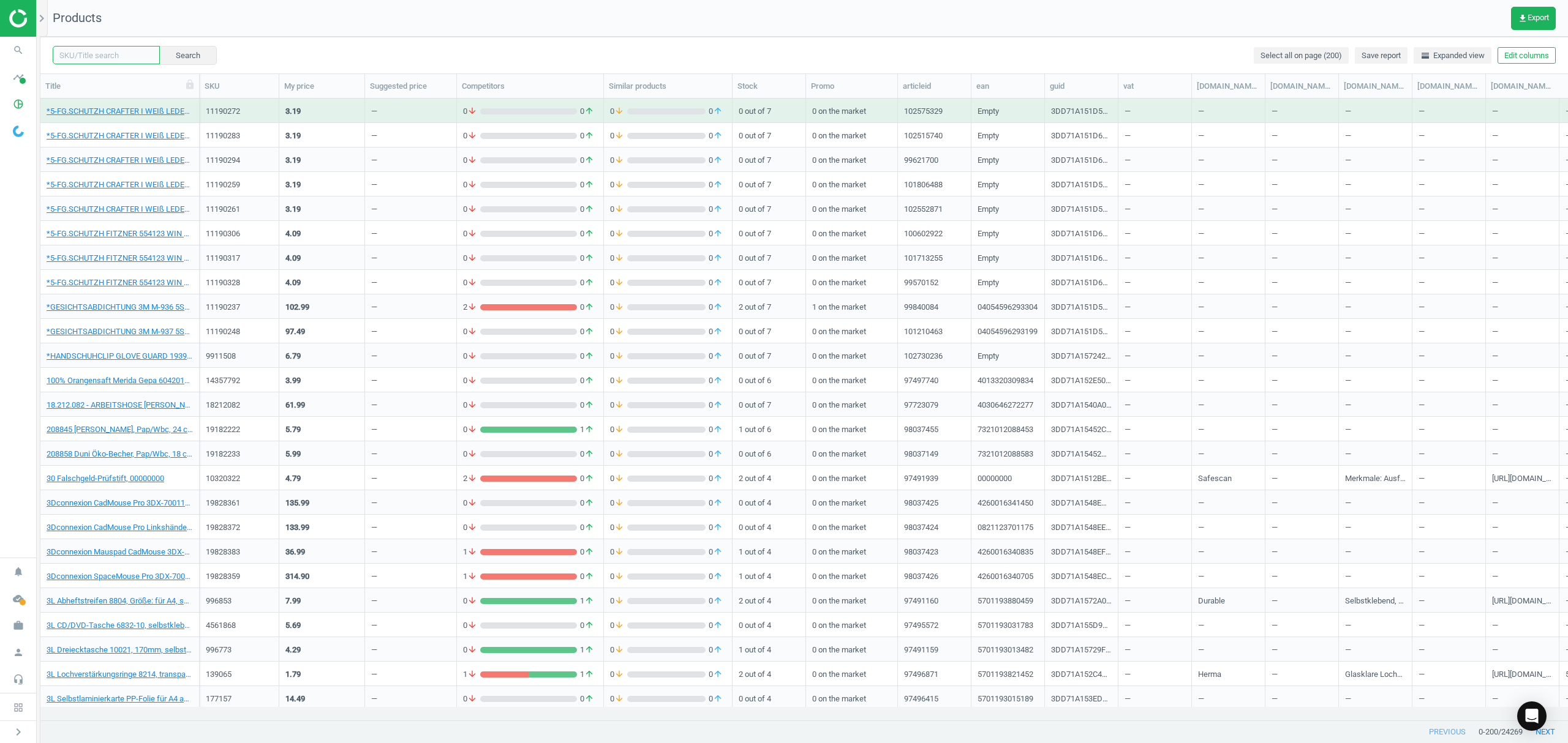
click at [112, 56] on input "text" at bounding box center [106, 55] width 107 height 18
paste input "20651367"
type input "20651367"
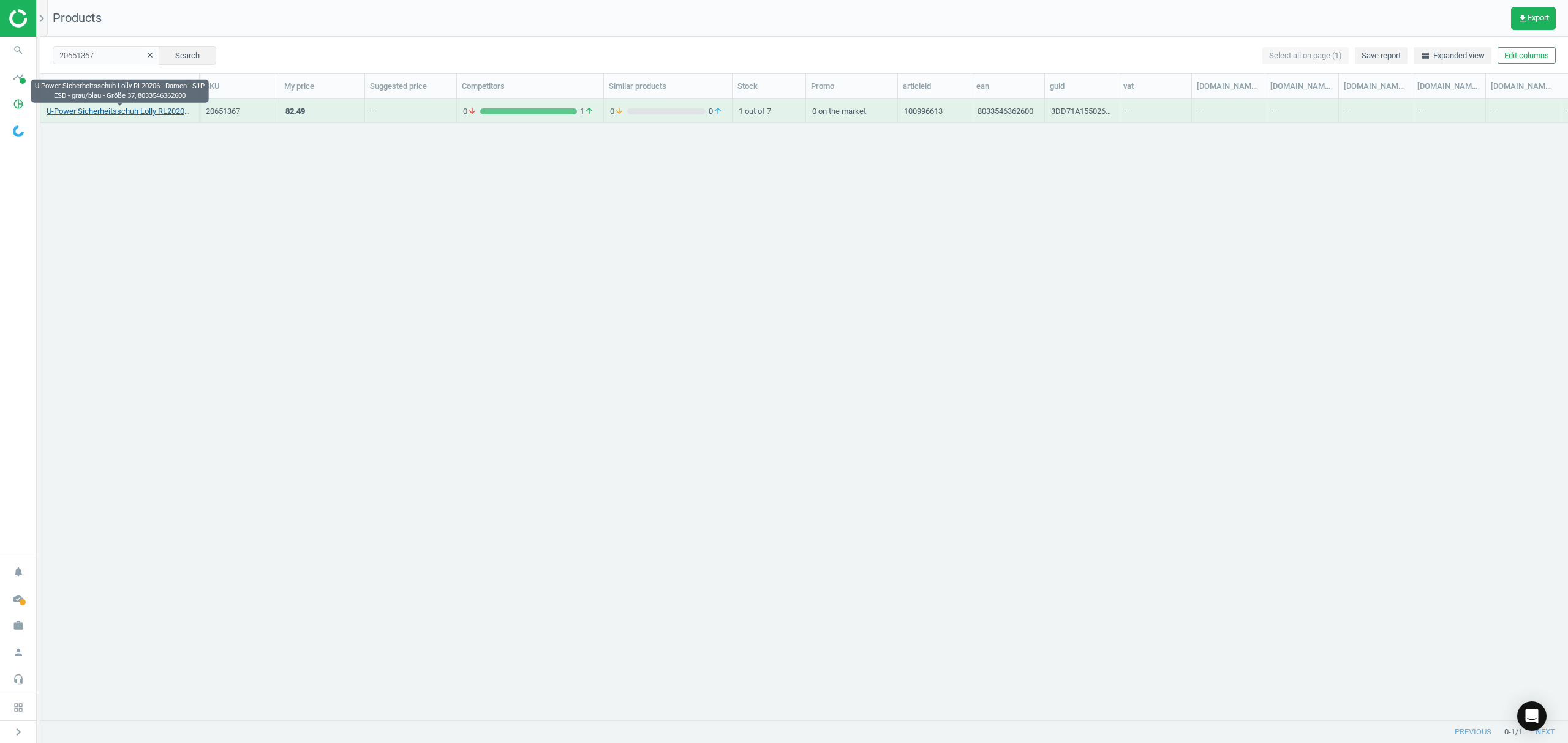
click at [135, 113] on link "U-Power Sicherheitsschuh Lolly RL20206 - Damen - S1P ESD - grau/blau - Größe 37…" at bounding box center [119, 111] width 147 height 11
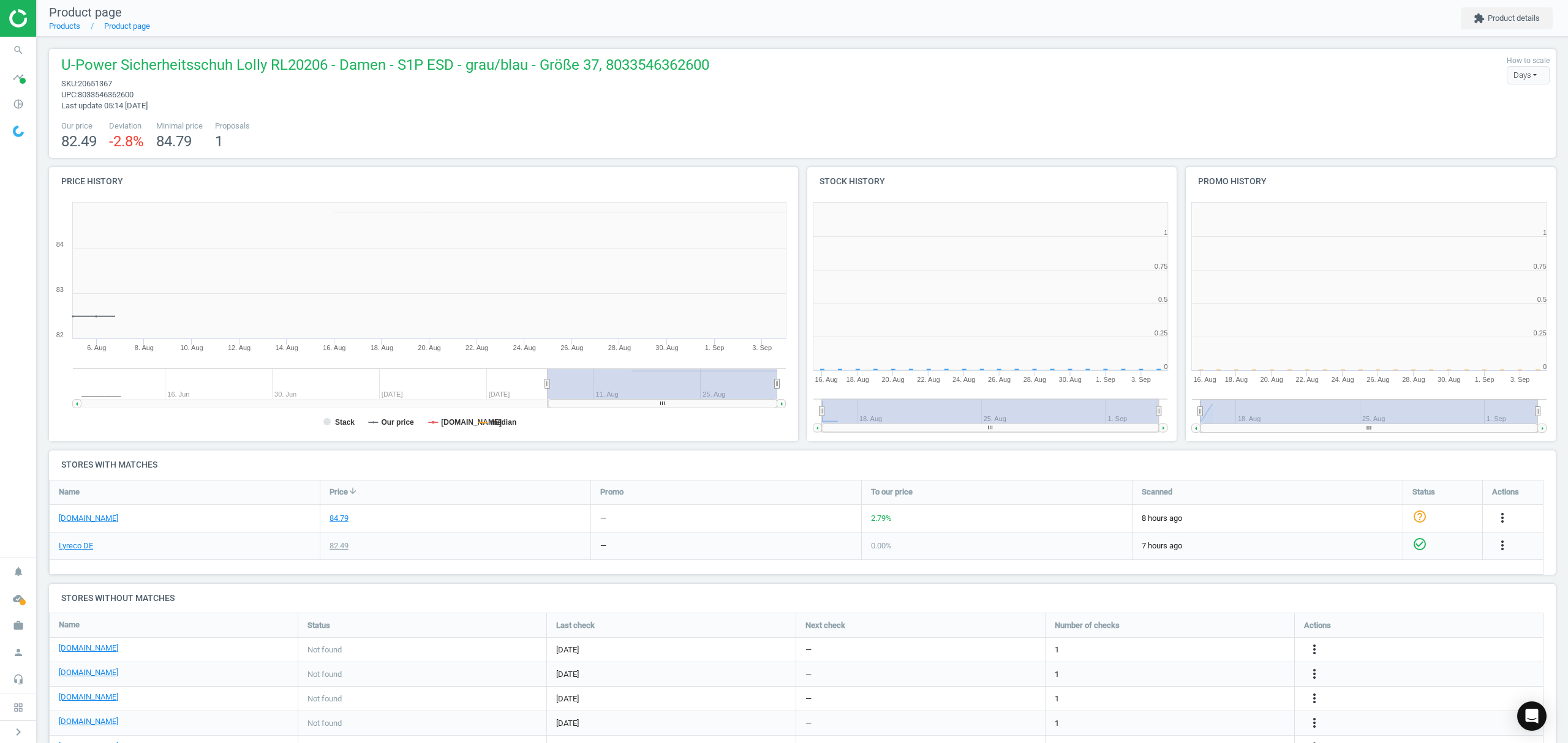
scroll to position [270, 392]
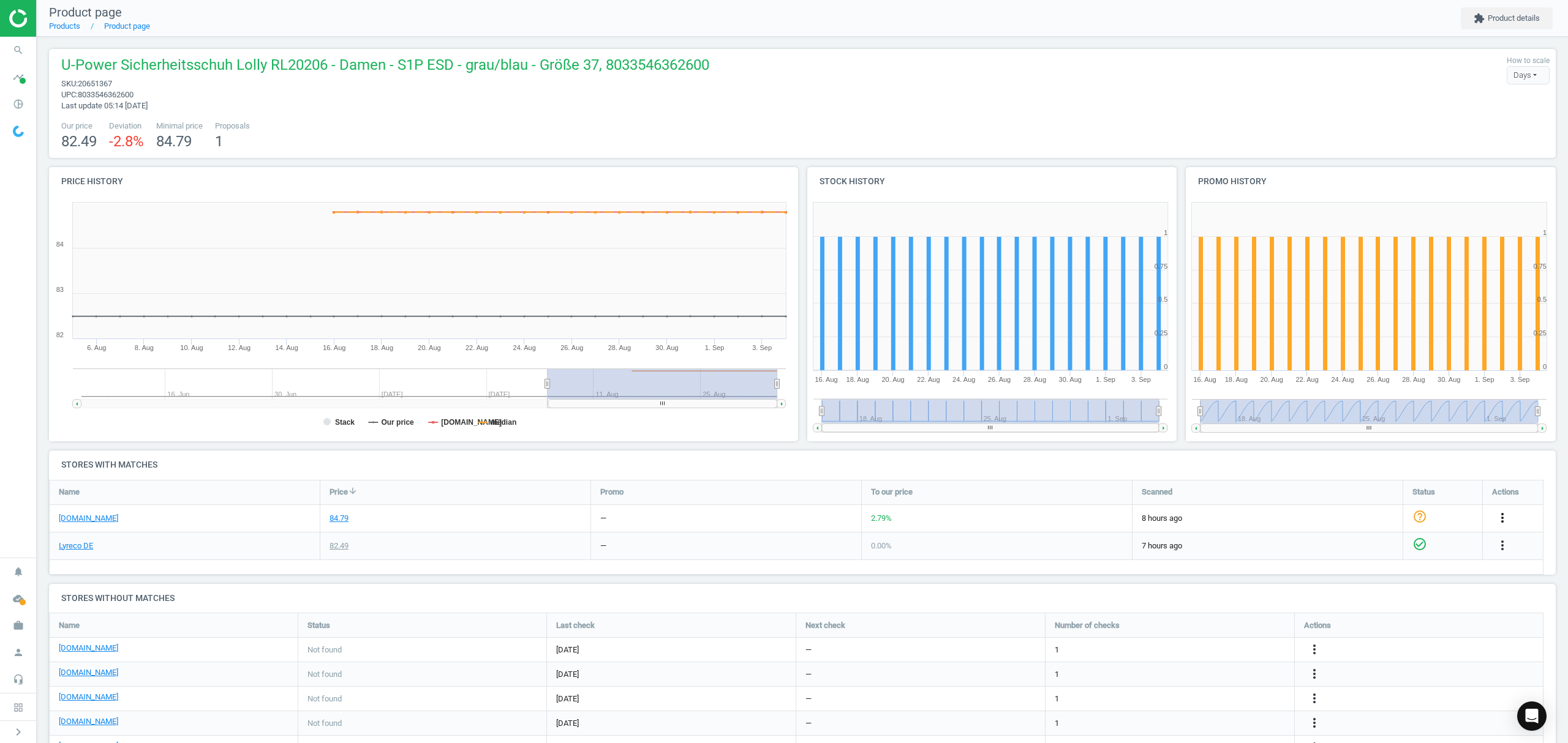
click at [1503, 513] on icon "more_vert" at bounding box center [1502, 518] width 15 height 15
click at [1364, 552] on link "Edit URL/product option" at bounding box center [1407, 548] width 168 height 19
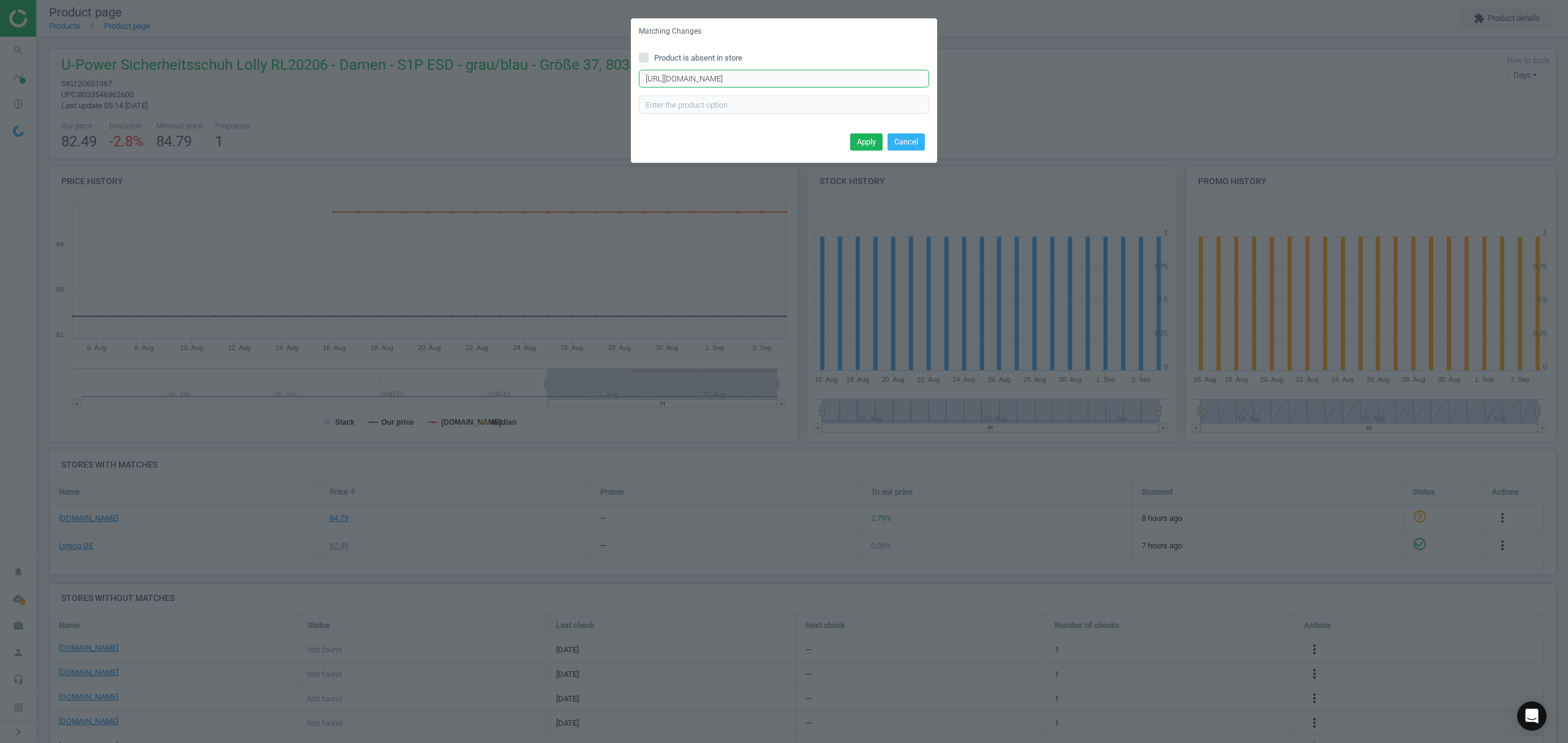
click at [767, 72] on input "https://www.asx.eu/u-power-damen-sicherheitshalbschuhe-s1p-lolly/10025573000000…" at bounding box center [783, 79] width 290 height 18
paste input "209987"
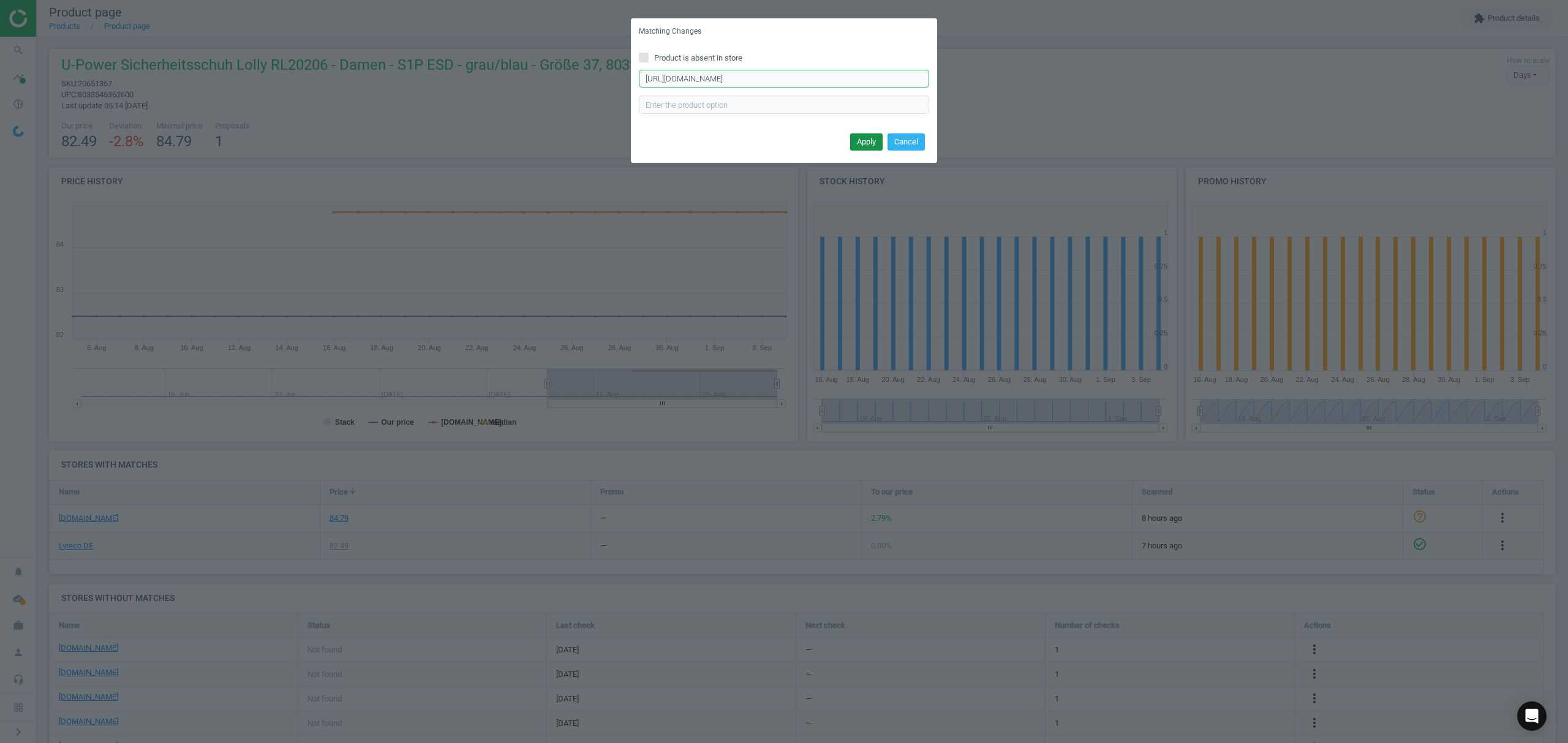
type input "https://www.asx.eu/u-power-damen-sicherheitshalbschuhe-s1p-lolly/10025573209987…"
click at [858, 136] on button "Apply" at bounding box center [866, 141] width 32 height 17
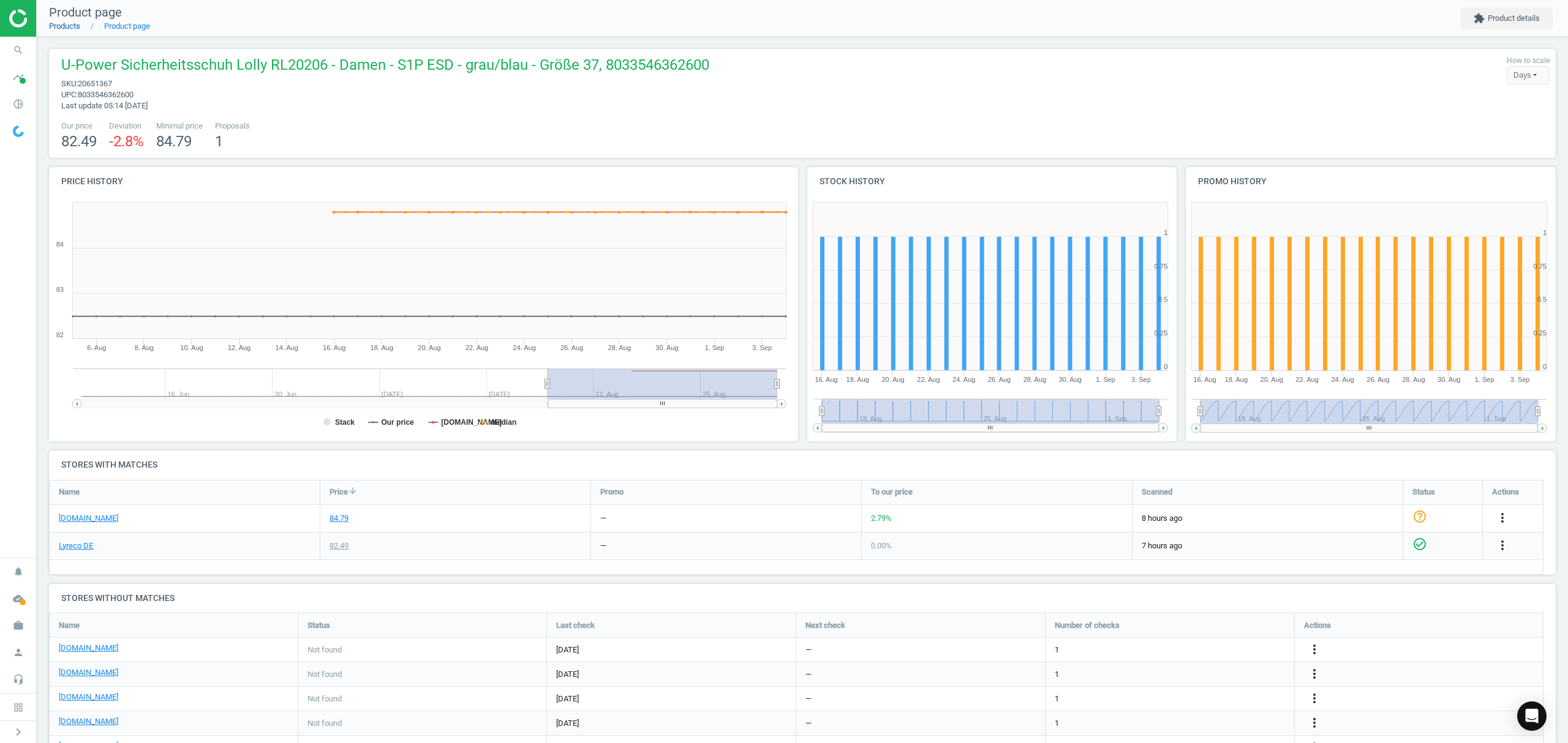
click at [63, 23] on link "Products" at bounding box center [64, 26] width 31 height 9
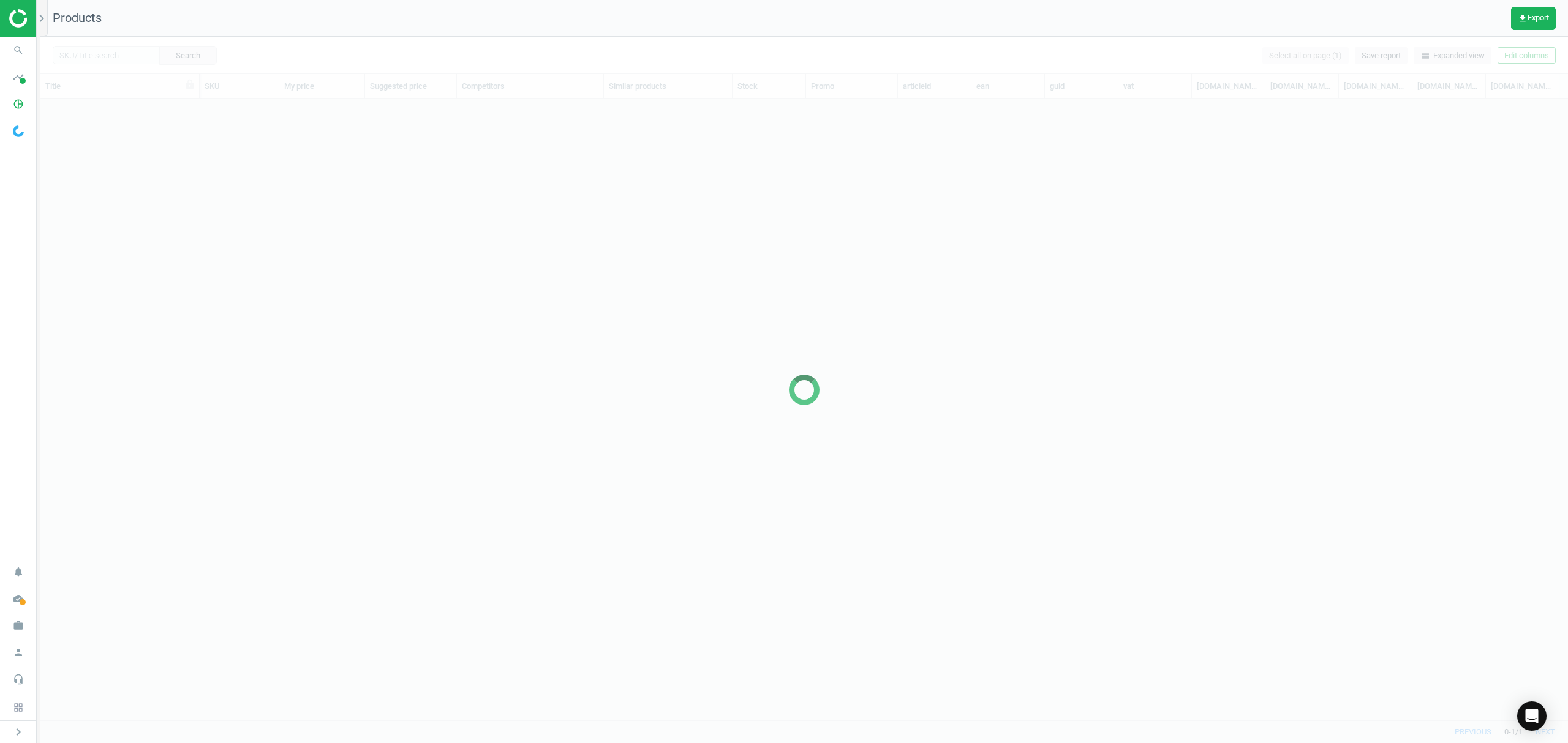
scroll to position [596, 1515]
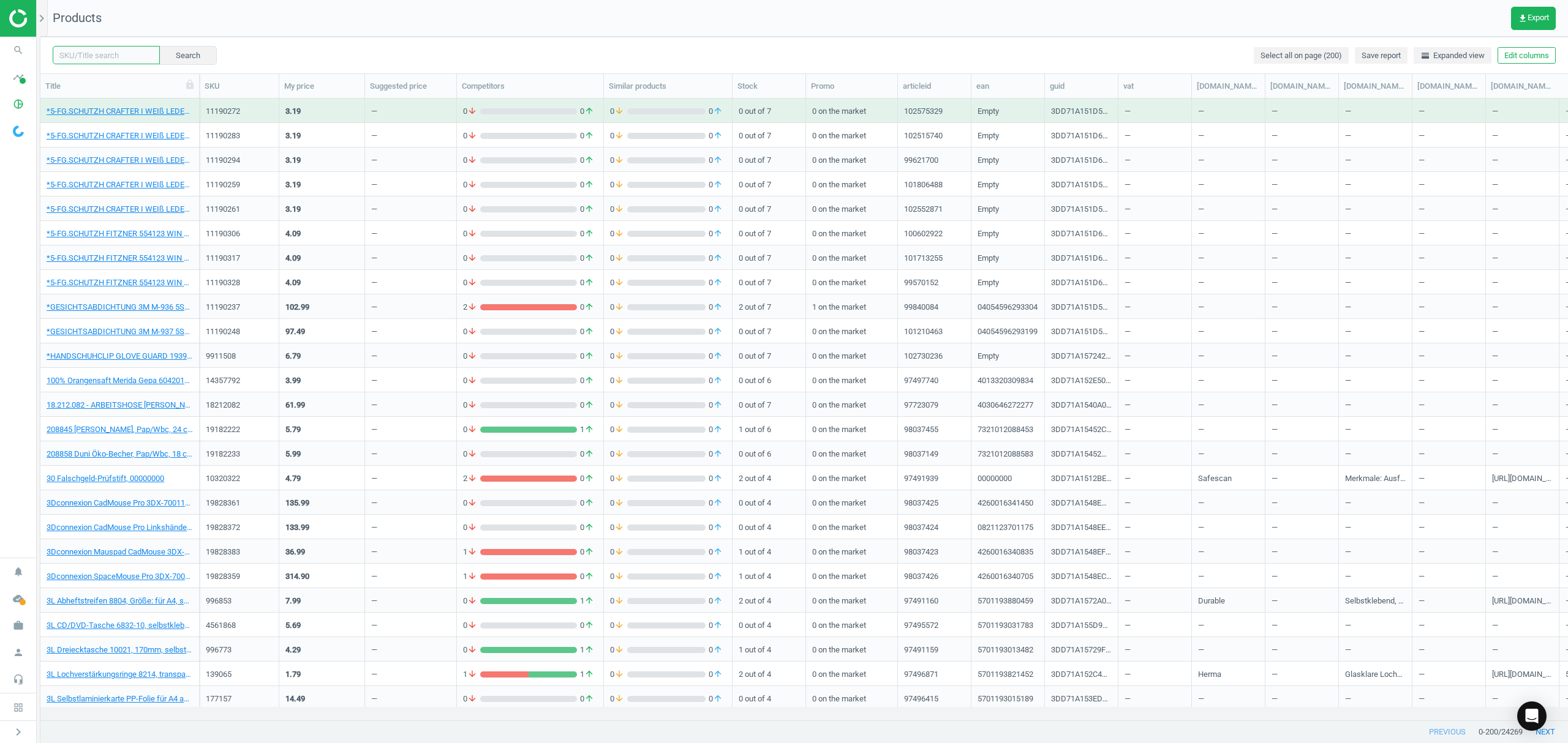
click at [115, 55] on input "text" at bounding box center [106, 55] width 107 height 18
paste input "20649848"
type input "20649848"
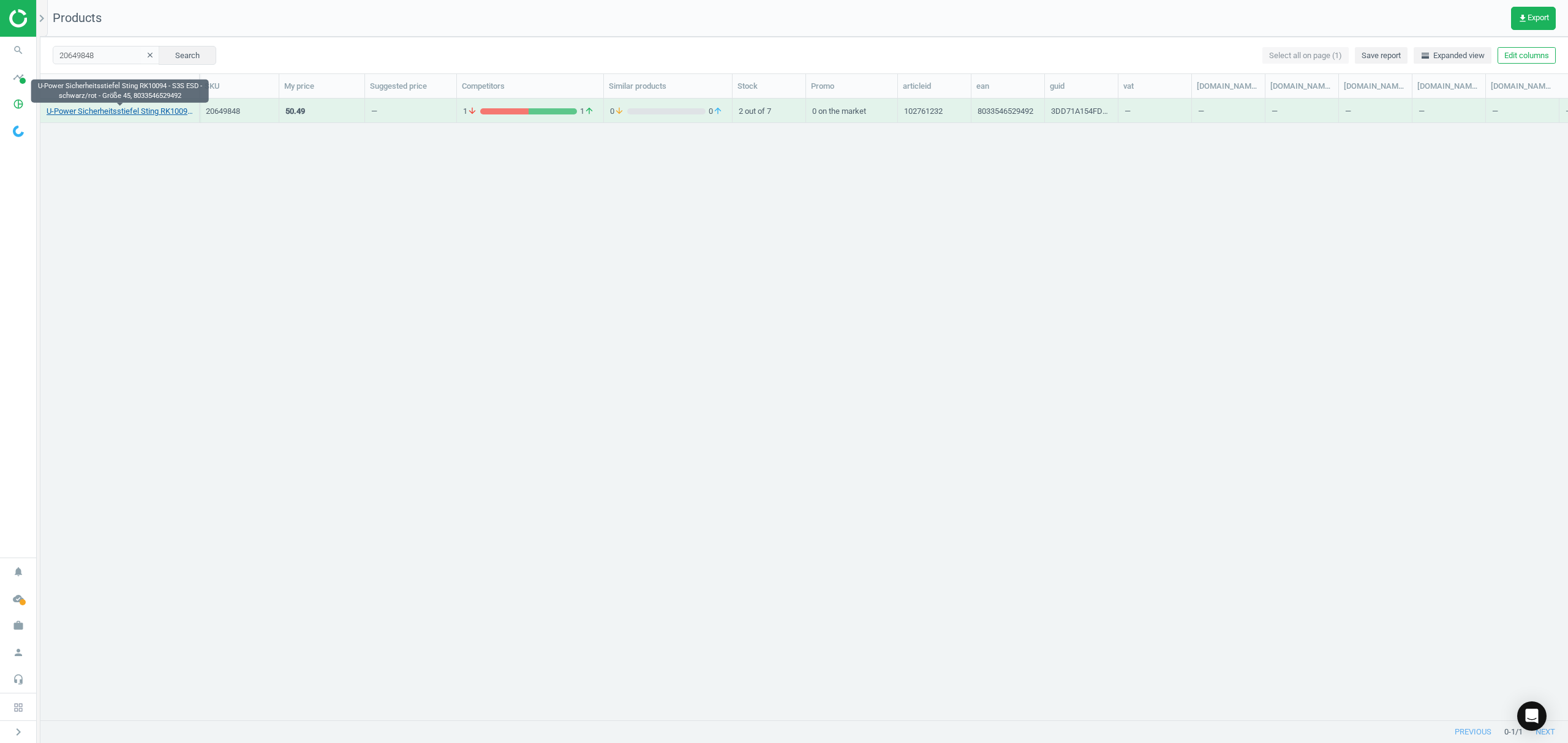
click at [141, 109] on link "U-Power Sicherheitsstiefel Sting RK10094 - S3S ESD - schwarz/rot - Größe 45, 80…" at bounding box center [119, 111] width 147 height 11
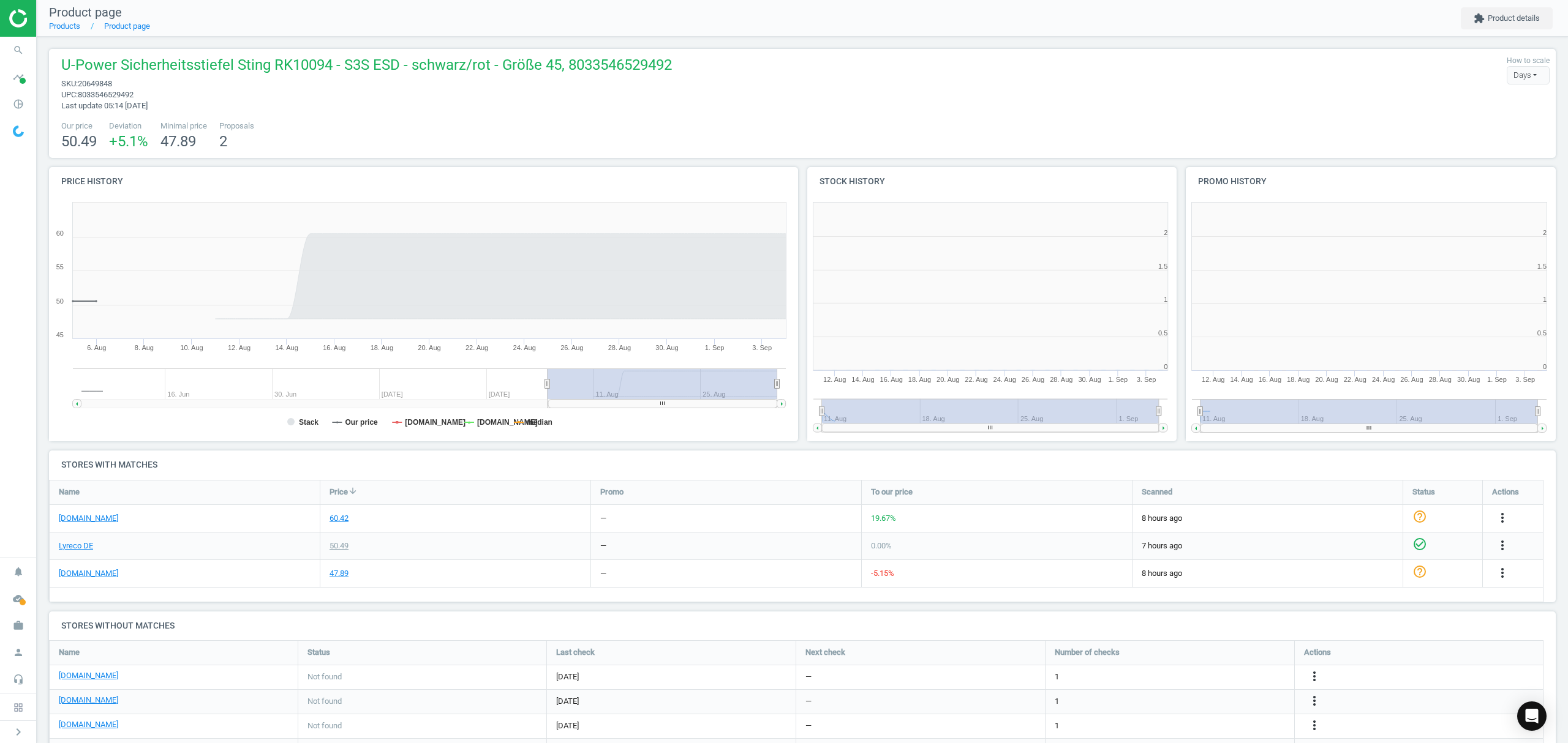
scroll to position [270, 392]
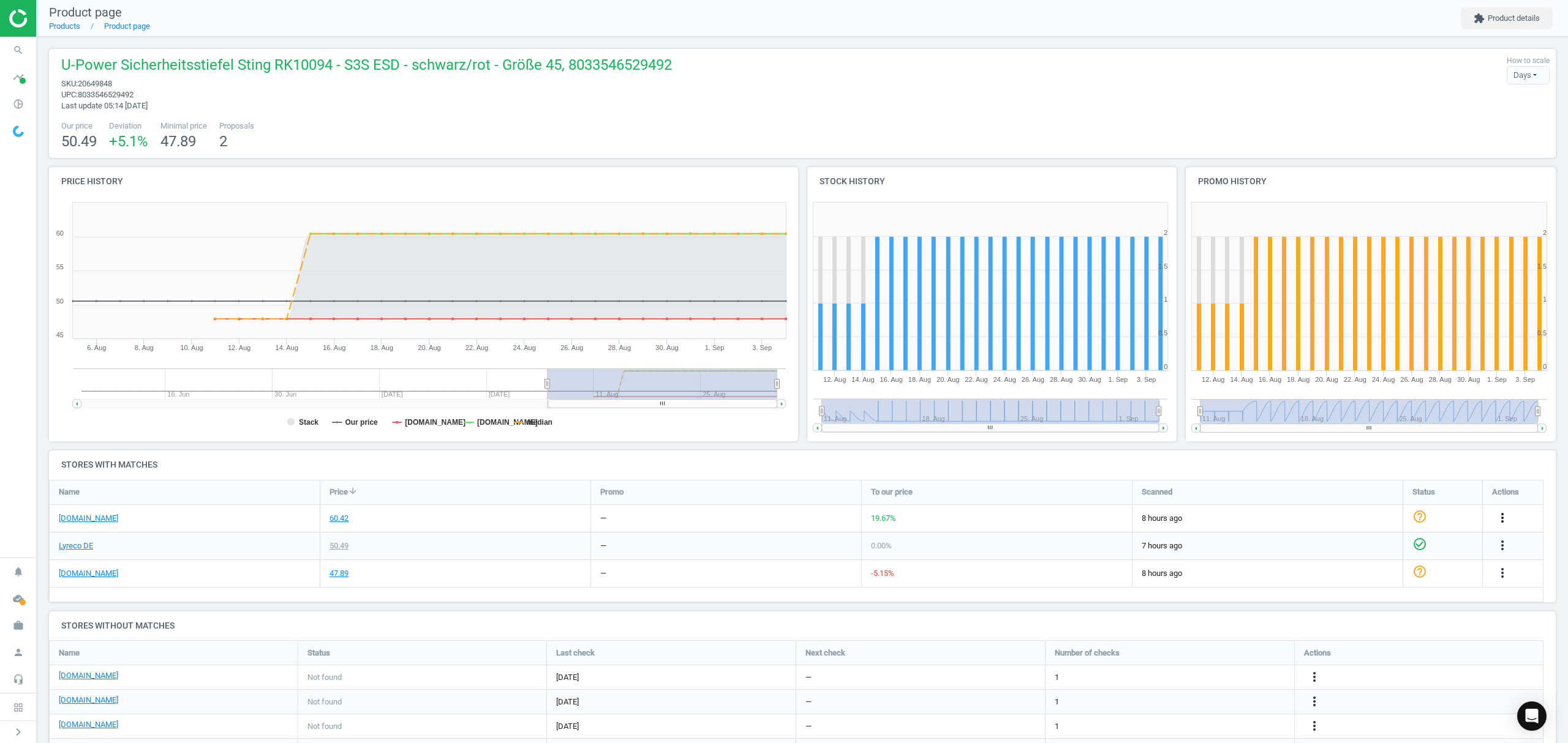
click at [1505, 517] on icon "more_vert" at bounding box center [1502, 518] width 15 height 15
click at [1345, 547] on link "Edit URL/product option" at bounding box center [1407, 548] width 168 height 19
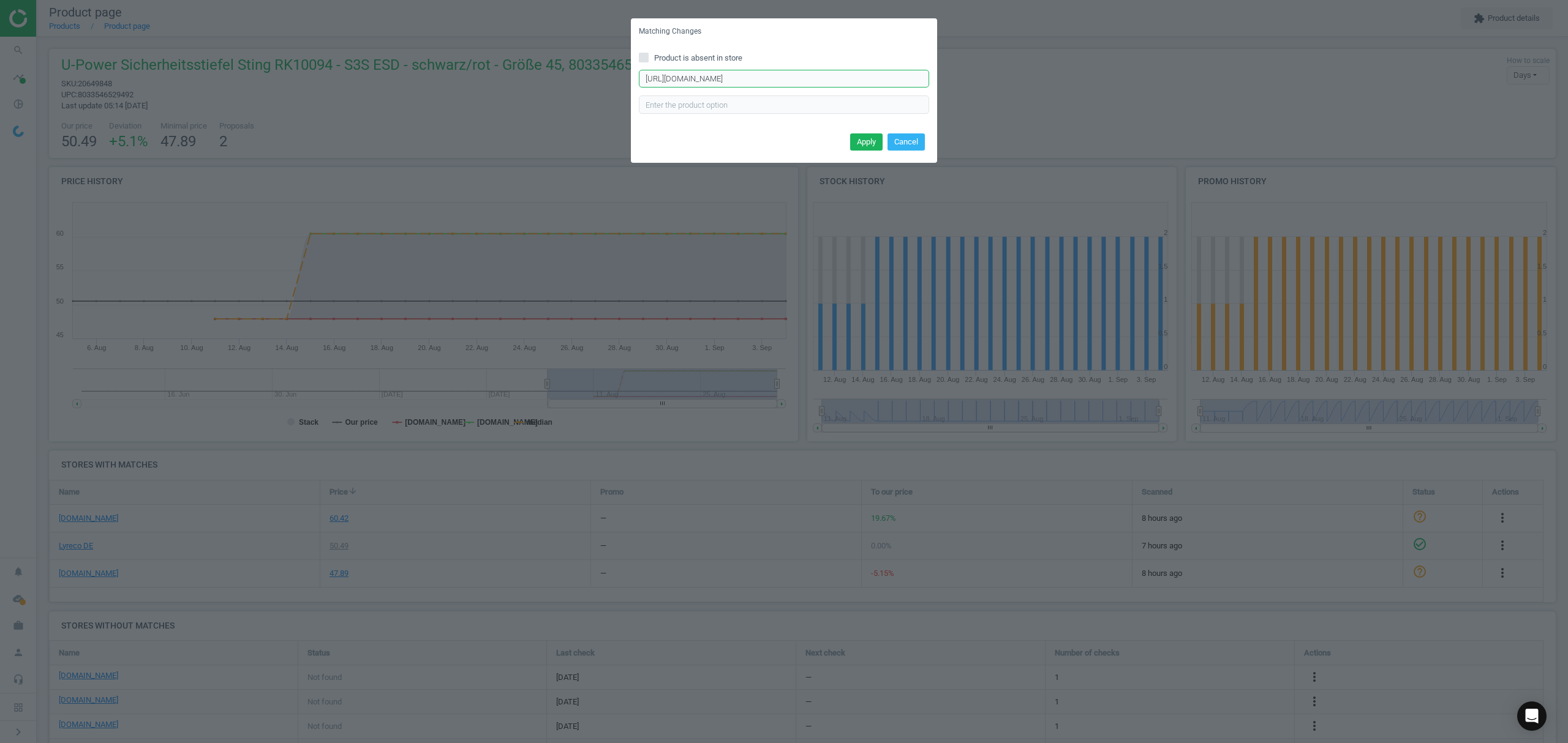
click at [753, 83] on input "https://www.asx.eu/u-power-sicherheitshochschuhe-s3-sting-red-smart/10027749209…" at bounding box center [783, 79] width 290 height 18
paste input "9"
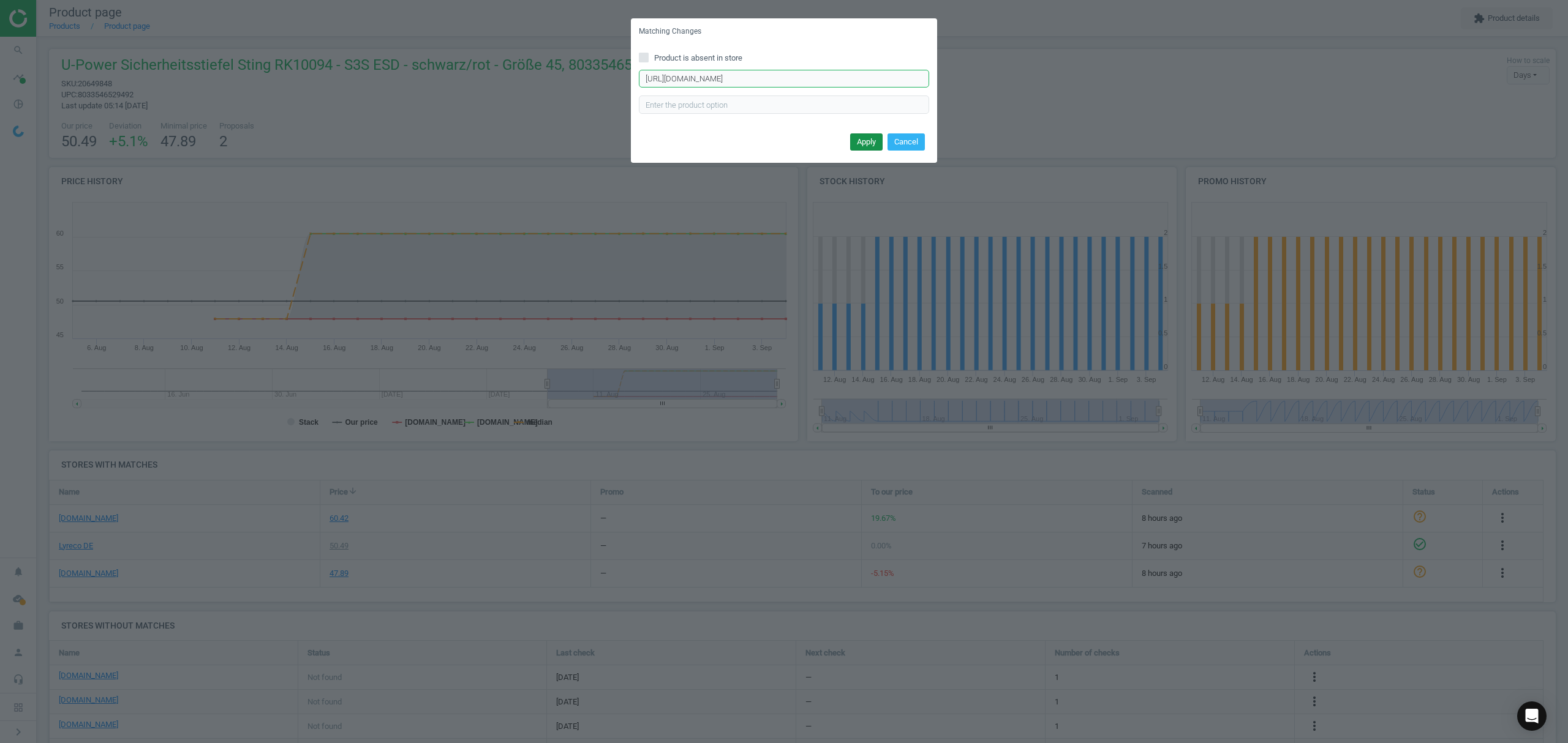
type input "https://www.asx.eu/u-power-sicherheitshochschuhe-s3-sting-red-smart/10027749209…"
click at [856, 143] on button "Apply" at bounding box center [866, 141] width 32 height 17
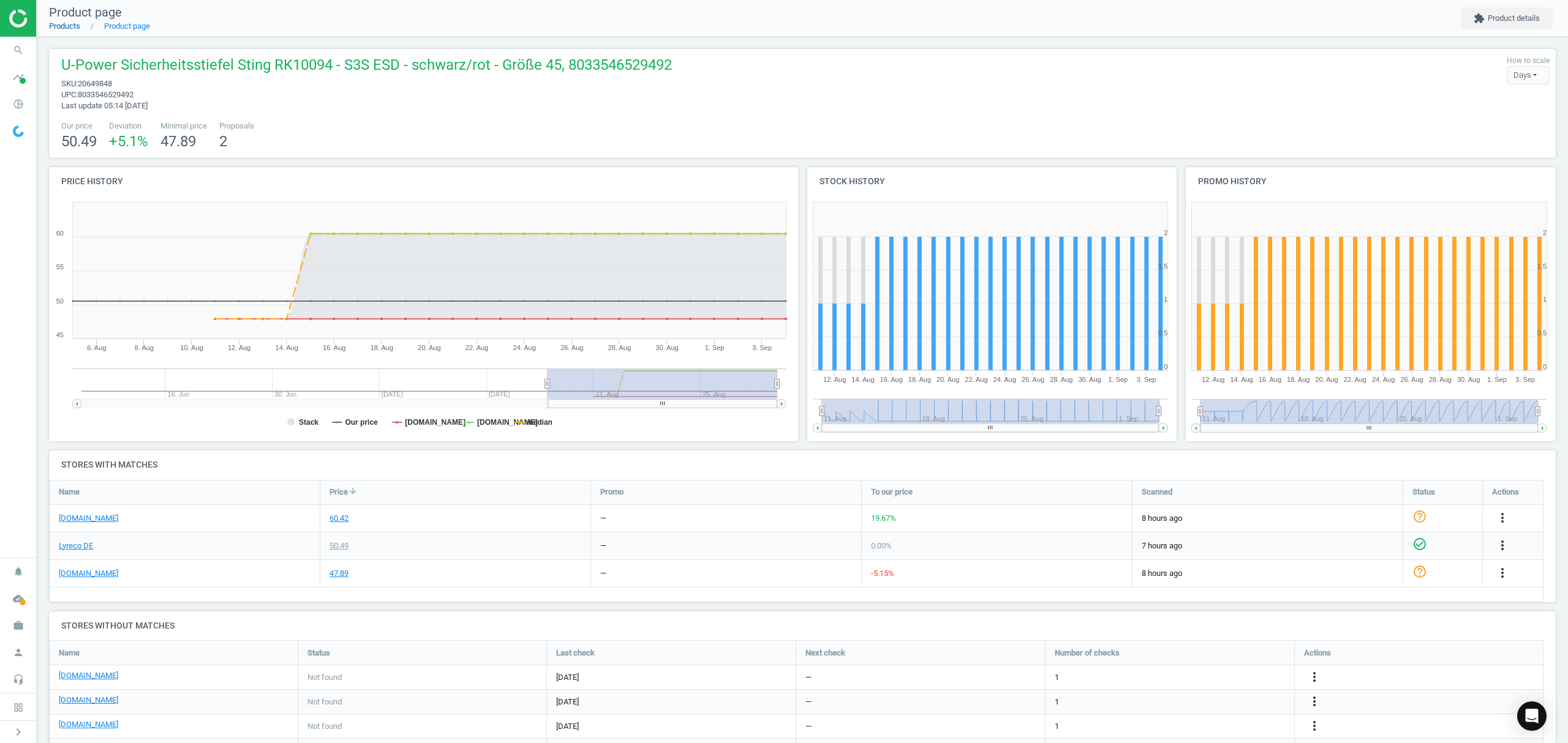
click at [70, 26] on link "Products" at bounding box center [64, 26] width 31 height 9
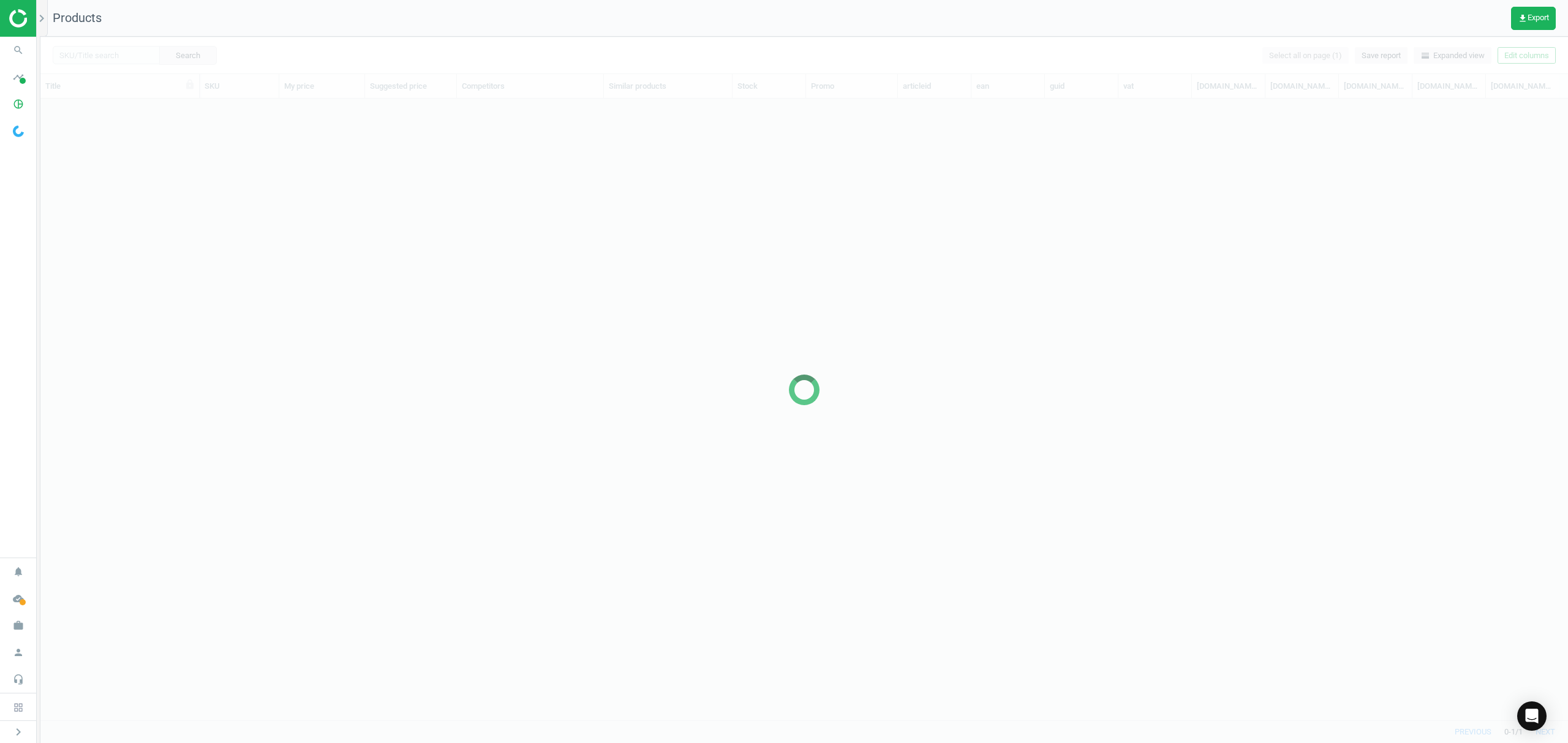
scroll to position [596, 1515]
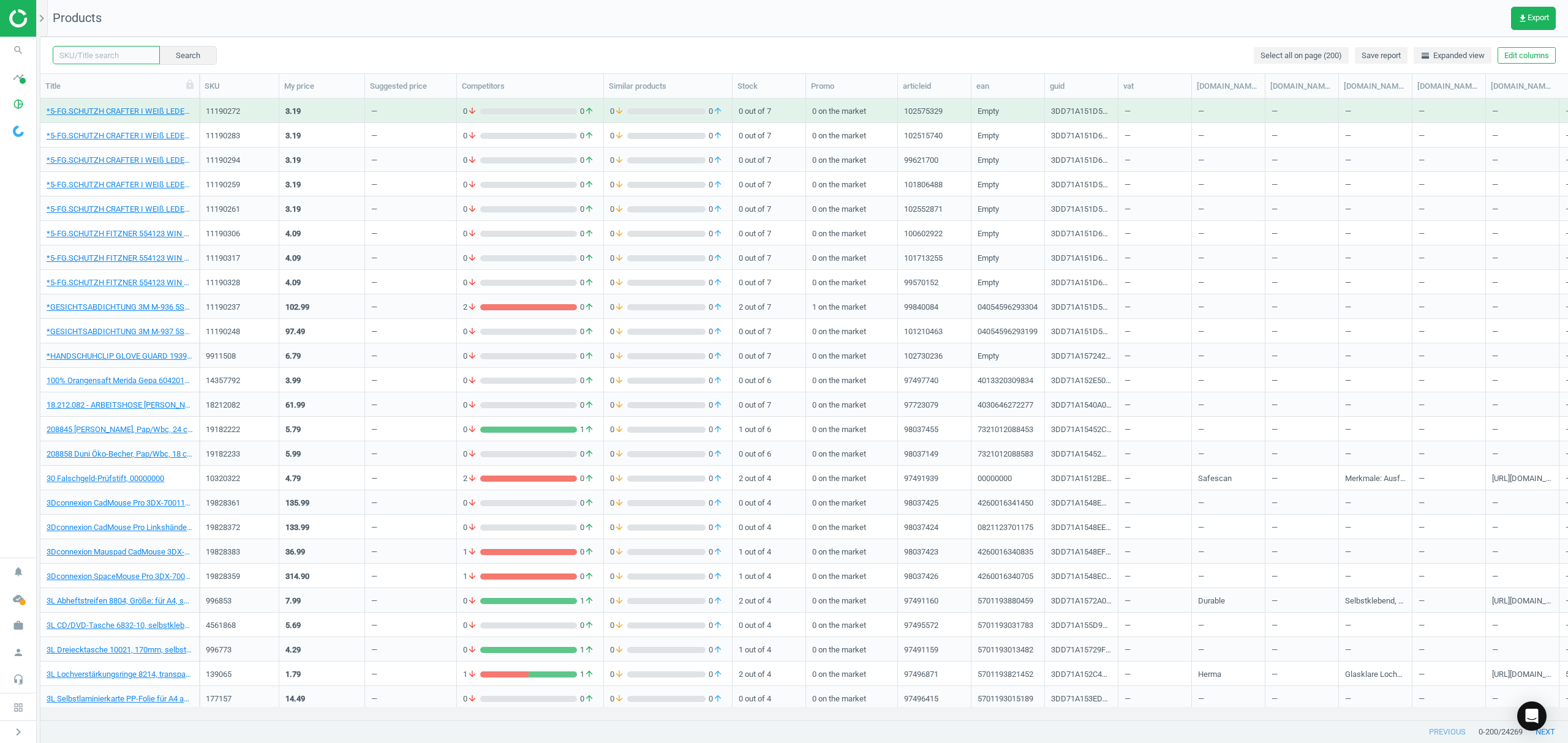
click at [112, 59] on input "text" at bounding box center [106, 55] width 107 height 18
paste input "6650415"
type input "6650415"
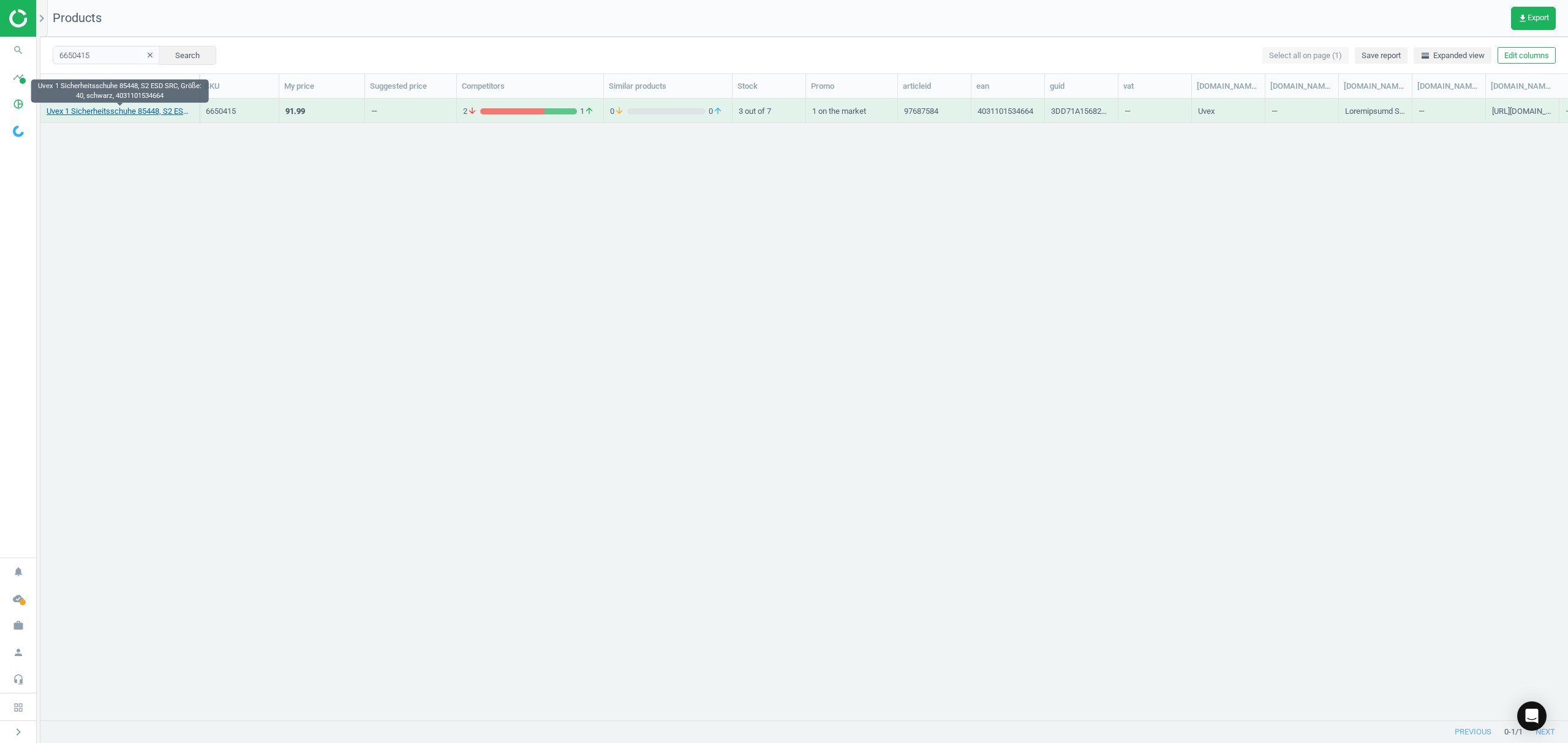
click at [106, 109] on link "Uvex 1 Sicherheitsschuhe 85448, S2 ESD SRC, Größe: 40, schwarz, 4031101534664" at bounding box center [119, 111] width 147 height 11
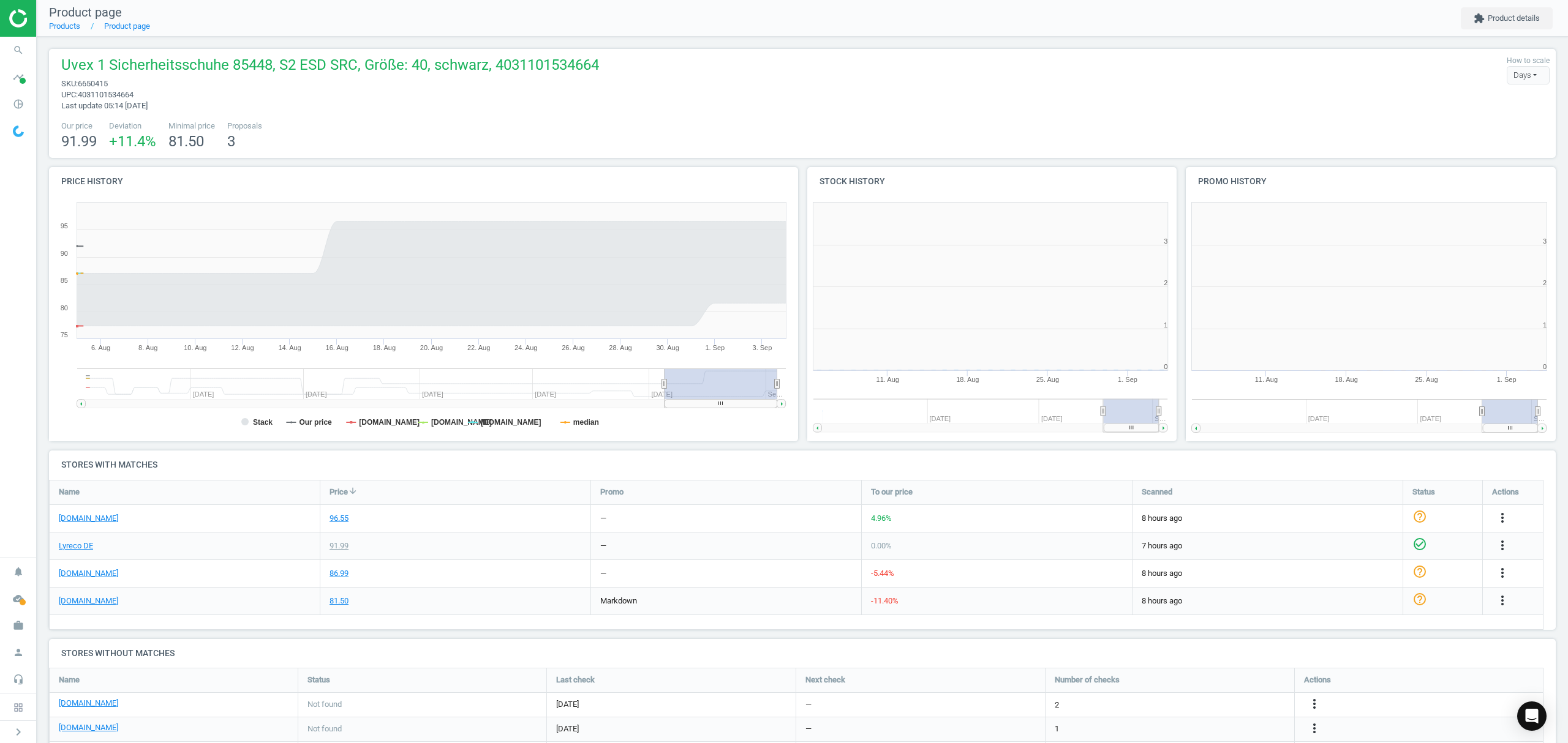
scroll to position [270, 392]
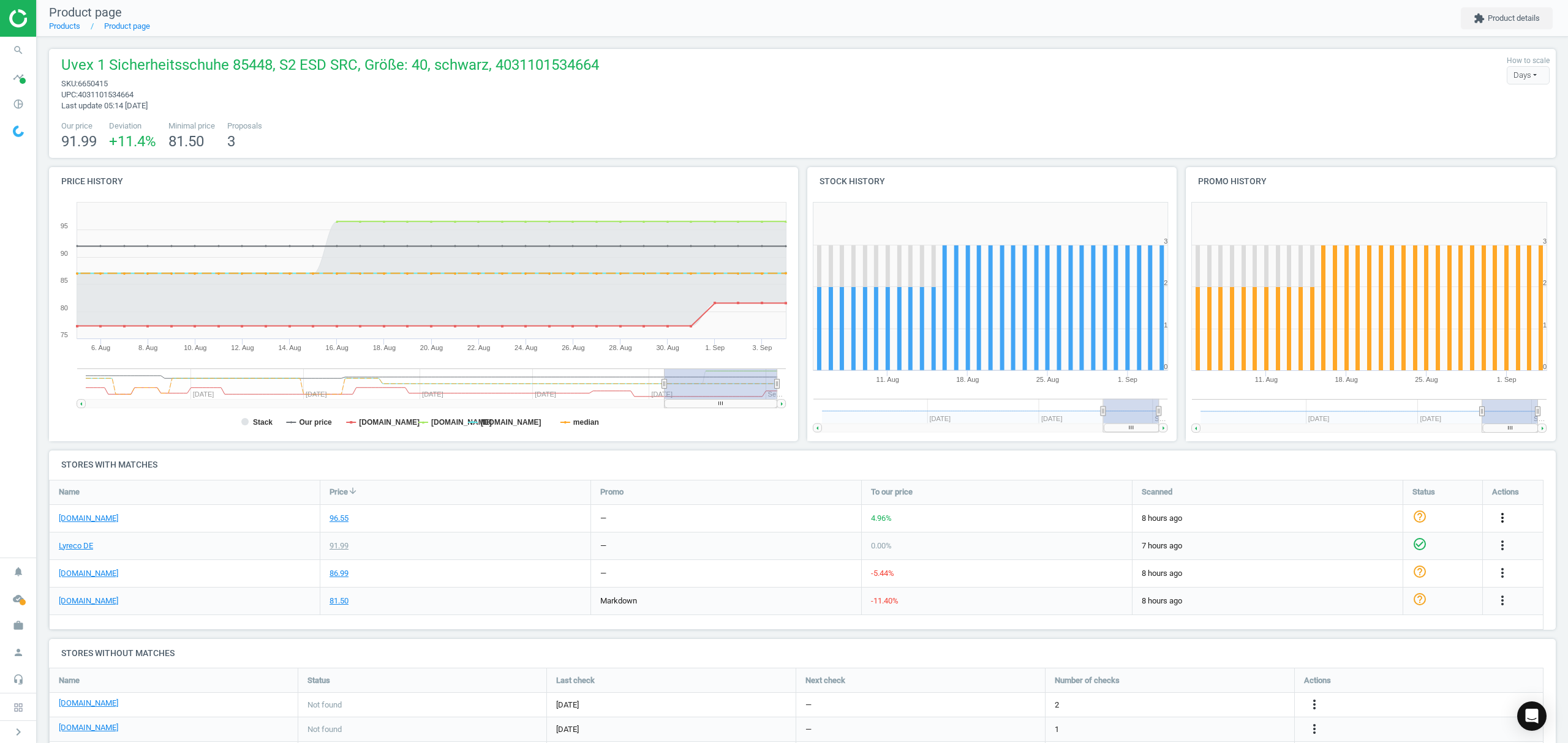
click at [1502, 516] on icon "more_vert" at bounding box center [1502, 518] width 15 height 15
click at [1390, 547] on link "Edit URL/product option" at bounding box center [1407, 548] width 168 height 19
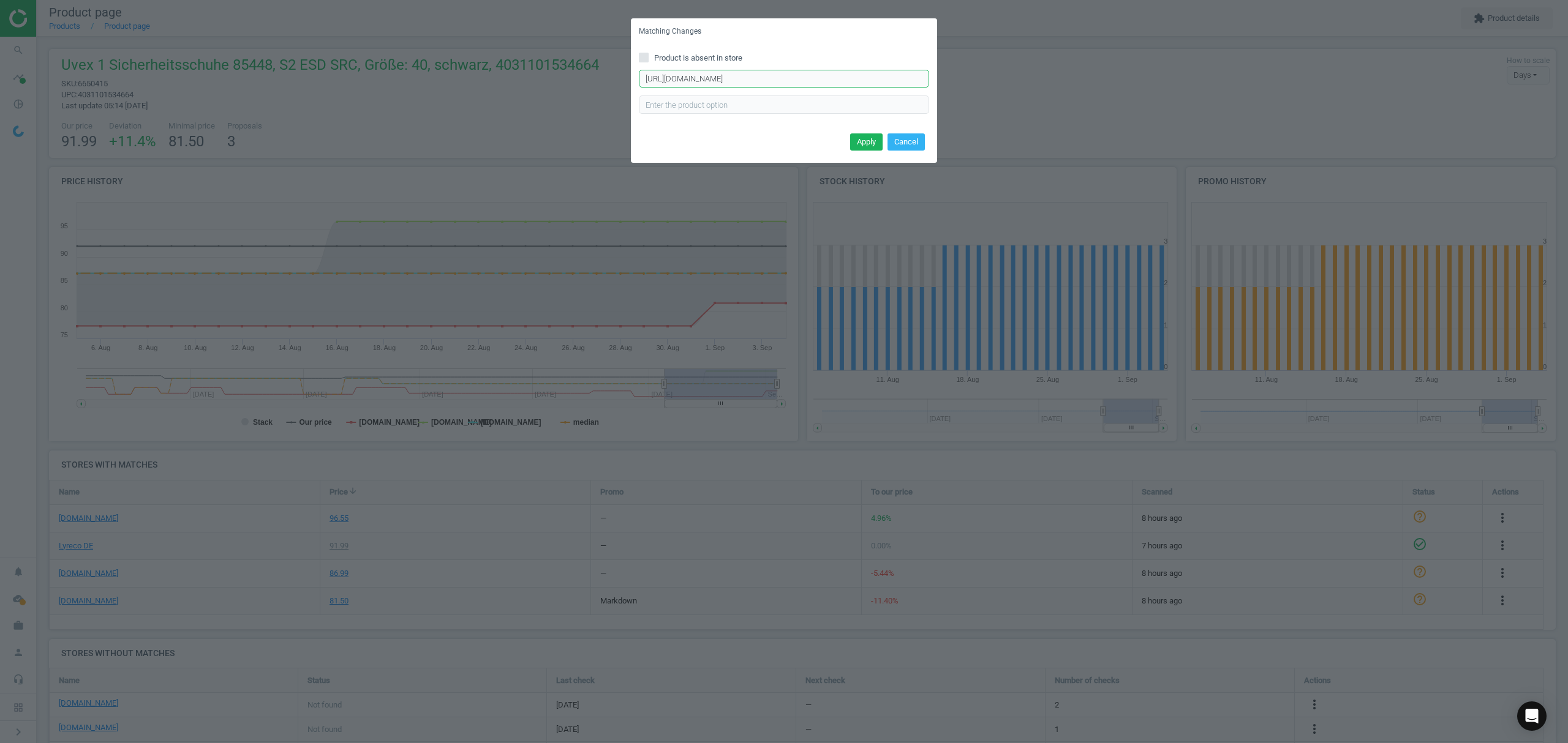
click at [804, 83] on input "https://www.asx.eu/uvex-sicherheitshalbschuhe-s2-8544-8-w11/10025208209985-85448" at bounding box center [783, 79] width 290 height 18
click at [804, 82] on input "https://www.asx.eu/uvex-sicherheitshalbschuhe-s2-8544-8-w11/10025208209985-85448" at bounding box center [783, 79] width 290 height 18
paste input "90"
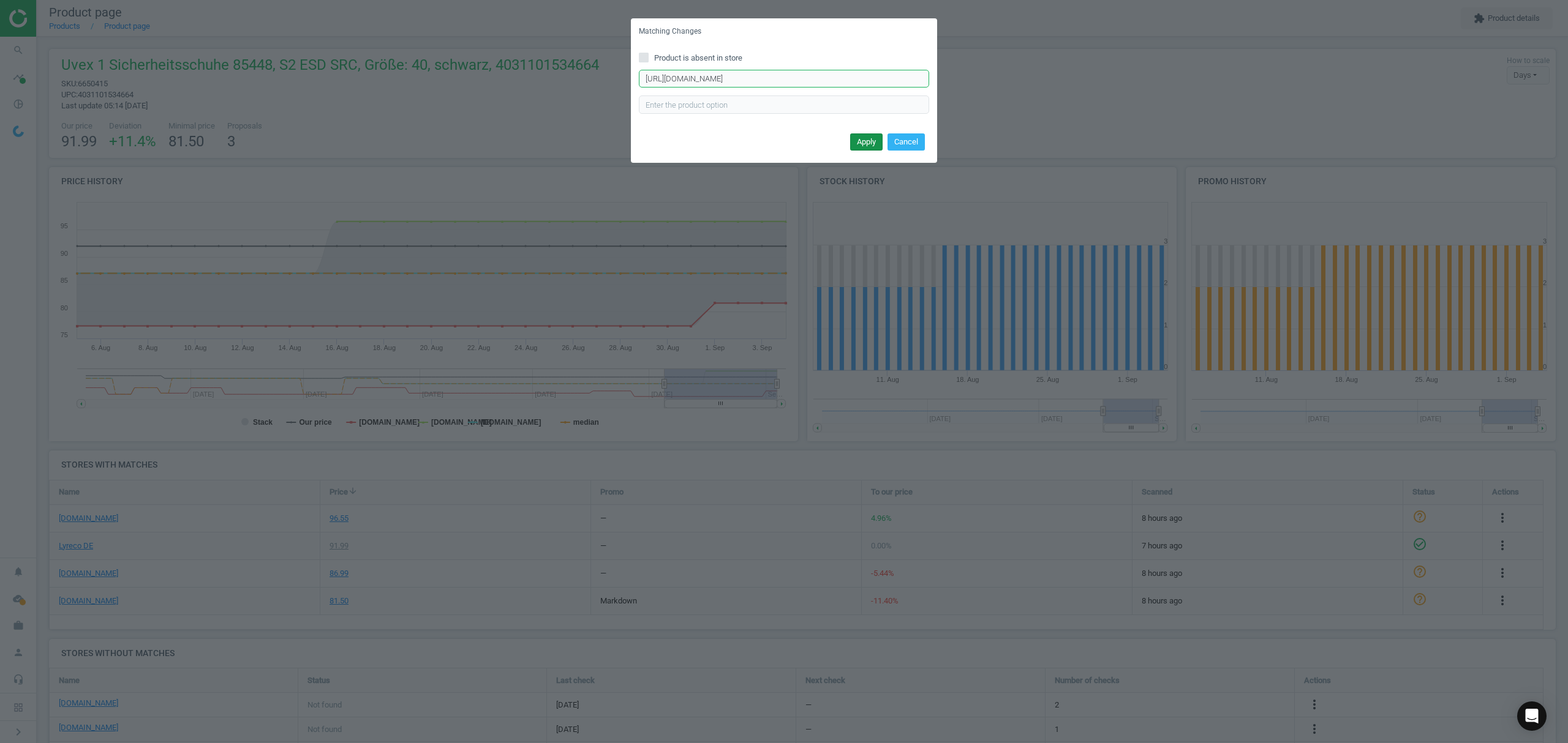
type input "https://www.asx.eu/uvex-sicherheitshalbschuhe-s2-8544-8-w11/10025208209990-85448"
click at [868, 137] on button "Apply" at bounding box center [866, 141] width 32 height 17
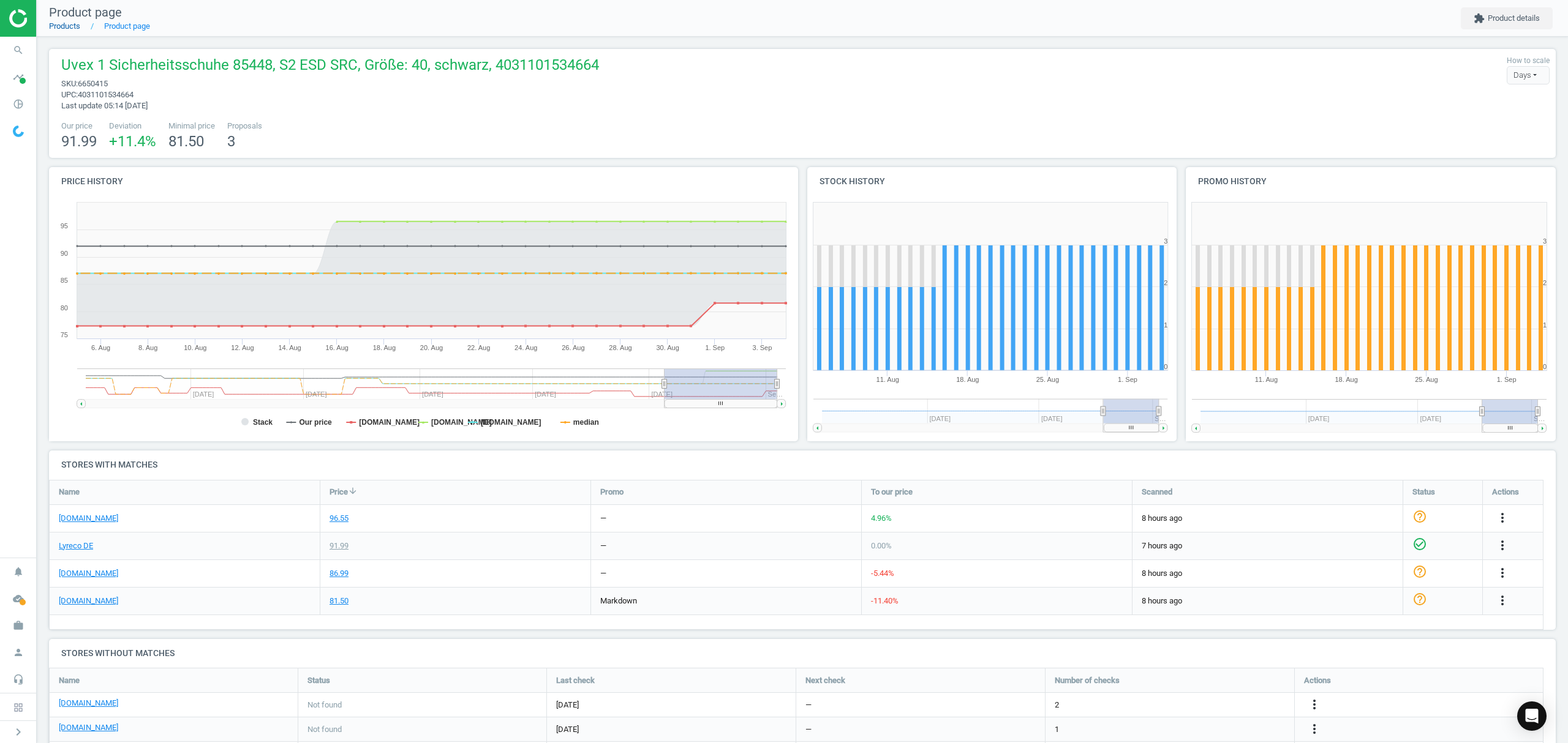
click at [57, 25] on link "Products" at bounding box center [64, 26] width 31 height 9
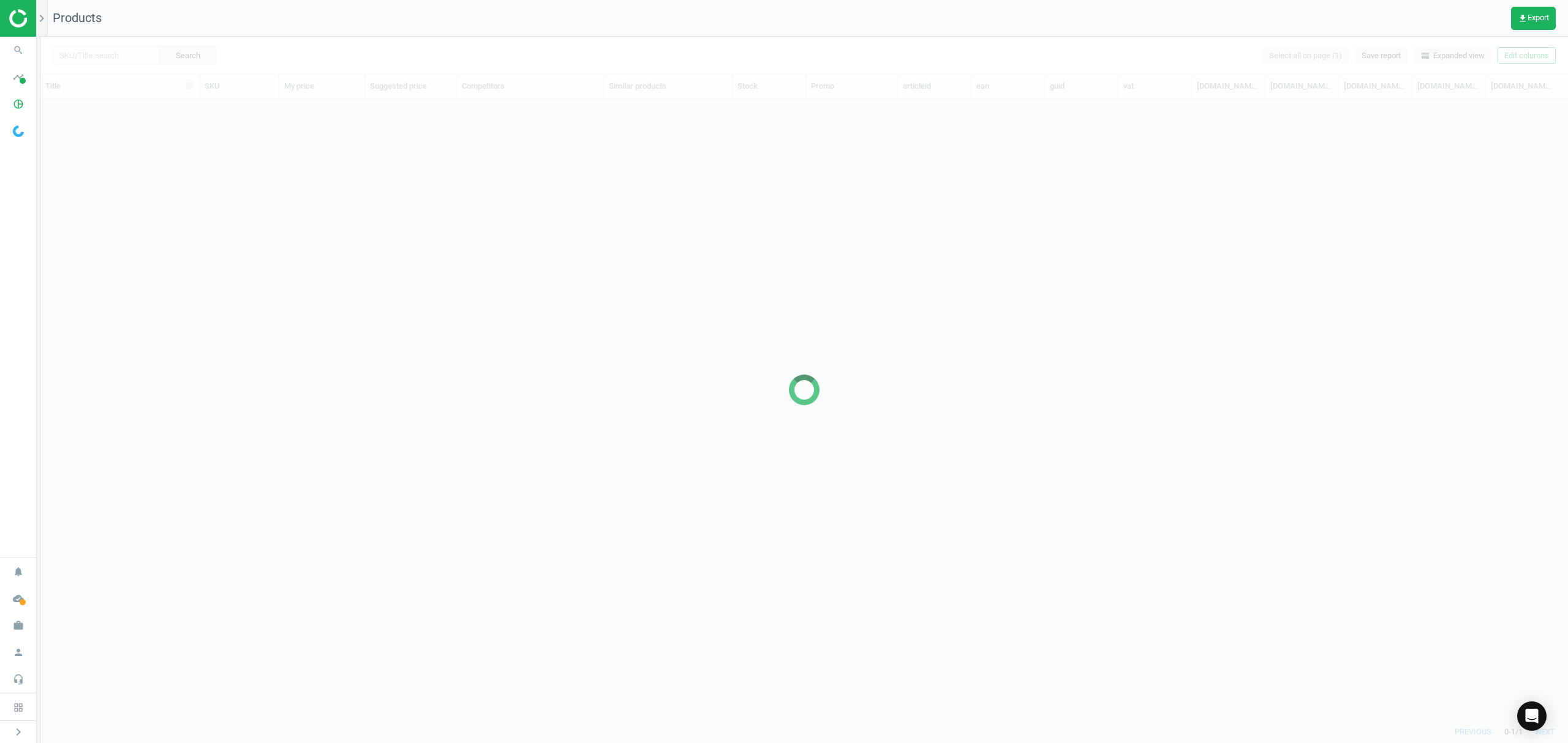
scroll to position [596, 1515]
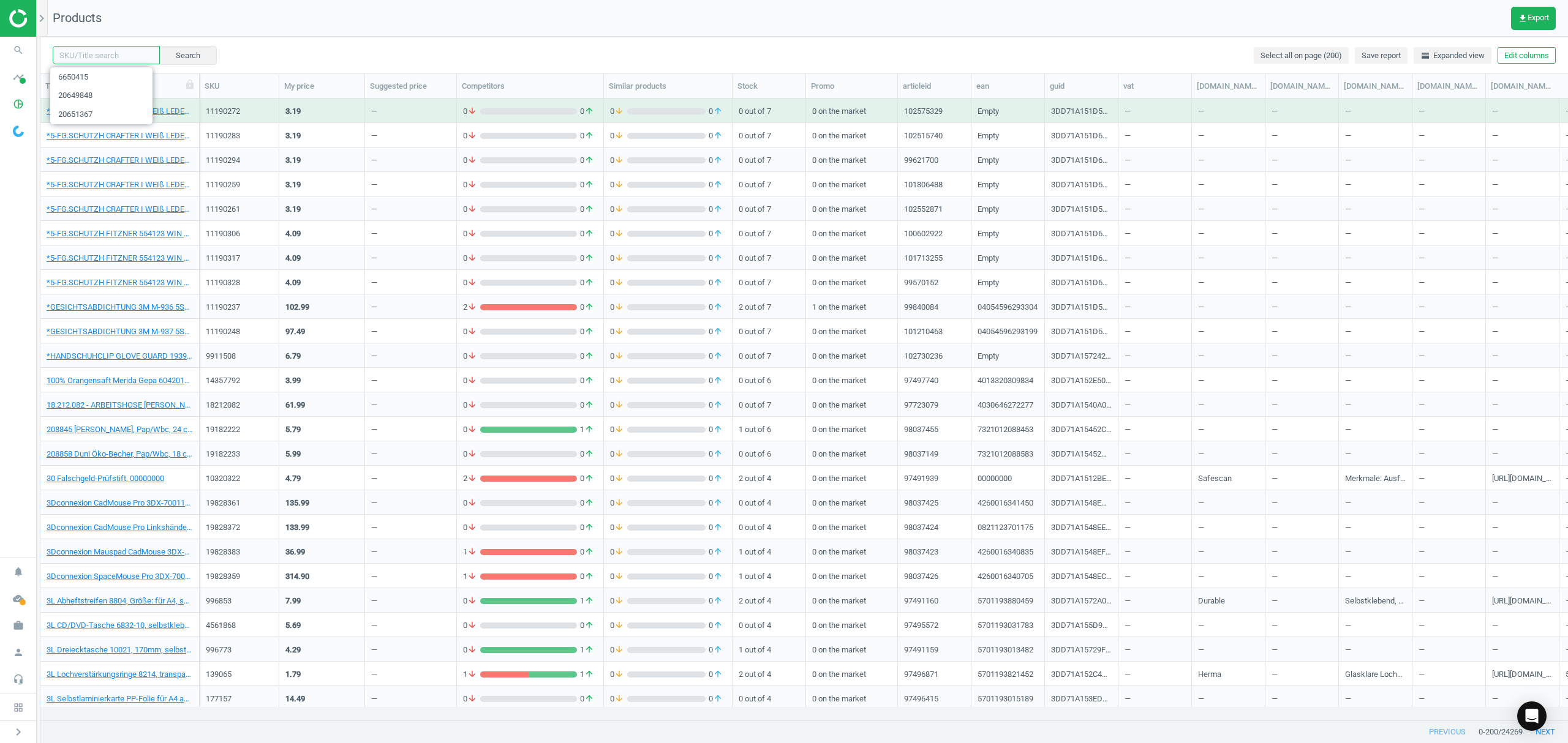
click at [113, 55] on input "text" at bounding box center [106, 55] width 107 height 18
paste input "6650437"
type input "6650437"
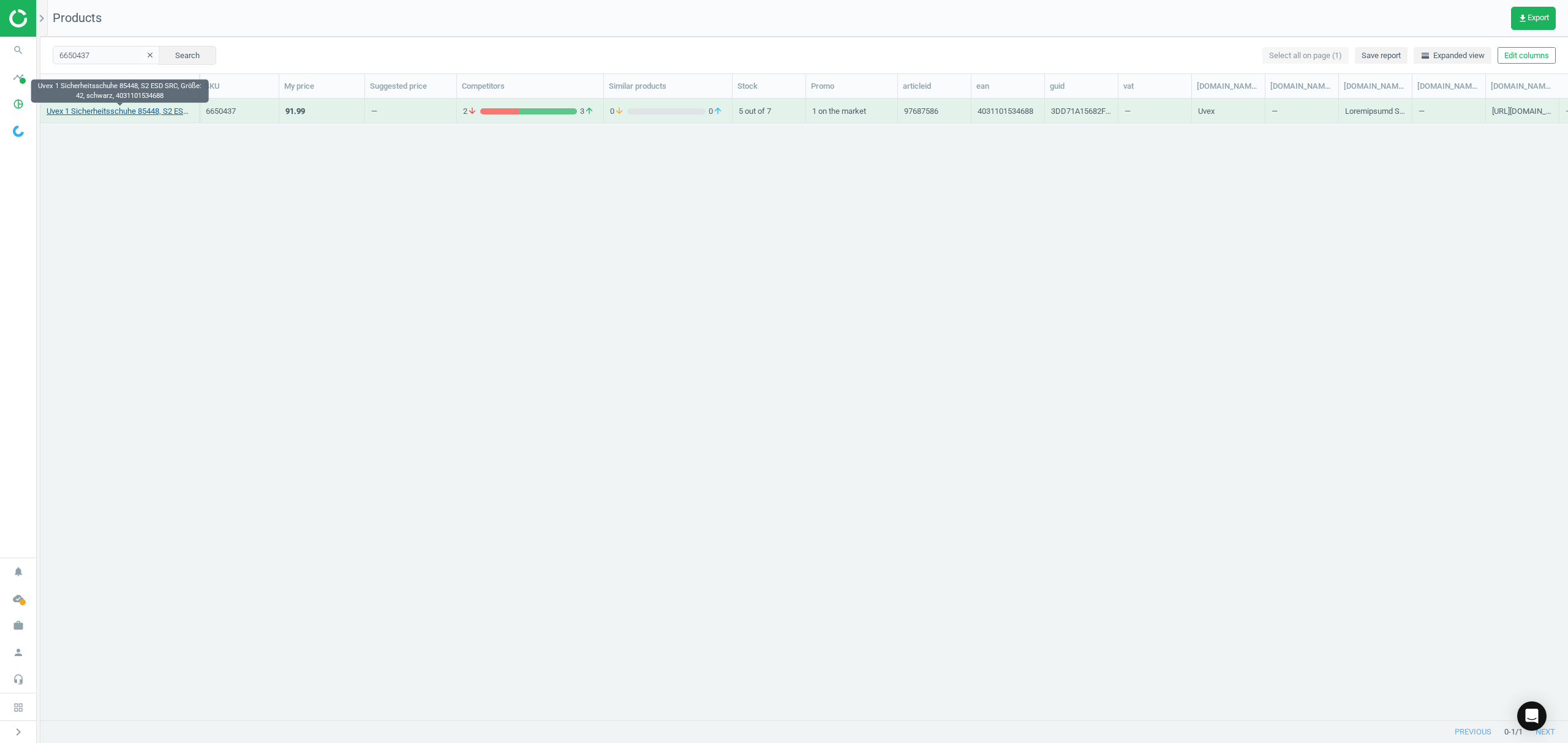
click at [101, 115] on link "Uvex 1 Sicherheitsschuhe 85448, S2 ESD SRC, Größe: 42, schwarz, 4031101534688" at bounding box center [119, 111] width 147 height 11
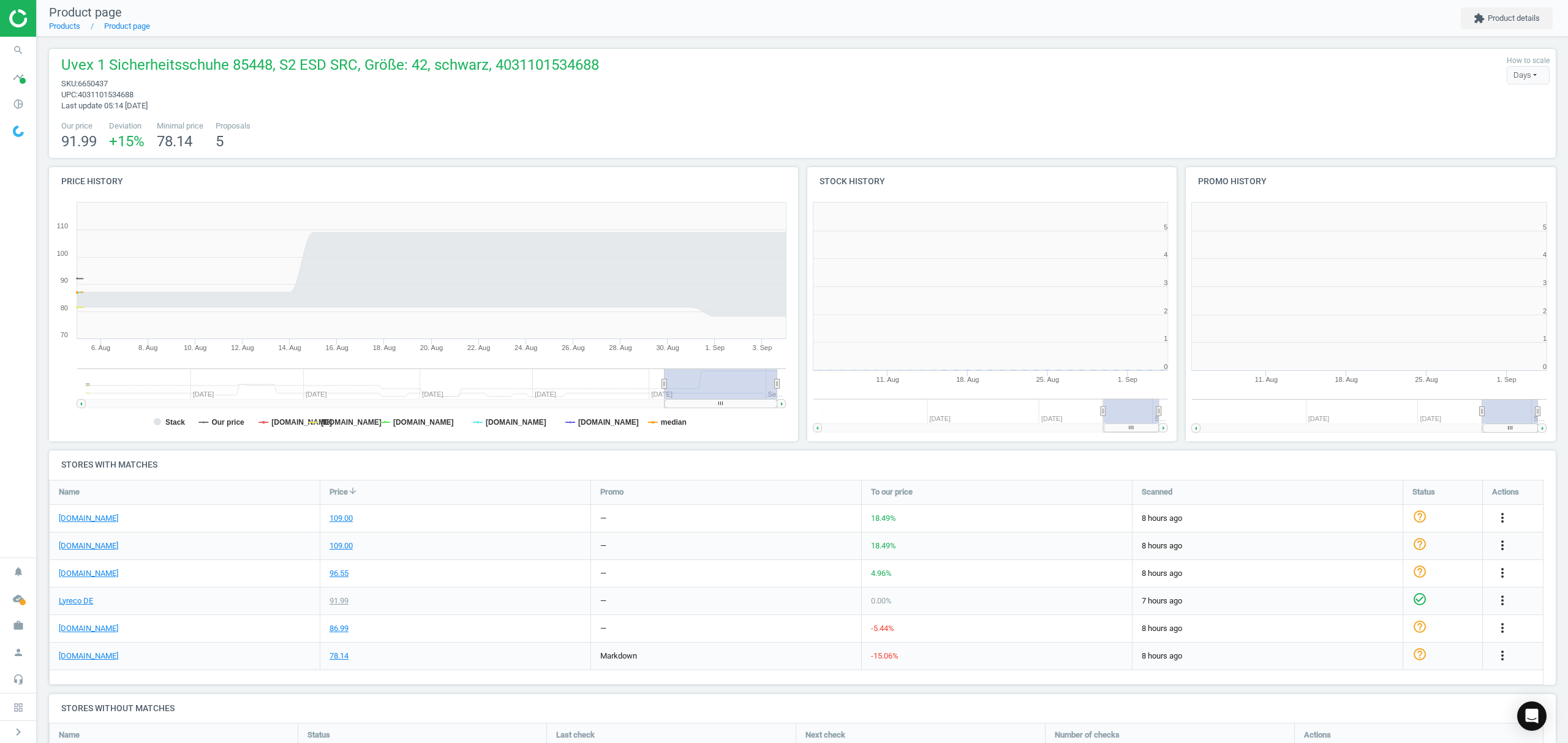
scroll to position [6, 6]
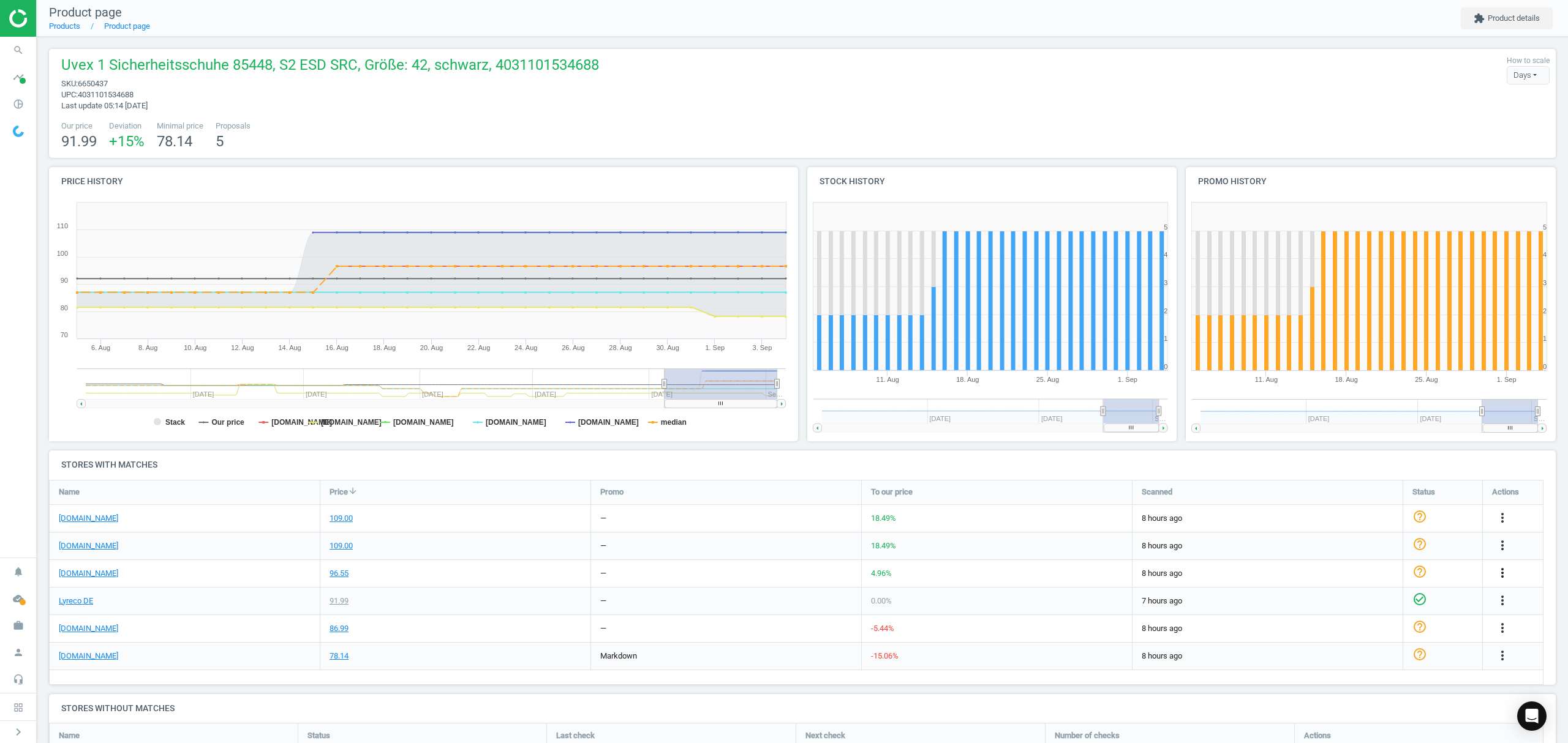
click at [1503, 574] on icon "more_vert" at bounding box center [1502, 572] width 15 height 15
click at [1367, 600] on link "Edit URL/product option" at bounding box center [1407, 602] width 168 height 19
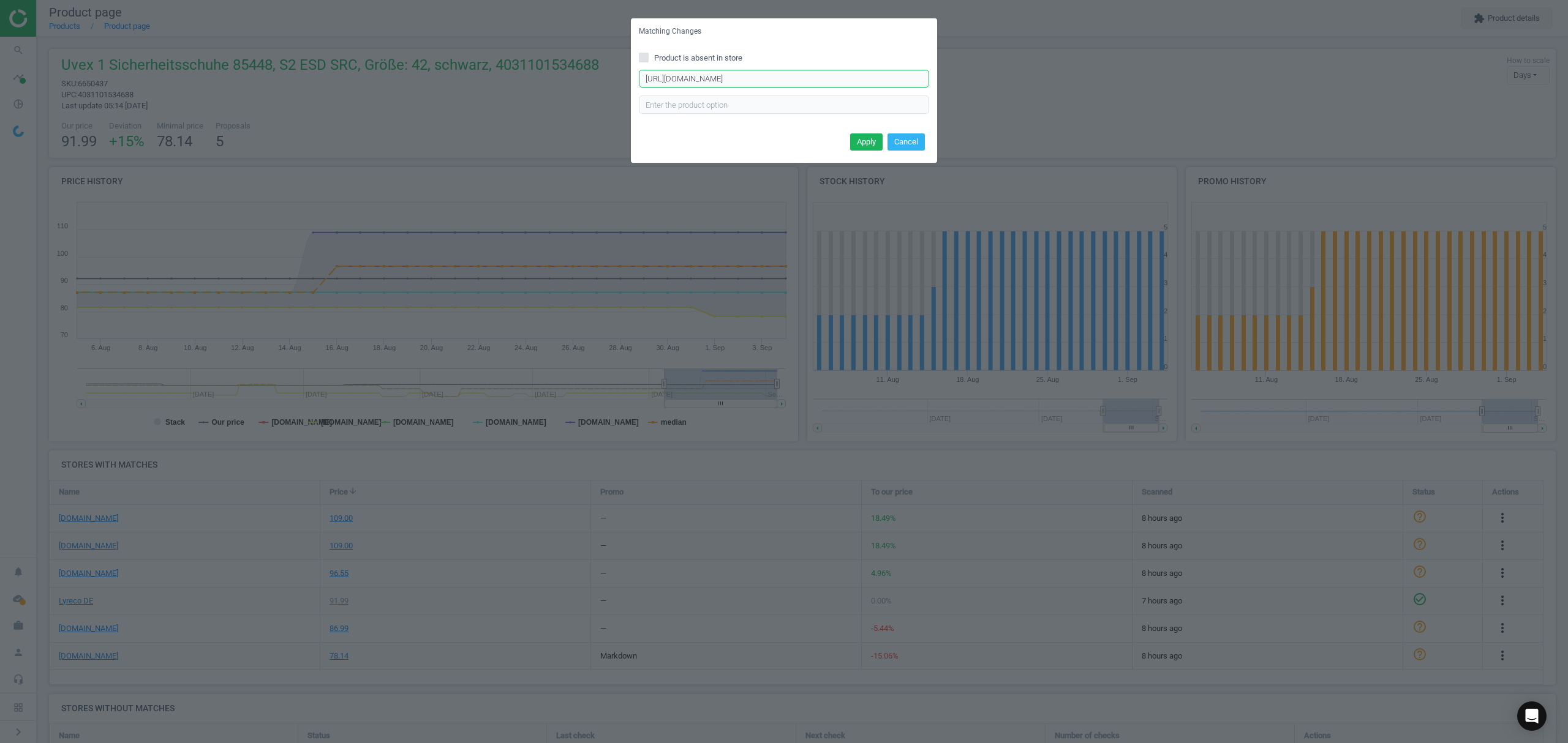
click at [787, 81] on input "https://www.asx.eu/uvex-sicherheitshalbschuhe-s2-8544-8-w11/10025208209985-85448" at bounding box center [783, 79] width 290 height 18
click at [787, 81] on input "https://www.asx.eu/uvex-sicherheitshalbschuhe-s2-8544-8-w11/10025208209985-85448" at bounding box center [783, 79] width 290 height 18
paste input "92"
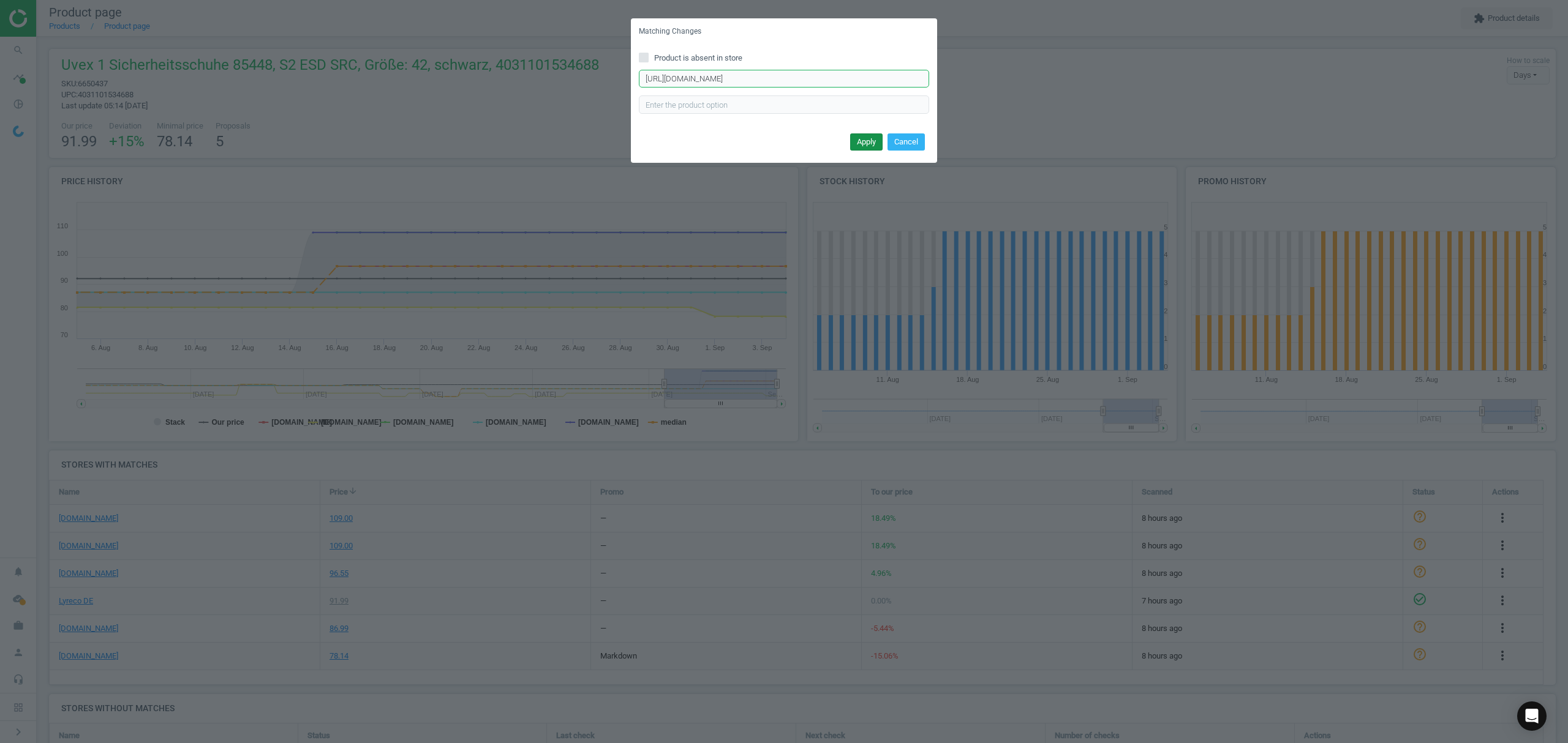
type input "https://www.asx.eu/uvex-sicherheitshalbschuhe-s2-8544-8-w11/10025208209992-85448"
click at [863, 140] on button "Apply" at bounding box center [866, 141] width 32 height 17
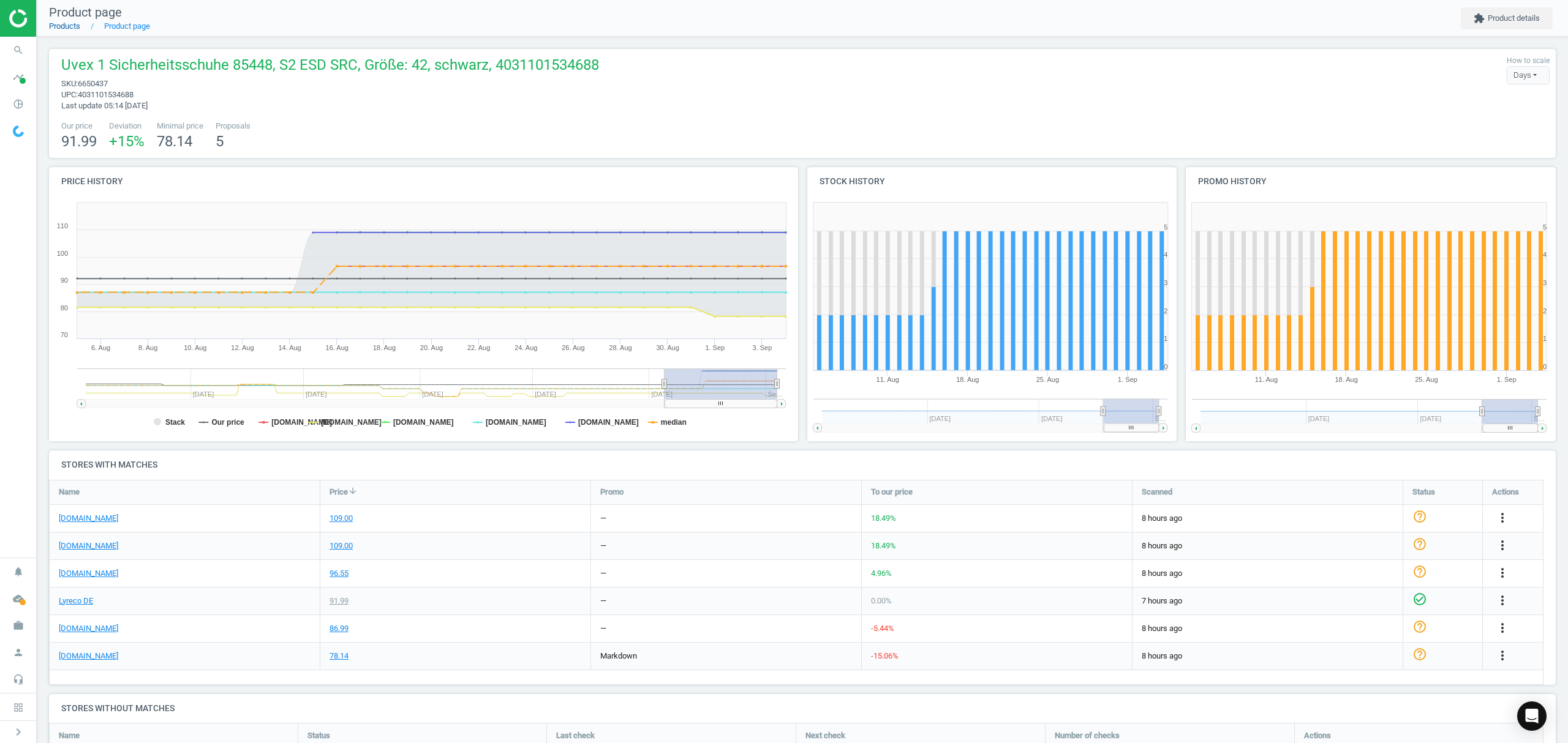
click at [66, 25] on link "Products" at bounding box center [64, 26] width 31 height 9
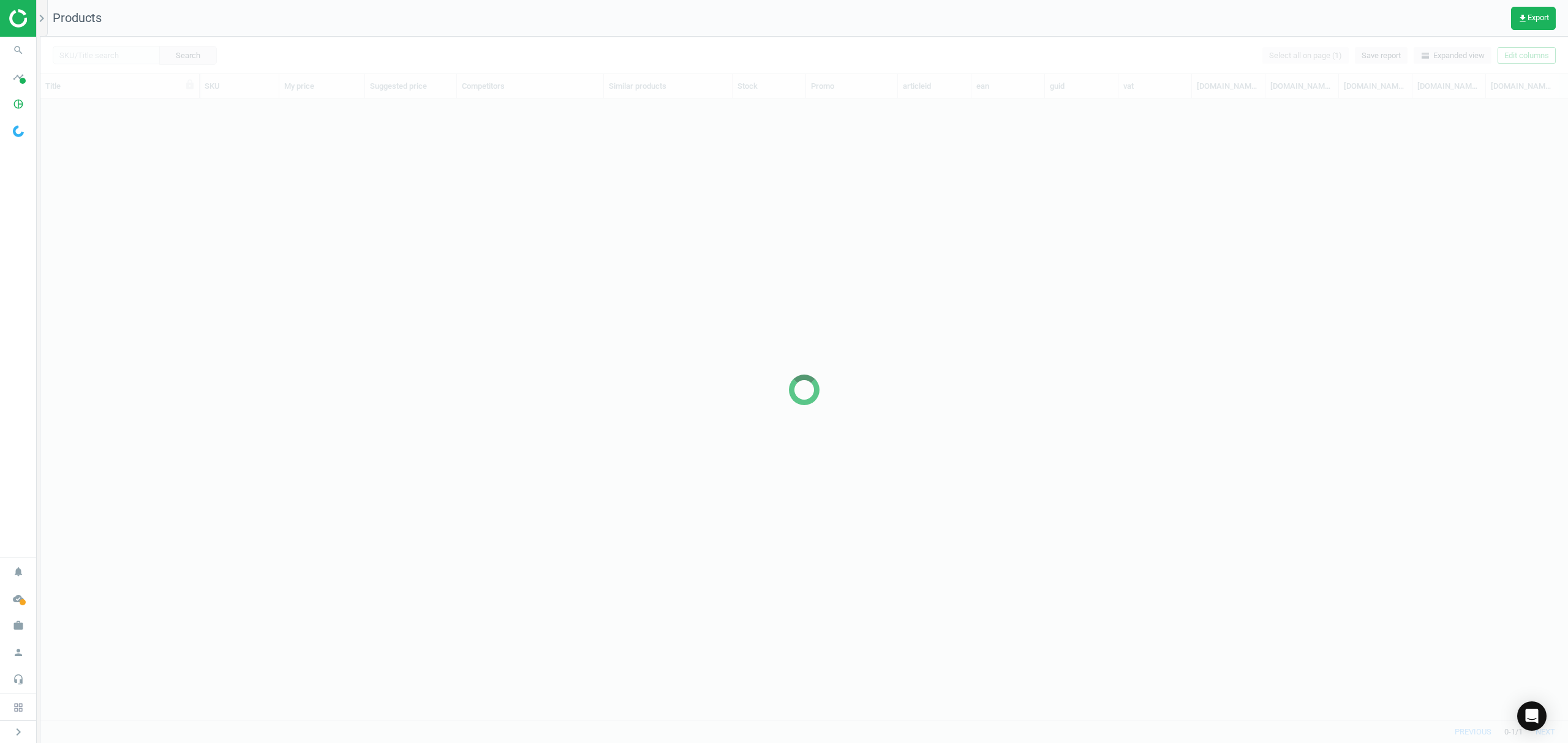
scroll to position [596, 1515]
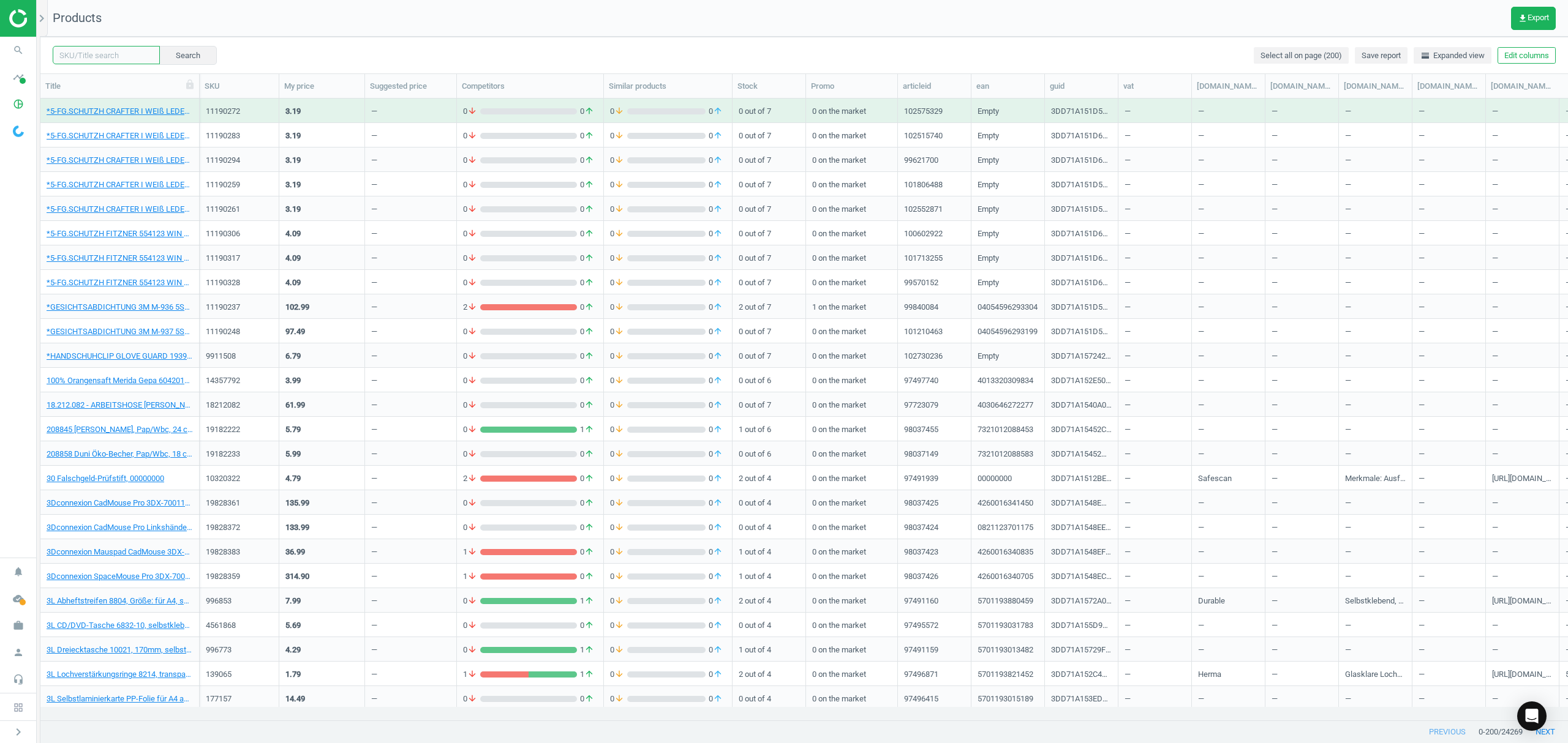
click at [121, 48] on input "text" at bounding box center [106, 55] width 107 height 18
paste input "10044214"
type input "10044214"
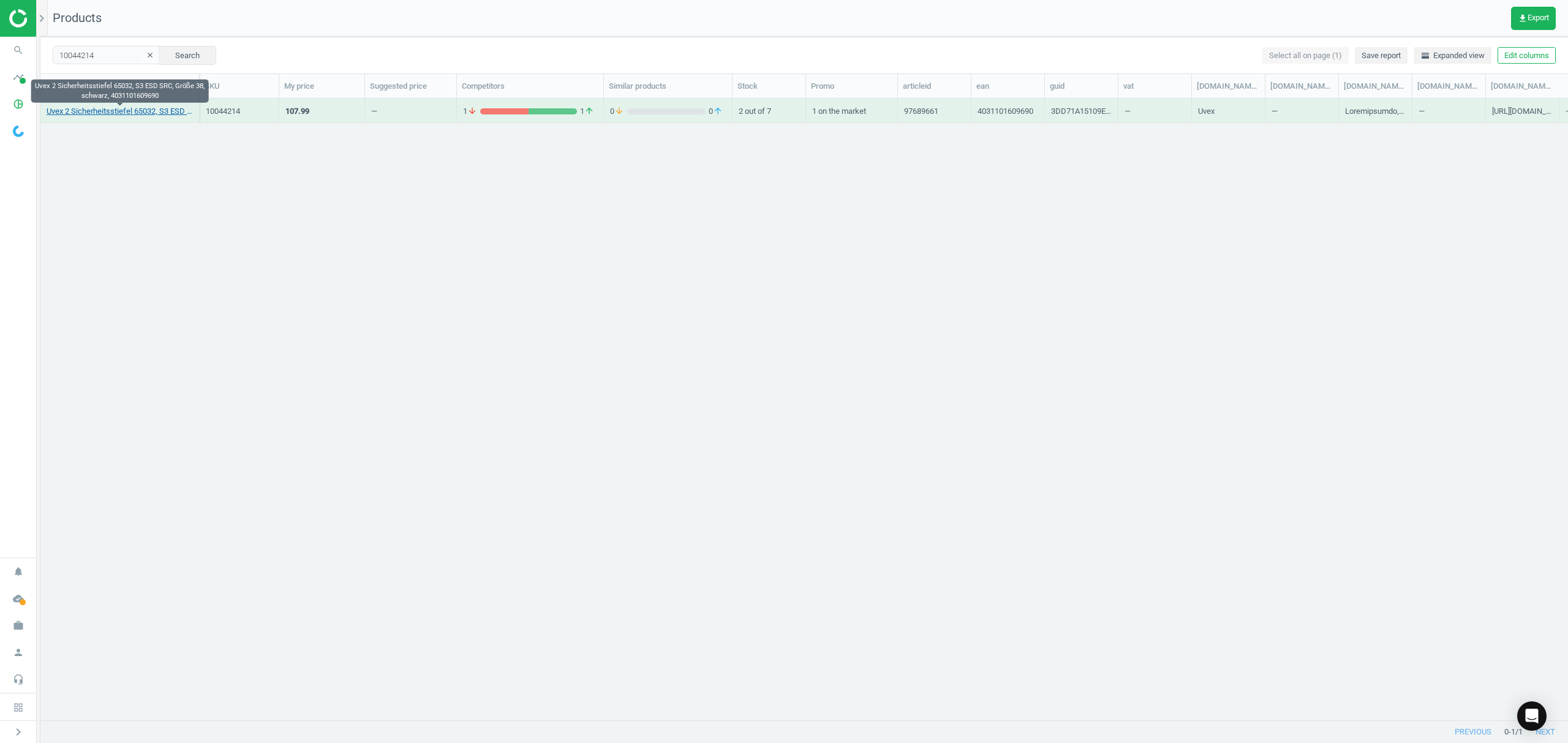
click at [104, 116] on link "Uvex 2 Sicherheitsstiefel 65032, S3 ESD SRC, Größe 38, schwarz, 4031101609690" at bounding box center [119, 111] width 147 height 11
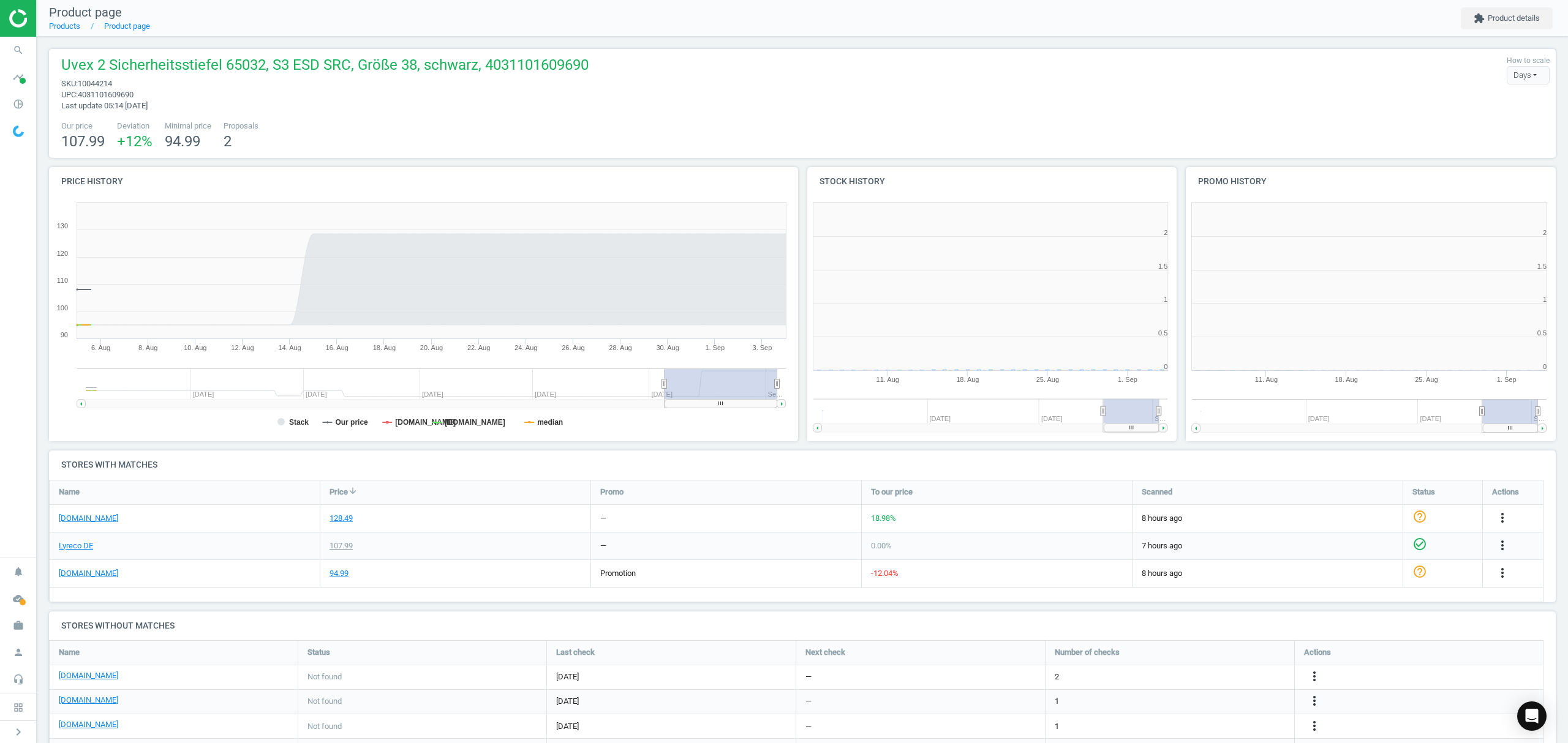
scroll to position [270, 392]
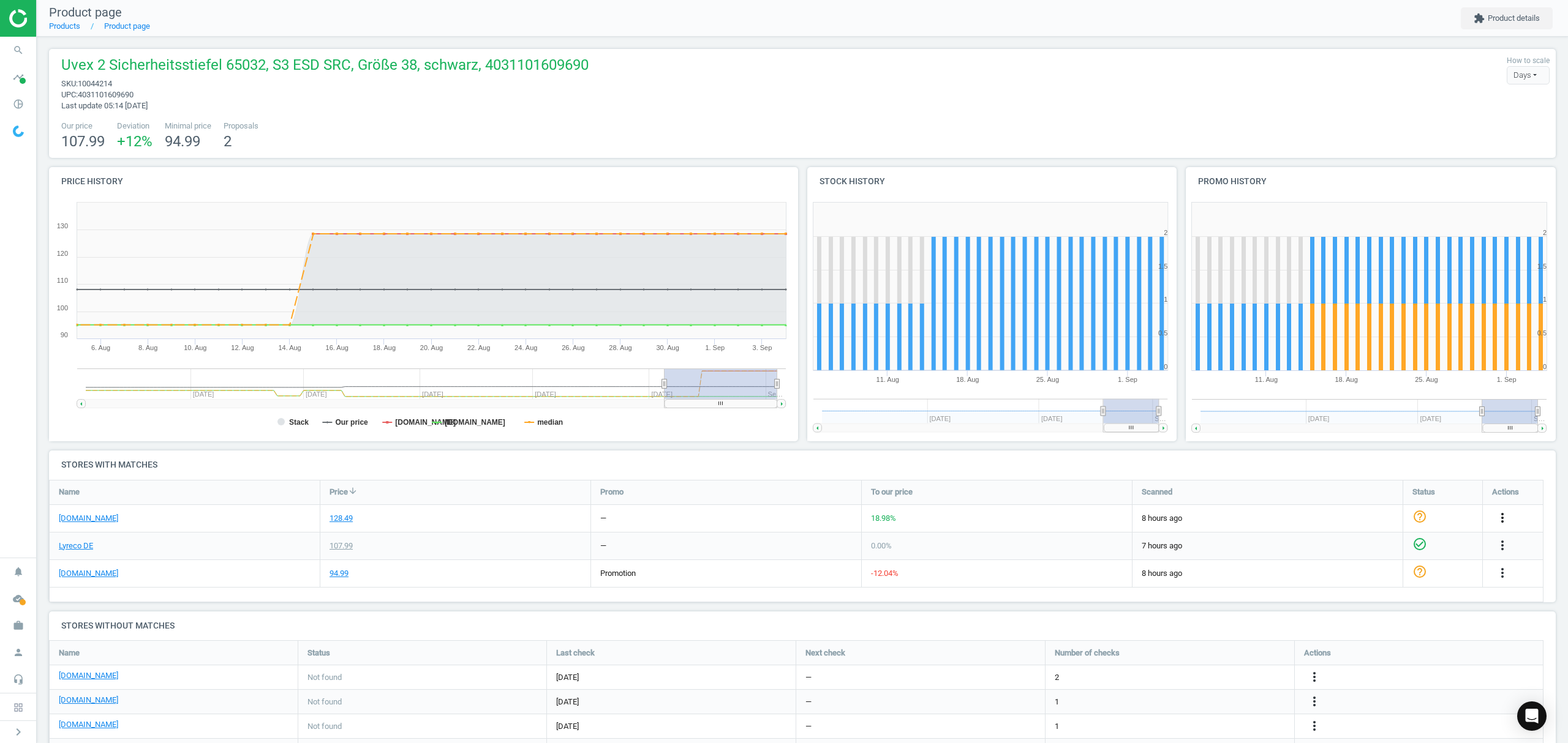
click at [1500, 518] on icon "more_vert" at bounding box center [1502, 518] width 15 height 15
click at [1371, 549] on link "Edit URL/product option" at bounding box center [1407, 548] width 168 height 19
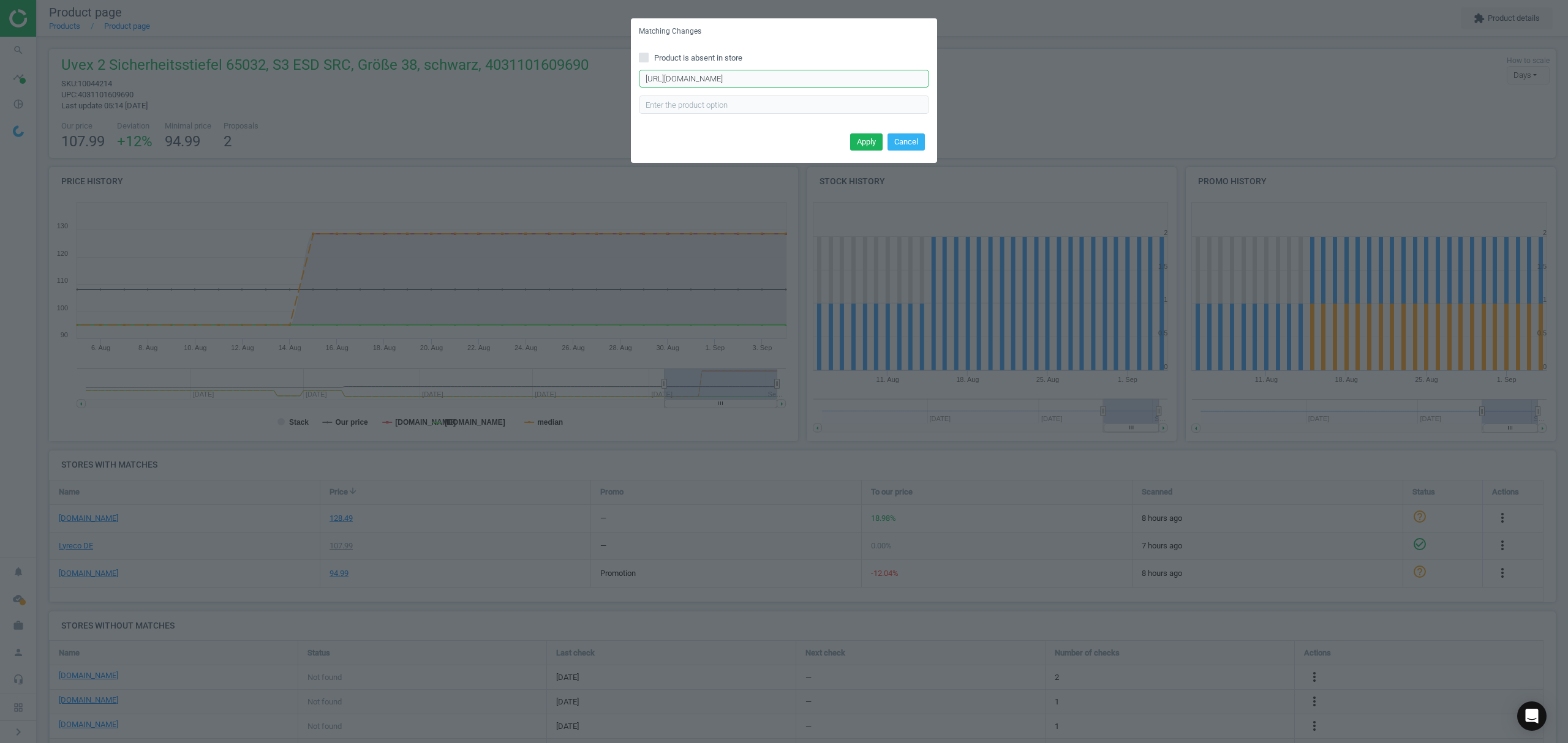
click at [743, 77] on input "https://www.asx.eu/uvex-sicherheitsstiefel-s3-65032-w11/10024485209985-65032" at bounding box center [783, 79] width 290 height 18
click at [743, 76] on input "https://www.asx.eu/uvex-sicherheitsstiefel-s3-65032-w11/10024485209985-65032" at bounding box center [783, 79] width 290 height 18
paste input "8"
type input "https://www.asx.eu/uvex-sicherheitsstiefel-s3-65032-w11/10024485209988-65032"
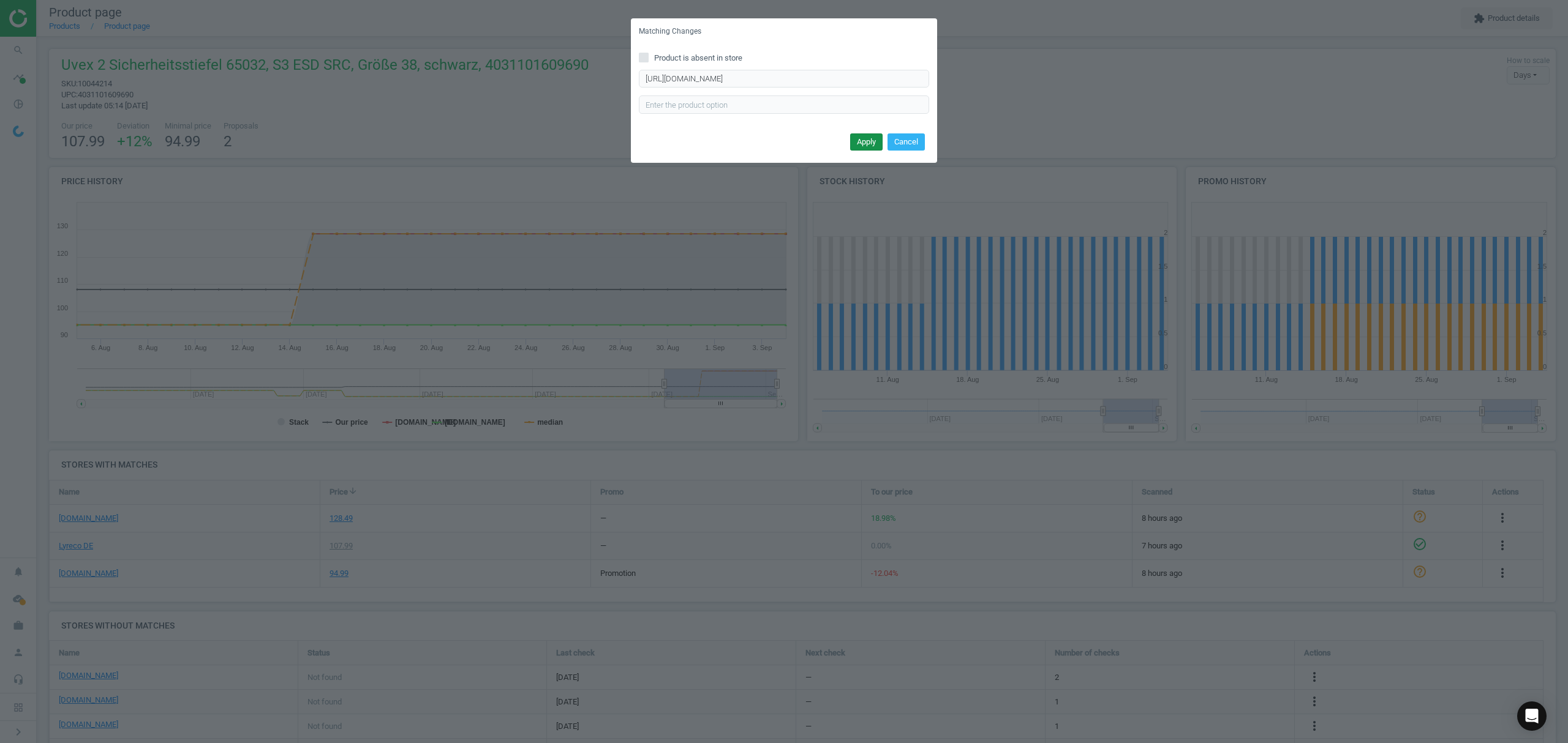
click at [870, 137] on button "Apply" at bounding box center [866, 141] width 32 height 17
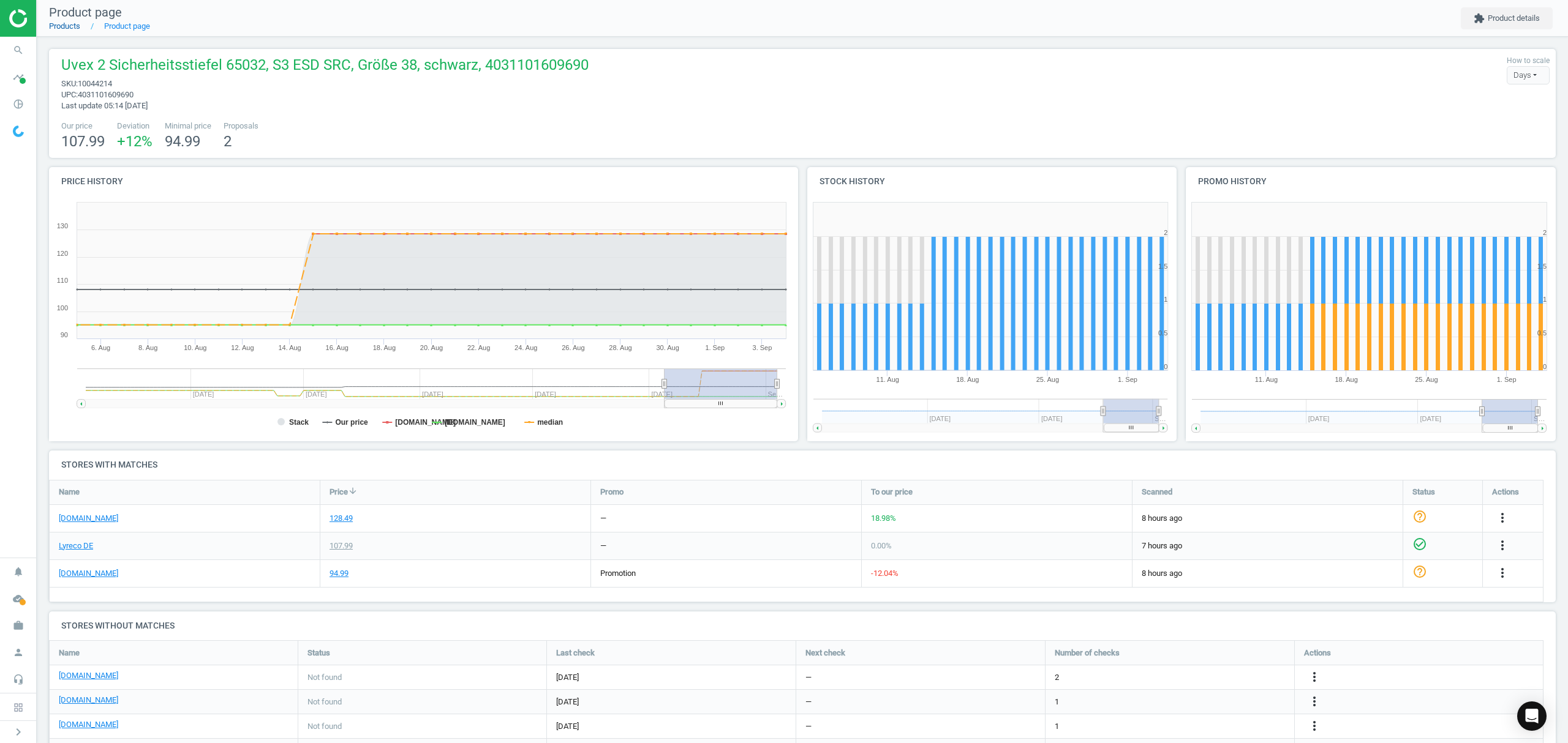
click at [63, 23] on link "Products" at bounding box center [64, 26] width 31 height 9
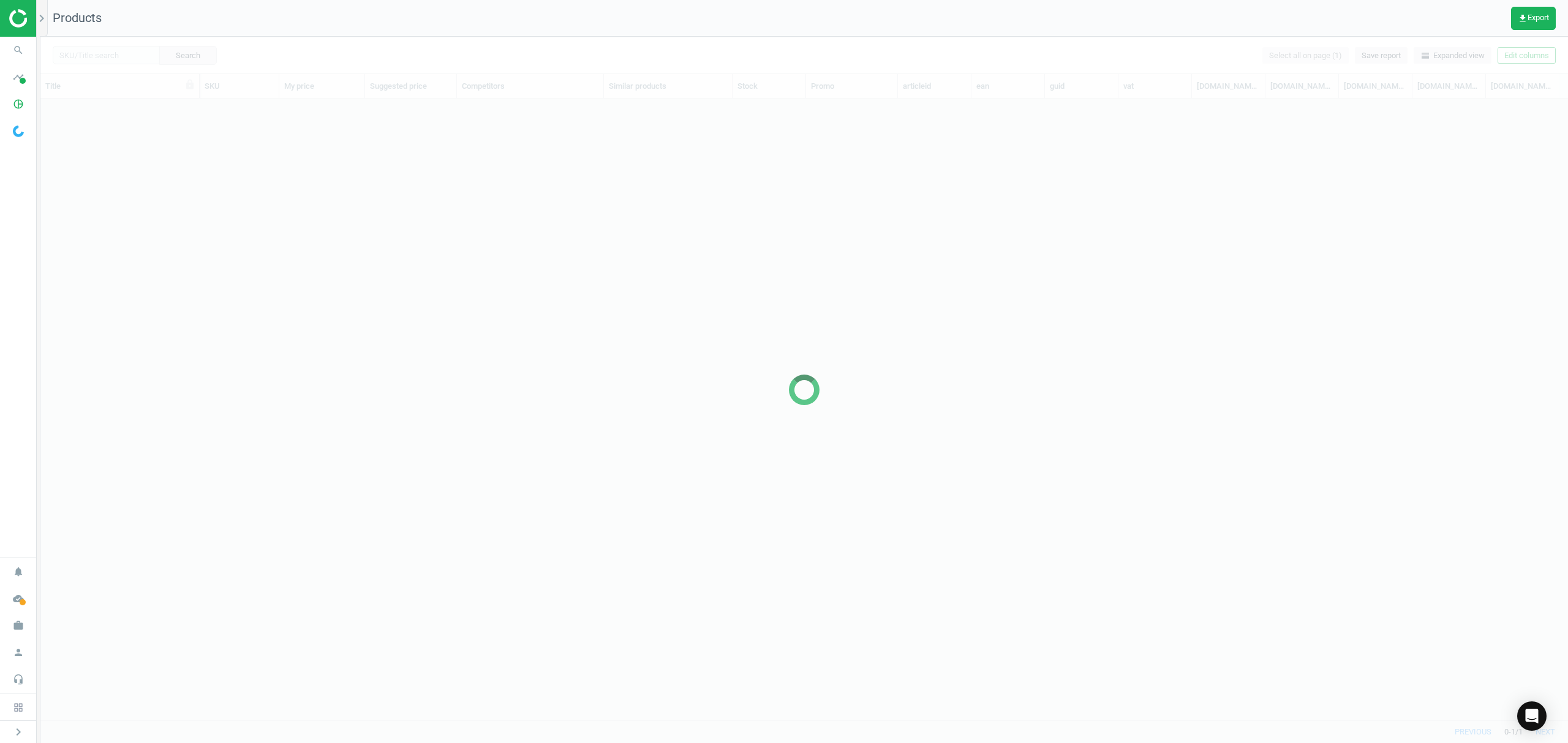
scroll to position [596, 1515]
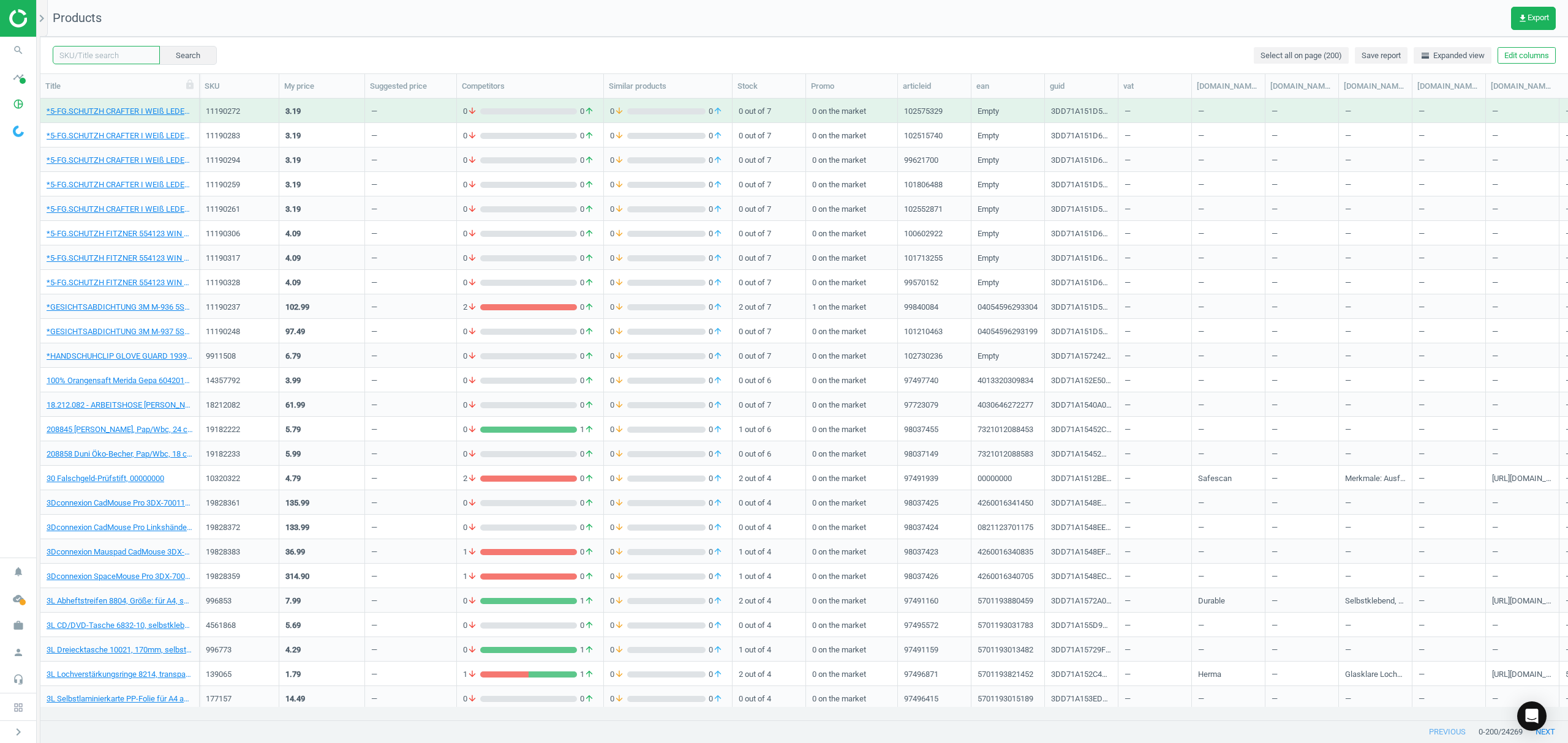
click at [109, 52] on input "text" at bounding box center [106, 55] width 107 height 18
paste input "18243396"
type input "18243396"
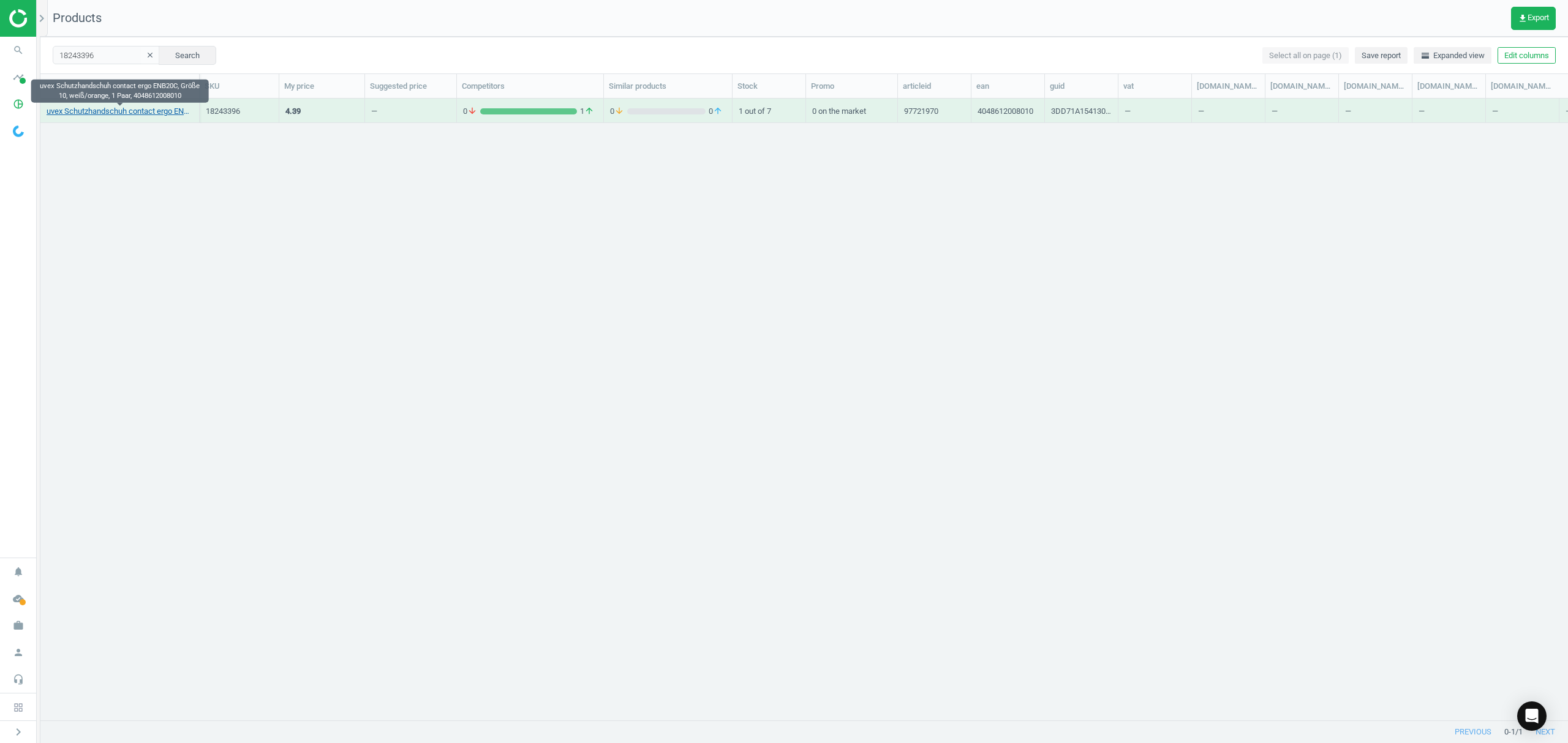
click at [96, 115] on link "uvex Schutzhandschuh contact ergo ENB20C, Größe 10, weiß/orange, 1 Paar, 404861…" at bounding box center [119, 111] width 147 height 11
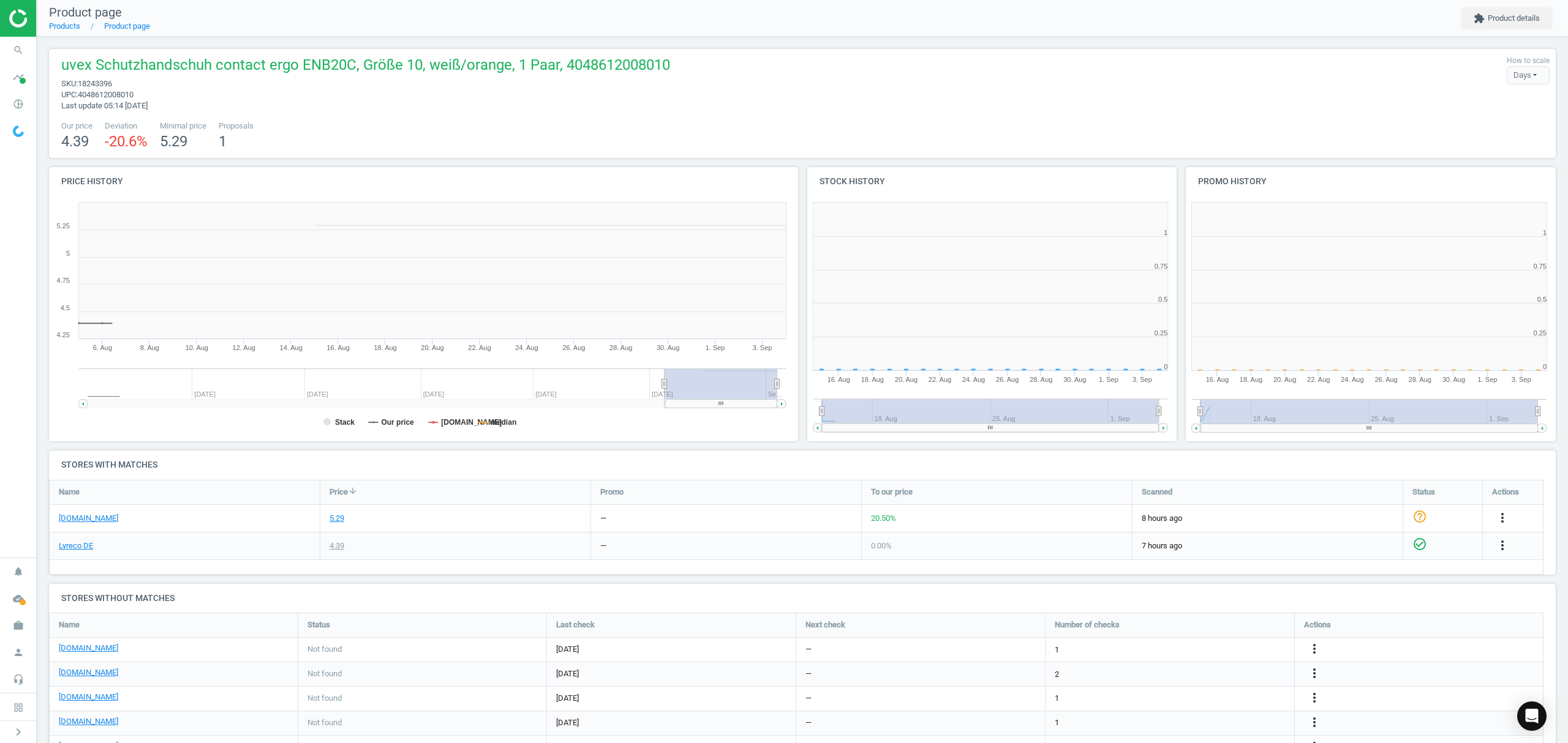
scroll to position [270, 767]
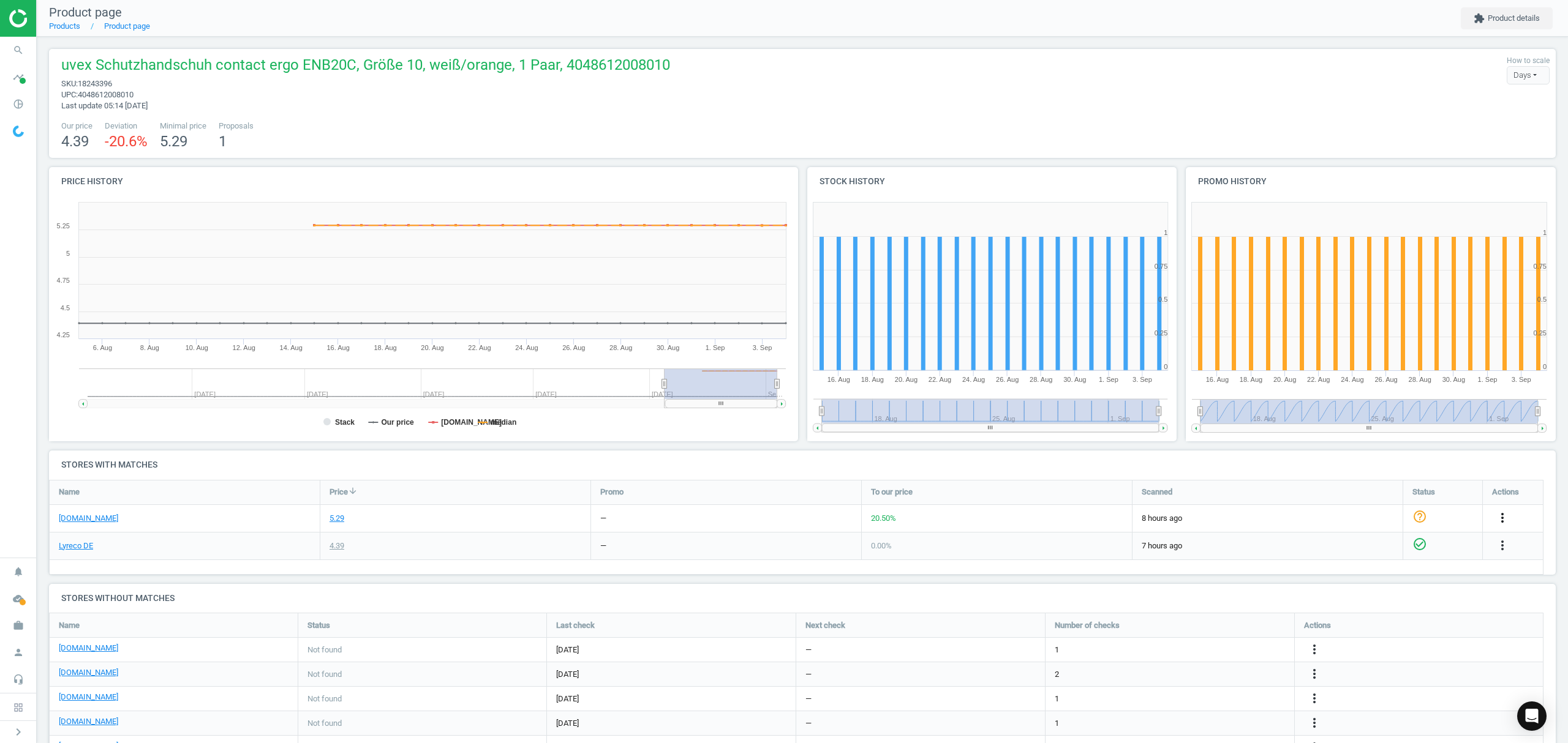
click at [1504, 514] on icon "more_vert" at bounding box center [1502, 518] width 15 height 15
click at [1341, 548] on link "Edit URL/product option" at bounding box center [1407, 548] width 168 height 19
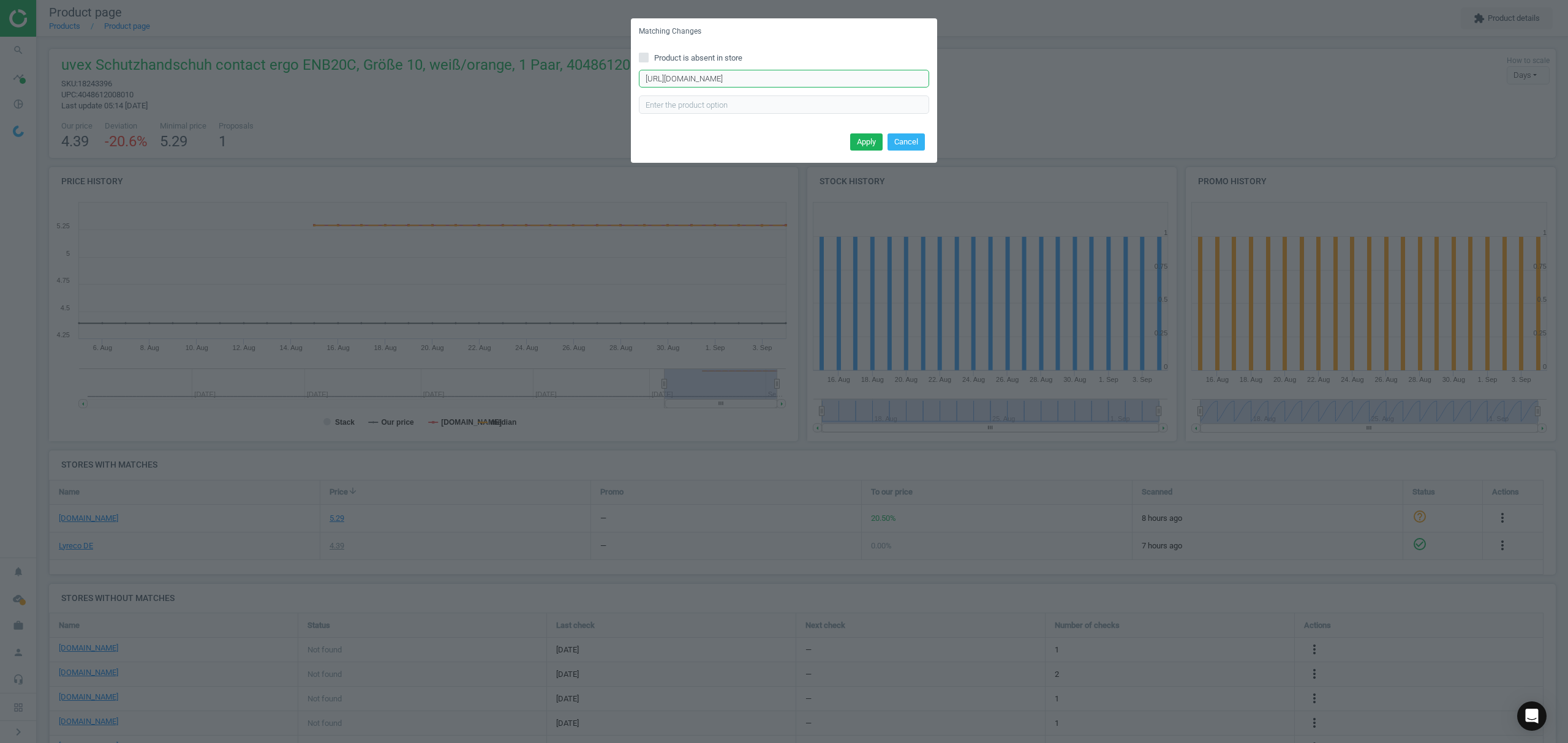
click at [828, 81] on input "https://www.asx.eu/uvex-nitril-arbeitshandschuhe-contact-ergo-enb20c/1002297300…" at bounding box center [783, 79] width 290 height 18
click at [828, 79] on input "https://www.asx.eu/uvex-nitril-arbeitshandschuhe-contact-ergo-enb20c/1002297300…" at bounding box center [783, 79] width 290 height 18
paste input "43"
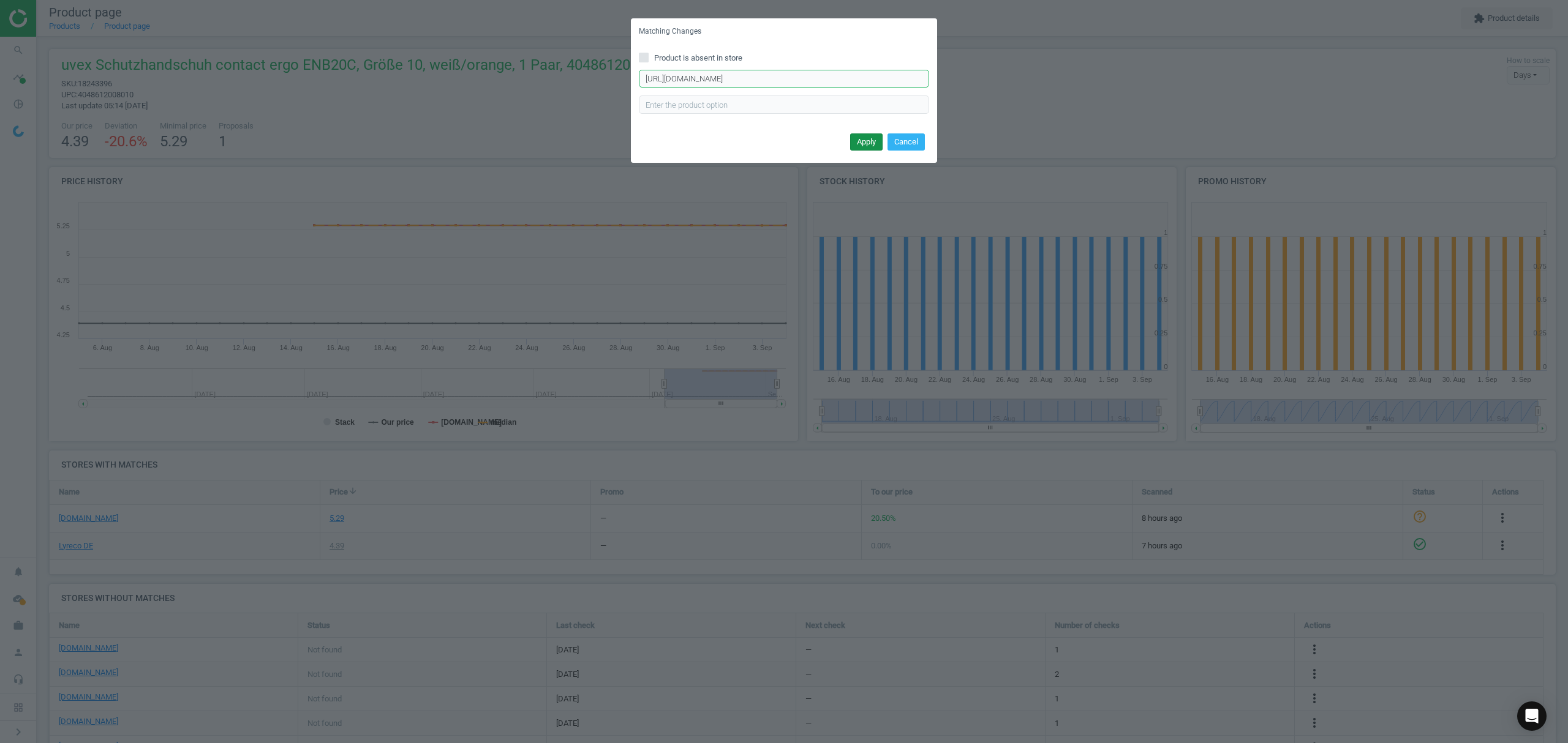
type input "https://www.asx.eu/uvex-nitril-arbeitshandschuhe-contact-ergo-enb20c/1002297300…"
click at [860, 138] on button "Apply" at bounding box center [866, 141] width 32 height 17
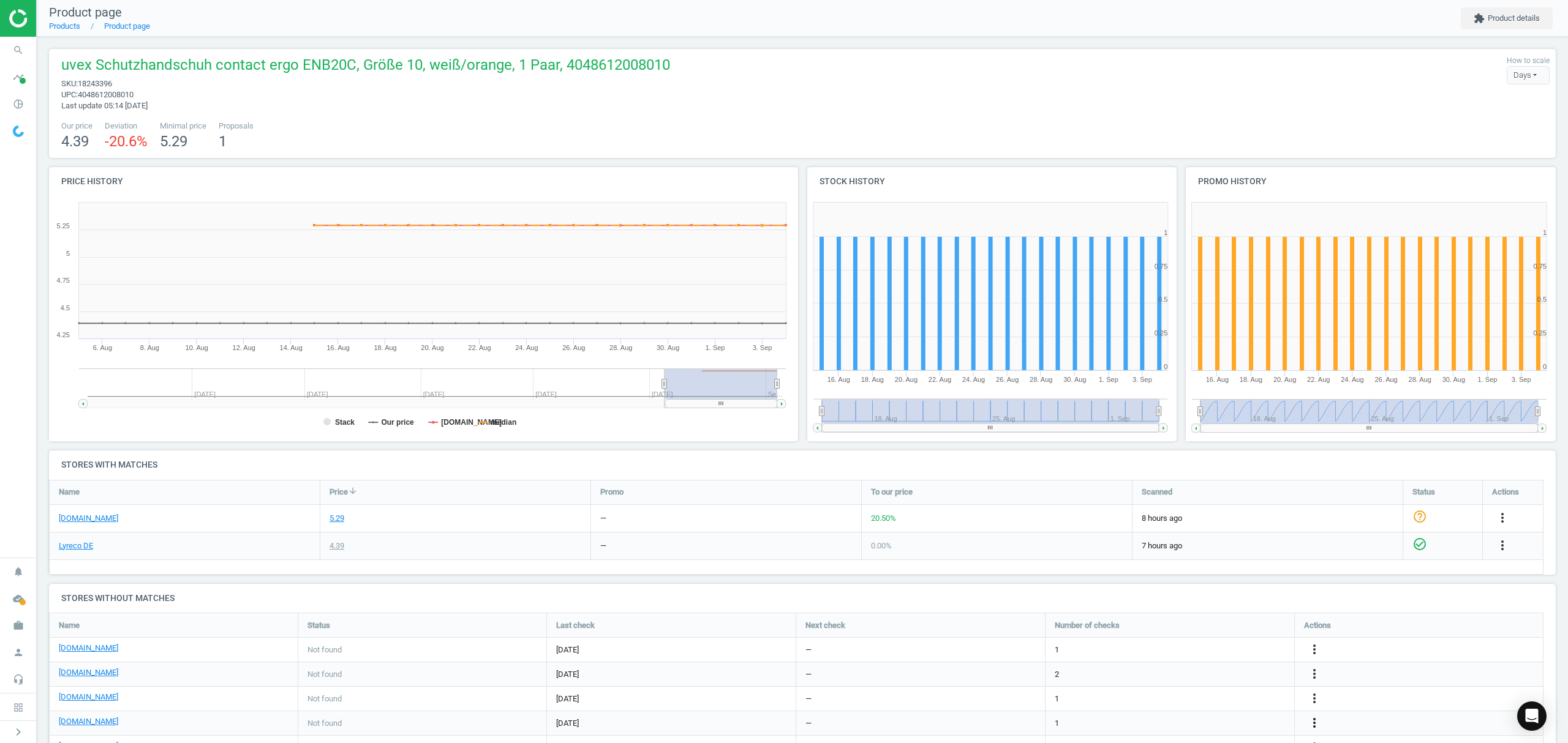
click at [1313, 725] on icon "more_vert" at bounding box center [1314, 723] width 15 height 15
click at [1193, 713] on link "Edit URL/product option" at bounding box center [1219, 714] width 168 height 19
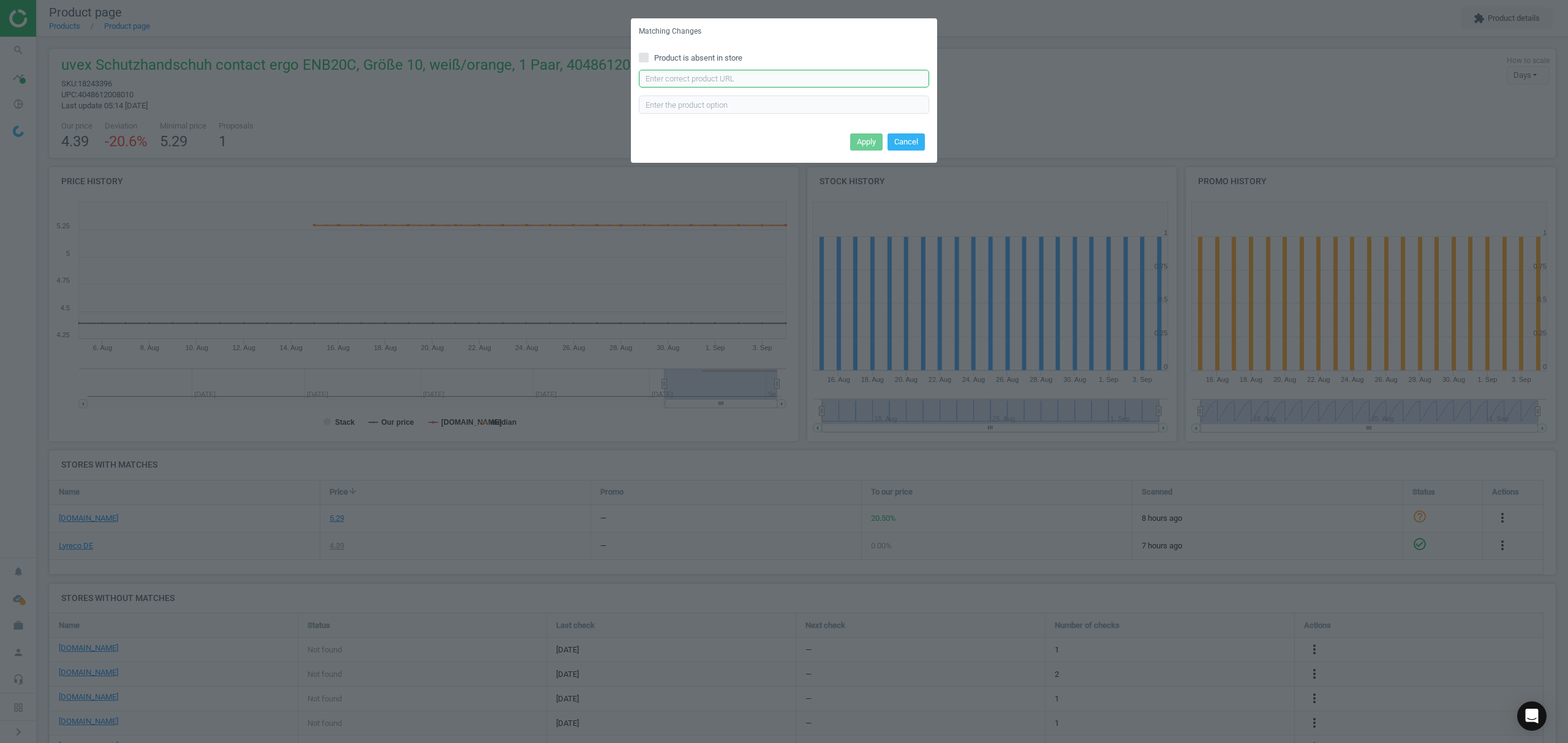
click at [725, 82] on input "text" at bounding box center [783, 79] width 290 height 18
paste input "https://cas-technik.de/handschutz/uvex-60150-contact-ergo-enb20c-nitril-schutzh…"
type input "https://cas-technik.de/handschutz/uvex-60150-contact-ergo-enb20c-nitril-schutzh…"
click at [860, 140] on button "Apply" at bounding box center [866, 141] width 32 height 17
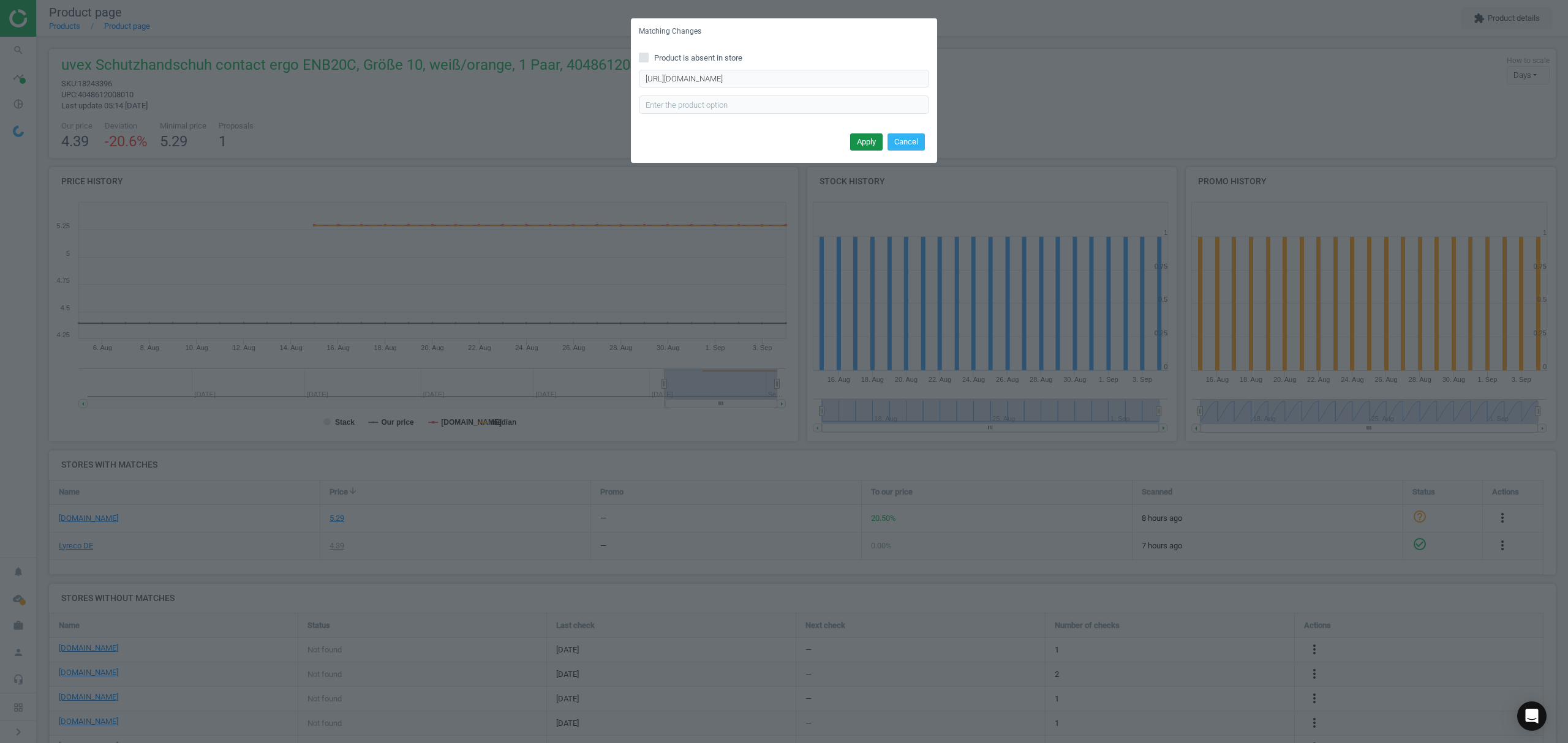
scroll to position [0, 0]
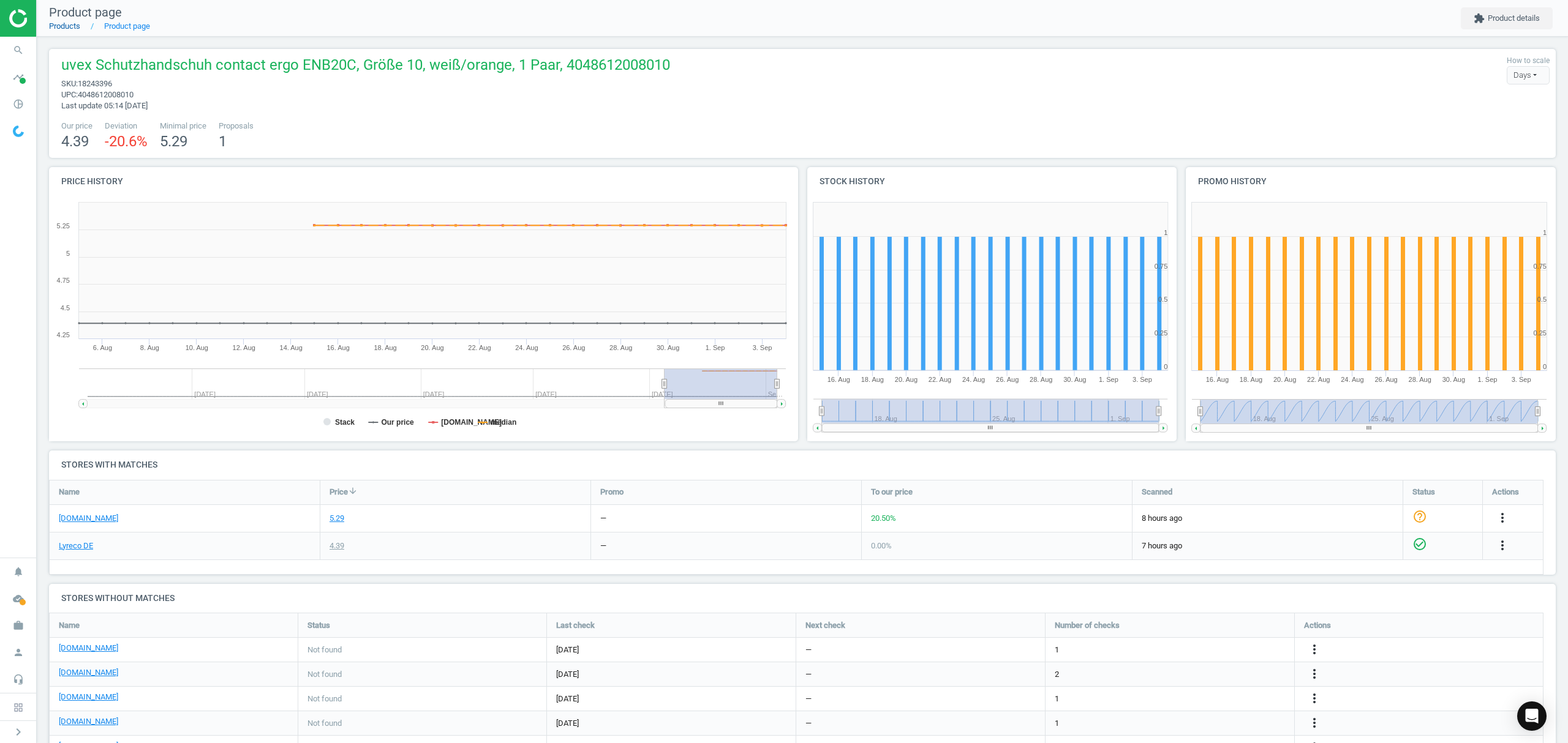
click at [62, 27] on link "Products" at bounding box center [64, 26] width 31 height 9
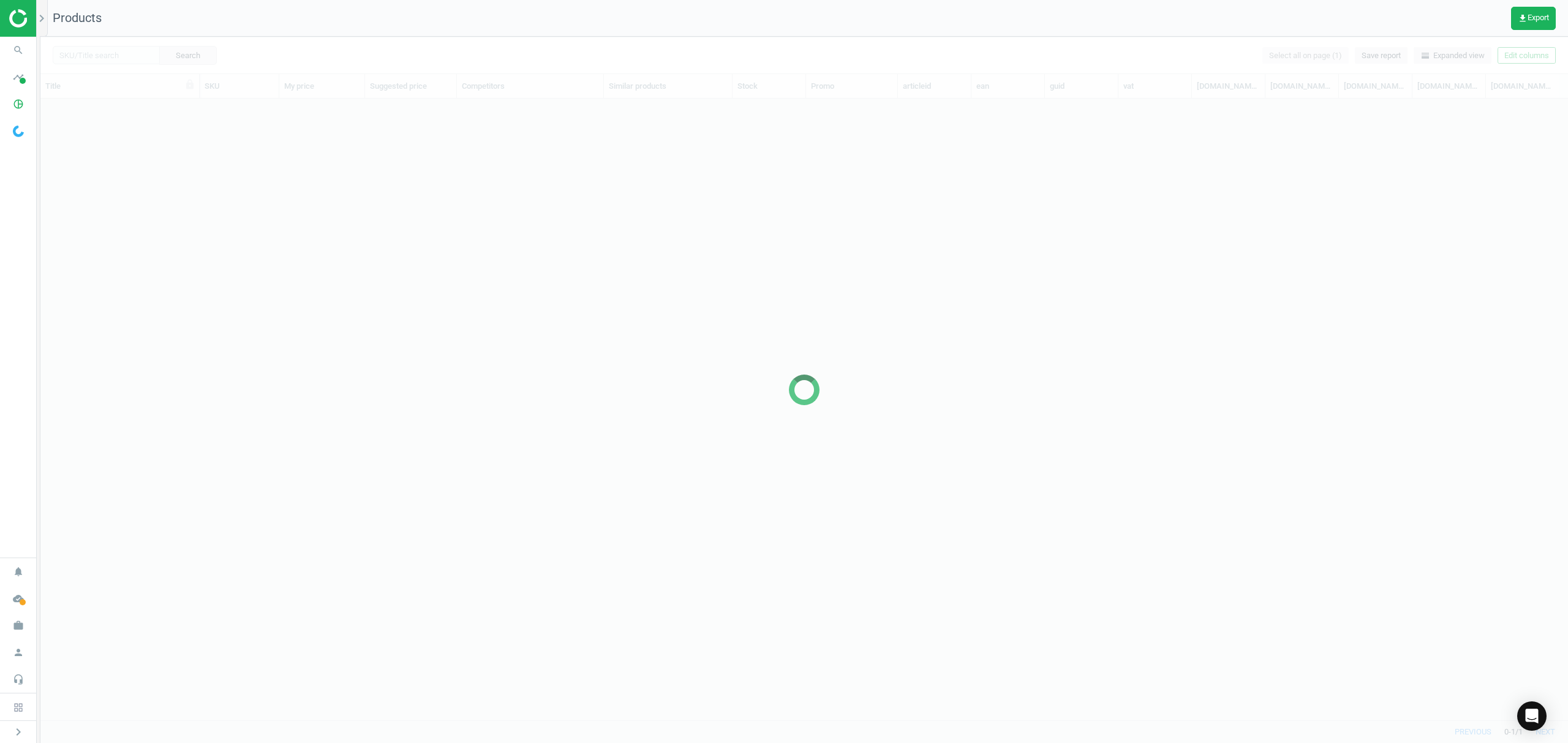
scroll to position [596, 1515]
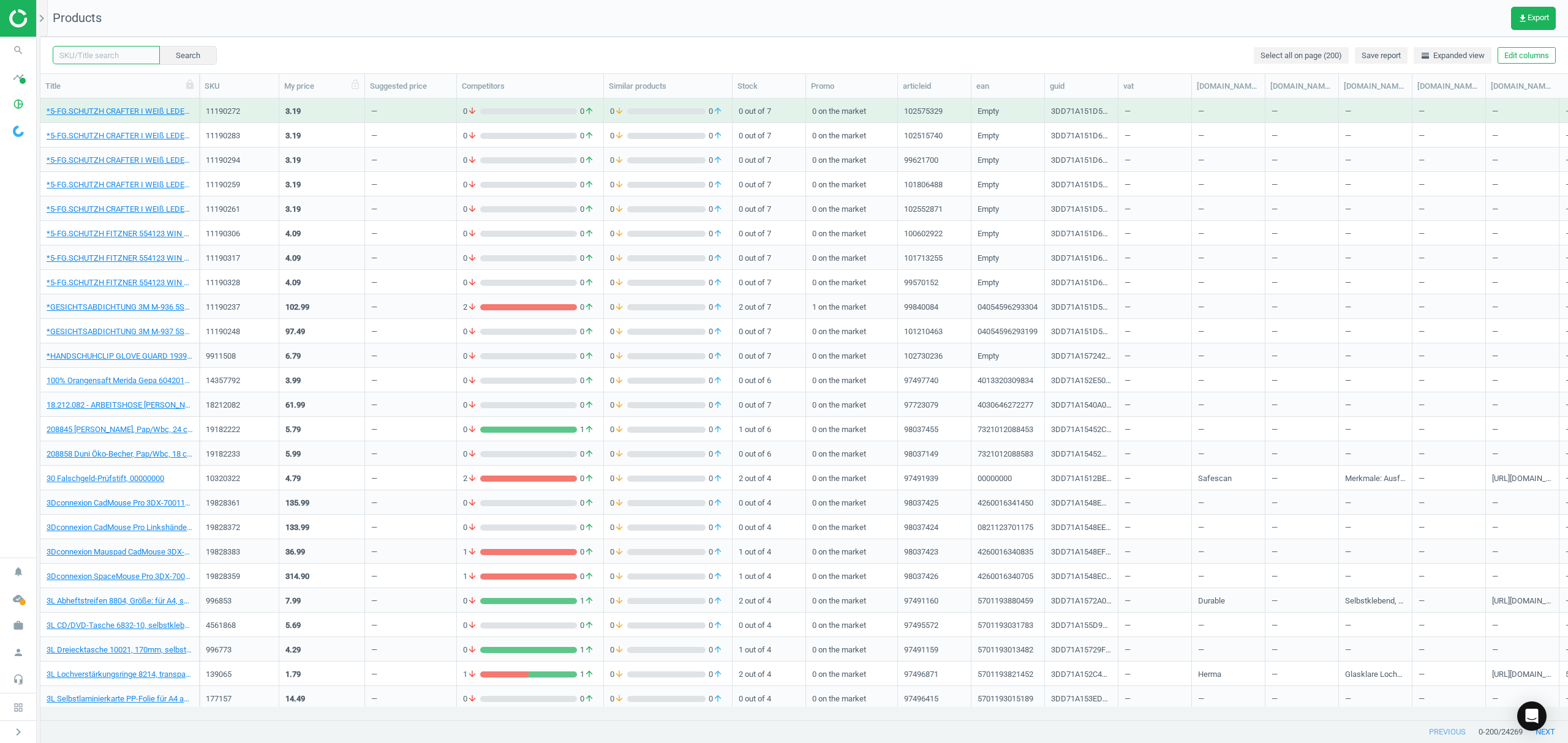
drag, startPoint x: 108, startPoint y: 57, endPoint x: 295, endPoint y: 86, distance: 189.2
click at [108, 57] on input "text" at bounding box center [106, 55] width 107 height 18
paste input "12401427"
type input "12401427"
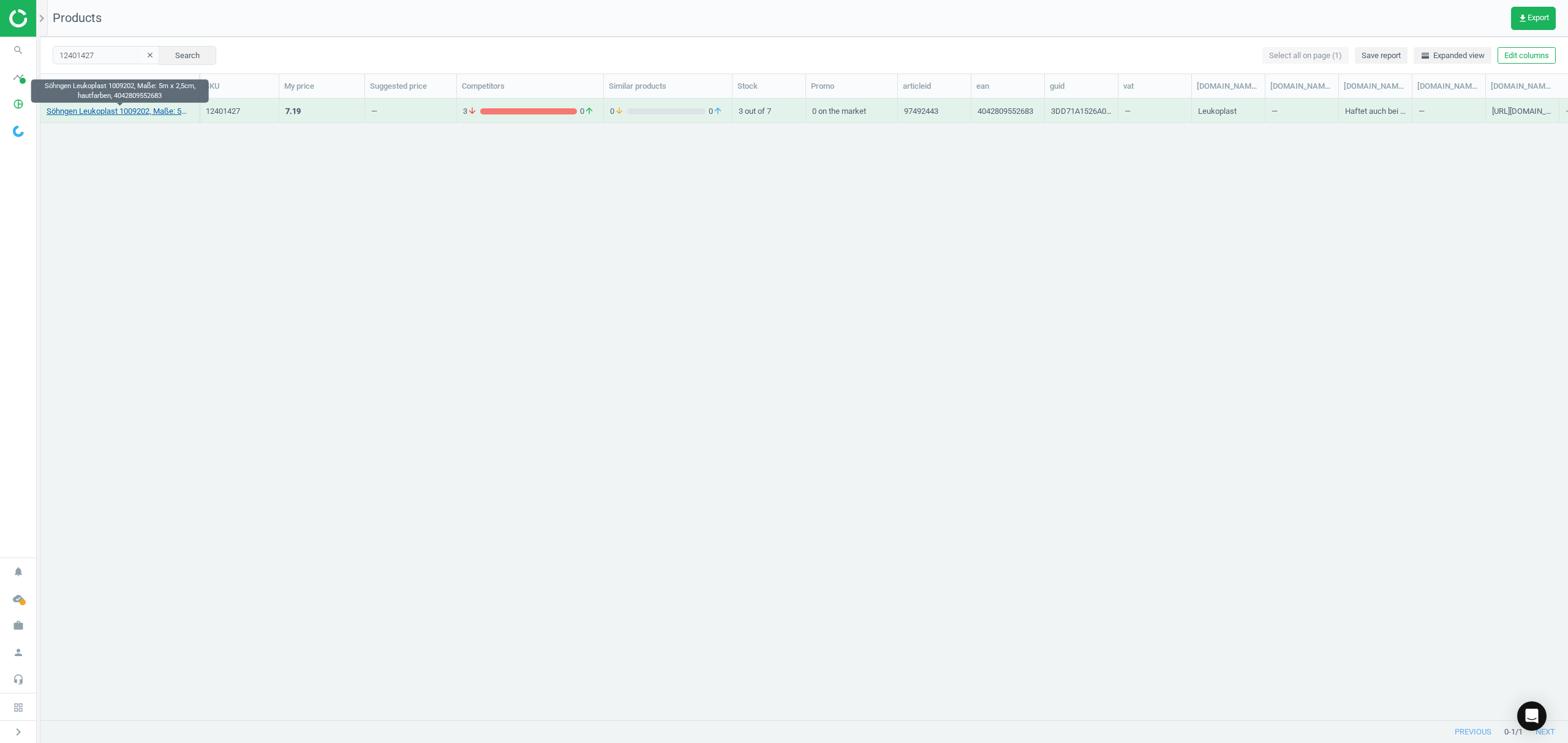
click at [138, 115] on link "Söhngen Leukoplast 1009202, Maße: 5m x 2,5cm, hautfarben, 4042809552683" at bounding box center [119, 111] width 147 height 11
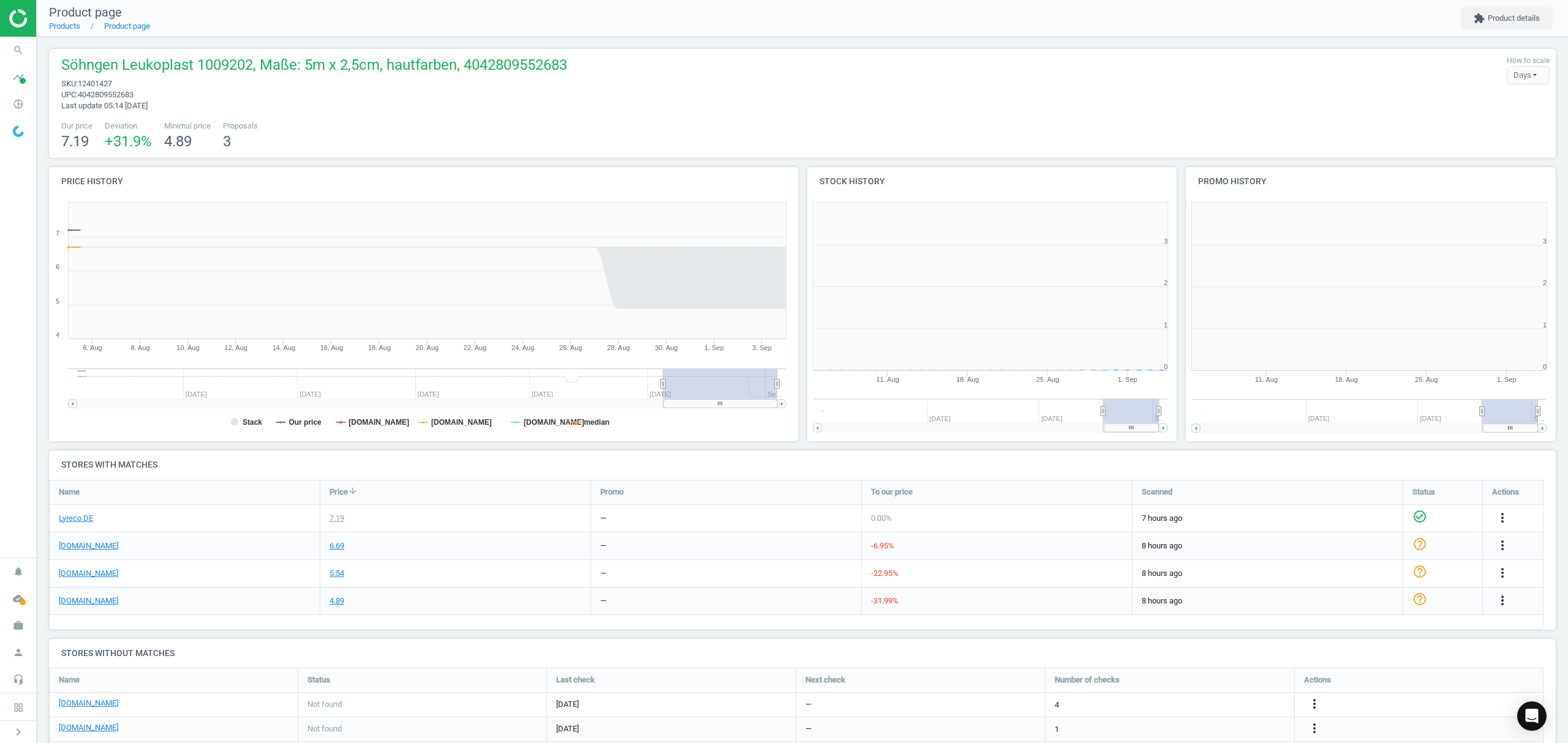
scroll to position [270, 392]
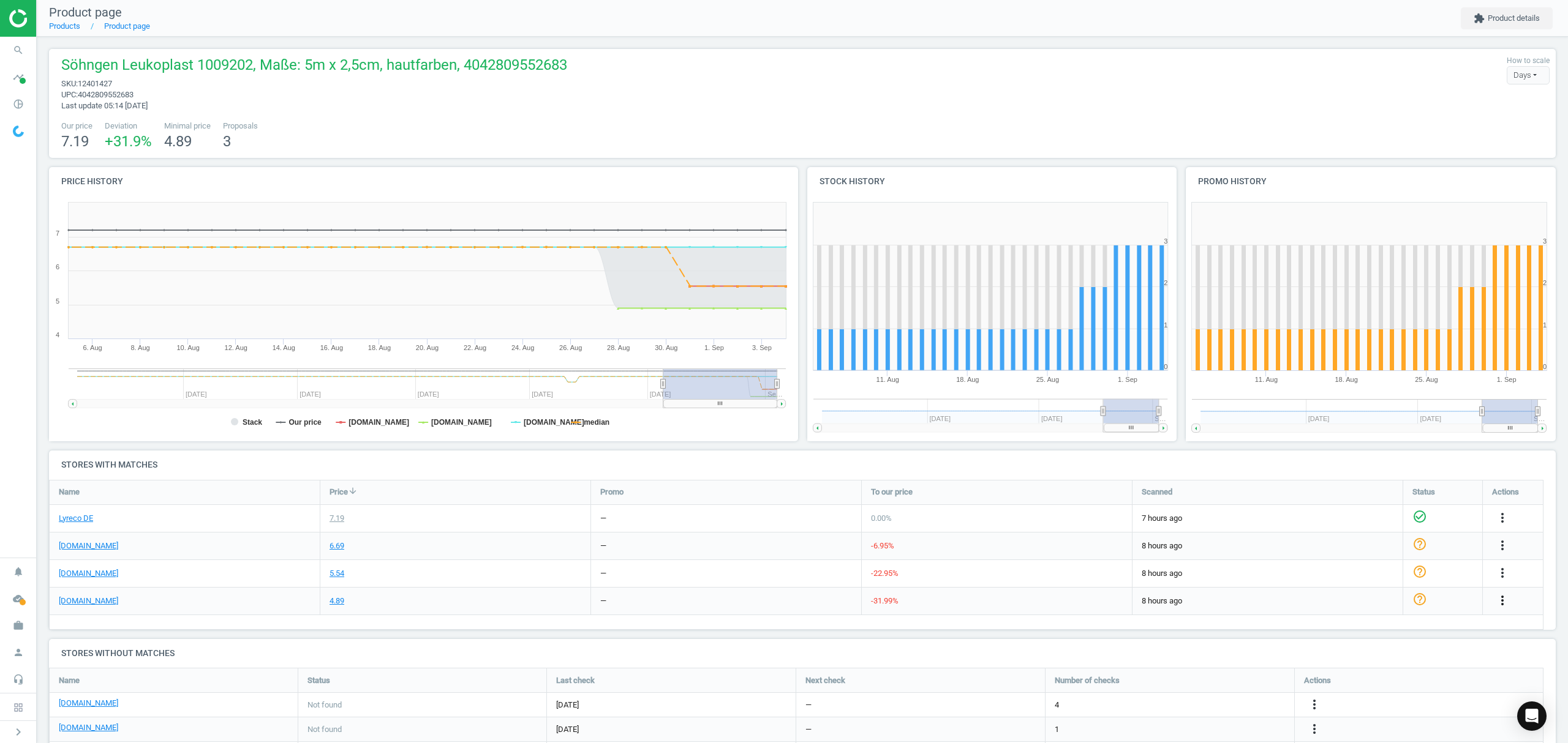
click at [1501, 600] on icon "more_vert" at bounding box center [1502, 600] width 15 height 15
click at [1369, 632] on link "Edit URL/product option" at bounding box center [1407, 629] width 168 height 19
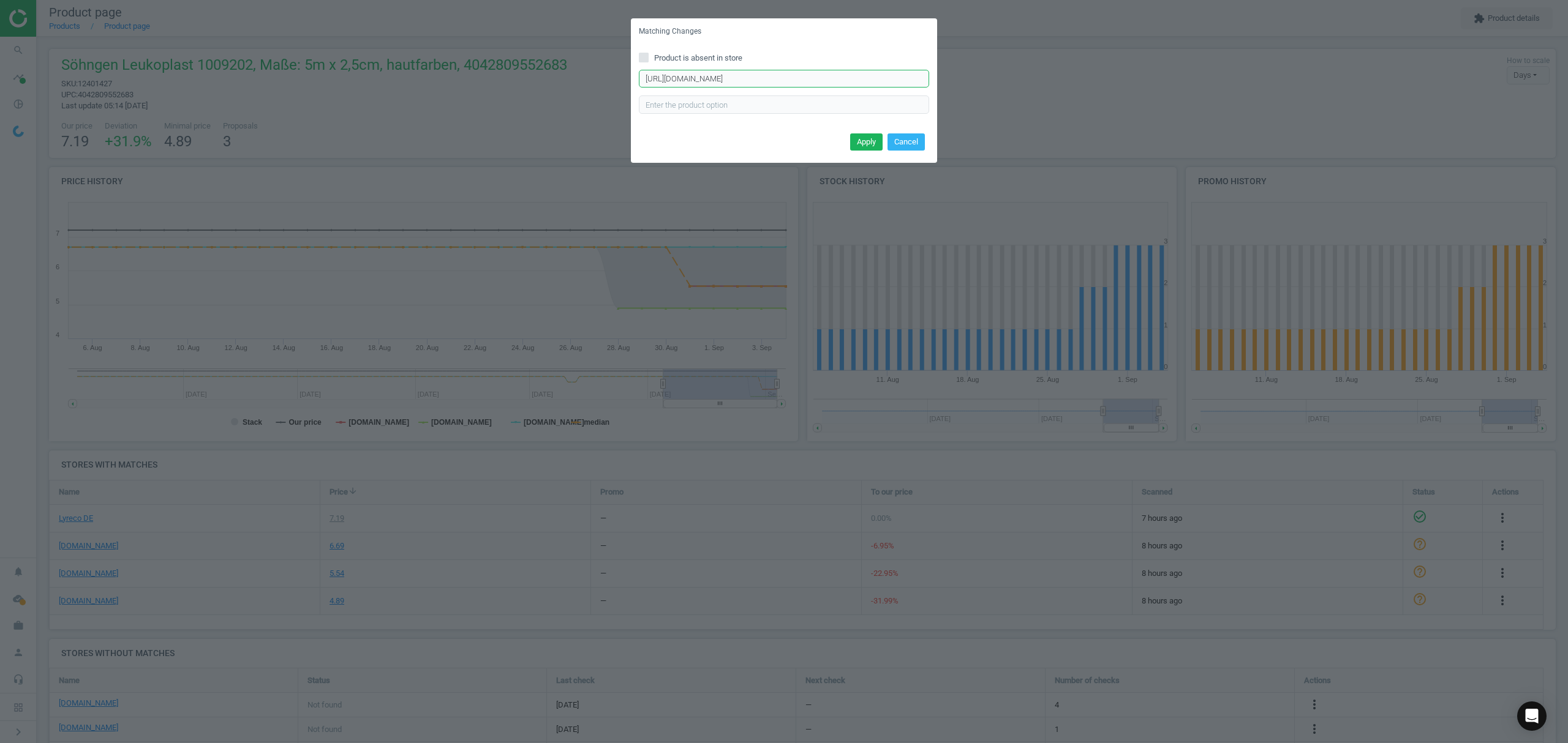
click at [768, 79] on input "https://www.bueromarkt-ag.de/fixierpflaster_leukoplast_heftpflaster_5m_x_1_25cm…" at bounding box center [783, 79] width 290 height 18
click at [769, 79] on input "https://www.bueromarkt-ag.de/fixierpflaster_leukoplast_heftpflaster_5m_x_1_25cm…" at bounding box center [783, 79] width 290 height 18
paste input "2_5cm,p-01522"
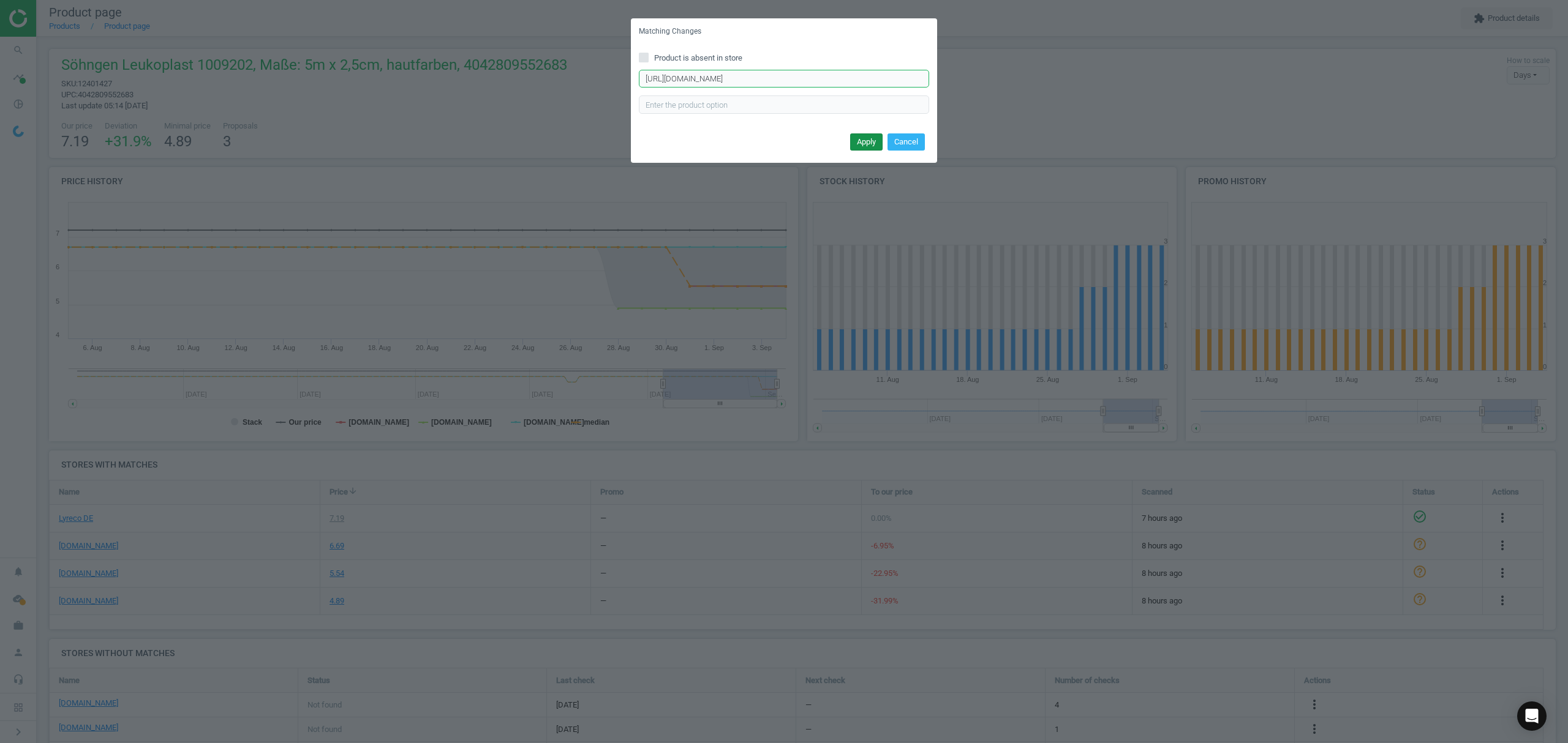
type input "https://www.bueromarkt-ag.de/fixierpflaster_leukoplast_heftpflaster_5m_x_2_5cm,…"
click at [870, 138] on button "Apply" at bounding box center [866, 141] width 32 height 17
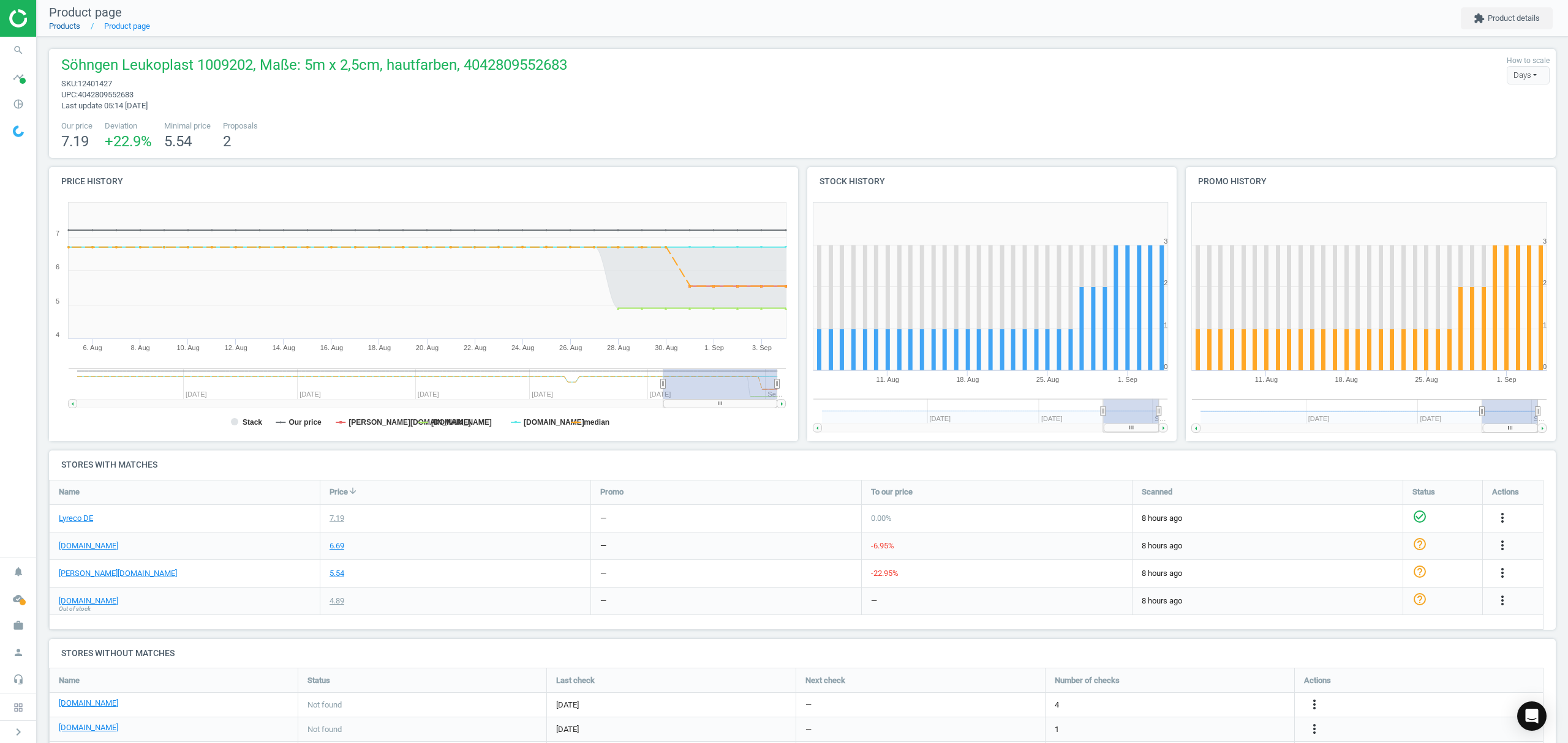
click at [59, 27] on link "Products" at bounding box center [64, 26] width 31 height 9
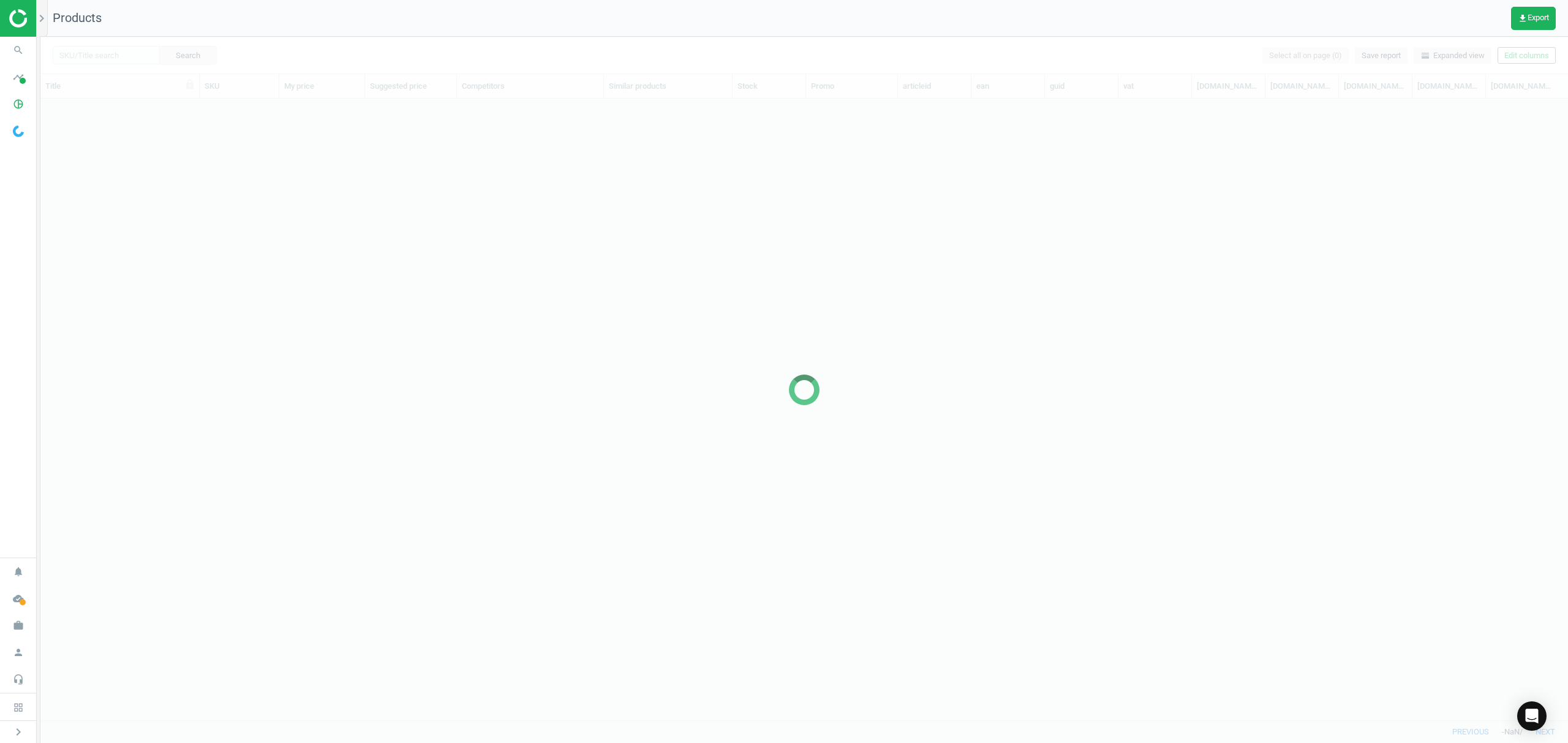
scroll to position [596, 1515]
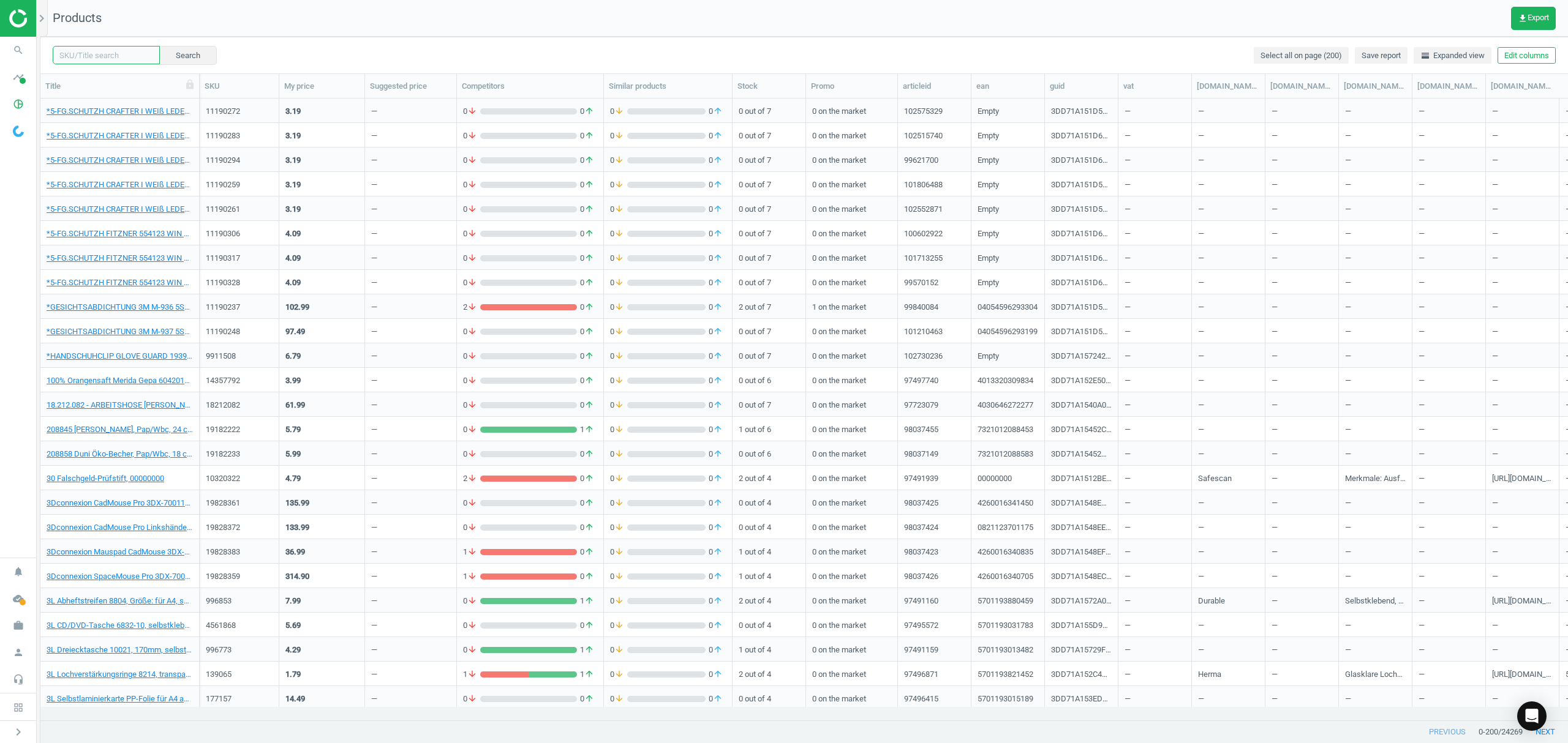
click at [104, 55] on input "text" at bounding box center [106, 55] width 107 height 18
paste input "4964108"
type input "4964108"
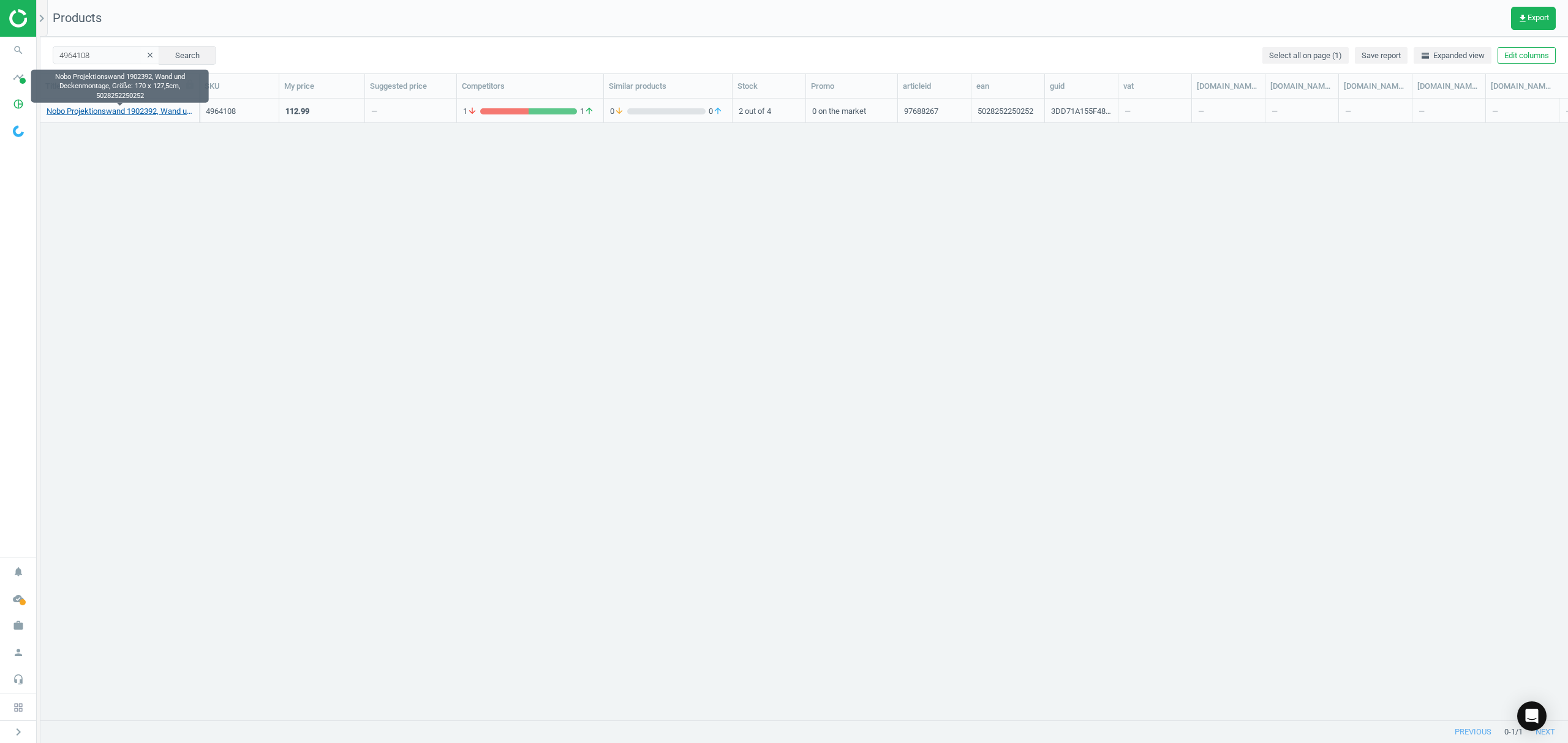
click at [126, 111] on link "Nobo Projektionswand 1902392, Wand und Deckenmontage, Größe: 170 x 127,5cm, 502…" at bounding box center [119, 111] width 147 height 11
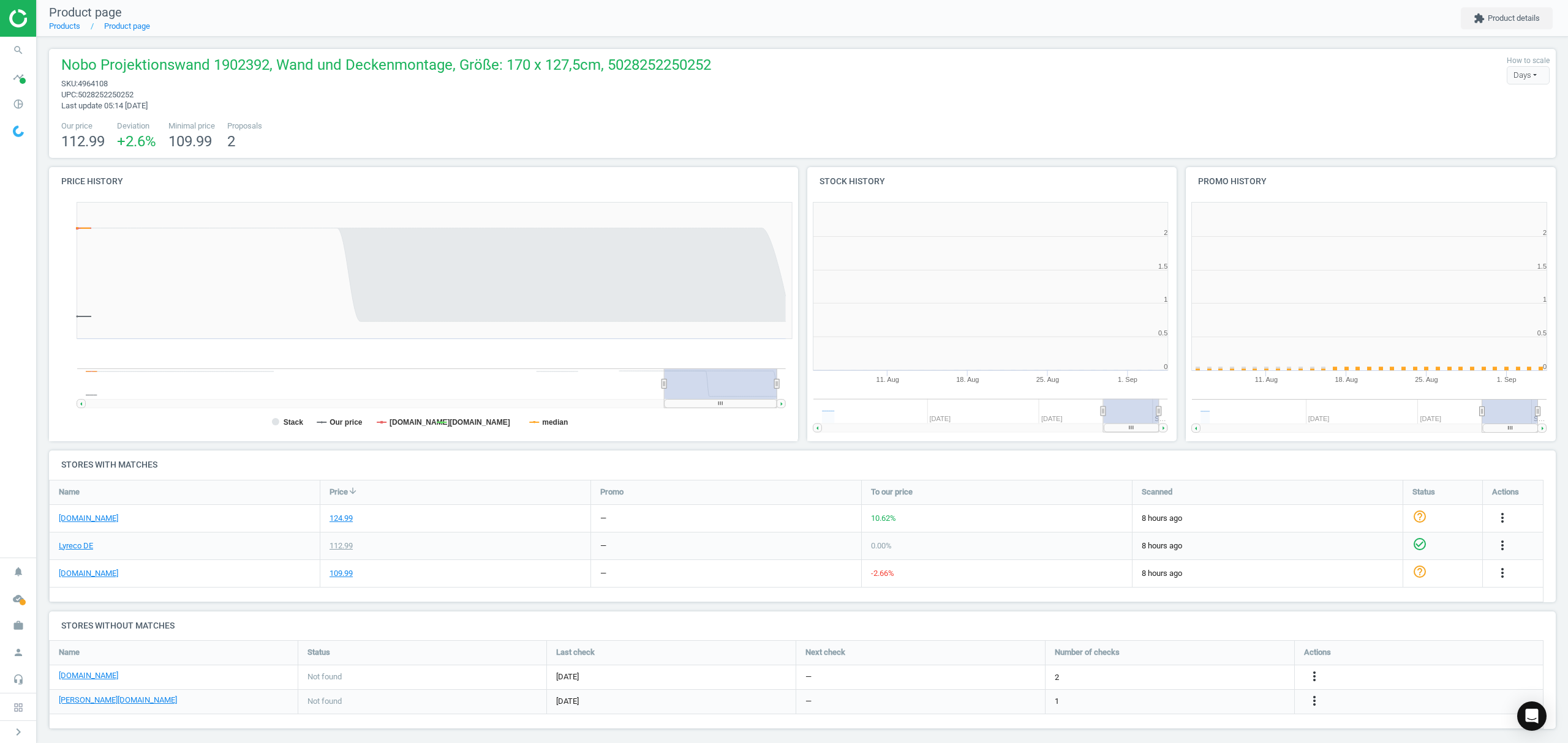
scroll to position [270, 392]
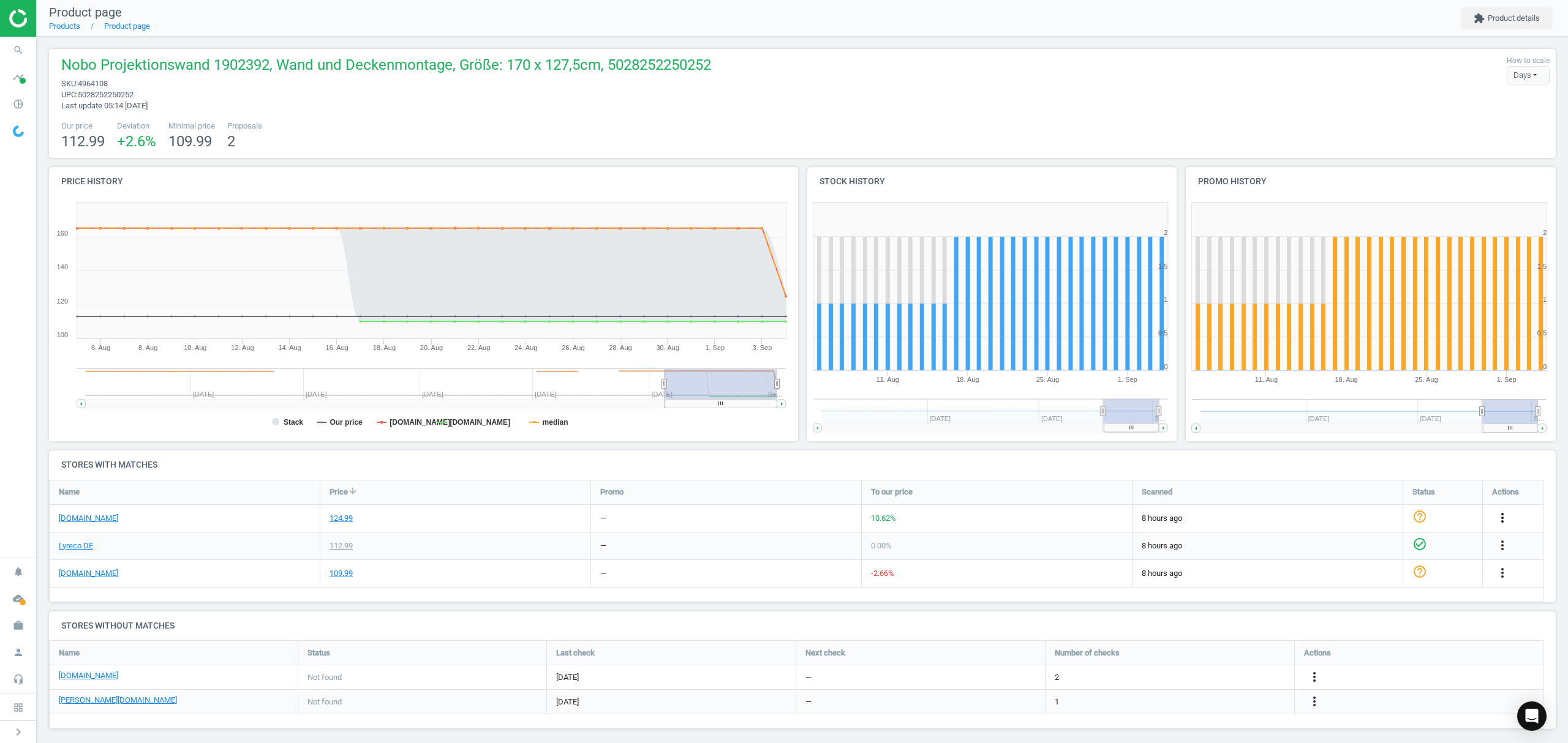
click at [1501, 517] on icon "more_vert" at bounding box center [1502, 518] width 15 height 15
click at [1380, 547] on link "Edit URL/product option" at bounding box center [1407, 548] width 168 height 19
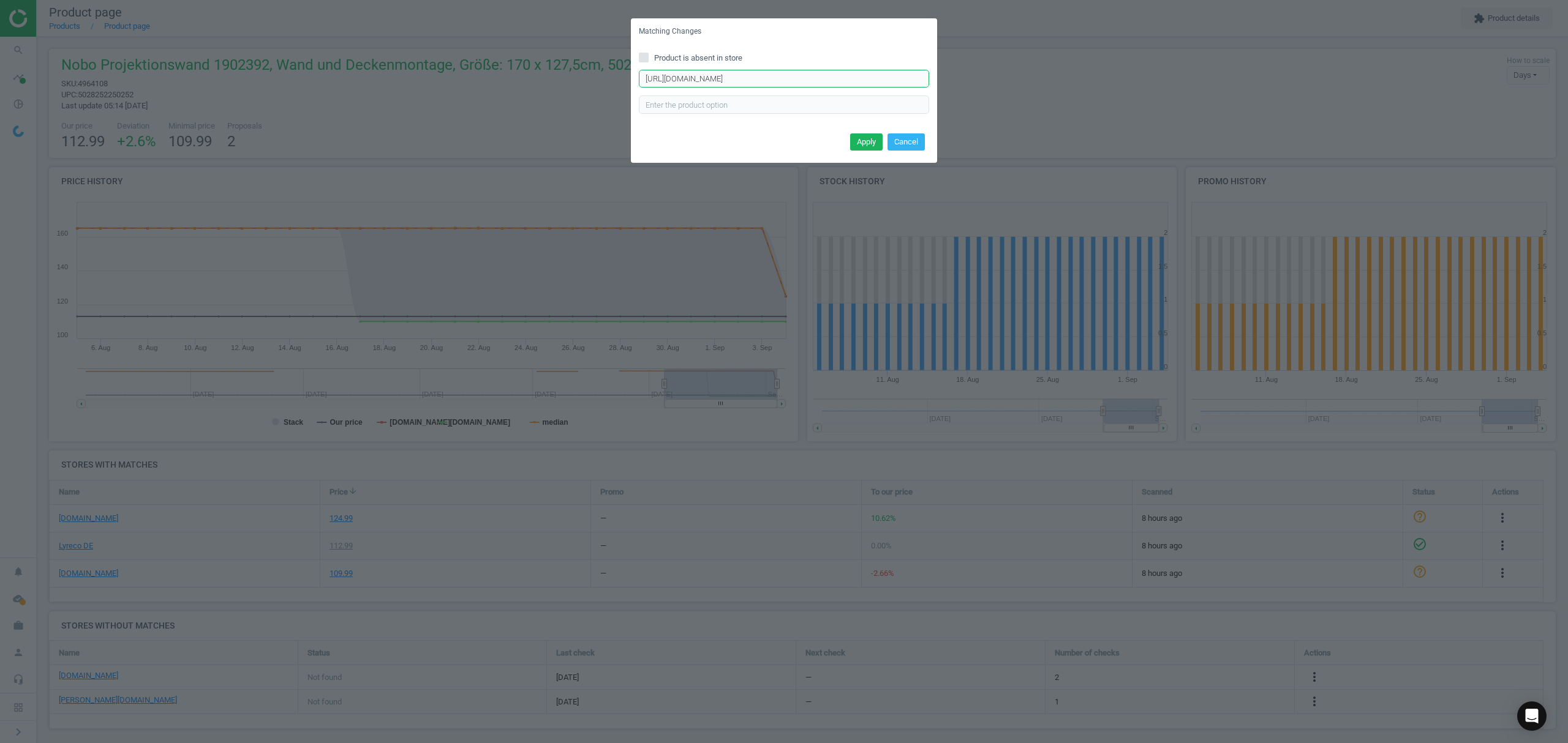
click at [706, 76] on input "https://www.viking.de/de/nobo-roll-leinwand-1902392-175-x-132-5-cm-p-902392" at bounding box center [783, 79] width 290 height 18
click at [707, 76] on input "https://www.viking.de/de/nobo-roll-leinwand-1902392-175-x-132-5-cm-p-902392" at bounding box center [783, 79] width 290 height 18
click at [648, 56] on span at bounding box center [643, 57] width 10 height 10
click at [648, 56] on input "Product is absent in store" at bounding box center [644, 57] width 8 height 8
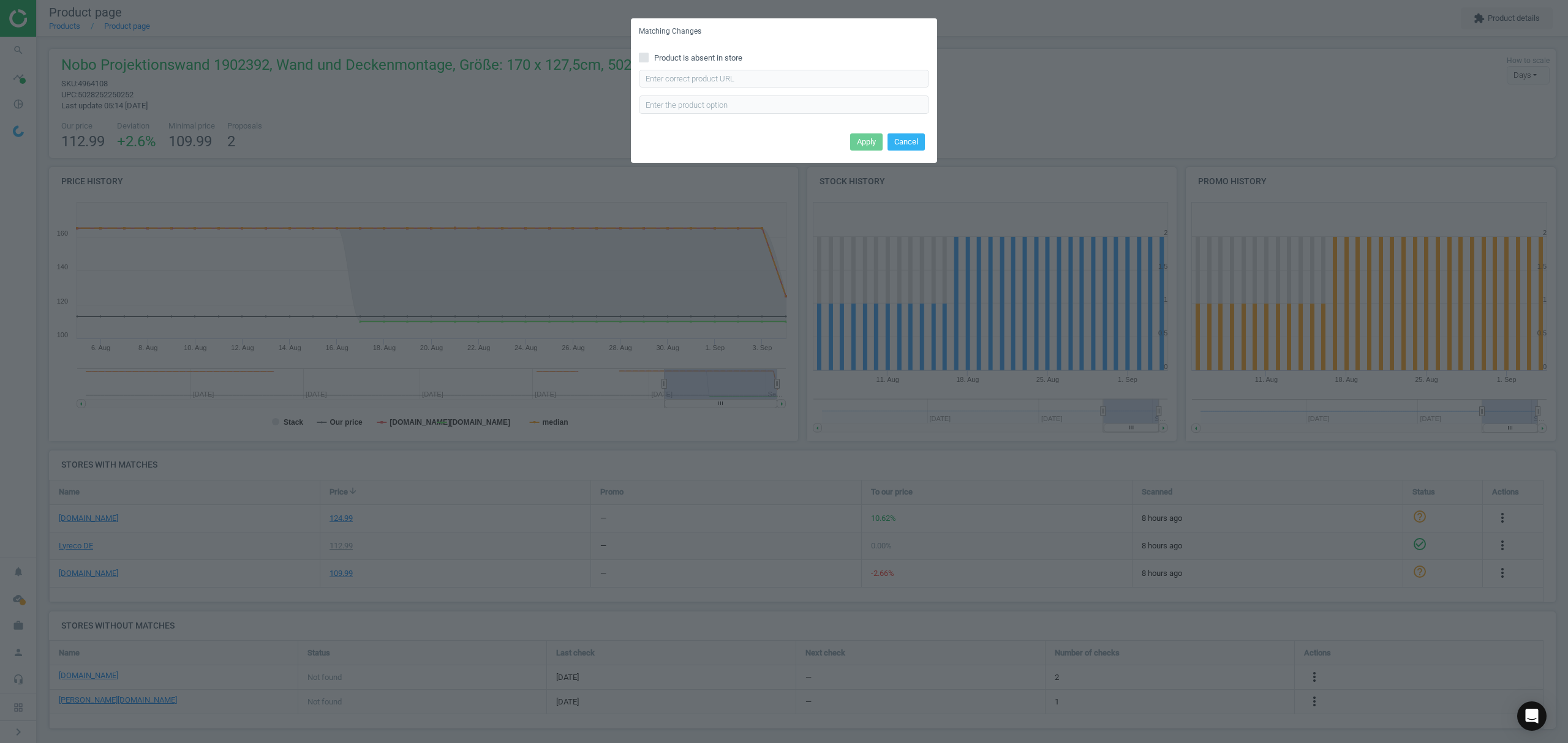
checkbox input "true"
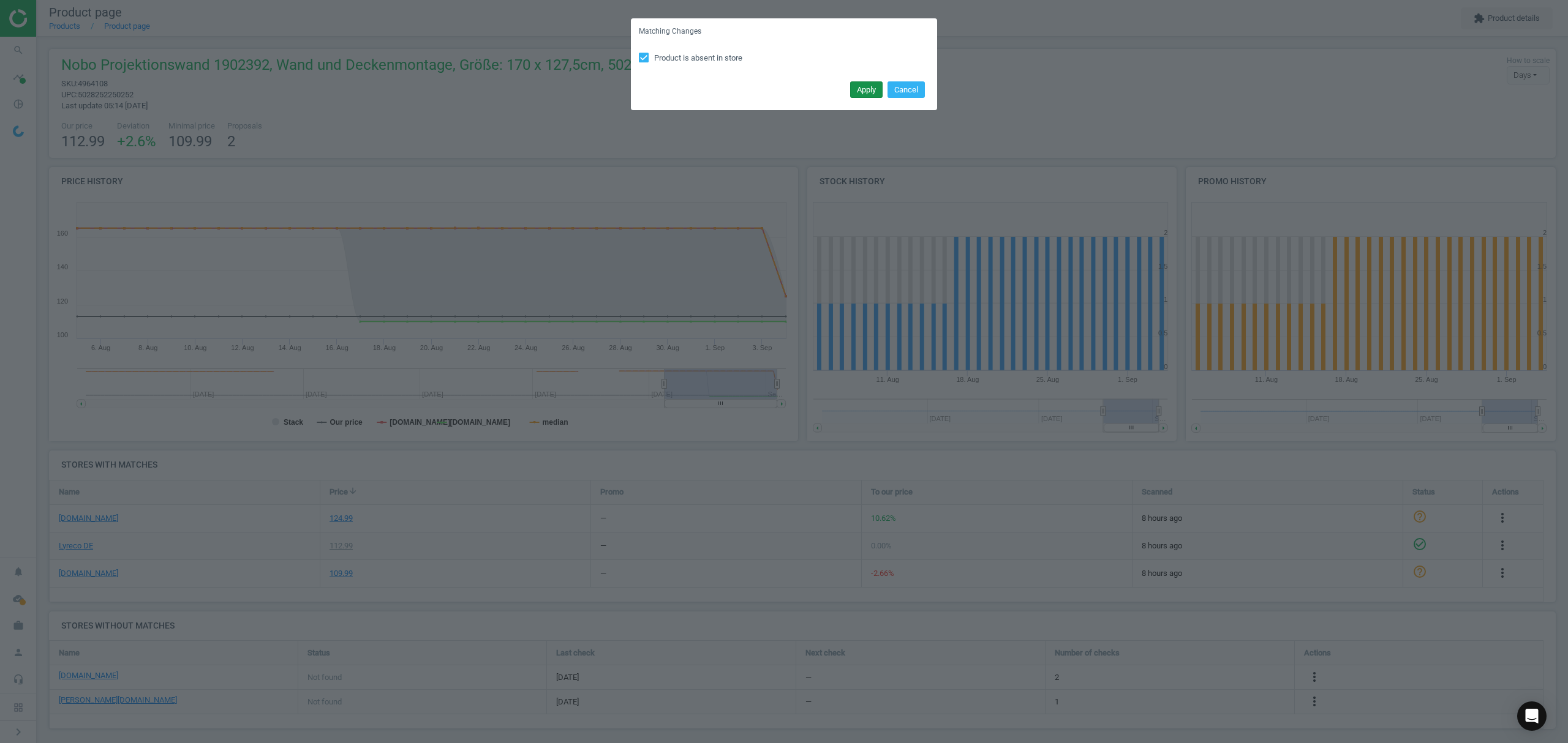
click at [865, 81] on button "Apply" at bounding box center [866, 89] width 32 height 17
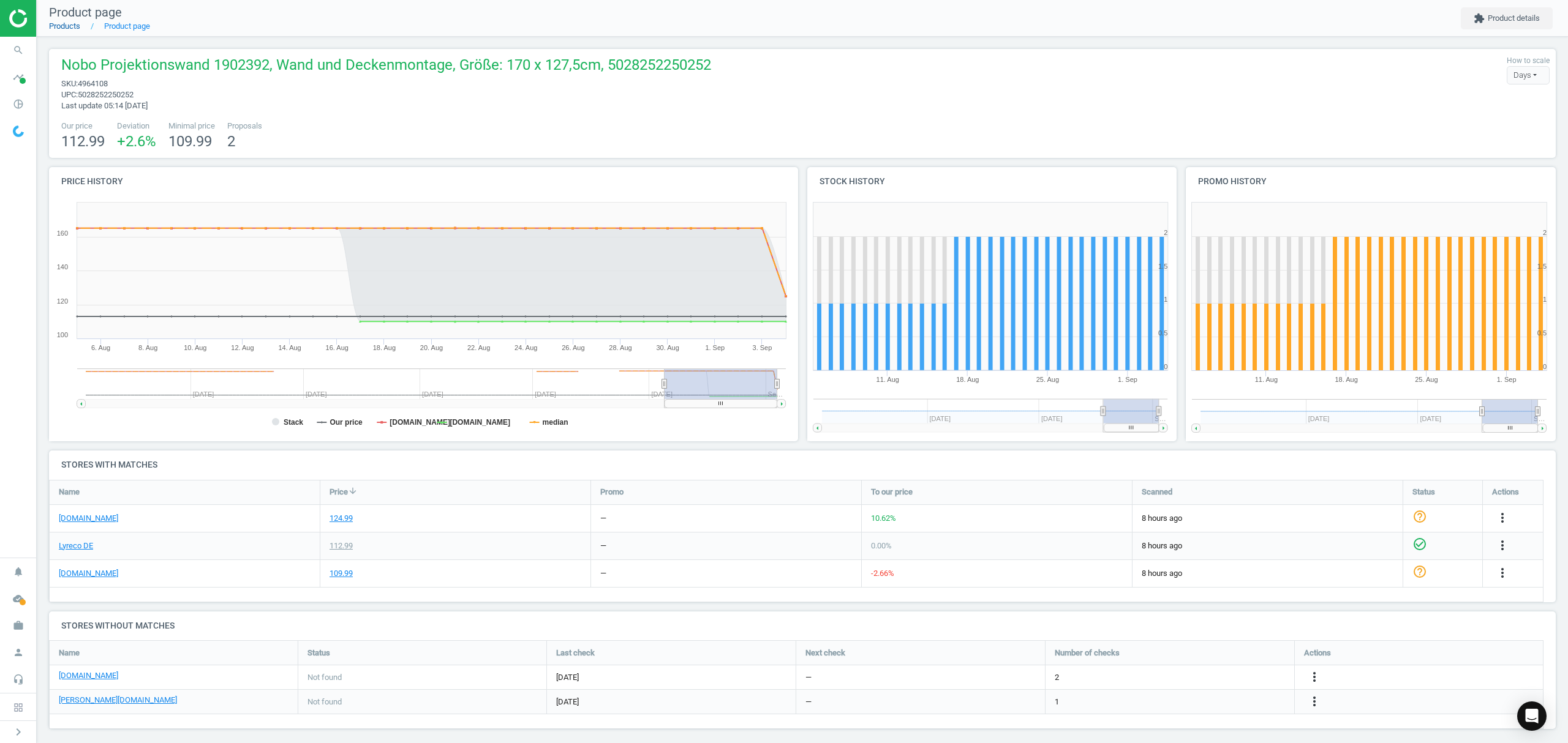
click at [65, 25] on link "Products" at bounding box center [64, 26] width 31 height 9
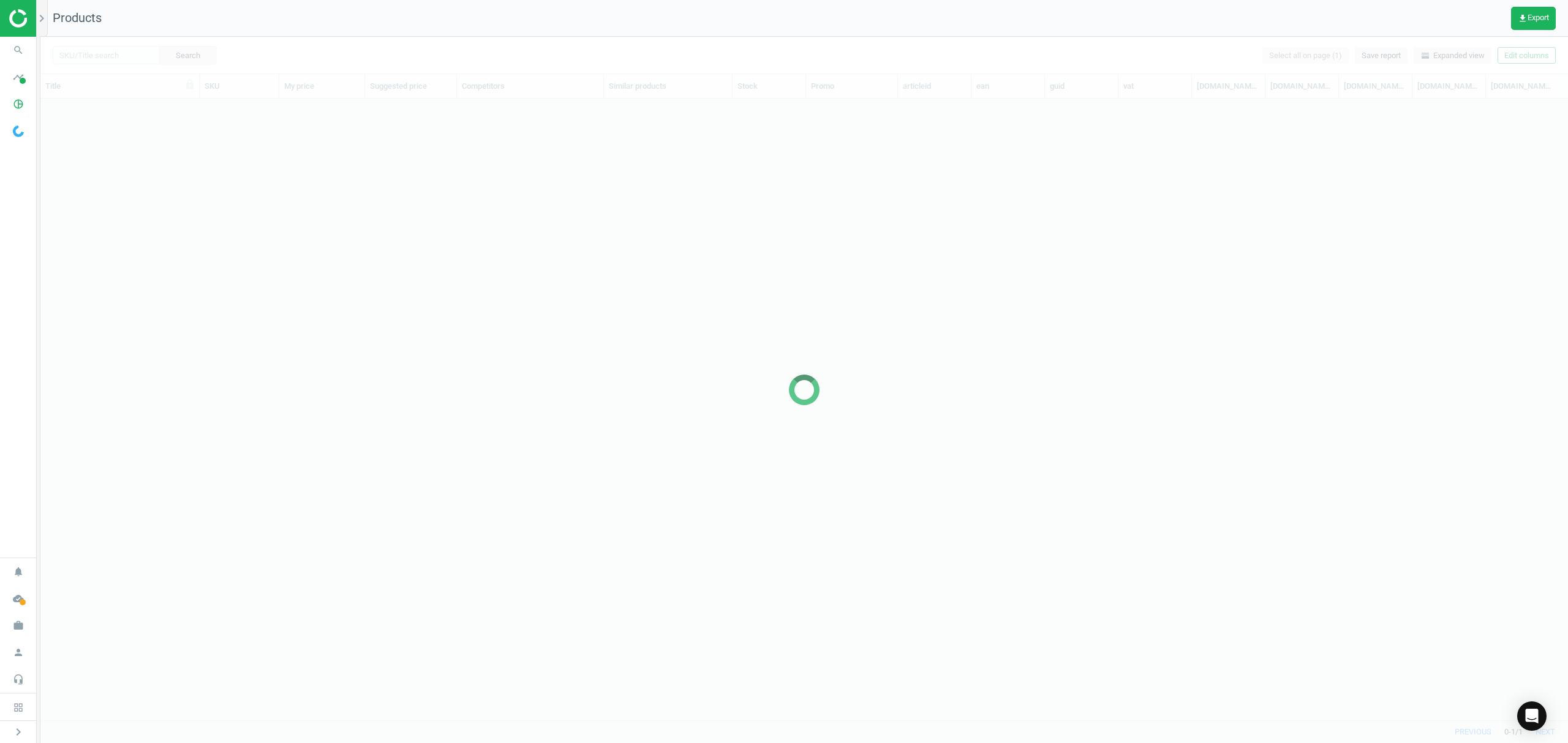
scroll to position [596, 1515]
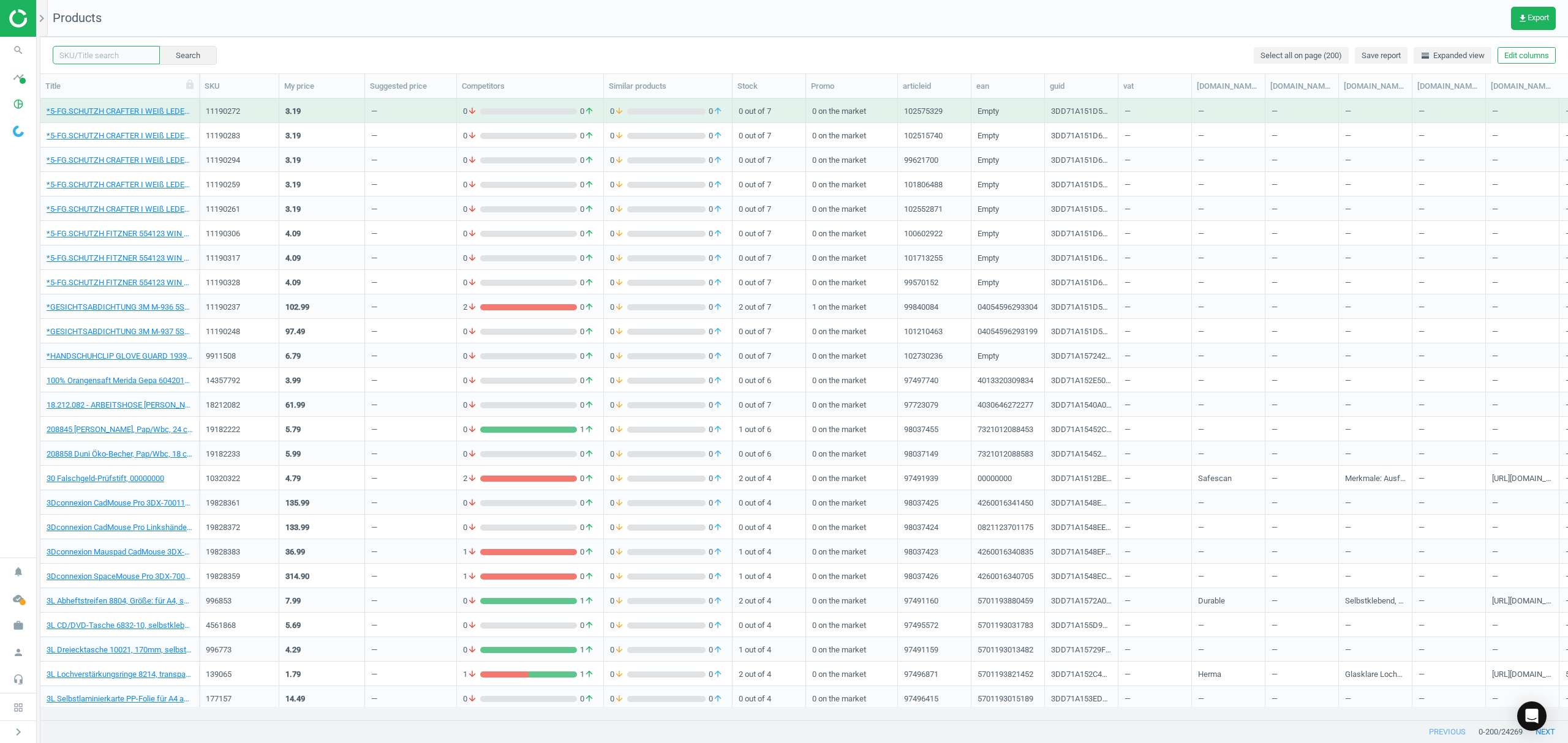
click at [130, 51] on input "text" at bounding box center [106, 55] width 107 height 18
paste input "4964119"
type input "4964119"
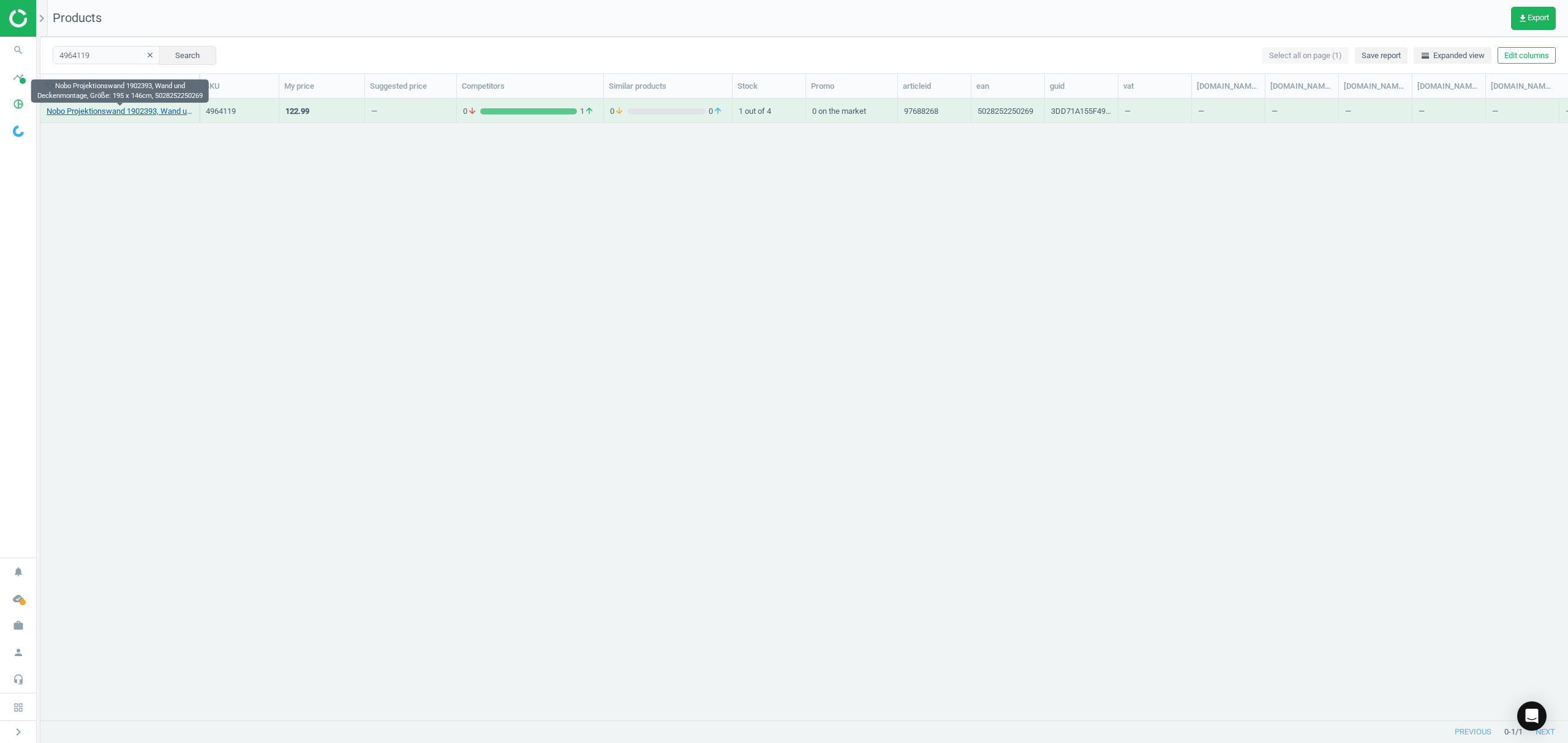
click at [101, 111] on link "Nobo Projektionswand 1902393, Wand und Deckenmontage, Größe: 195 x 146cm, 50282…" at bounding box center [119, 111] width 147 height 11
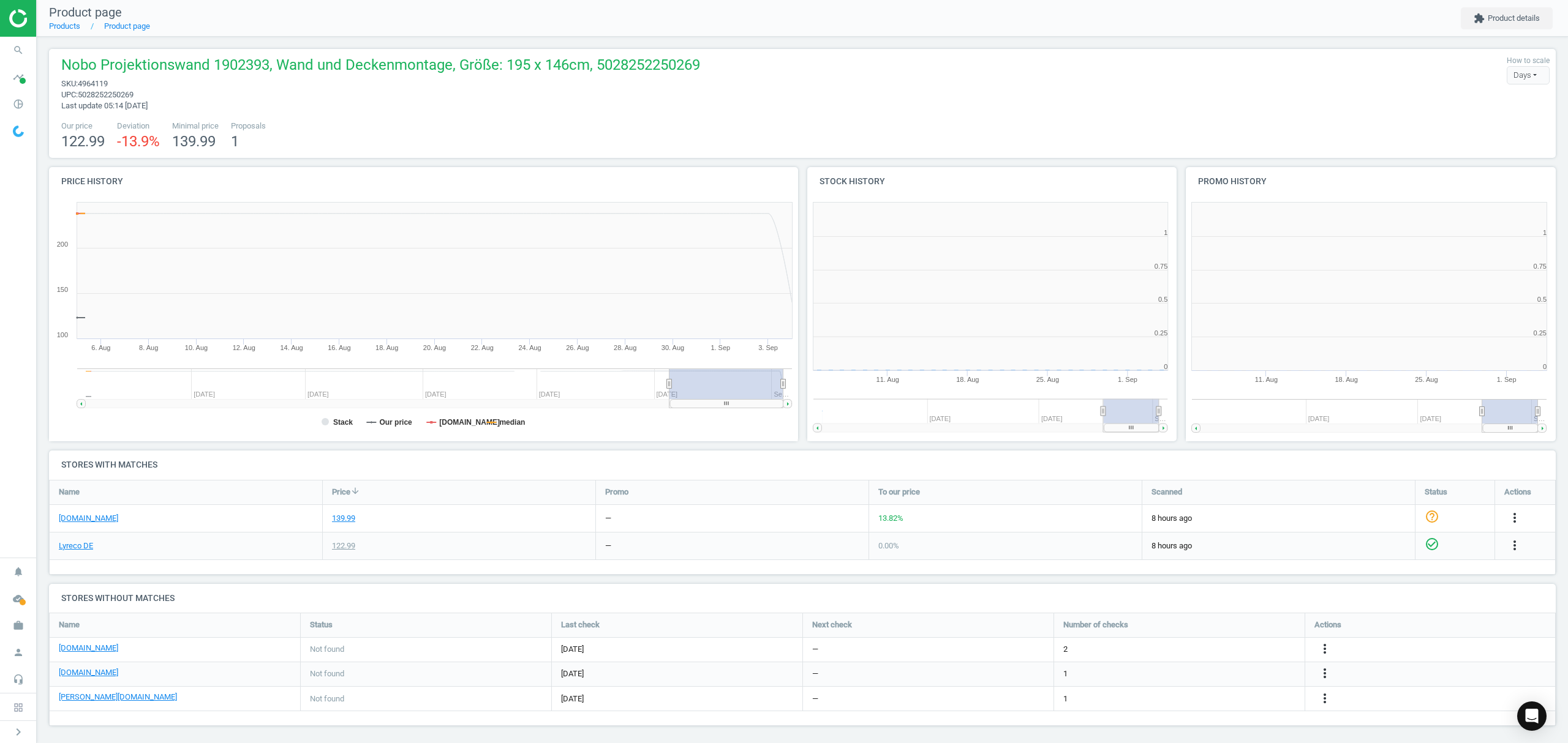
scroll to position [270, 767]
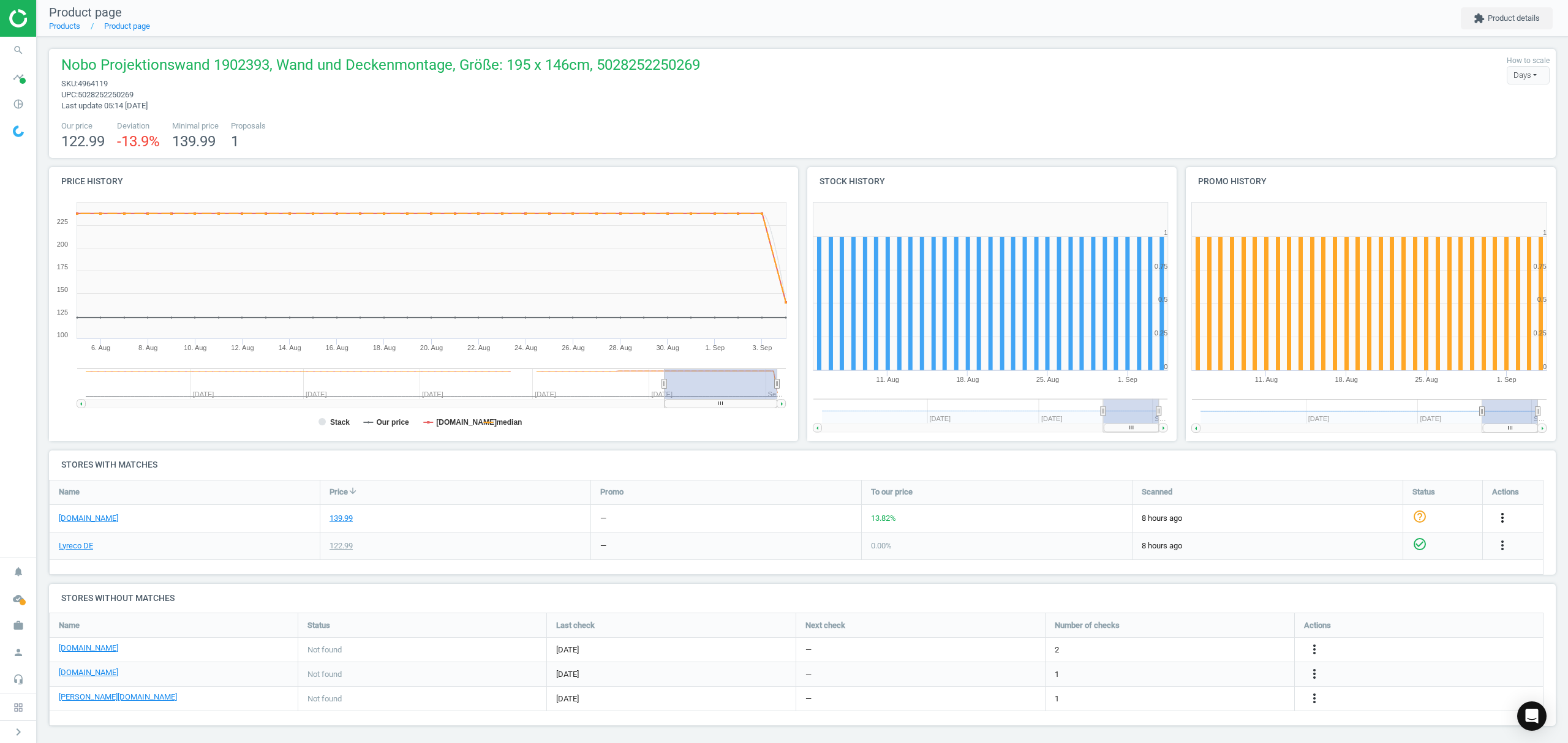
click at [1500, 512] on icon "more_vert" at bounding box center [1502, 518] width 15 height 15
click at [1383, 549] on link "Edit URL/product option" at bounding box center [1407, 548] width 168 height 19
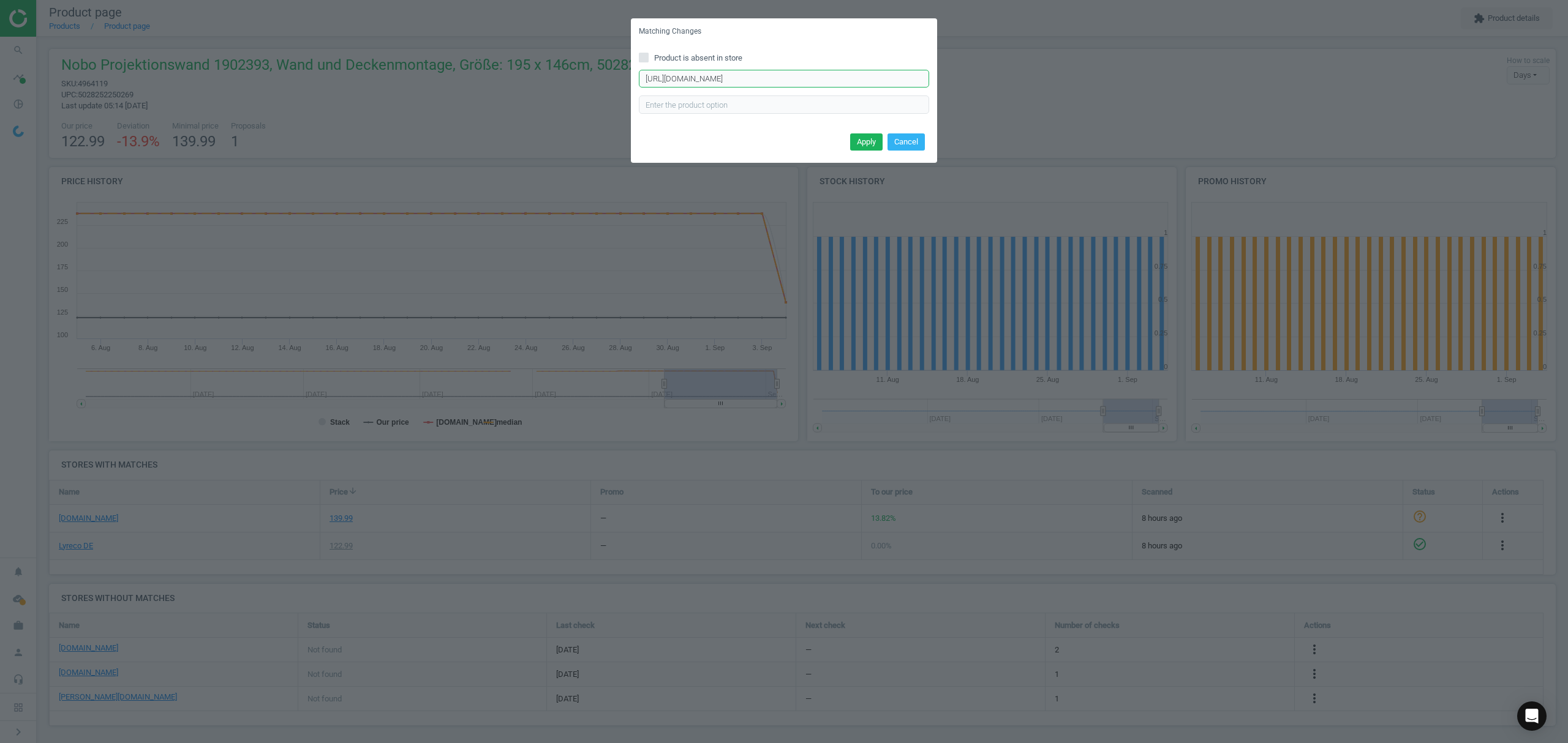
click at [745, 81] on input "https://www.viking.de/de/nobo-roll-leinwand-1902393-200-x-151-3-cm-p-902393?tex…" at bounding box center [783, 79] width 290 height 18
click at [746, 81] on input "https://www.viking.de/de/nobo-roll-leinwand-1902393-200-x-151-3-cm-p-902393?tex…" at bounding box center [783, 79] width 290 height 18
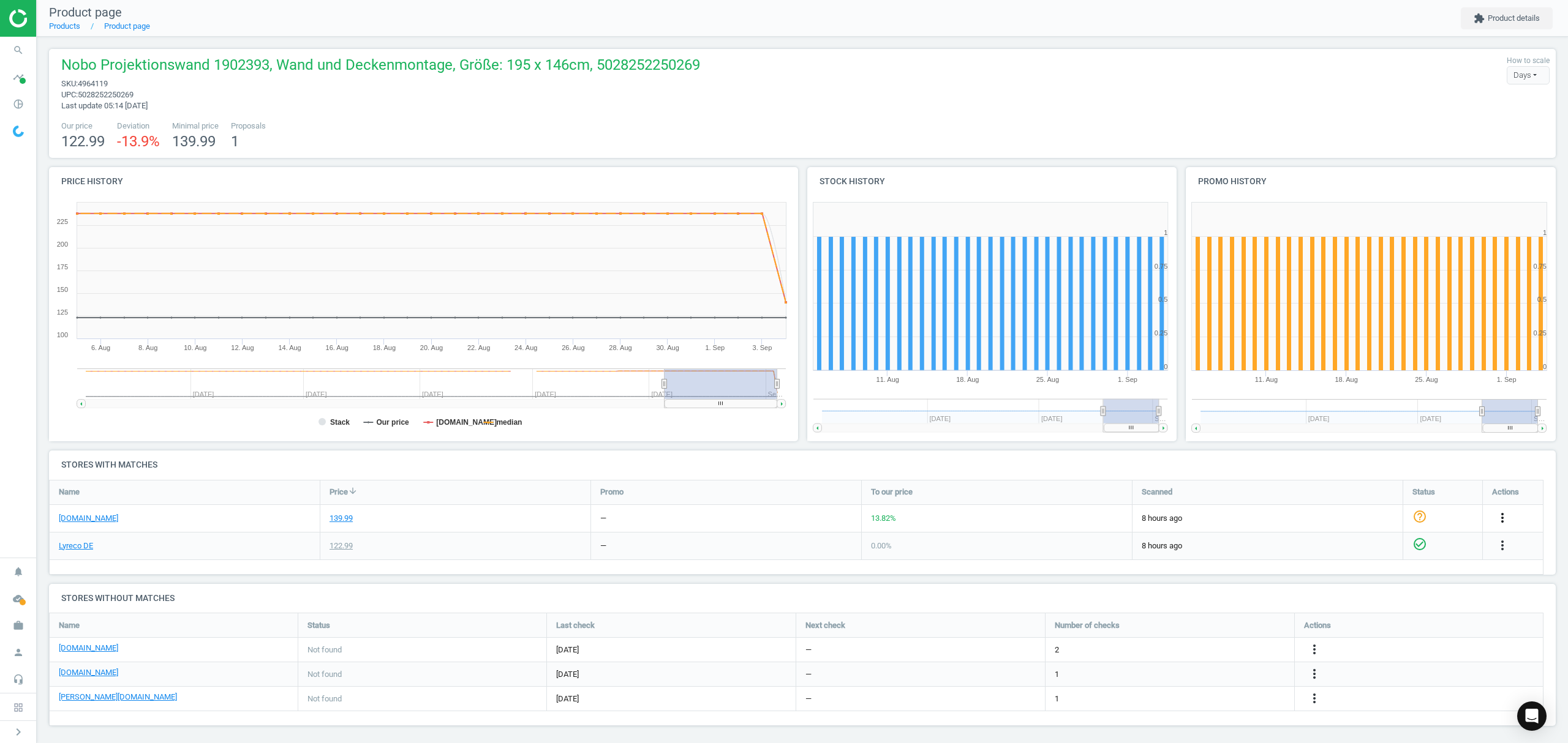
click at [1503, 518] on icon "more_vert" at bounding box center [1502, 518] width 15 height 15
click at [1367, 548] on link "Edit URL/product option" at bounding box center [1407, 548] width 168 height 19
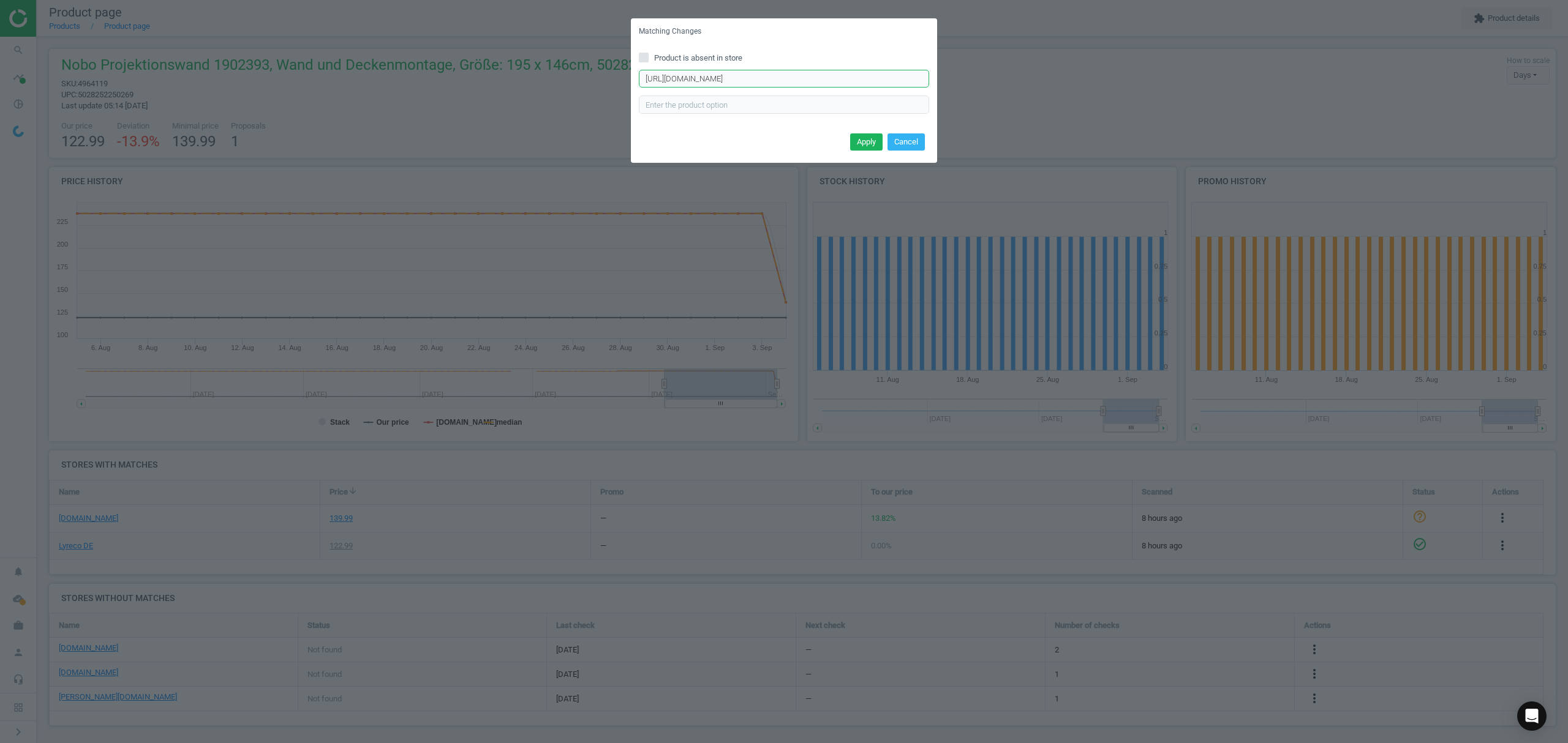
click at [813, 74] on input "https://www.viking.de/de/nobo-roll-leinwand-1902393-200-x-151-3-cm-p-902393?tex…" at bounding box center [783, 79] width 290 height 18
click at [813, 72] on input "https://www.viking.de/de/nobo-roll-leinwand-1902393-200-x-151-3-cm-p-902393?tex…" at bounding box center [783, 79] width 290 height 18
click at [637, 60] on div "Product is absent in store Enter correct product url" at bounding box center [784, 87] width 306 height 85
click at [644, 55] on input "Product is absent in store" at bounding box center [644, 57] width 8 height 8
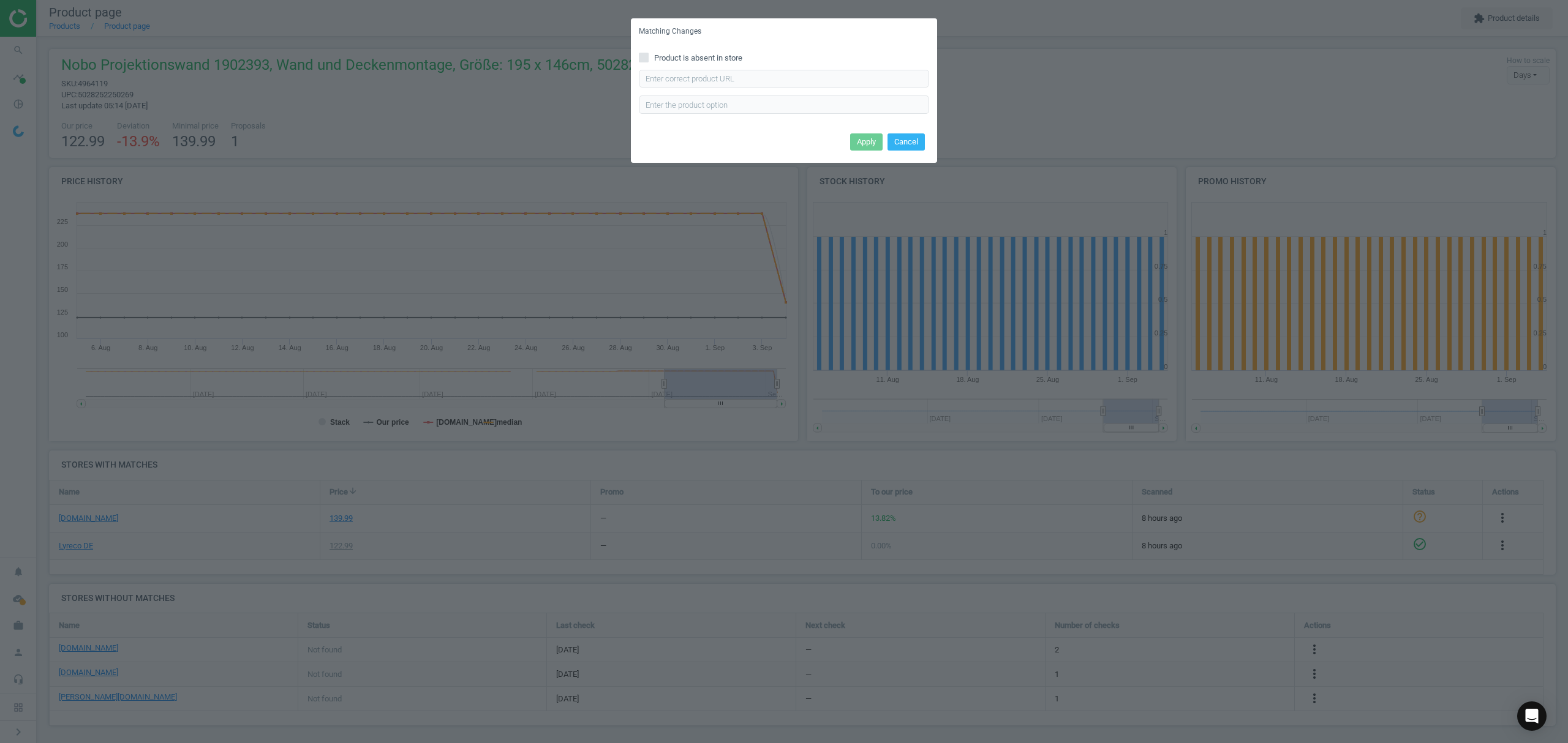
checkbox input "true"
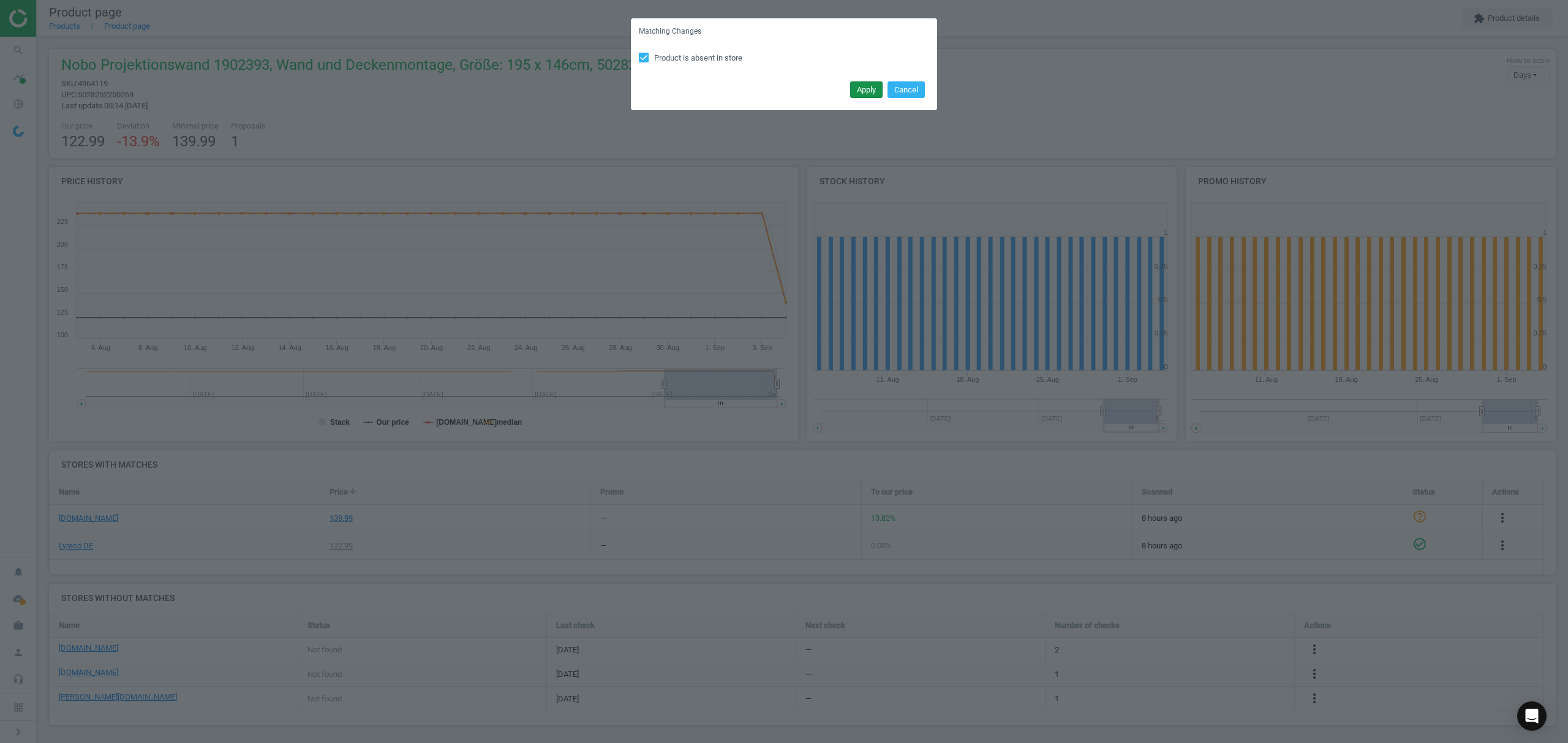
click at [870, 87] on button "Apply" at bounding box center [866, 89] width 32 height 17
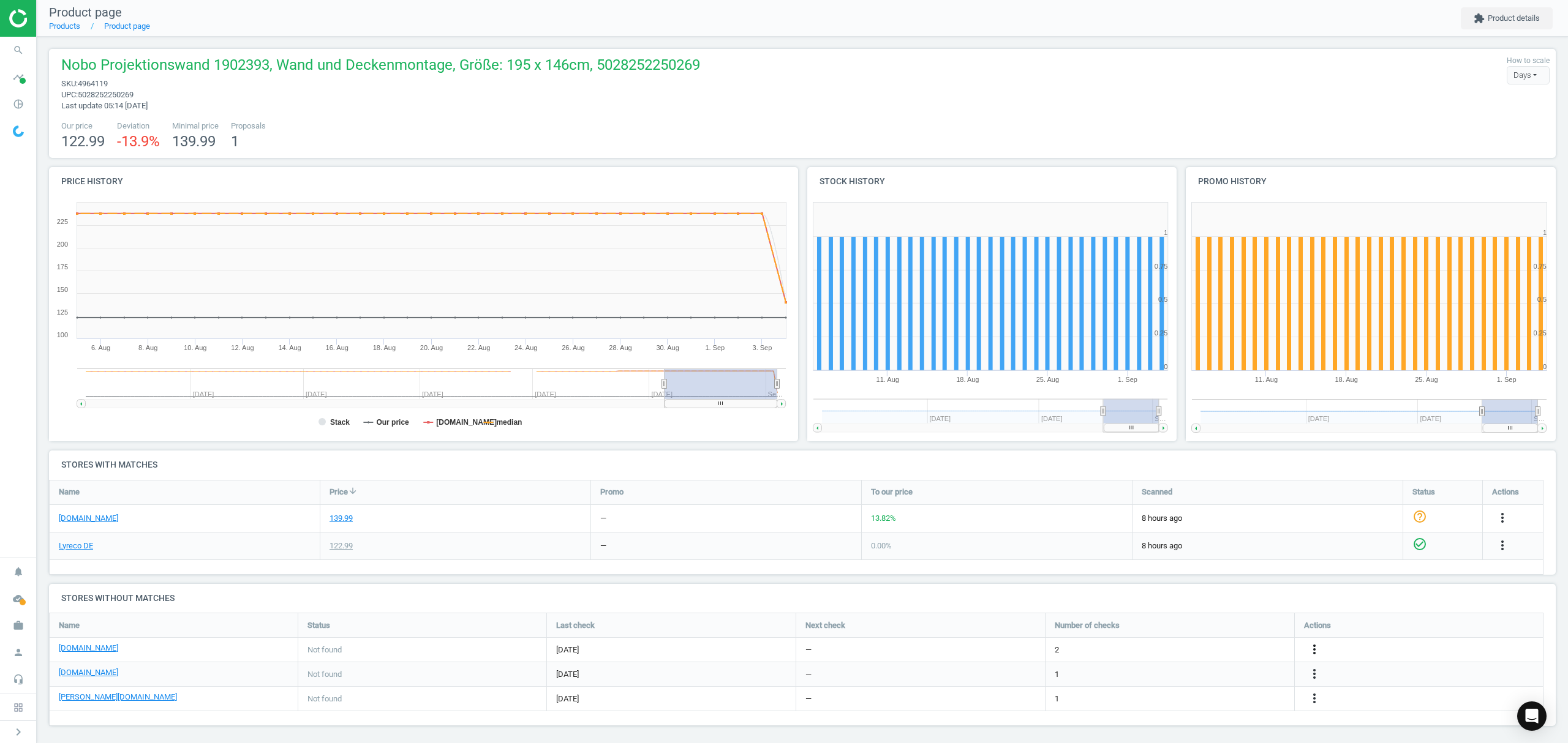
click at [1318, 648] on icon "more_vert" at bounding box center [1314, 649] width 15 height 15
click at [1218, 649] on link "Edit URL/product option" at bounding box center [1219, 650] width 168 height 19
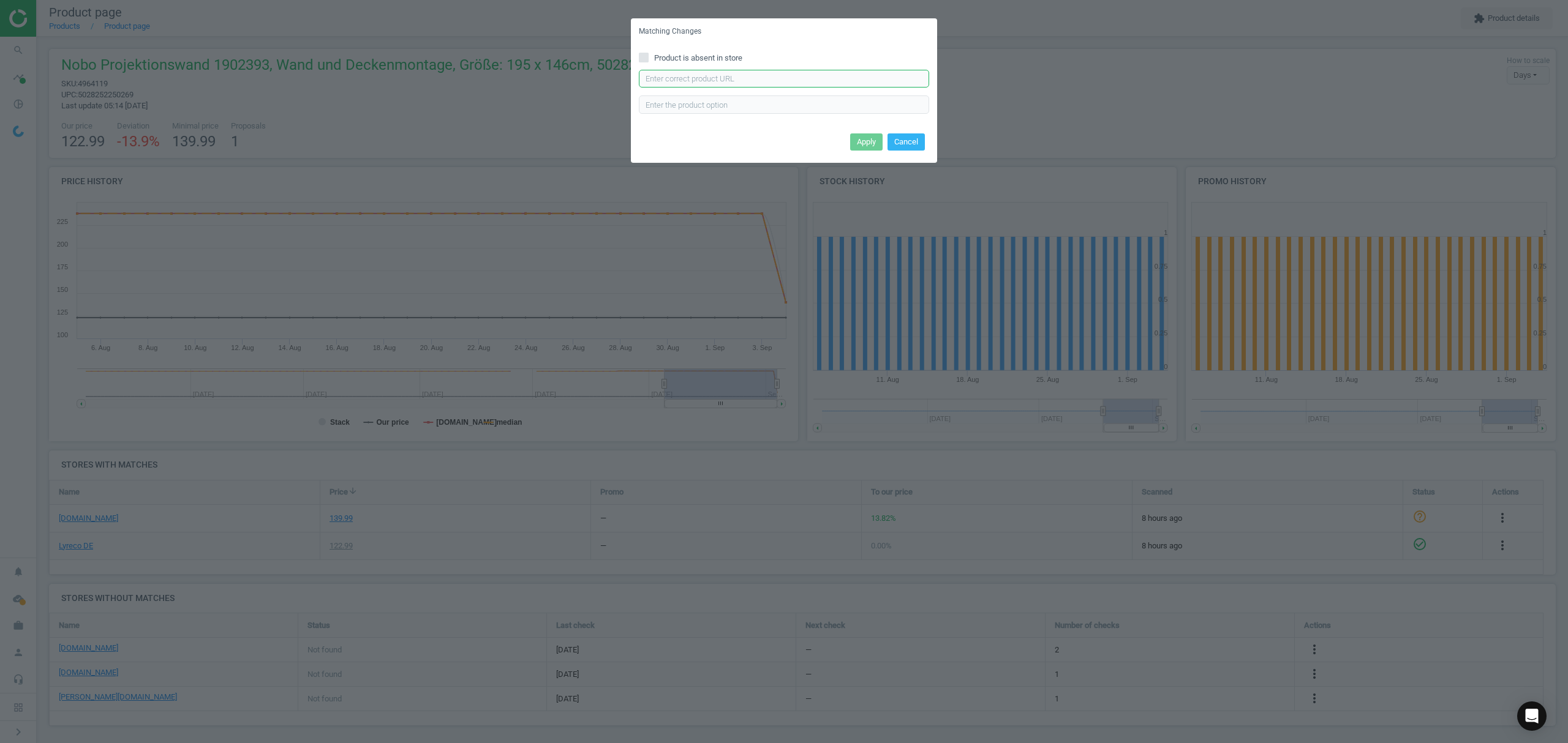
click at [708, 77] on input "text" at bounding box center [783, 79] width 290 height 18
paste input "https://www.bueromarkt-ag.de/beamer-leinwand_nobo_1902392,p-1902392.html"
type input "https://www.bueromarkt-ag.de/beamer-leinwand_nobo_1902392,p-1902392.html"
click at [861, 135] on button "Apply" at bounding box center [866, 141] width 32 height 17
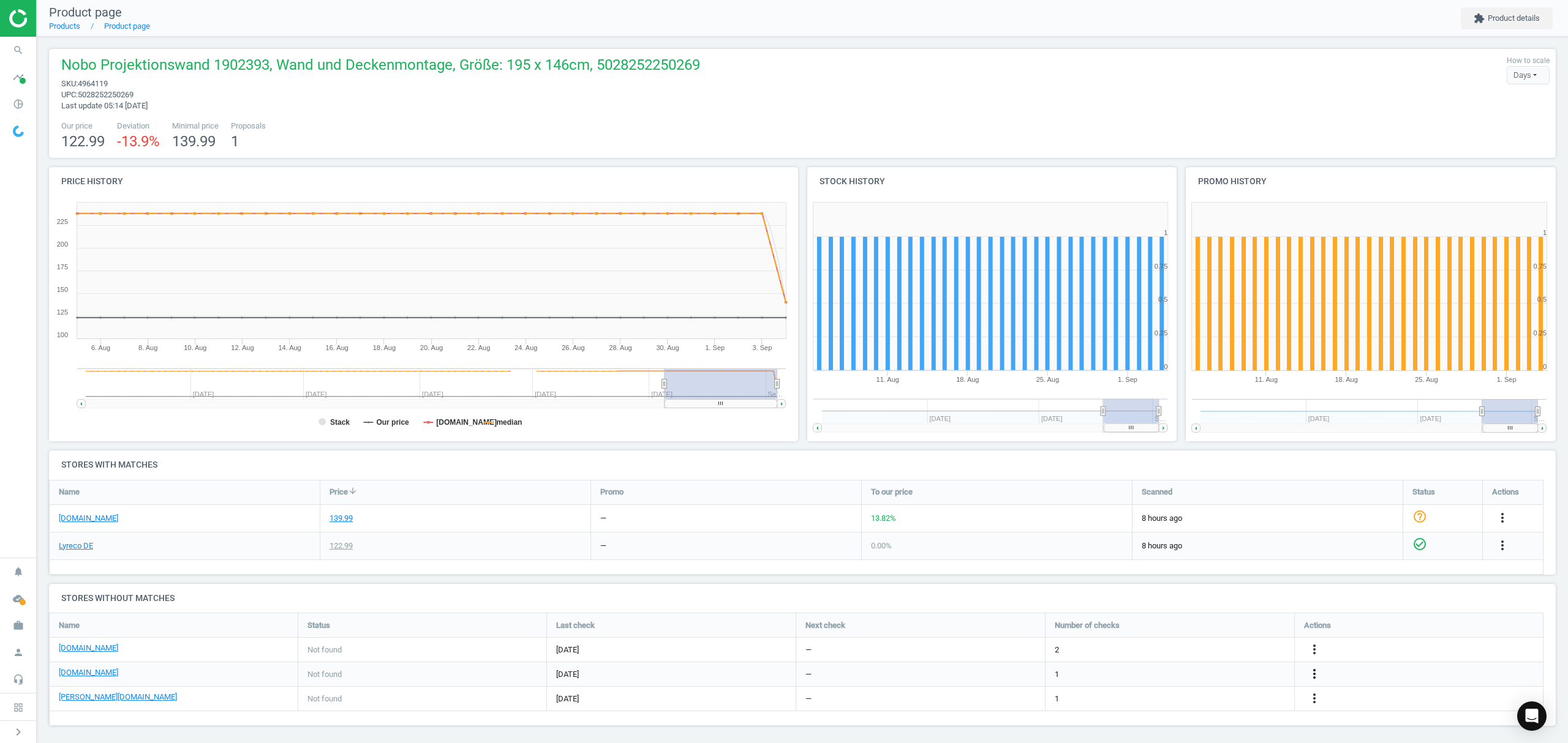
click at [1312, 674] on icon "more_vert" at bounding box center [1314, 674] width 15 height 15
click at [1203, 676] on link "Edit URL/product option" at bounding box center [1219, 675] width 168 height 19
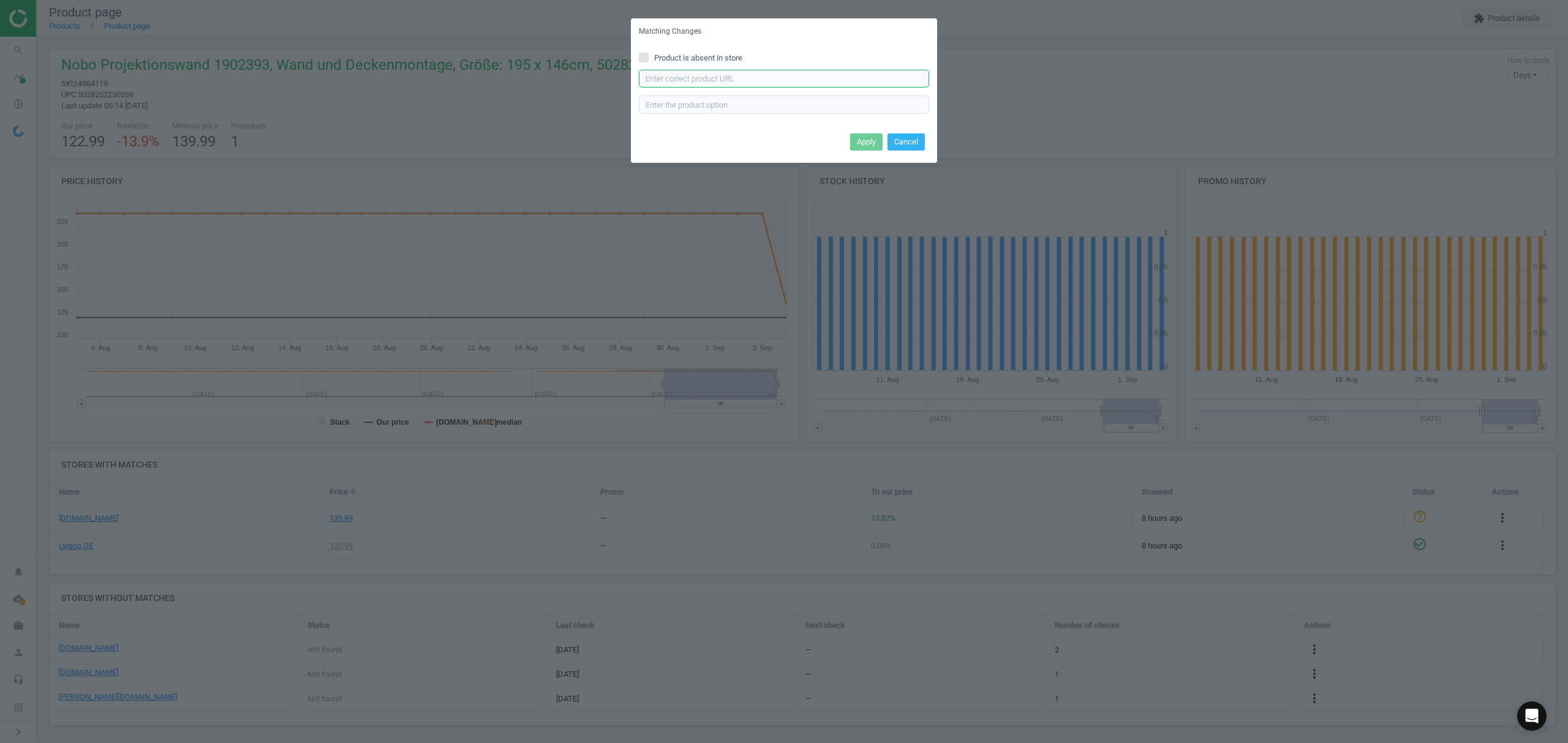
click at [787, 81] on input "text" at bounding box center [783, 79] width 290 height 18
paste input "https://www.office-discount.de/nobo-rolloleinwand-872857"
type input "https://www.office-discount.de/nobo-rolloleinwand-872857"
click at [861, 135] on button "Apply" at bounding box center [866, 141] width 32 height 17
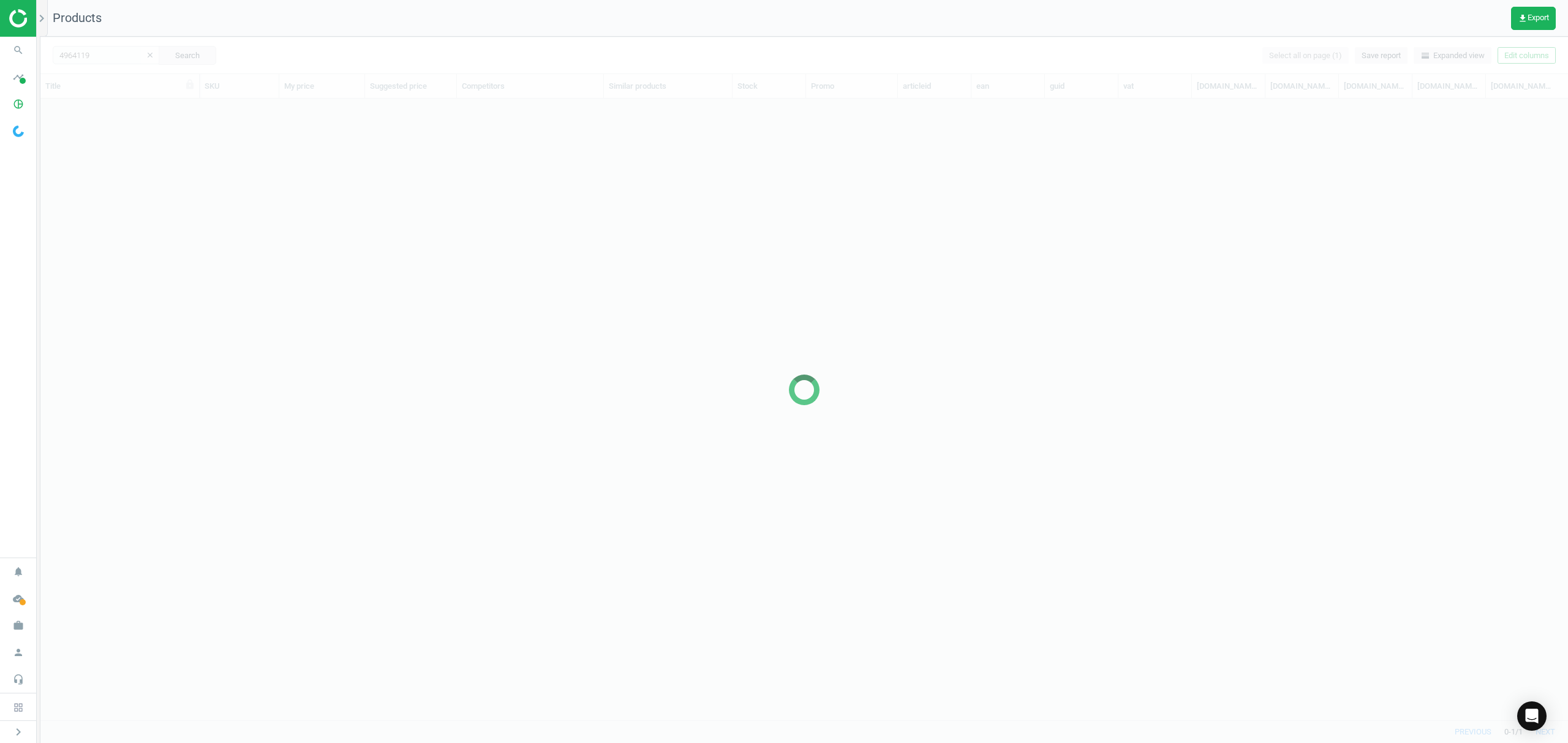
scroll to position [596, 1515]
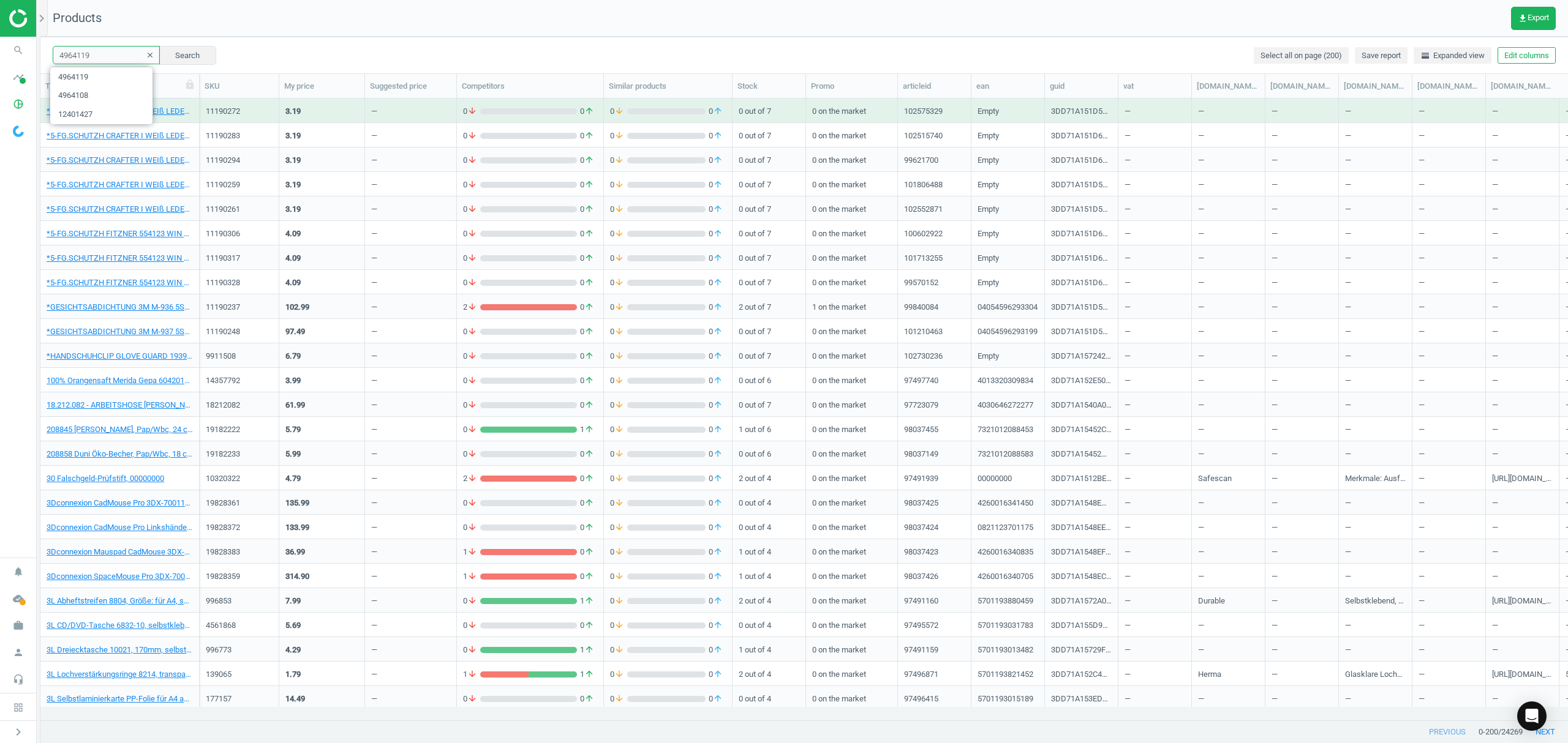
drag, startPoint x: 113, startPoint y: 55, endPoint x: 53, endPoint y: 43, distance: 61.2
click at [53, 43] on div "4964119 clear Search Select all on page (200) Save report horizontal_split Expa…" at bounding box center [804, 55] width 1527 height 37
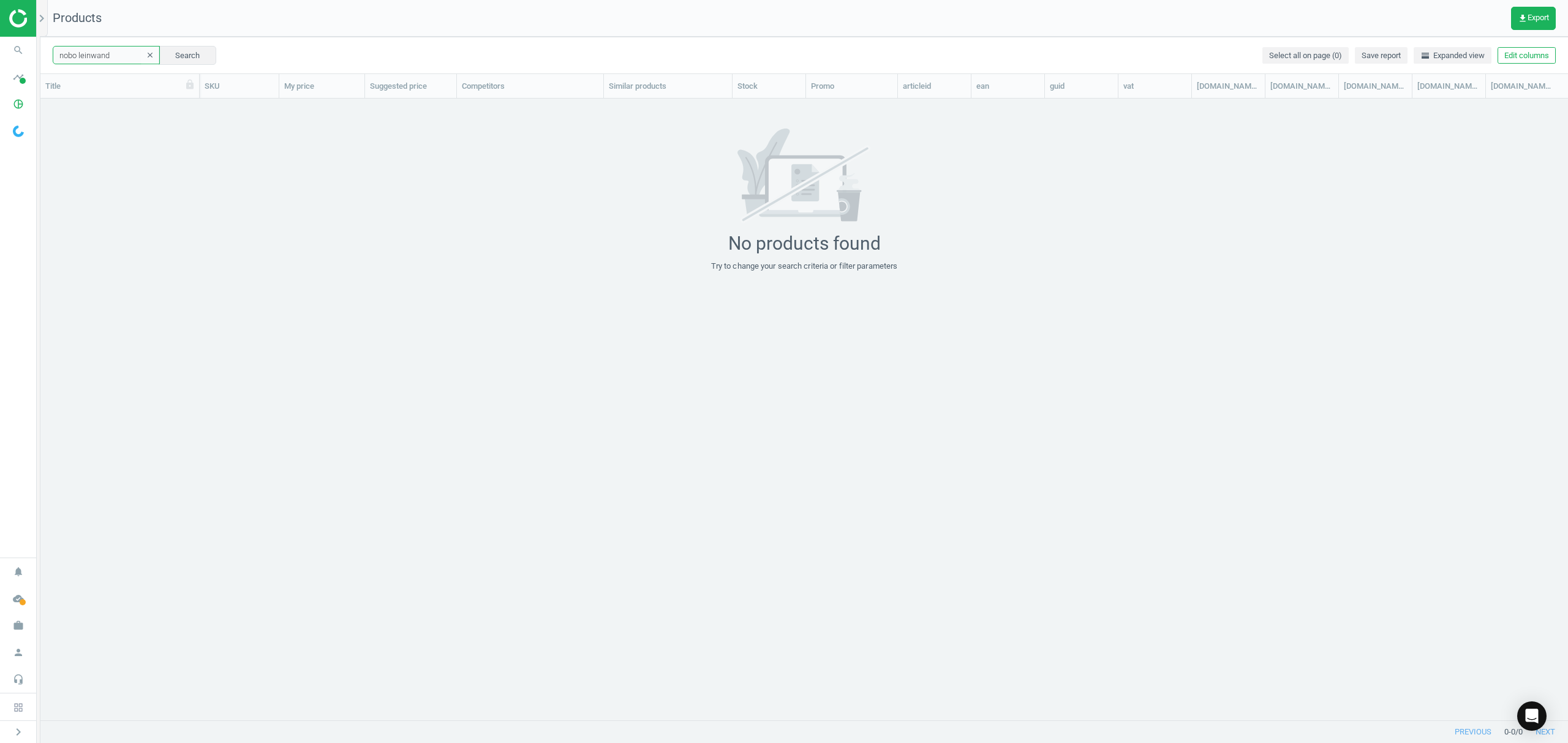
click at [95, 55] on input "nobo leinwand" at bounding box center [106, 55] width 107 height 18
drag, startPoint x: 95, startPoint y: 55, endPoint x: 400, endPoint y: 57, distance: 305.0
click at [95, 55] on input "nobo leinwand" at bounding box center [106, 55] width 107 height 18
type input "nobo"
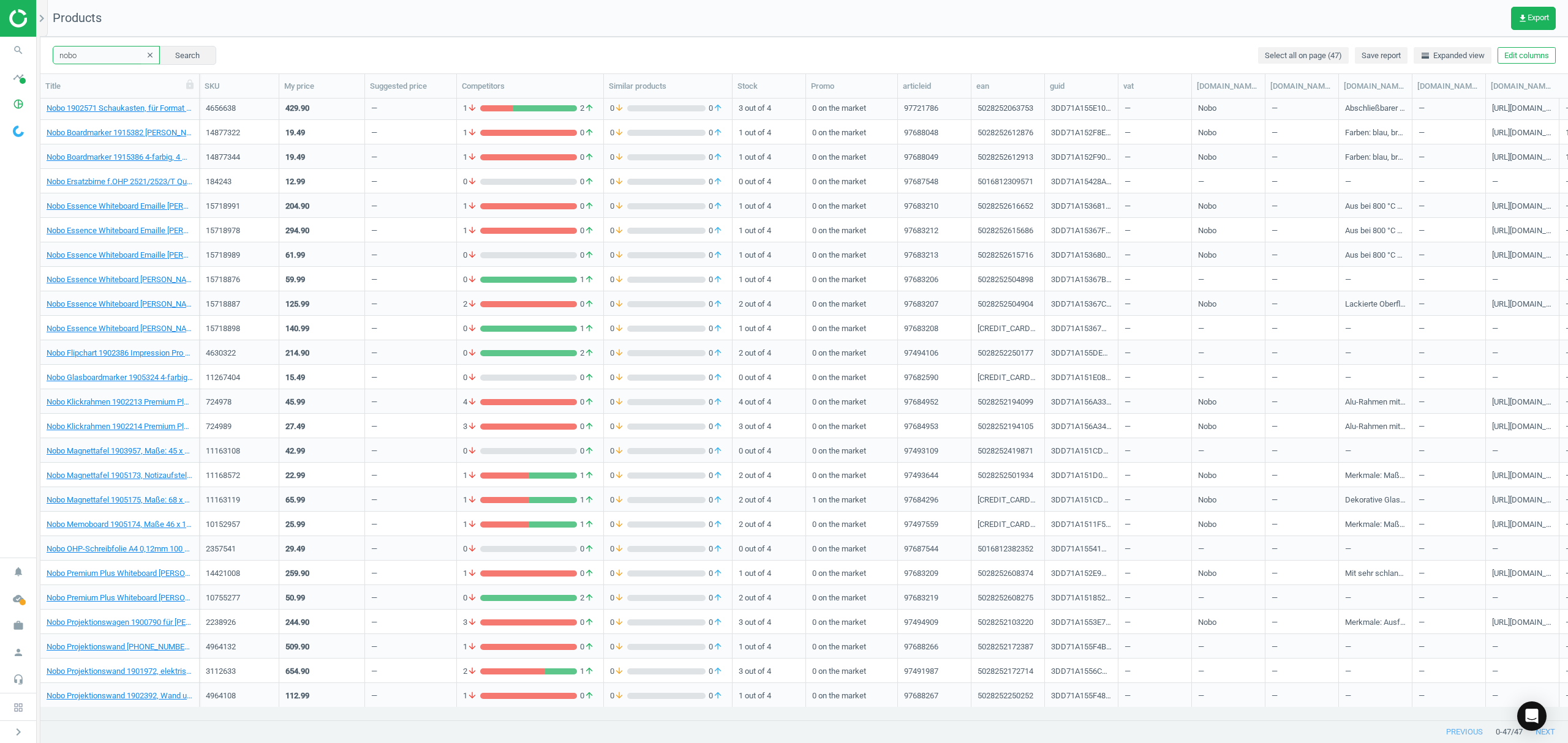
scroll to position [326, 0]
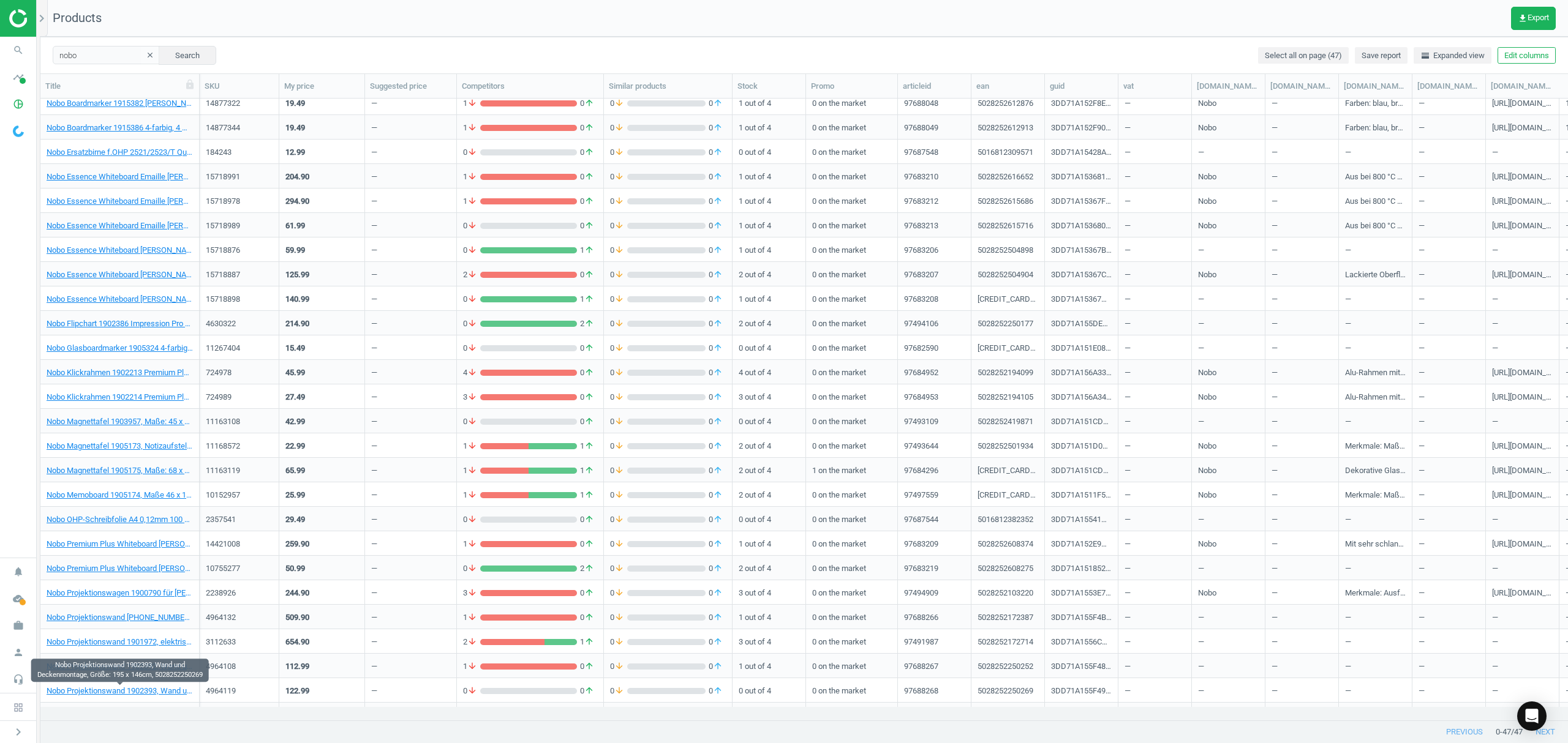
drag, startPoint x: 132, startPoint y: 693, endPoint x: 356, endPoint y: 657, distance: 226.9
click at [356, 657] on div "112.99" at bounding box center [322, 666] width 73 height 22
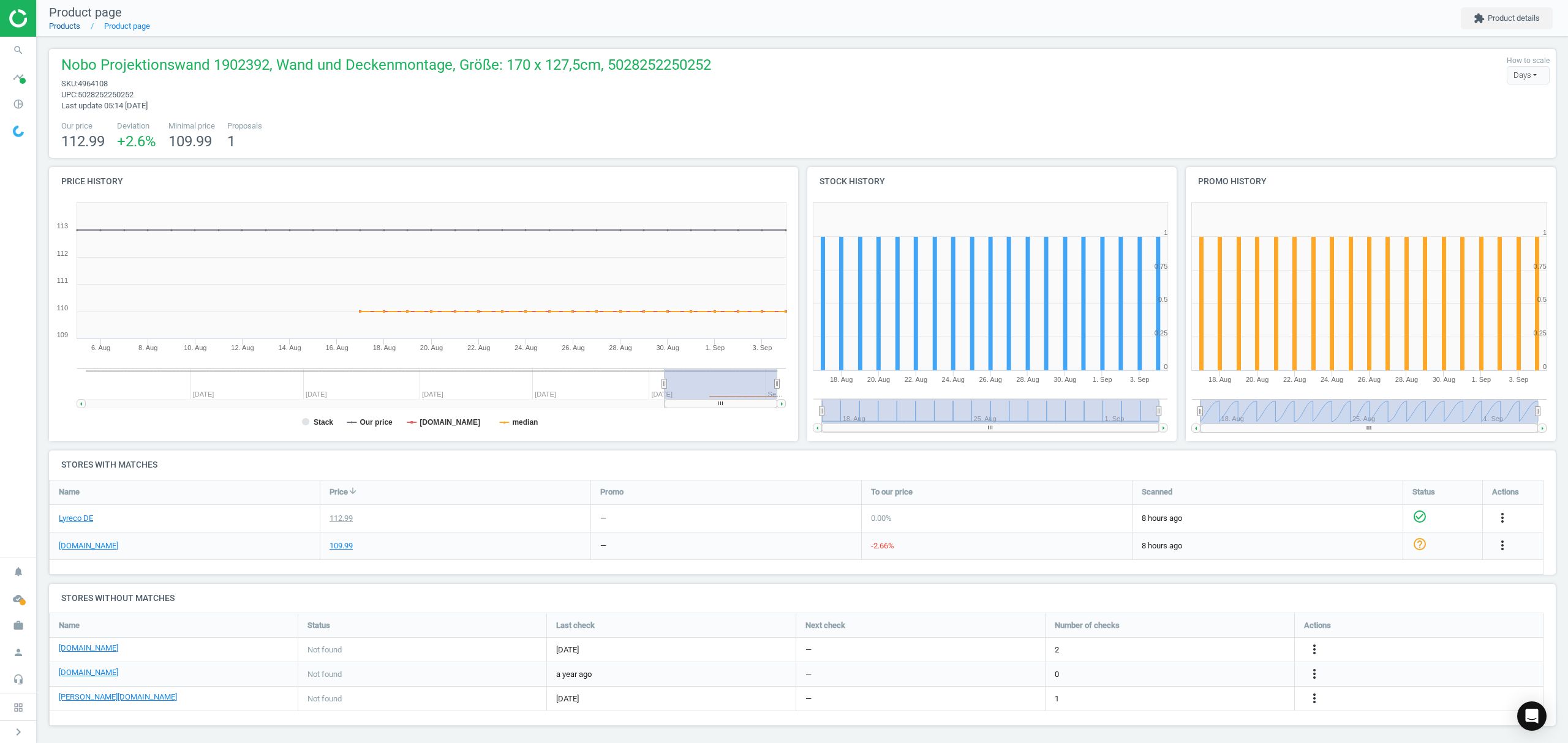
click at [67, 27] on link "Products" at bounding box center [64, 26] width 31 height 9
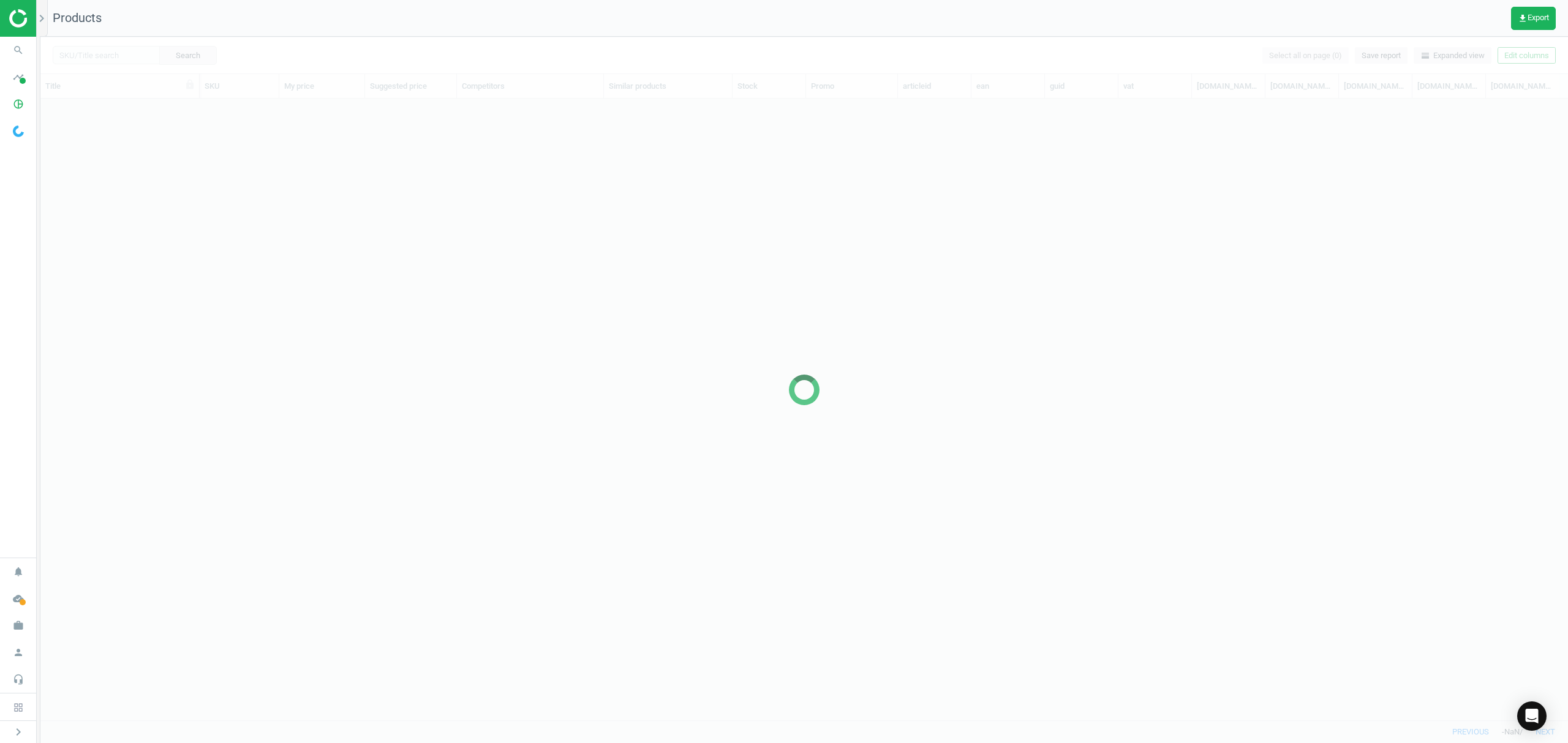
scroll to position [596, 1515]
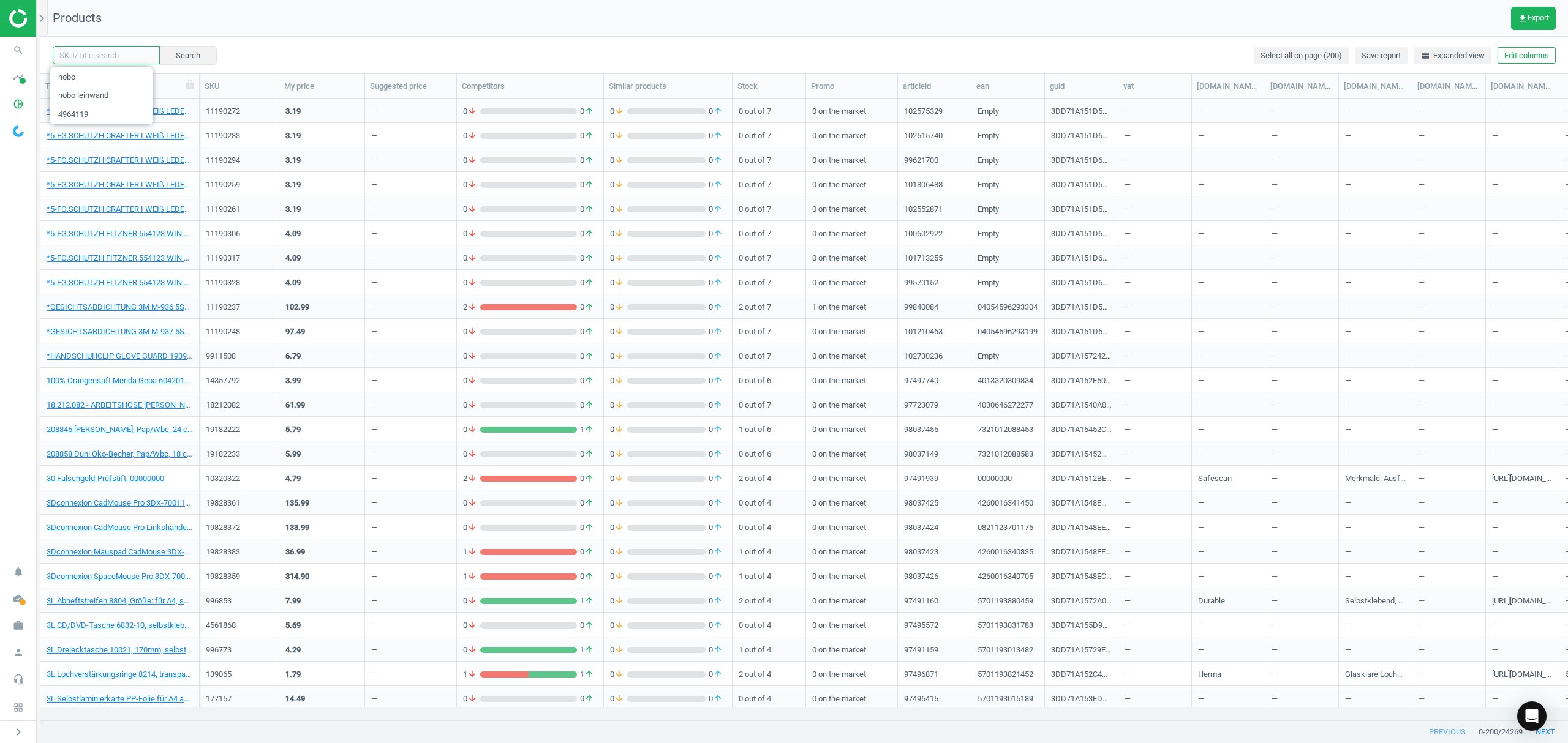
click at [106, 53] on input "text" at bounding box center [106, 55] width 107 height 18
paste input "4964085"
type input "4964085"
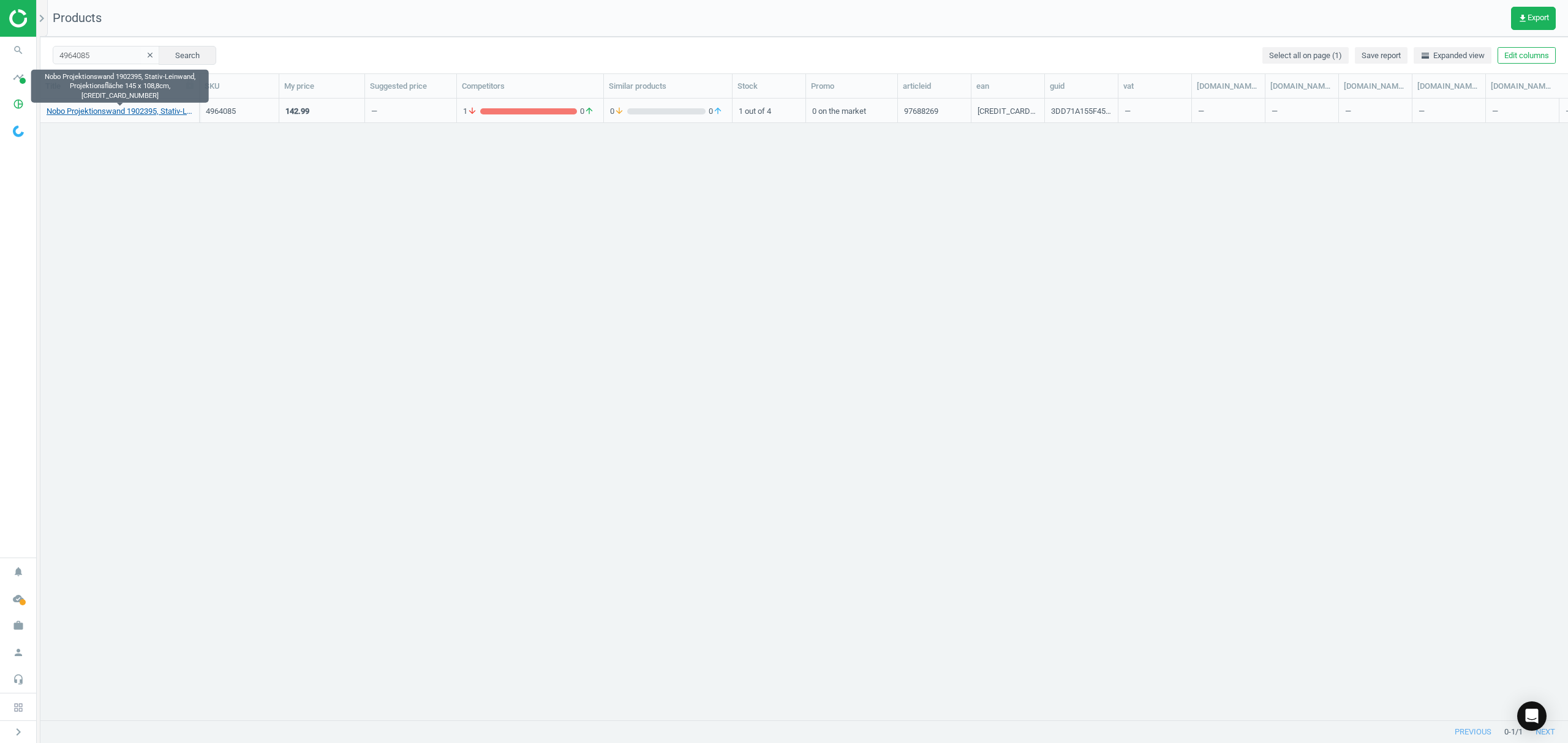
click at [105, 109] on link "Nobo Projektionswand 1902395, Stativ-Leinwand, Projektionsfläche 145 x 108,8cm,…" at bounding box center [119, 111] width 147 height 11
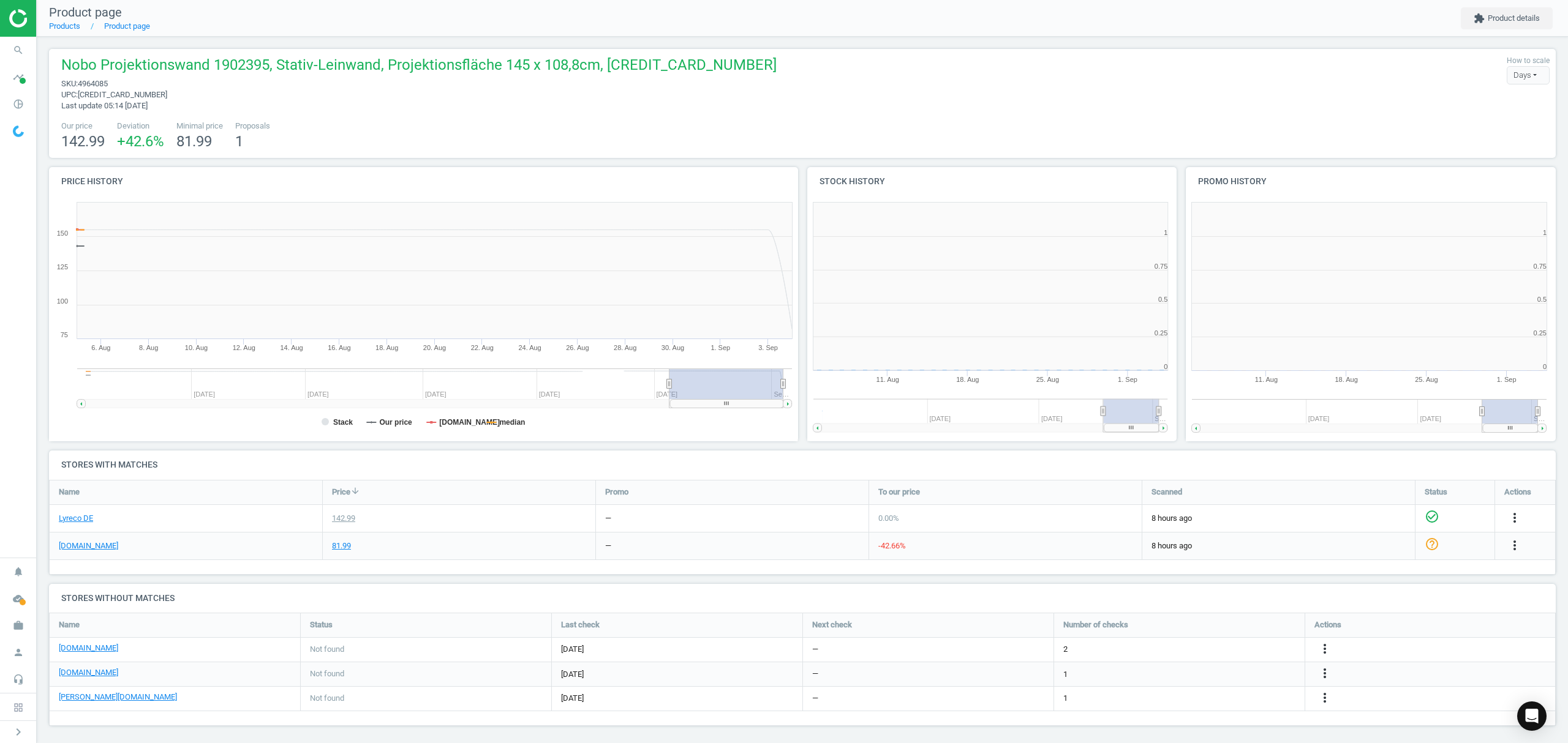
scroll to position [270, 392]
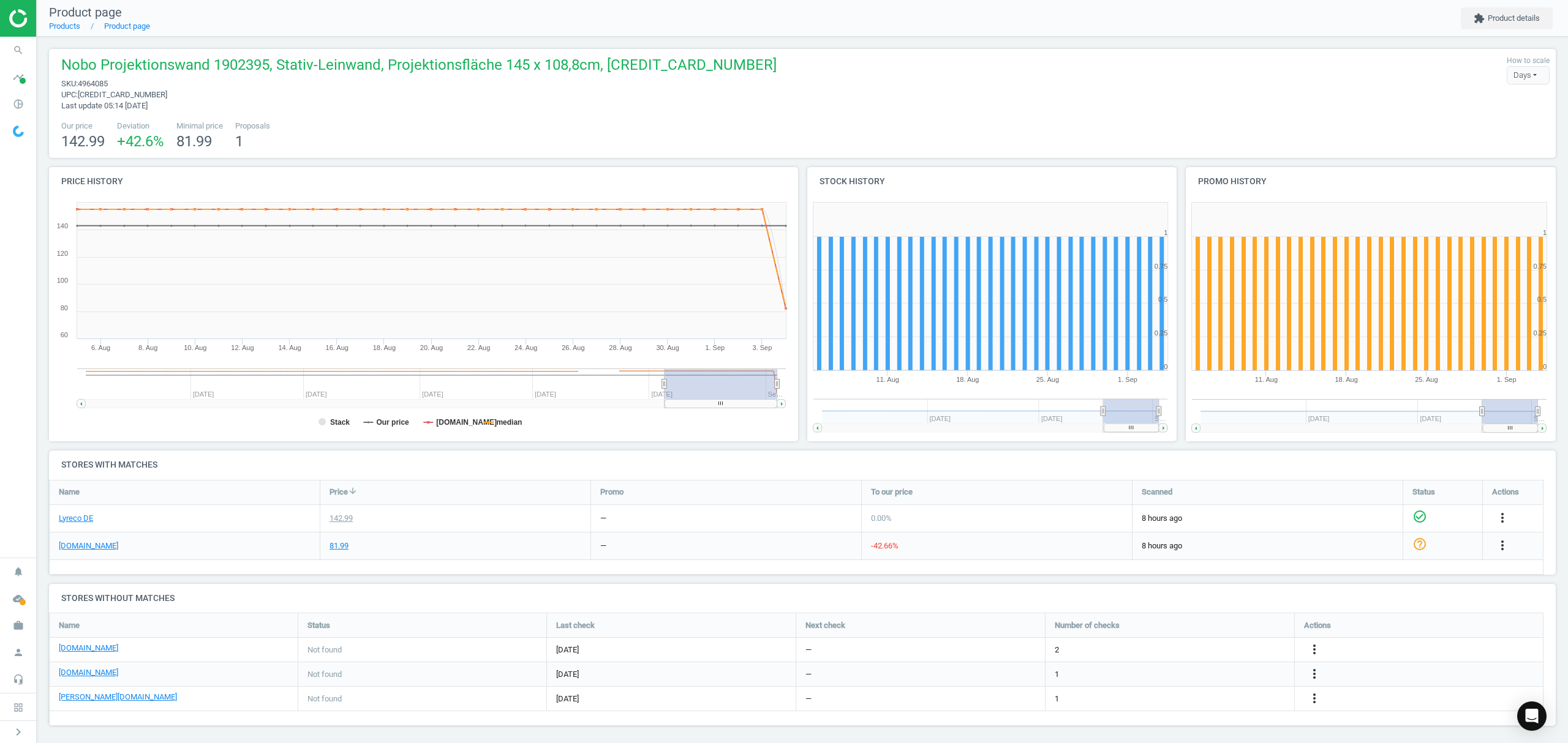
click at [248, 65] on span "Nobo Projektionswand 1902395, Stativ-Leinwand, Projektionsfläche 145 x 108,8cm,…" at bounding box center [418, 67] width 715 height 23
copy span "1902395"
click at [1504, 546] on icon "more_vert" at bounding box center [1502, 545] width 15 height 15
click at [1383, 576] on link "Edit URL/product option" at bounding box center [1407, 574] width 168 height 19
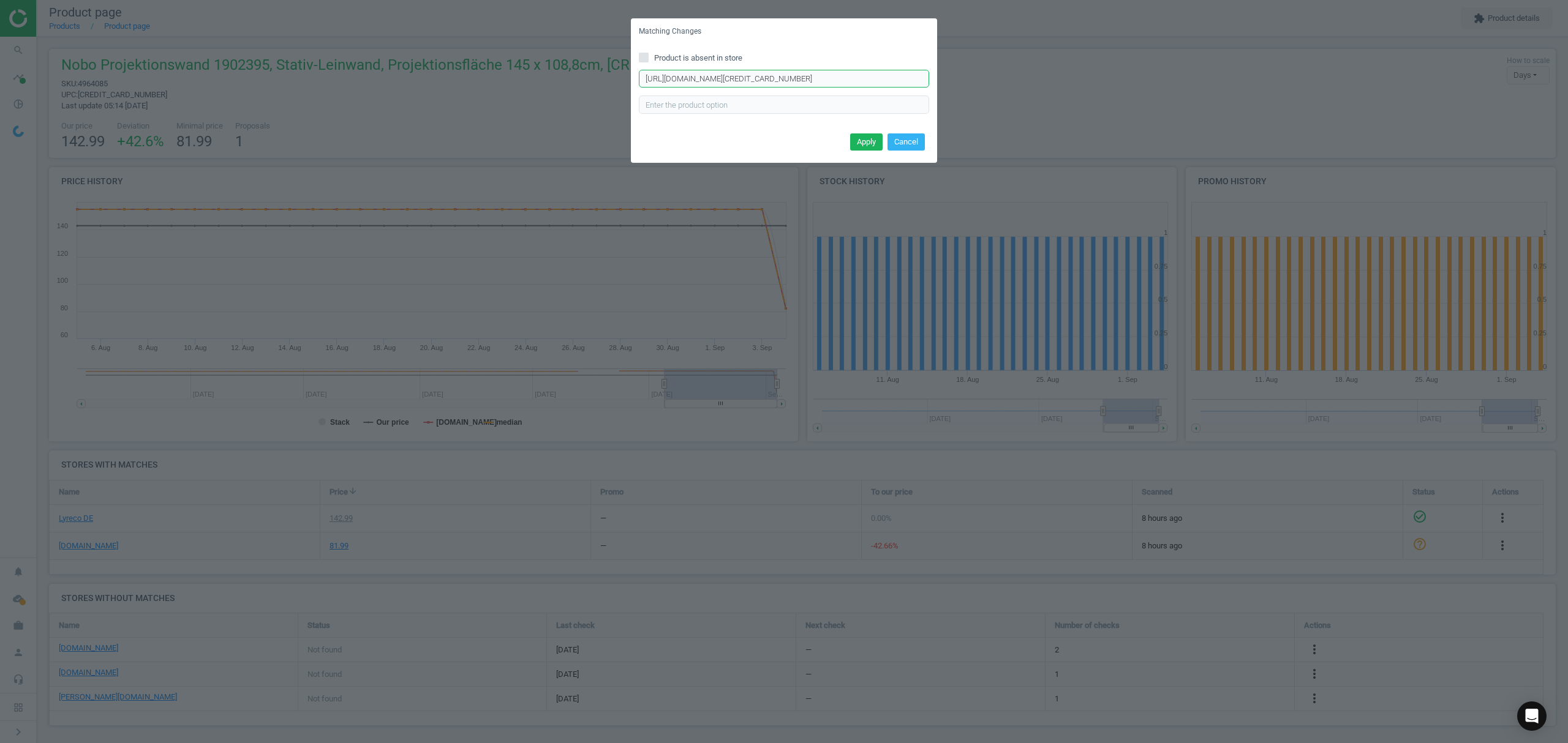
click at [729, 78] on input "[URL][DOMAIN_NAME][CREDIT_CARD_NUMBER]" at bounding box center [783, 79] width 290 height 18
click at [729, 77] on input "[URL][DOMAIN_NAME][CREDIT_CARD_NUMBER]" at bounding box center [783, 79] width 290 height 18
click at [646, 57] on input "Product is absent in store" at bounding box center [644, 57] width 8 height 8
checkbox input "true"
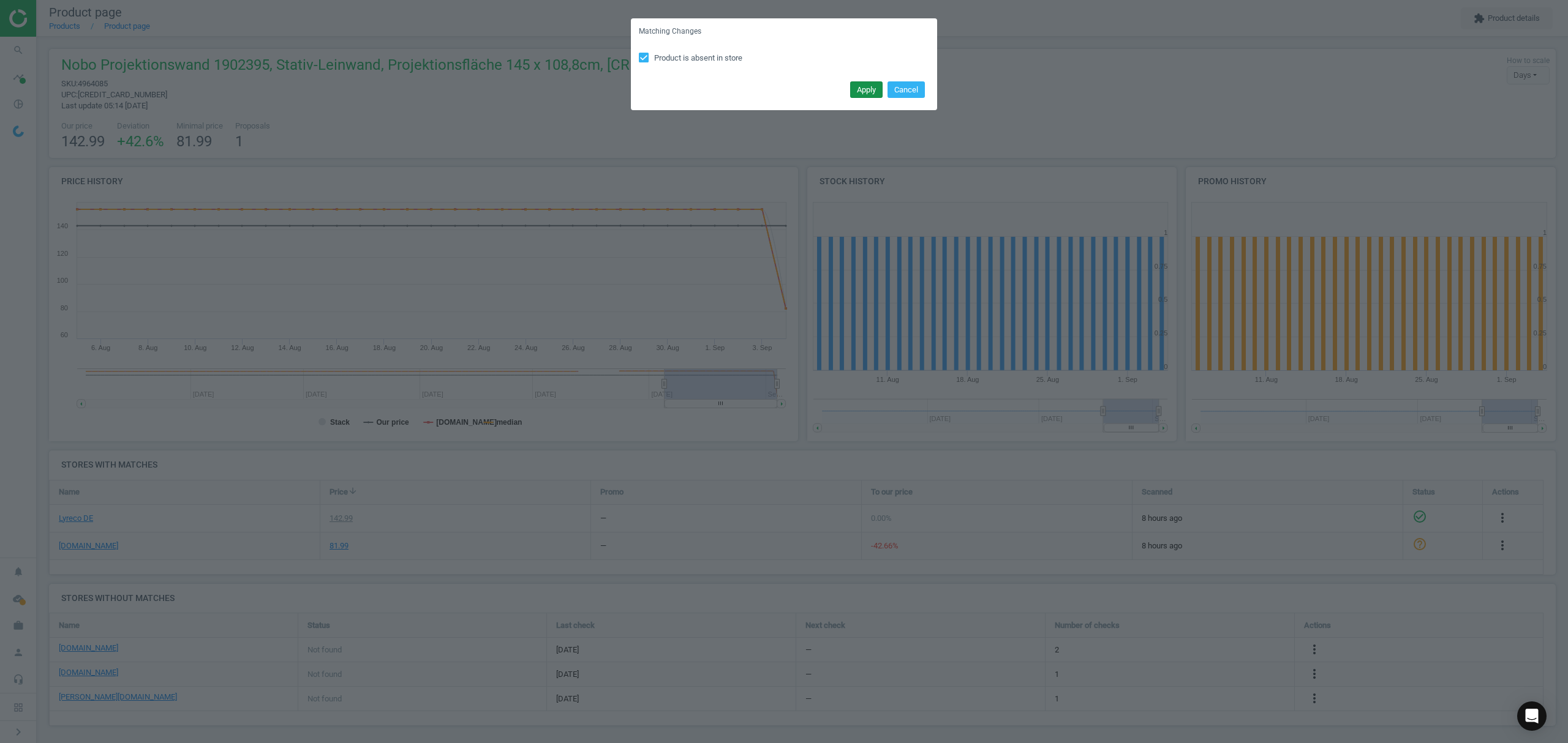
click at [859, 88] on button "Apply" at bounding box center [866, 89] width 32 height 17
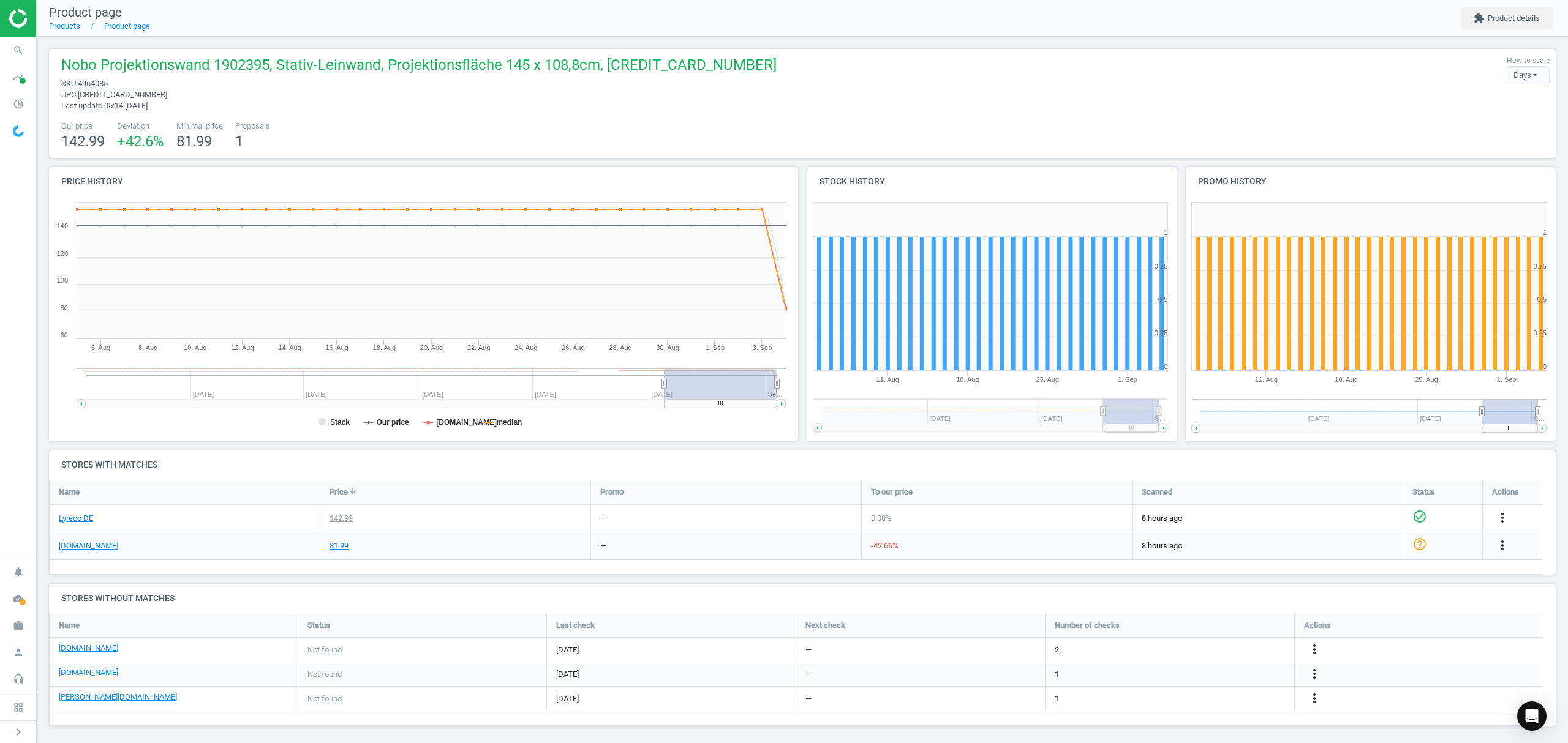
click at [677, 66] on span "Nobo Projektionswand 1902395, Stativ-Leinwand, Projektionsfläche 145 x 108,8cm,…" at bounding box center [418, 67] width 715 height 23
copy span "[CREDIT_CARD_NUMBER]"
